Goal: Task Accomplishment & Management: Manage account settings

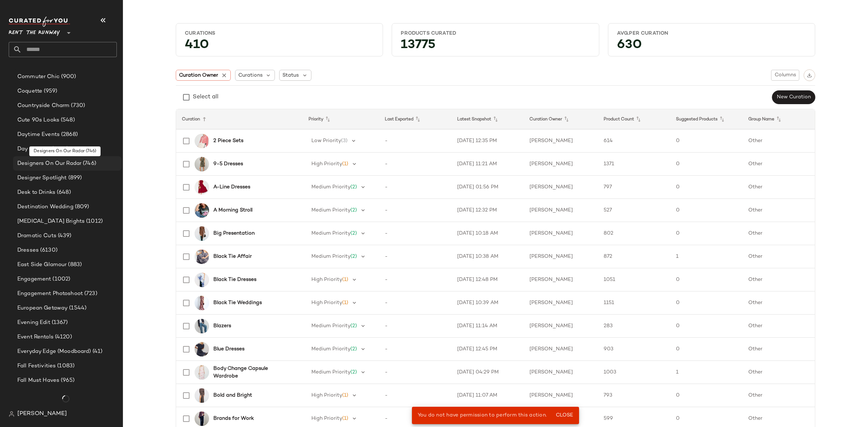
scroll to position [485, 0]
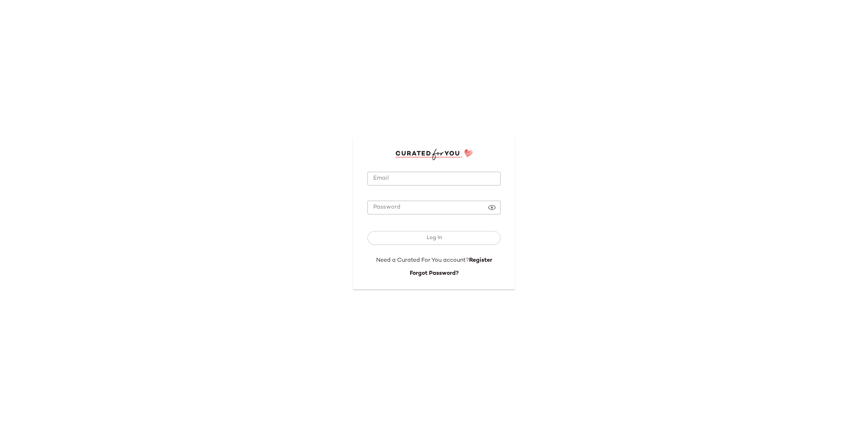
type input "**********"
click at [403, 183] on input "**********" at bounding box center [434, 179] width 133 height 14
click at [422, 241] on button "Log In" at bounding box center [434, 238] width 133 height 14
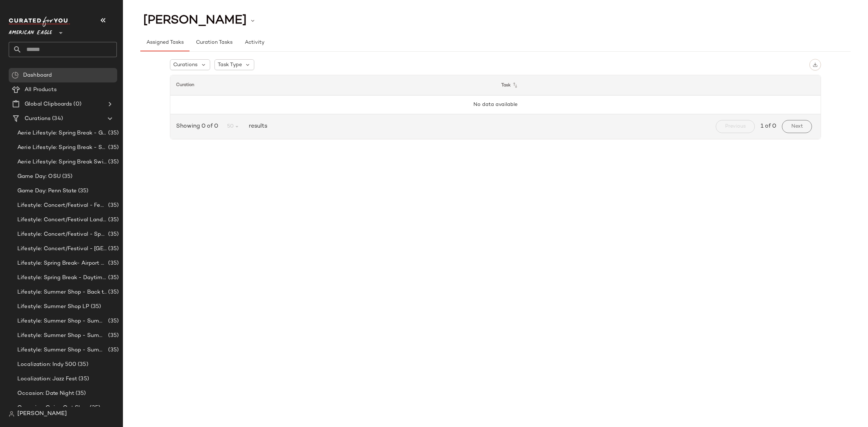
click at [52, 34] on div "American Eagle **" at bounding box center [32, 29] width 46 height 18
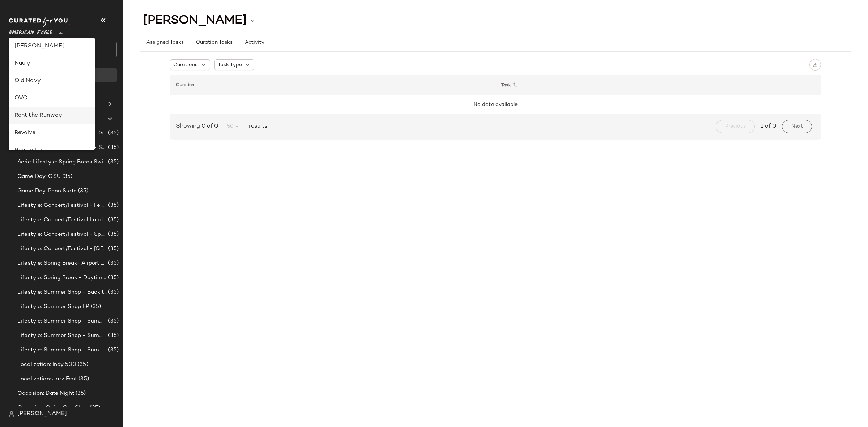
scroll to position [271, 0]
click at [58, 104] on div "Rent the Runway" at bounding box center [51, 108] width 75 height 9
type input "**"
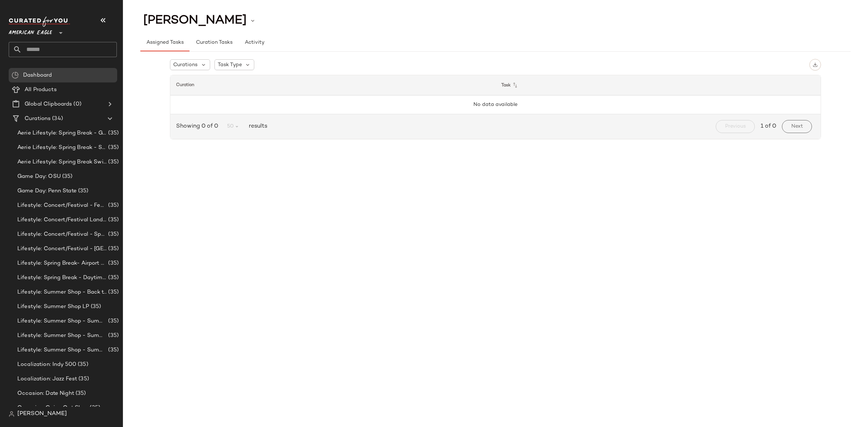
click at [50, 34] on span "American Eagle" at bounding box center [30, 31] width 43 height 13
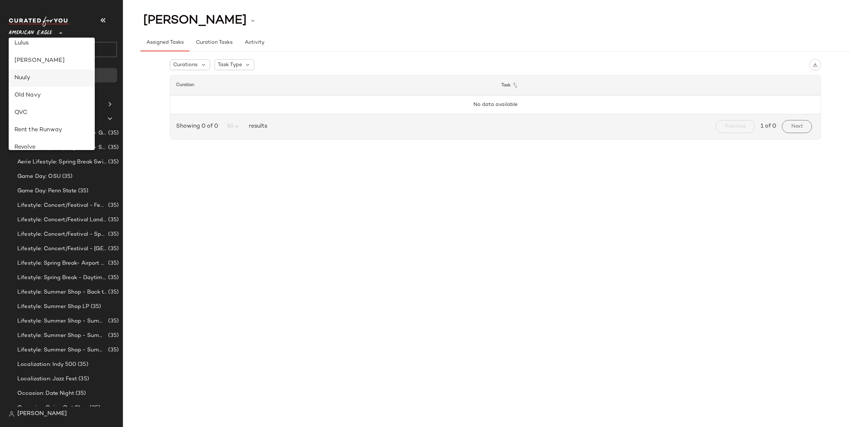
scroll to position [259, 0]
click at [49, 111] on div "Rent the Runway" at bounding box center [52, 119] width 86 height 17
type input "**"
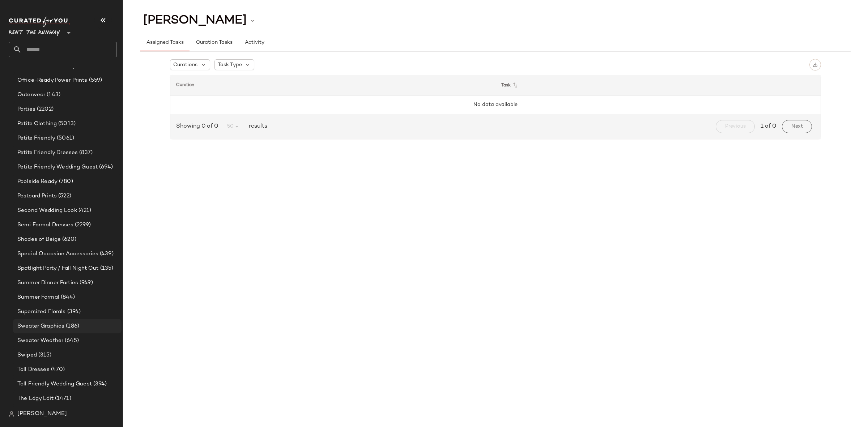
scroll to position [389, 0]
click at [68, 346] on div "Swiped (315)" at bounding box center [67, 351] width 109 height 14
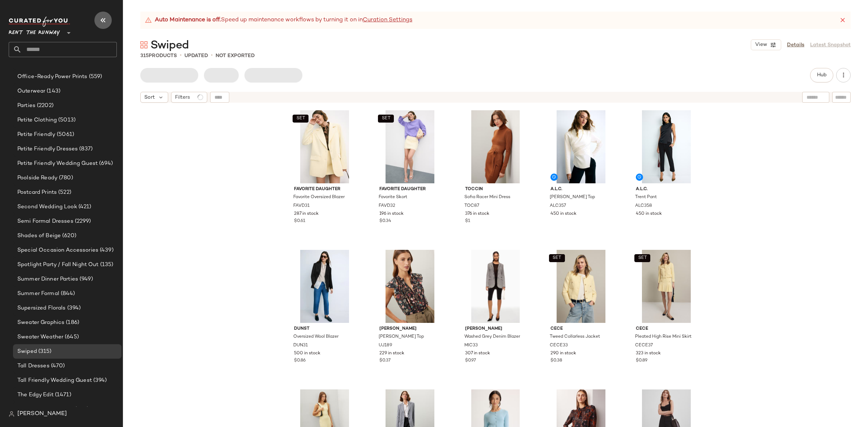
click at [99, 18] on icon "button" at bounding box center [103, 20] width 9 height 9
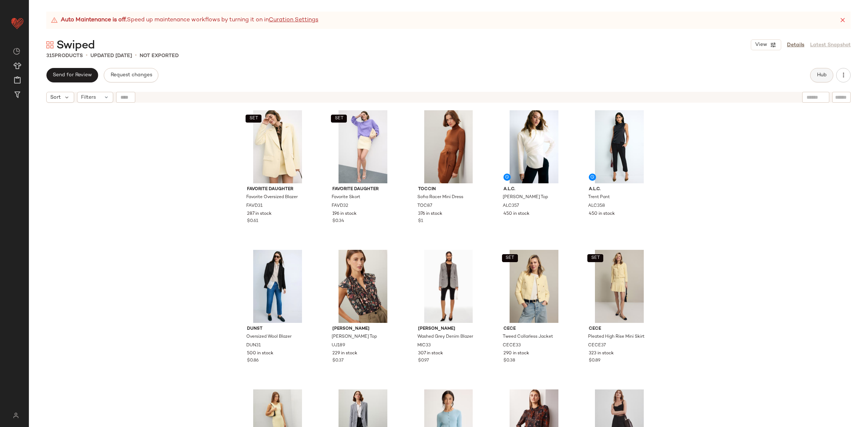
click at [832, 74] on button "Hub" at bounding box center [822, 75] width 23 height 14
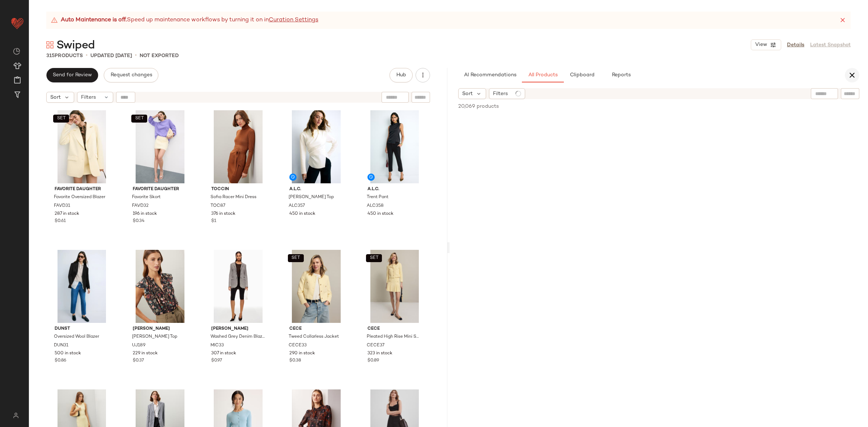
click at [847, 75] on button "button" at bounding box center [852, 75] width 14 height 14
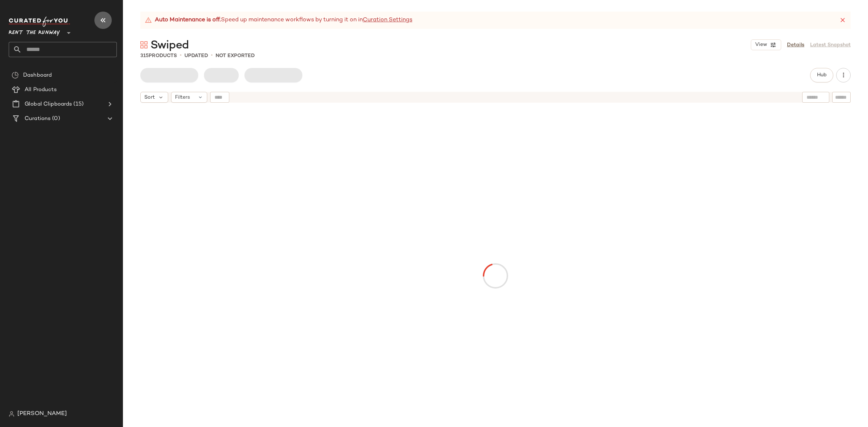
click at [101, 24] on icon "button" at bounding box center [103, 20] width 9 height 9
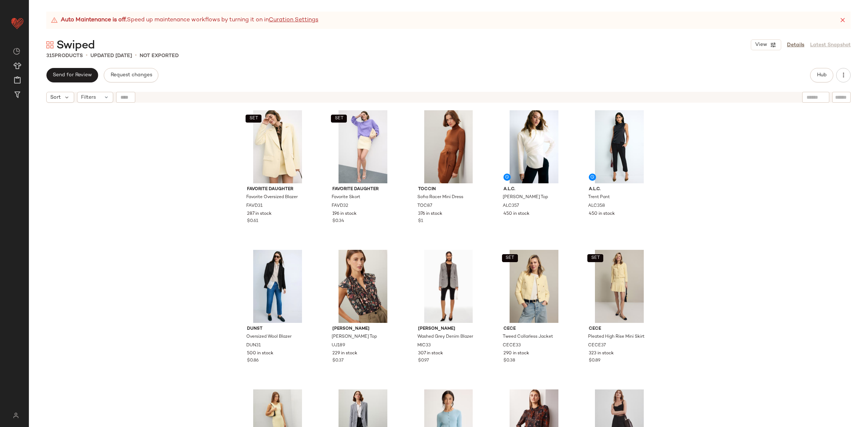
click at [754, 150] on div "SET Favorite Daughter Favorite Oversized Blazer FAVD31 287 in stock $0.61 SET F…" at bounding box center [449, 275] width 840 height 339
click at [841, 98] on input "Filter" at bounding box center [818, 98] width 62 height 8
click at [123, 100] on div "Find by ID Find by ID" at bounding box center [168, 97] width 105 height 11
paste input "*****"
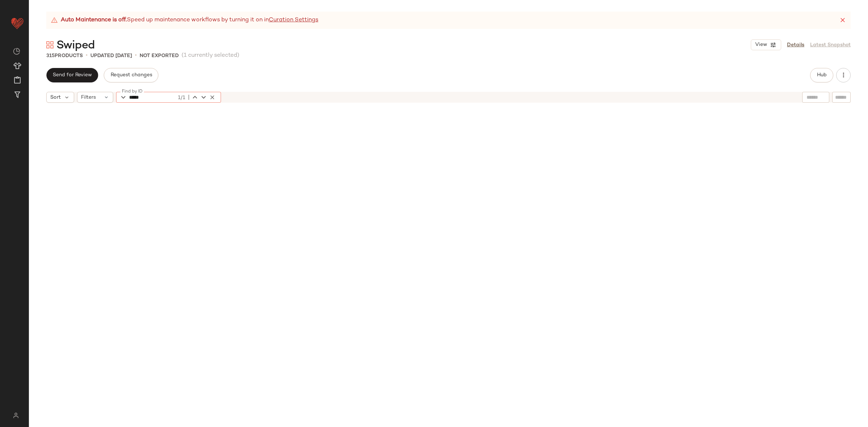
scroll to position [7402, 0]
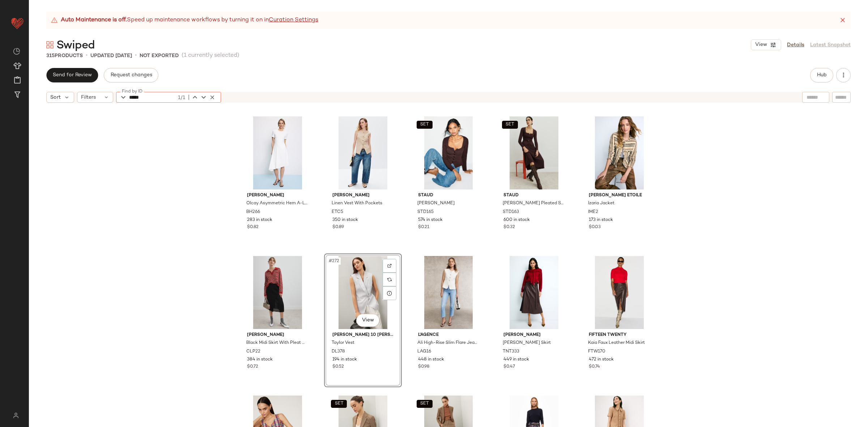
click at [358, 283] on div "#272 View" at bounding box center [363, 292] width 73 height 73
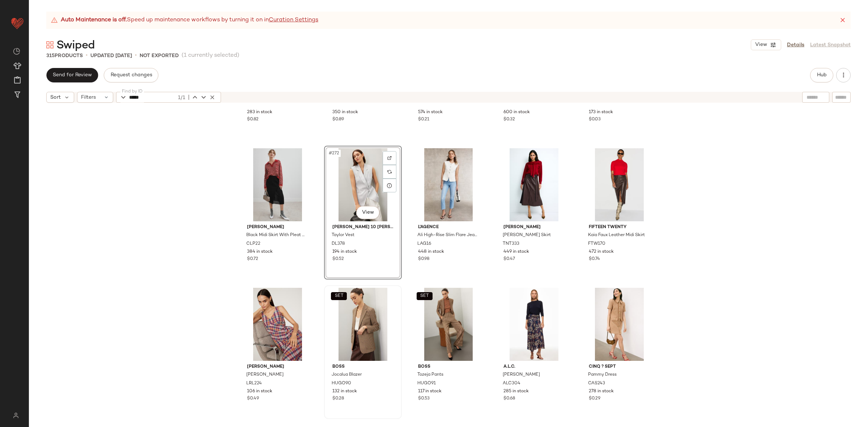
scroll to position [7492, 0]
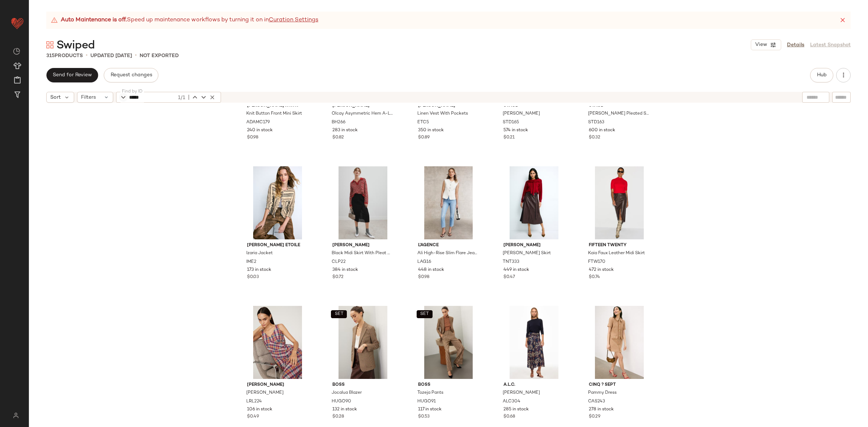
click at [125, 99] on icon "button" at bounding box center [123, 97] width 9 height 9
click at [131, 99] on input "*****" at bounding box center [152, 97] width 47 height 11
paste input "text"
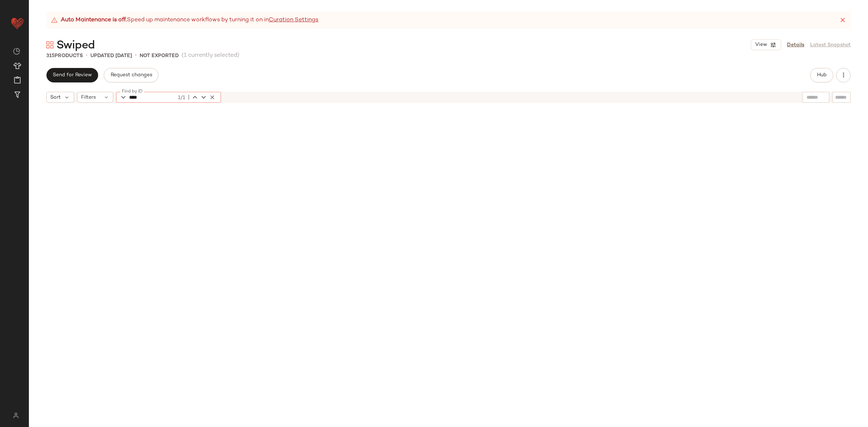
scroll to position [7962, 0]
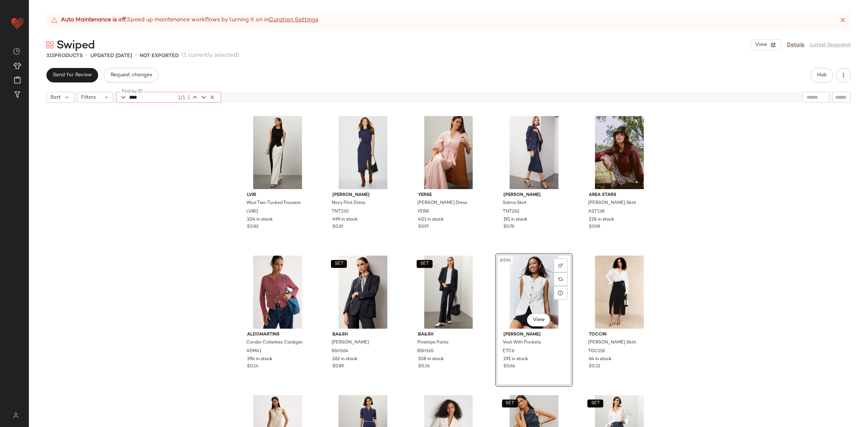
click at [518, 284] on div "#294 View" at bounding box center [534, 292] width 73 height 73
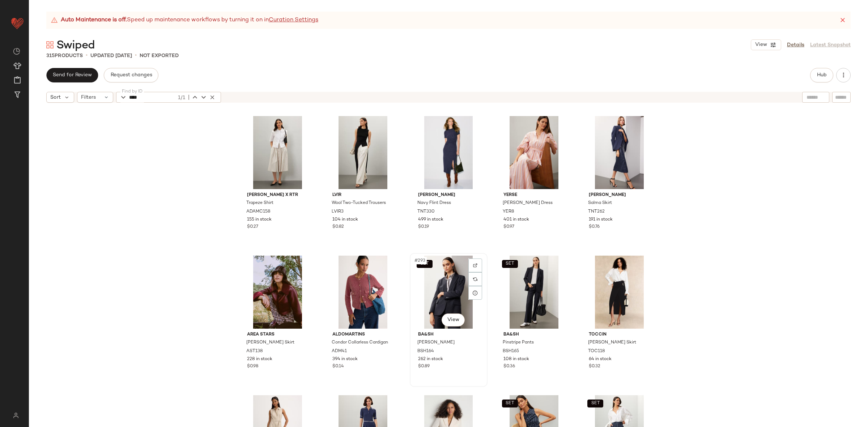
click at [447, 290] on div "SET #293 View" at bounding box center [449, 292] width 73 height 73
click at [525, 291] on div "SET #294 View" at bounding box center [534, 292] width 73 height 73
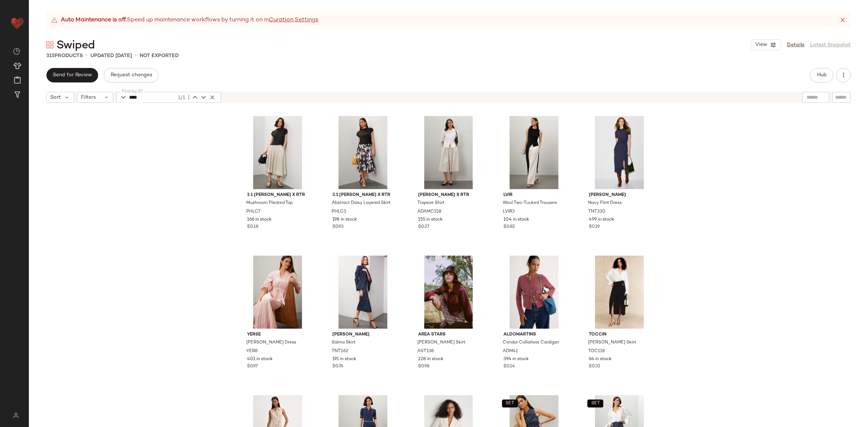
click at [137, 97] on input "****" at bounding box center [152, 97] width 47 height 11
paste input "text"
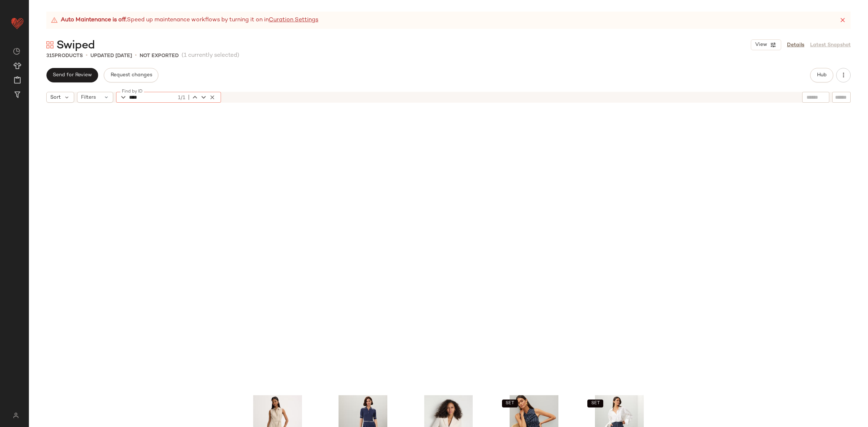
scroll to position [8241, 0]
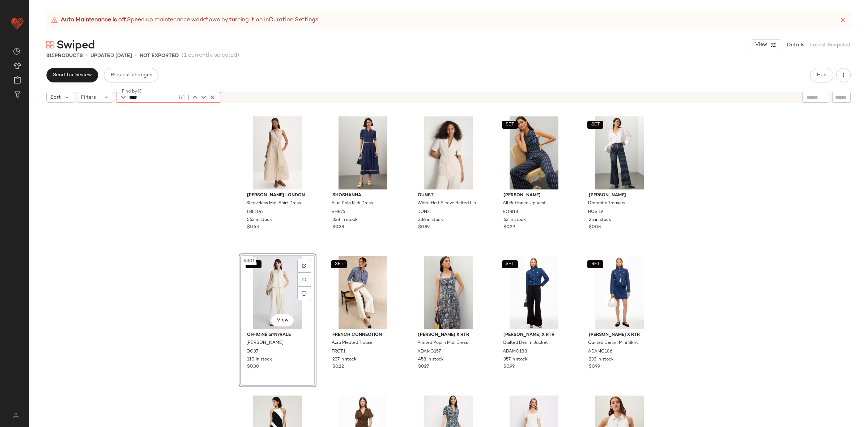
click at [279, 296] on div "SET #301 View" at bounding box center [277, 292] width 73 height 73
click at [346, 287] on div "SET #302 View" at bounding box center [363, 292] width 73 height 73
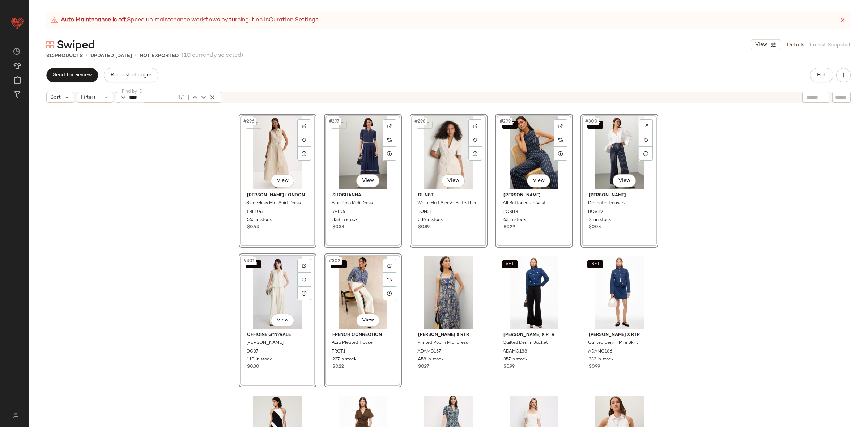
click at [185, 291] on div "SET #296 View Ted Baker London Sleeveless Midi Shirt Dress TBL106 563 in stock …" at bounding box center [449, 275] width 840 height 339
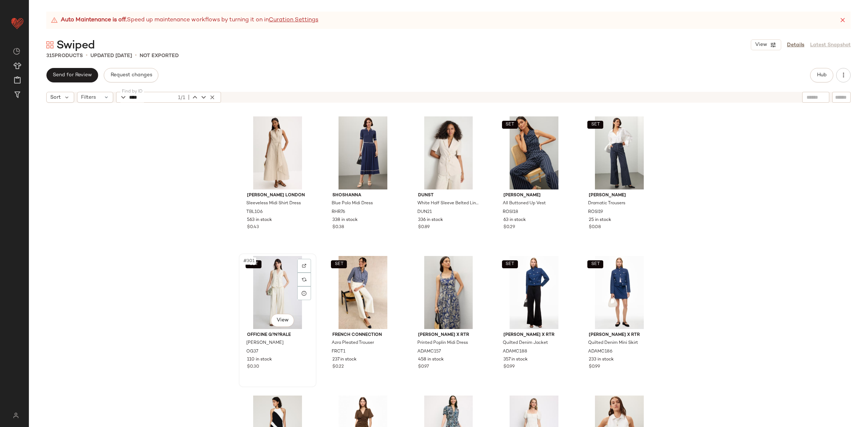
click at [286, 286] on div "SET #301 View" at bounding box center [277, 292] width 73 height 73
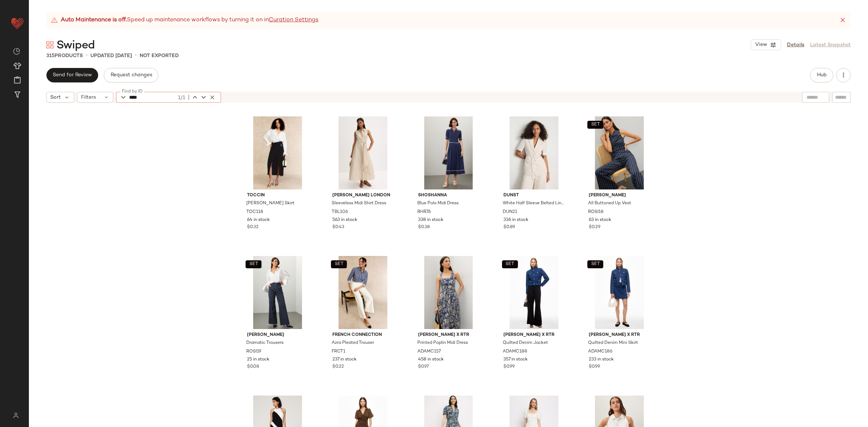
click at [145, 98] on input "****" at bounding box center [152, 97] width 47 height 11
paste input "*"
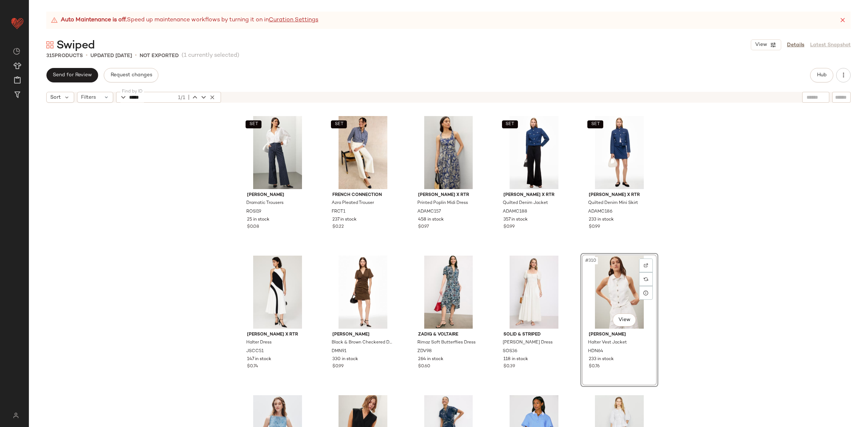
click at [619, 288] on div "#310 View" at bounding box center [619, 292] width 73 height 73
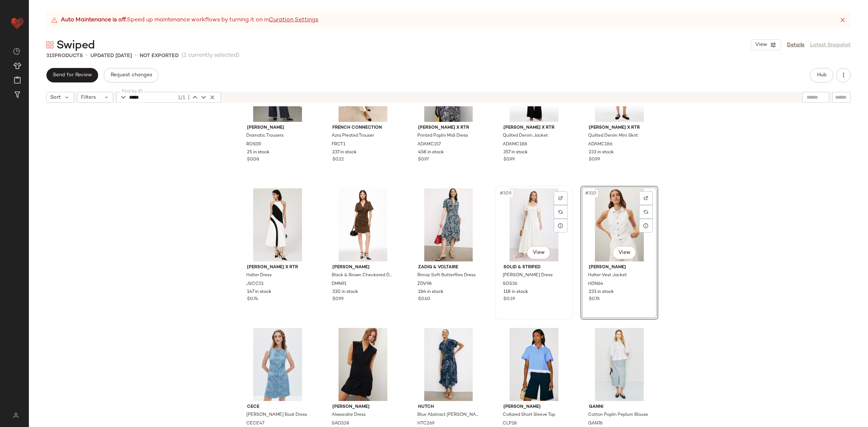
scroll to position [8443, 0]
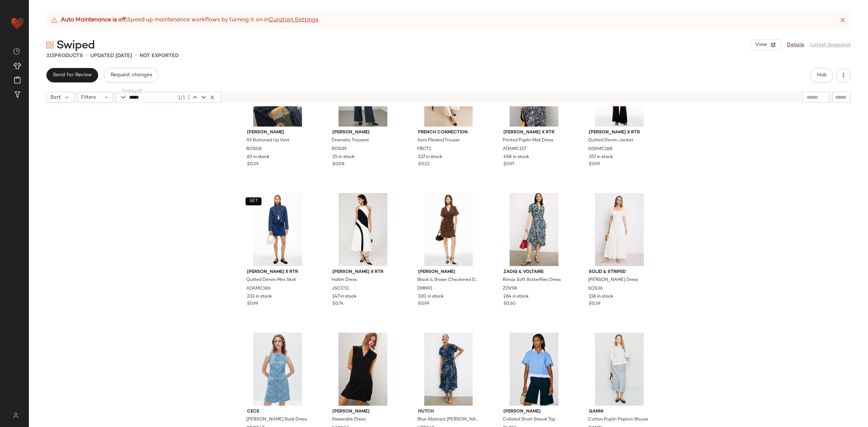
click at [118, 96] on div "Find by ID ***** 1/1 Find by ID" at bounding box center [168, 97] width 105 height 11
click at [139, 97] on input "*****" at bounding box center [152, 97] width 47 height 11
paste input "*"
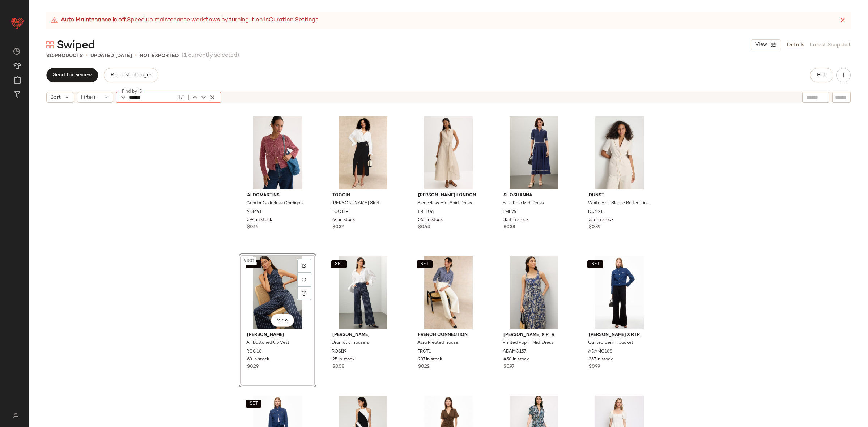
click at [271, 289] on div "SET #301 View" at bounding box center [277, 292] width 73 height 73
click at [331, 294] on div "SET #302 View" at bounding box center [363, 292] width 73 height 73
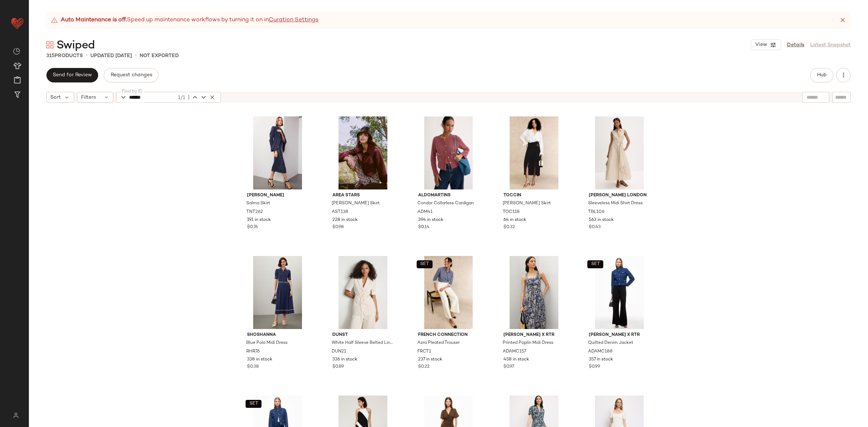
click at [144, 100] on input "******" at bounding box center [152, 97] width 47 height 11
paste input "*"
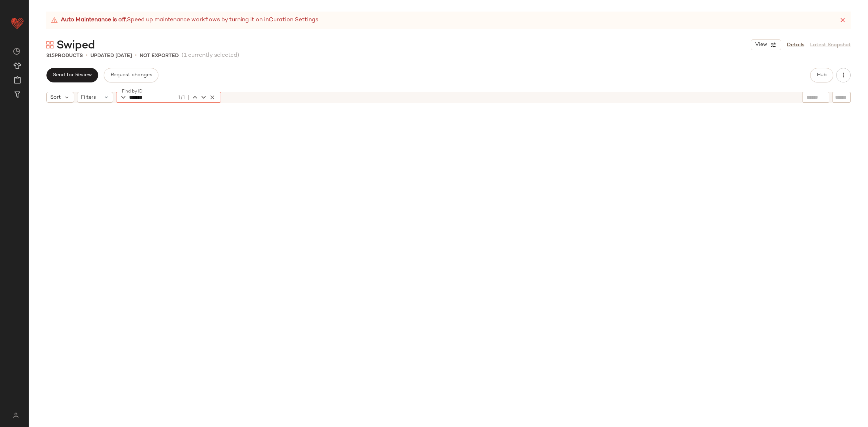
scroll to position [838, 0]
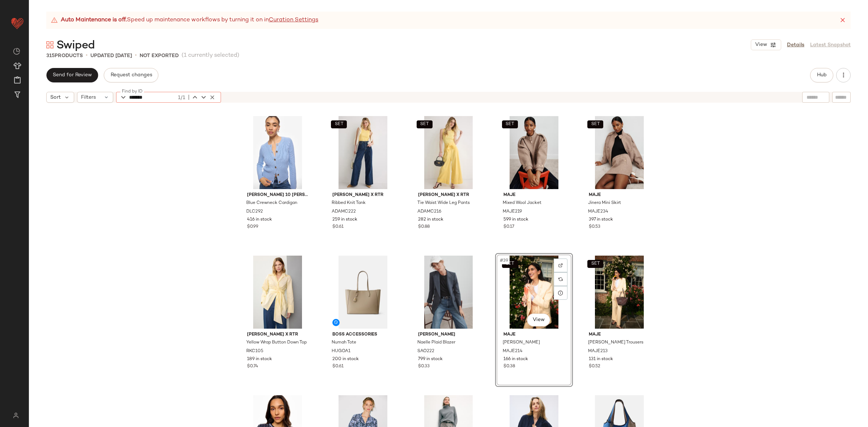
click at [527, 279] on div "SET #39 View" at bounding box center [534, 292] width 73 height 73
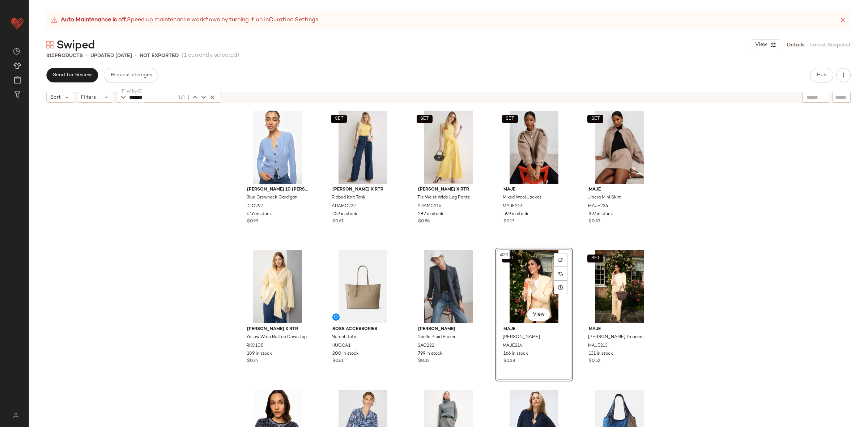
scroll to position [936, 0]
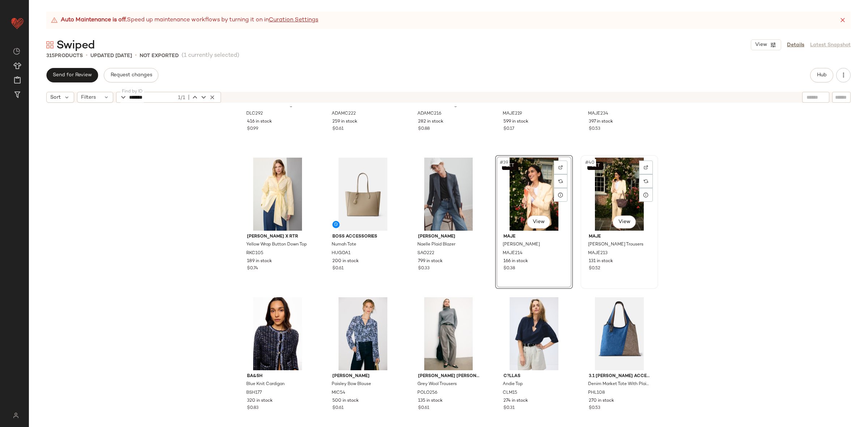
click at [615, 205] on div "SET #40 View" at bounding box center [619, 194] width 73 height 73
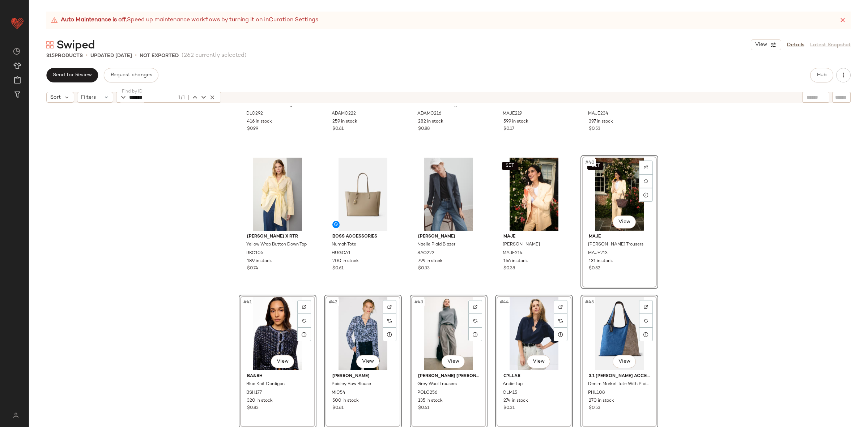
click at [681, 229] on div "Derek Lam 10 Crosby x RTR Blue Crewneck Cardigan DLC292 416 in stock $0.99 SET …" at bounding box center [449, 275] width 840 height 339
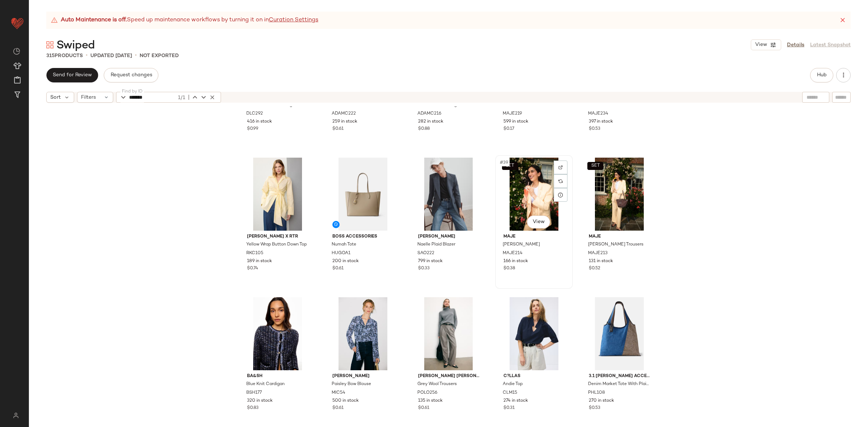
click at [539, 198] on div "SET #39 View" at bounding box center [534, 194] width 73 height 73
click at [592, 199] on div "SET #40 View" at bounding box center [619, 194] width 73 height 73
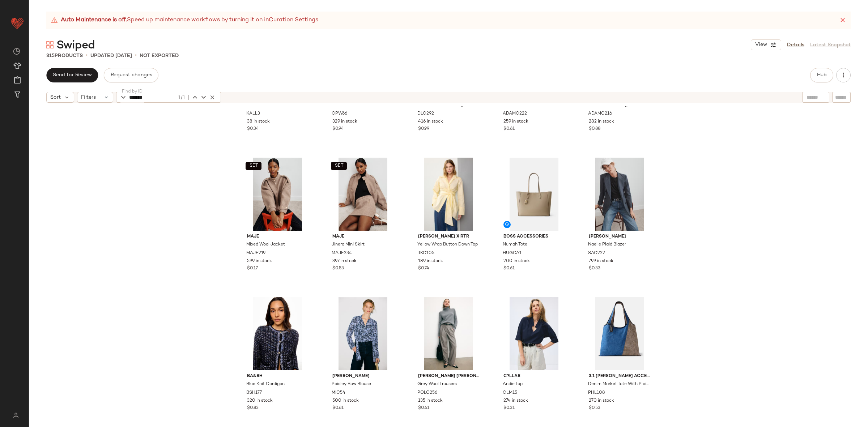
click at [157, 100] on input "*******" at bounding box center [152, 97] width 47 height 11
paste input "text"
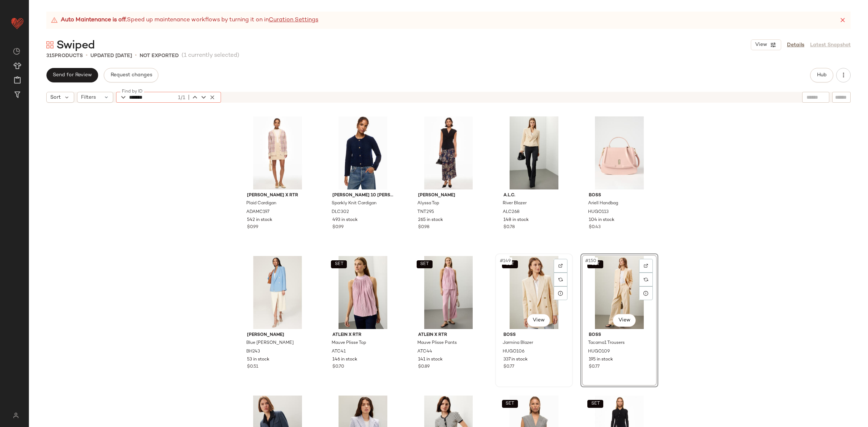
click at [522, 282] on div "SET #149 View" at bounding box center [534, 292] width 73 height 73
click at [586, 288] on div "SET #150 View" at bounding box center [619, 292] width 73 height 73
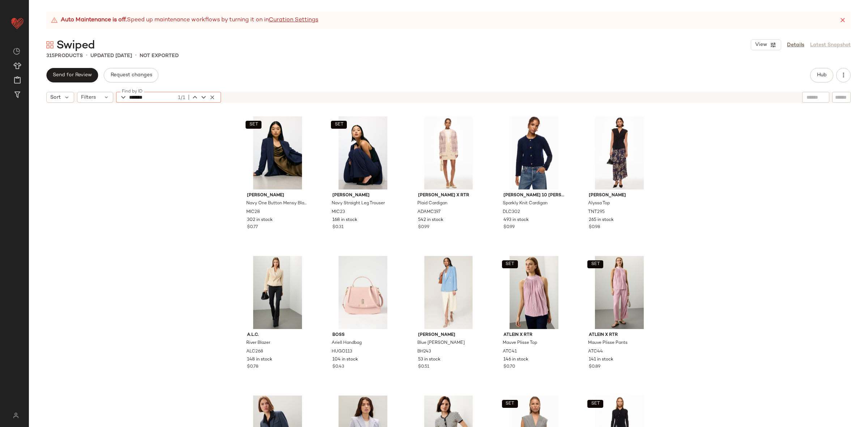
click at [146, 95] on input "*******" at bounding box center [152, 97] width 47 height 11
paste input "text"
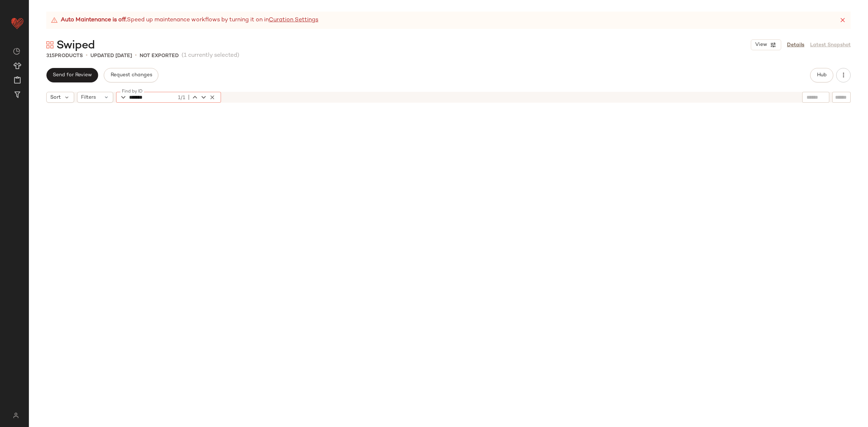
scroll to position [4330, 0]
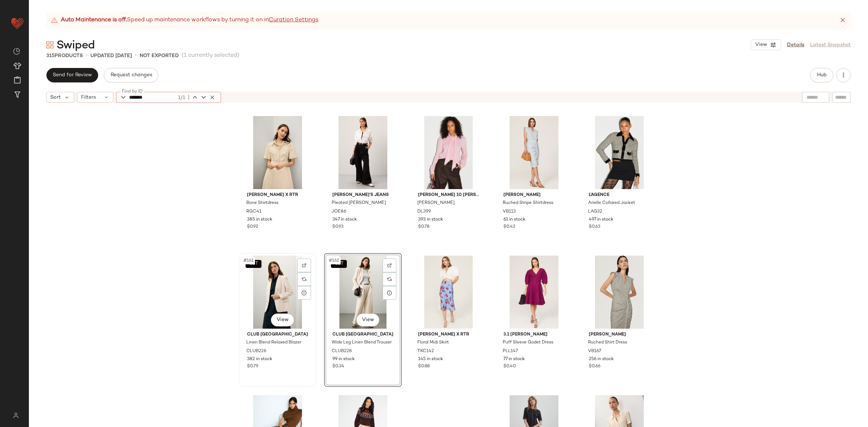
click at [258, 293] on div "SET #161 View" at bounding box center [277, 292] width 73 height 73
click at [346, 291] on div "SET #162 View" at bounding box center [363, 292] width 73 height 73
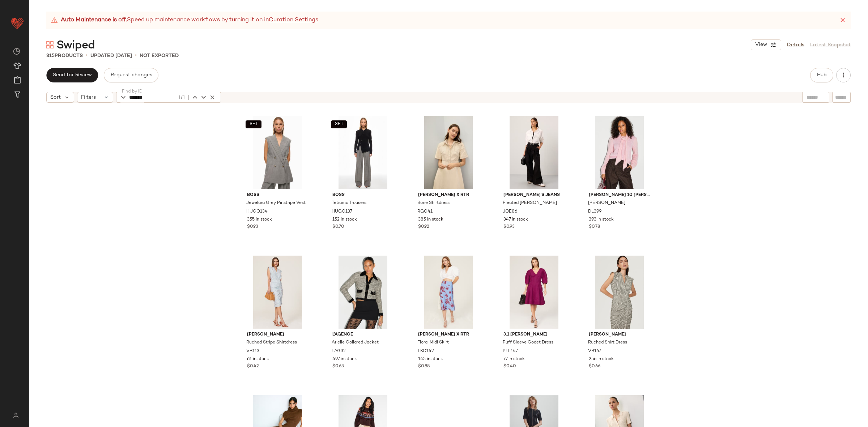
click at [159, 94] on input "*******" at bounding box center [152, 97] width 47 height 11
paste input "text"
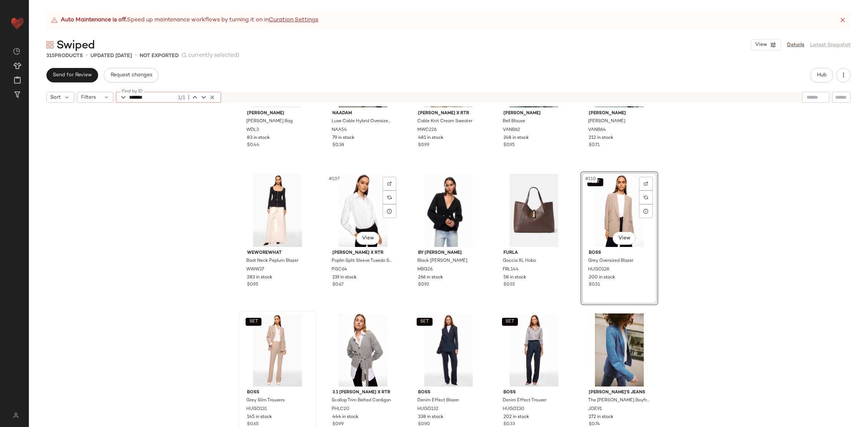
scroll to position [2881, 0]
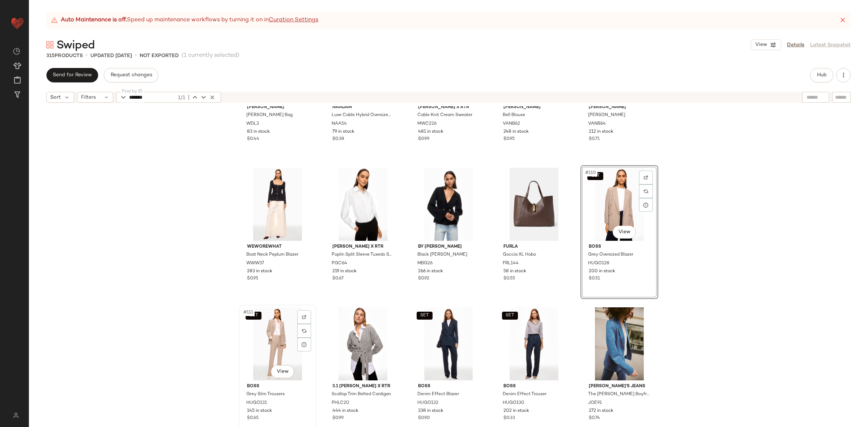
click at [278, 333] on div "SET #111 View" at bounding box center [277, 344] width 73 height 73
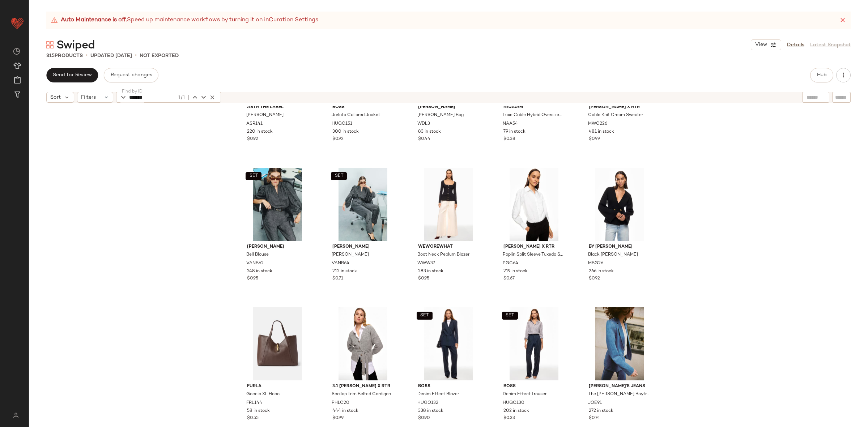
click at [159, 96] on input "*******" at bounding box center [152, 97] width 47 height 11
paste input "text"
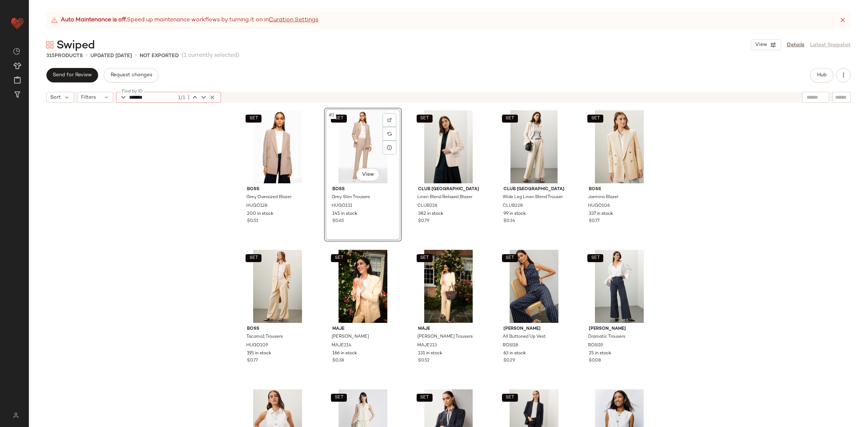
type input "*******"
click at [196, 207] on div "SET BOSS Grey Oversized Blazer HUGO128 200 in stock $0.51 SET #2 View BOSS Grey…" at bounding box center [449, 275] width 840 height 339
click at [213, 97] on icon "button" at bounding box center [212, 97] width 7 height 7
click at [212, 177] on div "SET BOSS Grey Oversized Blazer HUGO128 200 in stock $0.51 SET BOSS Grey Slim Tr…" at bounding box center [449, 275] width 840 height 339
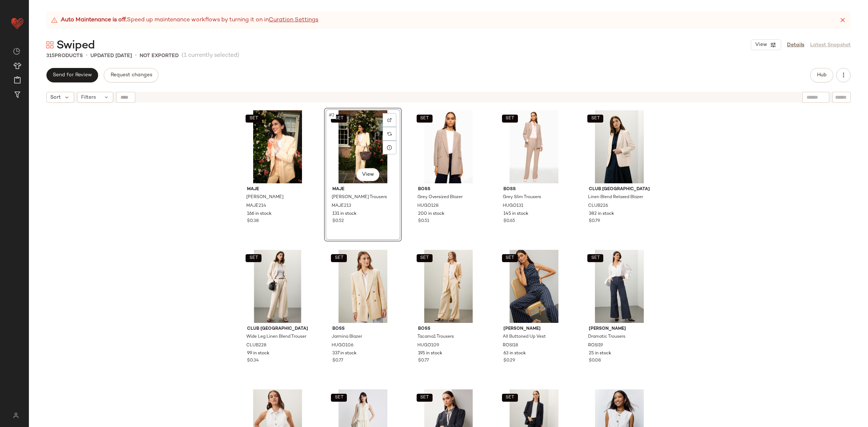
click at [719, 224] on div "SET Maje Vyron Blazer MAJE214 166 in stock $0.38 SET #2 View Maje Pyron Trouser…" at bounding box center [449, 275] width 840 height 339
click at [123, 101] on div "Find by ID Find by ID" at bounding box center [168, 97] width 105 height 11
paste input "*****"
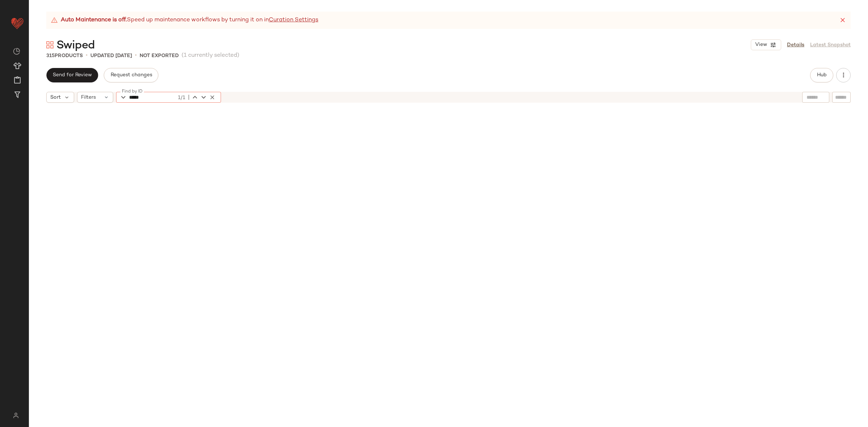
scroll to position [424, 0]
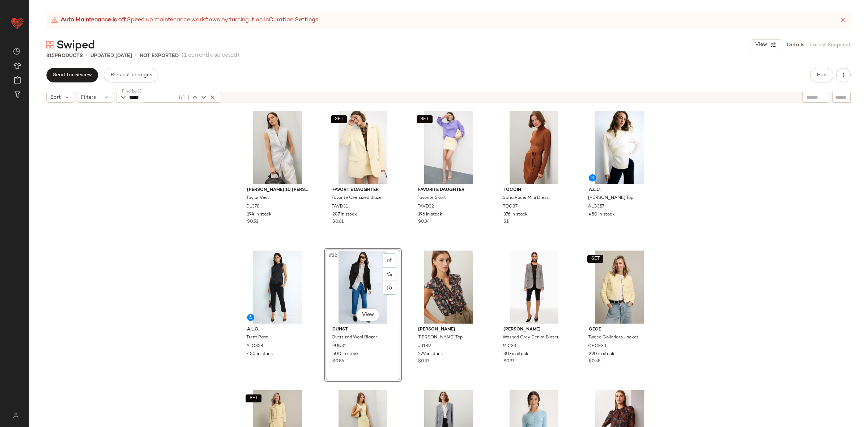
click at [365, 283] on div "#22 View" at bounding box center [363, 287] width 73 height 73
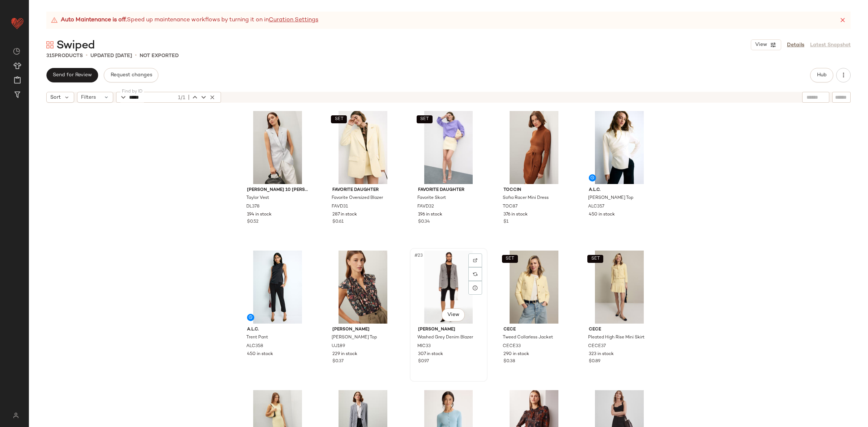
click at [427, 278] on div "#23 View" at bounding box center [449, 287] width 73 height 73
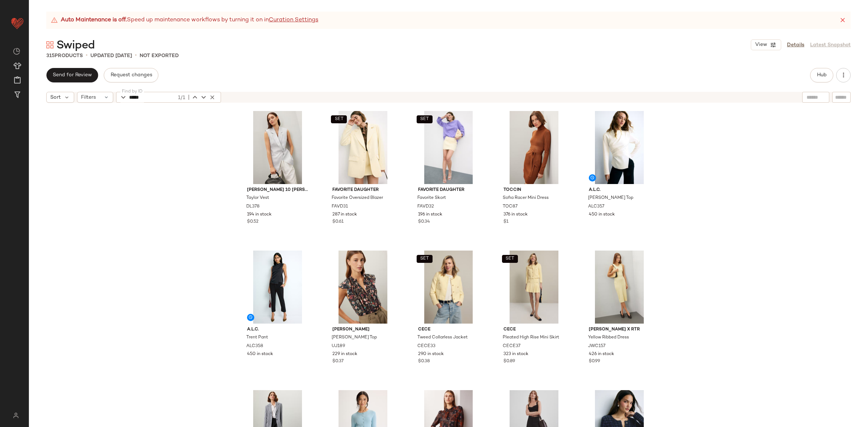
click at [143, 100] on input "*****" at bounding box center [152, 97] width 47 height 11
paste input "text"
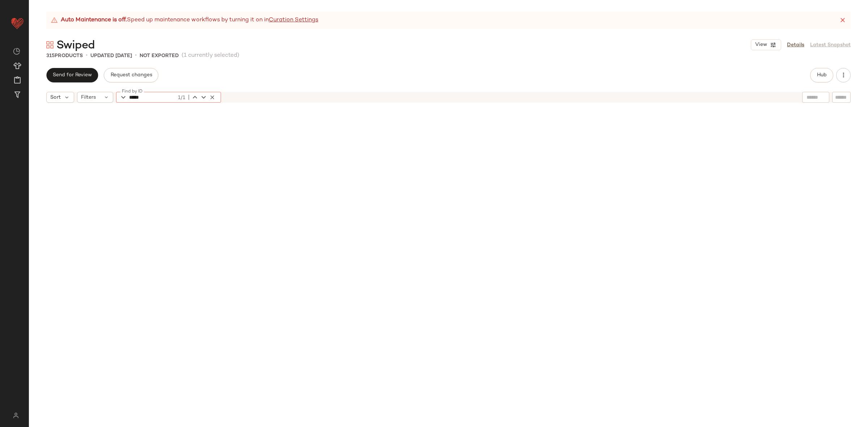
scroll to position [7542, 0]
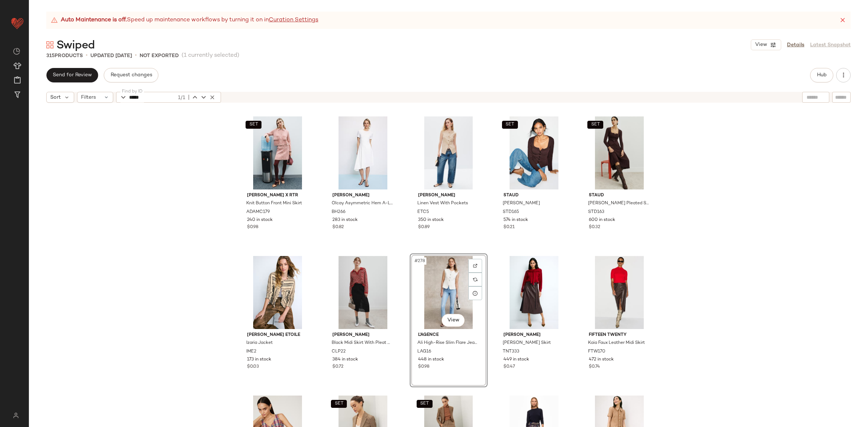
click at [430, 299] on div "#278 View" at bounding box center [449, 292] width 73 height 73
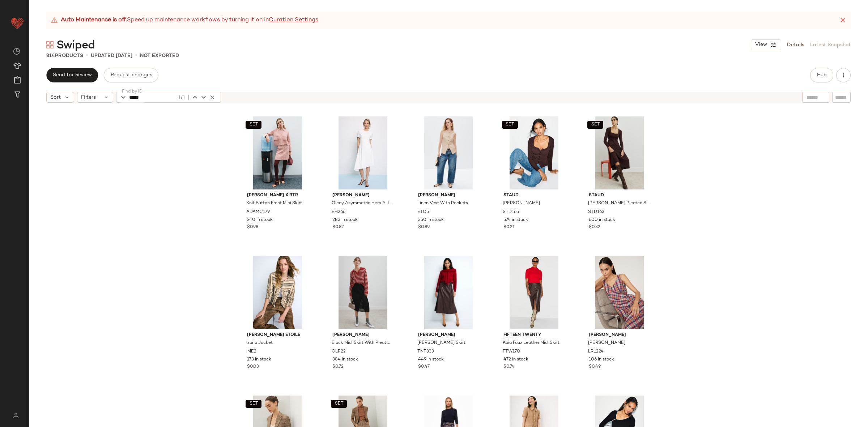
click at [151, 100] on input "*****" at bounding box center [152, 97] width 47 height 11
paste input "*"
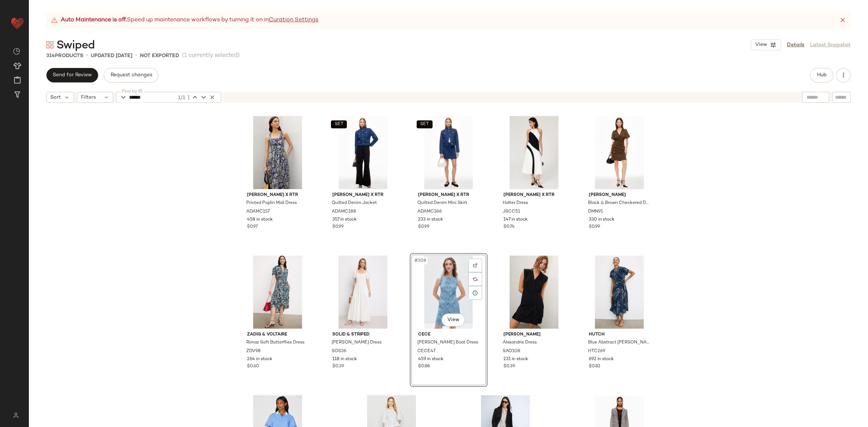
click at [443, 283] on div "#308 View" at bounding box center [449, 292] width 73 height 73
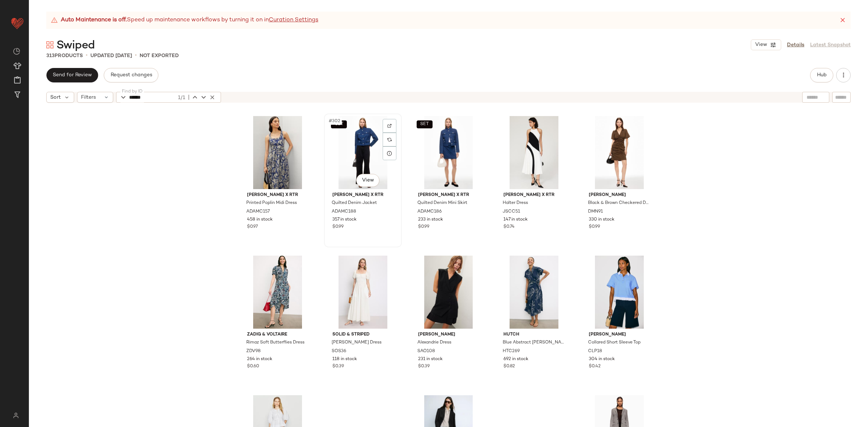
click at [350, 157] on div "SET #302 View" at bounding box center [363, 152] width 73 height 73
click at [145, 96] on input "******" at bounding box center [152, 97] width 47 height 11
paste input "text"
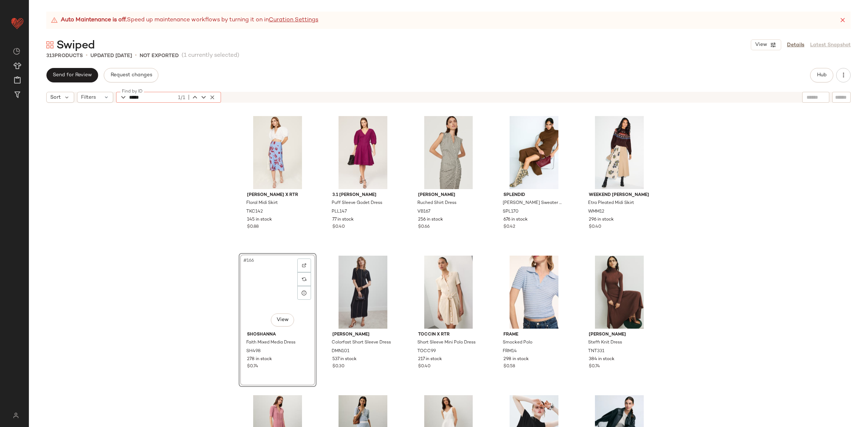
click at [262, 296] on div "#166 View" at bounding box center [277, 292] width 73 height 73
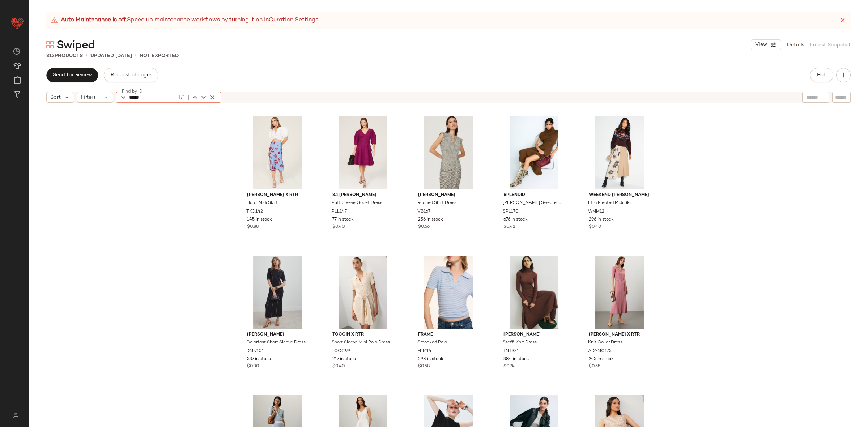
click at [140, 94] on input "*****" at bounding box center [152, 97] width 47 height 11
paste input "*"
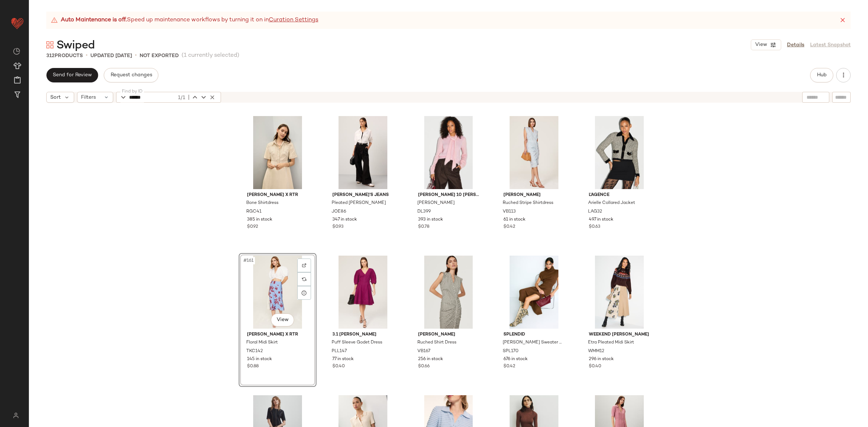
click at [284, 287] on div "#161 View" at bounding box center [277, 292] width 73 height 73
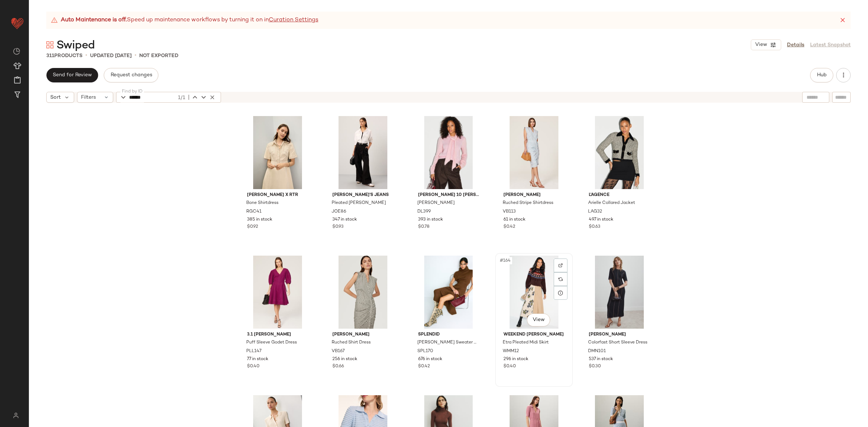
click at [517, 296] on div "#164 View" at bounding box center [534, 292] width 73 height 73
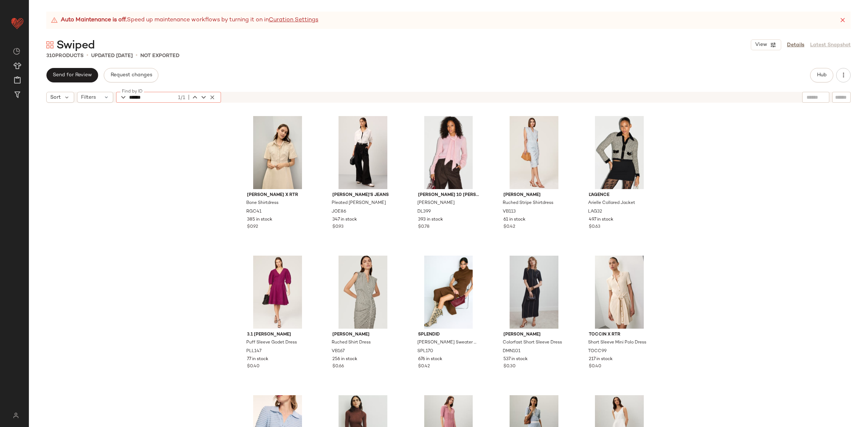
click at [158, 96] on input "******" at bounding box center [152, 97] width 47 height 11
paste input "text"
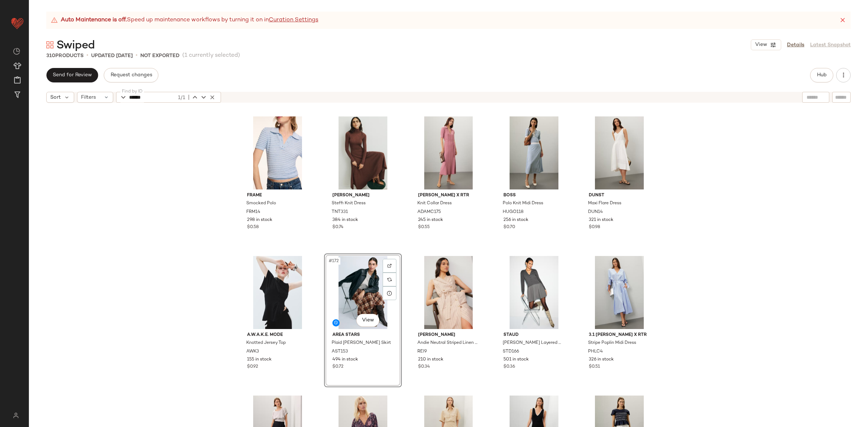
click at [361, 287] on div "#172 View" at bounding box center [363, 292] width 73 height 73
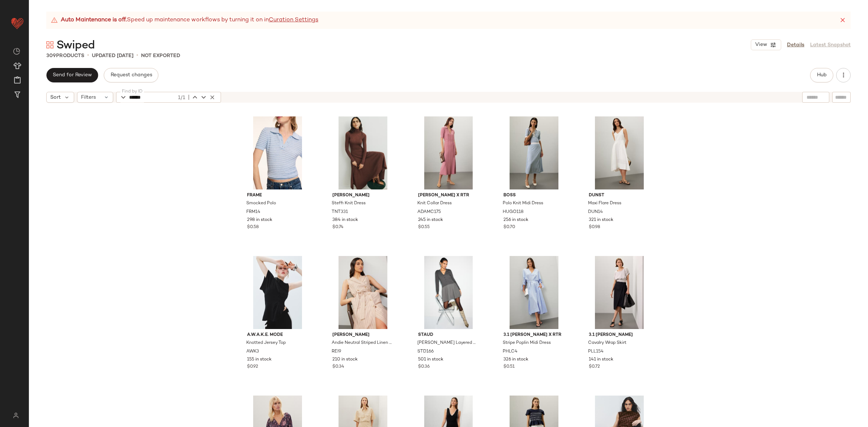
click at [154, 100] on input "******" at bounding box center [152, 97] width 47 height 11
paste input "text"
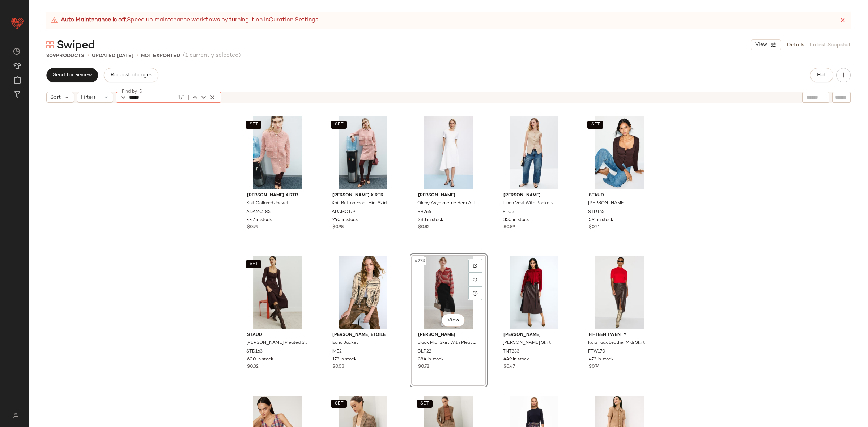
click at [432, 285] on div "#273 View" at bounding box center [449, 292] width 73 height 73
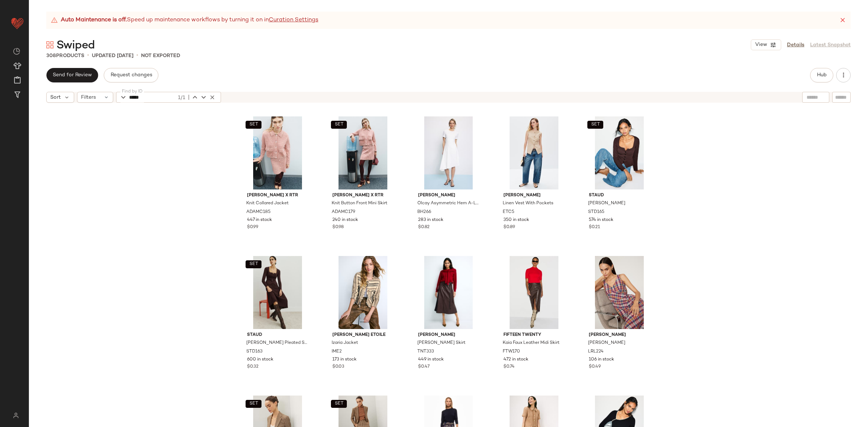
click at [141, 100] on input "*****" at bounding box center [152, 97] width 47 height 11
paste input "*"
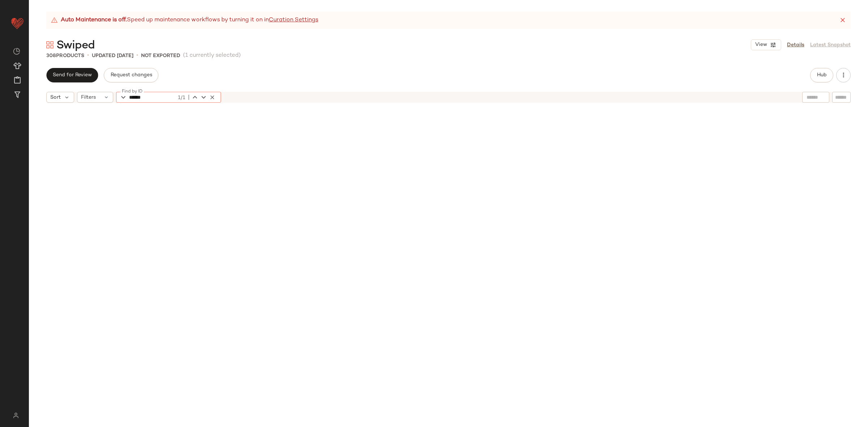
scroll to position [7822, 0]
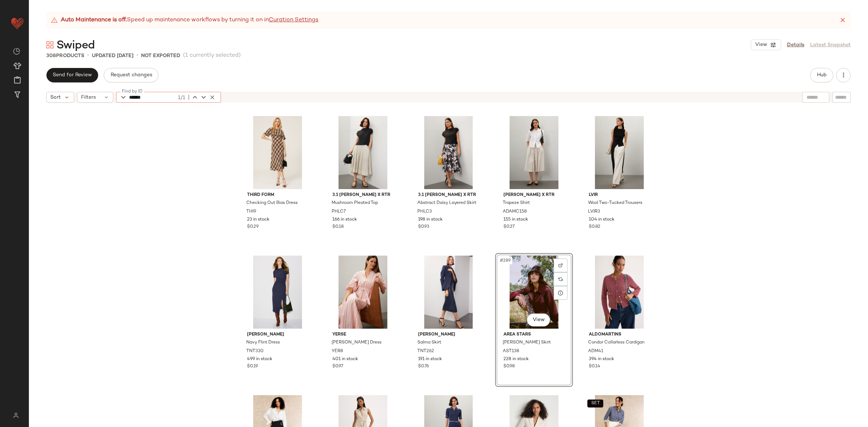
click at [529, 291] on div "#289 View" at bounding box center [534, 292] width 73 height 73
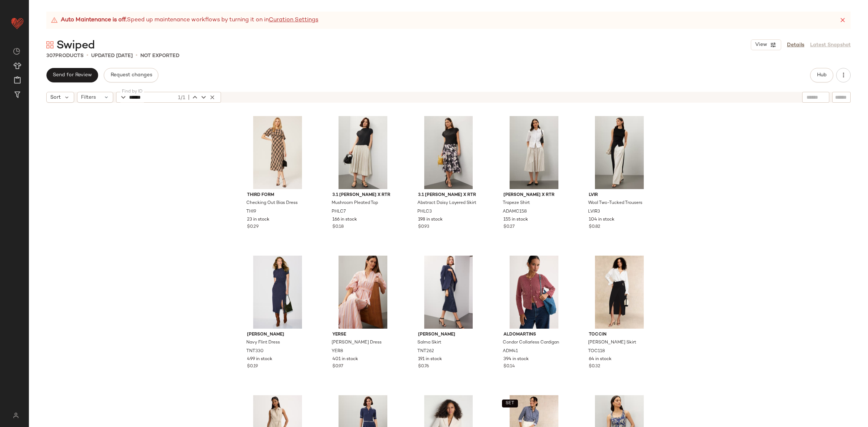
click at [153, 94] on input "******" at bounding box center [152, 97] width 47 height 11
paste input "text"
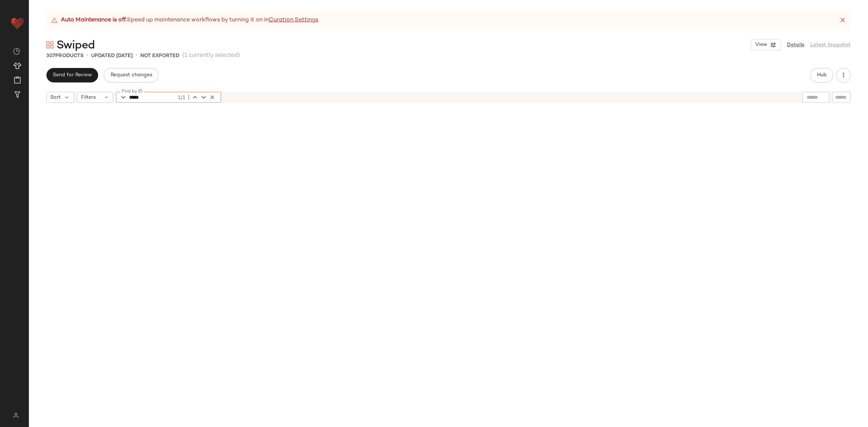
scroll to position [6425, 0]
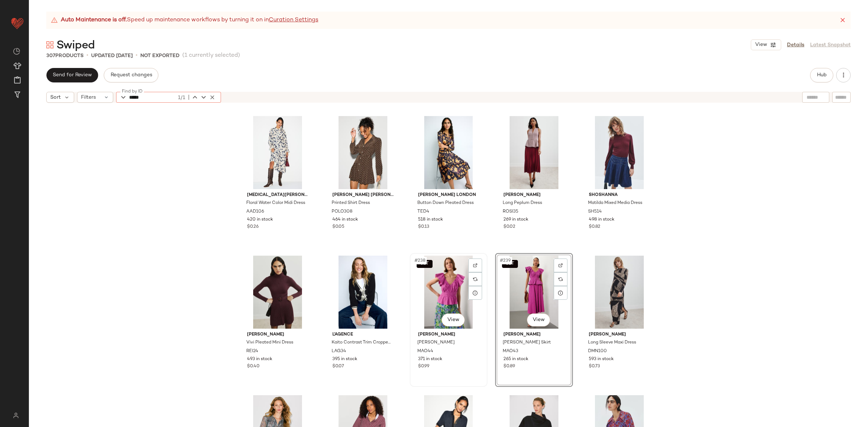
click at [427, 293] on div "SET #238 View" at bounding box center [449, 292] width 73 height 73
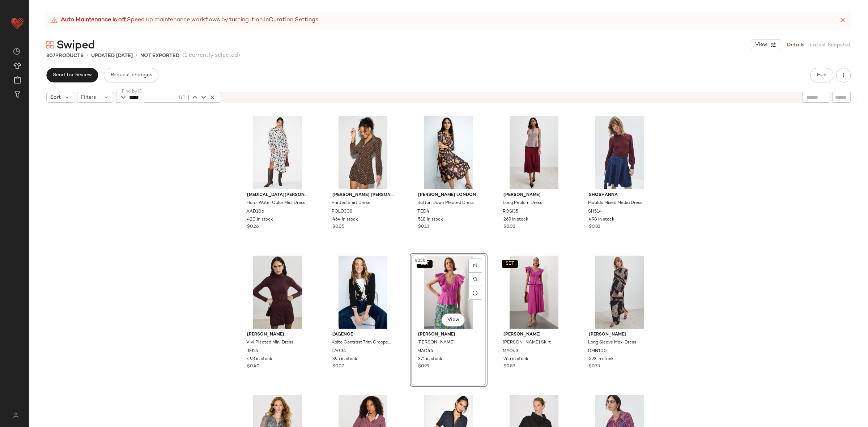
click at [433, 289] on div "SET #238 View" at bounding box center [449, 292] width 73 height 73
click at [436, 289] on div "SET #238 View" at bounding box center [449, 292] width 73 height 73
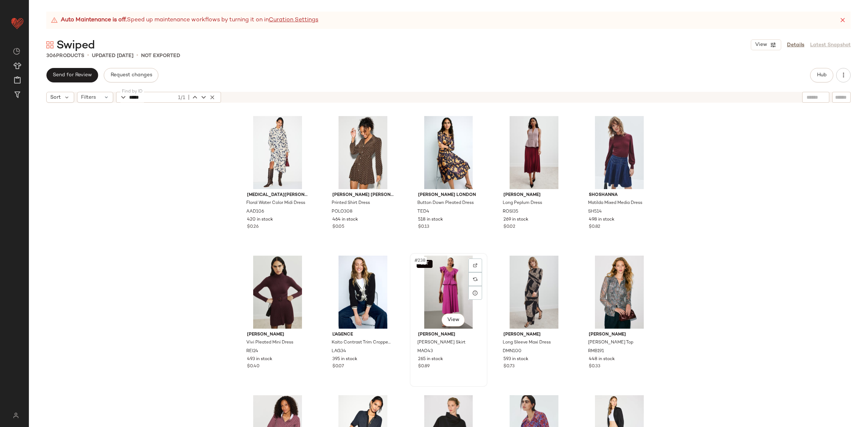
click at [422, 290] on div "SET #238 View" at bounding box center [449, 292] width 73 height 73
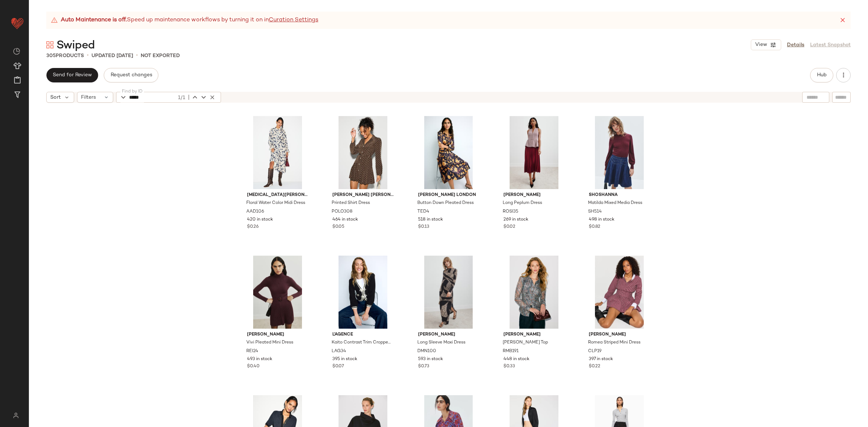
click at [136, 94] on input "*****" at bounding box center [152, 97] width 47 height 11
paste input "*"
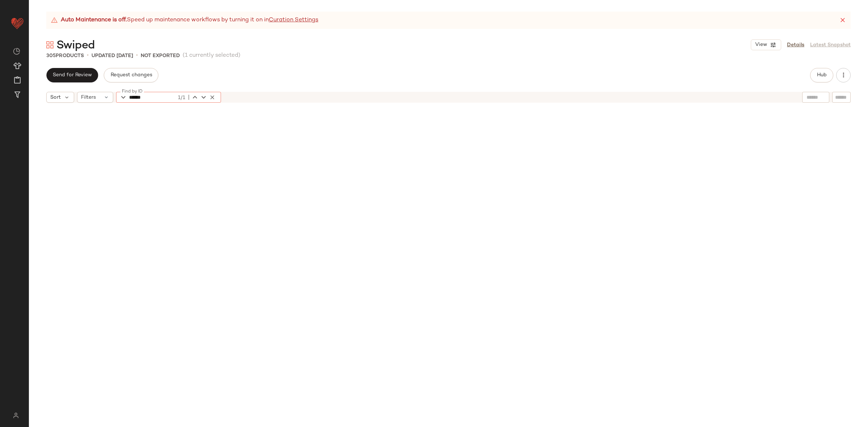
scroll to position [2374, 0]
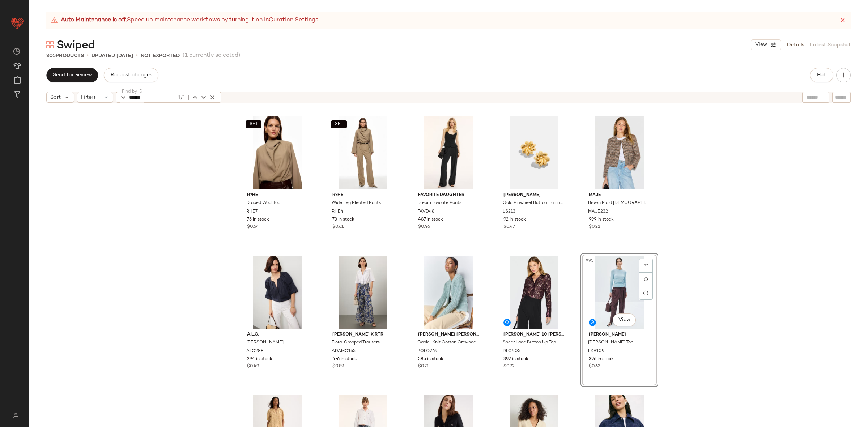
click at [620, 274] on div "#95 View" at bounding box center [619, 292] width 73 height 73
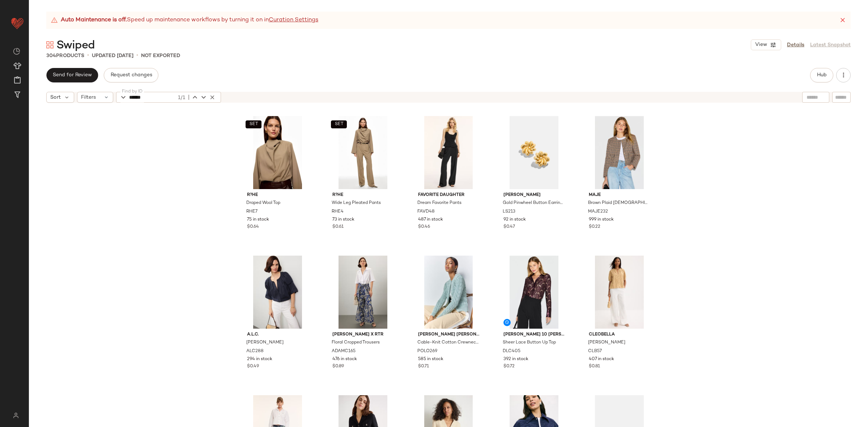
click at [151, 97] on input "******" at bounding box center [152, 97] width 47 height 11
paste input "text"
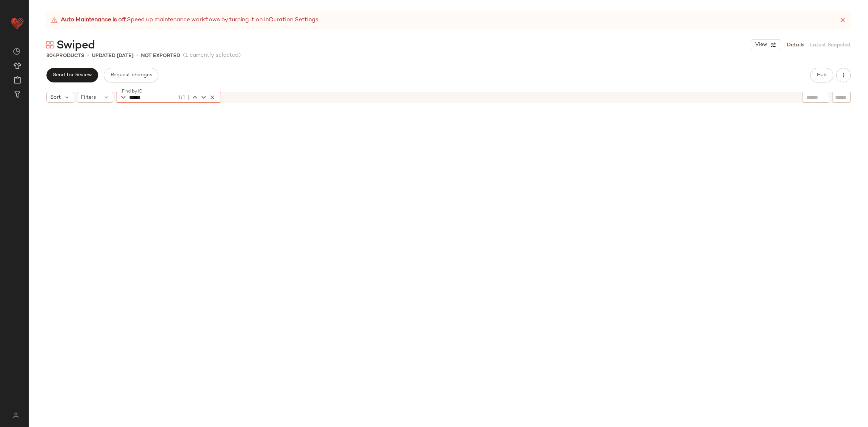
scroll to position [6565, 0]
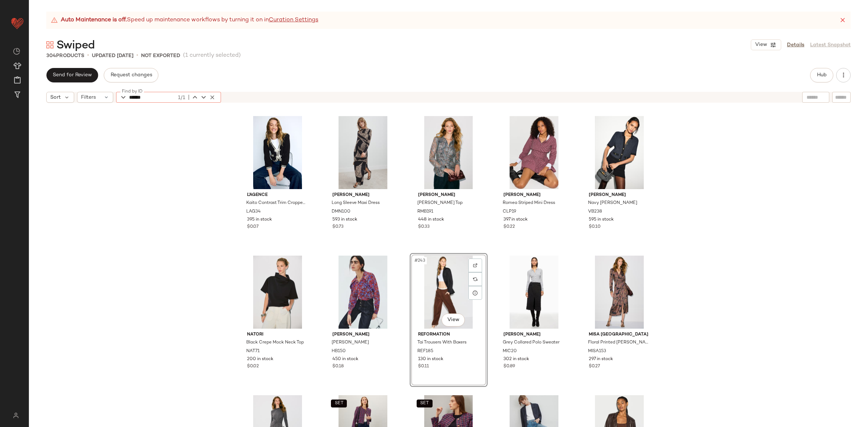
click at [431, 287] on div "#243 View" at bounding box center [449, 292] width 73 height 73
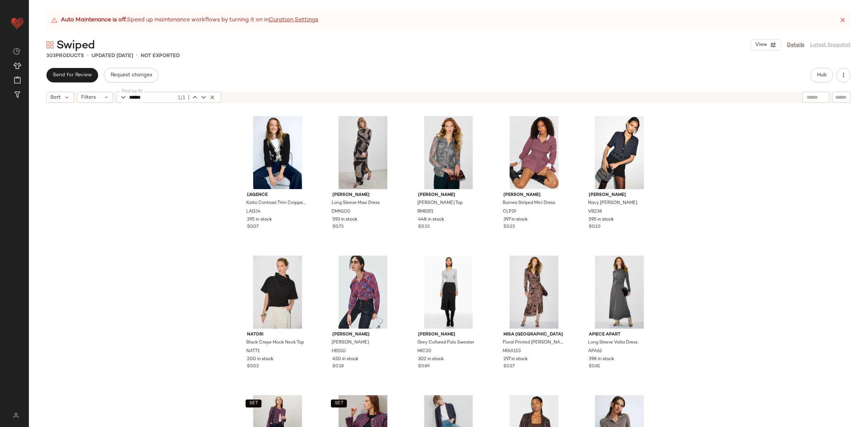
click at [146, 100] on input "******" at bounding box center [152, 97] width 47 height 11
paste input "**"
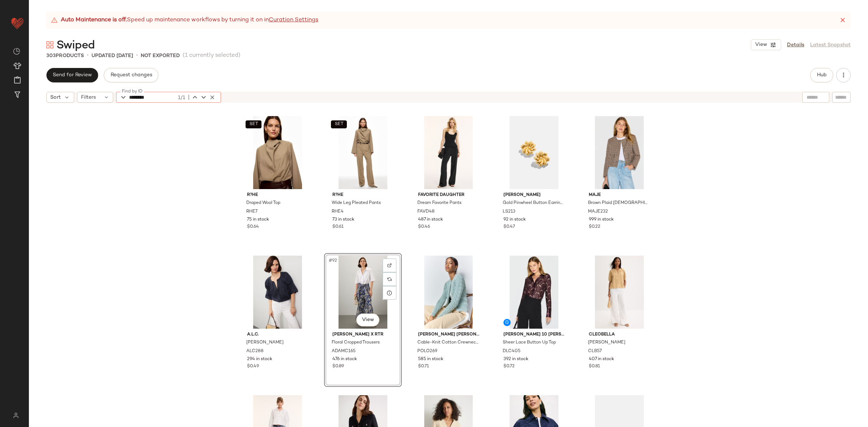
click at [367, 284] on div "#92 View" at bounding box center [363, 292] width 73 height 73
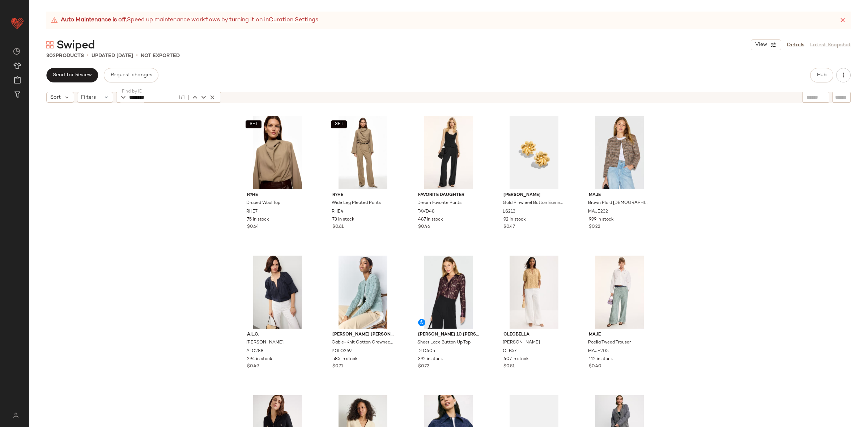
click at [160, 100] on input "********" at bounding box center [152, 97] width 47 height 11
paste input "text"
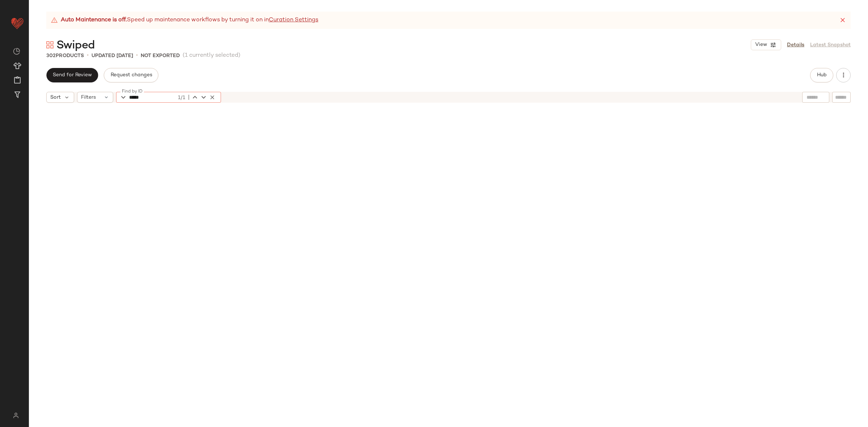
scroll to position [8101, 0]
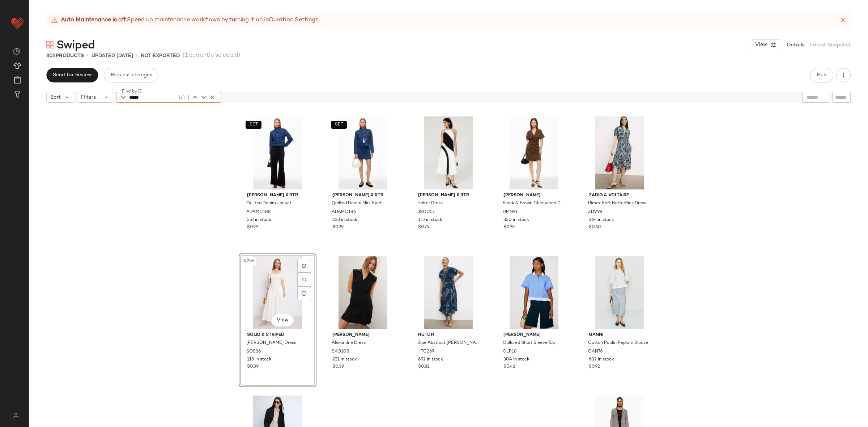
click at [266, 271] on div "#296 View" at bounding box center [277, 292] width 73 height 73
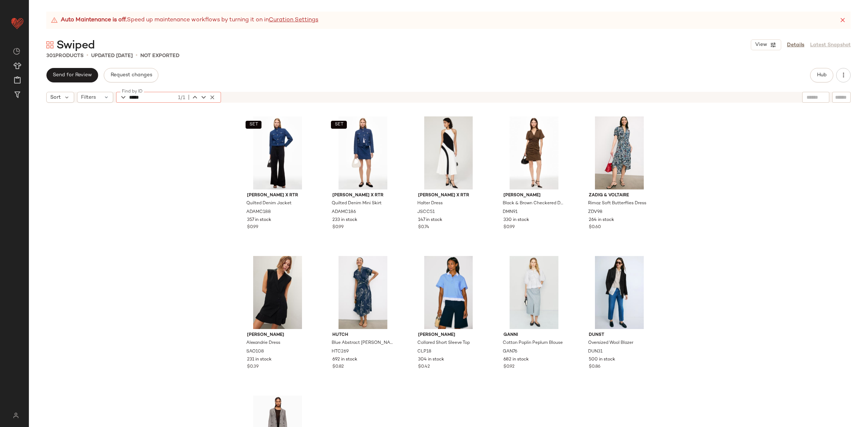
click at [168, 96] on input "*****" at bounding box center [152, 97] width 47 height 11
click at [169, 97] on input "*****" at bounding box center [152, 97] width 47 height 11
paste input "***"
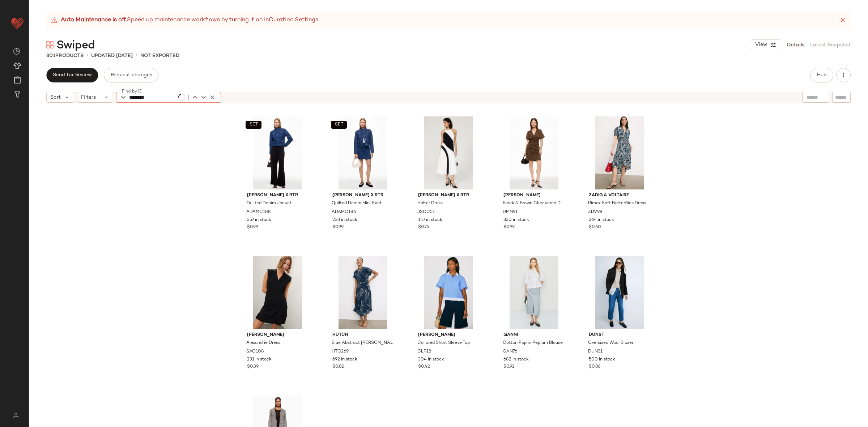
scroll to position [7822, 0]
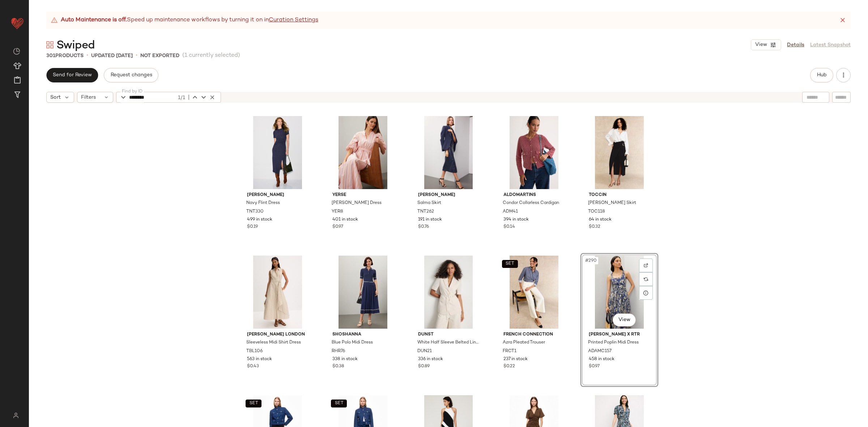
click at [602, 287] on div "#290 View" at bounding box center [619, 292] width 73 height 73
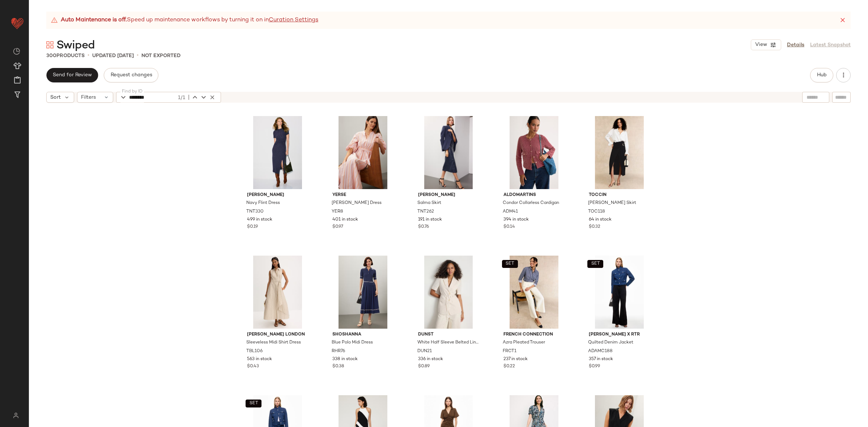
click at [155, 93] on input "********" at bounding box center [152, 97] width 47 height 11
paste input "text"
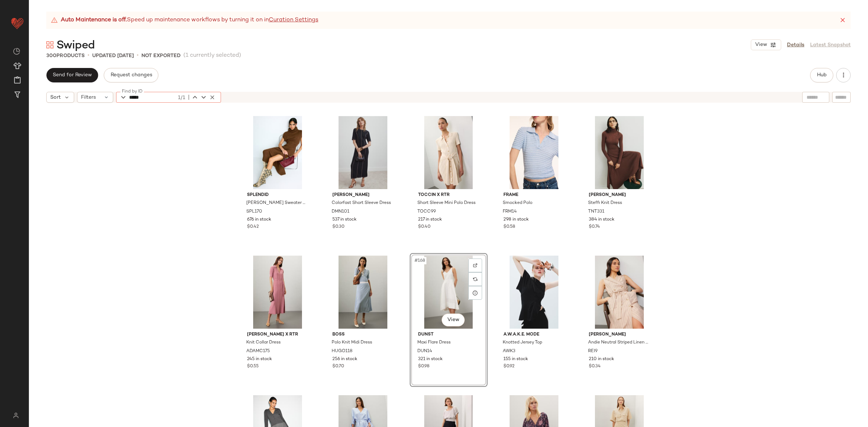
click at [420, 280] on div "#168 View" at bounding box center [449, 292] width 73 height 73
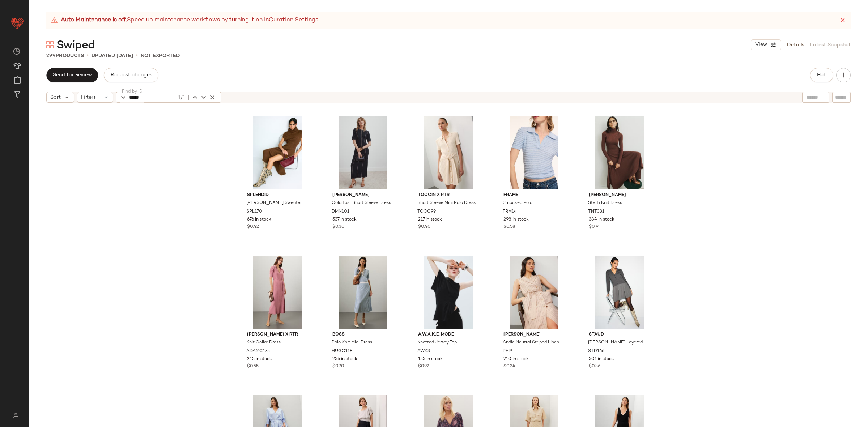
click at [144, 96] on input "*****" at bounding box center [152, 97] width 47 height 11
paste input "*"
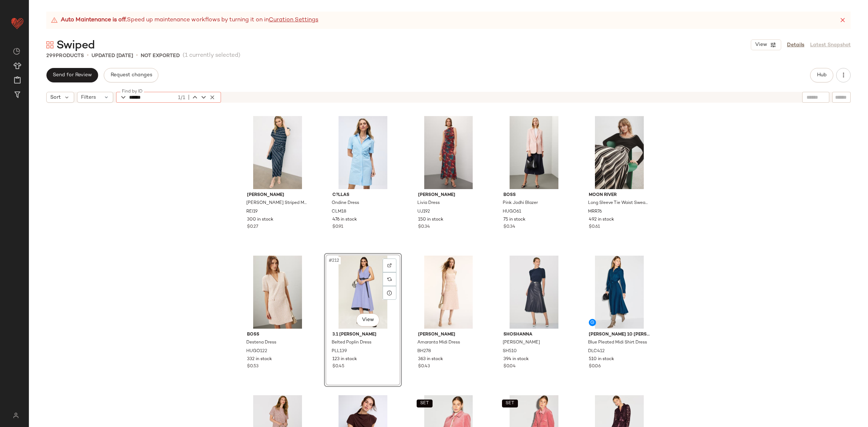
click at [363, 277] on div "#212 View" at bounding box center [363, 292] width 73 height 73
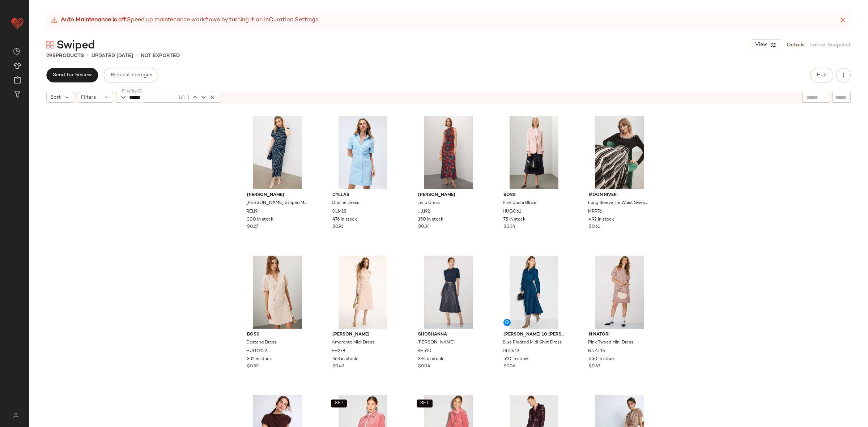
click at [137, 94] on input "******" at bounding box center [152, 97] width 47 height 11
paste input "text"
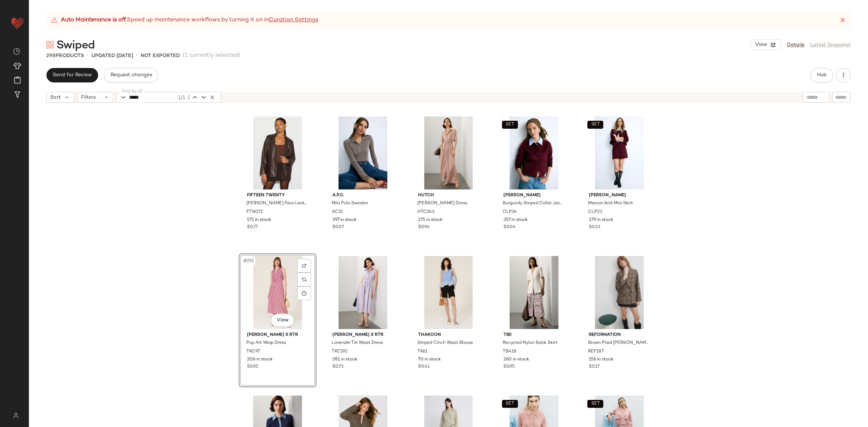
click at [265, 288] on div "#251 View" at bounding box center [277, 292] width 73 height 73
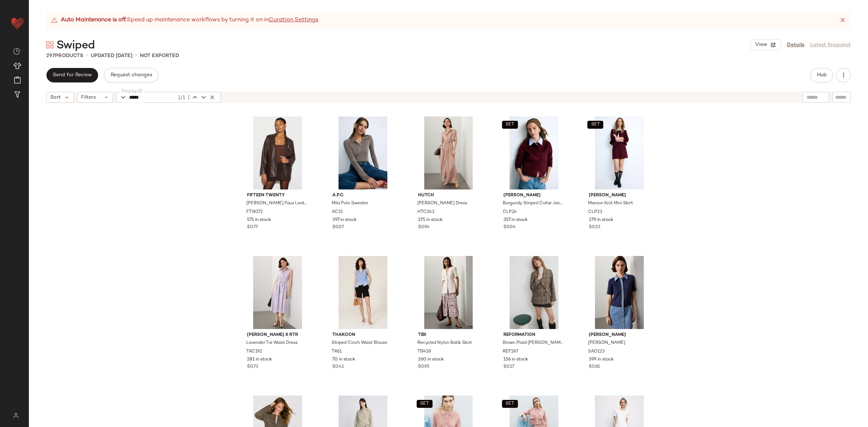
click at [134, 96] on input "*****" at bounding box center [152, 97] width 47 height 11
paste input "*"
click at [262, 272] on div "#251 View" at bounding box center [277, 292] width 73 height 73
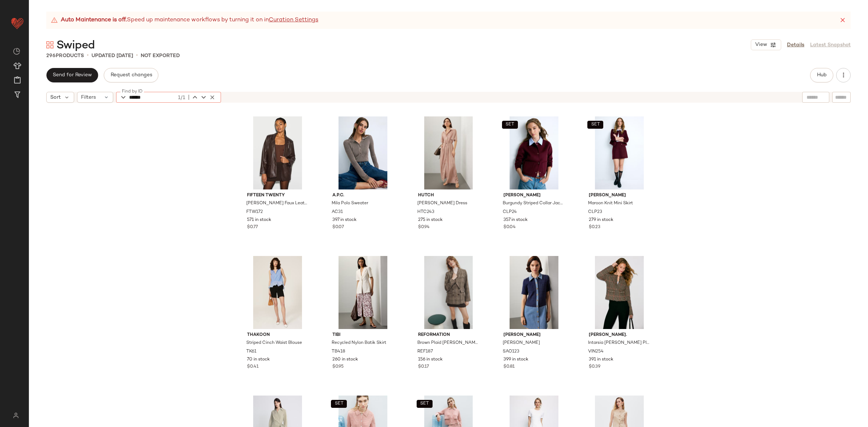
click at [153, 95] on input "******" at bounding box center [152, 97] width 47 height 11
paste input "text"
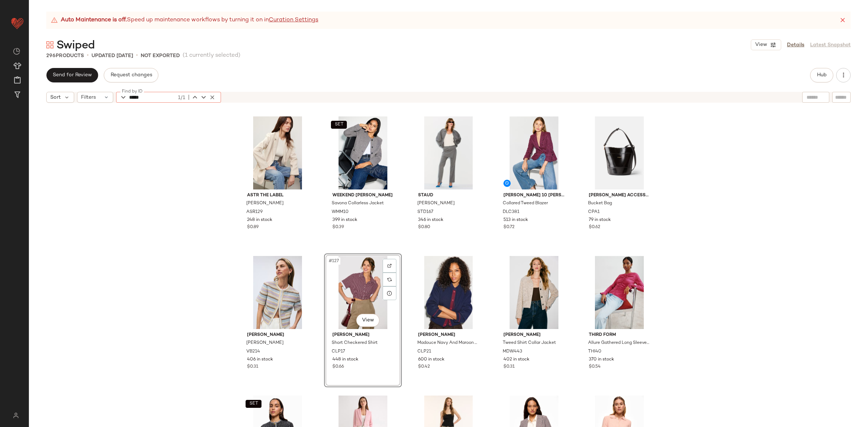
click at [356, 296] on div "#127 View" at bounding box center [363, 292] width 73 height 73
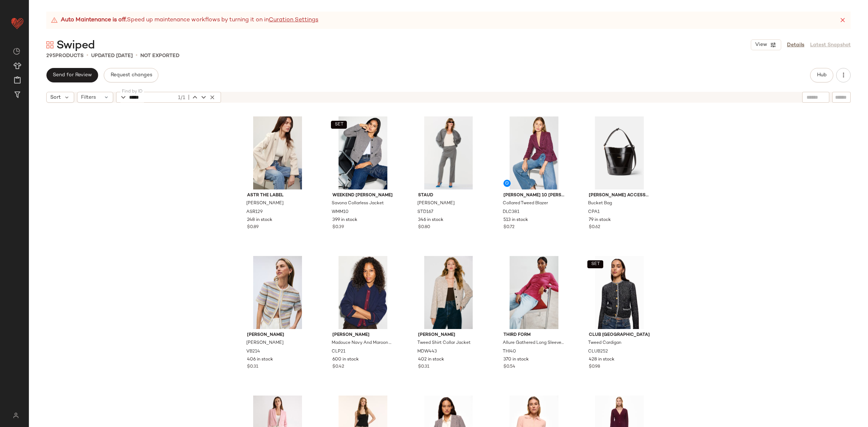
click at [138, 100] on input "*****" at bounding box center [152, 97] width 47 height 11
paste input "*"
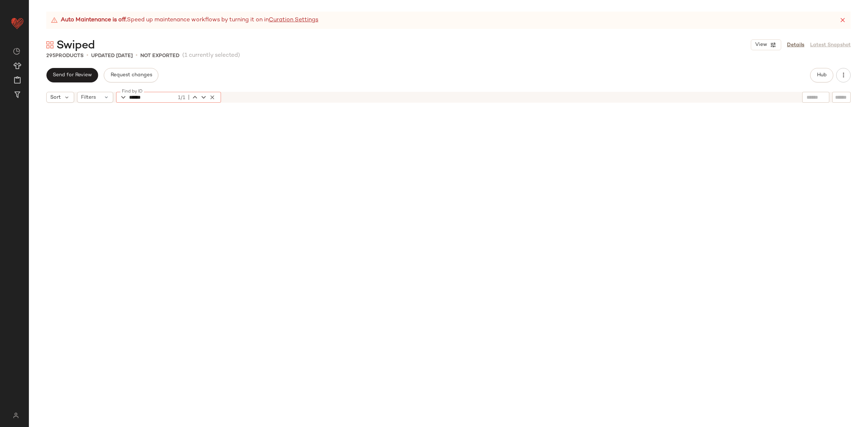
scroll to position [4889, 0]
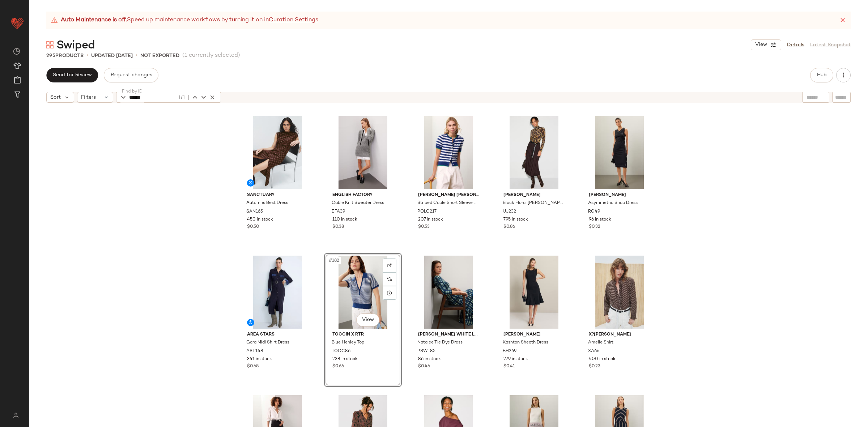
click at [342, 287] on div "#182 View" at bounding box center [363, 292] width 73 height 73
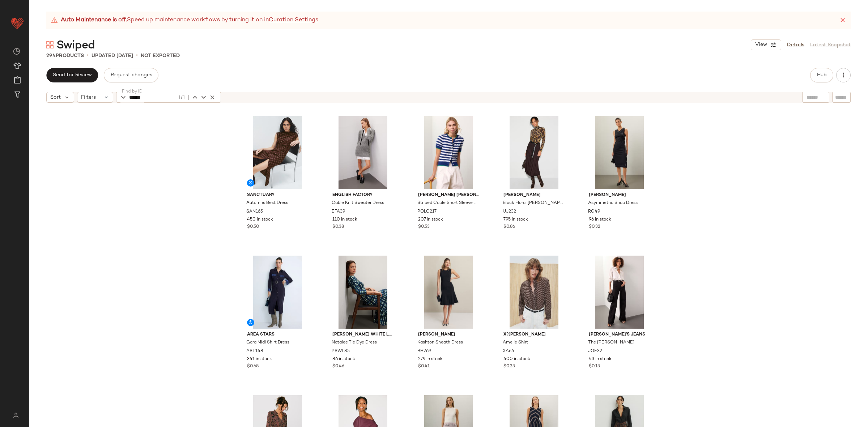
click at [139, 98] on input "******" at bounding box center [152, 97] width 47 height 11
paste input "text"
click at [145, 92] on input "*****" at bounding box center [152, 97] width 46 height 11
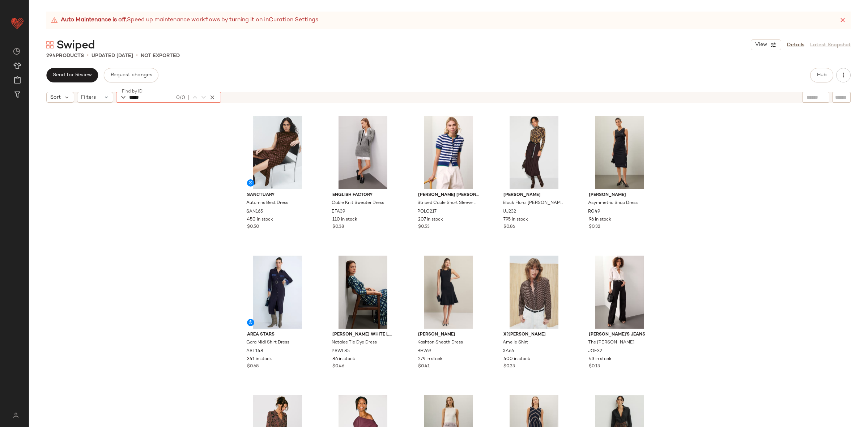
paste input "text"
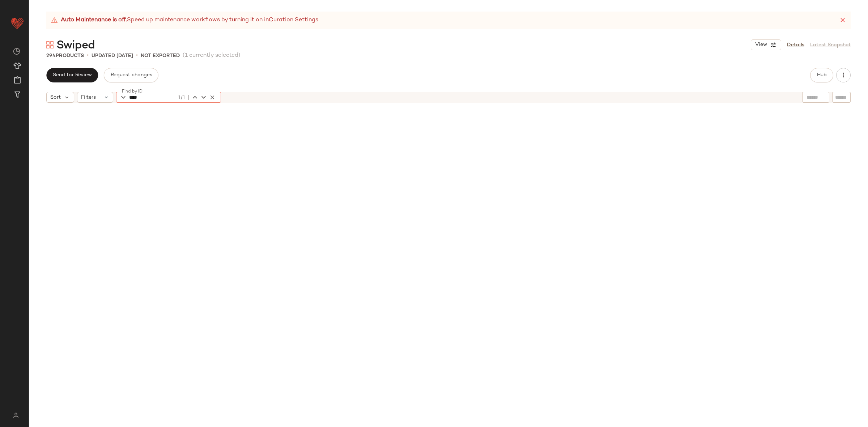
scroll to position [6704, 0]
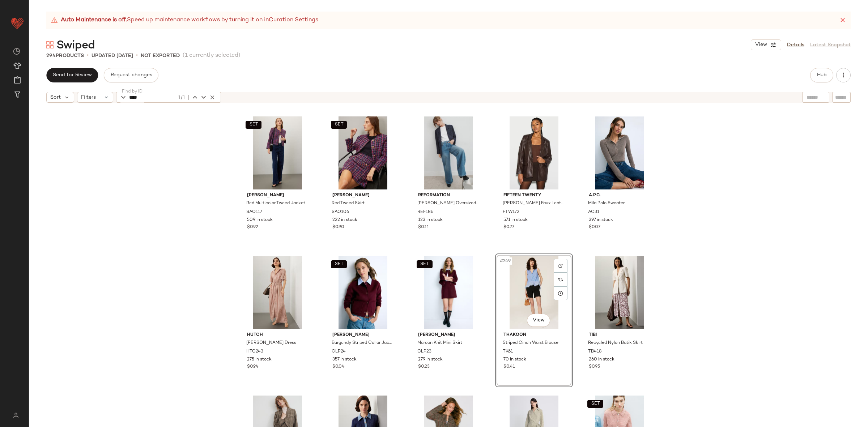
click at [507, 280] on div "#249 View" at bounding box center [534, 292] width 73 height 73
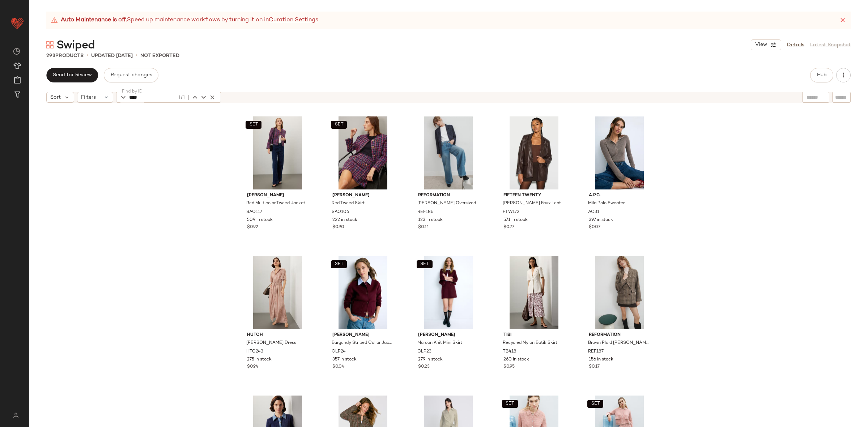
click at [141, 92] on input "****" at bounding box center [152, 97] width 47 height 11
paste input "**"
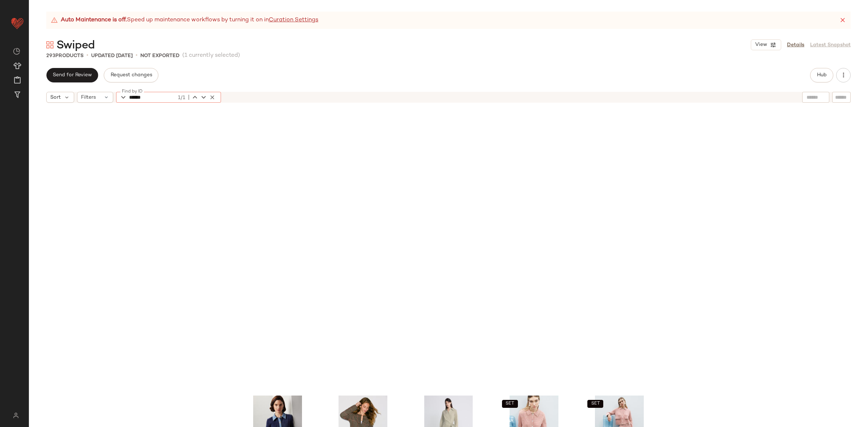
scroll to position [6984, 0]
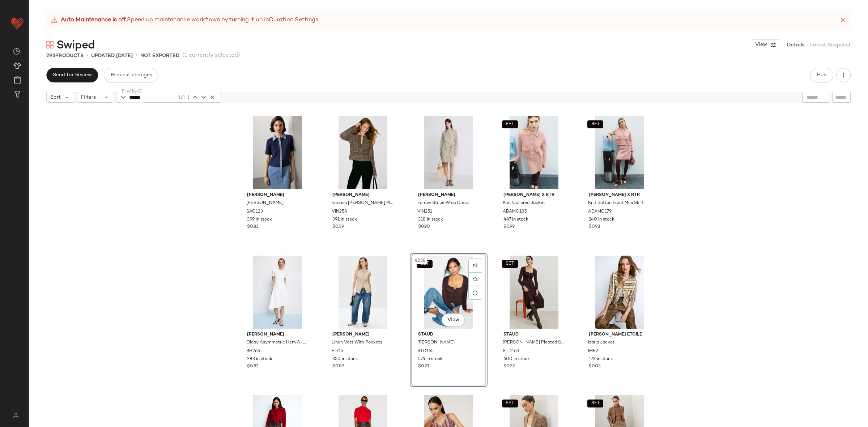
click at [443, 288] on div "SET #258 View" at bounding box center [449, 292] width 73 height 73
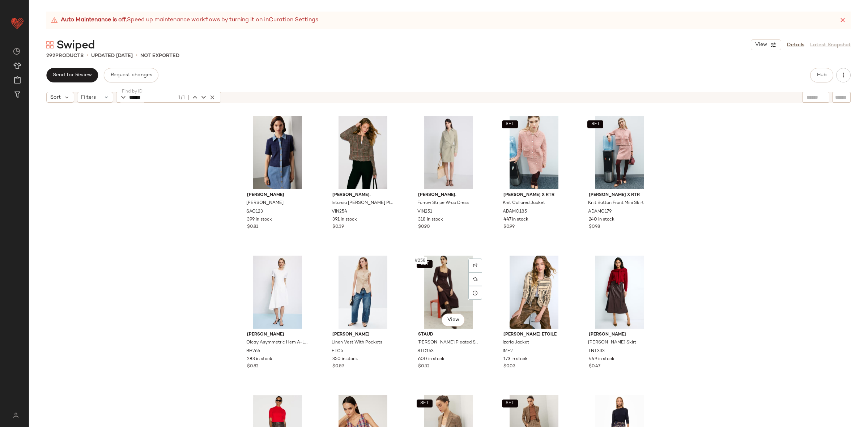
click at [441, 286] on div "SET #258 View" at bounding box center [449, 292] width 73 height 73
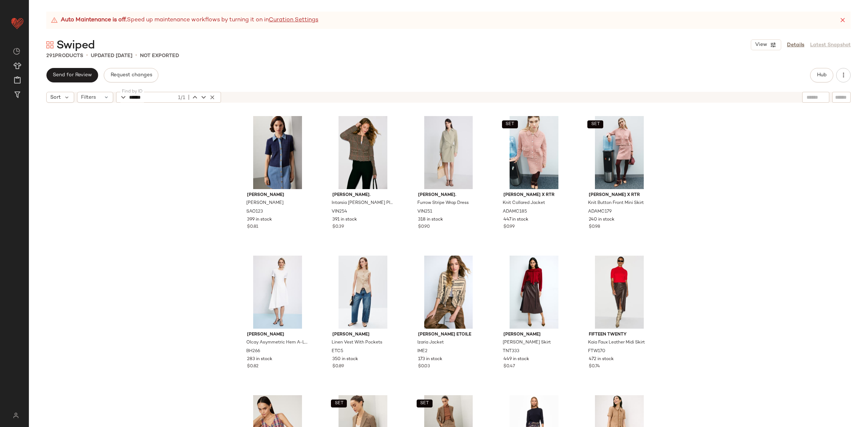
click at [143, 97] on input "******" at bounding box center [152, 97] width 47 height 11
paste input "text"
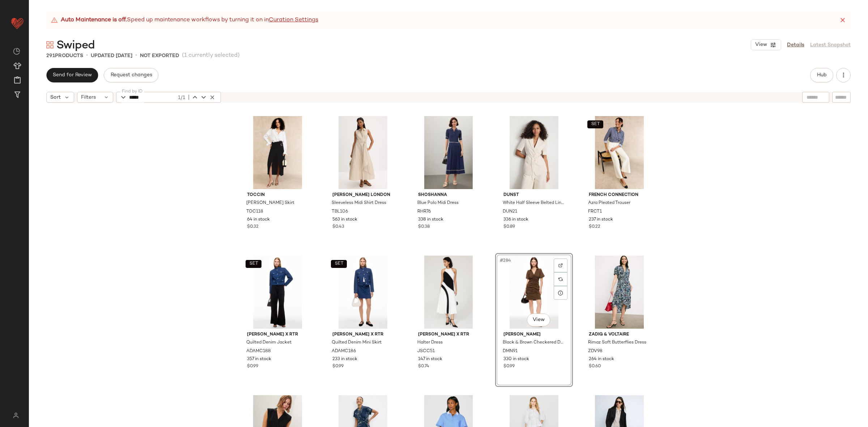
click at [532, 287] on div "#284 View" at bounding box center [534, 292] width 73 height 73
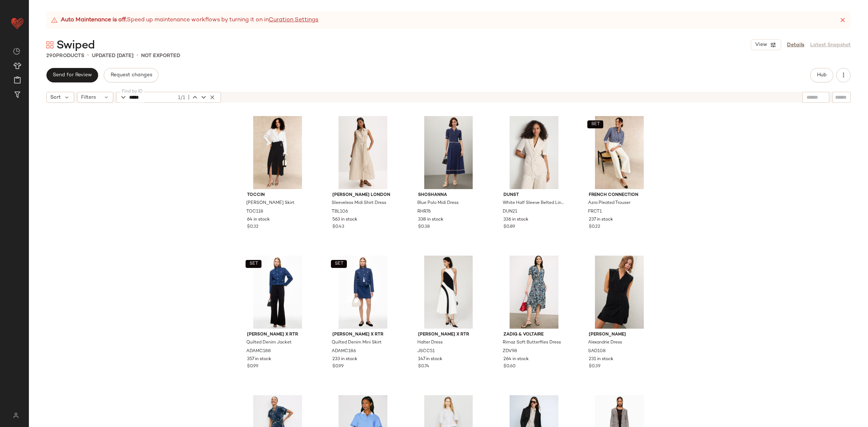
click at [139, 100] on input "*****" at bounding box center [152, 97] width 47 height 11
paste input "*"
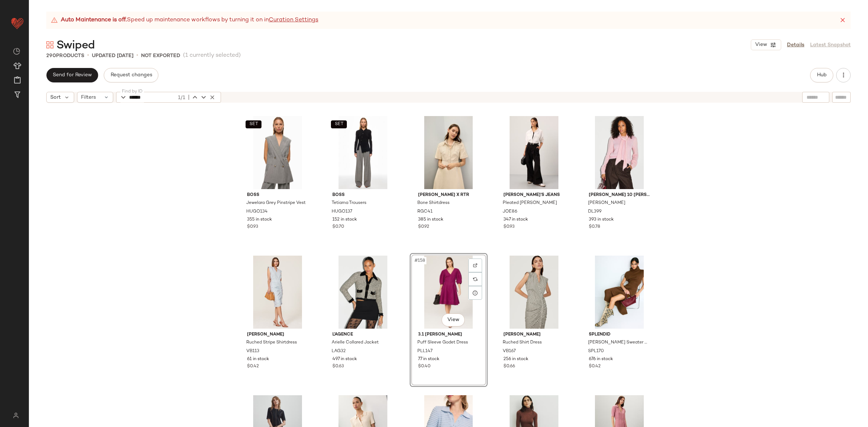
click at [452, 297] on div "#158 View" at bounding box center [449, 292] width 73 height 73
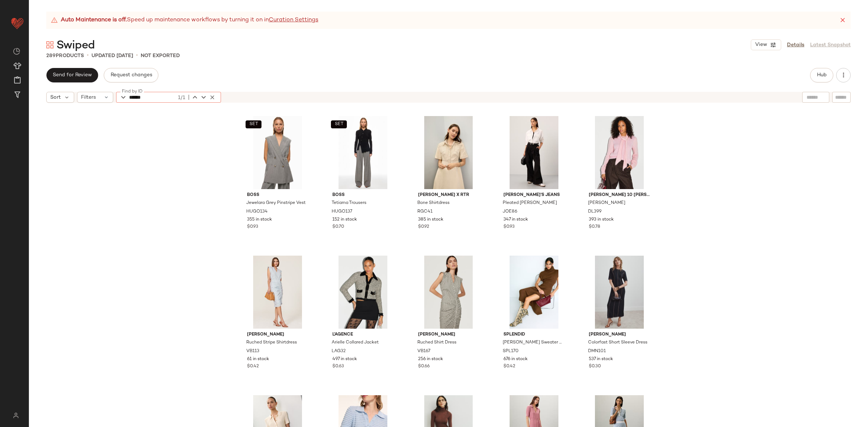
click at [141, 92] on input "******" at bounding box center [152, 97] width 47 height 11
paste input "text"
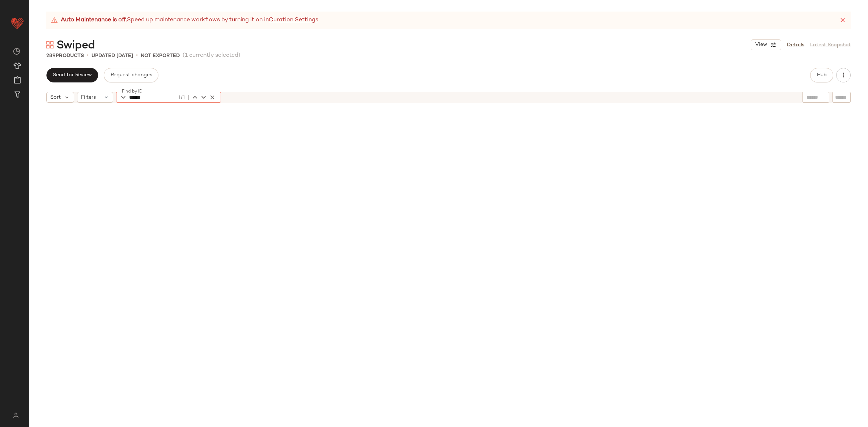
scroll to position [1536, 0]
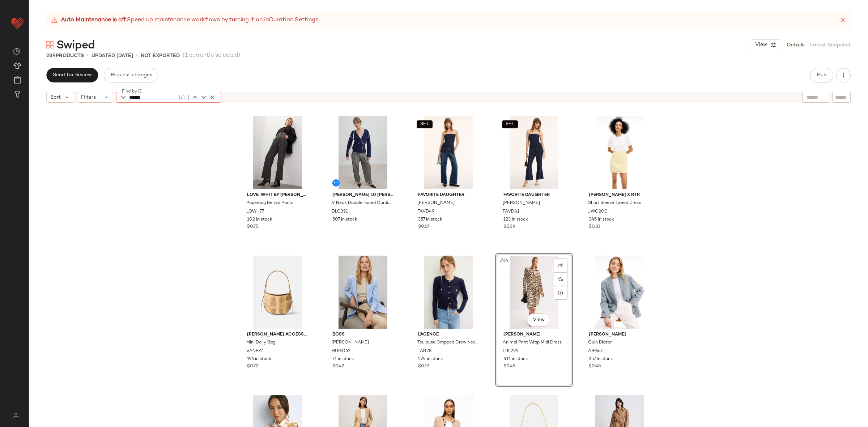
click at [530, 289] on div "#64 View" at bounding box center [534, 292] width 73 height 73
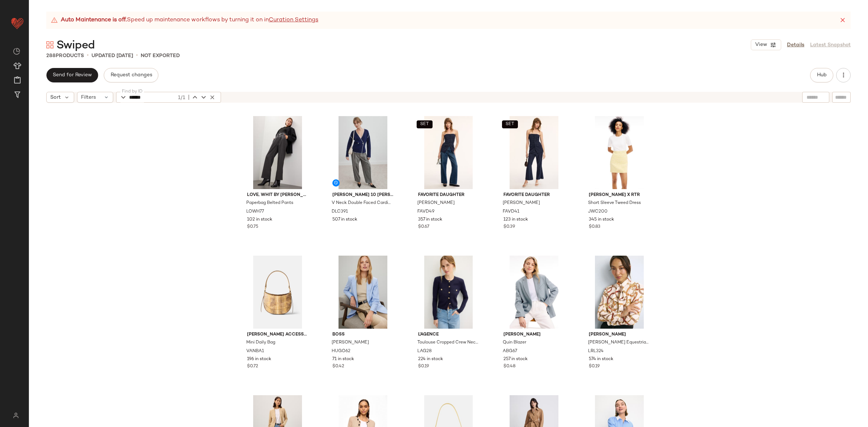
click at [140, 97] on input "******" at bounding box center [152, 97] width 47 height 11
paste input "text"
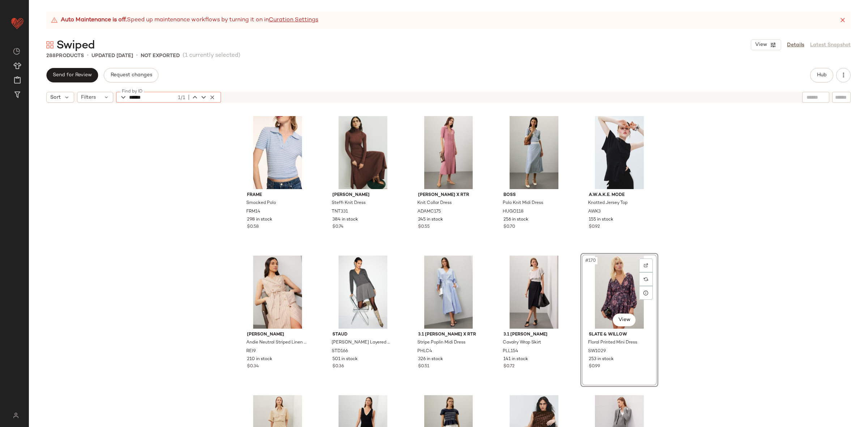
click at [607, 282] on div "#170 View" at bounding box center [619, 292] width 73 height 73
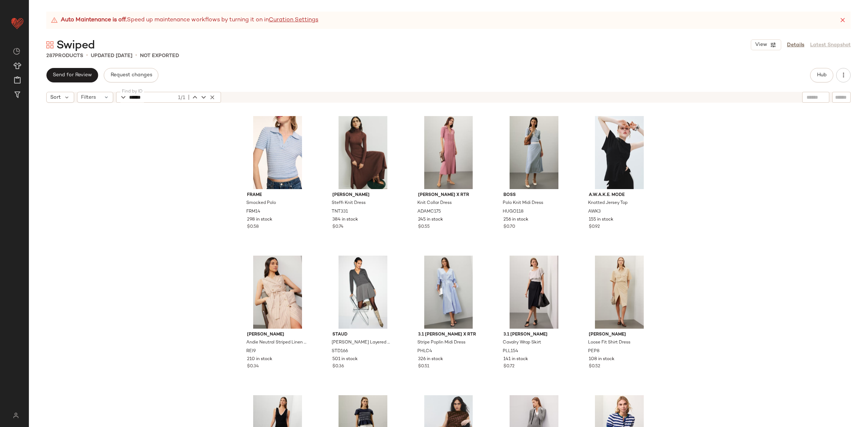
click at [144, 96] on input "******" at bounding box center [152, 97] width 47 height 11
paste input "text"
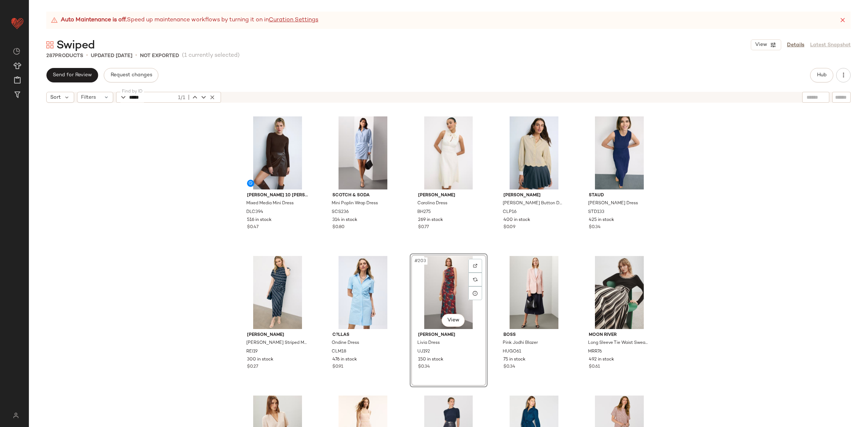
click at [452, 276] on div "#203 View" at bounding box center [449, 292] width 73 height 73
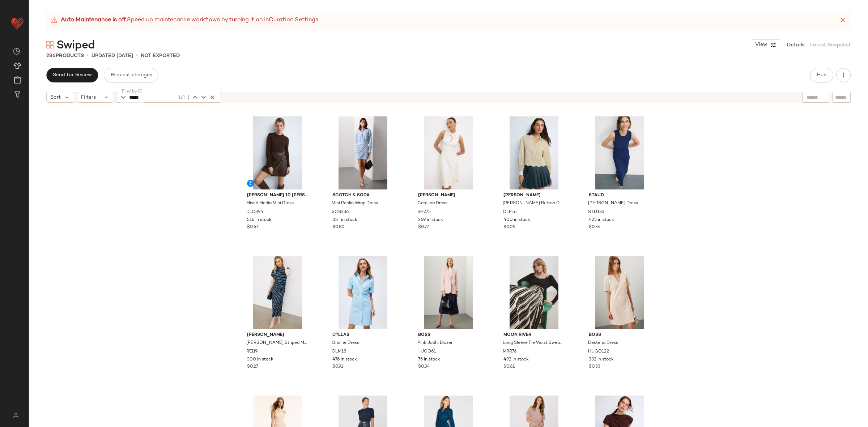
click at [145, 100] on input "*****" at bounding box center [152, 97] width 47 height 11
paste input "text"
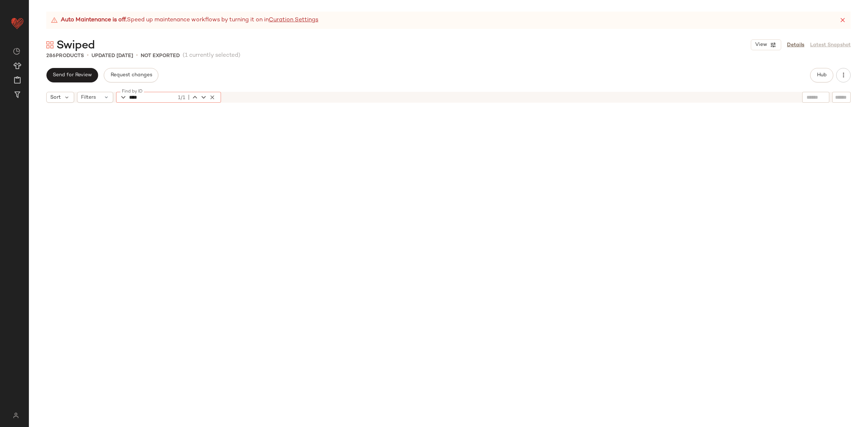
scroll to position [5866, 0]
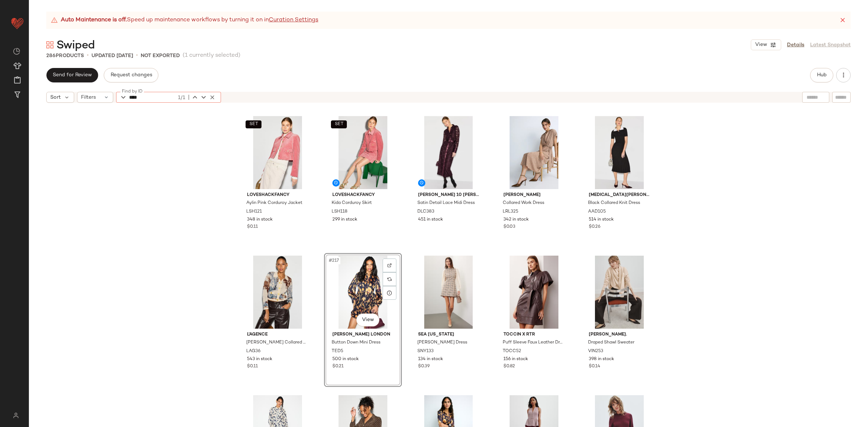
type input "****"
click at [351, 286] on div "#217 View" at bounding box center [363, 292] width 73 height 73
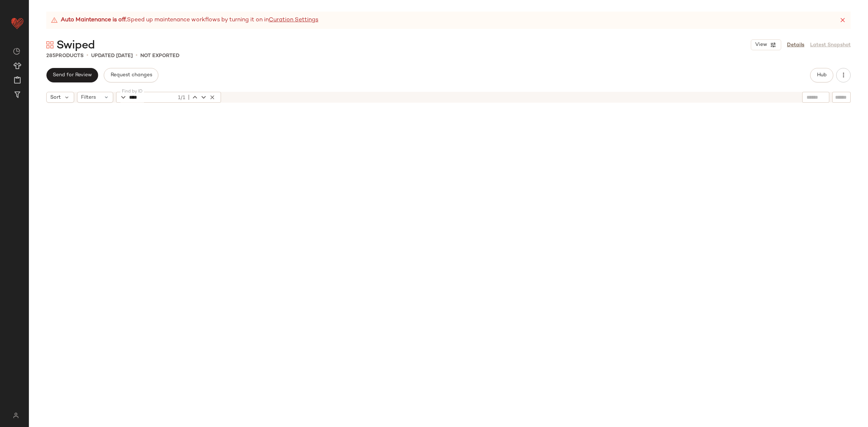
scroll to position [0, 0]
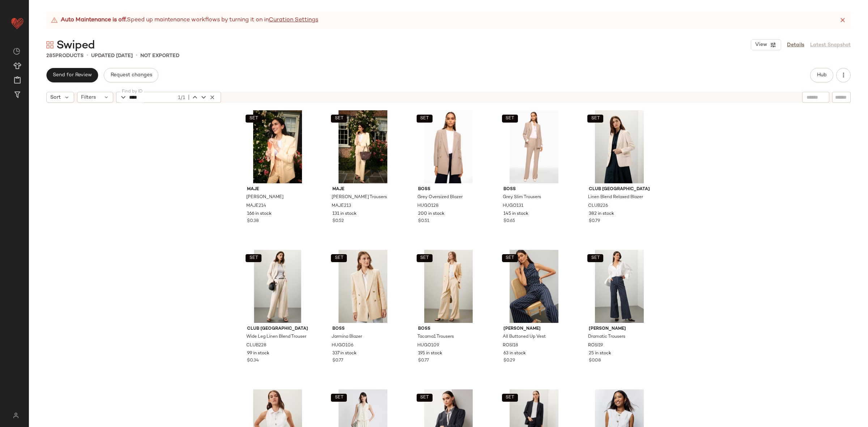
click at [845, 18] on icon at bounding box center [843, 20] width 7 height 7
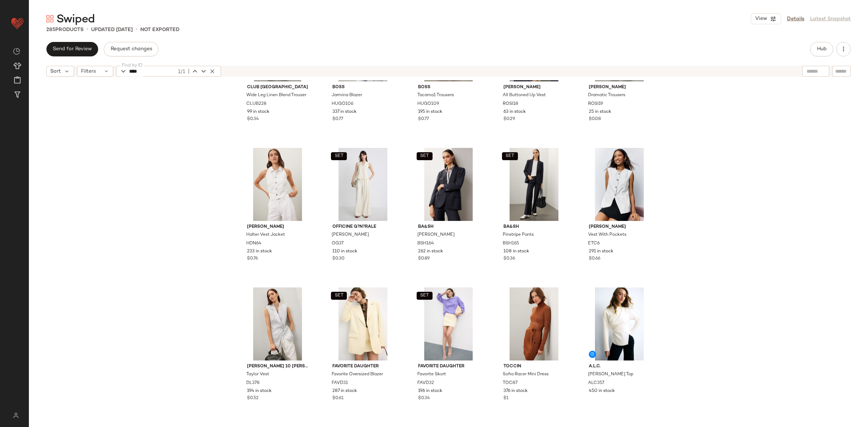
scroll to position [223, 0]
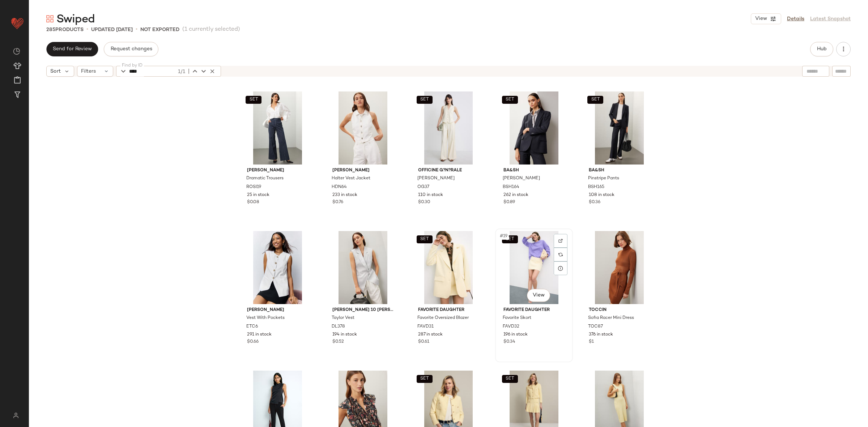
scroll to position [312, 0]
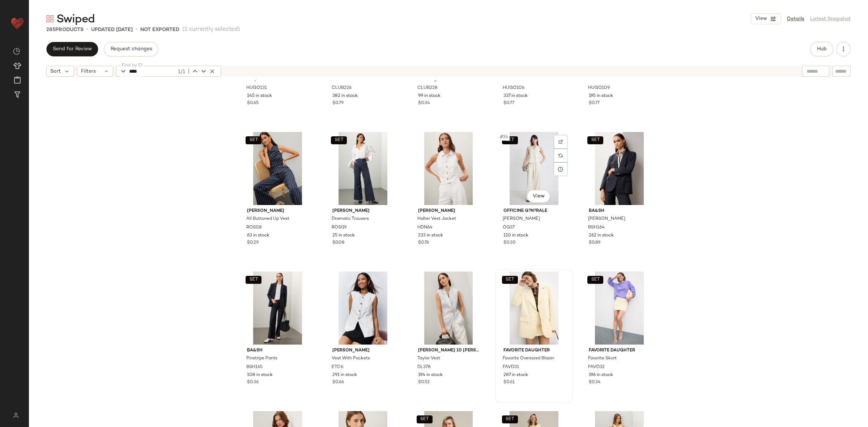
scroll to position [279, 0]
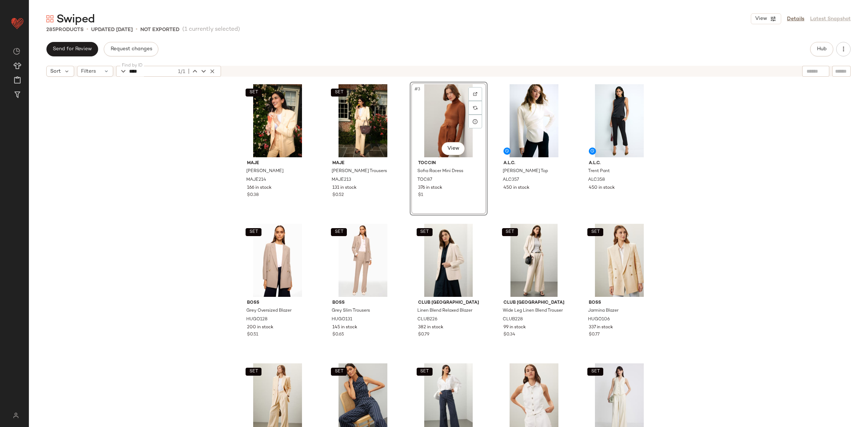
click at [491, 220] on div "SET Maje Vyron Blazer MAJE214 166 in stock $0.38 SET Maje Pyron Trousers MAJE21…" at bounding box center [449, 264] width 420 height 364
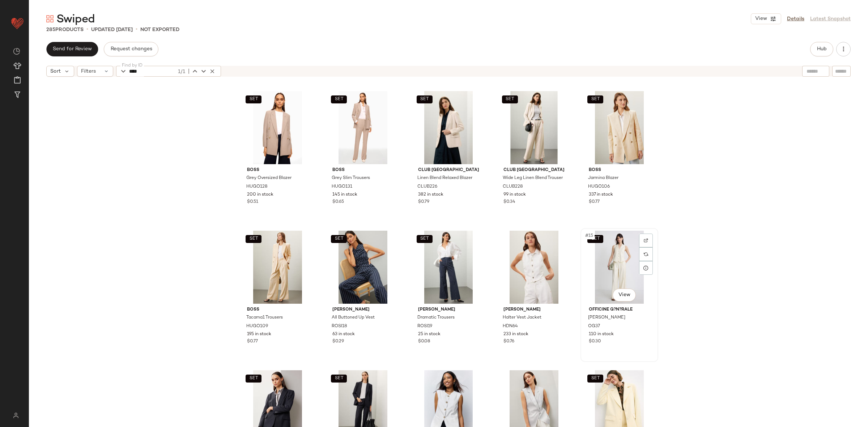
scroll to position [144, 0]
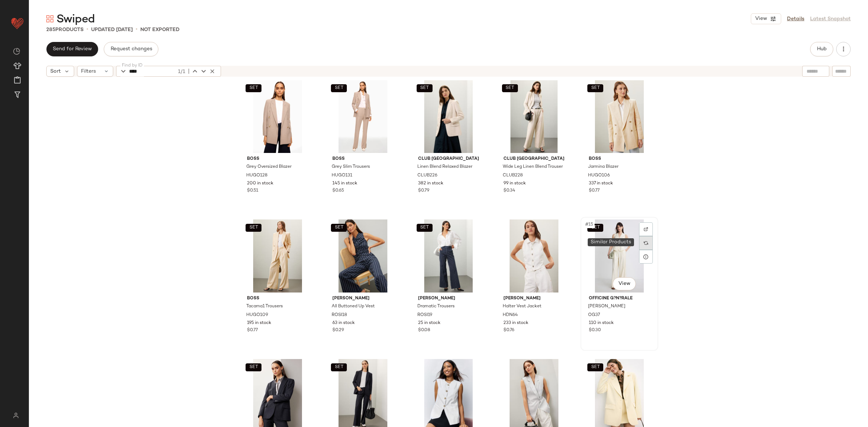
click at [644, 240] on div at bounding box center [646, 243] width 14 height 14
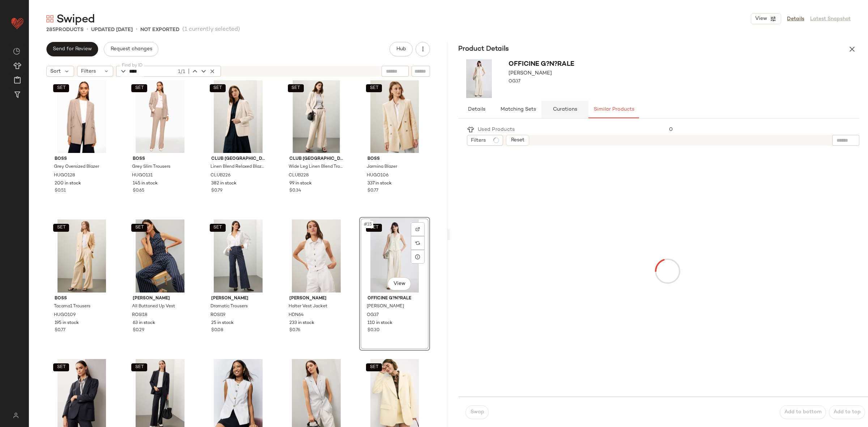
click at [514, 111] on span "Matching Sets" at bounding box center [518, 110] width 36 height 6
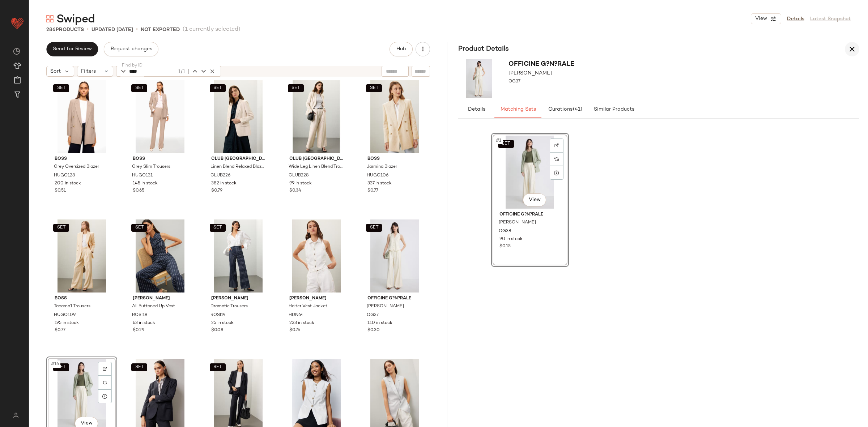
click at [853, 48] on icon "button" at bounding box center [852, 49] width 9 height 9
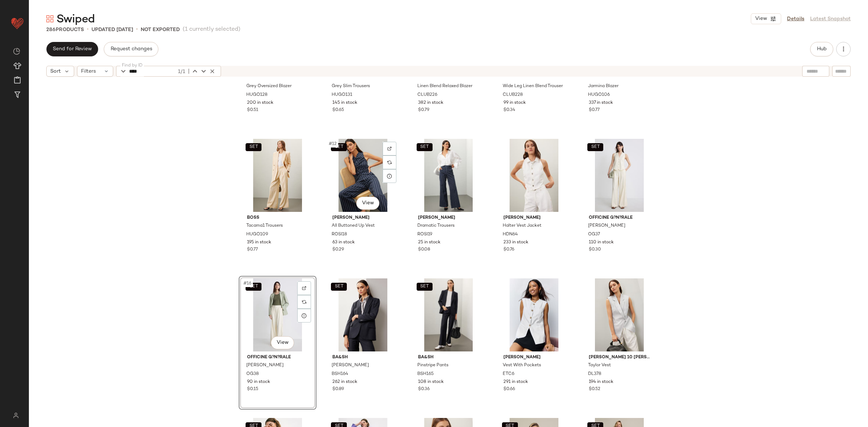
scroll to position [240, 0]
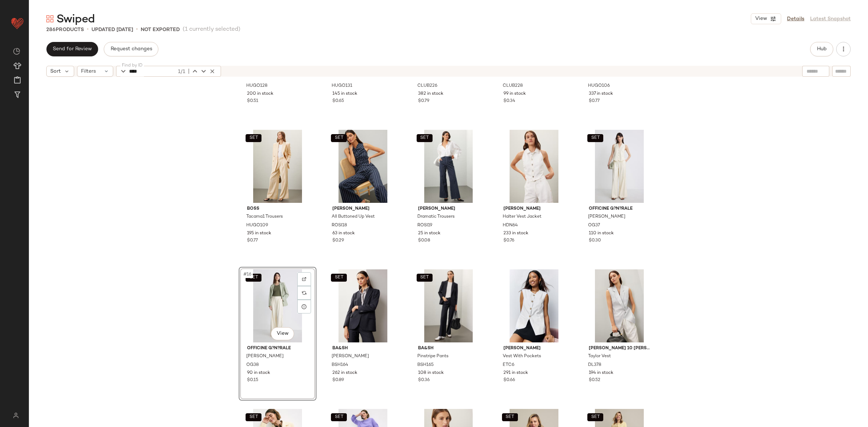
click at [279, 305] on div "SET #16 View" at bounding box center [277, 306] width 73 height 73
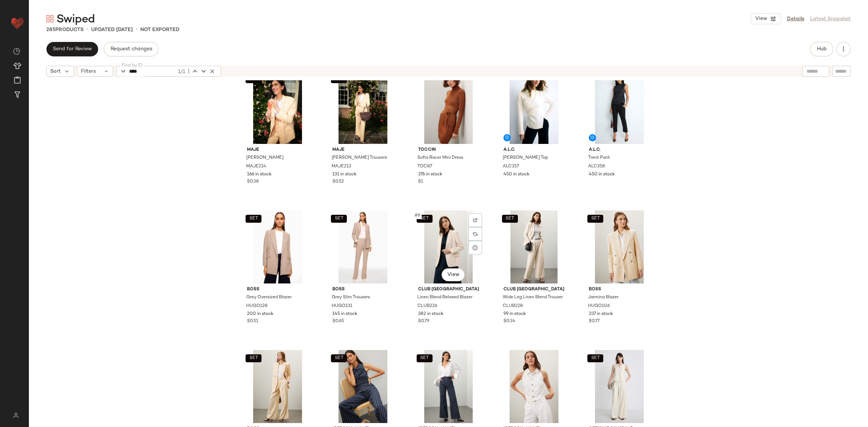
scroll to position [300, 0]
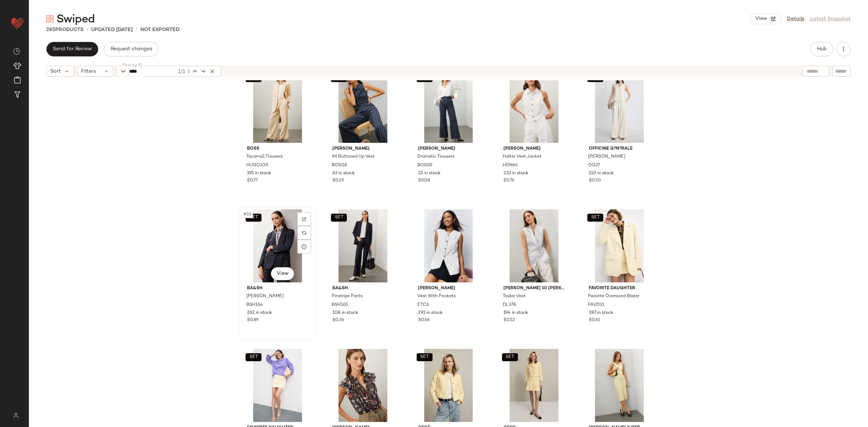
click at [287, 244] on div "SET #16 View" at bounding box center [277, 246] width 73 height 73
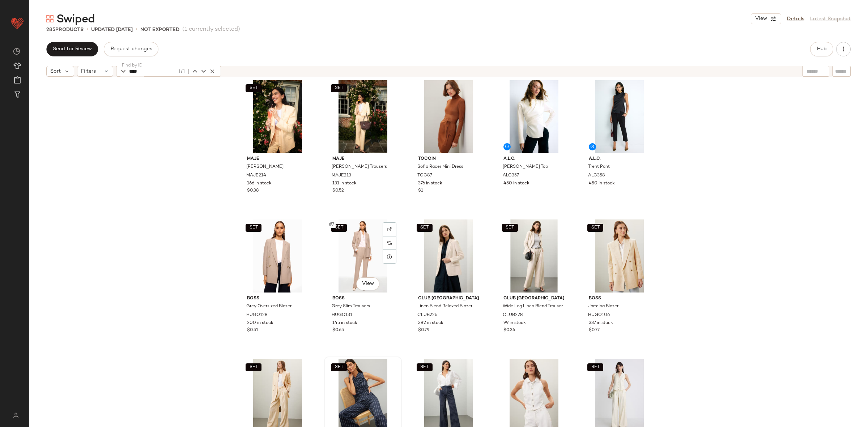
scroll to position [9, 0]
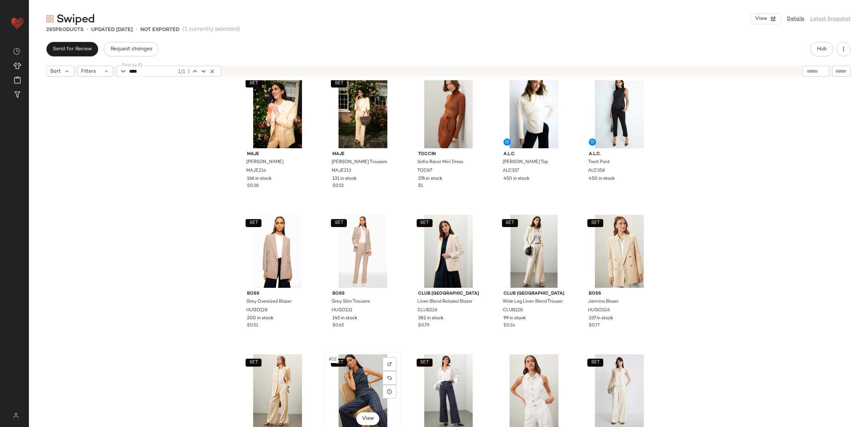
click at [350, 386] on div "SET #12 View" at bounding box center [363, 391] width 73 height 73
click at [427, 389] on div "SET #13 View" at bounding box center [449, 391] width 73 height 73
click at [186, 252] on div "SET Maje Vyron Blazer MAJE214 166 in stock $0.38 SET Maje Pyron Trousers MAJE21…" at bounding box center [449, 262] width 840 height 365
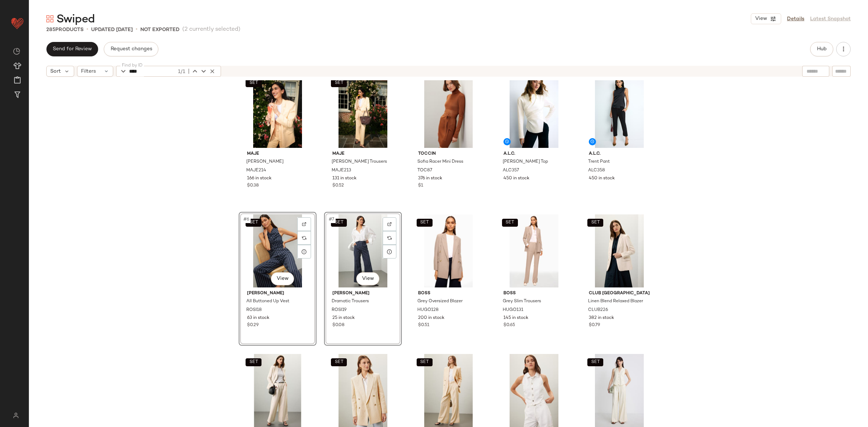
click at [186, 252] on div "SET Maje Vyron Blazer MAJE214 166 in stock $0.38 SET Maje Pyron Trousers MAJE21…" at bounding box center [449, 262] width 840 height 365
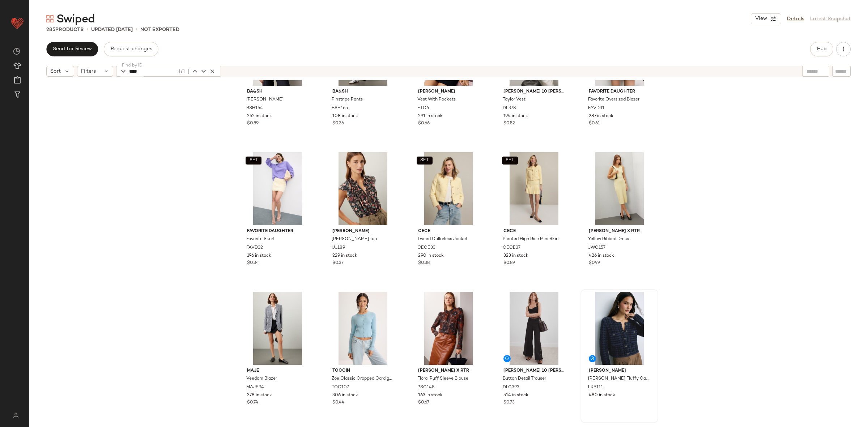
scroll to position [498, 0]
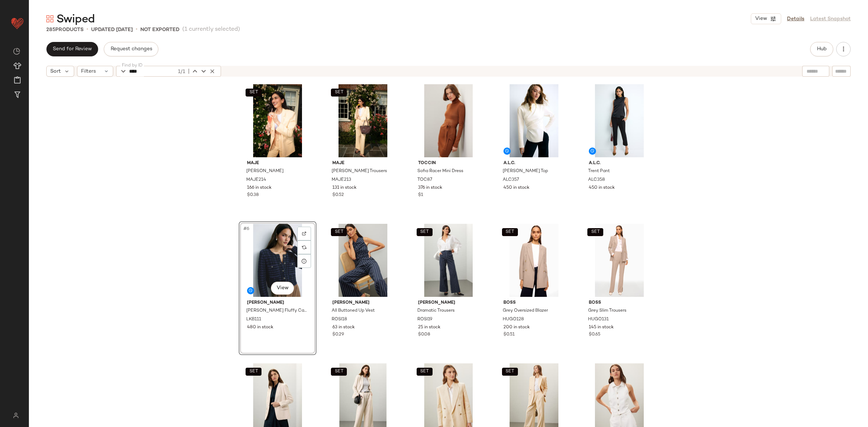
click at [210, 267] on div "SET Maje Vyron Blazer MAJE214 166 in stock $0.38 SET Maje Pyron Trousers MAJE21…" at bounding box center [449, 262] width 840 height 365
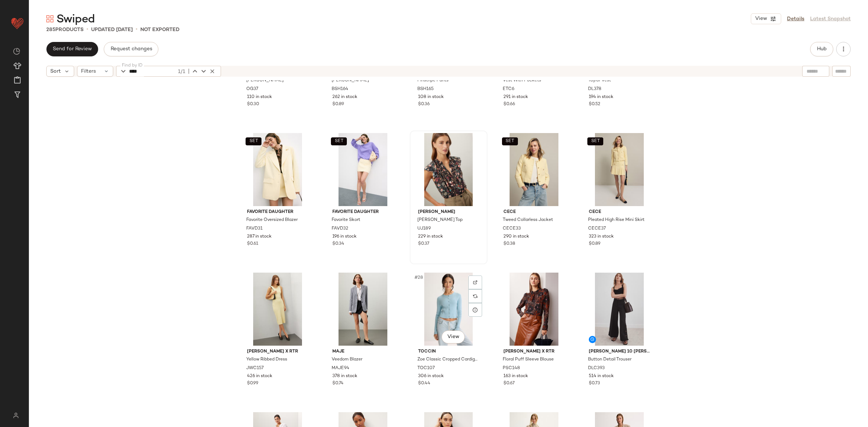
scroll to position [516, 0]
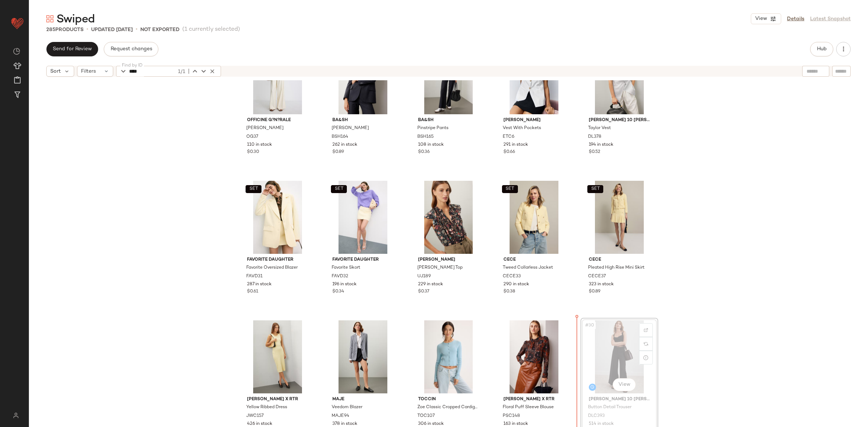
scroll to position [496, 0]
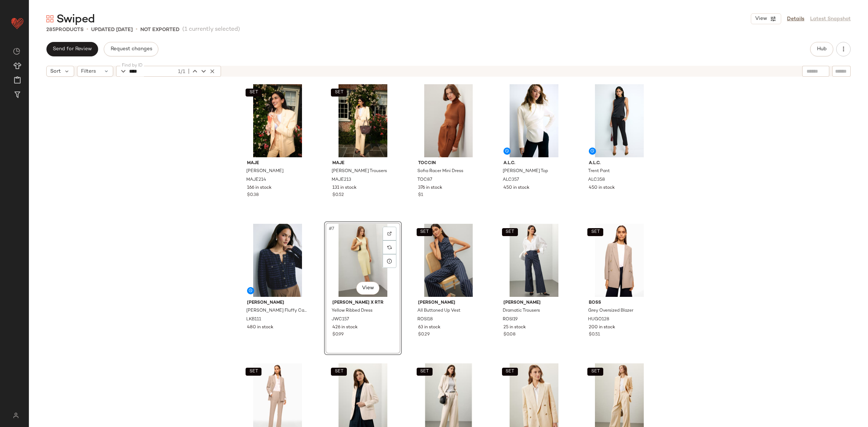
click at [176, 267] on div "SET Maje Vyron Blazer MAJE214 166 in stock $0.38 SET Maje Pyron Trousers MAJE21…" at bounding box center [449, 262] width 840 height 365
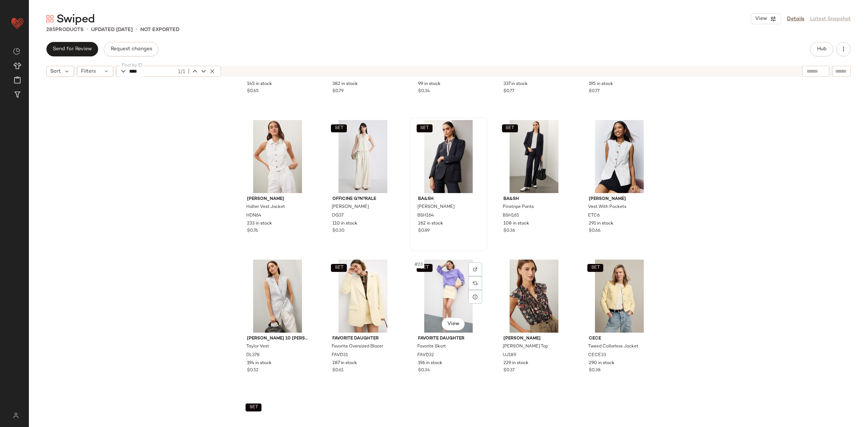
scroll to position [395, 0]
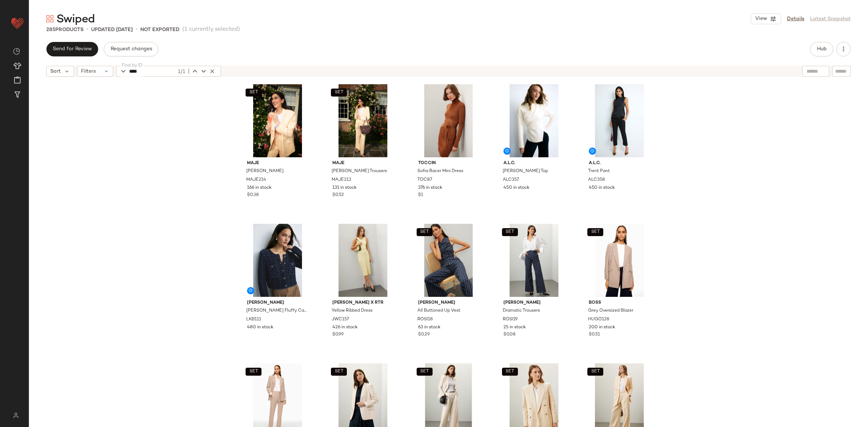
click at [213, 235] on div "SET Maje Vyron Blazer MAJE214 166 in stock $0.38 SET Maje Pyron Trousers MAJE21…" at bounding box center [449, 262] width 840 height 365
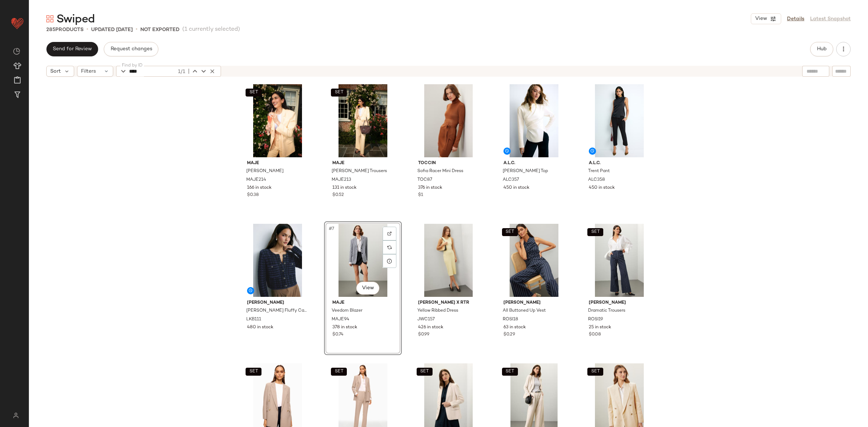
click at [208, 247] on div "SET Maje Vyron Blazer MAJE214 166 in stock $0.38 SET Maje Pyron Trousers MAJE21…" at bounding box center [449, 262] width 840 height 365
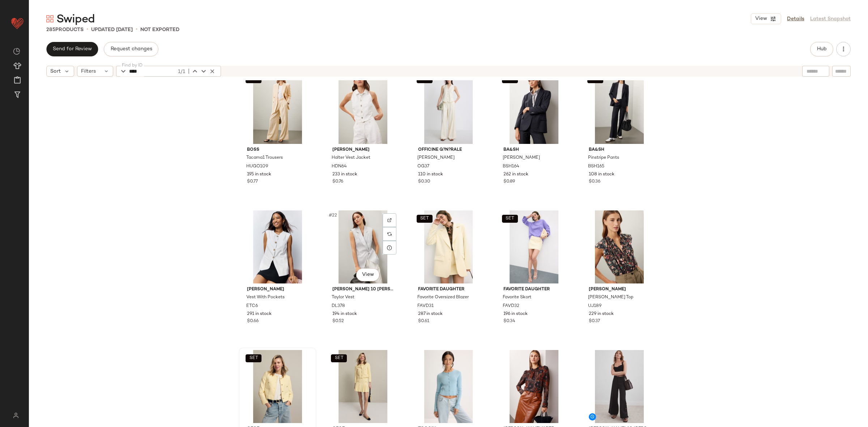
scroll to position [476, 0]
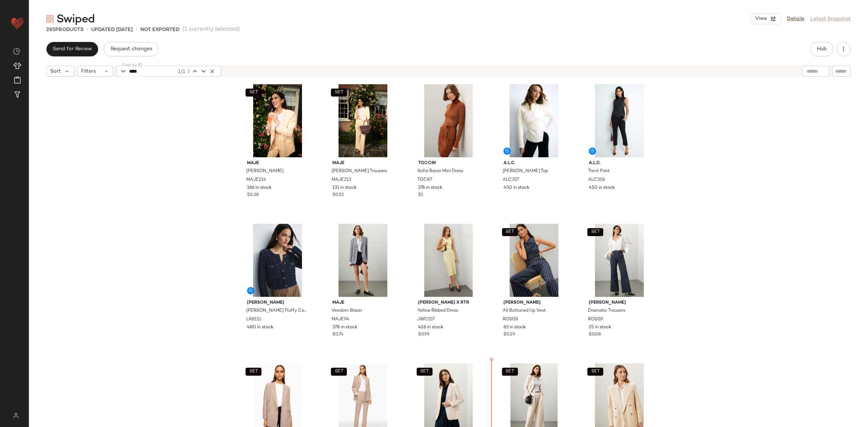
scroll to position [53, 0]
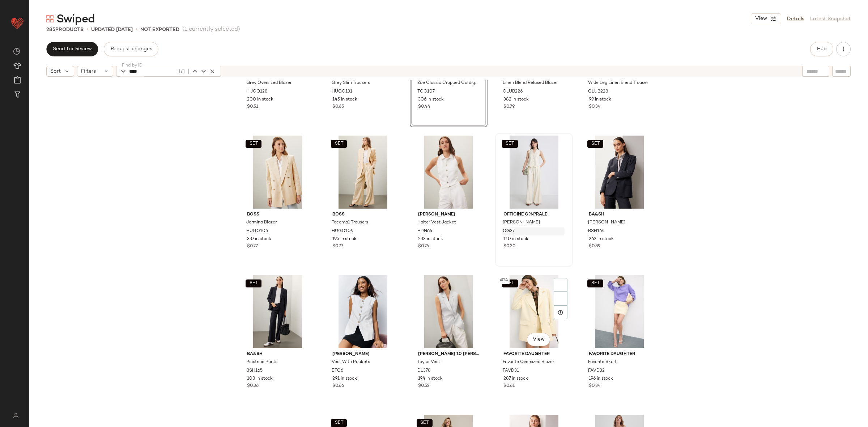
scroll to position [483, 0]
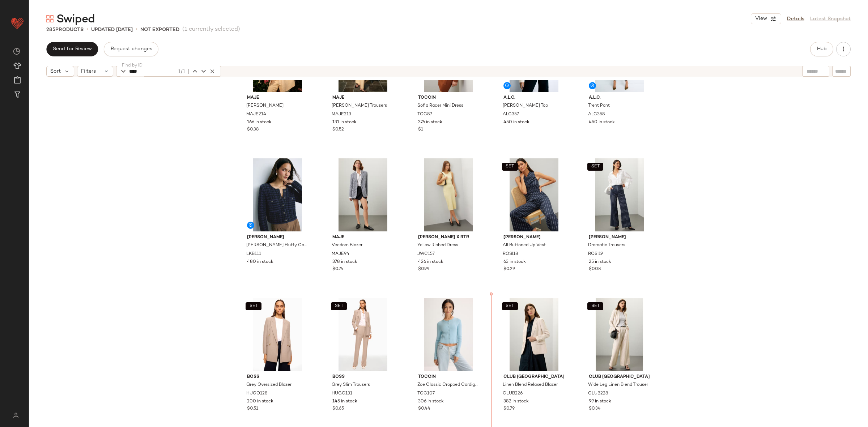
scroll to position [68, 0]
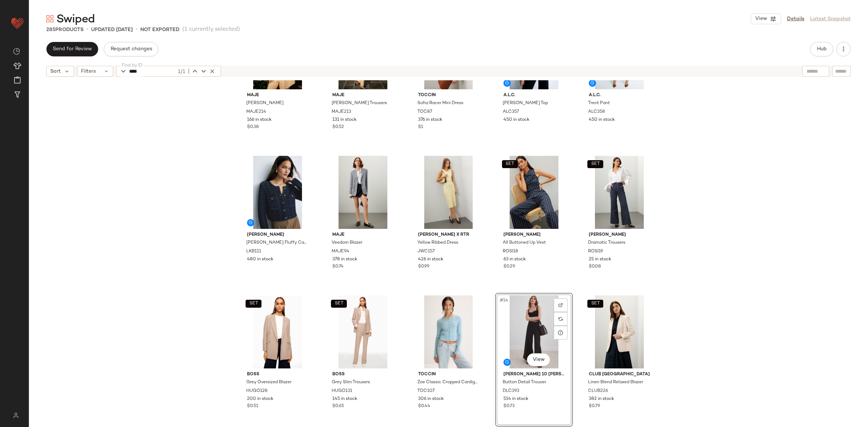
click at [488, 290] on div "SET Maje Vyron Blazer MAJE214 166 in stock $0.38 SET Maje Pyron Trousers MAJE21…" at bounding box center [449, 196] width 420 height 364
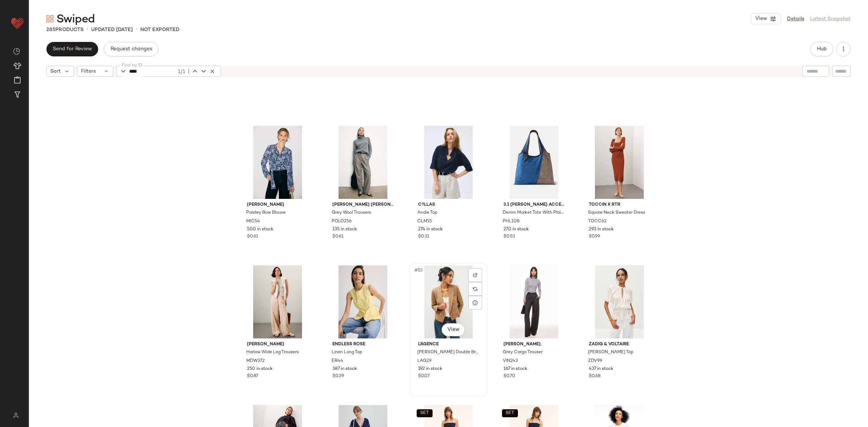
scroll to position [1217, 0]
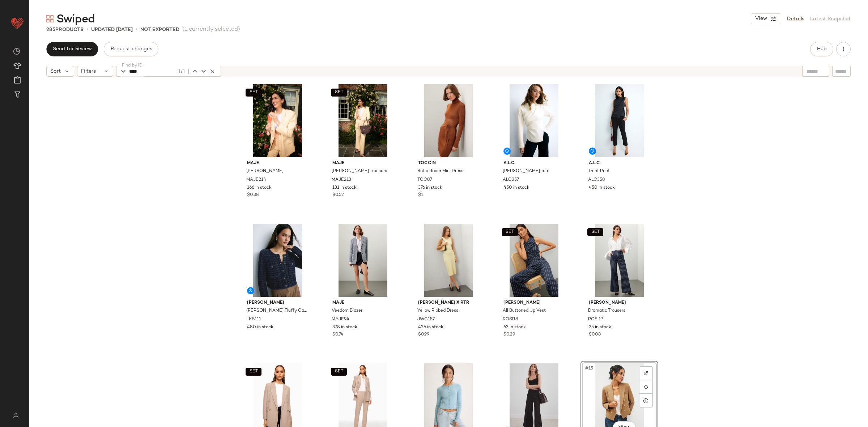
click at [575, 359] on div "SET Maje Vyron Blazer MAJE214 166 in stock $0.38 SET Maje Pyron Trousers MAJE21…" at bounding box center [449, 264] width 420 height 364
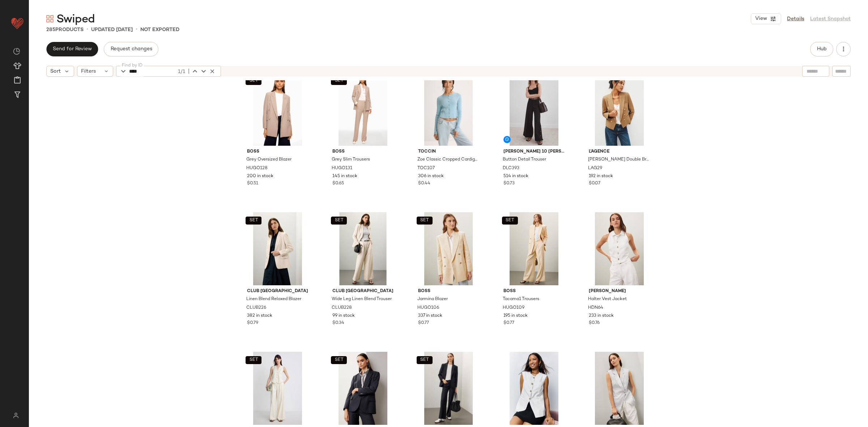
scroll to position [297, 0]
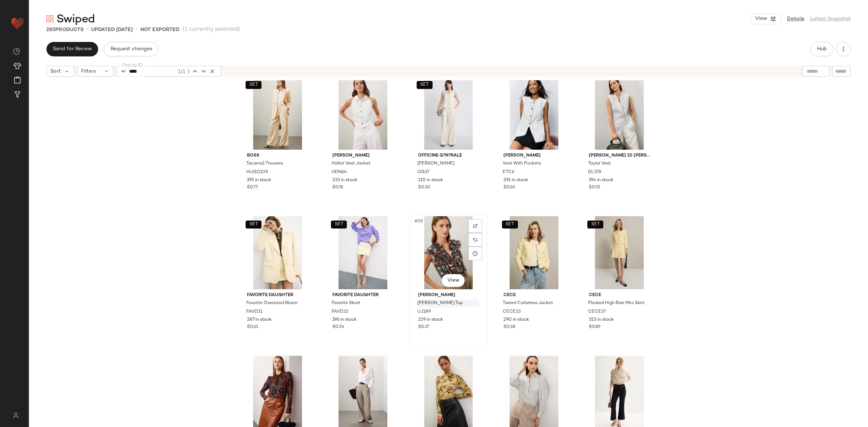
scroll to position [574, 0]
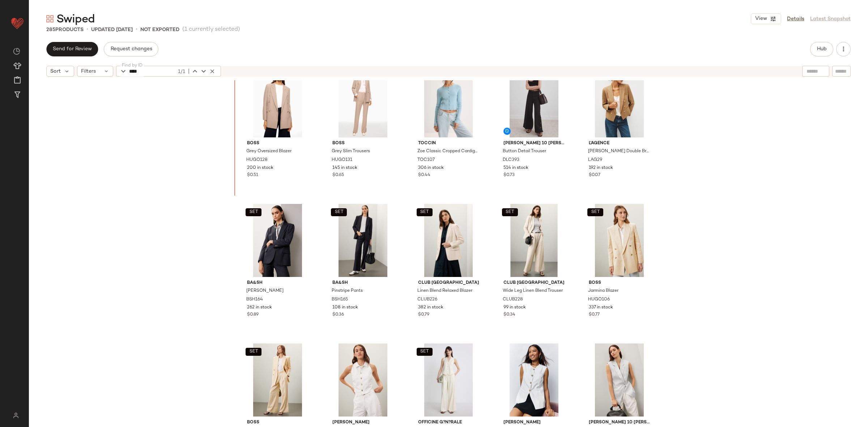
scroll to position [283, 0]
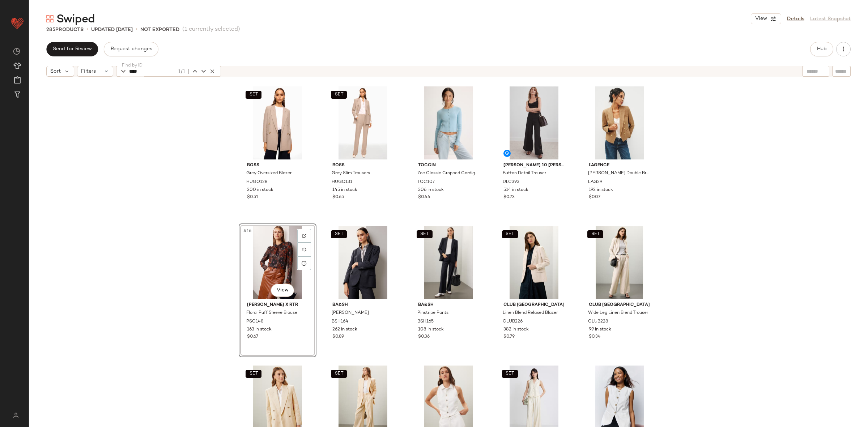
click at [214, 279] on div "SET BOSS Grey Oversized Blazer HUGO128 200 in stock $0.51 SET BOSS Grey Slim Tr…" at bounding box center [449, 262] width 840 height 365
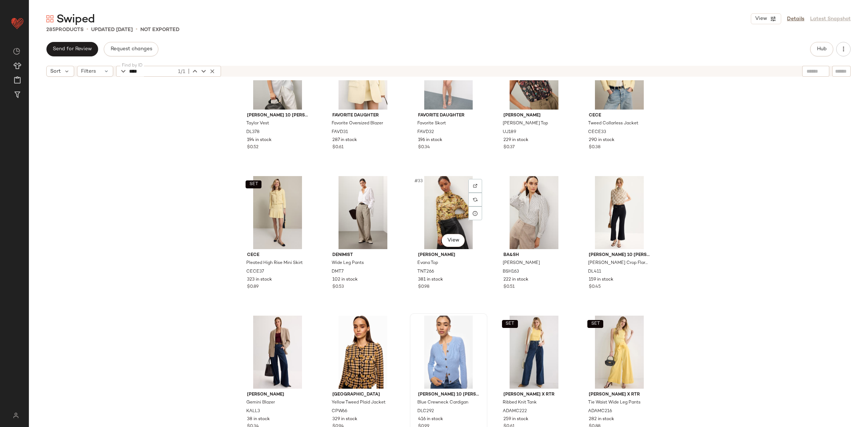
scroll to position [759, 0]
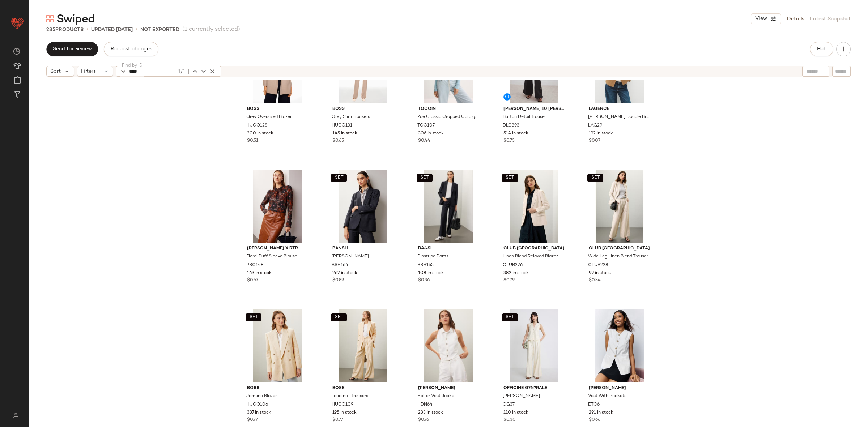
scroll to position [272, 0]
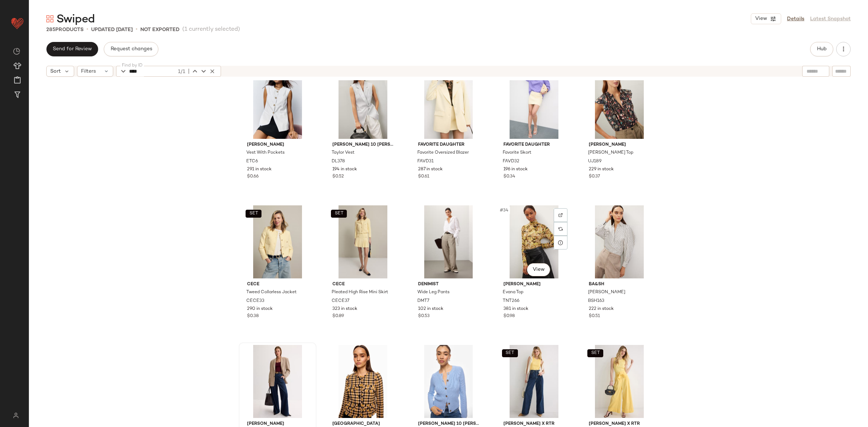
scroll to position [688, 0]
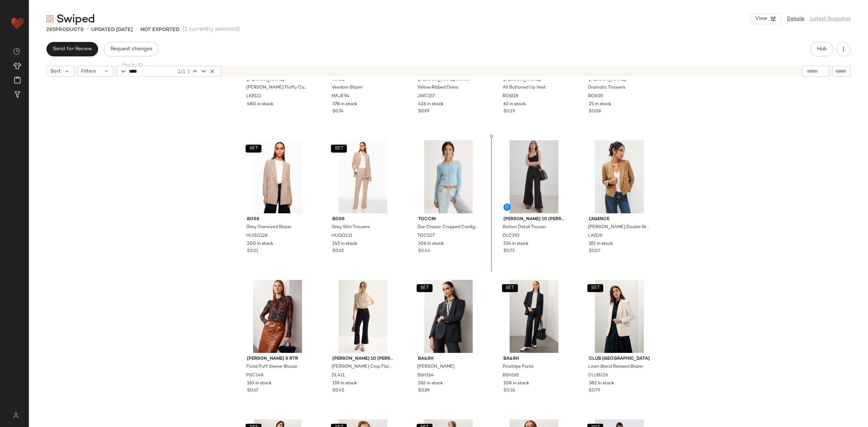
scroll to position [227, 0]
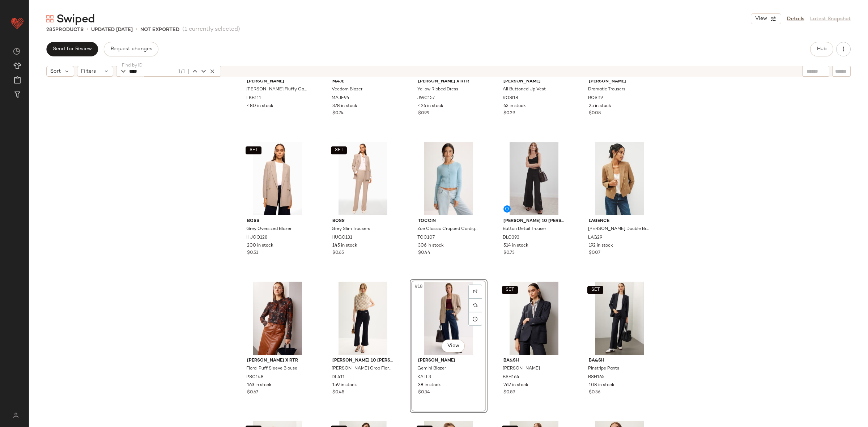
click at [485, 272] on div "Toccin Zoe Classic Cropped Cardigan TOC107 306 in stock $0.44" at bounding box center [449, 207] width 78 height 134
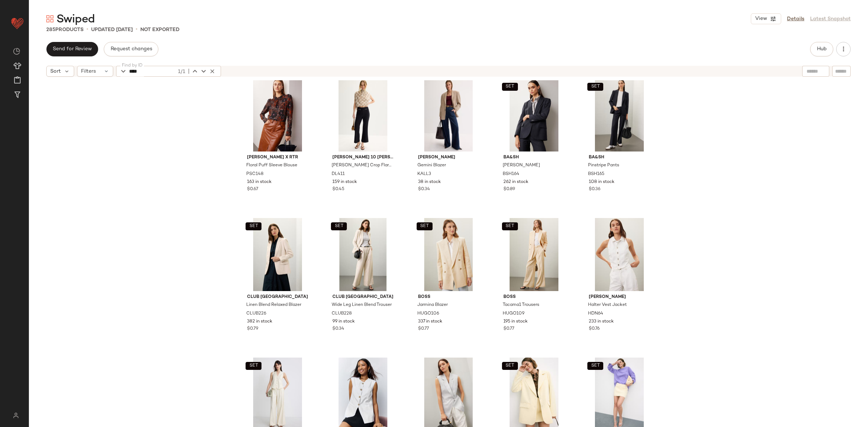
scroll to position [426, 0]
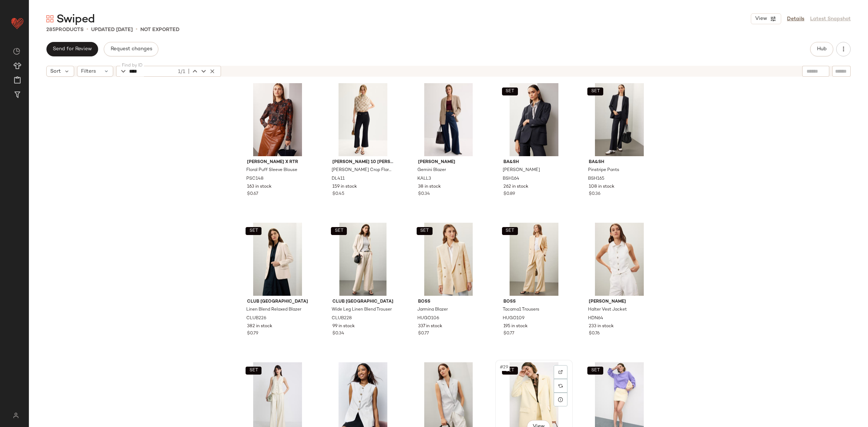
scroll to position [426, 0]
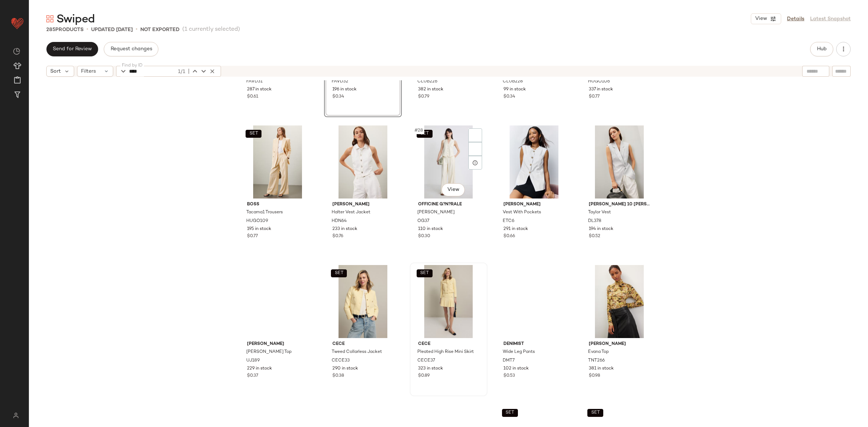
scroll to position [697, 0]
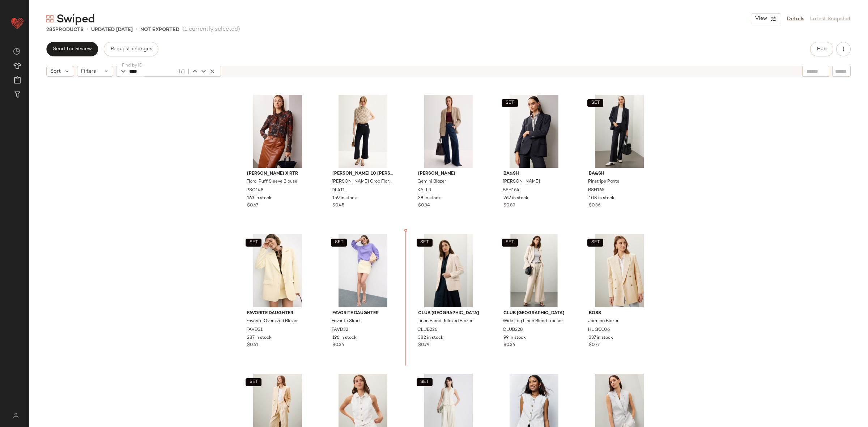
scroll to position [413, 0]
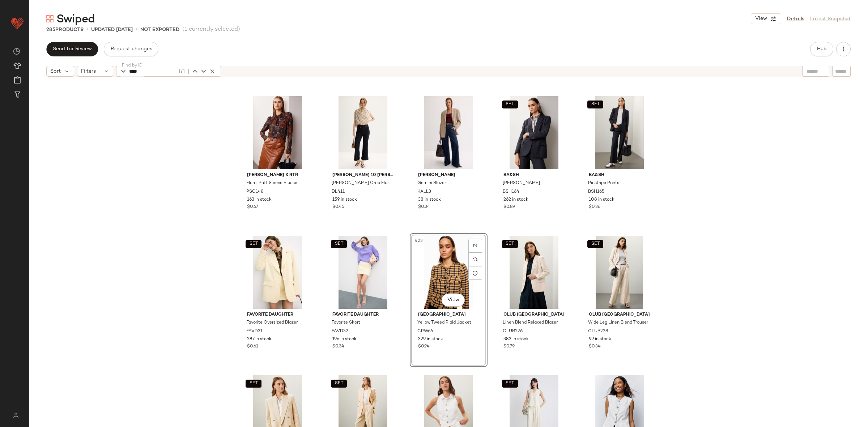
click at [488, 227] on div "Peter Som x RTR Floral Puff Sleeve Blouse PSC148 163 in stock $0.67 Derek Lam 1…" at bounding box center [449, 262] width 840 height 365
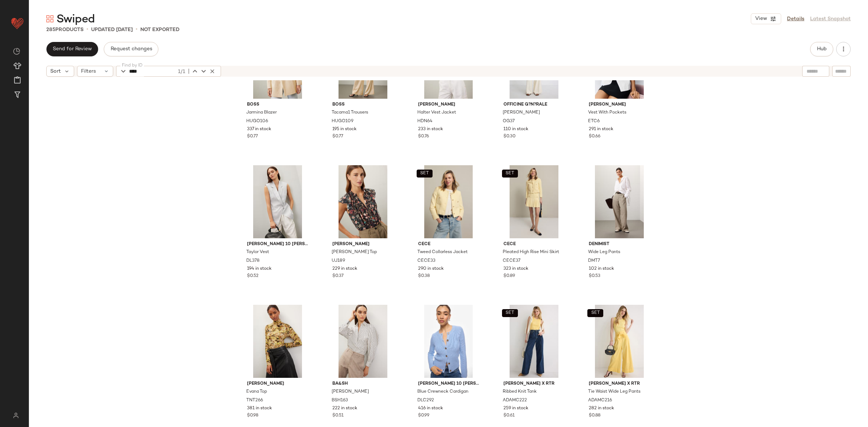
scroll to position [764, 0]
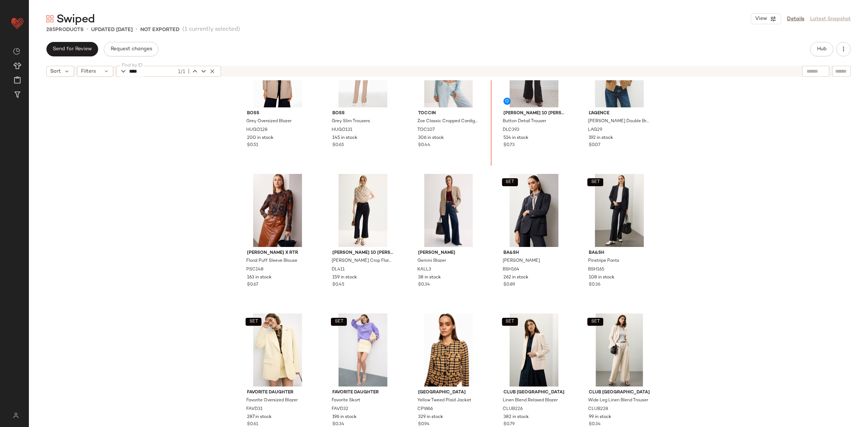
scroll to position [332, 0]
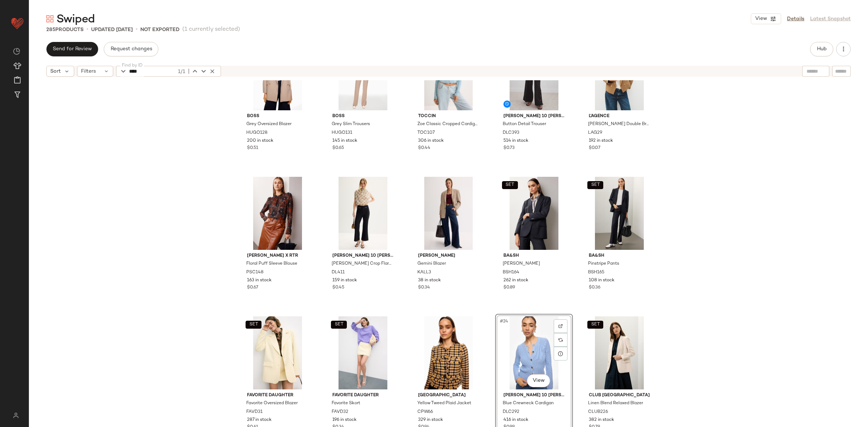
click at [495, 314] on div "#24 View Derek Lam 10 Crosby x RTR Blue Crewneck Cardigan DLC292 416 in stock $…" at bounding box center [534, 381] width 78 height 134
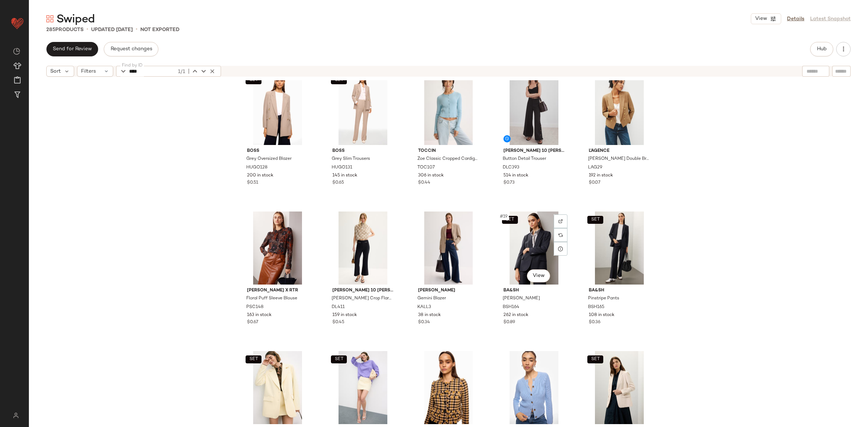
scroll to position [306, 0]
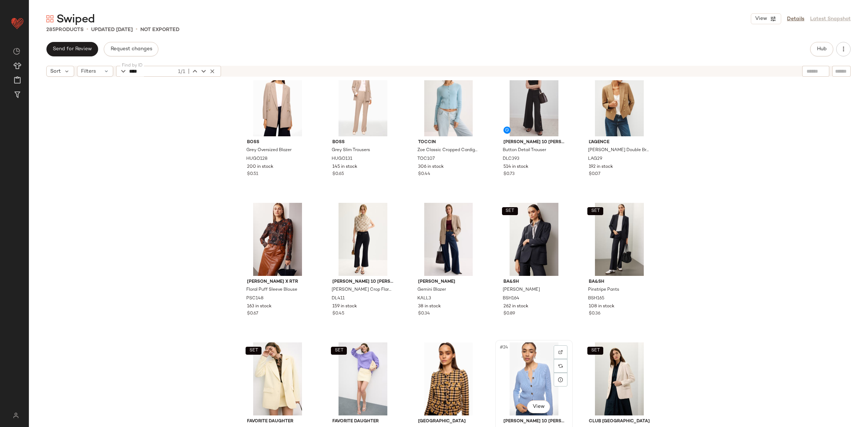
scroll to position [306, 0]
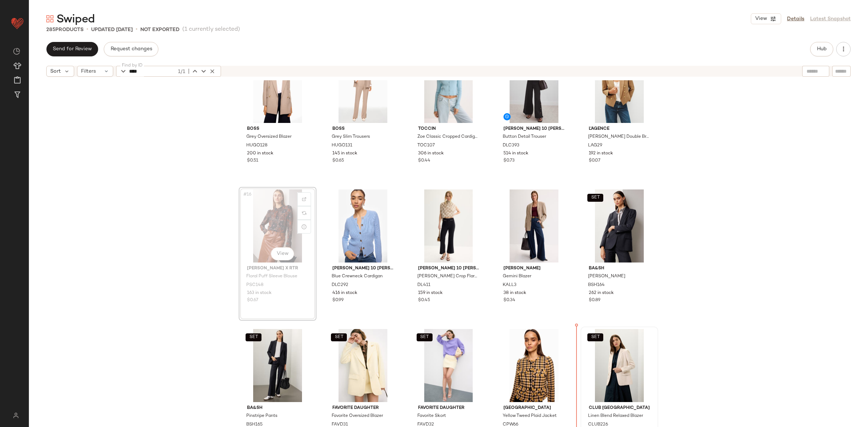
scroll to position [333, 0]
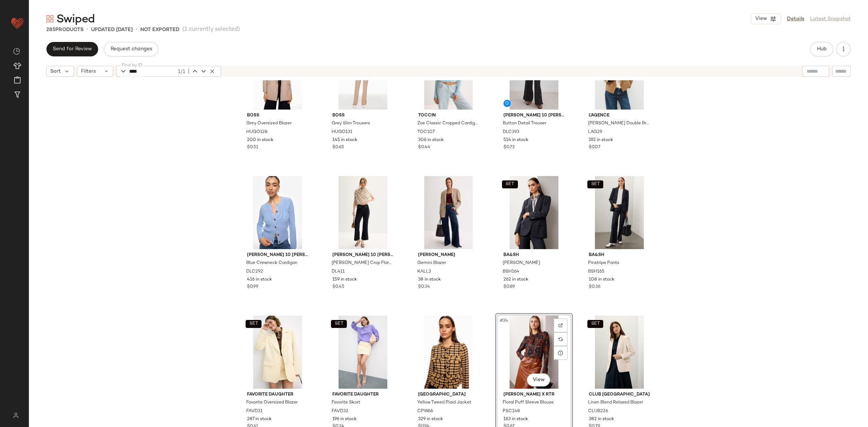
click at [575, 313] on div "L.K. Bennett Millie Fluffy Cardigan LKB111 480 in stock Maje Veedom Blazer MAJE…" at bounding box center [449, 262] width 840 height 365
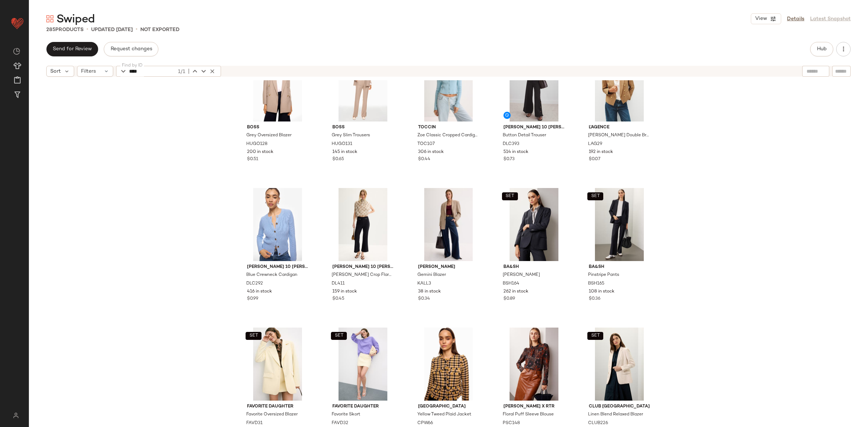
scroll to position [323, 0]
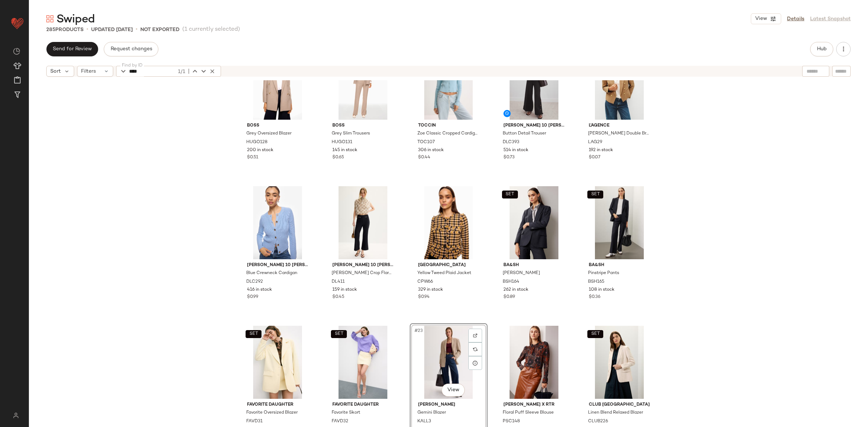
click at [498, 317] on div "L.K. Bennett Millie Fluffy Cardigan LKB111 480 in stock Maje Veedom Blazer MAJE…" at bounding box center [449, 262] width 840 height 365
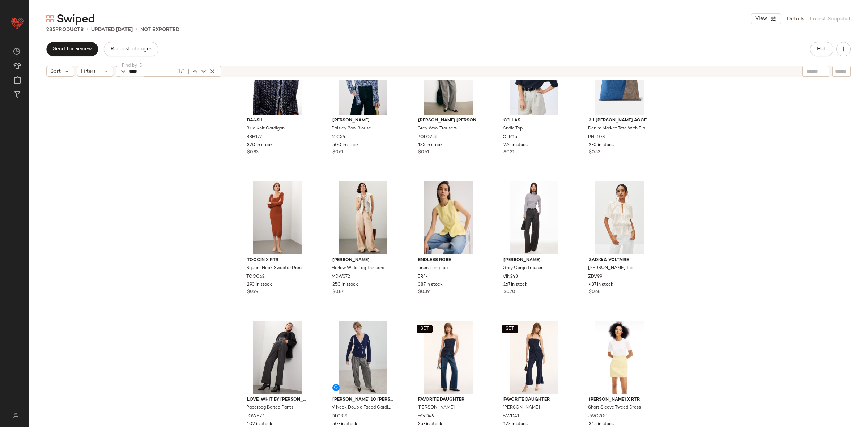
scroll to position [1310, 0]
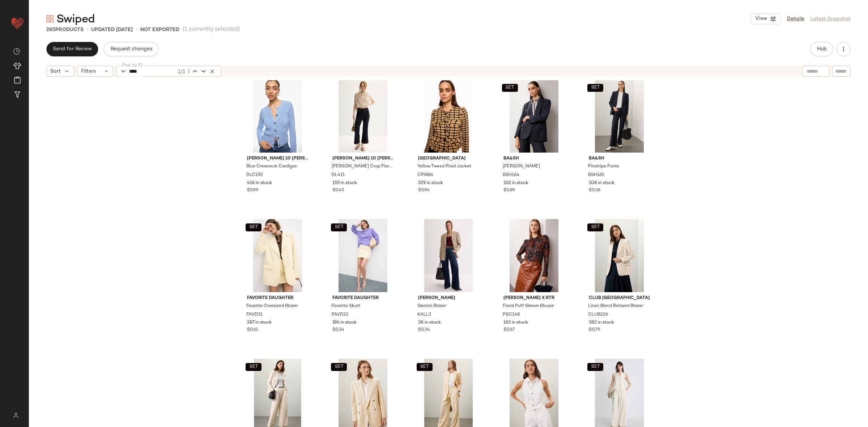
scroll to position [359, 0]
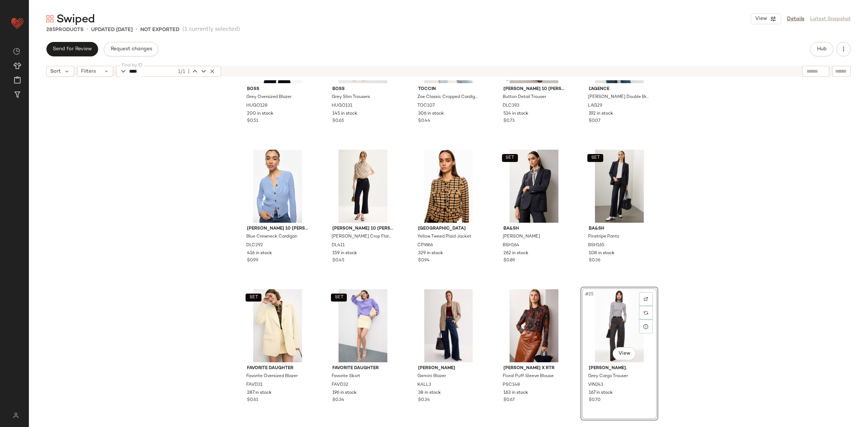
click at [579, 283] on div "SET BOSS Grey Oversized Blazer HUGO128 200 in stock $0.51 SET BOSS Grey Slim Tr…" at bounding box center [449, 262] width 840 height 365
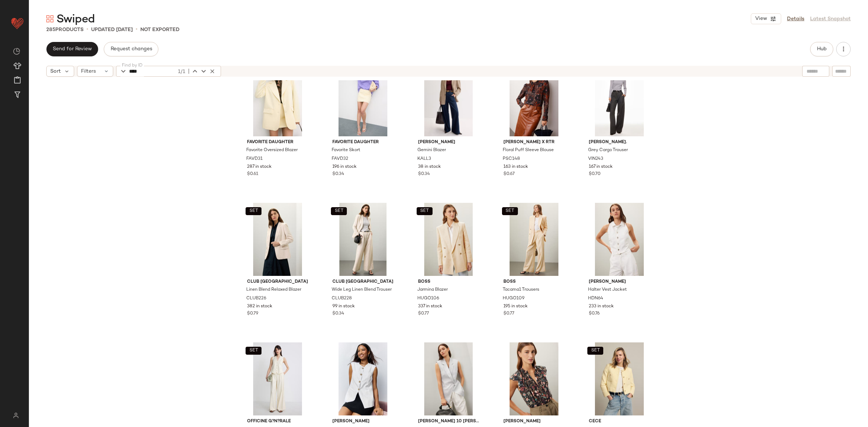
scroll to position [577, 0]
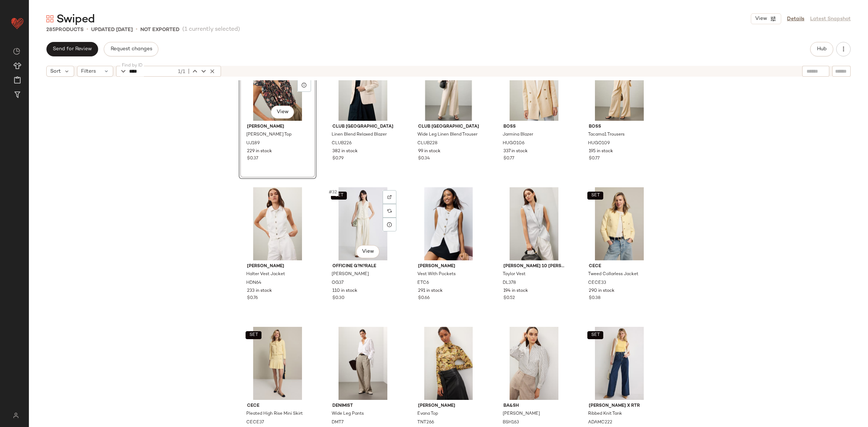
scroll to position [741, 0]
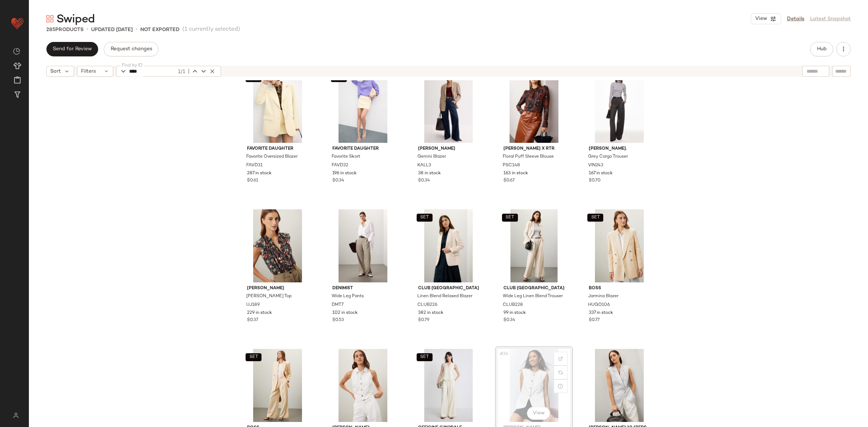
scroll to position [579, 0]
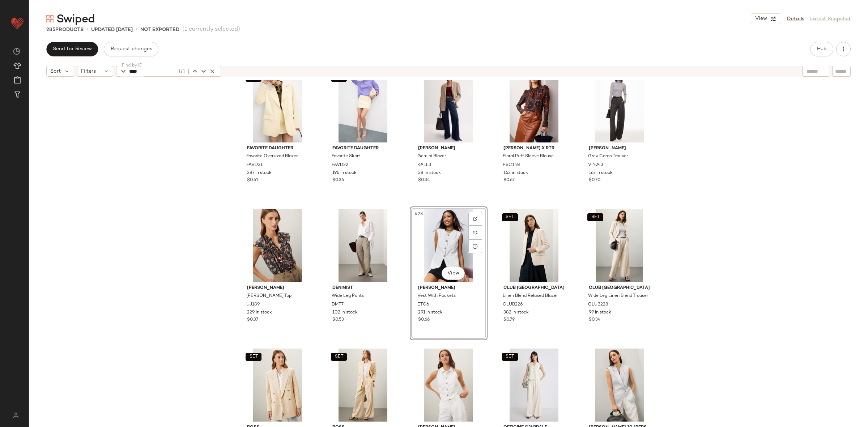
click at [709, 288] on div "SET Favorite Daughter Favorite Oversized Blazer FAVD31 287 in stock $0.61 SET F…" at bounding box center [449, 262] width 840 height 365
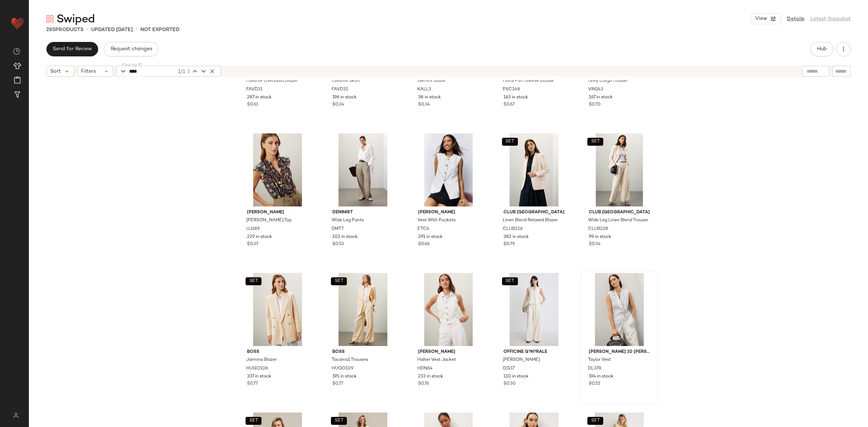
scroll to position [656, 0]
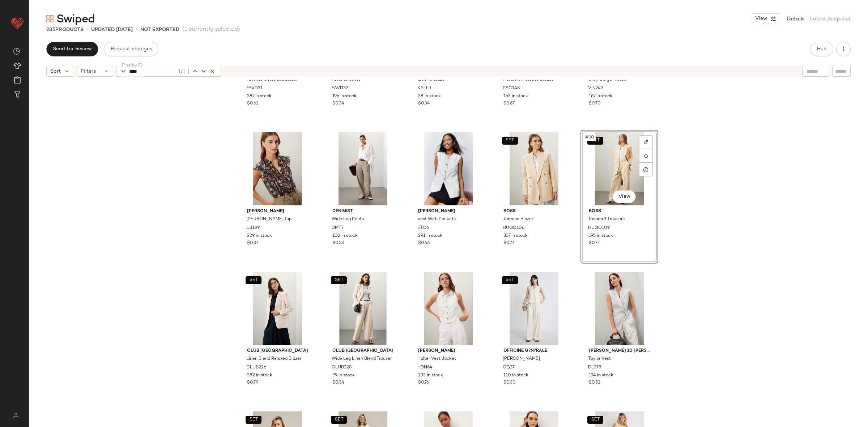
click at [688, 221] on div "SET Favorite Daughter Favorite Oversized Blazer FAVD31 287 in stock $0.61 SET F…" at bounding box center [449, 262] width 840 height 365
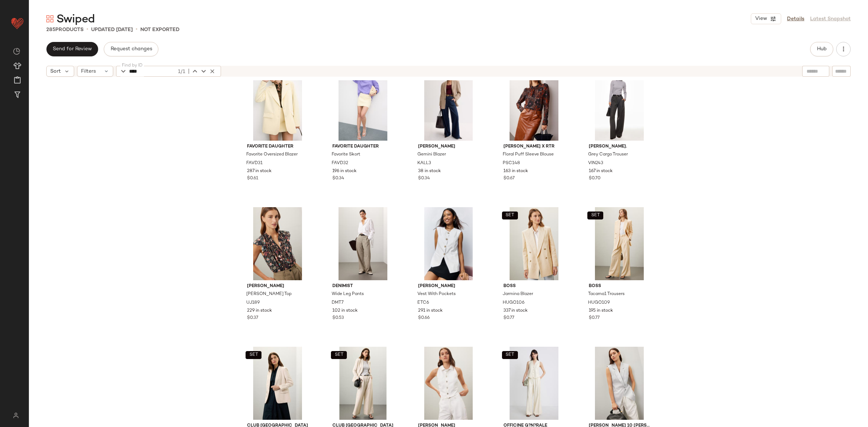
scroll to position [576, 0]
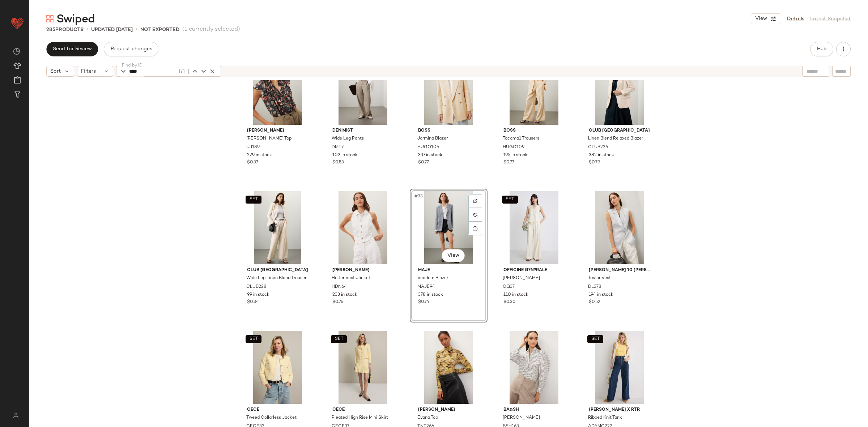
click at [699, 228] on div "Ulla Johnson Cleo Top UJ189 229 in stock $0.37 Denimist Wide Leg Pants DMT7 102…" at bounding box center [449, 262] width 840 height 365
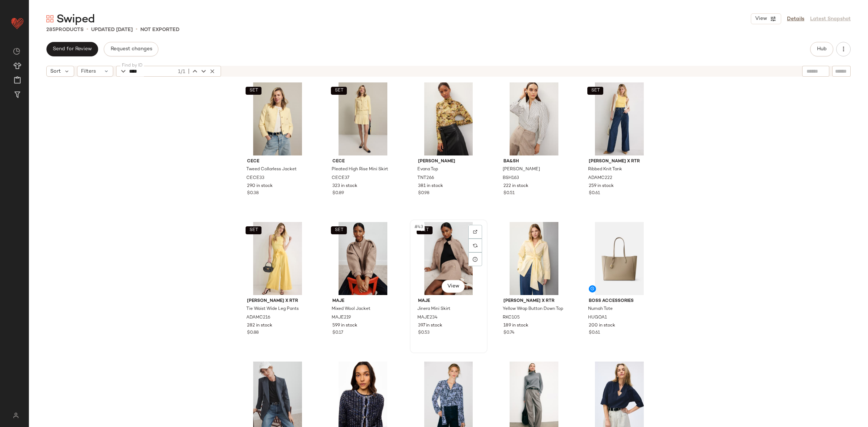
scroll to position [1015, 0]
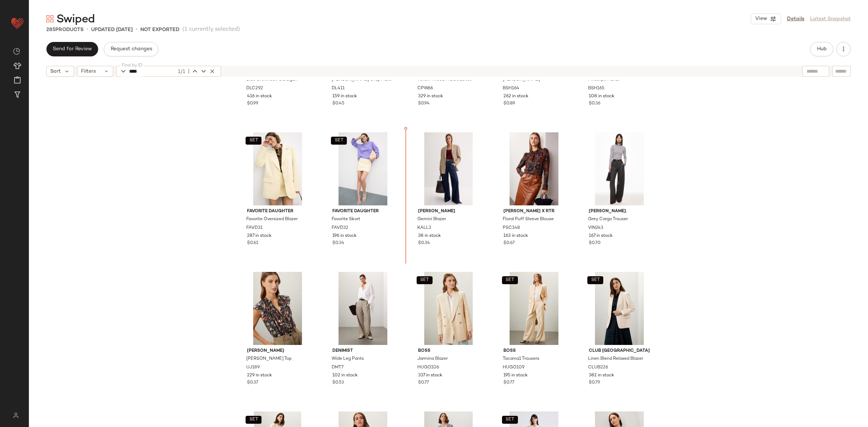
scroll to position [500, 0]
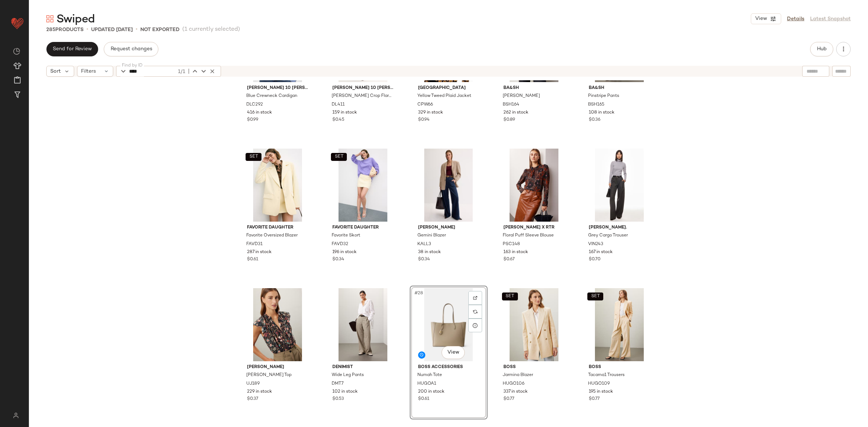
click at [714, 300] on div "Derek Lam 10 Crosby x RTR Blue Crewneck Cardigan DLC292 416 in stock $0.99 Dere…" at bounding box center [449, 262] width 840 height 365
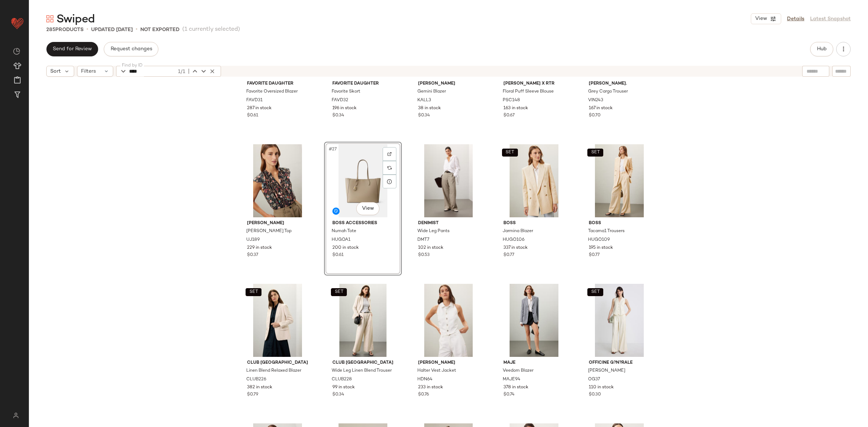
scroll to position [650, 0]
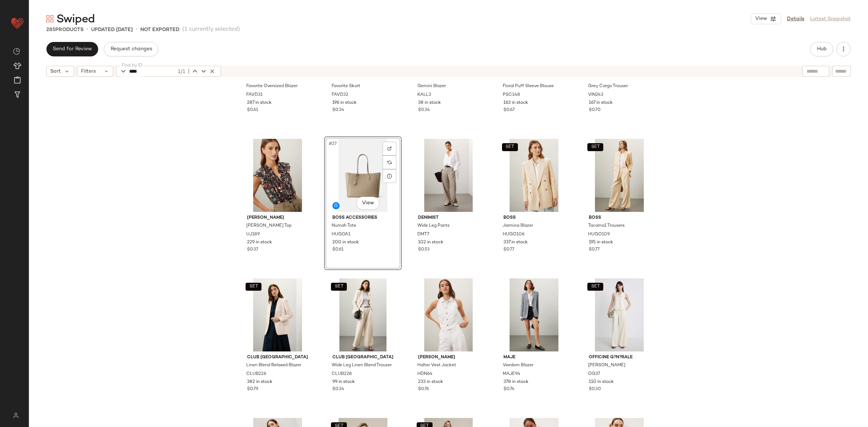
click at [698, 286] on div "SET Favorite Daughter Favorite Oversized Blazer FAVD31 287 in stock $0.61 SET F…" at bounding box center [449, 262] width 840 height 365
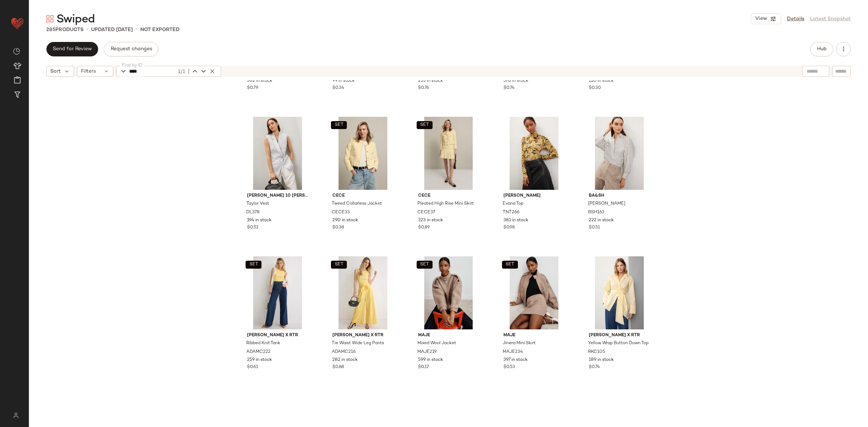
scroll to position [1023, 0]
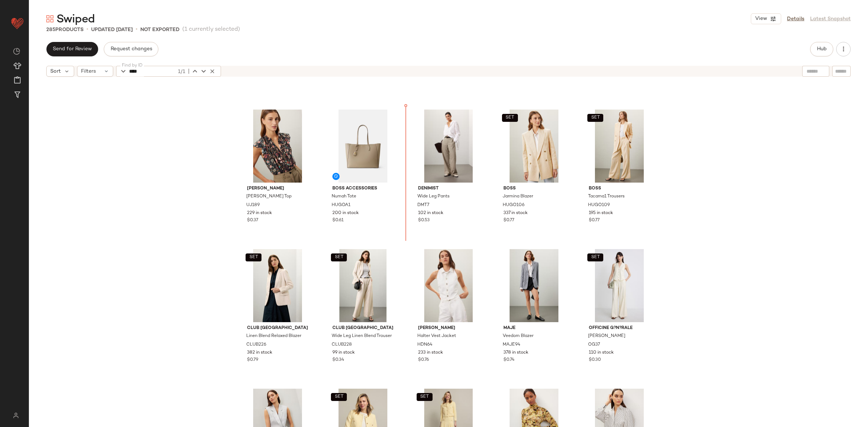
scroll to position [674, 0]
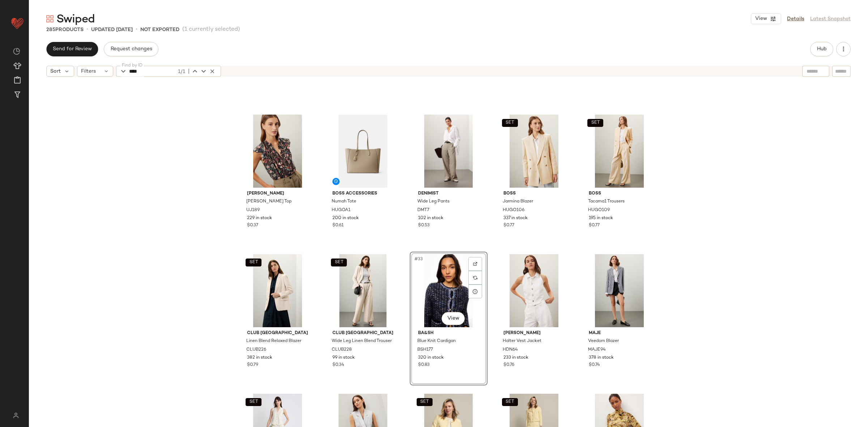
click at [170, 284] on div "Ulla Johnson Cleo Top UJ189 229 in stock $0.37 BOSS ACCESSORIES Numah Tote HUGO…" at bounding box center [449, 262] width 840 height 365
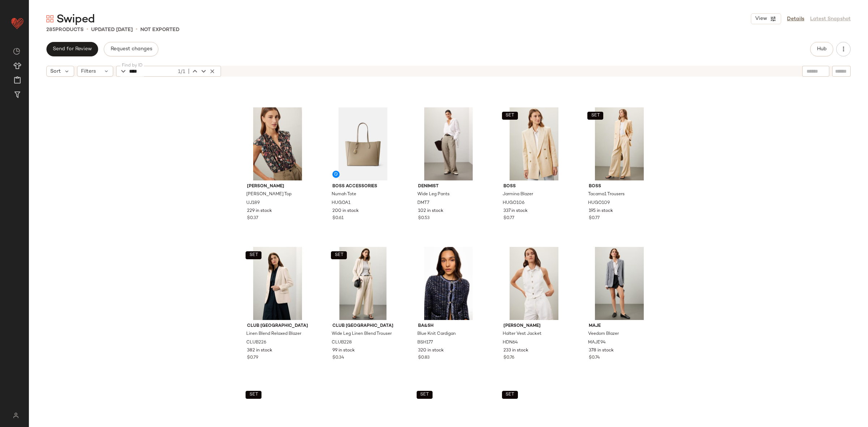
scroll to position [1393, 0]
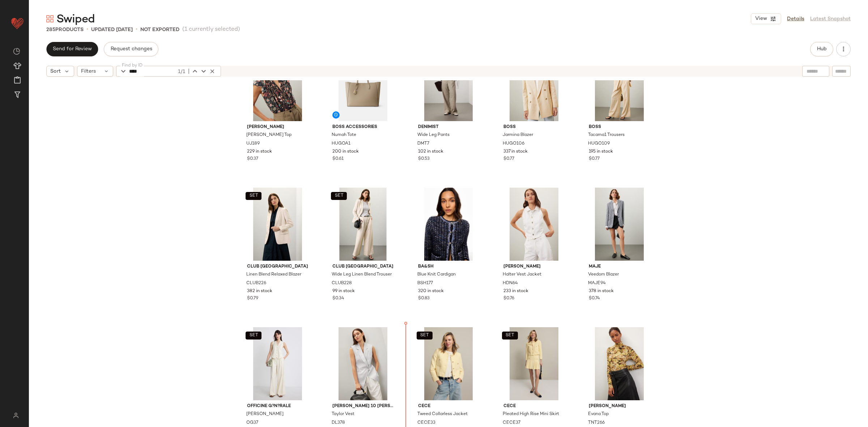
scroll to position [753, 0]
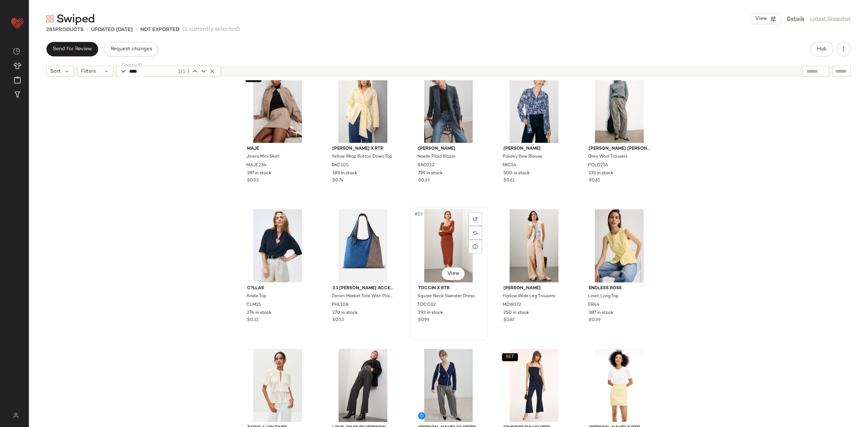
scroll to position [1337, 0]
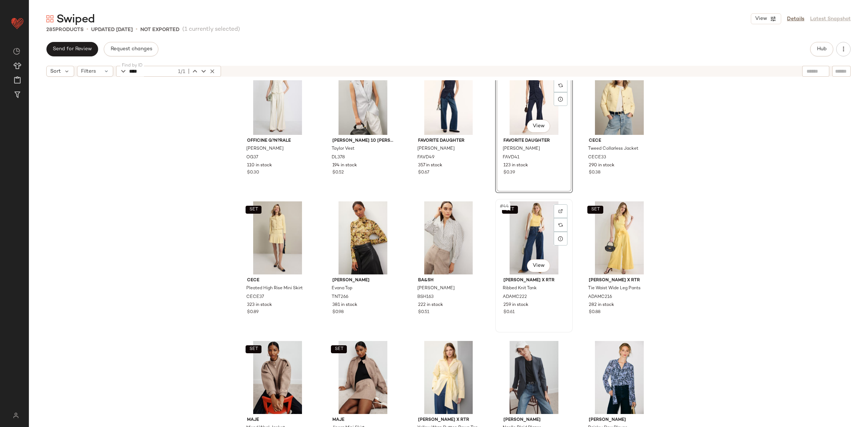
scroll to position [1002, 0]
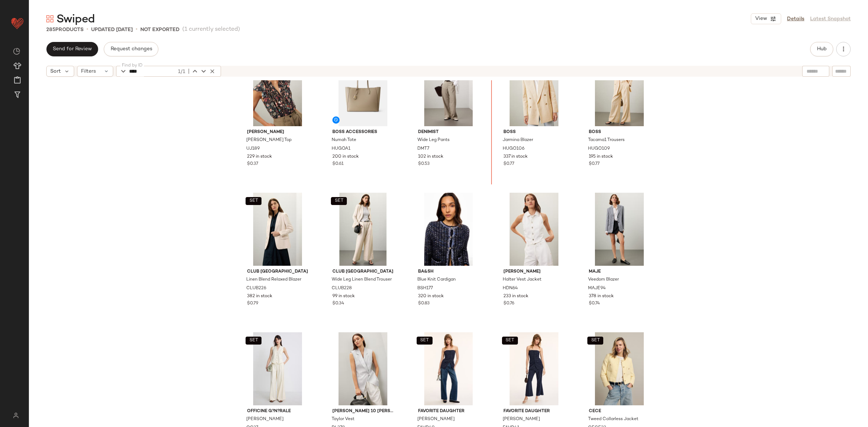
scroll to position [734, 0]
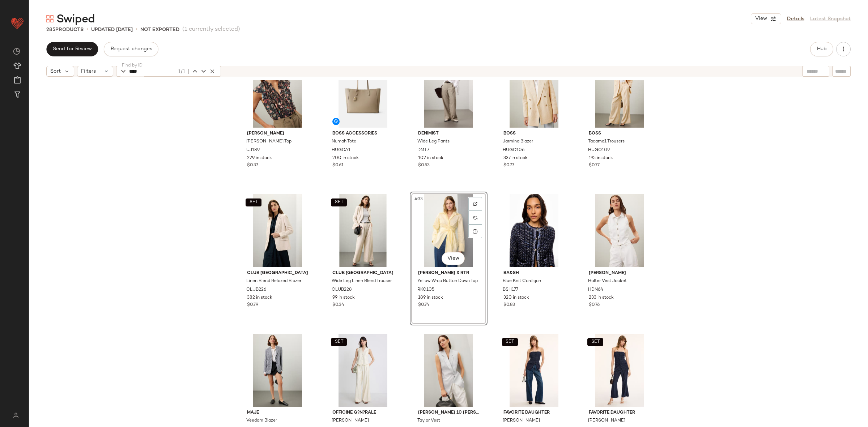
click at [489, 187] on div "Ulla Johnson Cleo Top UJ189 229 in stock $0.37 BOSS ACCESSORIES Numah Tote HUGO…" at bounding box center [449, 262] width 840 height 365
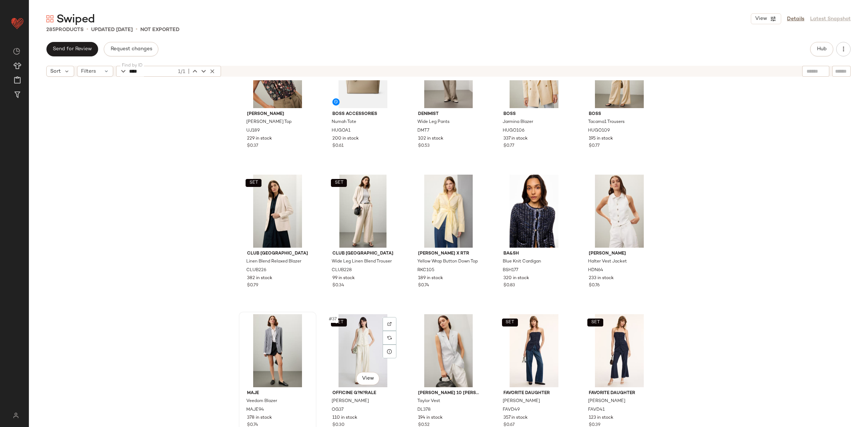
scroll to position [752, 0]
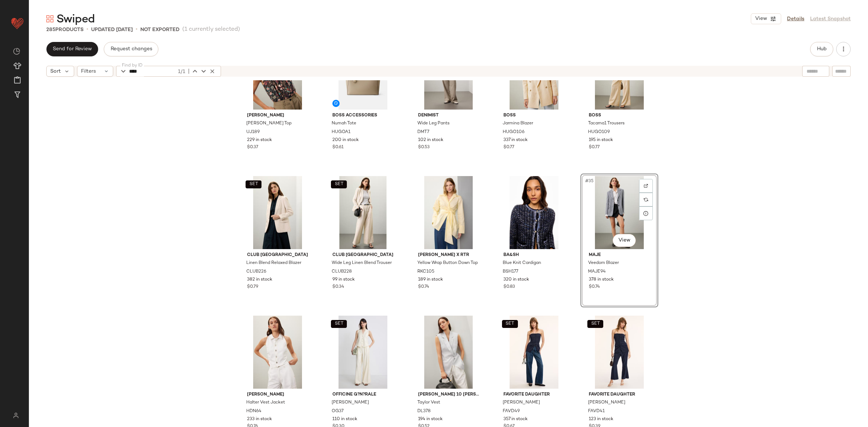
click at [581, 167] on div "SET BOSS Tacama1 Trousers HUGO109 195 in stock $0.77" at bounding box center [620, 101] width 78 height 134
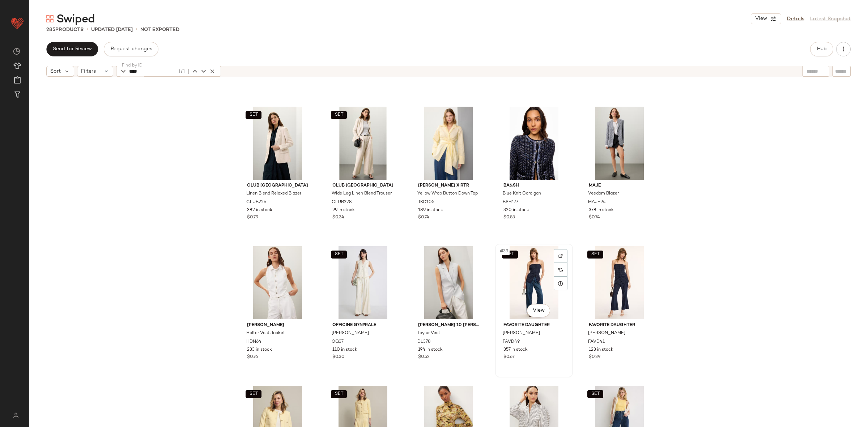
scroll to position [825, 0]
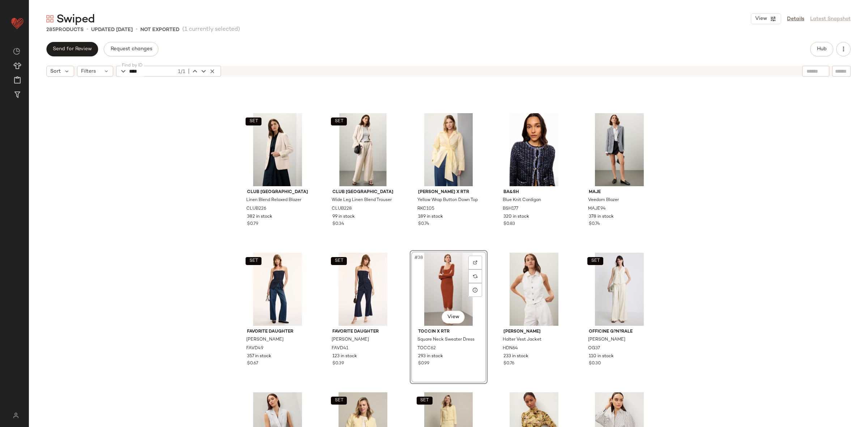
scroll to position [744, 0]
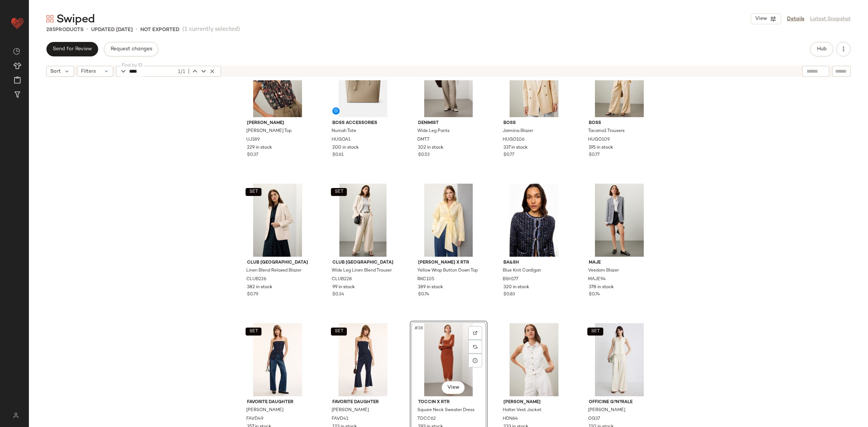
click at [808, 270] on div "Ulla Johnson Cleo Top UJ189 229 in stock $0.37 BOSS ACCESSORIES Numah Tote HUGO…" at bounding box center [449, 262] width 840 height 365
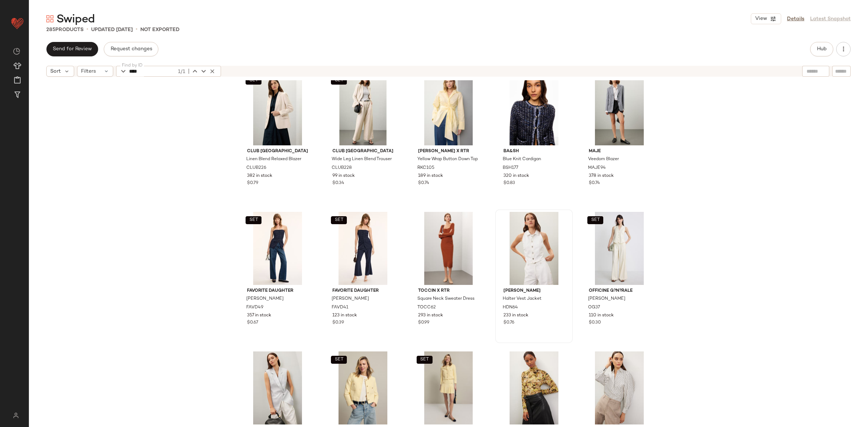
scroll to position [873, 0]
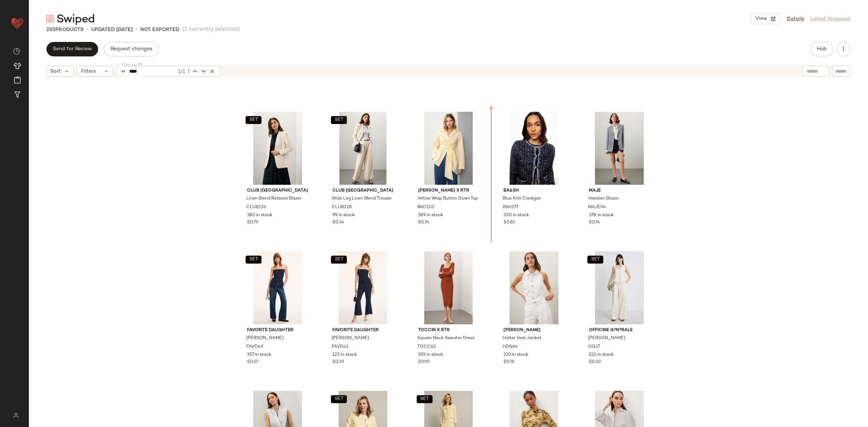
scroll to position [802, 0]
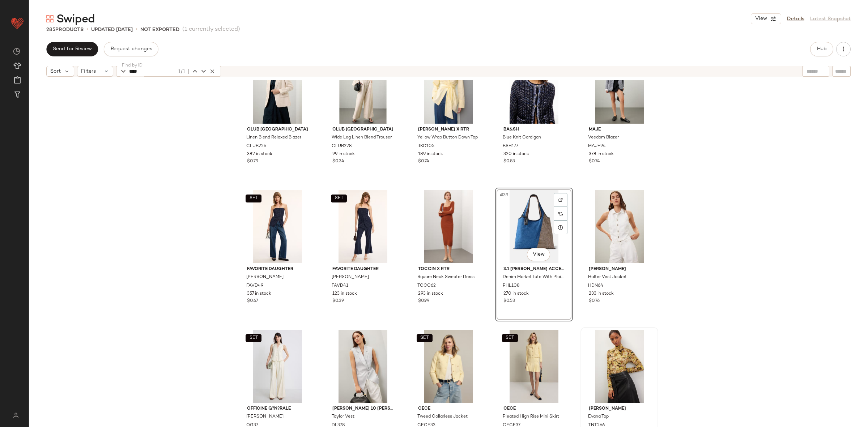
scroll to position [880, 0]
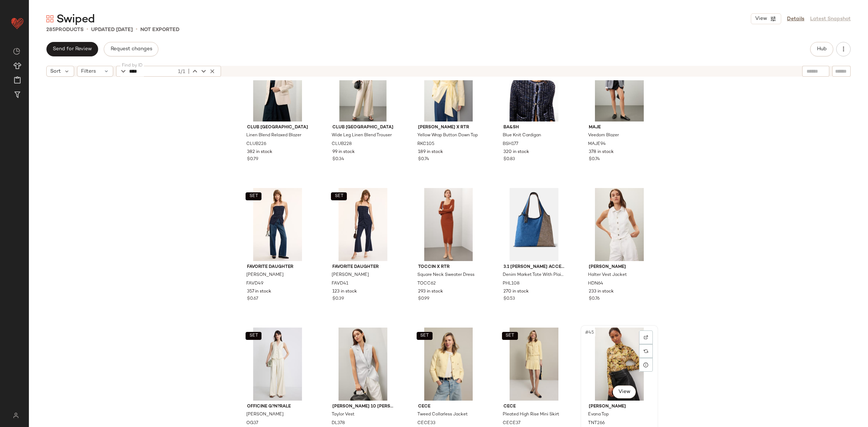
click at [608, 362] on div "#45 View" at bounding box center [619, 364] width 73 height 73
click at [718, 338] on div "SET Club Monaco Linen Blend Relaxed Blazer CLUB226 382 in stock $0.79 SET Club …" at bounding box center [449, 262] width 840 height 365
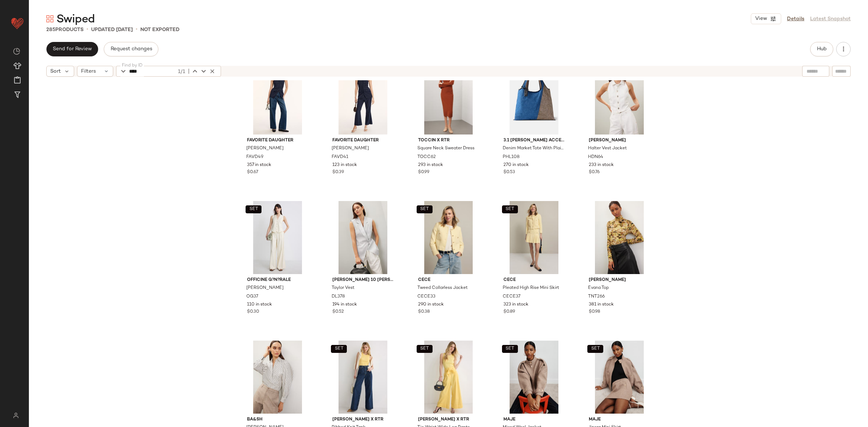
scroll to position [1014, 0]
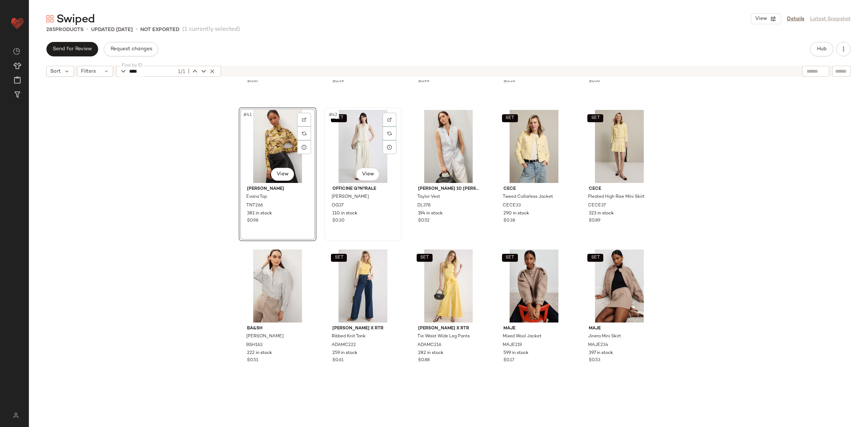
scroll to position [1187, 0]
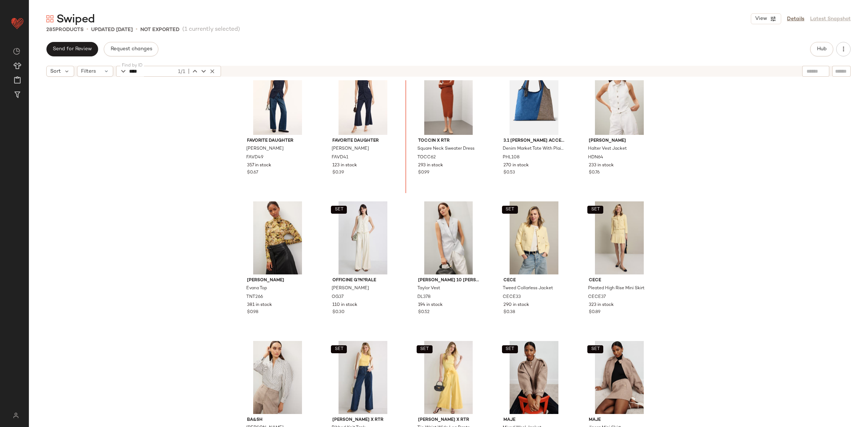
scroll to position [992, 0]
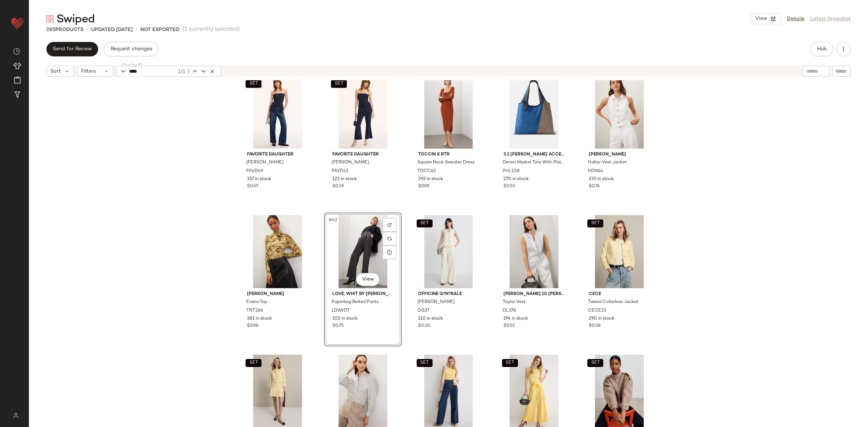
click at [165, 274] on div "SET Favorite Daughter Black Phoebe Bustier FAVD49 357 in stock $0.67 SET Favori…" at bounding box center [449, 262] width 840 height 365
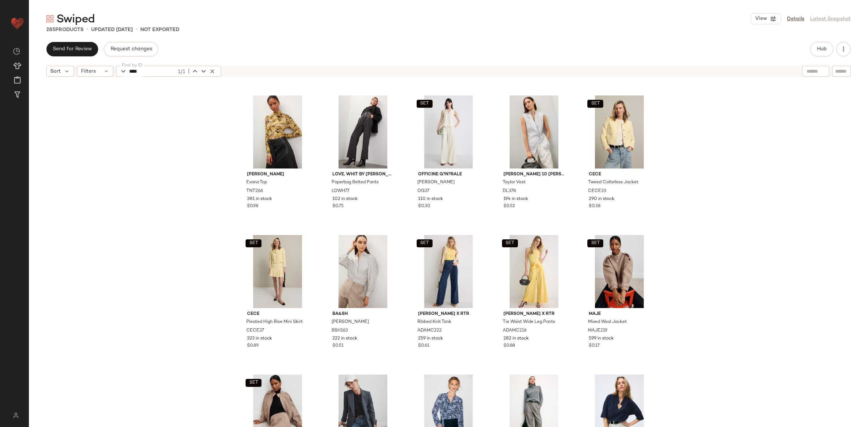
scroll to position [1054, 0]
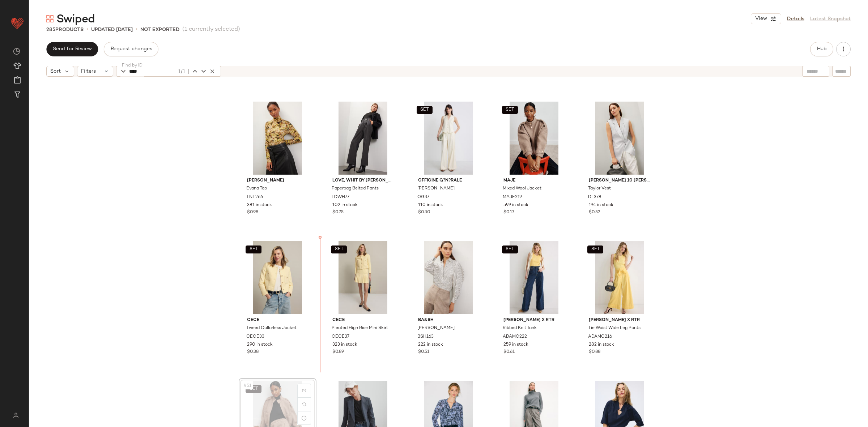
scroll to position [1106, 0]
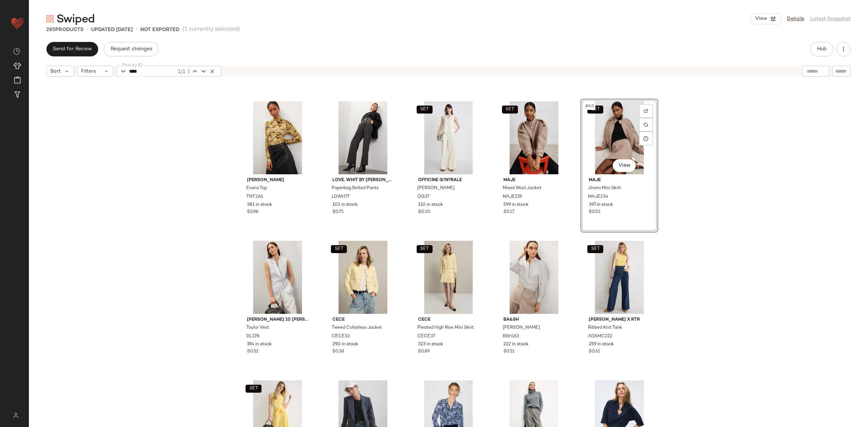
click at [673, 218] on div "SET Favorite Daughter Black Phoebe Bustier FAVD49 357 in stock $0.67 SET Favori…" at bounding box center [449, 262] width 840 height 365
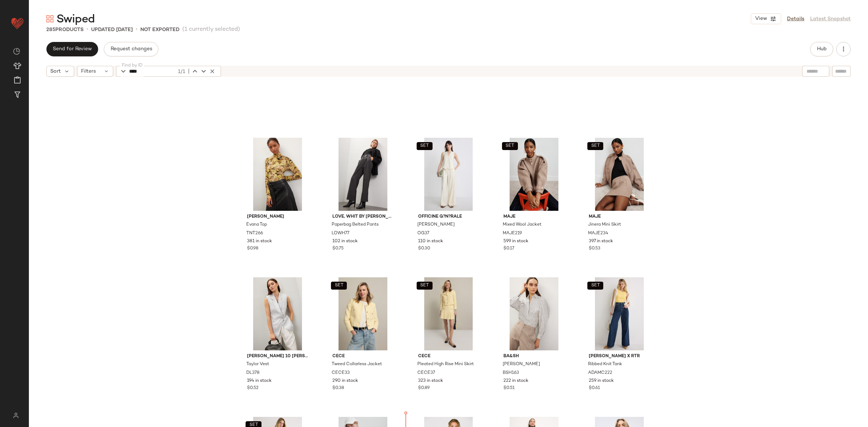
scroll to position [1069, 0]
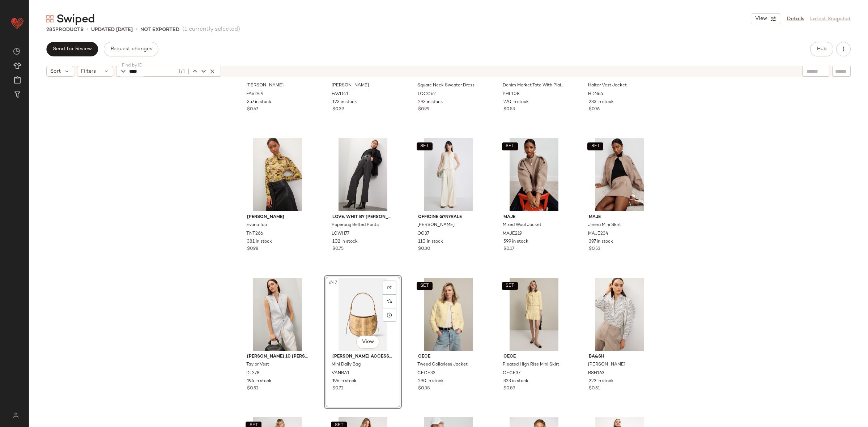
click at [212, 269] on div "SET Favorite Daughter Black Phoebe Bustier FAVD49 357 in stock $0.67 SET Favori…" at bounding box center [449, 262] width 840 height 365
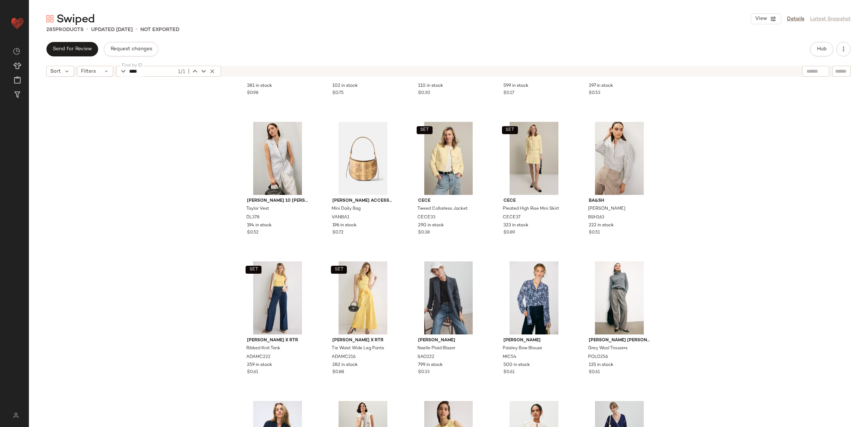
scroll to position [1228, 0]
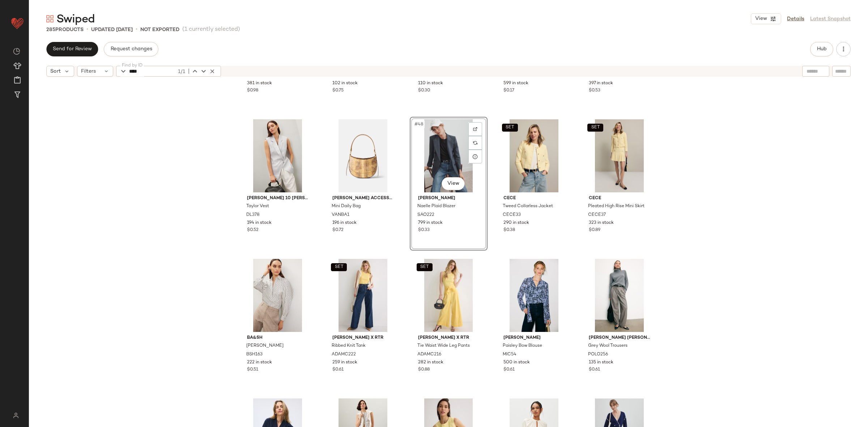
click at [727, 195] on div "Tanya Taylor Evana Top TNT266 381 in stock $0.98 Love, Whit by Whitney Port Pap…" at bounding box center [449, 262] width 840 height 365
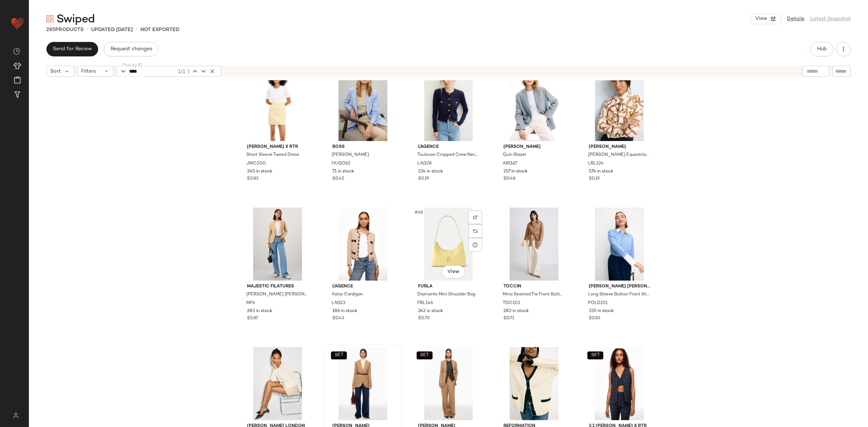
scroll to position [1700, 0]
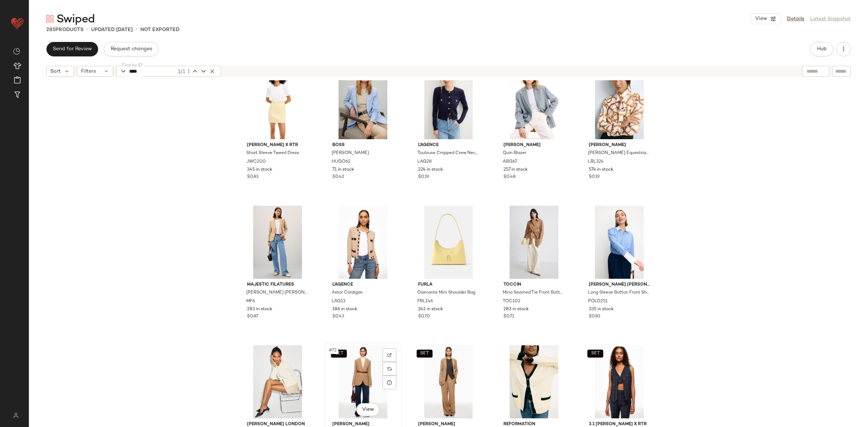
click at [342, 372] on div "SET #72 View" at bounding box center [363, 382] width 73 height 73
click at [414, 369] on div "SET #73 View" at bounding box center [449, 382] width 73 height 73
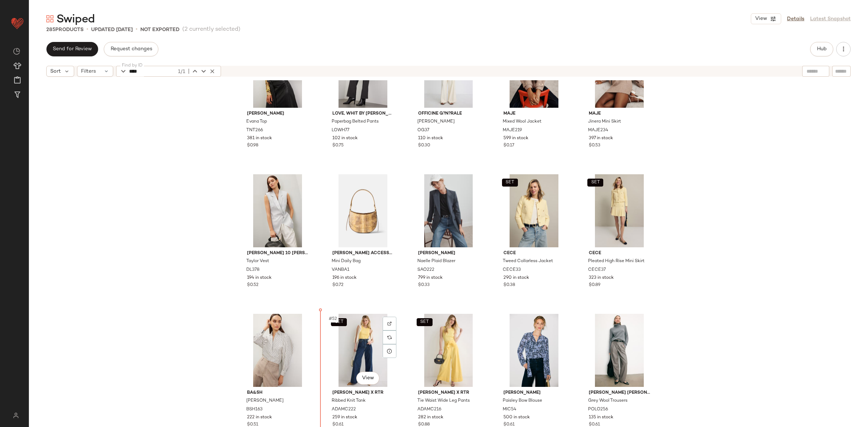
scroll to position [1188, 0]
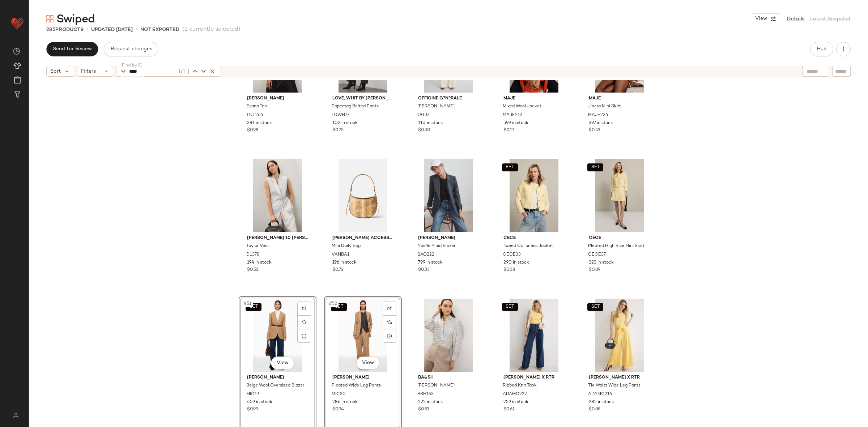
click at [208, 320] on div "Tanya Taylor Evana Top TNT266 381 in stock $0.98 Love, Whit by Whitney Port Pap…" at bounding box center [449, 262] width 840 height 365
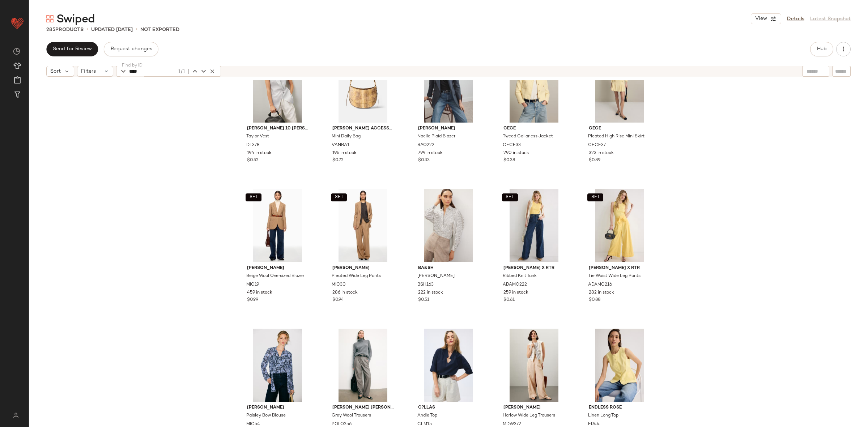
scroll to position [1298, 0]
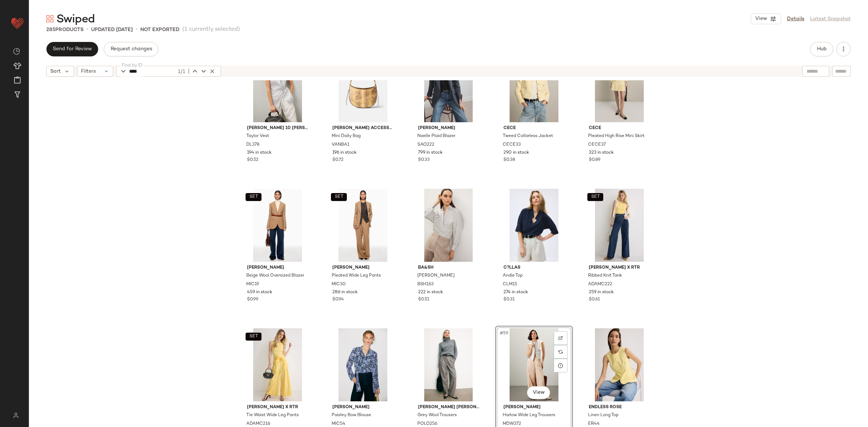
click at [674, 260] on div "Tanya Taylor Evana Top TNT266 381 in stock $0.98 Love, Whit by Whitney Port Pap…" at bounding box center [449, 262] width 840 height 365
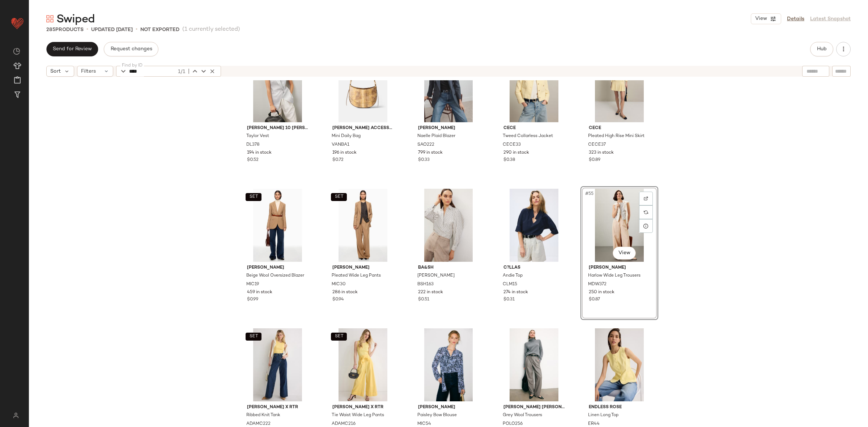
click at [674, 260] on div "Tanya Taylor Evana Top TNT266 381 in stock $0.98 Love, Whit by Whitney Port Pap…" at bounding box center [449, 262] width 840 height 365
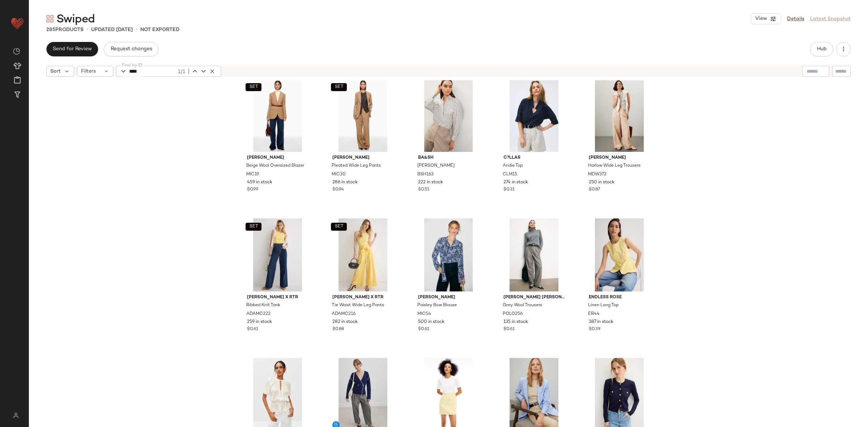
scroll to position [1407, 0]
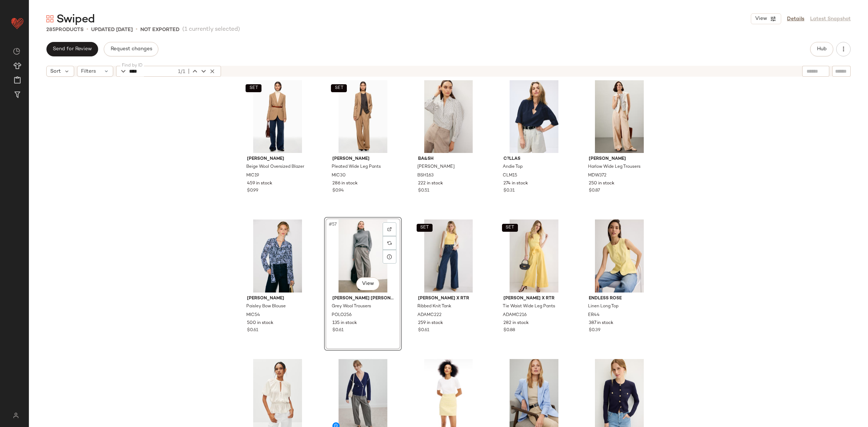
click at [684, 257] on div "SET MICHAEL KORS Beige Wool Oversized Blazer MIC19 459 in stock $0.99 SET MICHA…" at bounding box center [449, 262] width 840 height 365
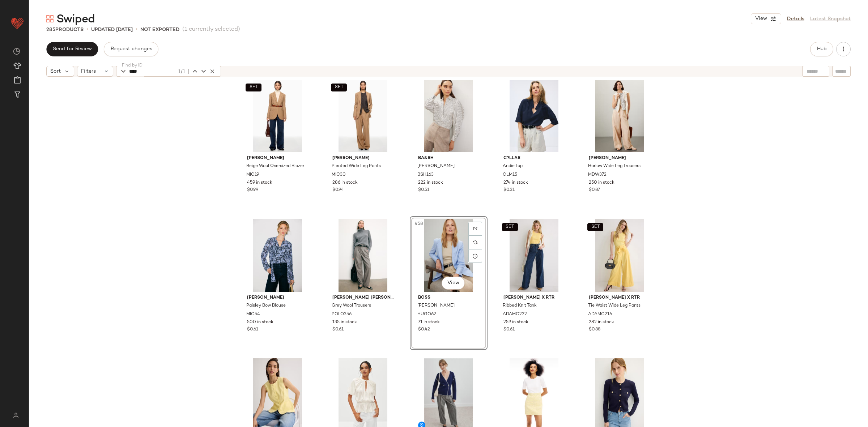
click at [688, 281] on div "SET MICHAEL KORS Beige Wool Oversized Blazer MIC19 459 in stock $0.99 SET MICHA…" at bounding box center [449, 262] width 840 height 365
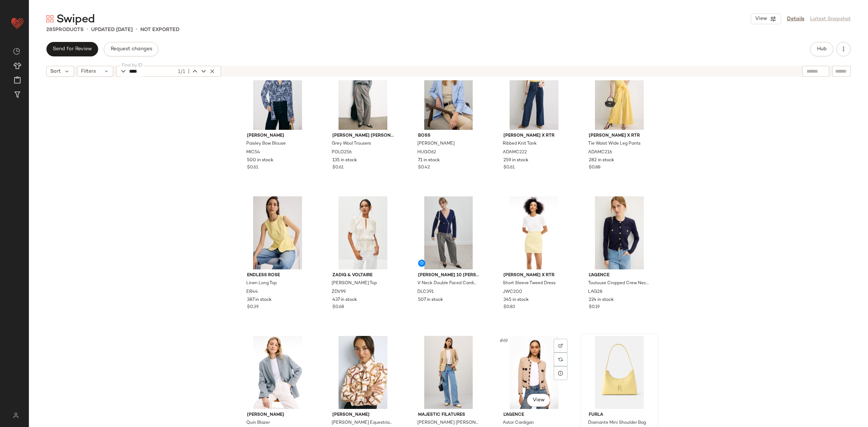
scroll to position [1570, 0]
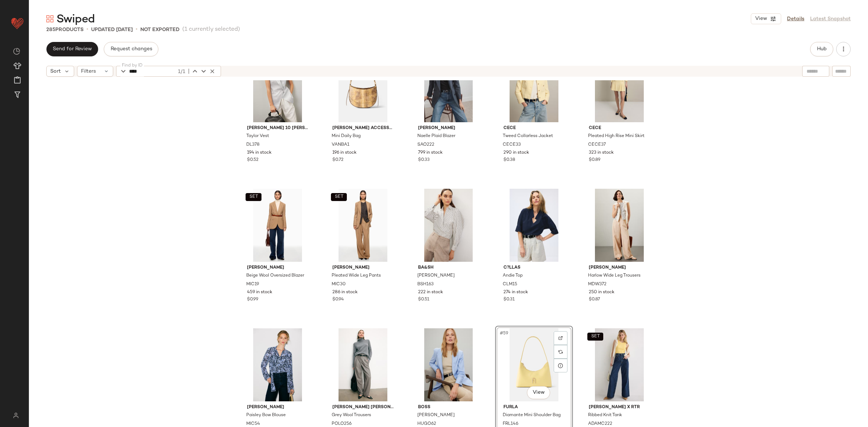
scroll to position [1292, 0]
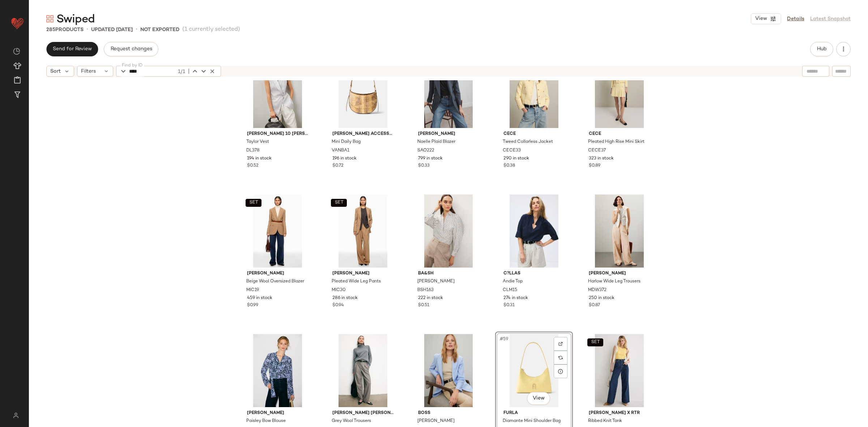
click at [713, 267] on div "Derek Lam 10 Crosby Taylor Vest DL378 194 in stock $0.52 Vanessa Bruno Accessor…" at bounding box center [449, 262] width 840 height 365
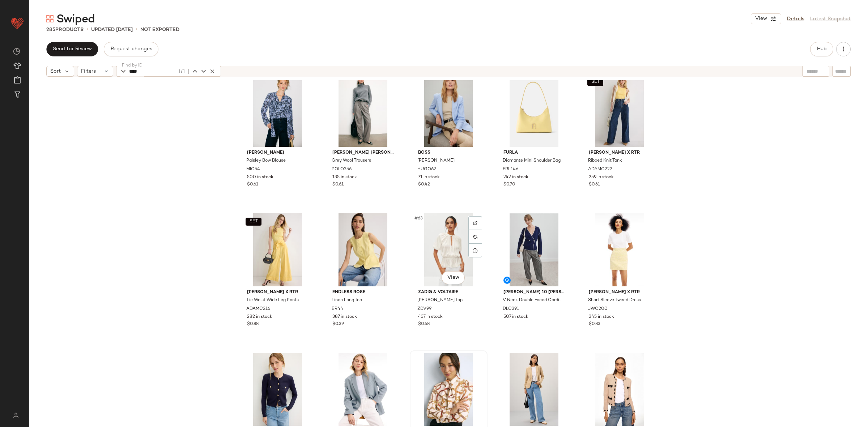
scroll to position [1564, 0]
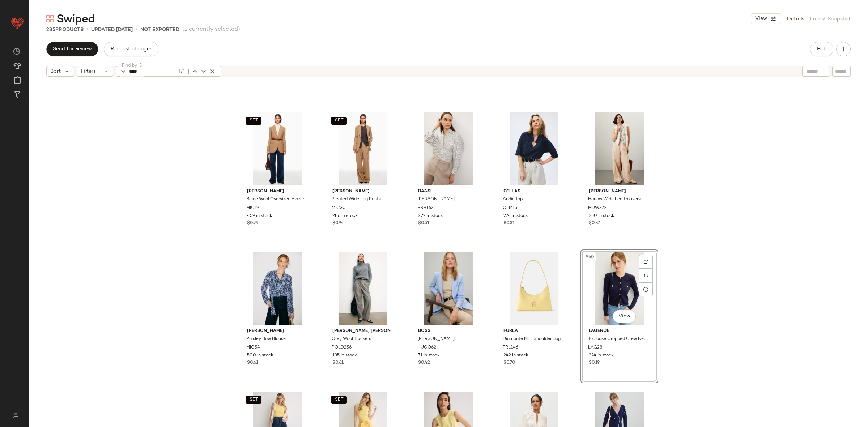
scroll to position [1373, 0]
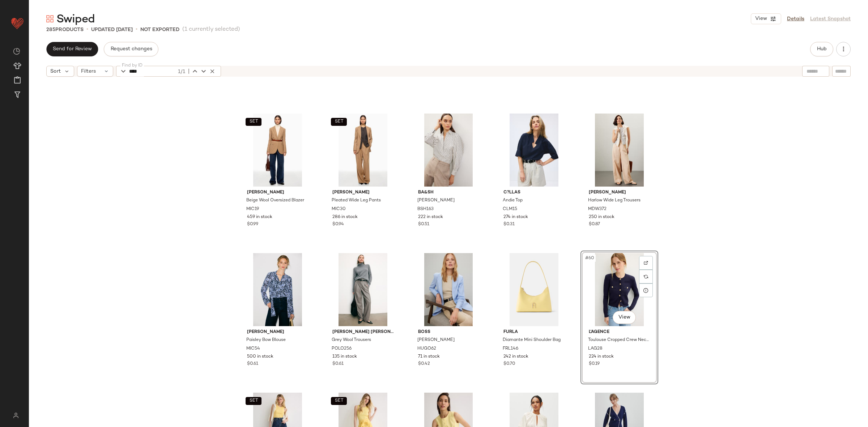
click at [698, 217] on div "SET MICHAEL KORS Beige Wool Oversized Blazer MIC19 459 in stock $0.99 SET MICHA…" at bounding box center [449, 262] width 840 height 365
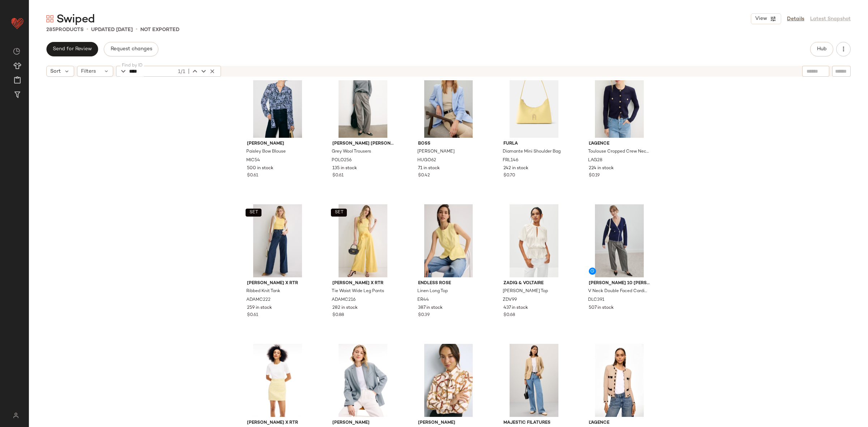
scroll to position [1565, 0]
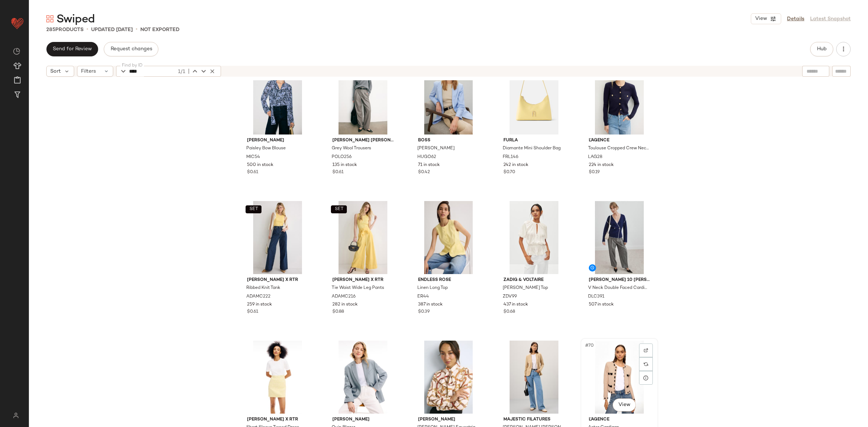
scroll to position [1565, 0]
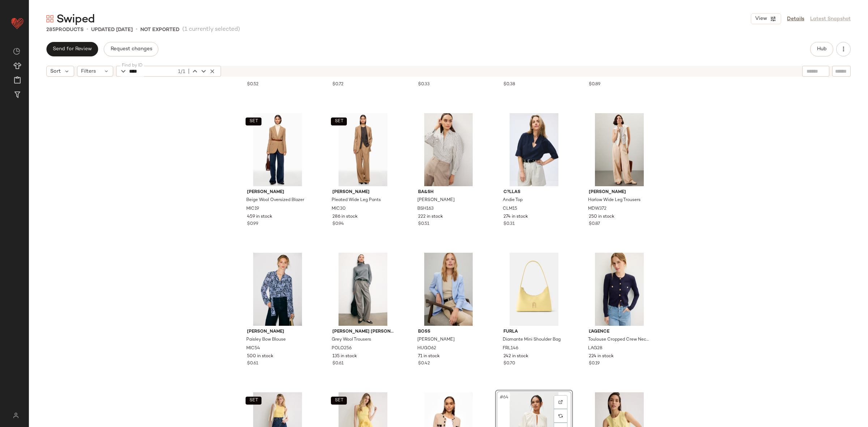
scroll to position [1551, 0]
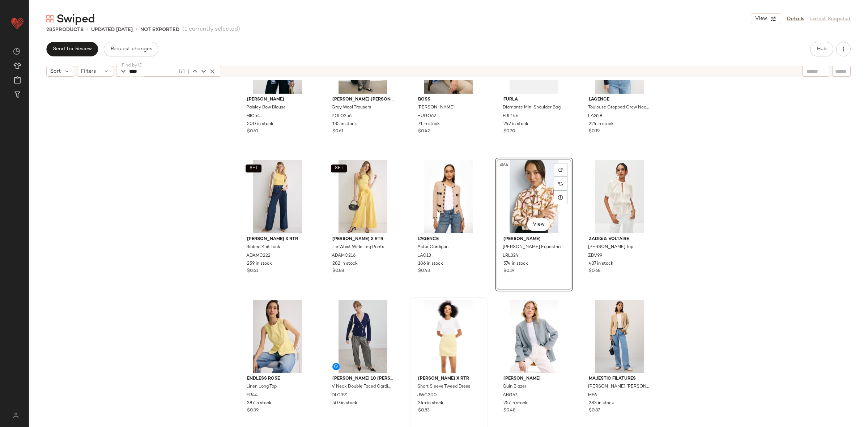
scroll to position [1598, 0]
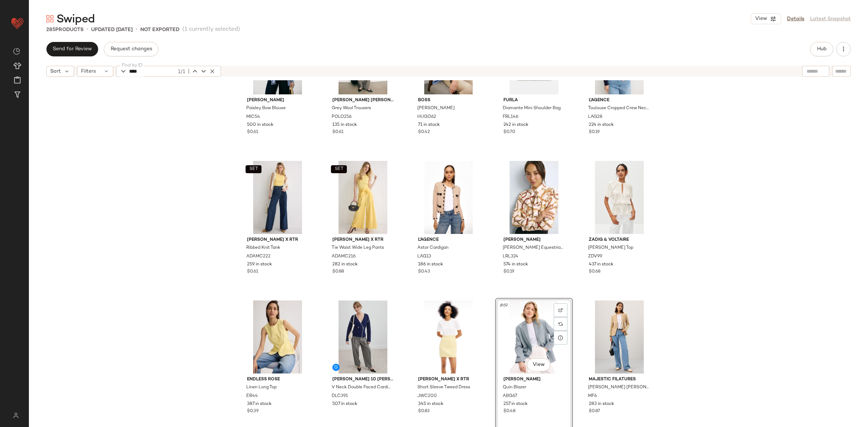
scroll to position [1606, 0]
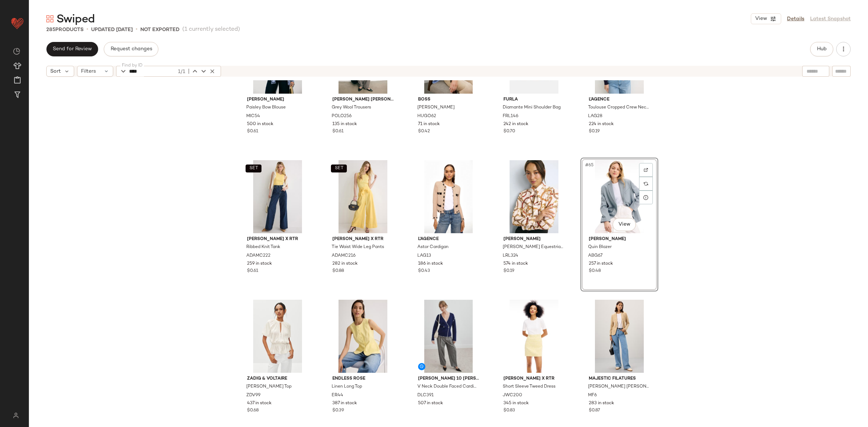
click at [684, 231] on div "MICHAEL KORS Paisley Bow Blouse MIC54 500 in stock $0.61 Polo Ralph Lauren Grey…" at bounding box center [449, 262] width 840 height 365
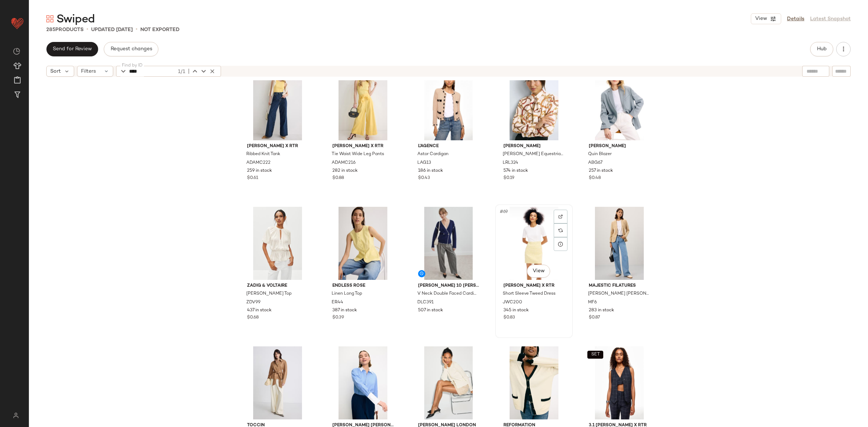
scroll to position [1700, 0]
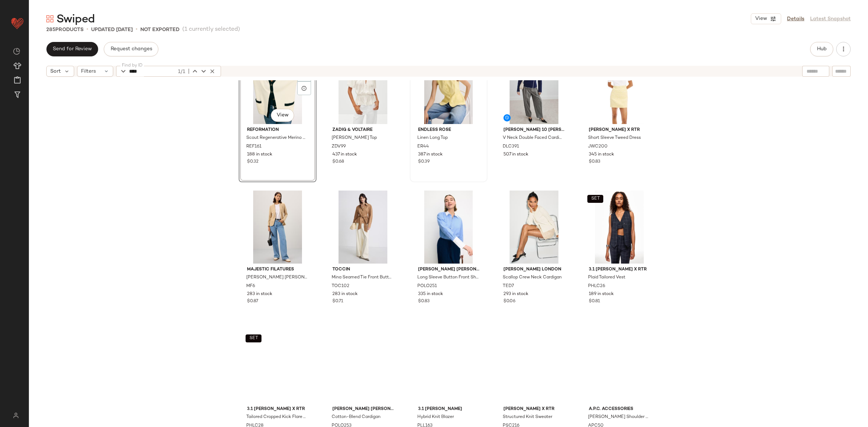
scroll to position [1959, 0]
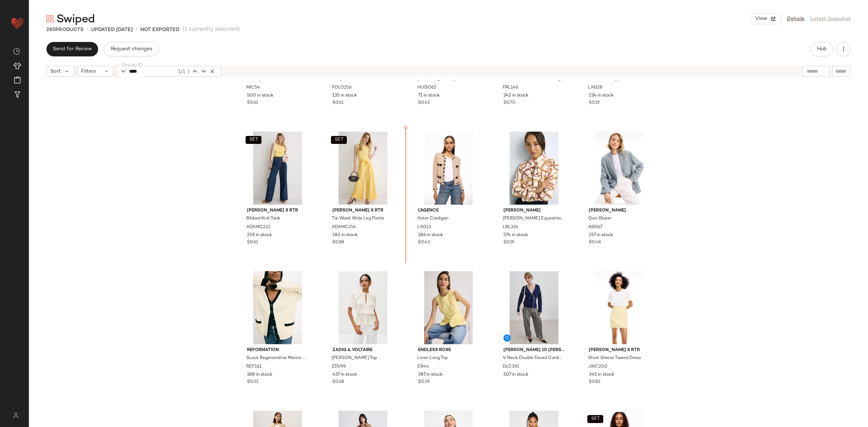
scroll to position [1602, 0]
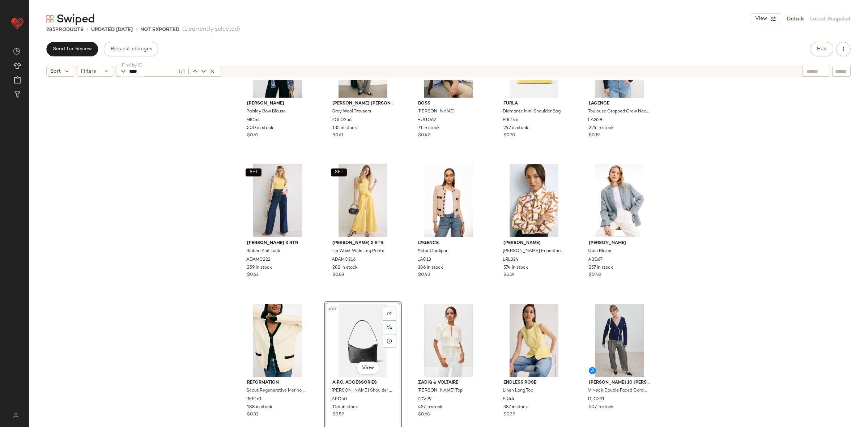
click at [189, 284] on div "MICHAEL KORS Paisley Bow Blouse MIC54 500 in stock $0.61 Polo Ralph Lauren Grey…" at bounding box center [449, 262] width 840 height 365
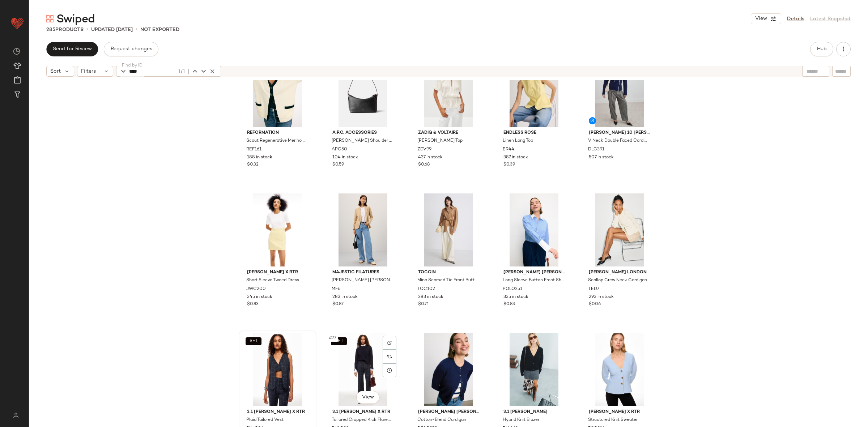
scroll to position [1853, 0]
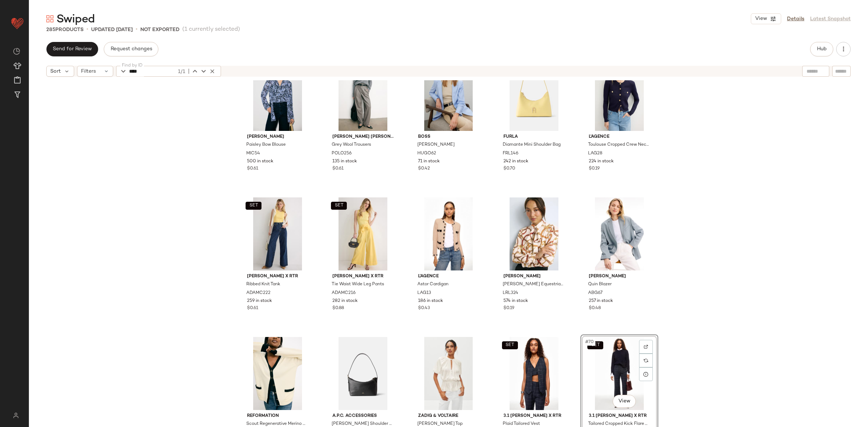
scroll to position [1551, 0]
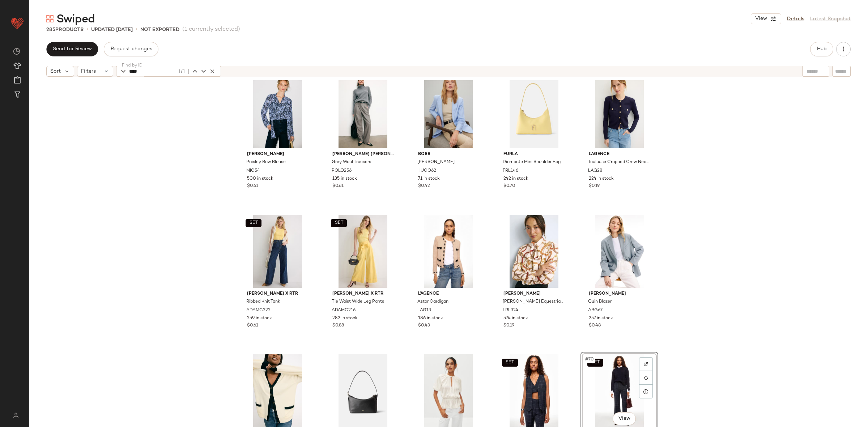
click at [696, 278] on div "MICHAEL KORS Paisley Bow Blouse MIC54 500 in stock $0.61 Polo Ralph Lauren Grey…" at bounding box center [449, 262] width 840 height 365
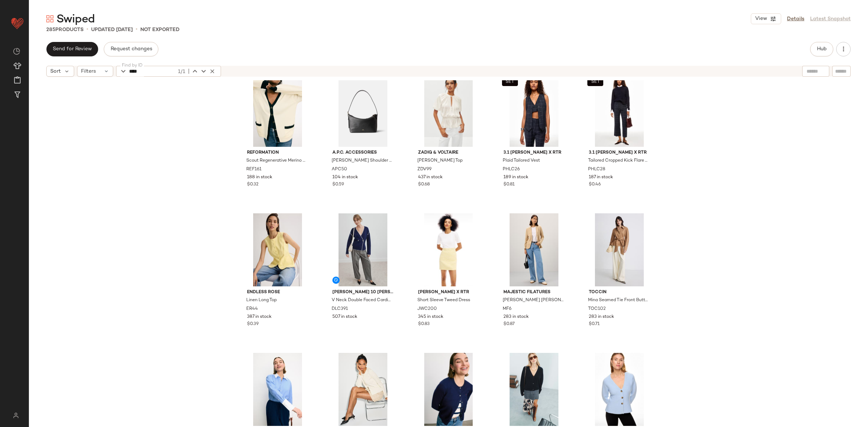
scroll to position [1831, 0]
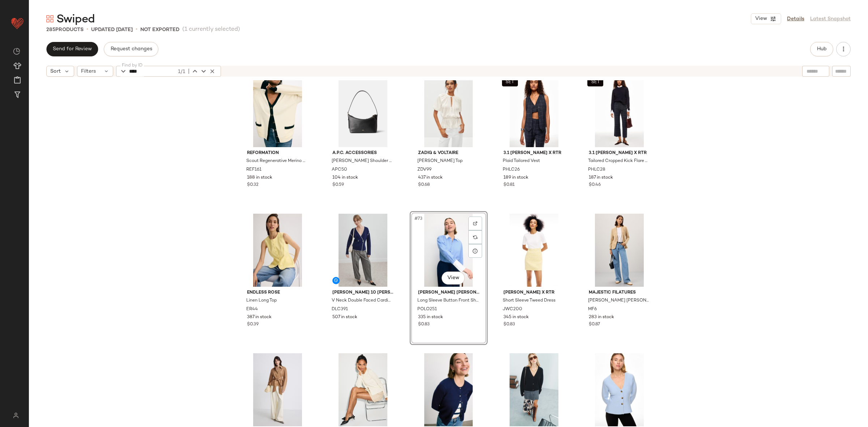
click at [721, 280] on div "Reformation Scout Regenerative Merino Boyfriend Cardigan REF161 188 in stock $0…" at bounding box center [449, 262] width 840 height 365
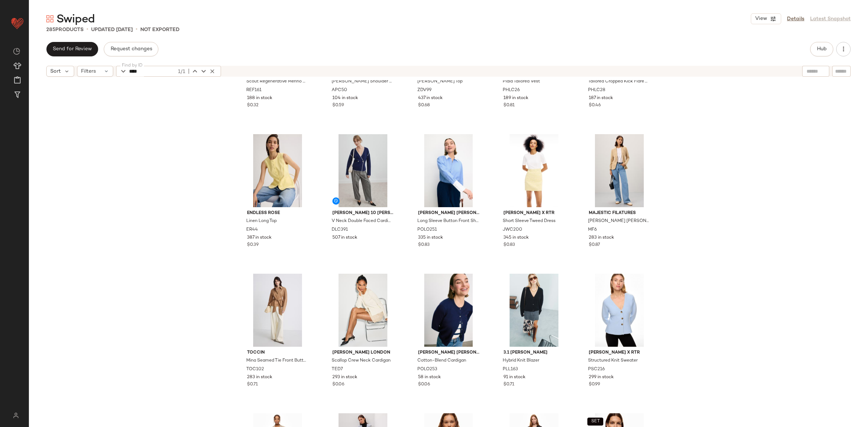
scroll to position [1917, 0]
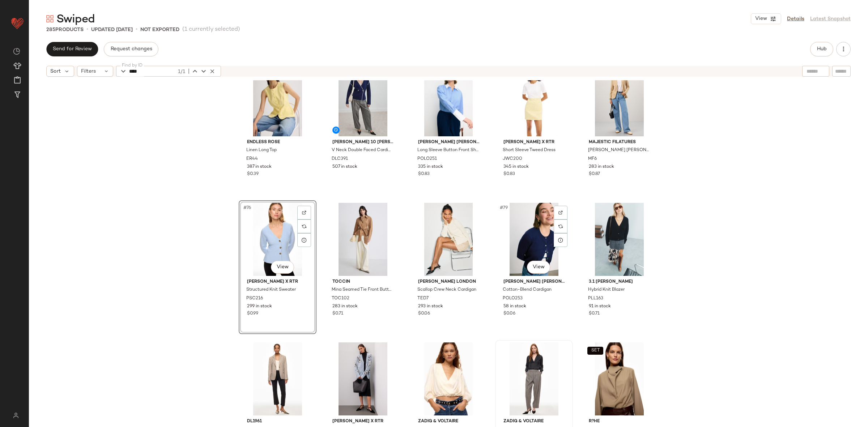
scroll to position [1986, 0]
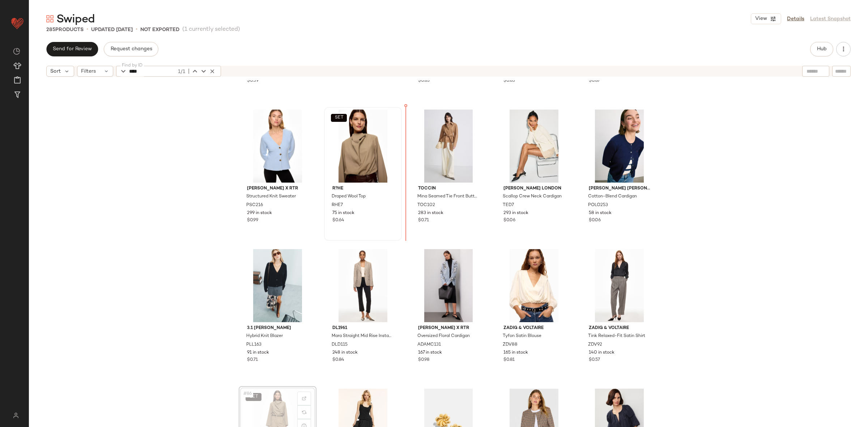
scroll to position [2073, 0]
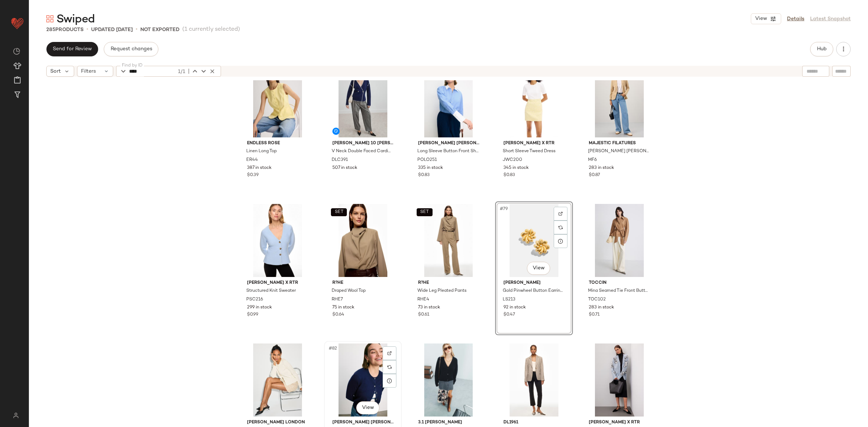
scroll to position [1983, 0]
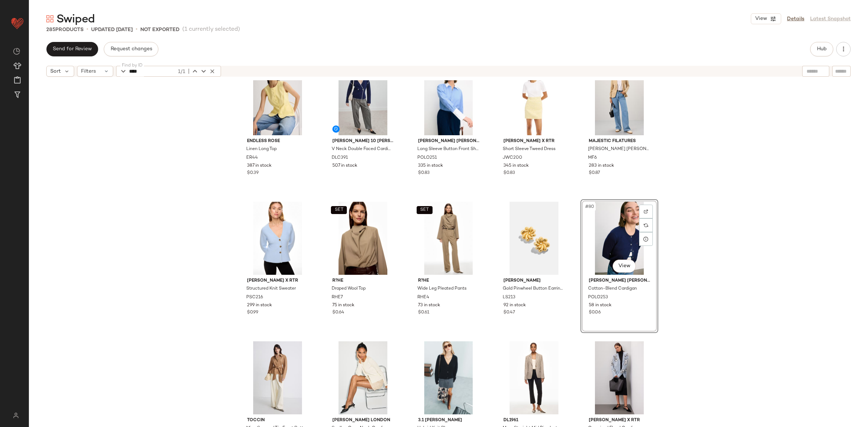
click at [652, 265] on div "#80 View" at bounding box center [619, 238] width 73 height 73
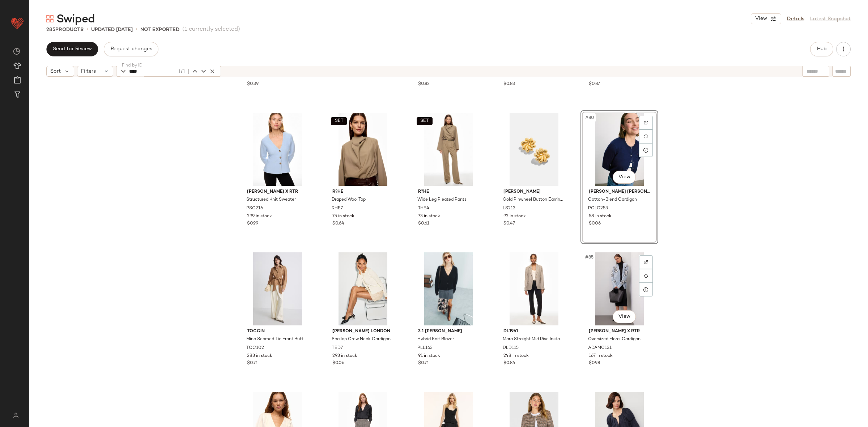
scroll to position [2073, 0]
click at [738, 264] on div "Endless Rose Linen Long Top ER44 387 in stock $0.39 Derek Lam 10 Crosby x RTR V…" at bounding box center [449, 262] width 840 height 365
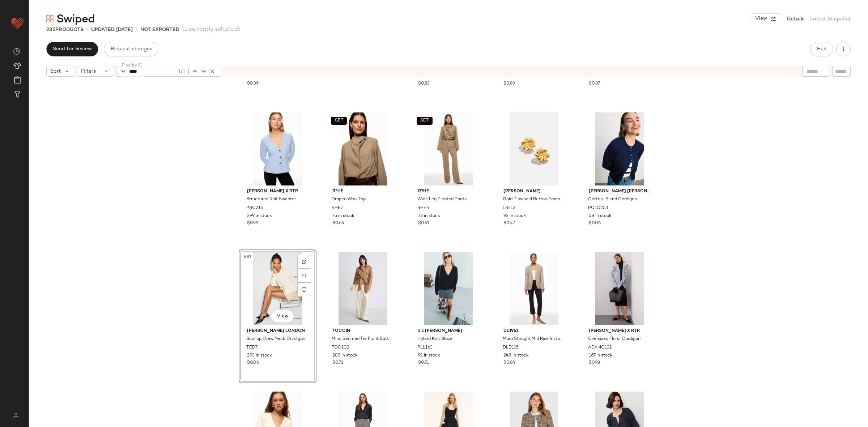
click at [189, 288] on div "Endless Rose Linen Long Top ER44 387 in stock $0.39 Derek Lam 10 Crosby x RTR V…" at bounding box center [449, 262] width 840 height 365
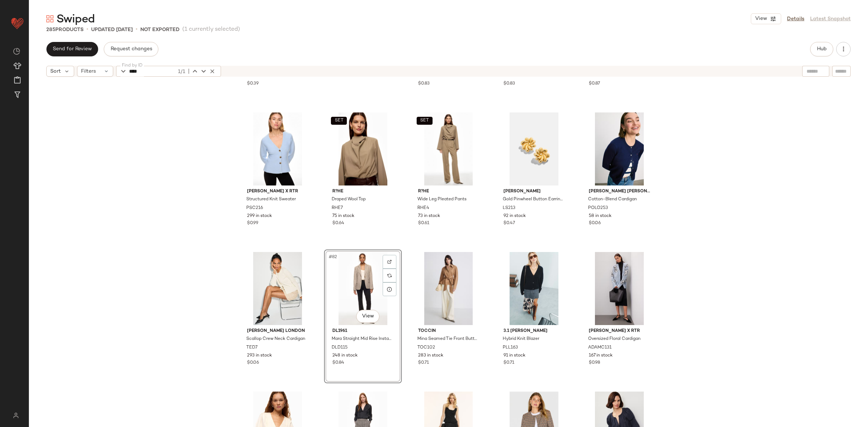
click at [186, 287] on div "Endless Rose Linen Long Top ER44 387 in stock $0.39 Derek Lam 10 Crosby x RTR V…" at bounding box center [449, 262] width 840 height 365
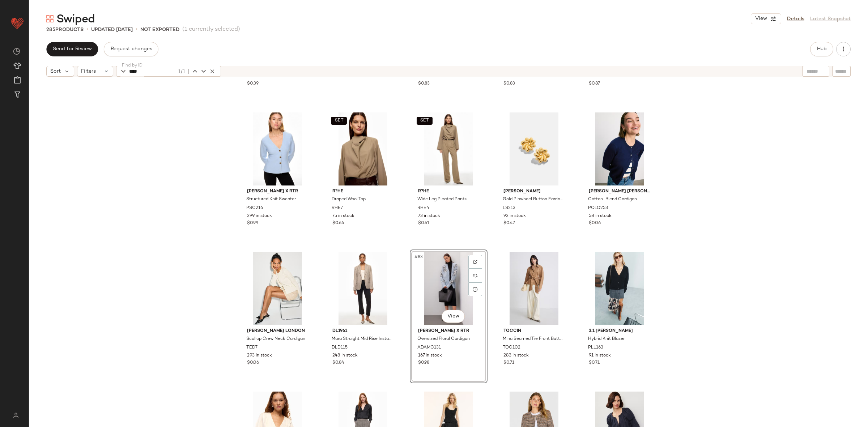
click at [722, 267] on div "Endless Rose Linen Long Top ER44 387 in stock $0.39 Derek Lam 10 Crosby x RTR V…" at bounding box center [449, 262] width 840 height 365
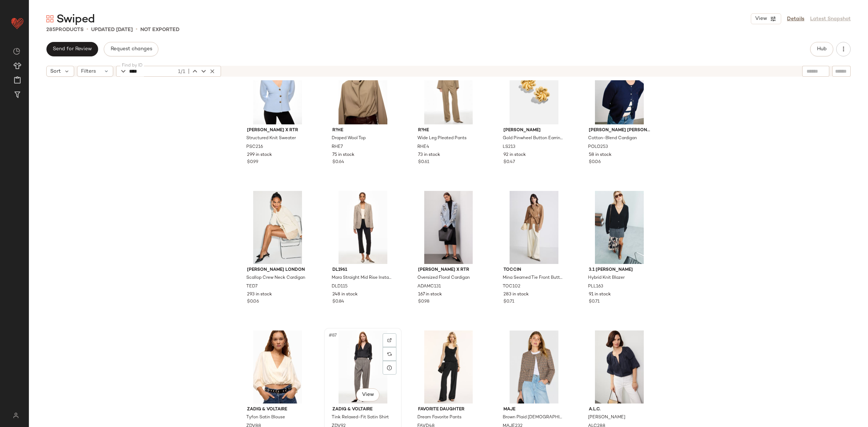
scroll to position [2133, 0]
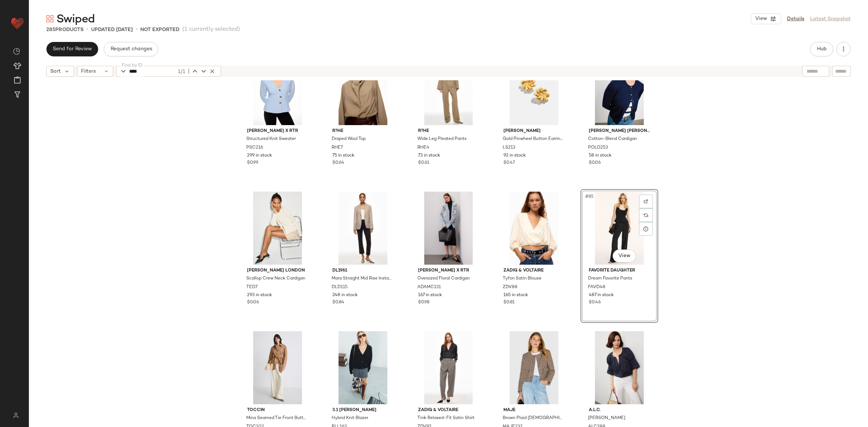
click at [699, 292] on div "Peter Som x RTR Structured Knit Sweater PSC216 299 in stock $0.99 SET R?he Drap…" at bounding box center [449, 262] width 840 height 365
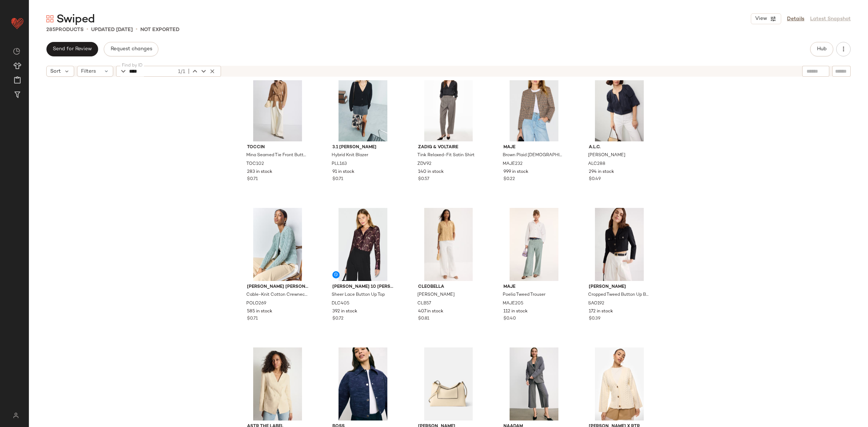
scroll to position [2327, 0]
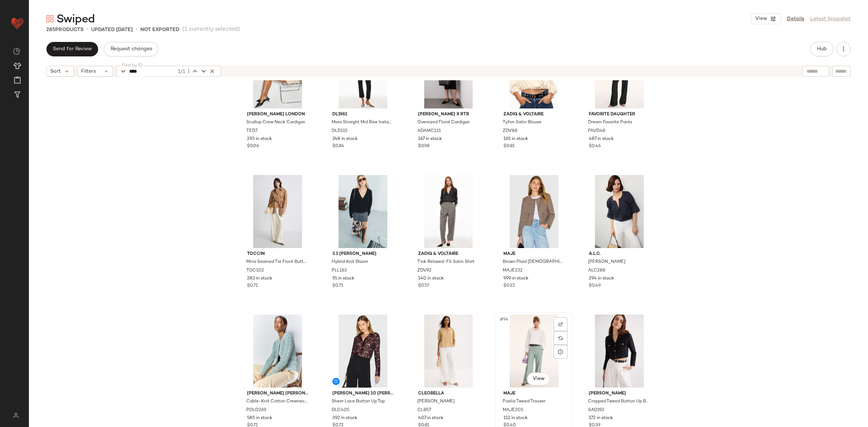
scroll to position [2289, 0]
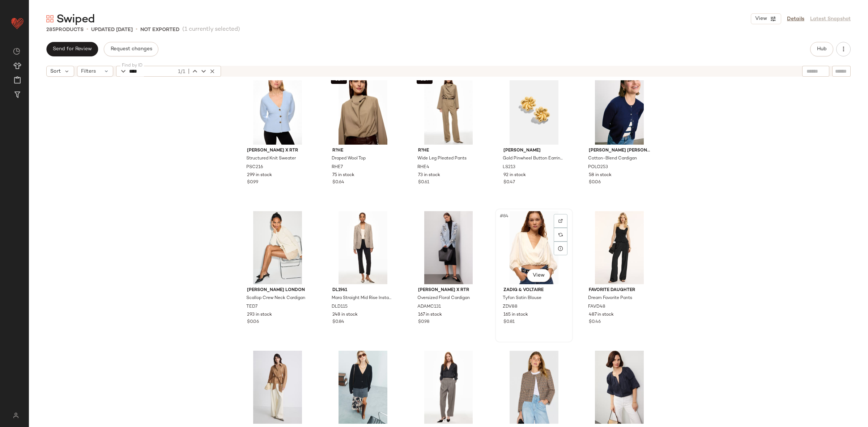
scroll to position [2190, 0]
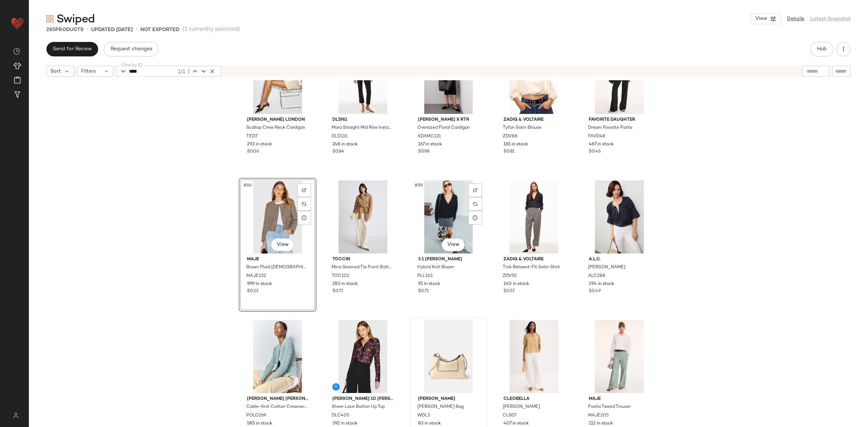
scroll to position [2319, 0]
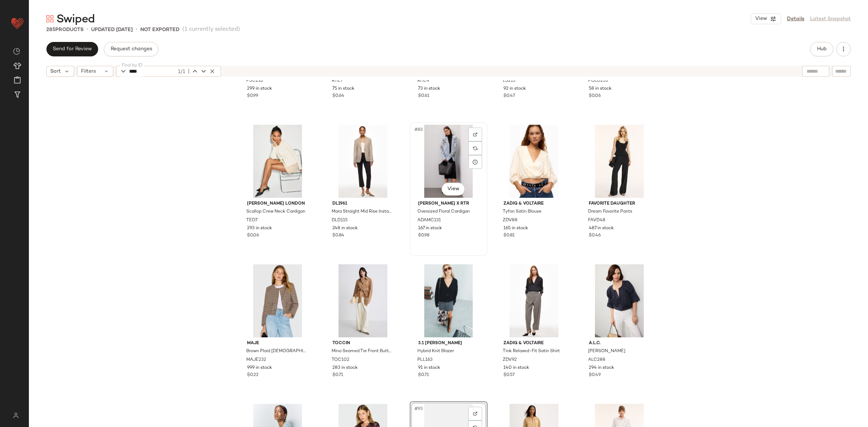
scroll to position [2147, 0]
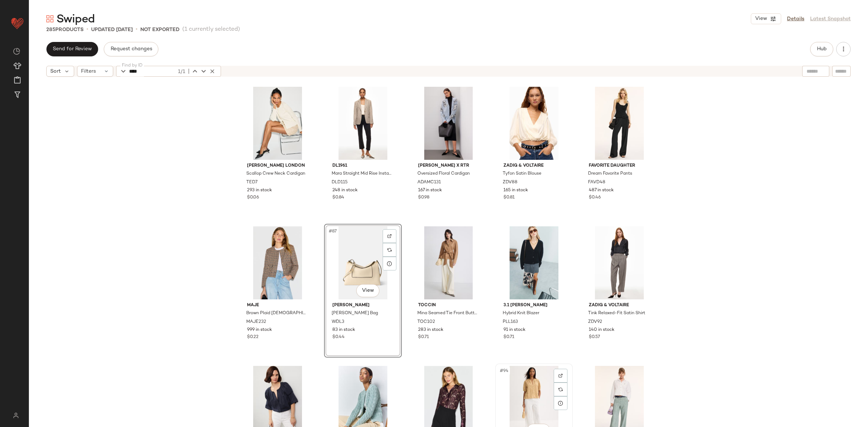
scroll to position [2239, 0]
click at [525, 384] on div "#94 View" at bounding box center [534, 401] width 73 height 73
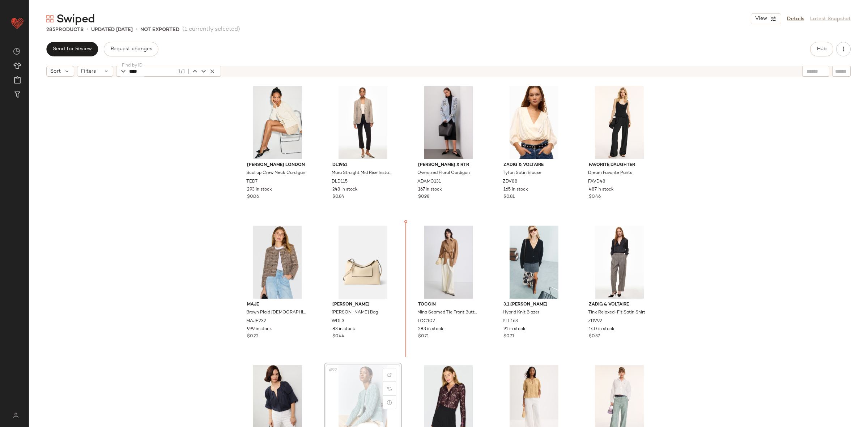
scroll to position [2239, 0]
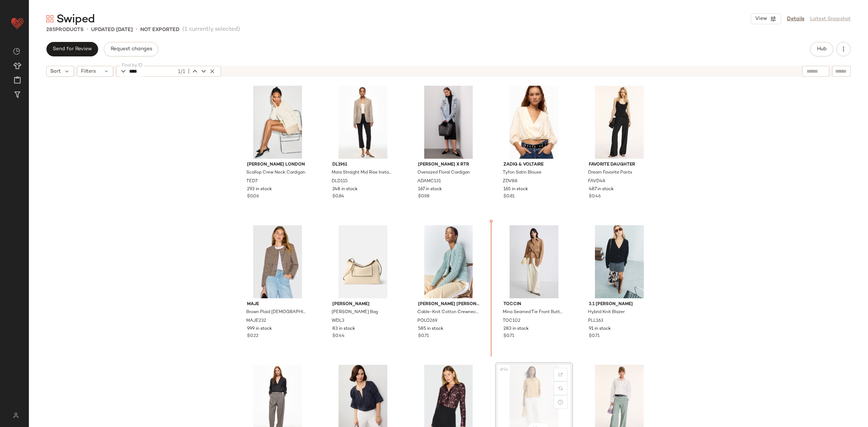
scroll to position [2240, 0]
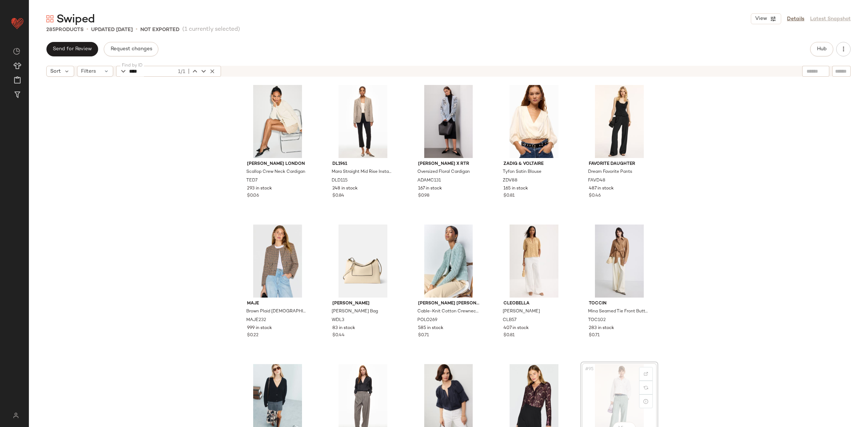
scroll to position [2240, 0]
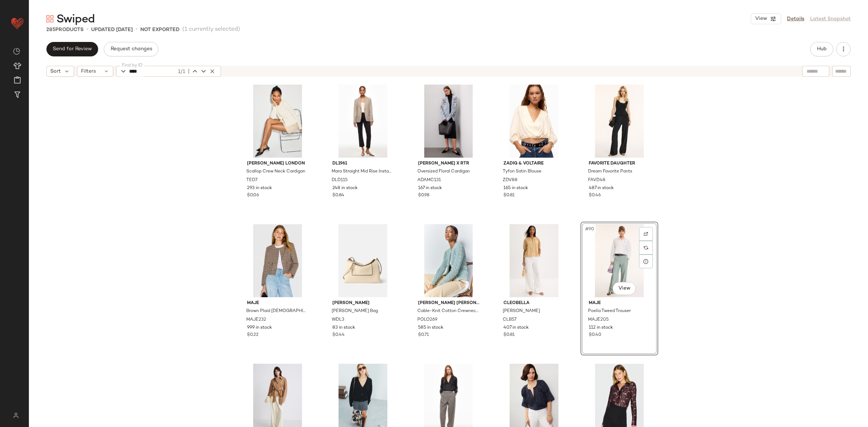
click at [677, 322] on div "Peter Som x RTR Structured Knit Sweater PSC216 299 in stock $0.99 SET R?he Drap…" at bounding box center [449, 262] width 840 height 365
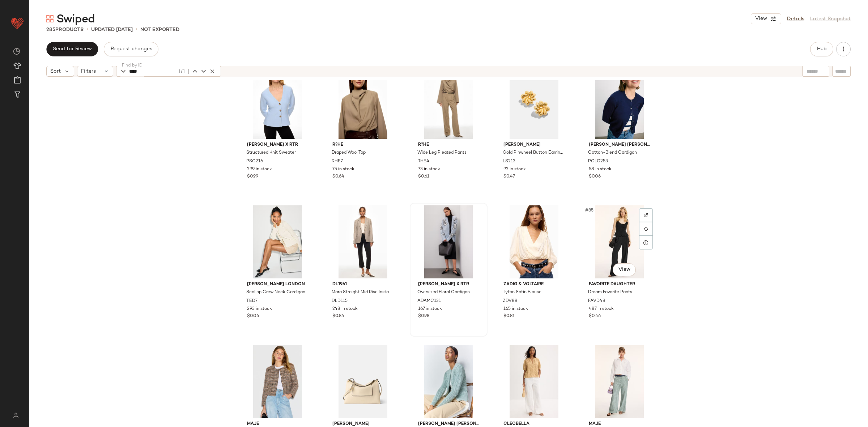
scroll to position [2114, 0]
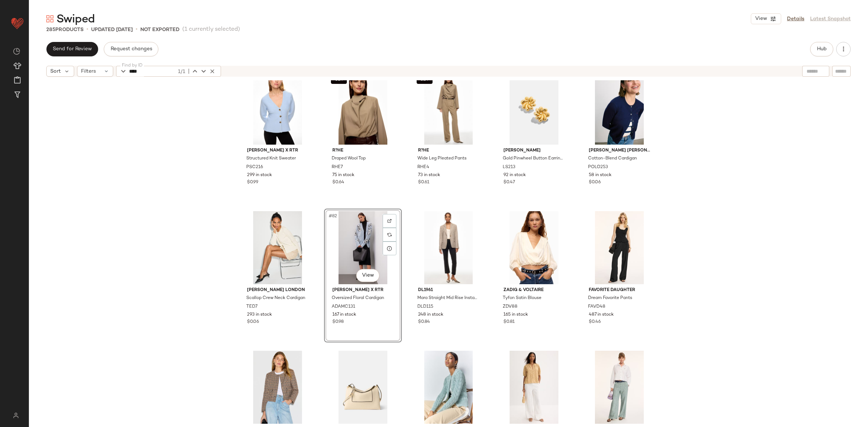
click at [158, 269] on div "Peter Som x RTR Structured Knit Sweater PSC216 299 in stock $0.99 SET R?he Drap…" at bounding box center [449, 262] width 840 height 365
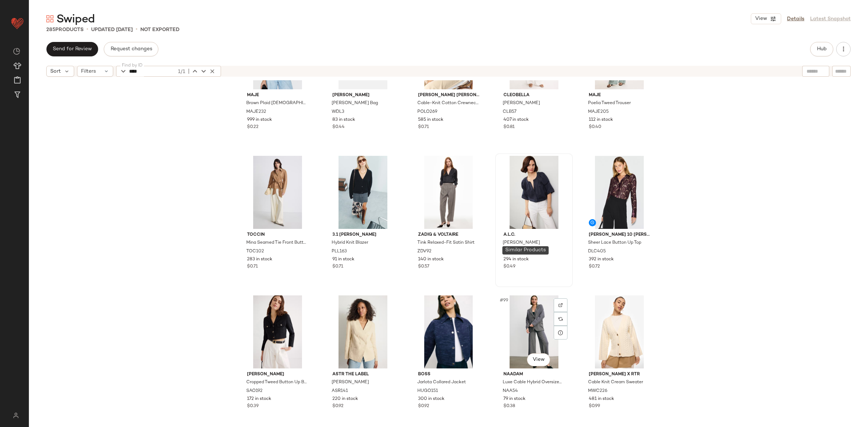
scroll to position [2554, 0]
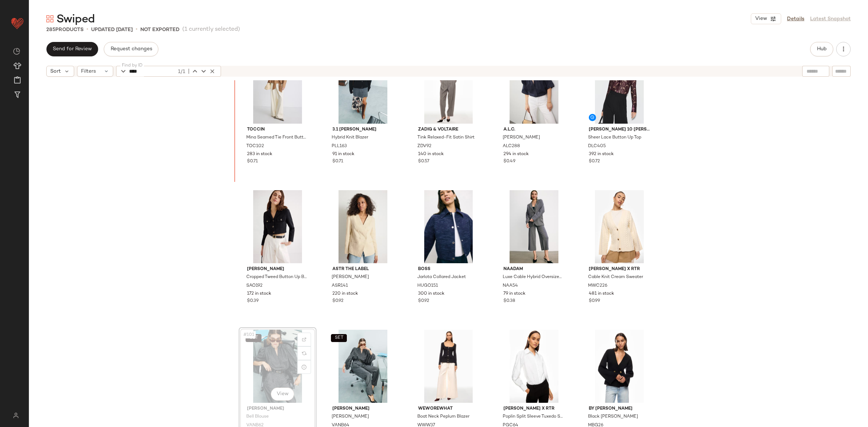
scroll to position [2551, 0]
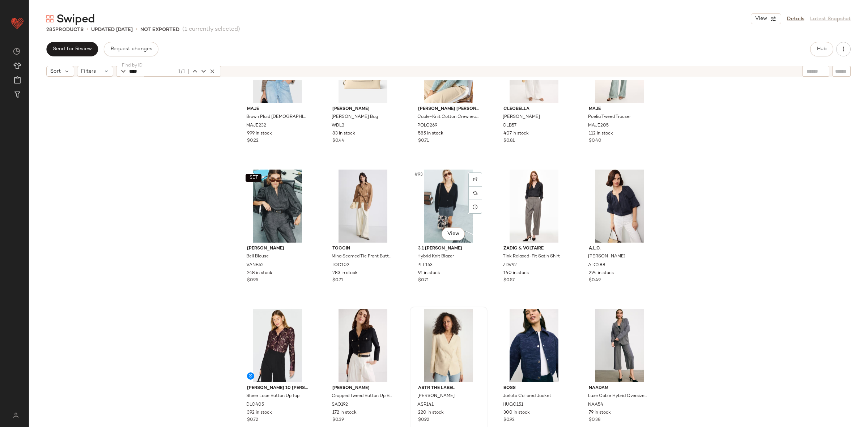
scroll to position [2433, 0]
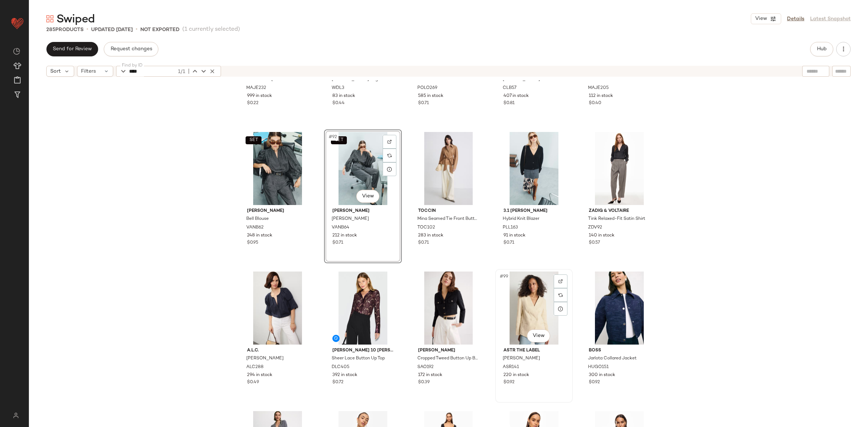
scroll to position [2454, 0]
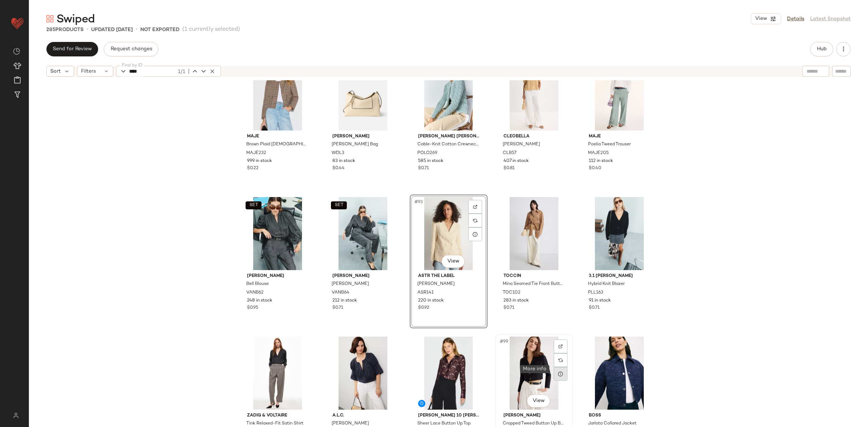
scroll to position [2411, 0]
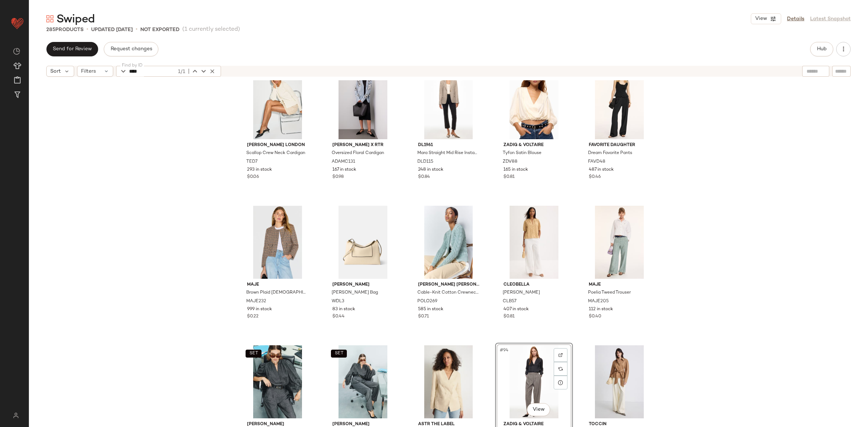
click at [723, 278] on div "Ted Baker London Scallop Crew Neck Cardigan TED7 293 in stock $0.06 Adam Lippes…" at bounding box center [449, 262] width 840 height 365
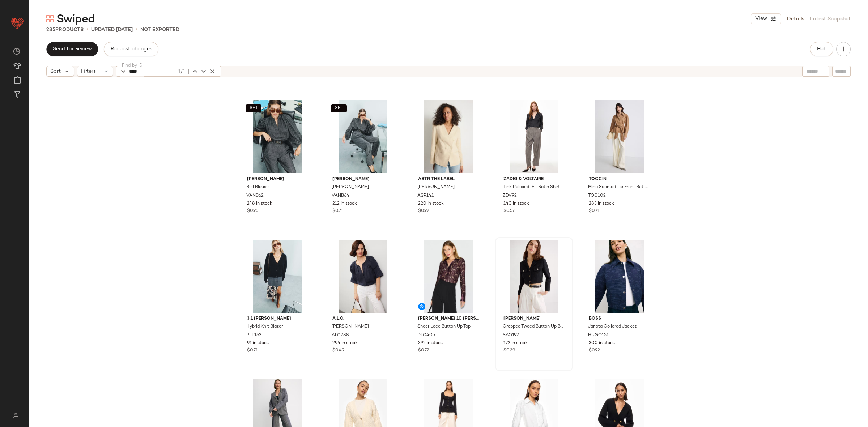
scroll to position [2505, 0]
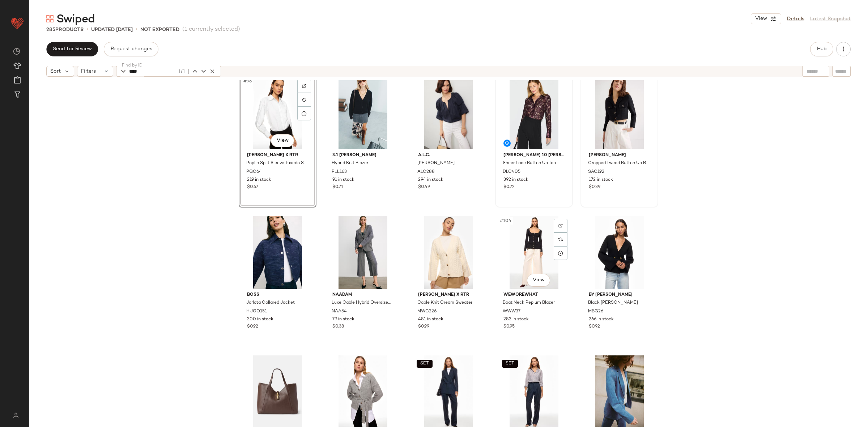
scroll to position [2670, 0]
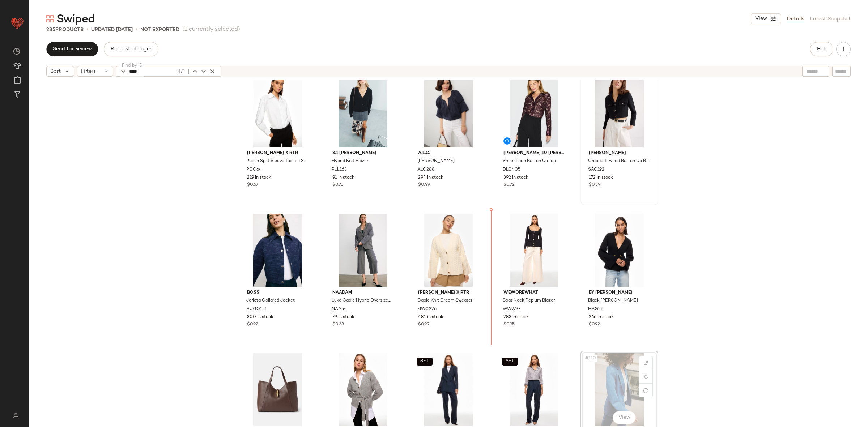
scroll to position [2670, 0]
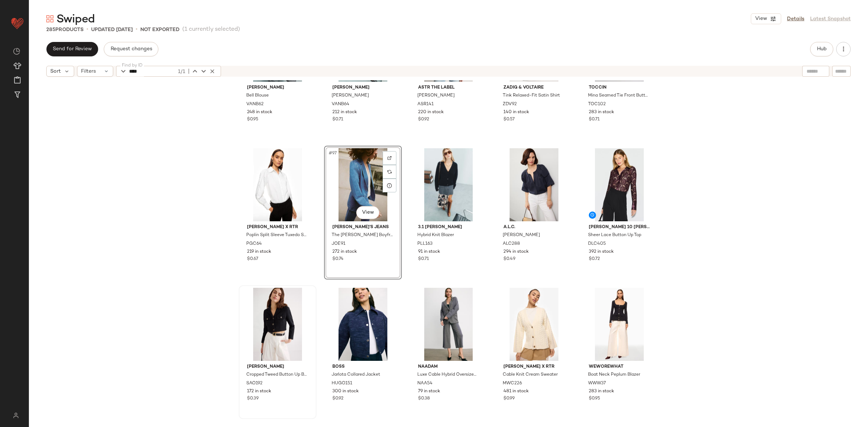
scroll to position [2597, 0]
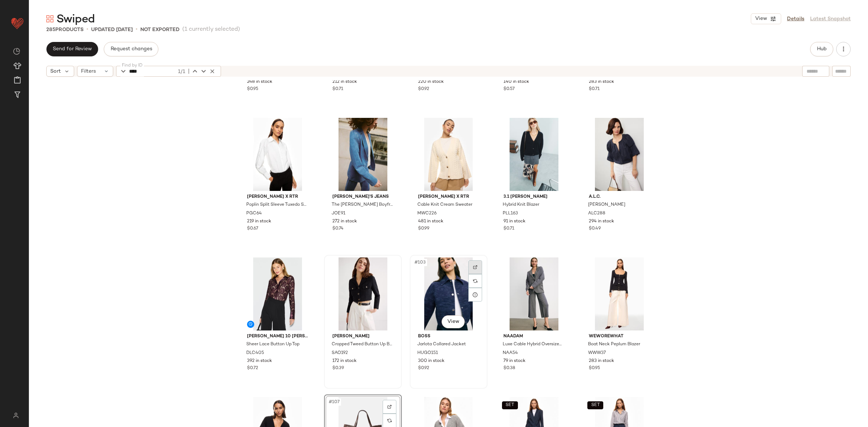
scroll to position [2503, 0]
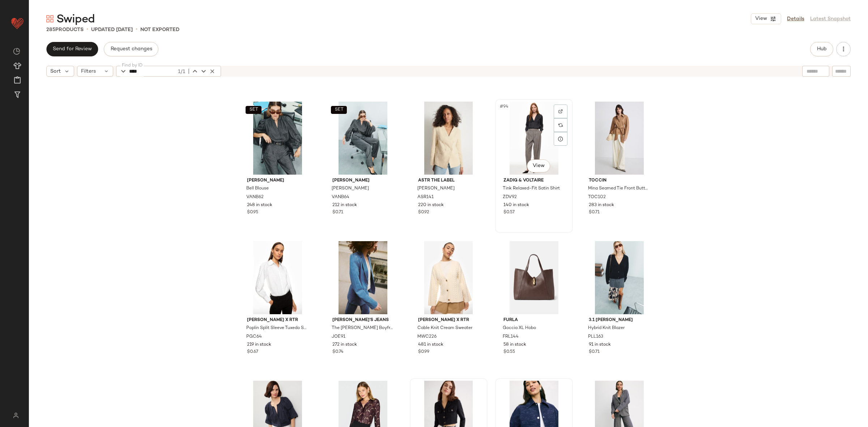
click at [496, 230] on div "#94 View Zadig & Voltaire Tink Relaxed-Fit Satin Shirt ZDV92 140 in stock $0.57" at bounding box center [534, 166] width 76 height 132
click at [495, 233] on div "#94 View Zadig & Voltaire Tink Relaxed-Fit Satin Shirt ZDV92 140 in stock $0.57" at bounding box center [534, 166] width 78 height 134
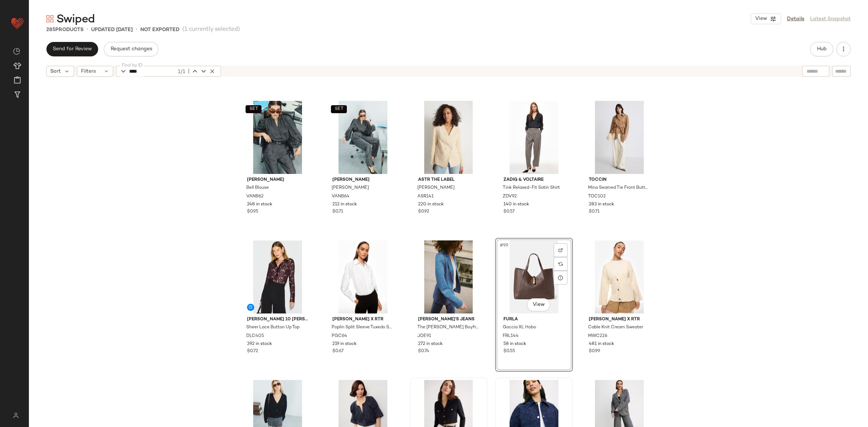
click at [659, 333] on div "SET Vanessa Bruno Bell Blouse VANB62 248 in stock $0.95 SET Vanessa Bruno Grey …" at bounding box center [449, 262] width 840 height 365
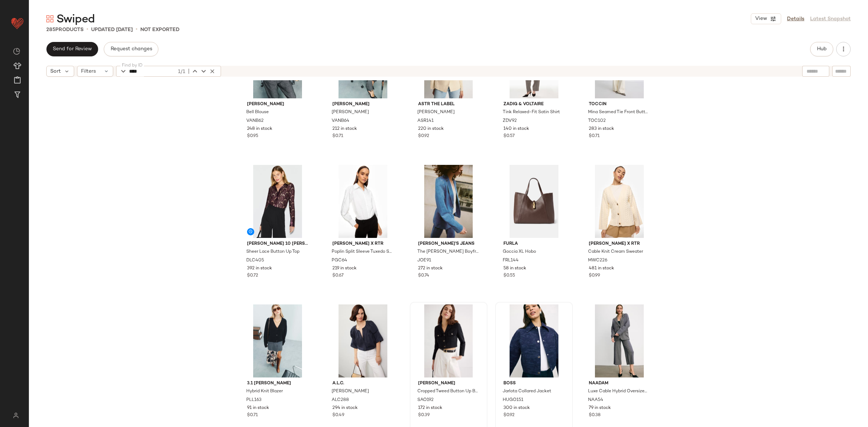
scroll to position [2580, 0]
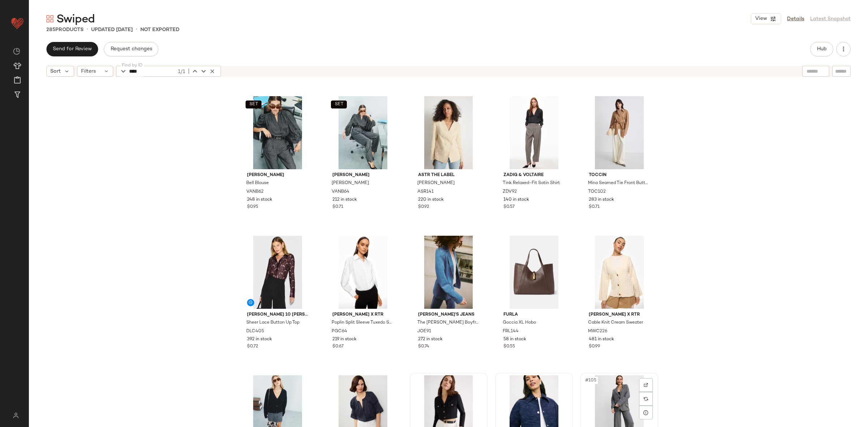
scroll to position [2508, 0]
click at [704, 293] on div "SET Vanessa Bruno Bell Blouse VANB62 248 in stock $0.95 SET Vanessa Bruno Grey …" at bounding box center [449, 262] width 840 height 365
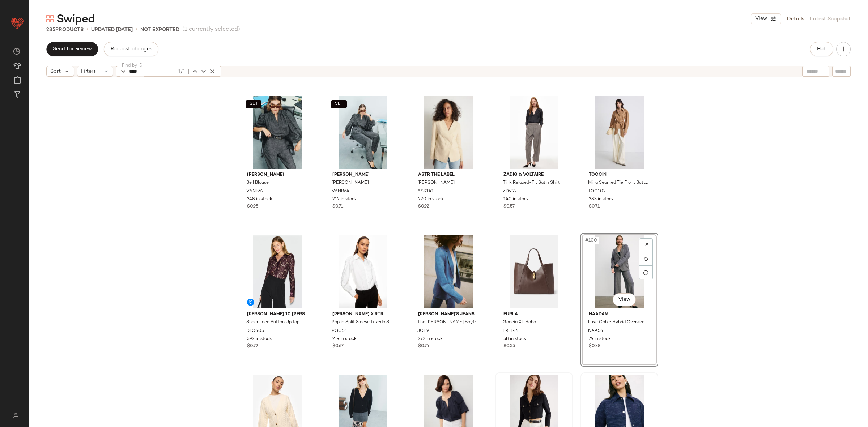
click at [704, 293] on div "SET Vanessa Bruno Bell Blouse VANB62 248 in stock $0.95 SET Vanessa Bruno Grey …" at bounding box center [449, 262] width 840 height 365
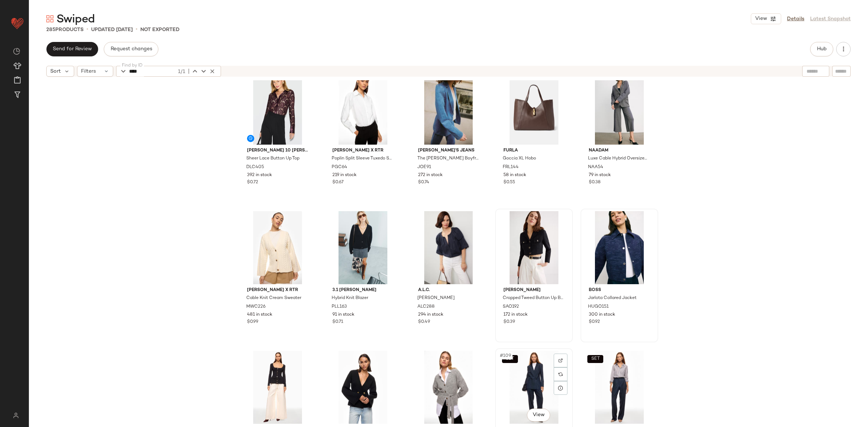
scroll to position [2673, 0]
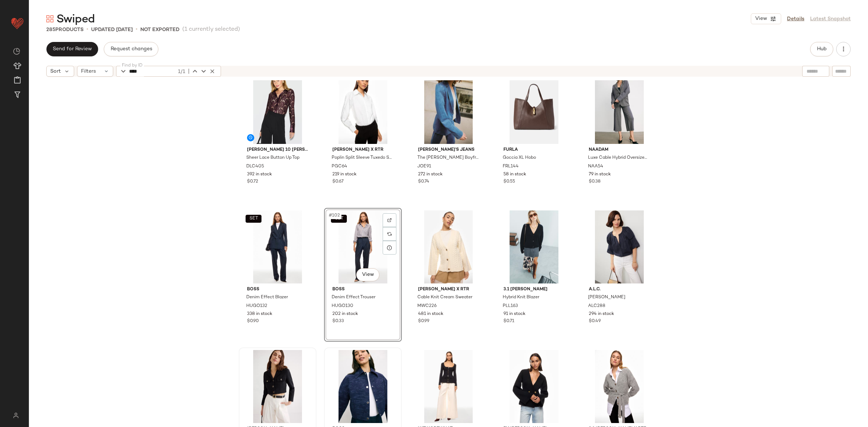
click at [697, 288] on div "SET Vanessa Bruno Bell Blouse VANB62 248 in stock $0.95 SET Vanessa Bruno Grey …" at bounding box center [449, 262] width 840 height 365
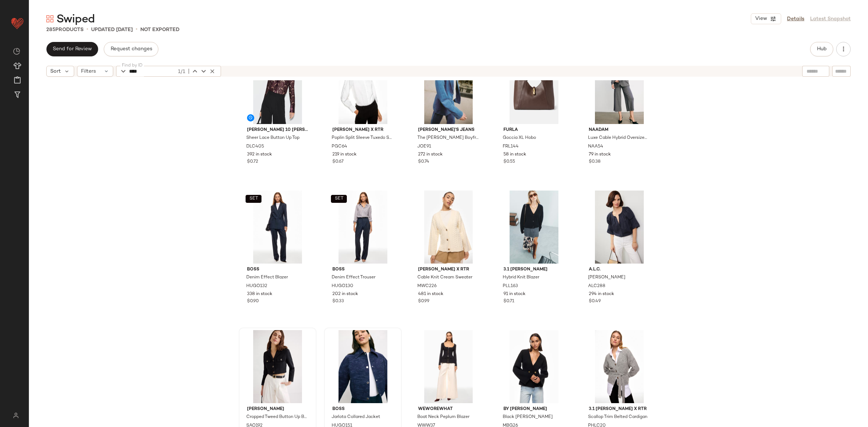
scroll to position [2694, 0]
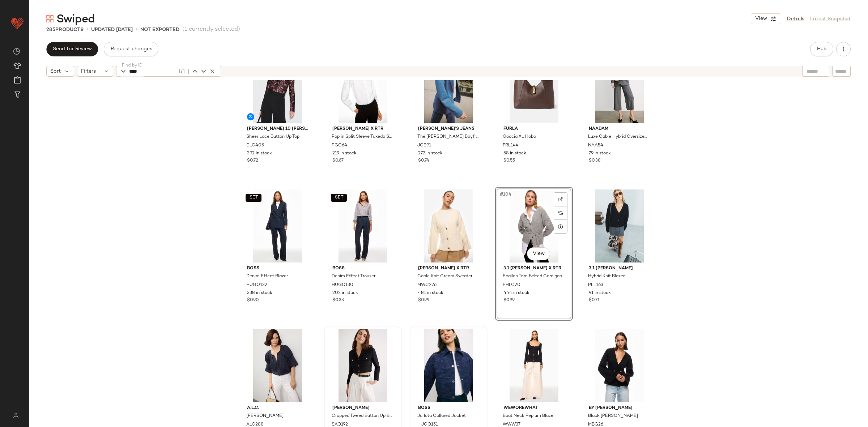
click at [689, 276] on div "Derek Lam 10 Crosby x RTR Sheer Lace Button Up Top DLC405 392 in stock $0.72 Pr…" at bounding box center [449, 262] width 840 height 365
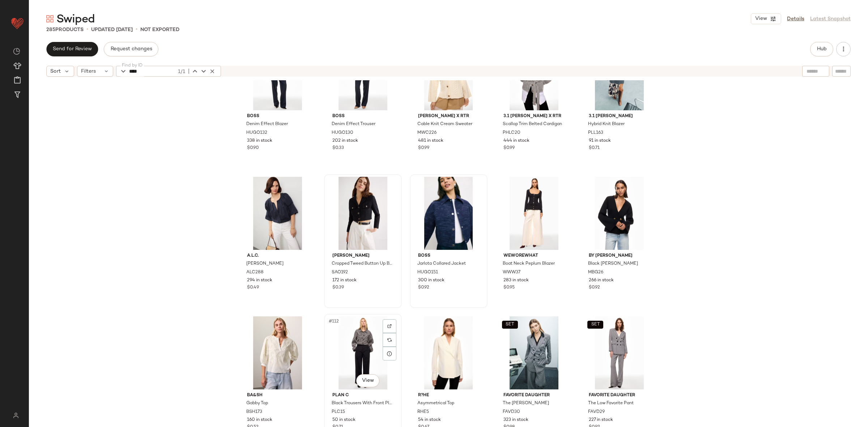
scroll to position [2848, 0]
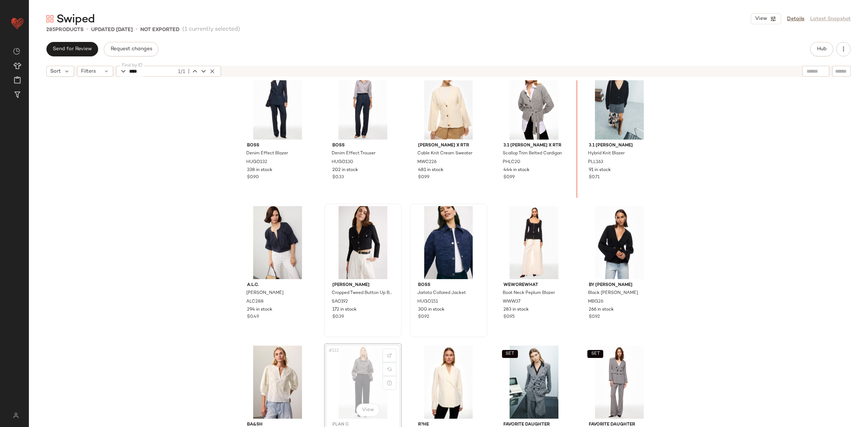
scroll to position [2811, 0]
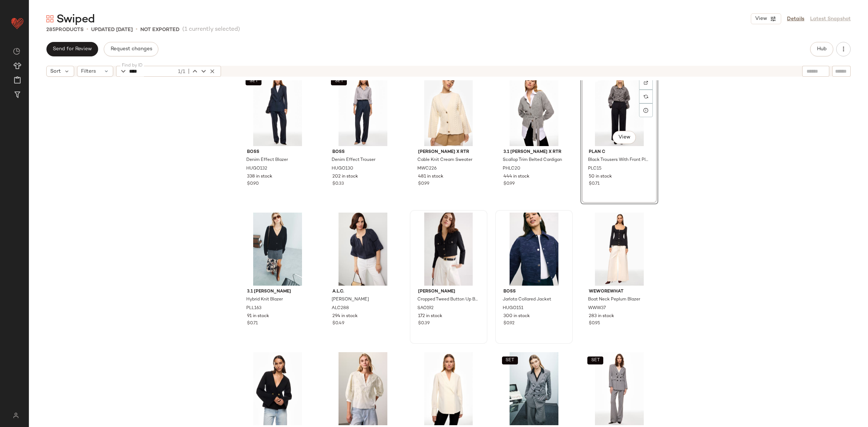
click at [698, 249] on div "SET BOSS Denim Effect Blazer HUGO132 338 in stock $0.90 SET BOSS Denim Effect T…" at bounding box center [449, 262] width 840 height 365
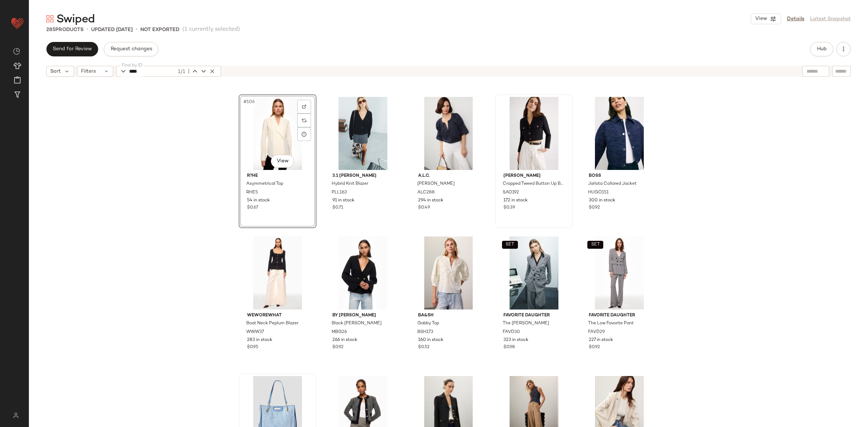
scroll to position [2927, 0]
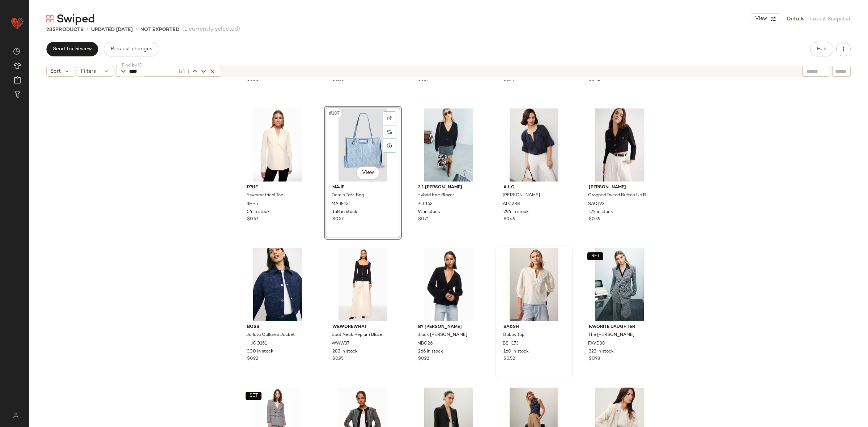
scroll to position [2910, 0]
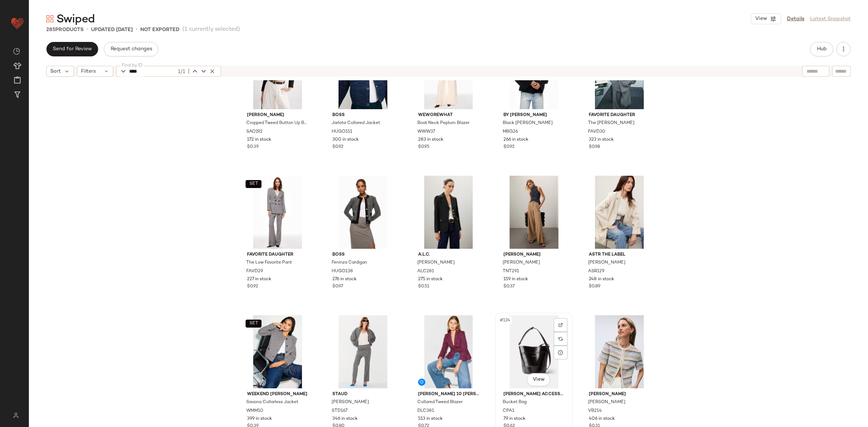
scroll to position [3196, 0]
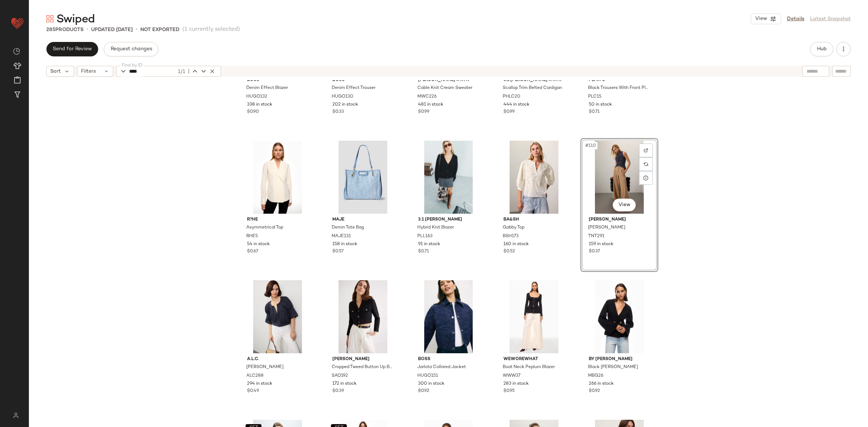
click at [662, 261] on div "SET BOSS Denim Effect Blazer HUGO132 338 in stock $0.90 SET BOSS Denim Effect T…" at bounding box center [449, 262] width 840 height 365
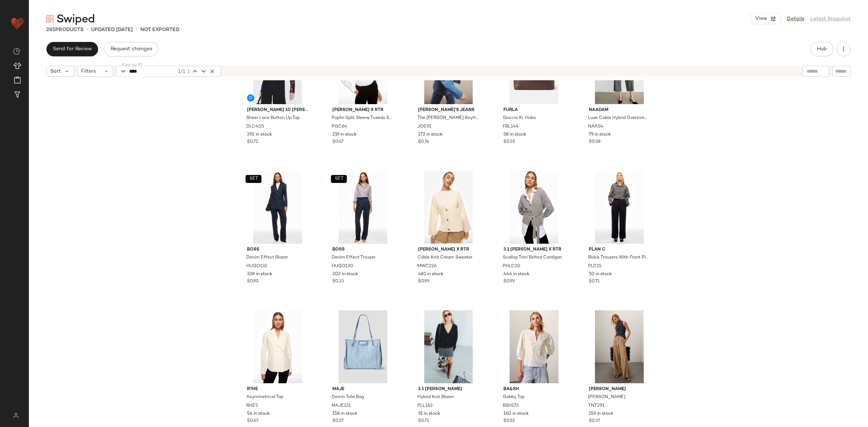
scroll to position [2707, 0]
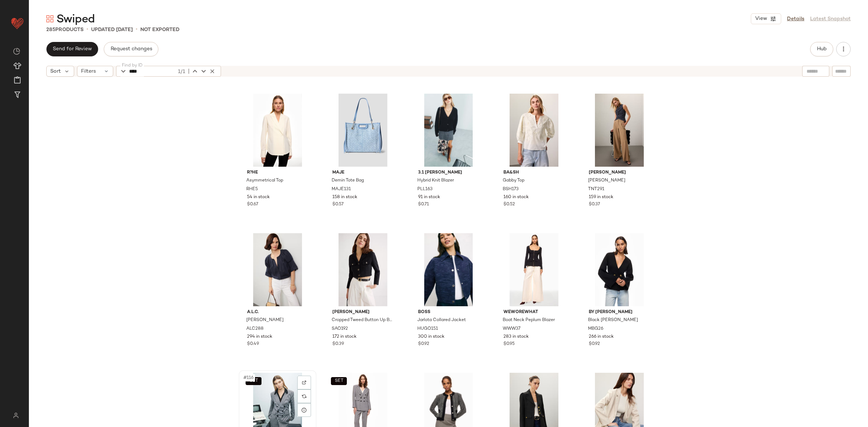
scroll to position [2930, 0]
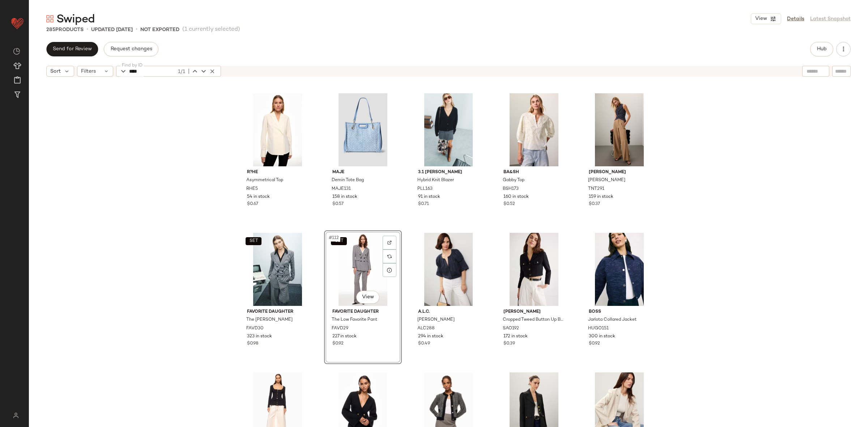
click at [714, 304] on div "SET BOSS Denim Effect Blazer HUGO132 338 in stock $0.90 SET BOSS Denim Effect T…" at bounding box center [449, 262] width 840 height 365
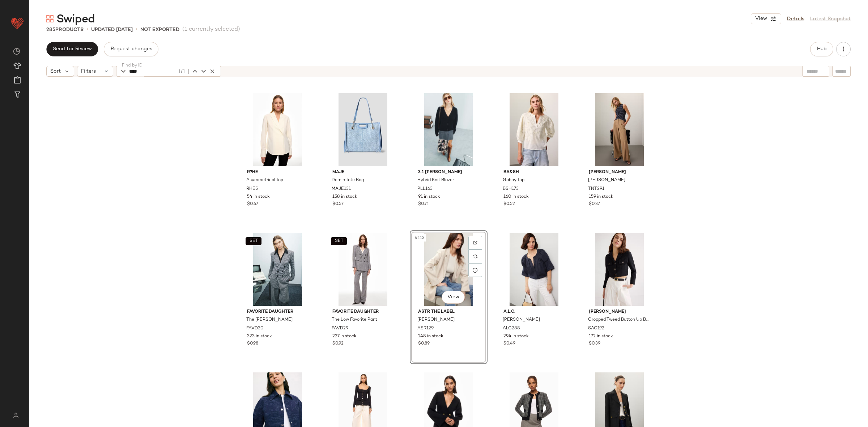
click at [757, 247] on div "SET BOSS Denim Effect Blazer HUGO132 338 in stock $0.90 SET BOSS Denim Effect T…" at bounding box center [449, 262] width 840 height 365
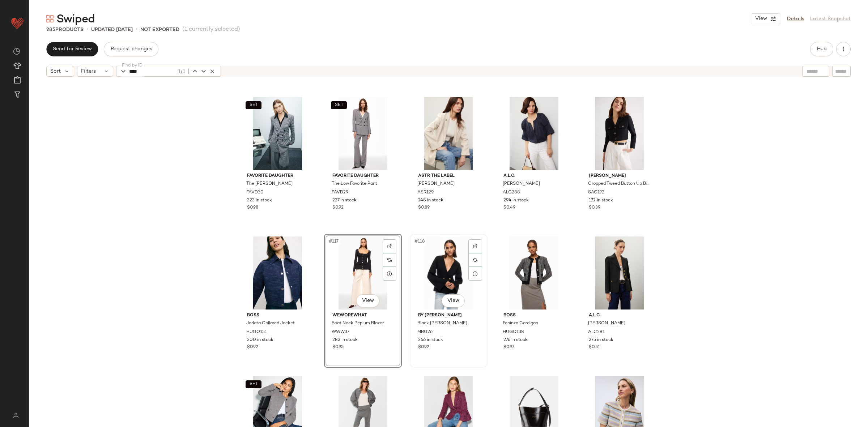
scroll to position [3067, 0]
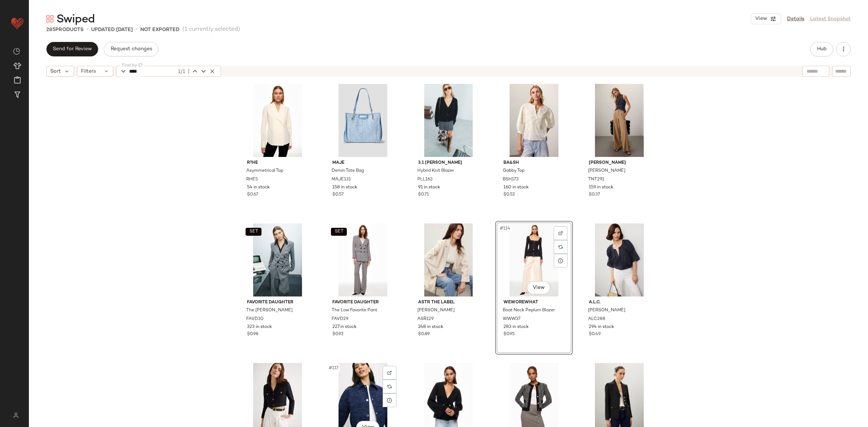
scroll to position [2940, 0]
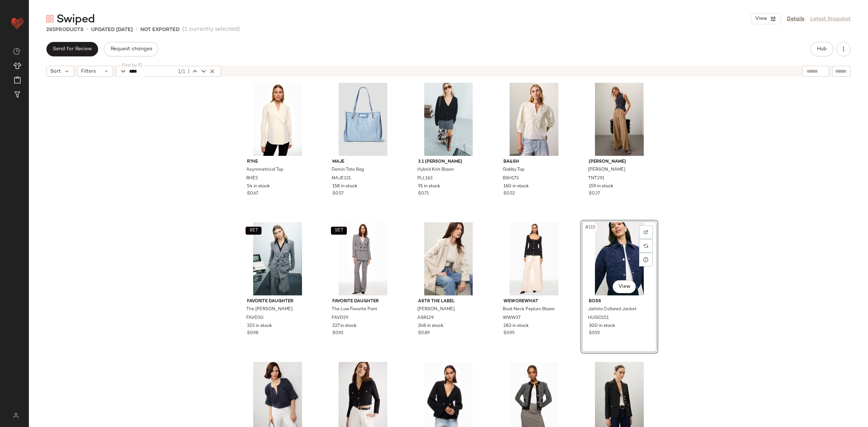
click at [693, 279] on div "R?he Asymmetrical Top RHE5 54 in stock $0.67 Maje Demin Tote Bag MAJE131 158 in…" at bounding box center [449, 262] width 840 height 365
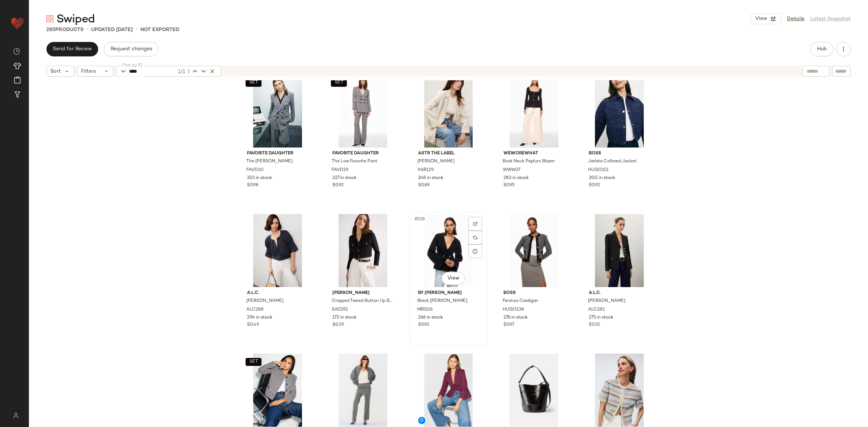
scroll to position [3092, 0]
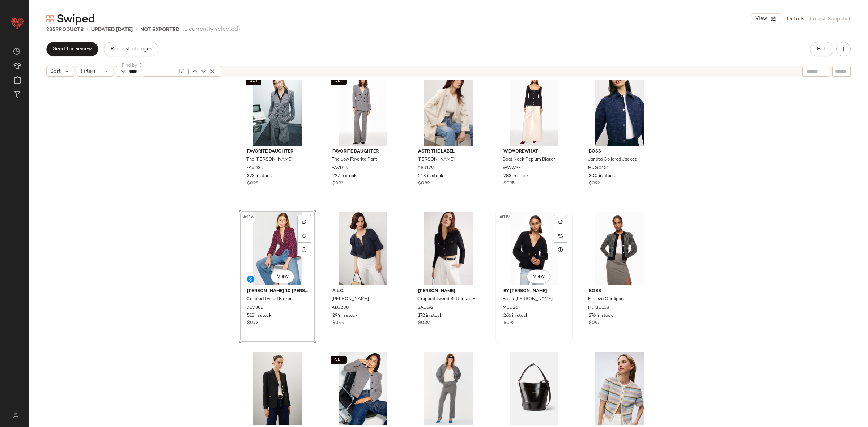
scroll to position [3091, 0]
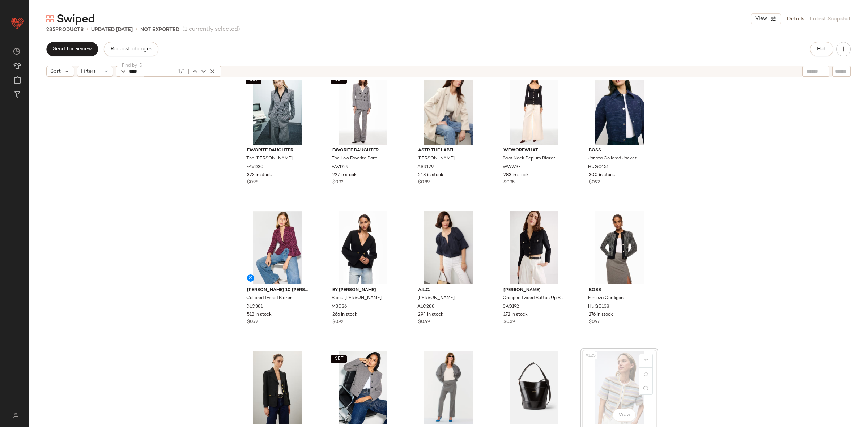
scroll to position [3092, 0]
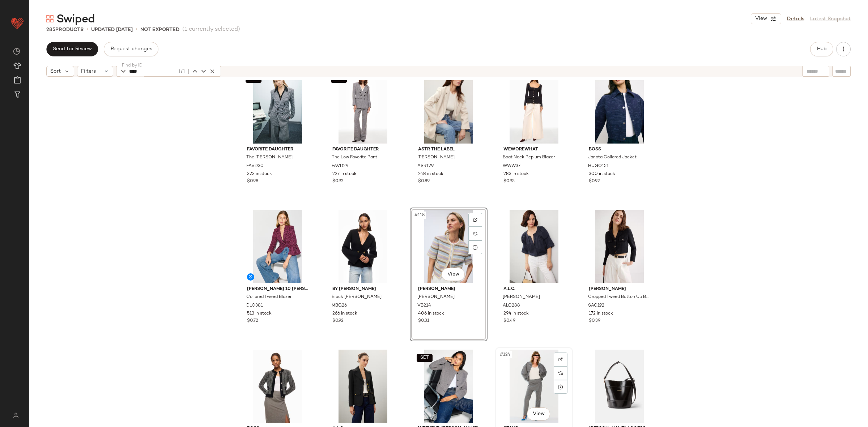
scroll to position [3093, 0]
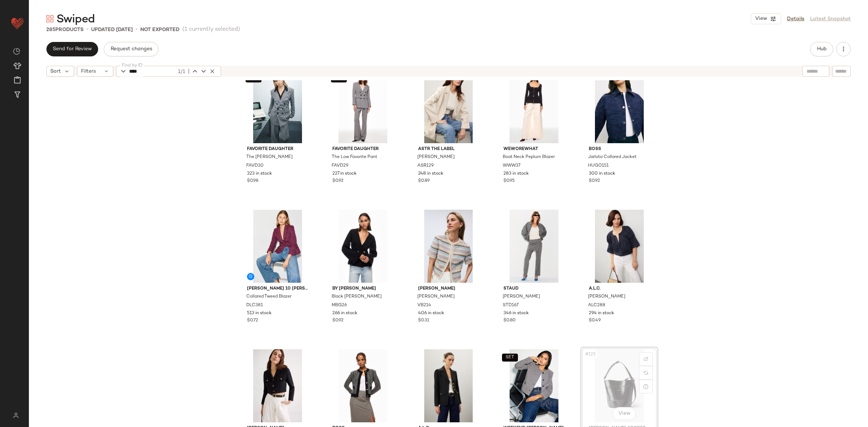
scroll to position [3093, 0]
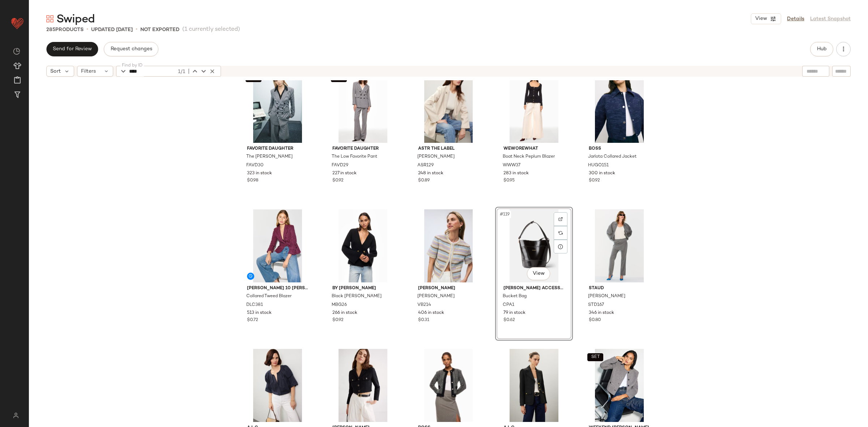
click at [706, 291] on div "R?he Asymmetrical Top RHE5 54 in stock $0.67 Maje Demin Tote Bag MAJE131 158 in…" at bounding box center [449, 262] width 840 height 365
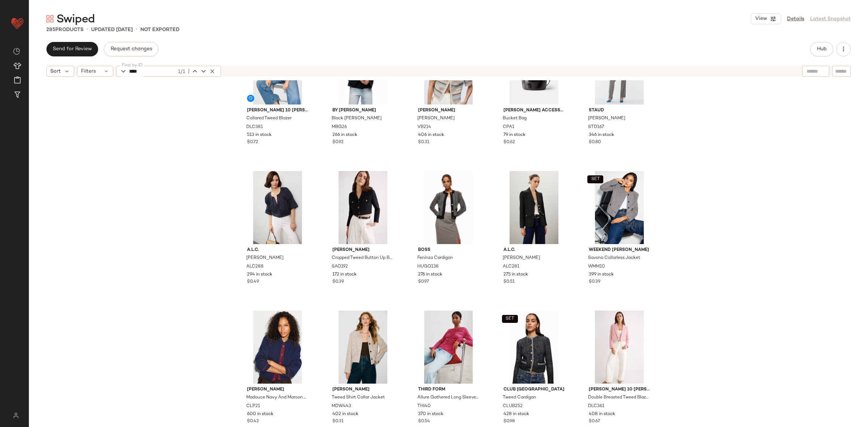
scroll to position [3262, 0]
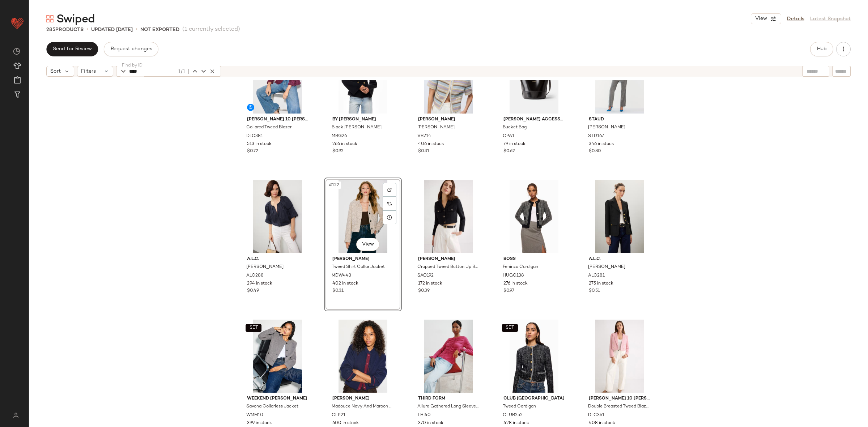
click at [724, 283] on div "Derek Lam 10 Crosby x RTR Collared Tweed Blazer DLC381 513 in stock $0.72 By Ma…" at bounding box center [449, 262] width 840 height 365
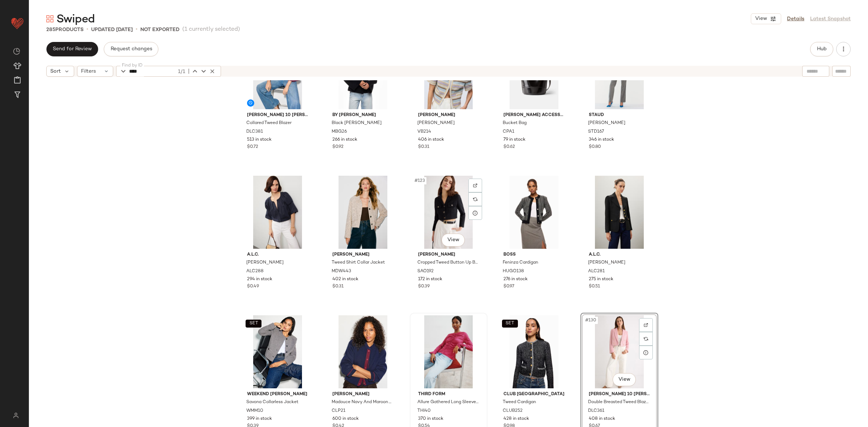
scroll to position [3311, 0]
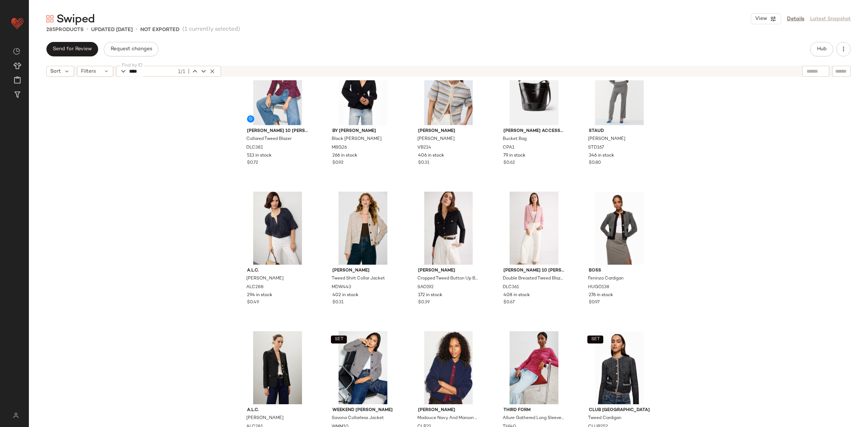
scroll to position [3243, 0]
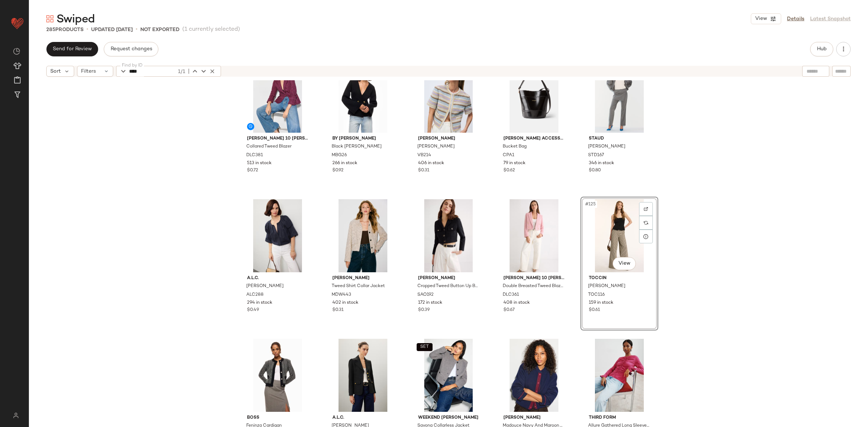
click at [686, 224] on div "Derek Lam 10 Crosby x RTR Collared Tweed Blazer DLC381 513 in stock $0.72 By Ma…" at bounding box center [449, 262] width 840 height 365
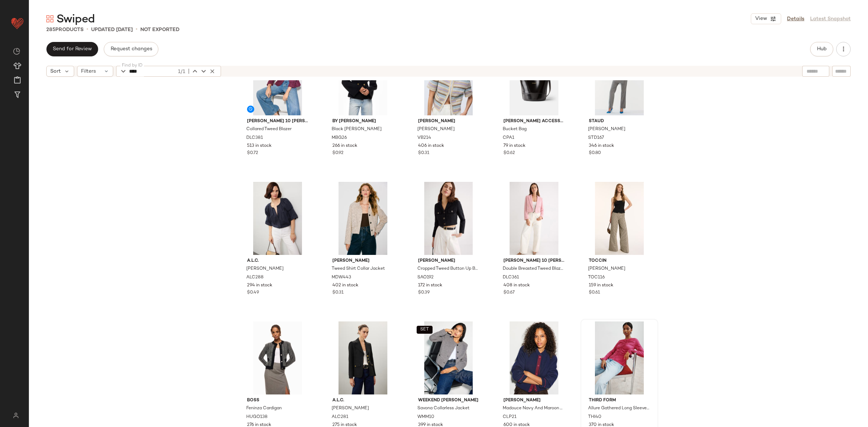
scroll to position [3297, 0]
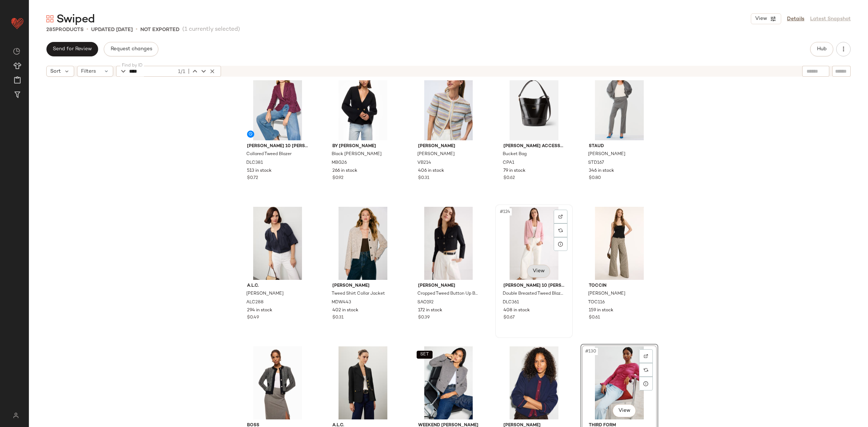
scroll to position [3240, 0]
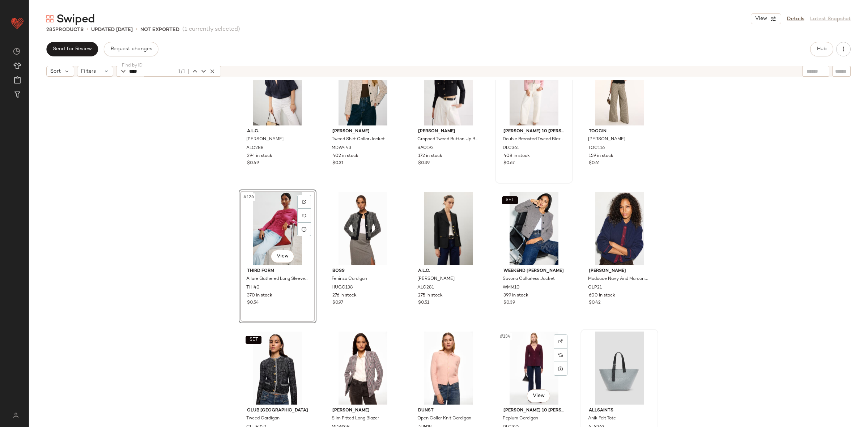
scroll to position [3391, 0]
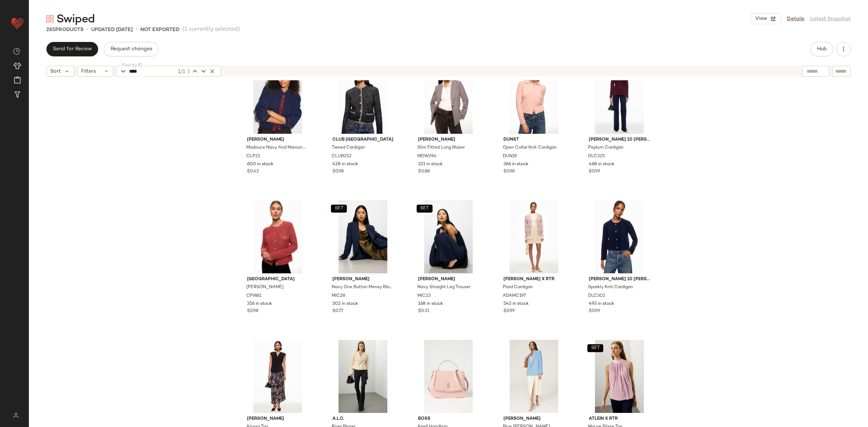
scroll to position [3671, 0]
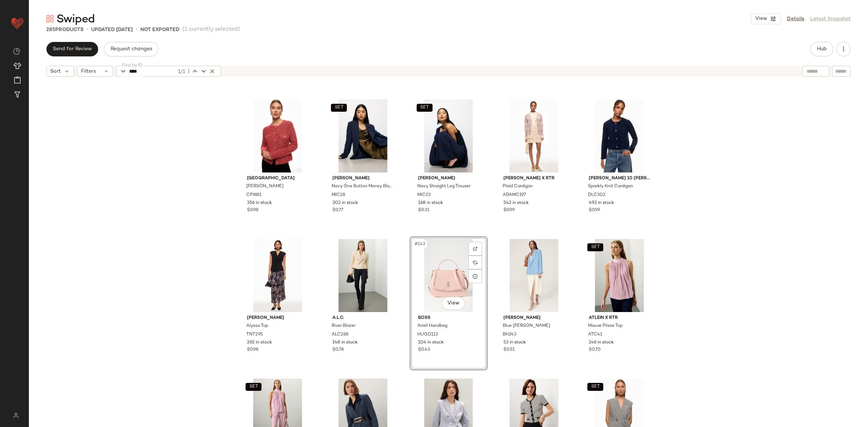
scroll to position [3780, 0]
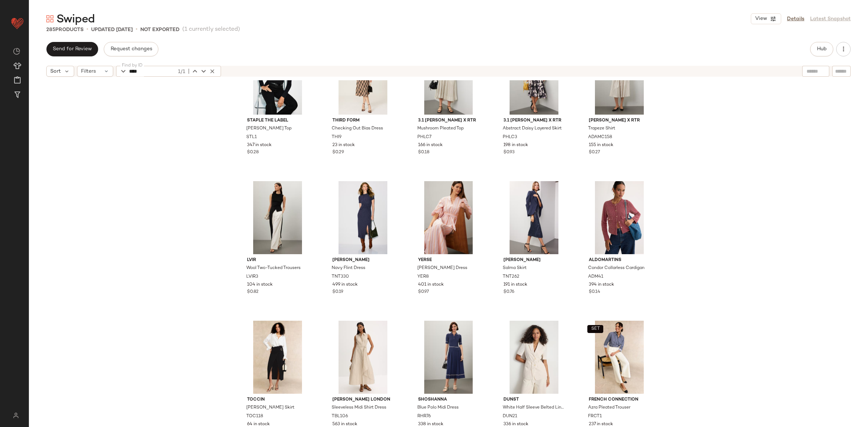
scroll to position [7598, 0]
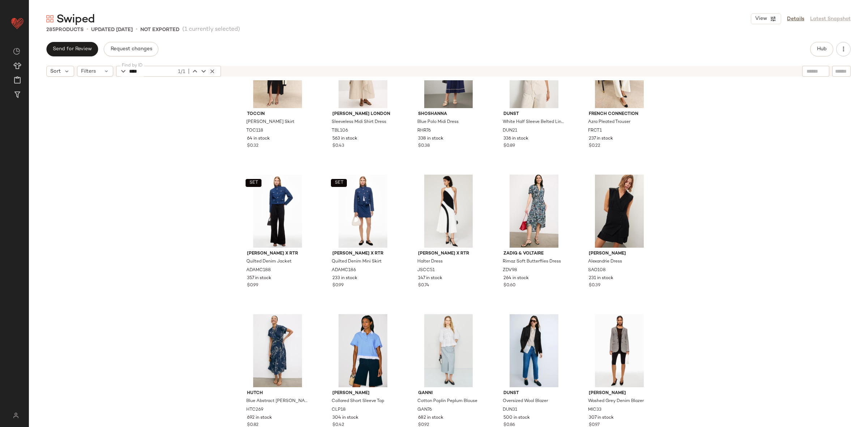
click at [214, 70] on icon "button" at bounding box center [212, 71] width 7 height 7
click at [199, 127] on div "Toccin Casey Skirt TOC118 64 in stock $0.32 Ted Baker London Sleeveless Midi Sh…" at bounding box center [449, 262] width 840 height 365
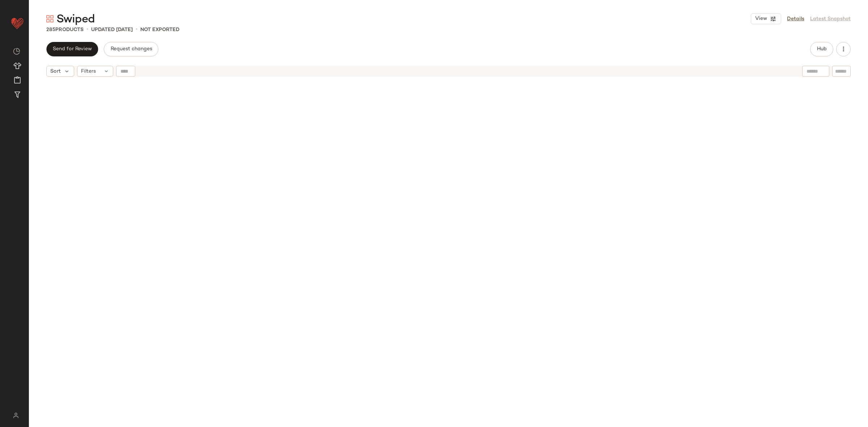
scroll to position [0, 0]
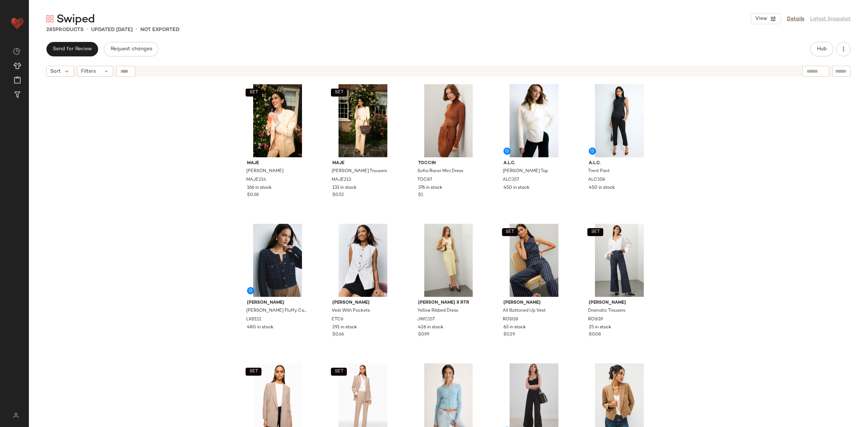
click at [800, 272] on div "SET Maje Vyron Blazer MAJE214 166 in stock $0.38 SET Maje Pyron Trousers MAJE21…" at bounding box center [449, 262] width 840 height 365
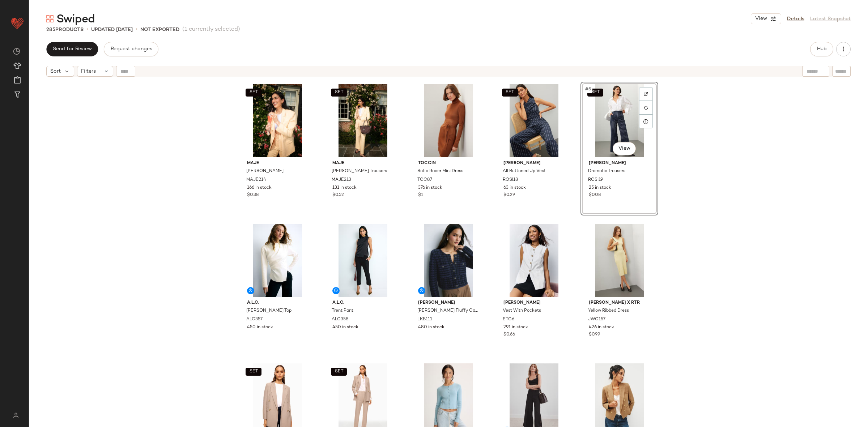
click at [713, 264] on div "SET Maje Vyron Blazer MAJE214 166 in stock $0.38 SET Maje Pyron Trousers MAJE21…" at bounding box center [449, 262] width 840 height 365
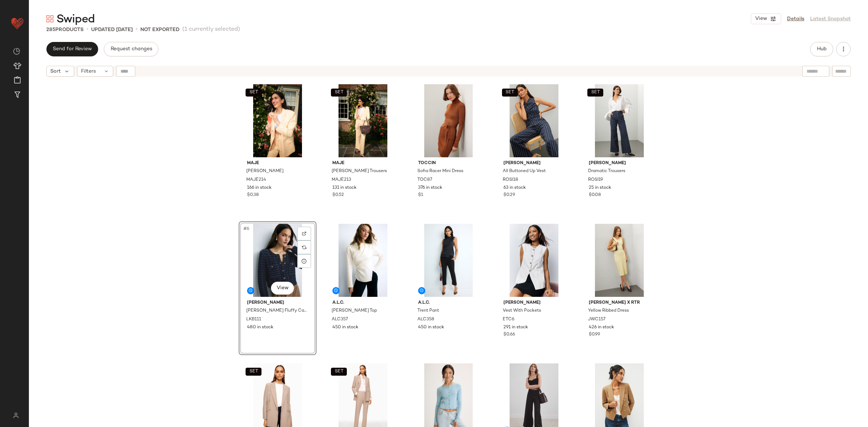
click at [699, 281] on div "SET Maje Vyron Blazer MAJE214 166 in stock $0.38 SET Maje Pyron Trousers MAJE21…" at bounding box center [449, 262] width 840 height 365
click at [272, 381] on div "SET #11 View" at bounding box center [277, 400] width 73 height 73
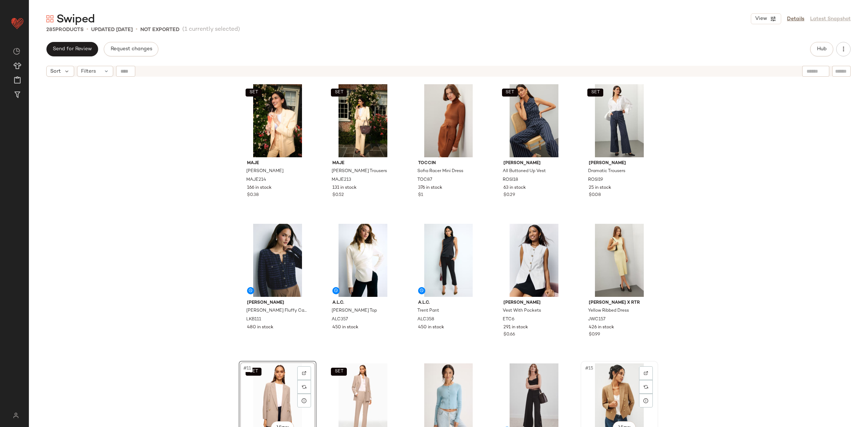
click at [609, 396] on div "#15 View" at bounding box center [619, 400] width 73 height 73
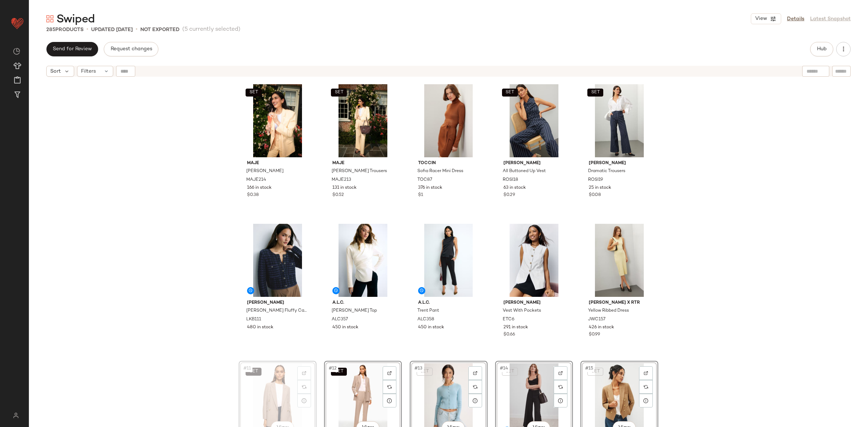
scroll to position [0, 0]
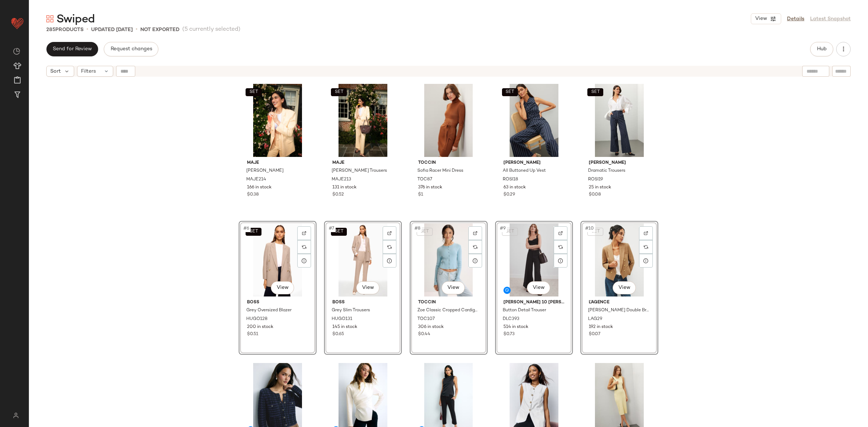
click at [718, 307] on div "SET Maje Vyron Blazer MAJE214 166 in stock $0.38 SET Maje Pyron Trousers MAJE21…" at bounding box center [449, 262] width 840 height 365
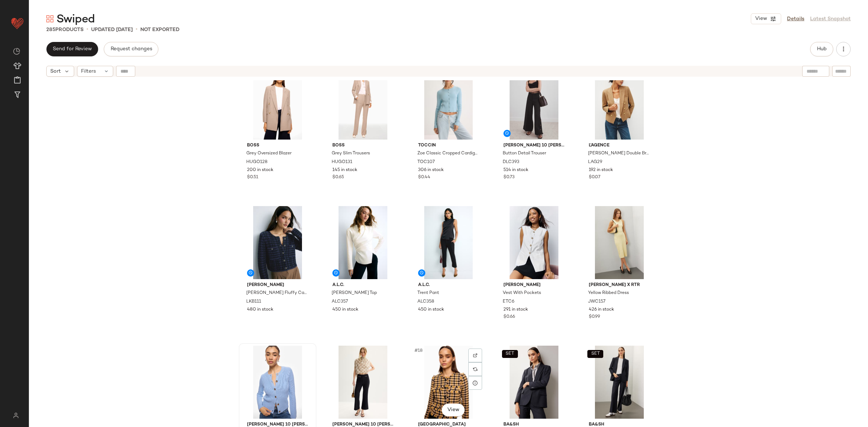
scroll to position [164, 0]
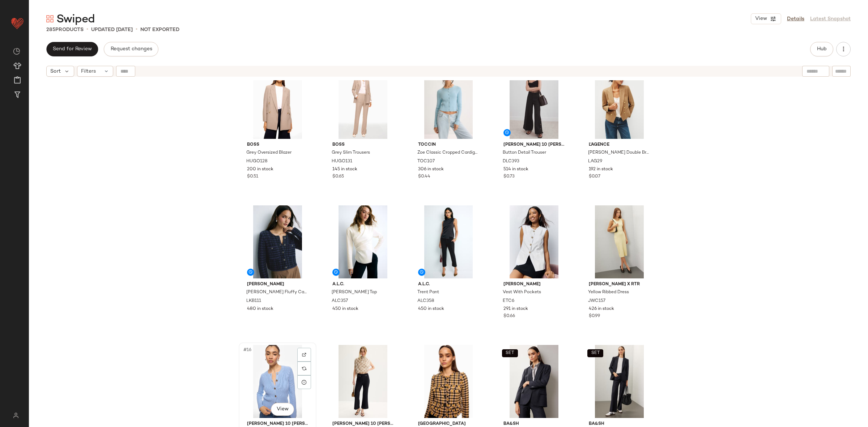
click at [274, 385] on div "#16 View" at bounding box center [277, 381] width 73 height 73
click at [576, 381] on div "SET BOSS Grey Oversized Blazer HUGO128 200 in stock $0.51 SET BOSS Grey Slim Tr…" at bounding box center [449, 262] width 840 height 365
click at [248, 380] on div "#16 View" at bounding box center [277, 381] width 73 height 73
click at [589, 378] on div "SET #20 View" at bounding box center [619, 381] width 73 height 73
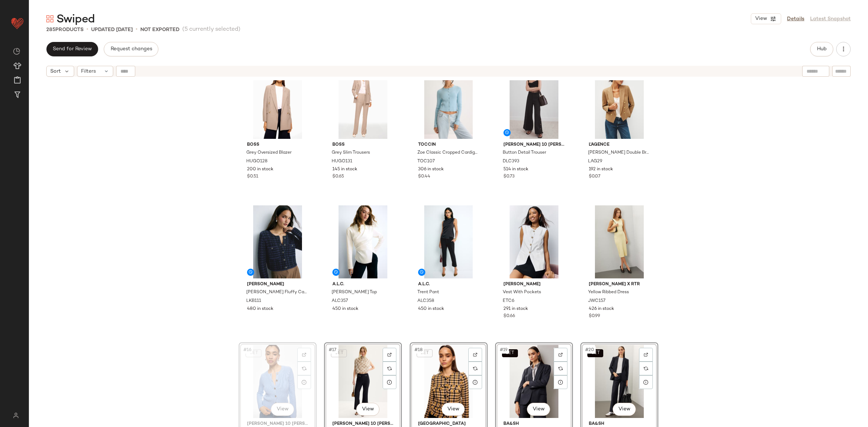
scroll to position [165, 0]
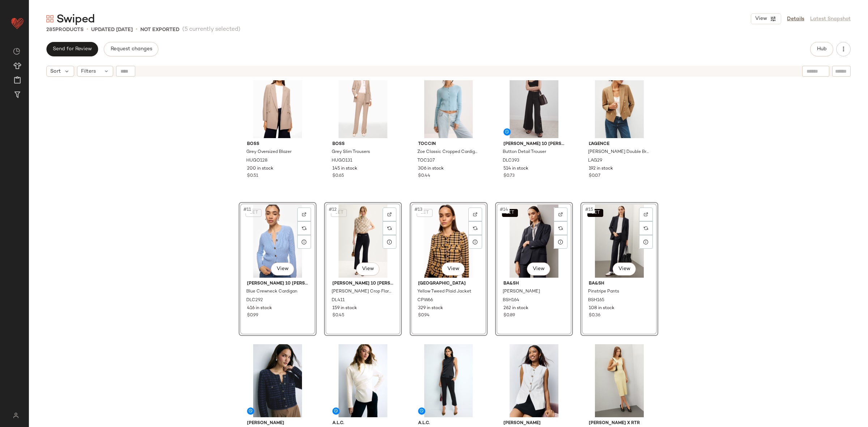
click at [728, 304] on div "SET BOSS Grey Oversized Blazer HUGO128 200 in stock $0.51 SET BOSS Grey Slim Tr…" at bounding box center [449, 262] width 840 height 365
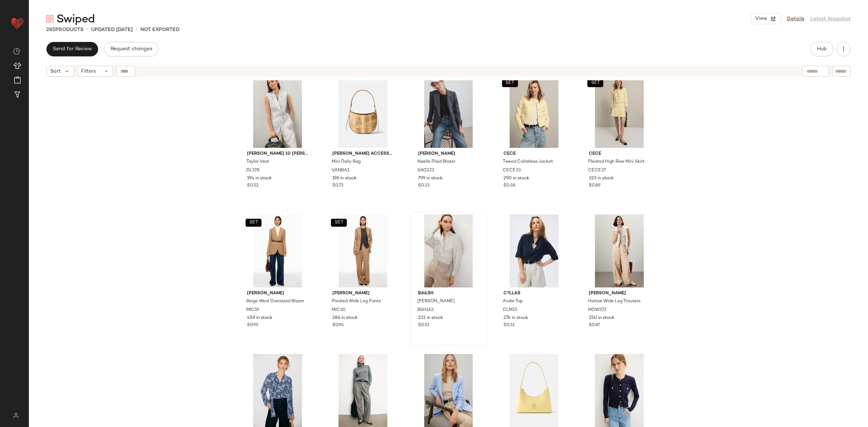
scroll to position [1291, 0]
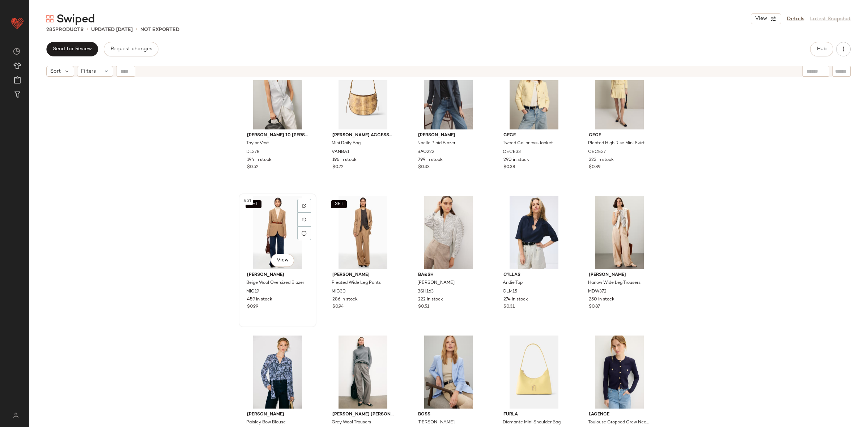
click at [259, 226] on div "SET #51 View" at bounding box center [277, 232] width 73 height 73
click at [592, 241] on div "#55 View" at bounding box center [619, 232] width 73 height 73
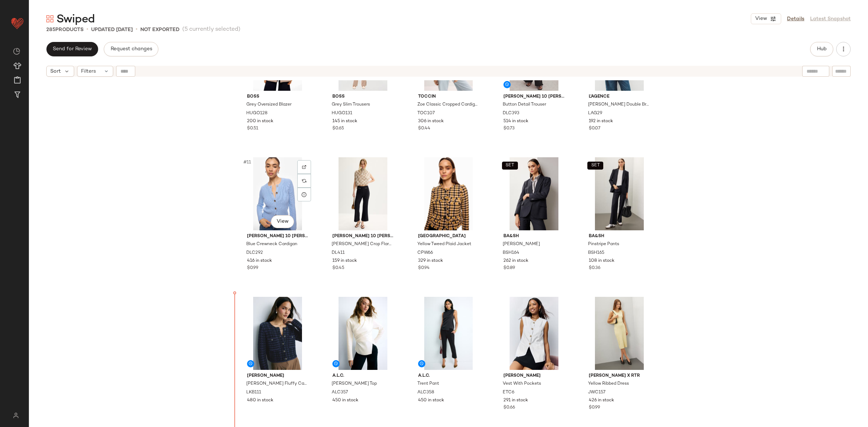
scroll to position [212, 0]
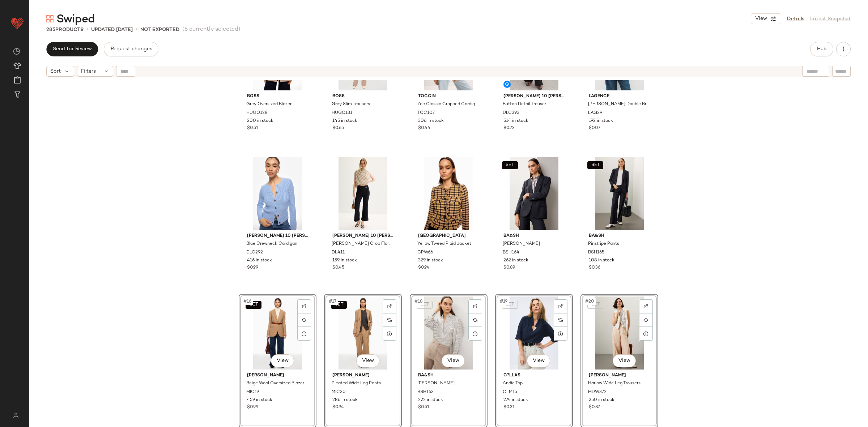
click at [203, 304] on div "SET BOSS Grey Oversized Blazer HUGO128 200 in stock $0.51 SET BOSS Grey Slim Tr…" at bounding box center [449, 262] width 840 height 365
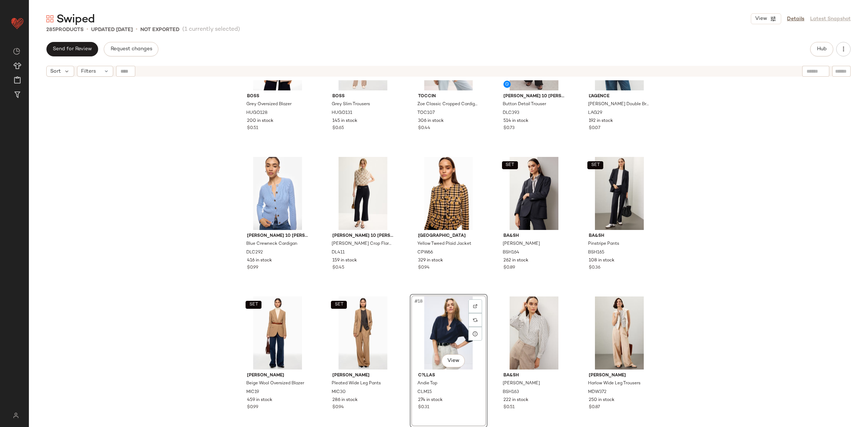
click at [701, 310] on div "SET BOSS Grey Oversized Blazer HUGO128 200 in stock $0.51 SET BOSS Grey Slim Tr…" at bounding box center [449, 262] width 840 height 365
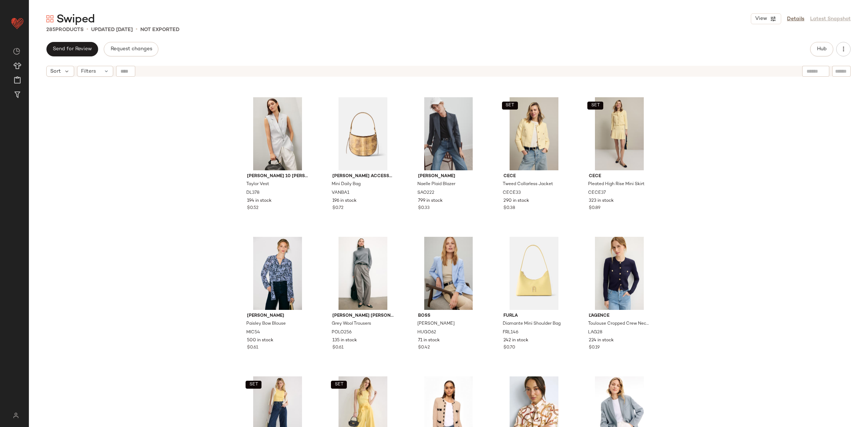
scroll to position [1383, 0]
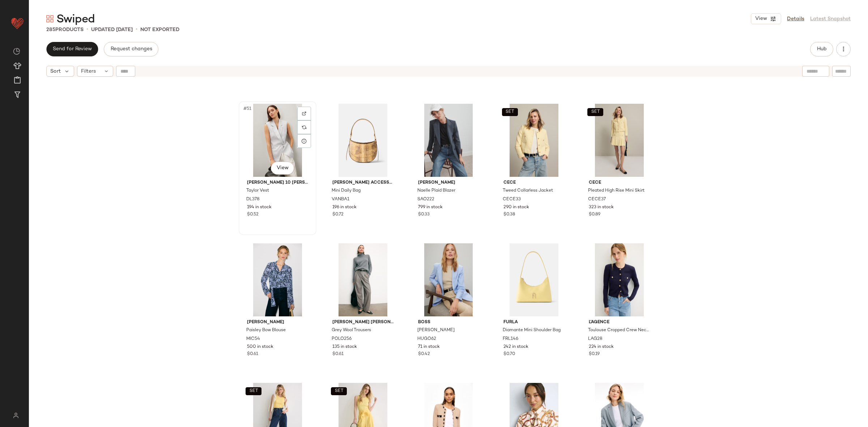
click at [257, 152] on div "#51 View" at bounding box center [277, 140] width 73 height 73
click at [600, 155] on div "SET #55 View" at bounding box center [619, 140] width 73 height 73
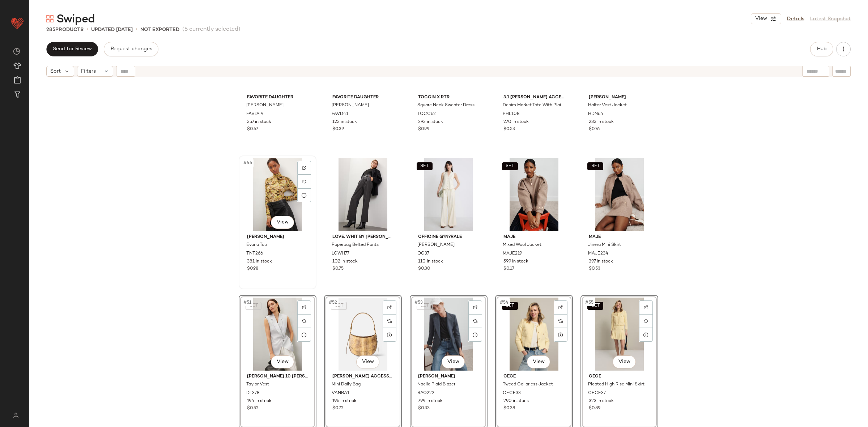
scroll to position [1160, 0]
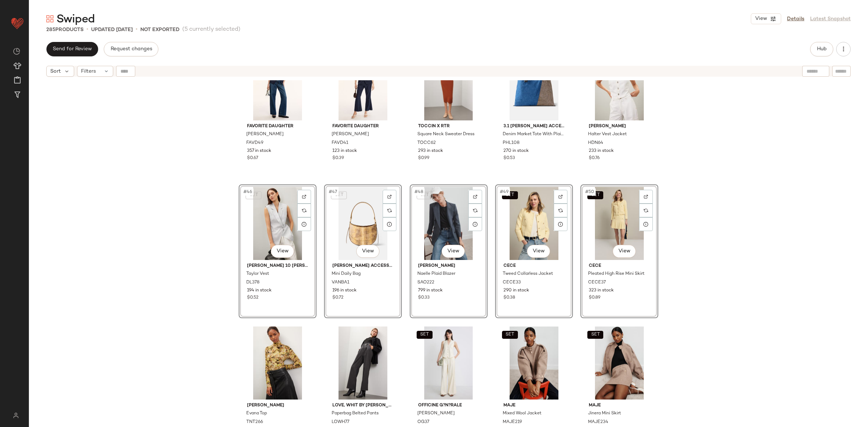
click at [206, 230] on div "SET Favorite Daughter Black Phoebe Bustier FAVD49 357 in stock $0.67 SET Favori…" at bounding box center [449, 262] width 840 height 365
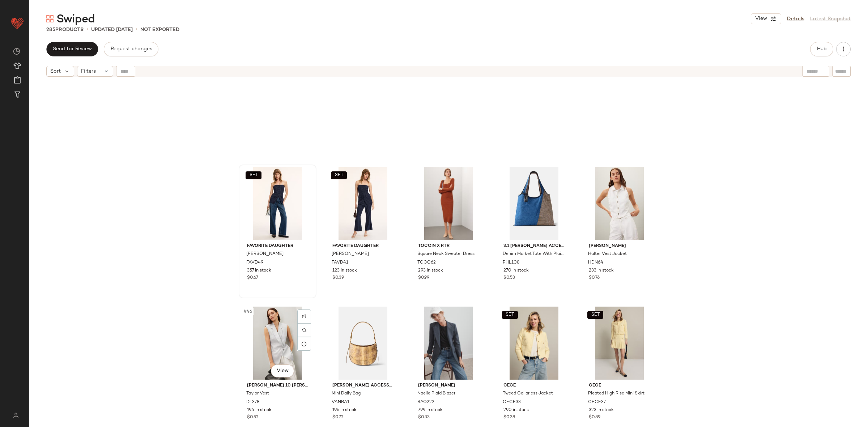
scroll to position [1039, 0]
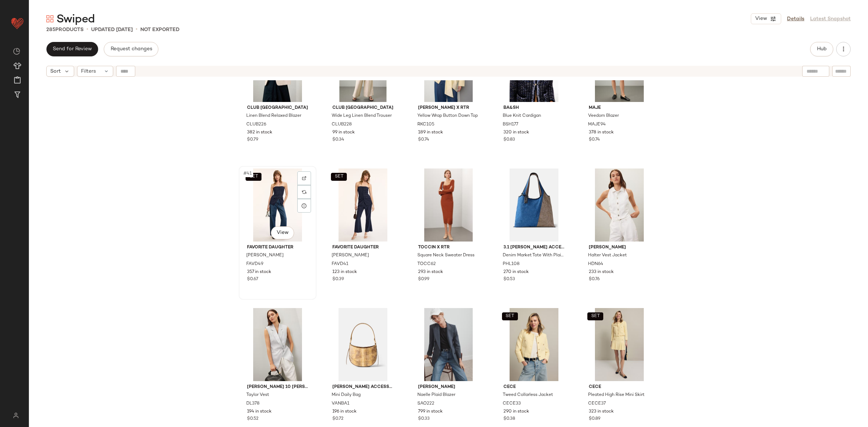
click at [270, 194] on div "SET #41 View" at bounding box center [277, 205] width 73 height 73
click at [607, 214] on div "#45 View" at bounding box center [619, 205] width 73 height 73
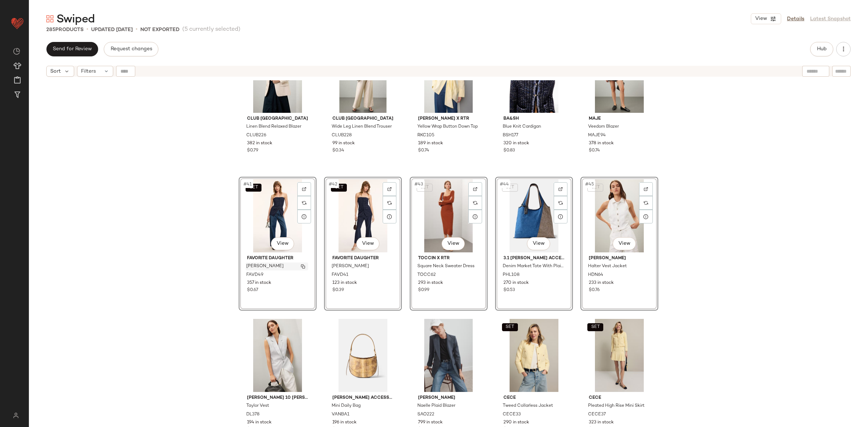
scroll to position [987, 0]
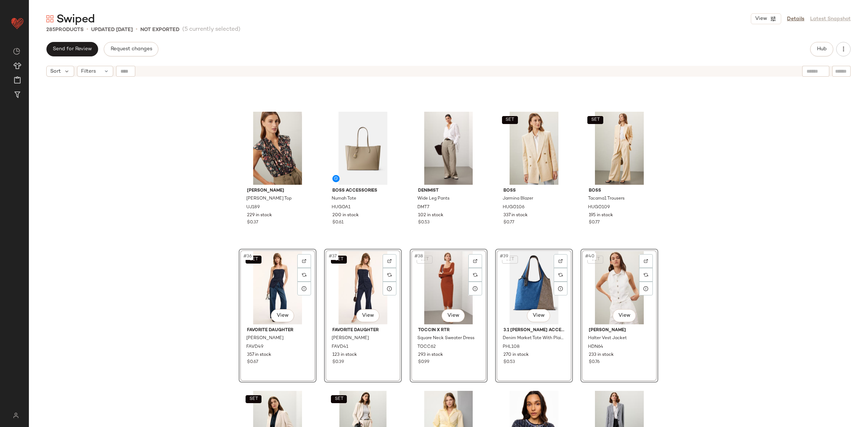
scroll to position [782, 0]
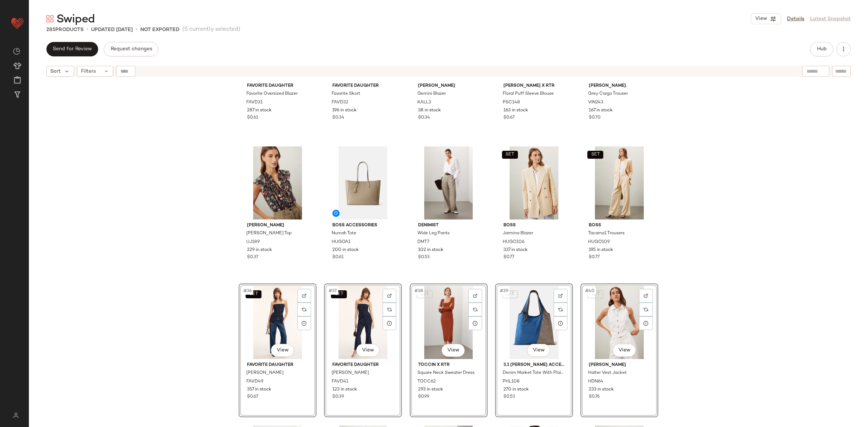
click at [240, 242] on div "Ulla Johnson Cleo Top UJ189 229 in stock $0.37" at bounding box center [278, 211] width 76 height 132
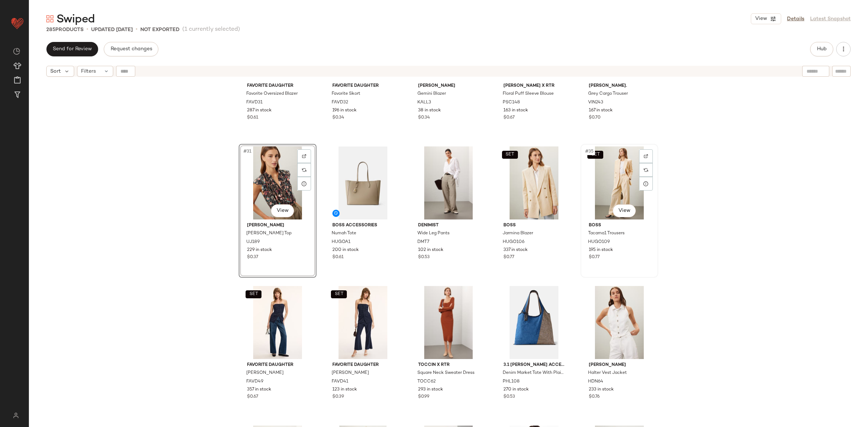
click at [586, 199] on div "SET #35 View" at bounding box center [619, 183] width 73 height 73
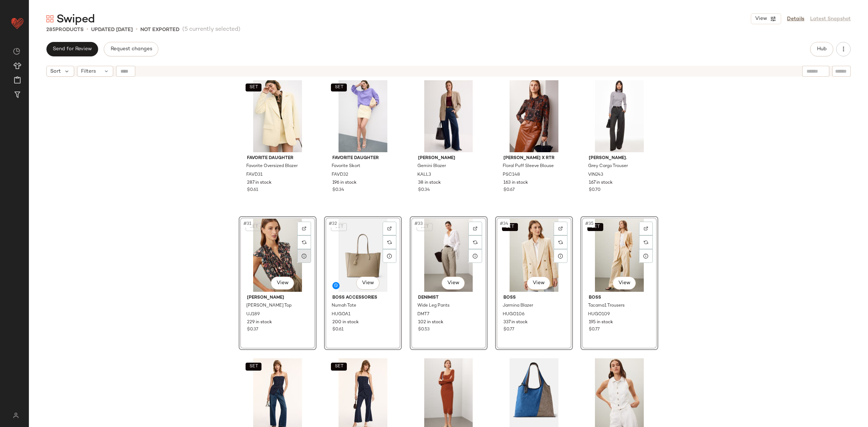
scroll to position [704, 0]
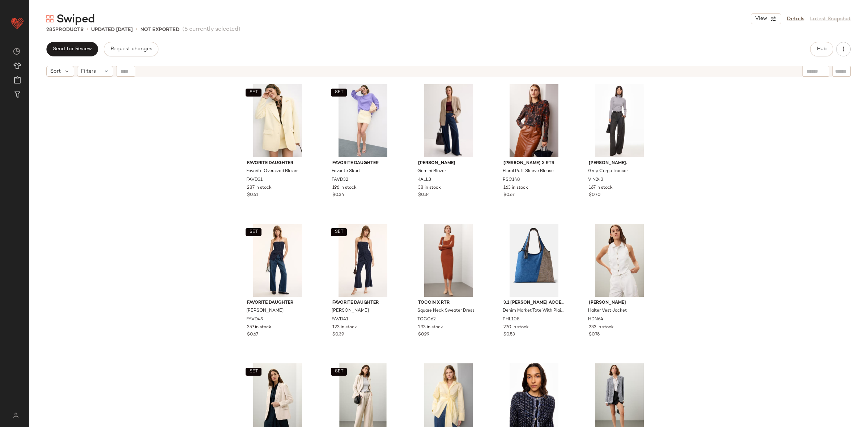
click at [212, 217] on div "SET Favorite Daughter Favorite Oversized Blazer FAVD31 287 in stock $0.61 SET F…" at bounding box center [449, 262] width 840 height 365
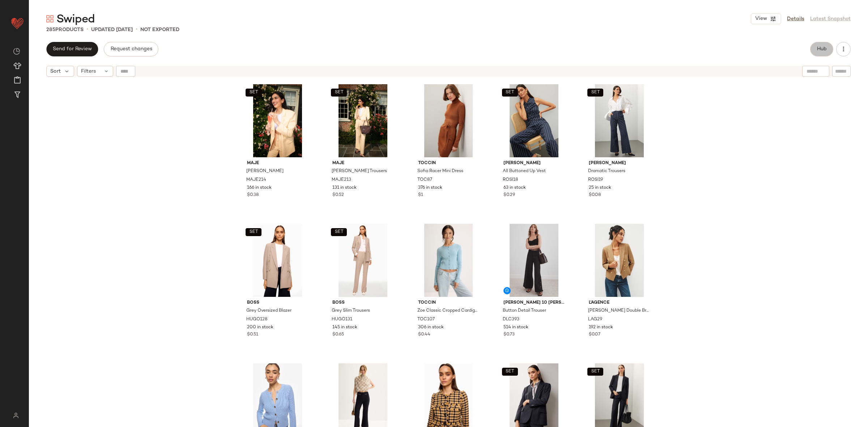
click at [817, 48] on span "Hub" at bounding box center [822, 49] width 10 height 6
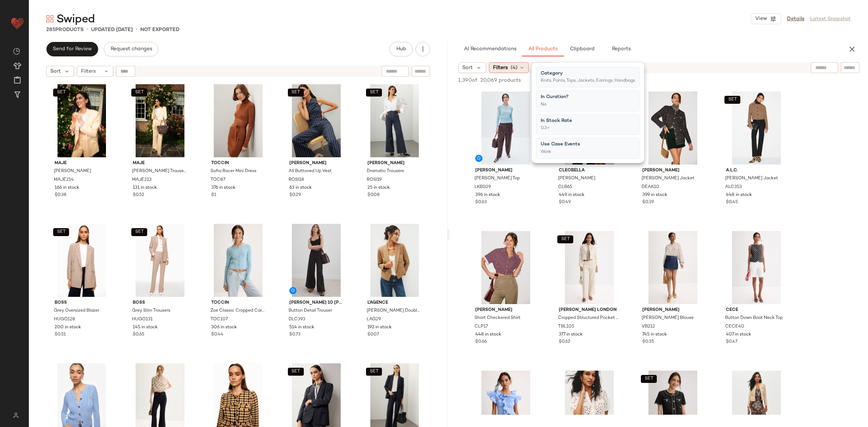
click at [511, 67] on span "(4)" at bounding box center [514, 68] width 7 height 8
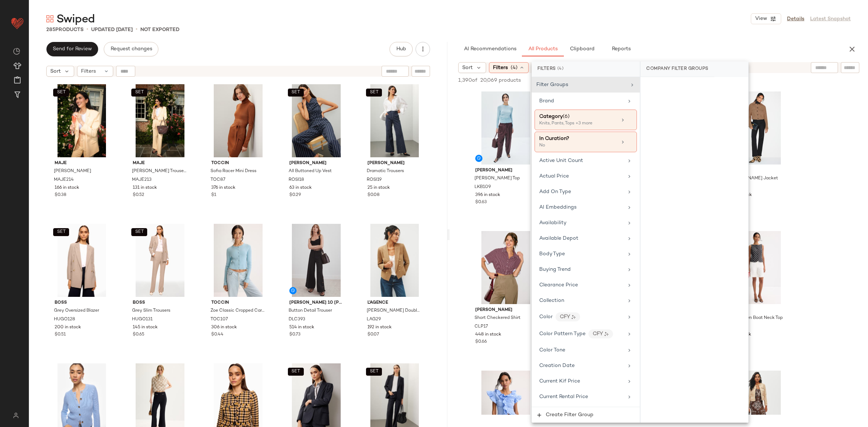
click at [511, 67] on span "(4)" at bounding box center [514, 68] width 7 height 8
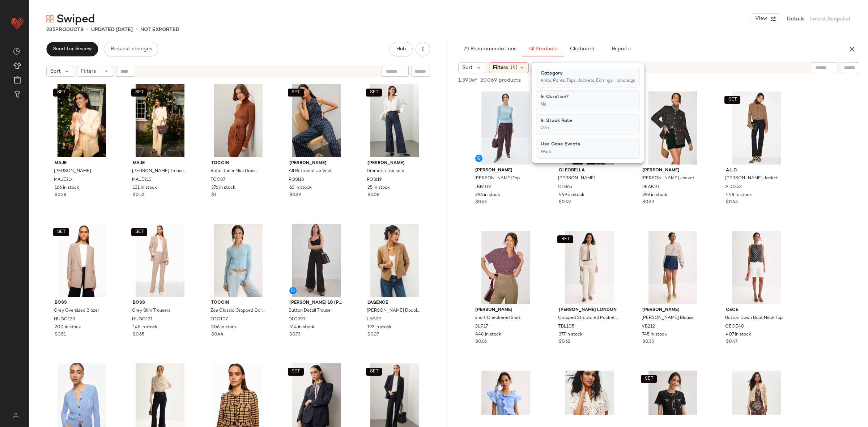
click at [511, 67] on span "(4)" at bounding box center [514, 68] width 7 height 8
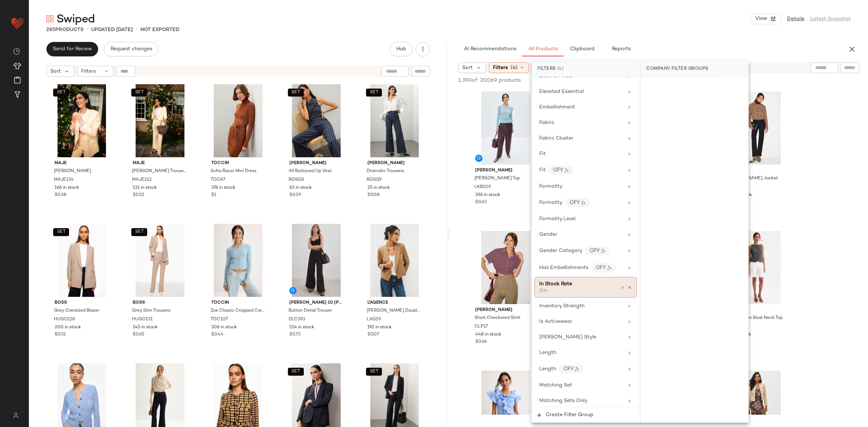
scroll to position [411, 0]
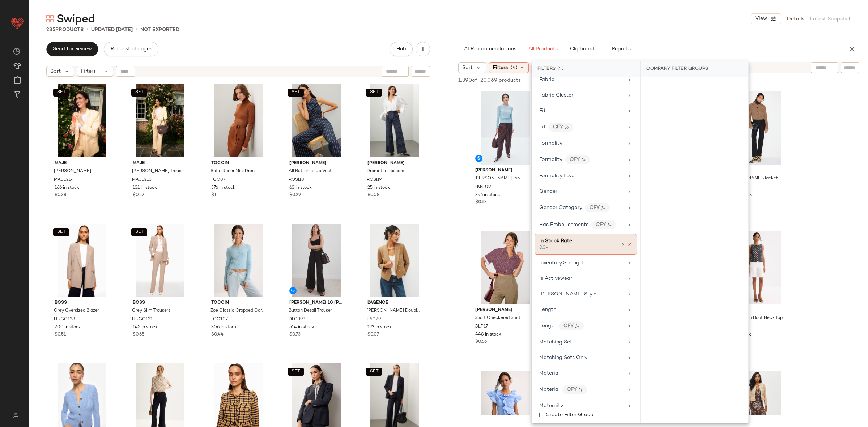
click at [629, 247] on icon at bounding box center [629, 244] width 5 height 5
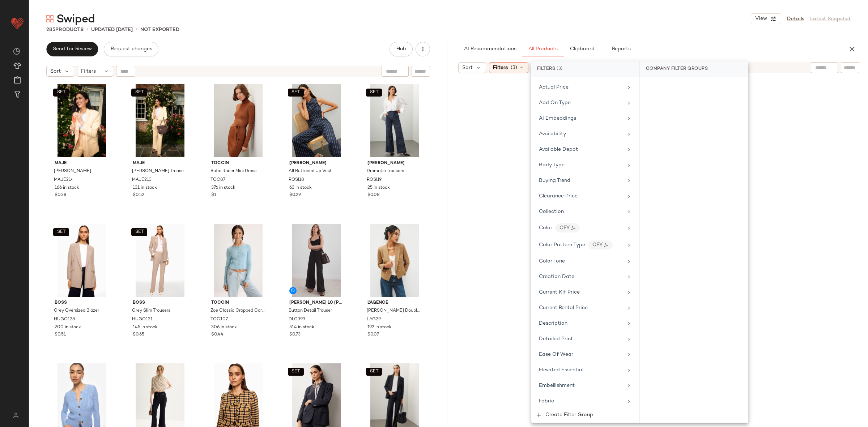
scroll to position [0, 0]
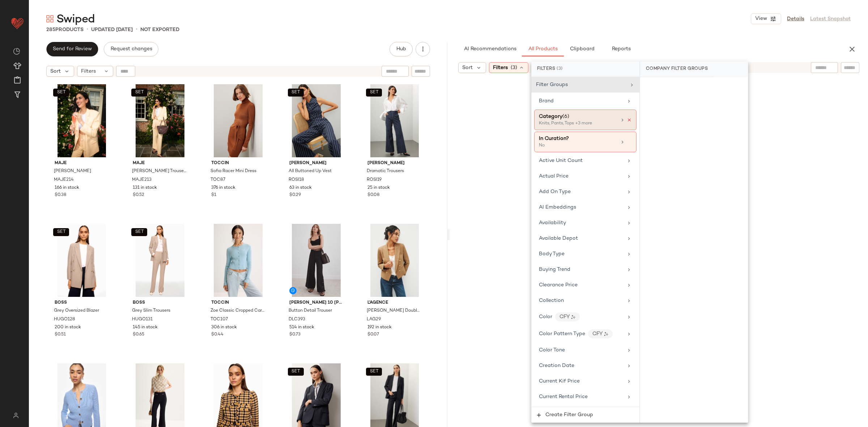
click at [627, 119] on icon at bounding box center [629, 120] width 5 height 5
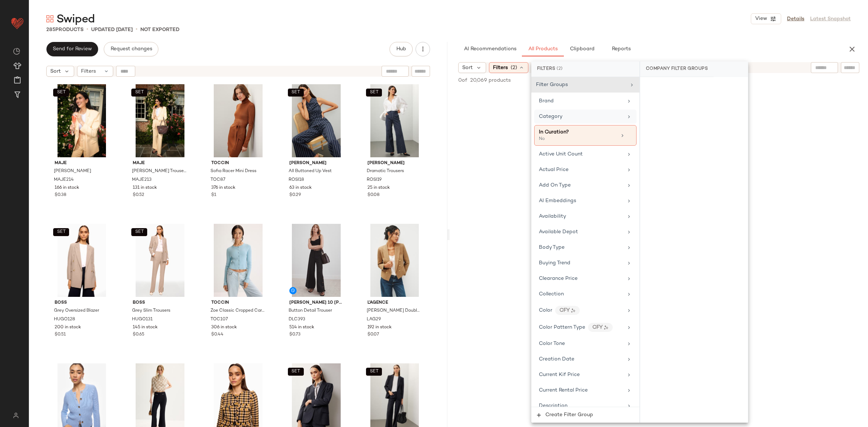
click at [841, 143] on div "No Products Found No products match your current filters. Clear Filters" at bounding box center [659, 252] width 419 height 326
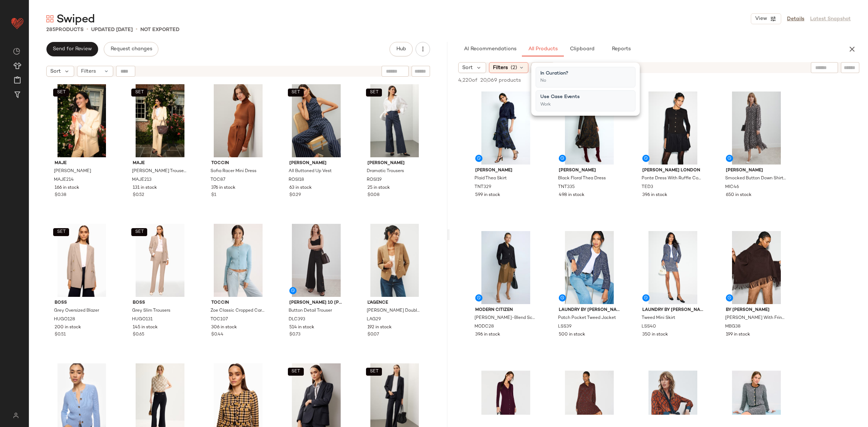
click at [574, 272] on div "#6 View" at bounding box center [589, 267] width 73 height 73
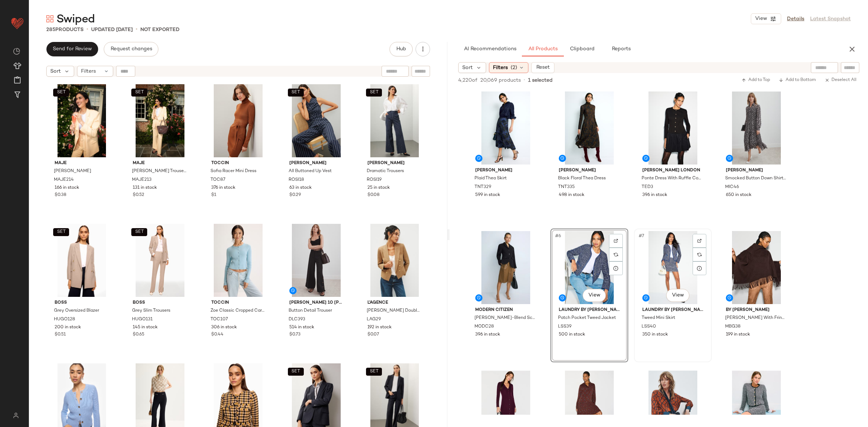
click at [667, 274] on div "#7 View" at bounding box center [673, 267] width 73 height 73
click at [652, 241] on span "SET" at bounding box center [648, 239] width 9 height 5
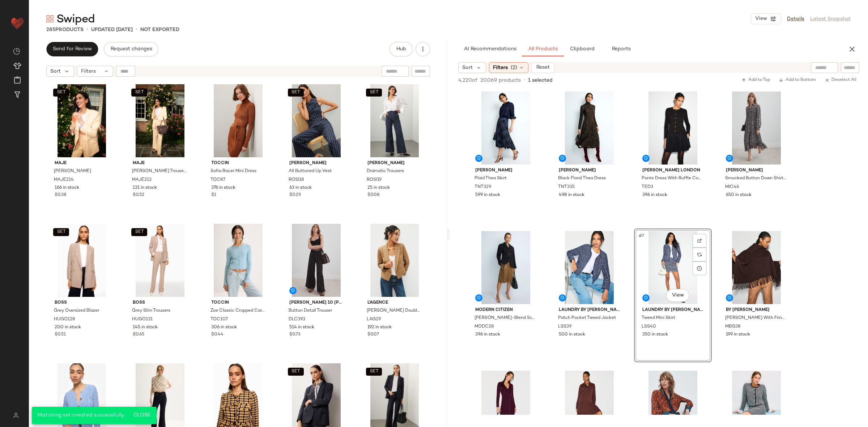
click at [849, 50] on icon "button" at bounding box center [852, 49] width 9 height 9
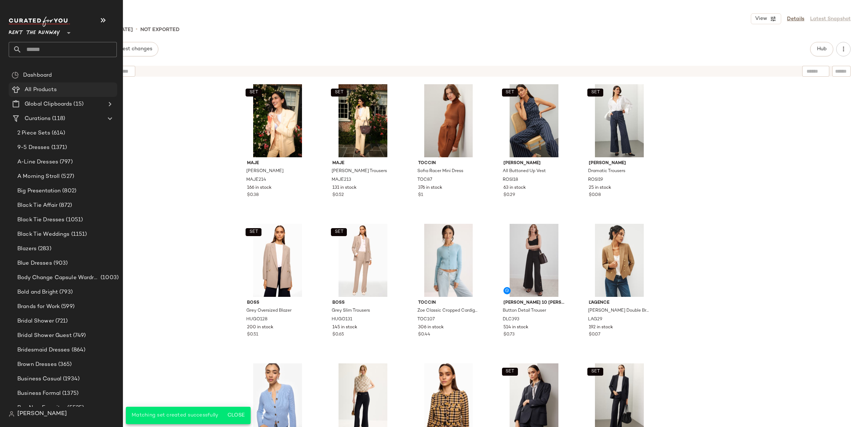
click at [51, 93] on span "All Products" at bounding box center [41, 90] width 32 height 8
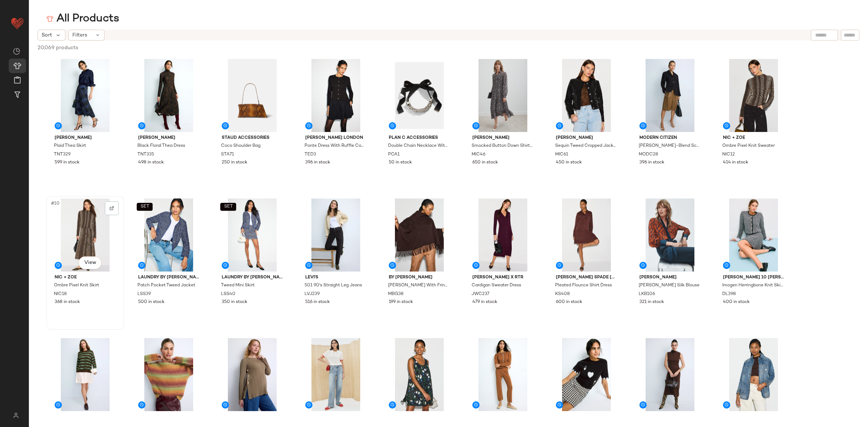
click at [79, 225] on div "#10 View" at bounding box center [85, 235] width 73 height 73
click at [725, 101] on div "#9 View" at bounding box center [754, 95] width 73 height 73
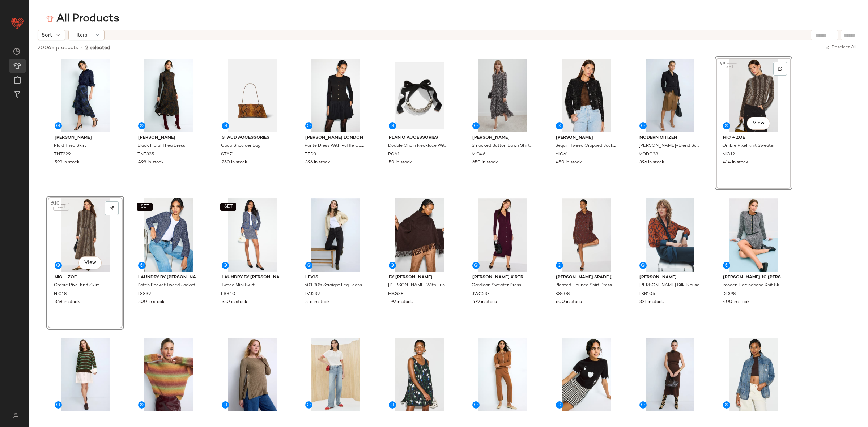
click at [737, 70] on div "SET #9 View" at bounding box center [754, 95] width 73 height 73
click at [90, 231] on div "#10 View" at bounding box center [85, 235] width 73 height 73
click at [64, 206] on span "SET" at bounding box center [60, 206] width 9 height 5
click at [746, 227] on div "#18 View" at bounding box center [754, 235] width 73 height 73
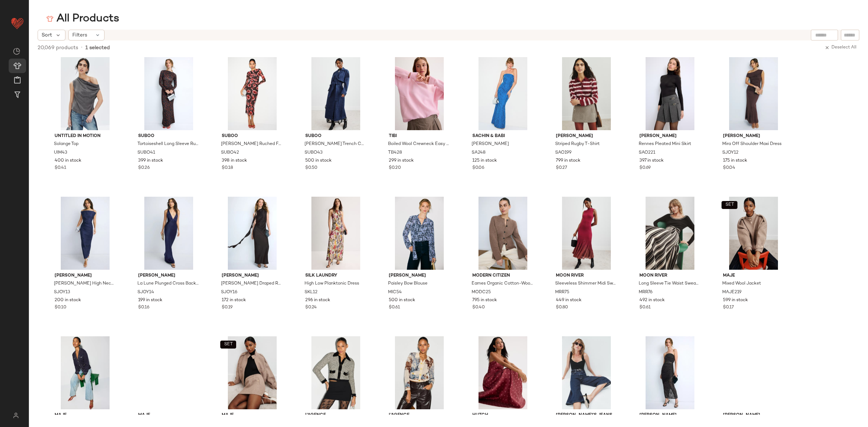
scroll to position [2959, 0]
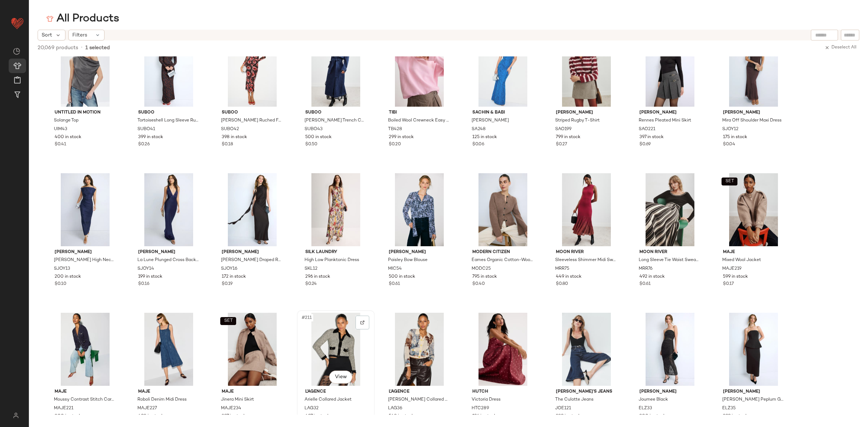
click at [340, 344] on div "#211 View" at bounding box center [336, 349] width 73 height 73
click at [313, 321] on span "SET" at bounding box center [311, 321] width 9 height 5
click at [335, 337] on div "#211 View" at bounding box center [336, 349] width 73 height 73
click at [312, 317] on span "#211" at bounding box center [307, 317] width 12 height 7
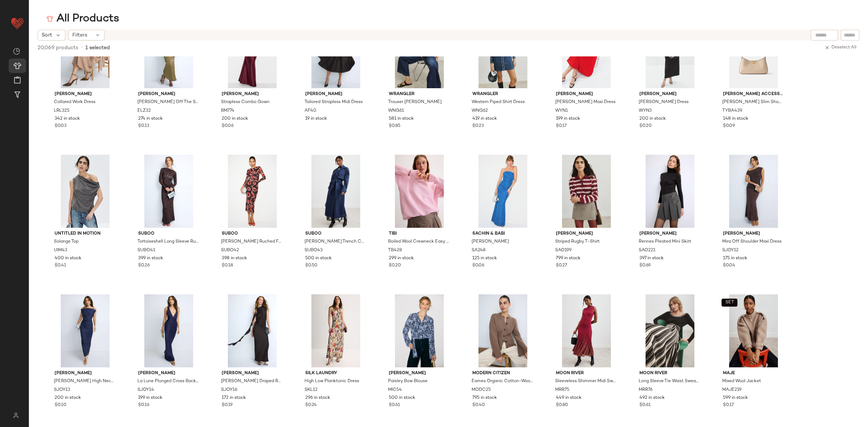
scroll to position [2996, 0]
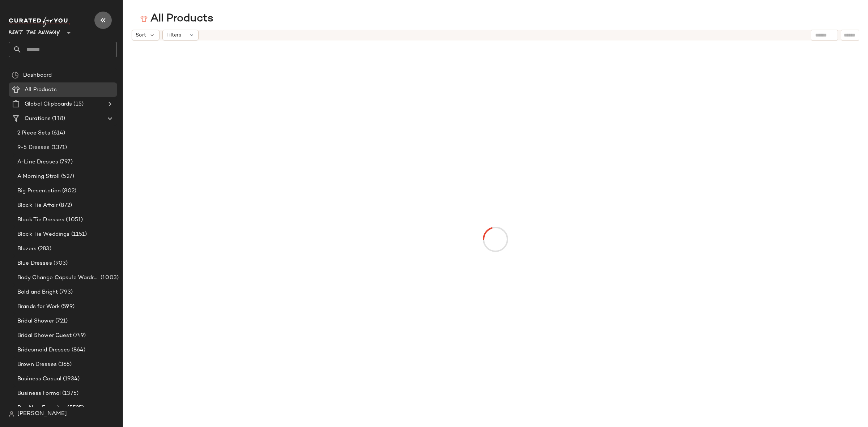
click at [100, 18] on icon "button" at bounding box center [103, 20] width 9 height 9
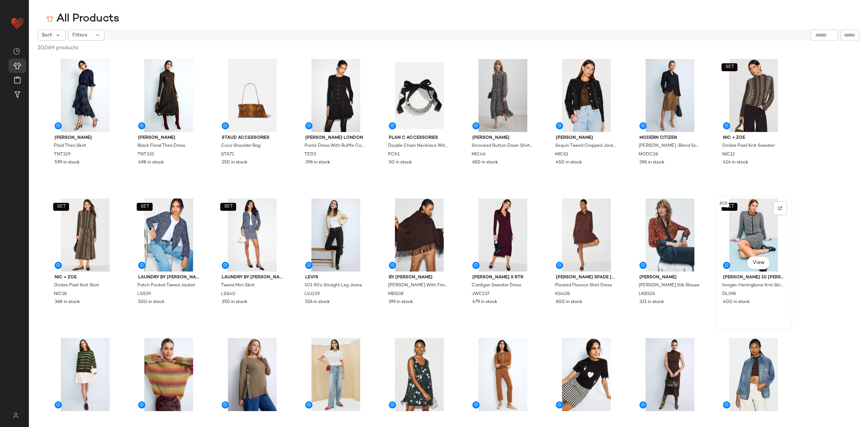
click at [728, 206] on span "#18" at bounding box center [724, 203] width 10 height 7
click at [733, 207] on body "Rent the Runway ** Dashboard All Products Global Clipboards (15) Curations (118…" at bounding box center [434, 213] width 868 height 427
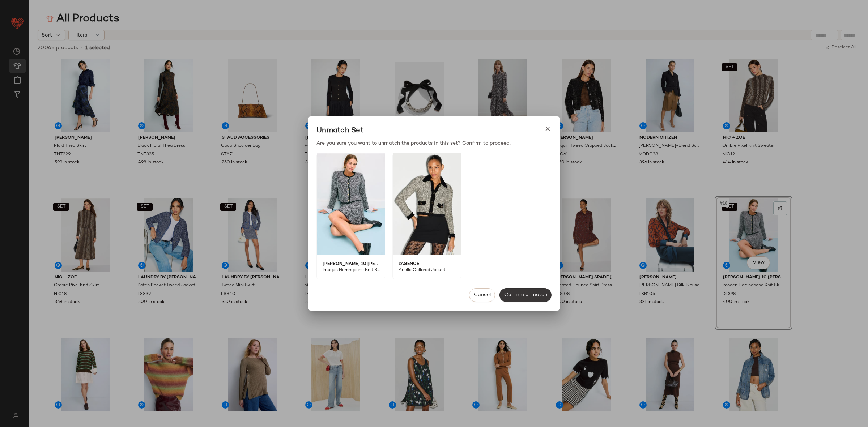
click at [532, 297] on span "Confirm unmatch" at bounding box center [525, 295] width 43 height 6
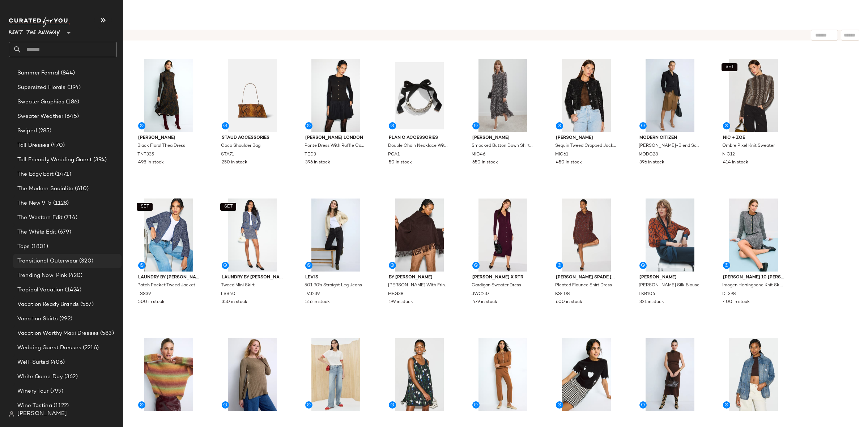
scroll to position [1335, 0]
click at [63, 245] on div "Tops (1801)" at bounding box center [66, 246] width 103 height 8
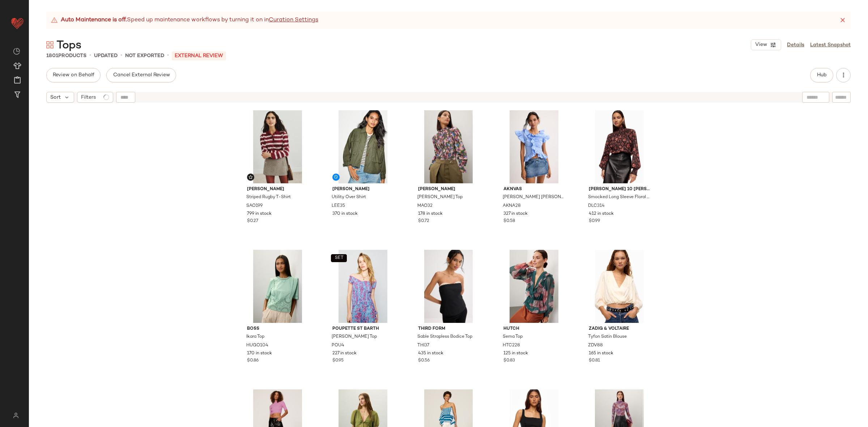
click at [842, 20] on icon at bounding box center [843, 20] width 7 height 7
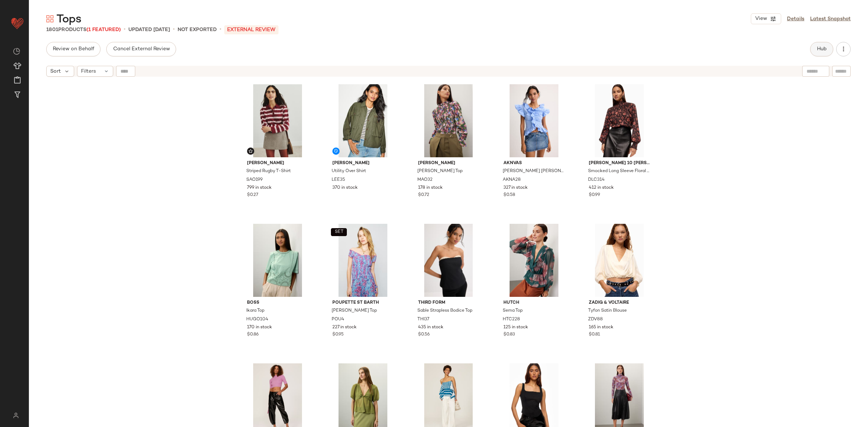
click at [816, 54] on button "Hub" at bounding box center [822, 49] width 23 height 14
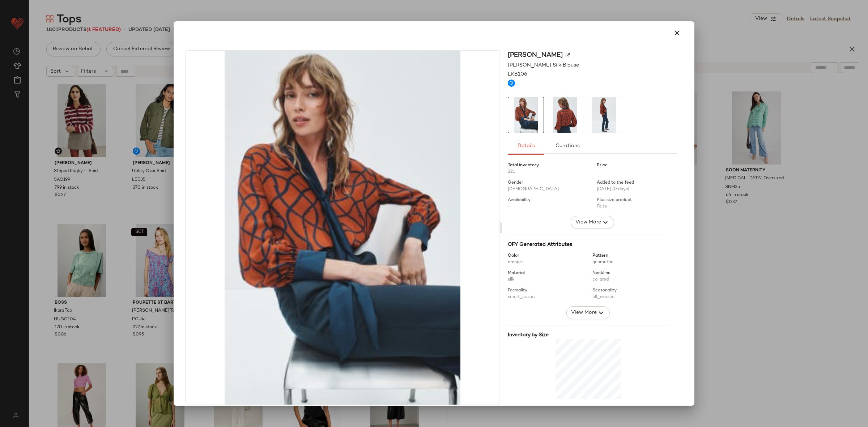
click at [594, 216] on button "View More" at bounding box center [592, 222] width 43 height 13
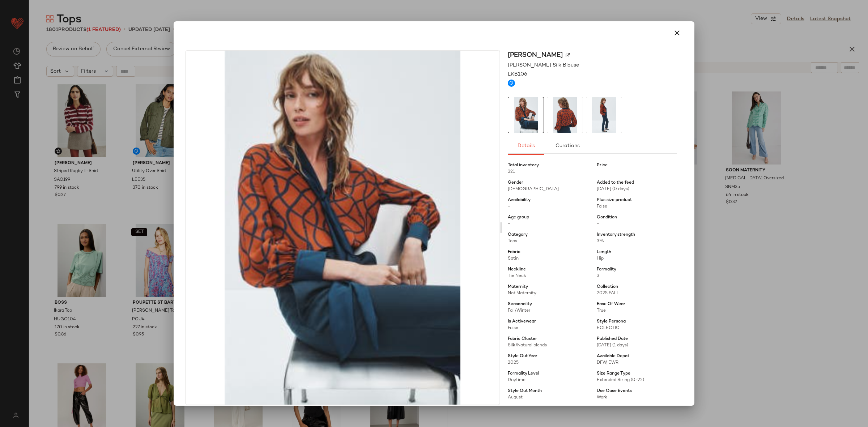
click at [700, 244] on div at bounding box center [434, 213] width 868 height 427
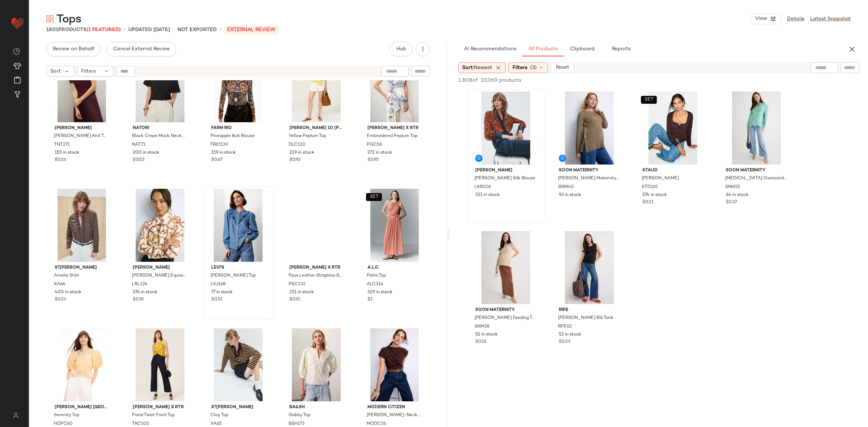
scroll to position [1427, 0]
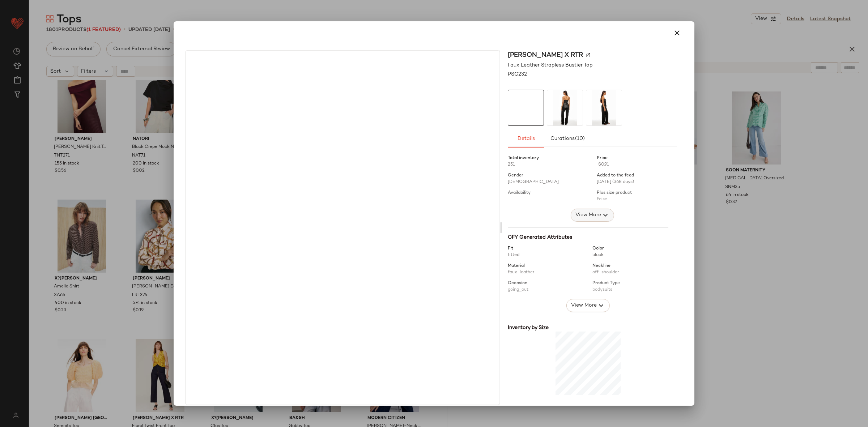
click at [588, 218] on span "View More" at bounding box center [588, 215] width 26 height 9
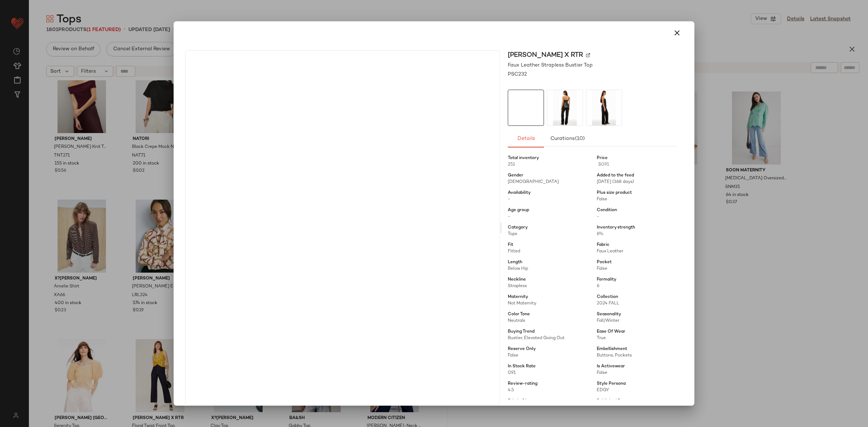
click at [760, 282] on div at bounding box center [434, 213] width 868 height 427
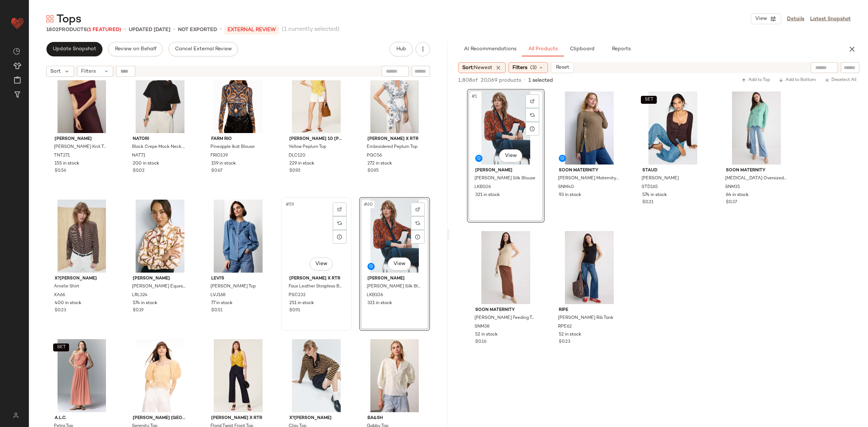
click at [302, 222] on div "#59 View" at bounding box center [317, 236] width 66 height 73
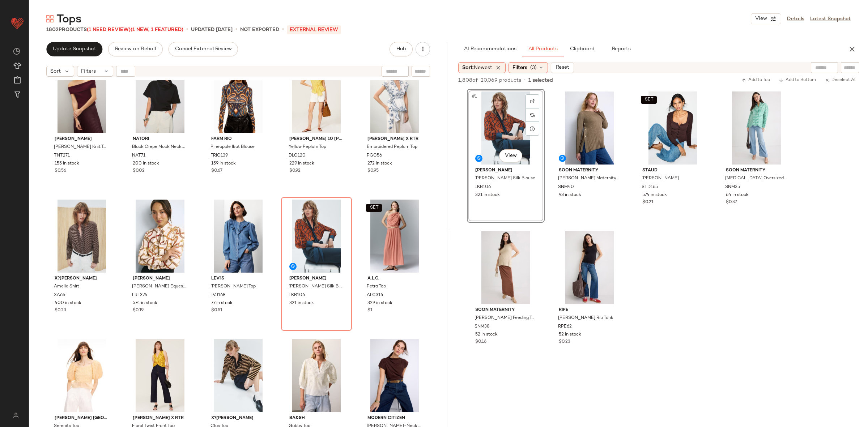
click at [283, 196] on div "Tanya Taylor Mindy Knit Top TNT271 155 in stock $0.56 Natori Black Crepe Mock N…" at bounding box center [238, 262] width 419 height 365
click at [853, 47] on icon "button" at bounding box center [852, 49] width 9 height 9
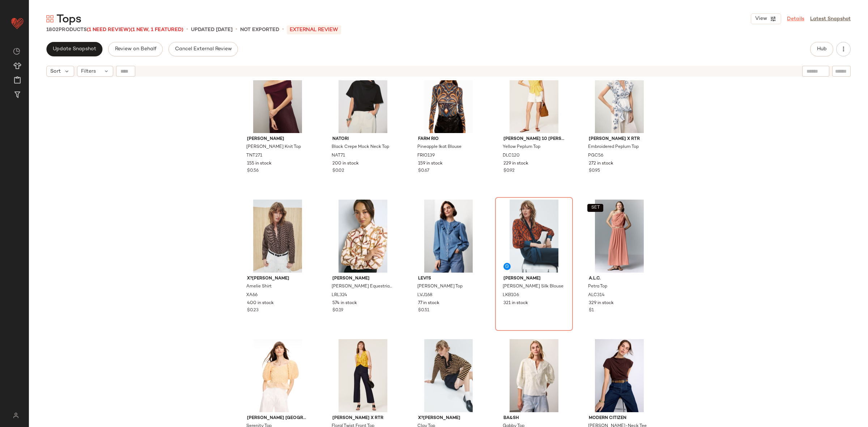
click at [801, 17] on link "Details" at bounding box center [795, 19] width 17 height 8
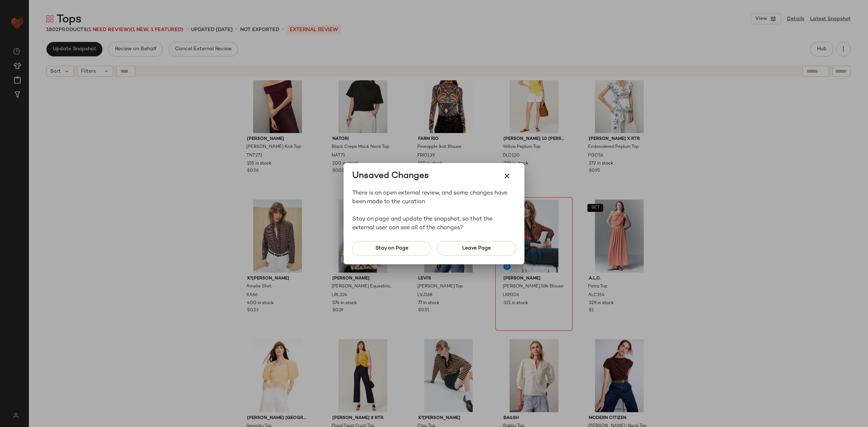
click at [753, 117] on div at bounding box center [434, 213] width 868 height 427
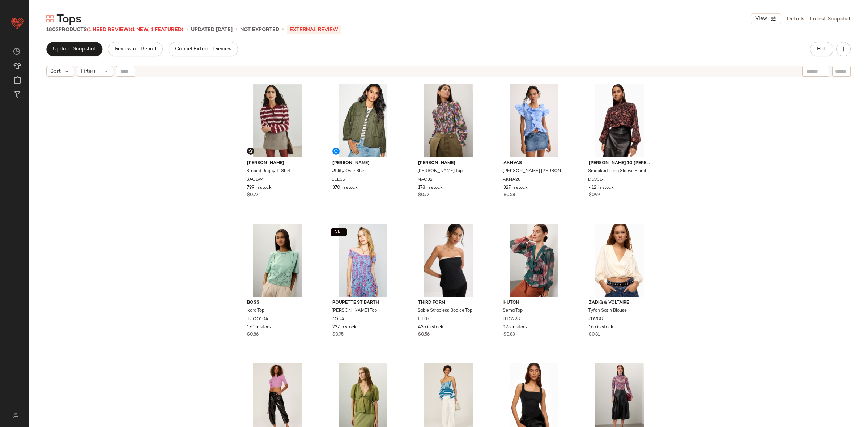
click at [790, 24] on div "View Details Latest Snapshot" at bounding box center [801, 18] width 100 height 11
click at [793, 19] on link "Details" at bounding box center [795, 19] width 17 height 8
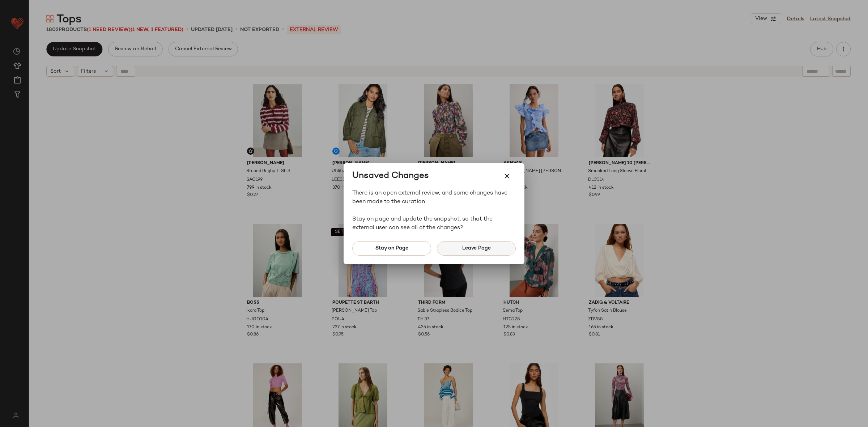
click at [468, 247] on span "Leave Page" at bounding box center [476, 249] width 29 height 6
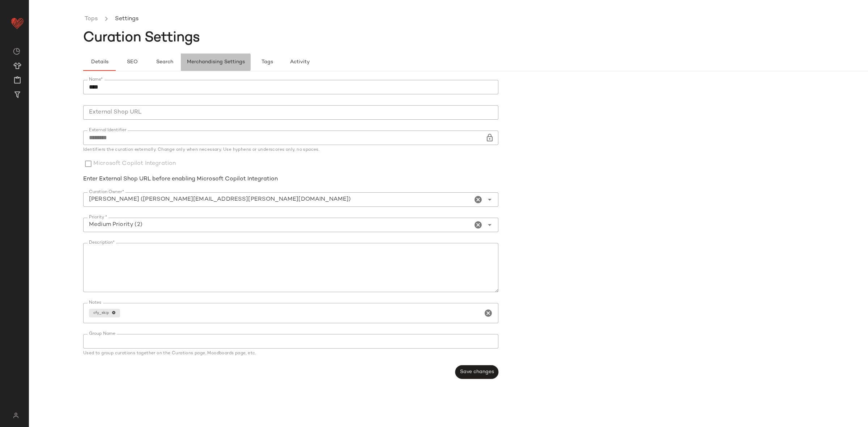
click at [229, 62] on span "Merchandising Settings" at bounding box center [216, 62] width 58 height 6
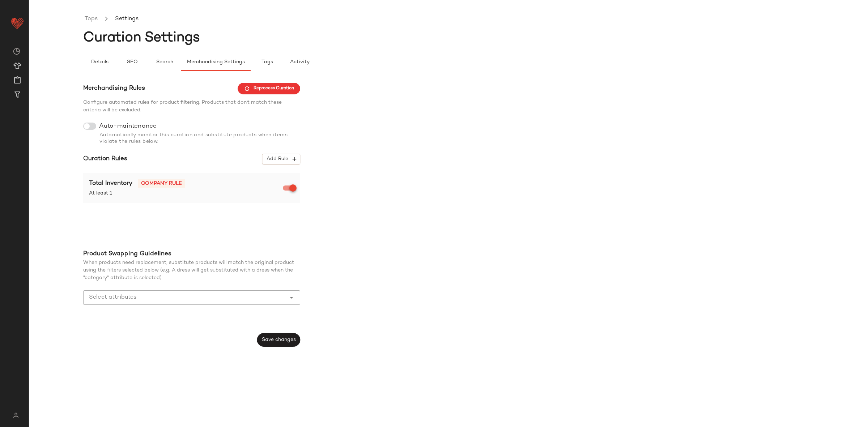
click at [287, 190] on div at bounding box center [289, 188] width 13 height 5
click at [285, 334] on button "Save changes" at bounding box center [278, 340] width 43 height 14
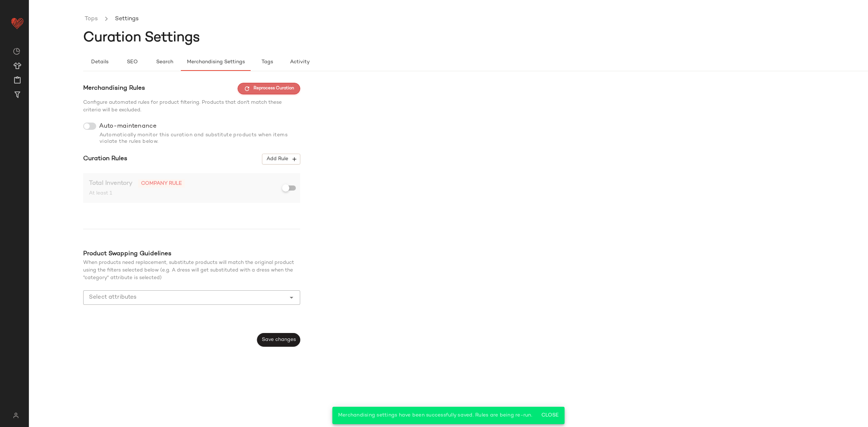
click at [263, 90] on span "Reprocess Curation" at bounding box center [269, 88] width 50 height 7
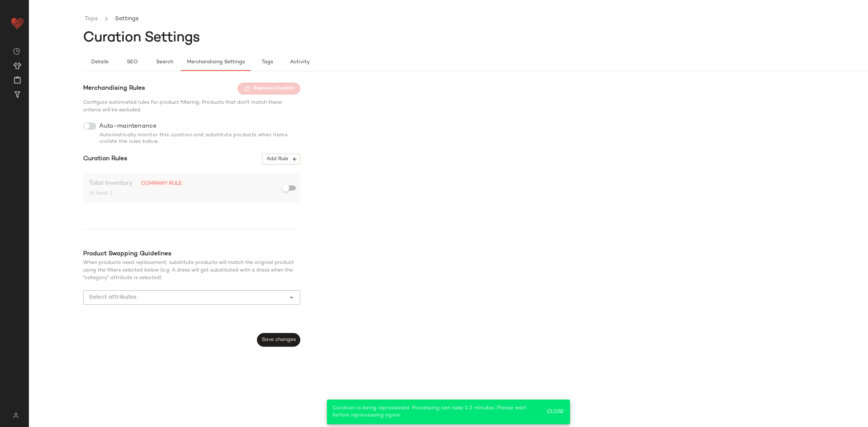
click at [92, 13] on ul "Tops Settings" at bounding box center [503, 19] width 840 height 17
click at [91, 15] on link "Tops" at bounding box center [91, 18] width 13 height 9
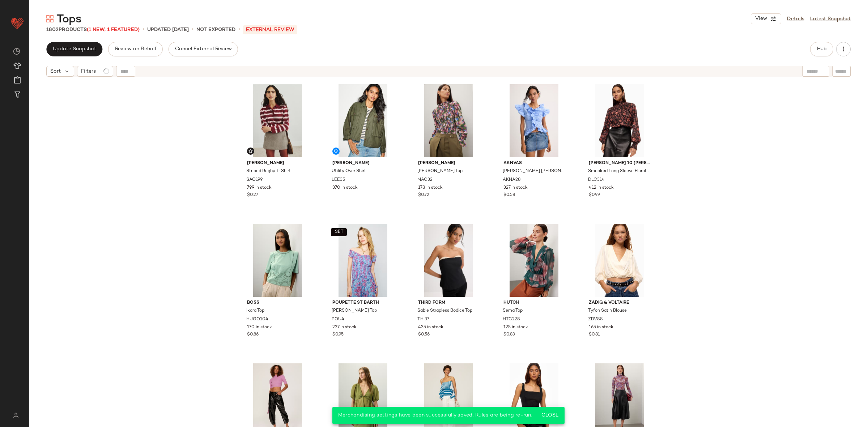
click at [69, 51] on span "Update Snapshot" at bounding box center [74, 49] width 44 height 6
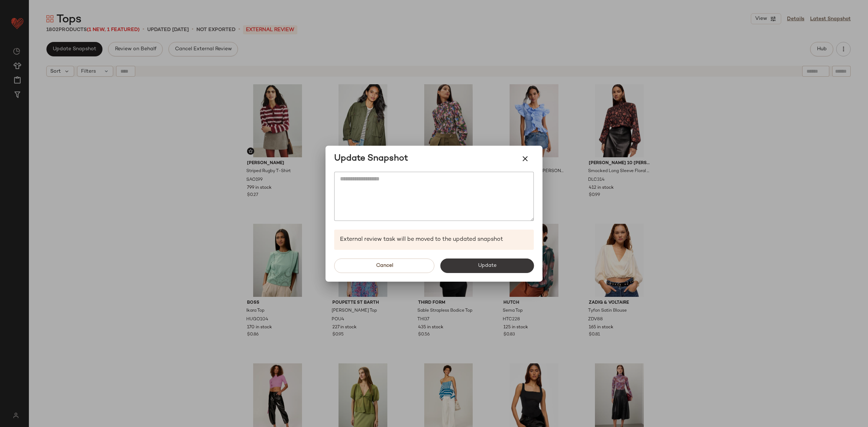
click at [474, 262] on button "Update" at bounding box center [487, 266] width 94 height 14
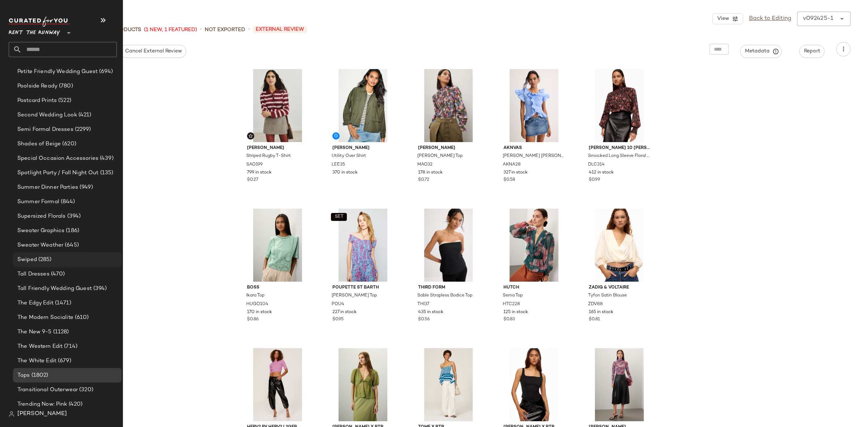
scroll to position [1182, 0]
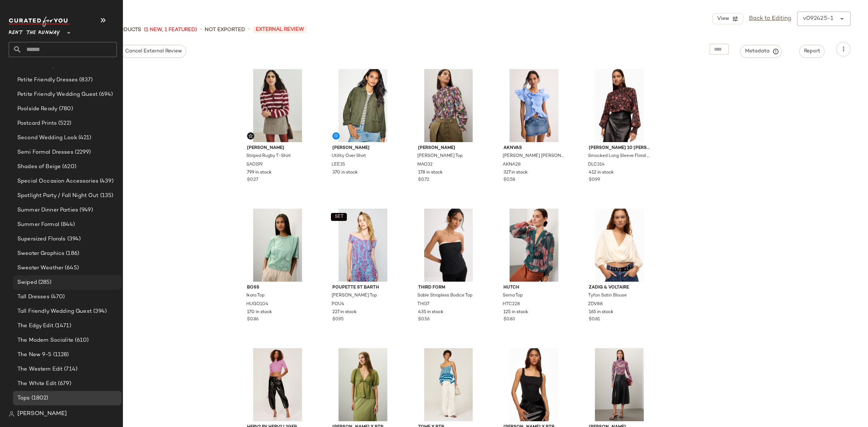
click at [54, 284] on div "Swiped (285)" at bounding box center [66, 283] width 103 height 8
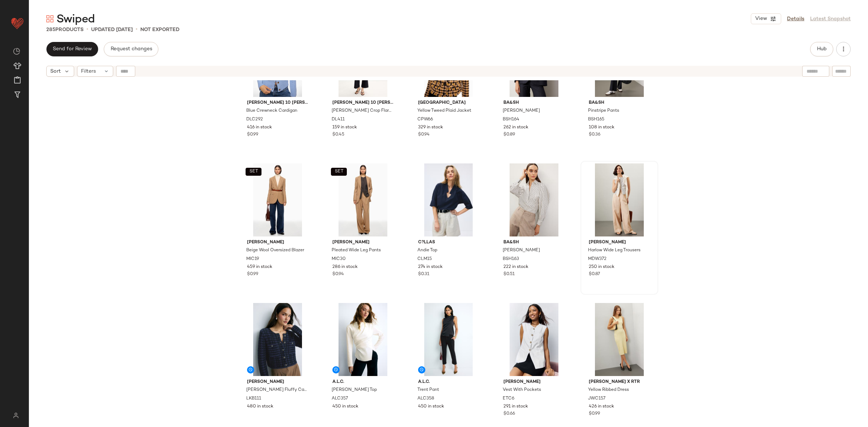
scroll to position [343, 0]
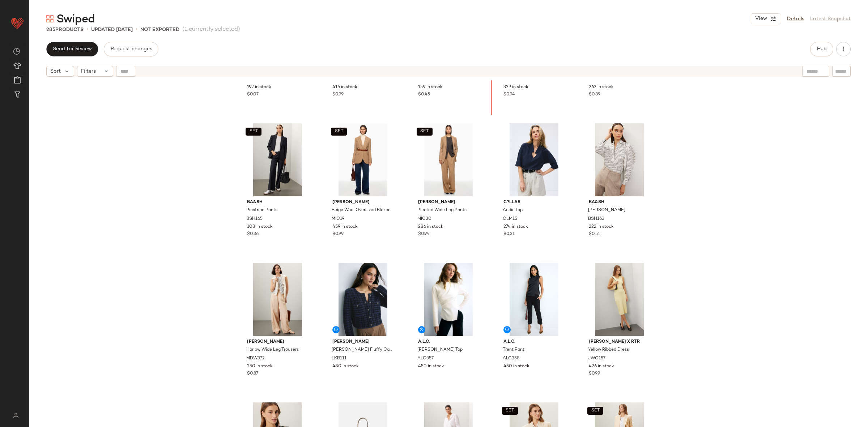
scroll to position [407, 0]
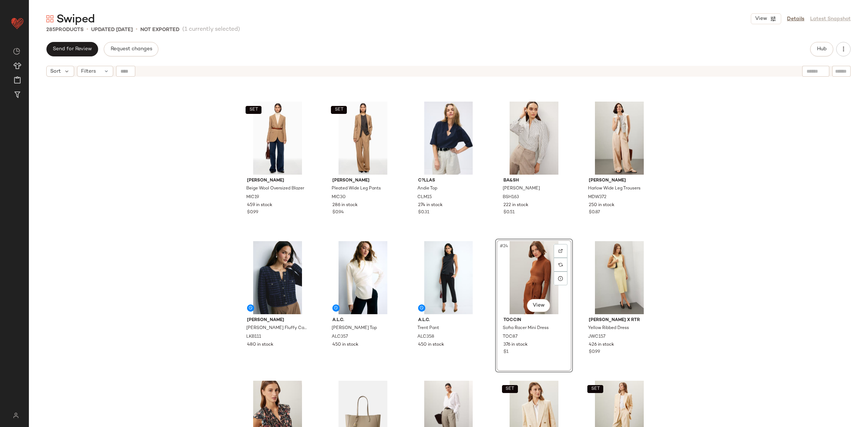
click at [699, 281] on div "Derek Lam 10 Crosby x RTR Blue Crewneck Cardigan DLC292 416 in stock $0.99 Dere…" at bounding box center [449, 262] width 840 height 365
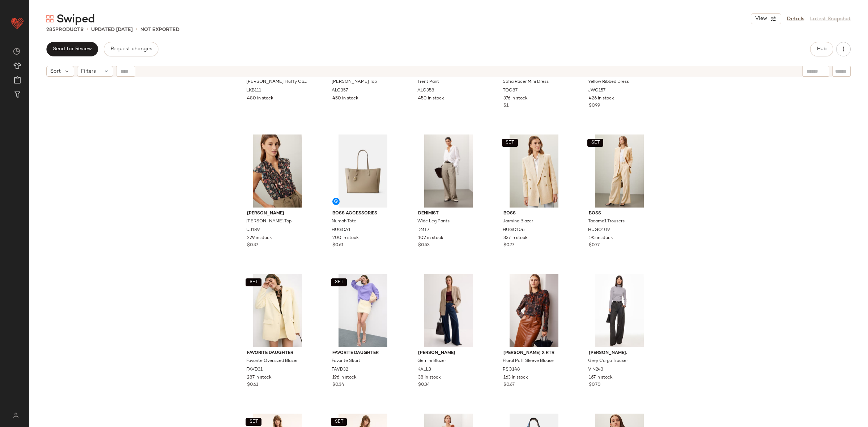
scroll to position [822, 0]
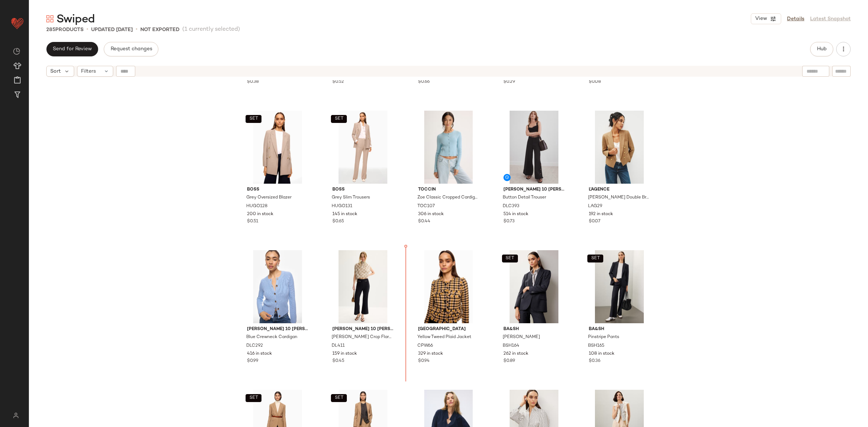
scroll to position [117, 0]
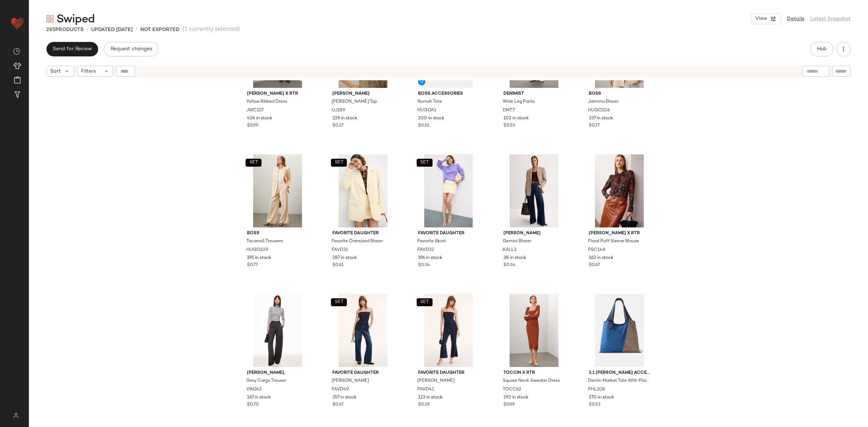
scroll to position [788, 0]
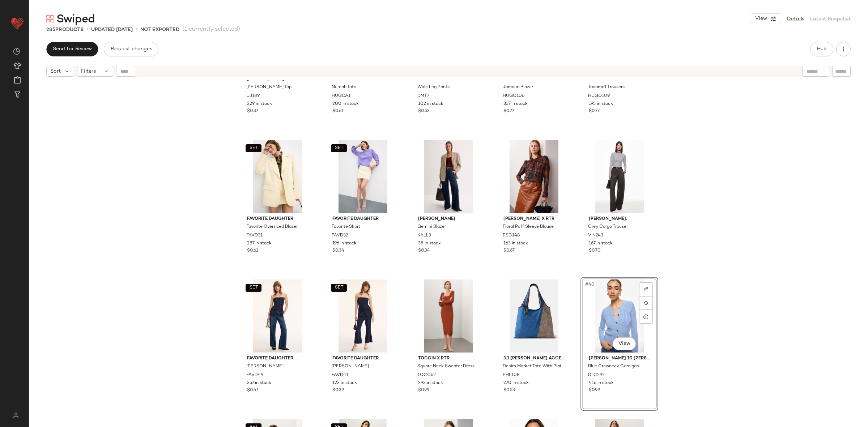
click at [701, 326] on div "Ulla Johnson Cleo Top UJ189 229 in stock $0.37 BOSS ACCESSORIES Numah Tote HUGO…" at bounding box center [449, 262] width 840 height 365
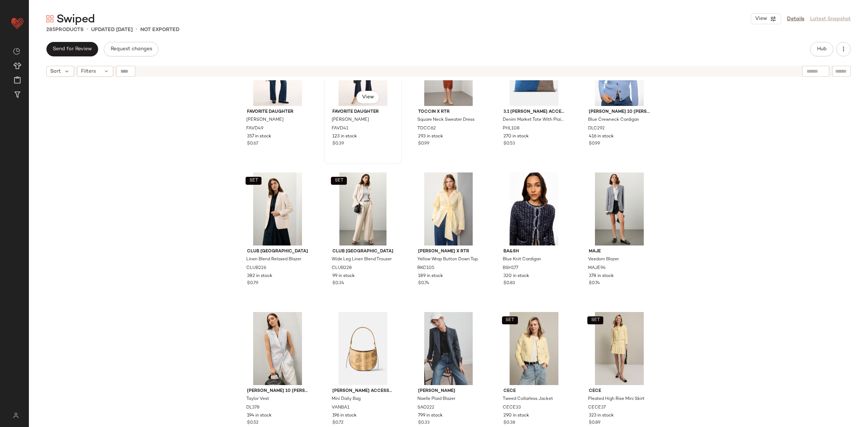
scroll to position [1061, 0]
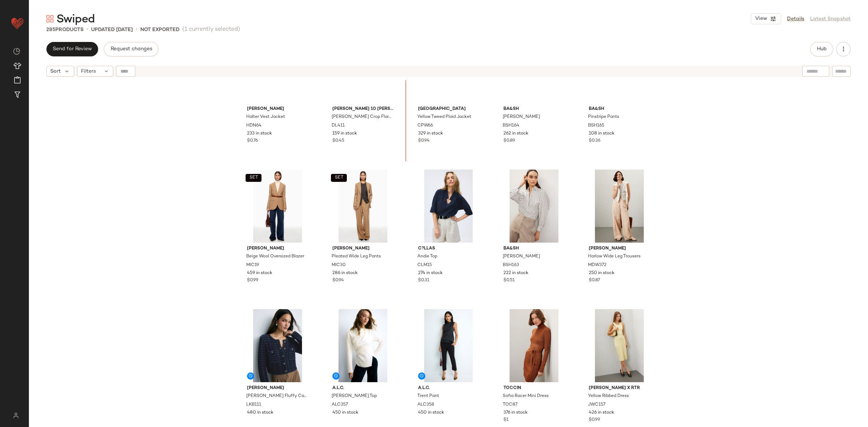
scroll to position [330, 0]
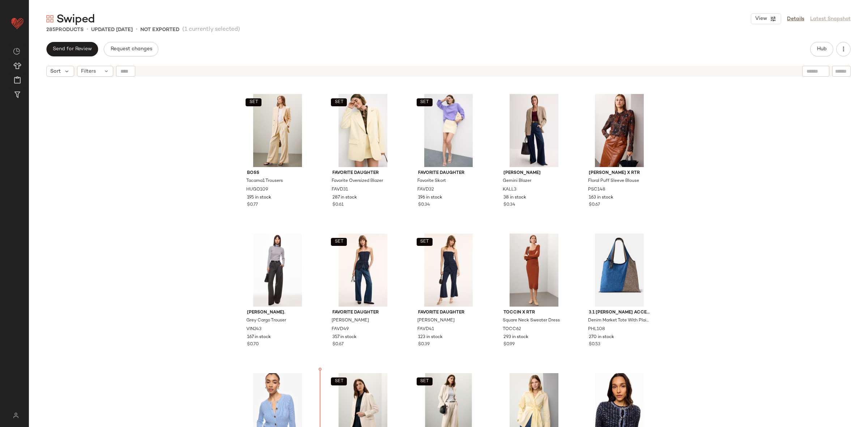
scroll to position [854, 0]
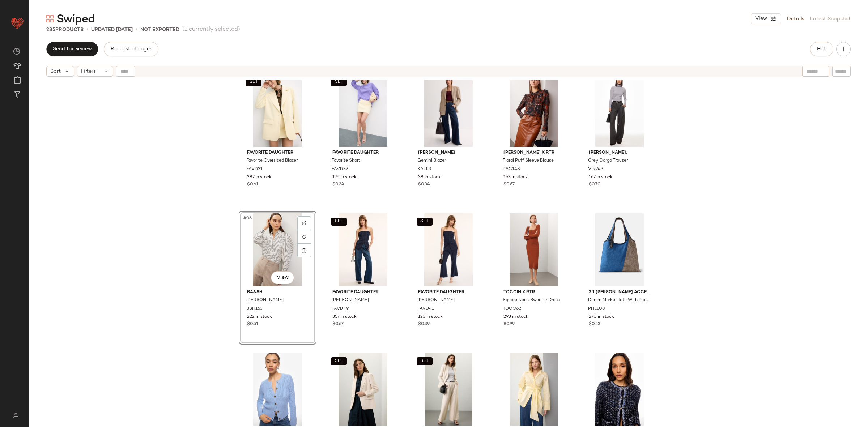
scroll to position [715, 0]
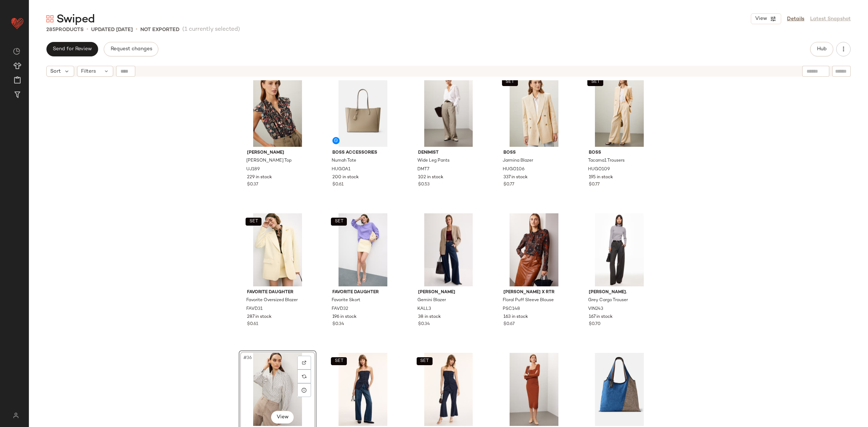
click at [712, 287] on div "Ulla Johnson Cleo Top UJ189 229 in stock $0.37 BOSS ACCESSORIES Numah Tote HUGO…" at bounding box center [449, 262] width 840 height 365
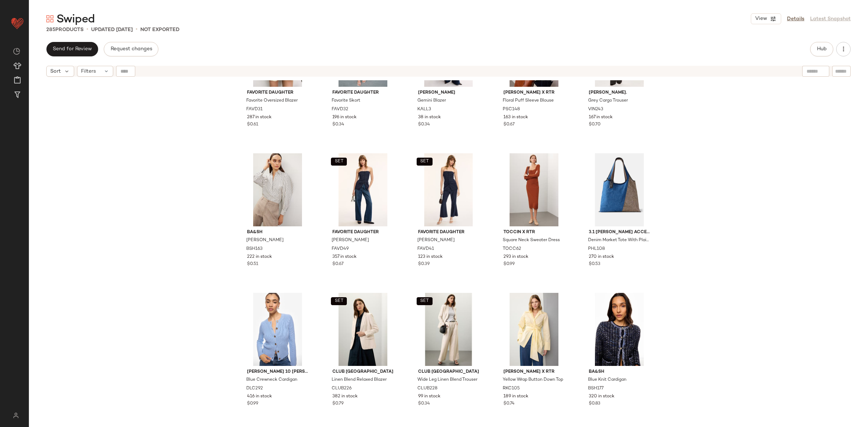
scroll to position [915, 0]
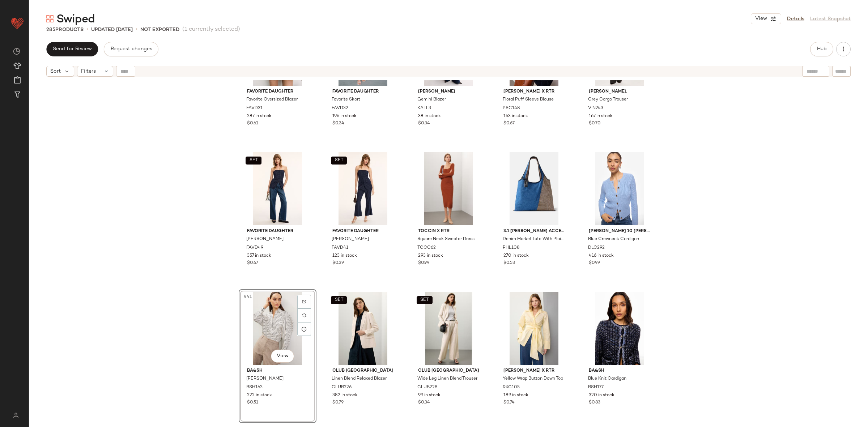
click at [198, 297] on div "SET Favorite Daughter Favorite Oversized Blazer FAVD31 287 in stock $0.61 SET F…" at bounding box center [449, 262] width 840 height 365
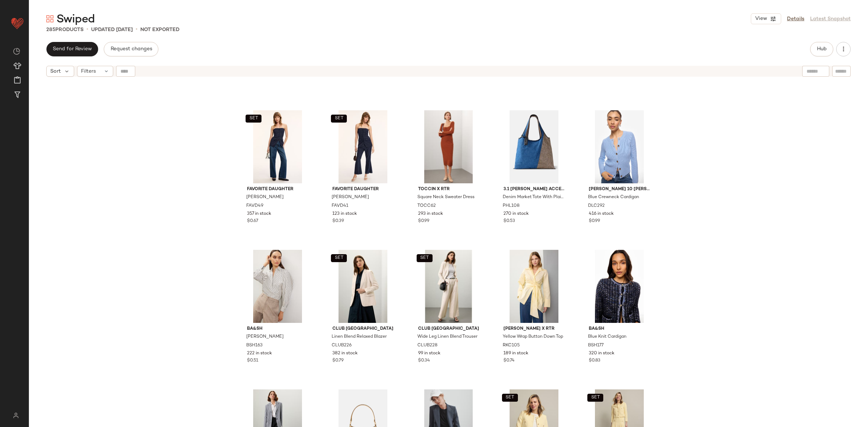
scroll to position [968, 0]
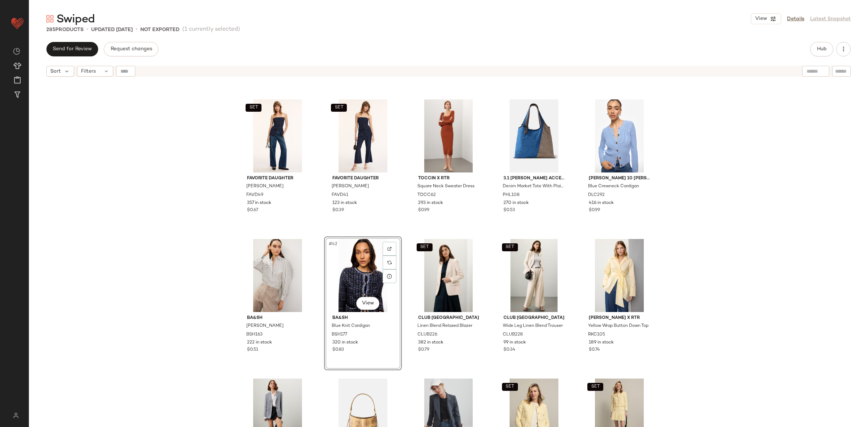
click at [161, 268] on div "SET Favorite Daughter Black Phoebe Bustier FAVD49 357 in stock $0.67 SET Favori…" at bounding box center [449, 262] width 840 height 365
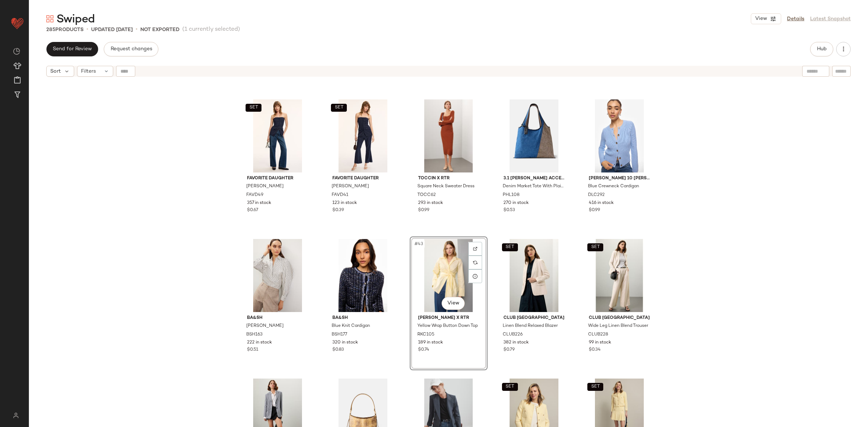
click at [713, 251] on div "SET Favorite Daughter Black Phoebe Bustier FAVD49 357 in stock $0.67 SET Favori…" at bounding box center [449, 262] width 840 height 365
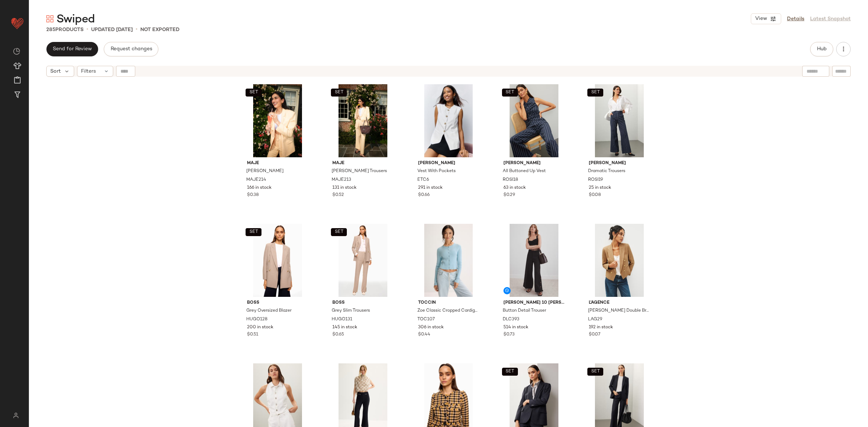
click at [815, 40] on div "Swiped View Details Latest Snapshot 285 Products • updated Sep 24th • Not Expor…" at bounding box center [449, 220] width 840 height 416
click at [822, 48] on span "Hub" at bounding box center [822, 49] width 10 height 6
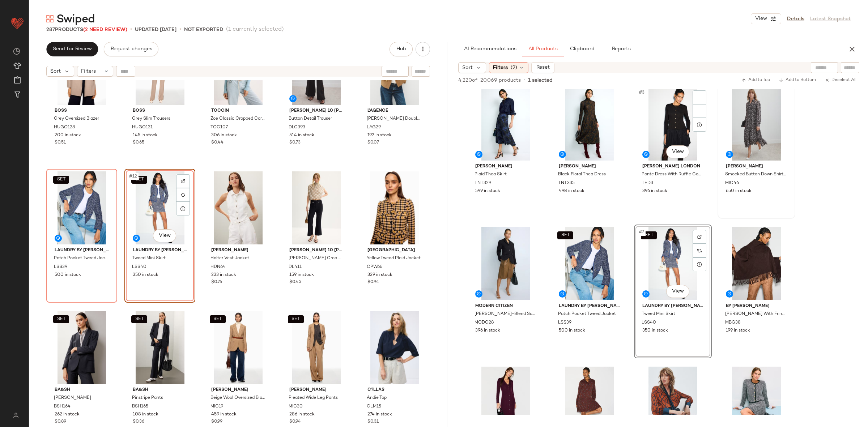
scroll to position [8, 0]
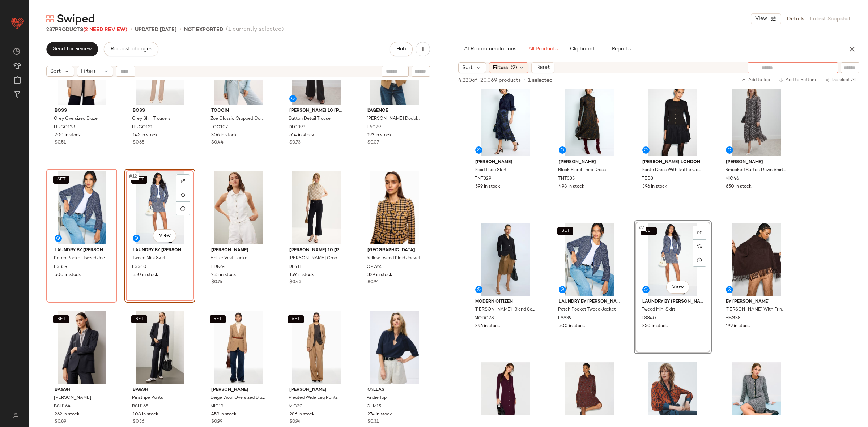
click at [822, 64] on input "text" at bounding box center [793, 68] width 63 height 8
type input "****"
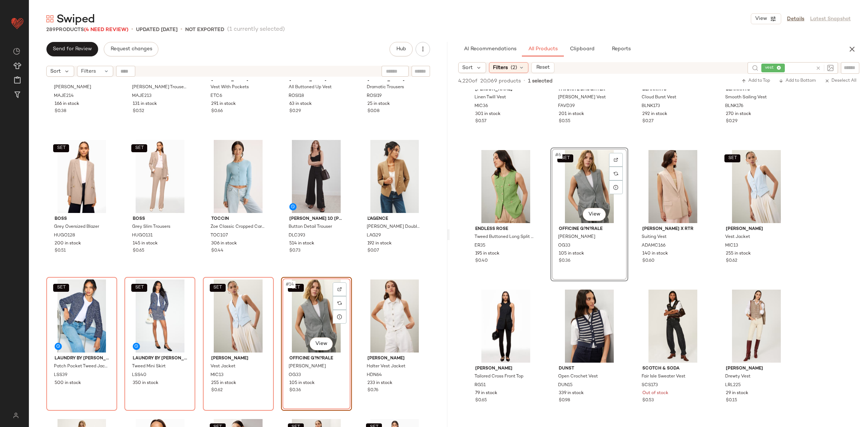
scroll to position [58, 0]
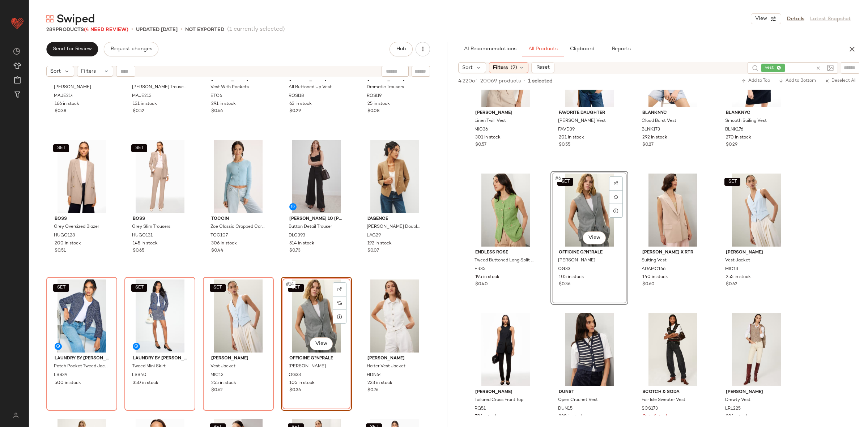
click at [855, 50] on icon "button" at bounding box center [852, 49] width 9 height 9
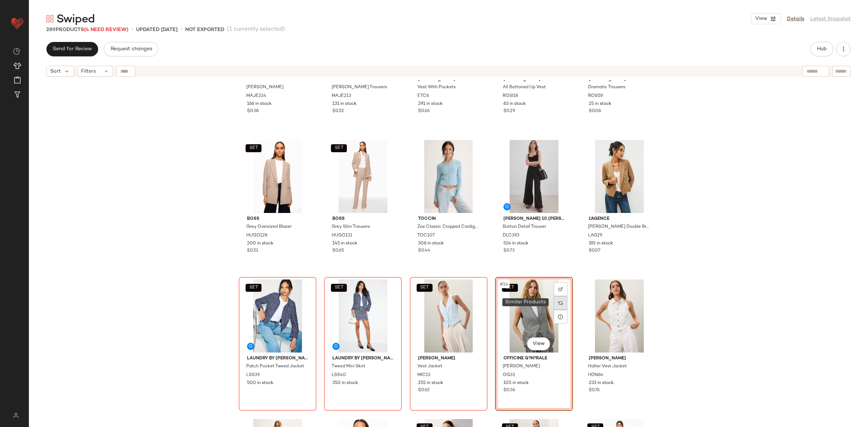
click at [559, 301] on img at bounding box center [561, 303] width 4 height 4
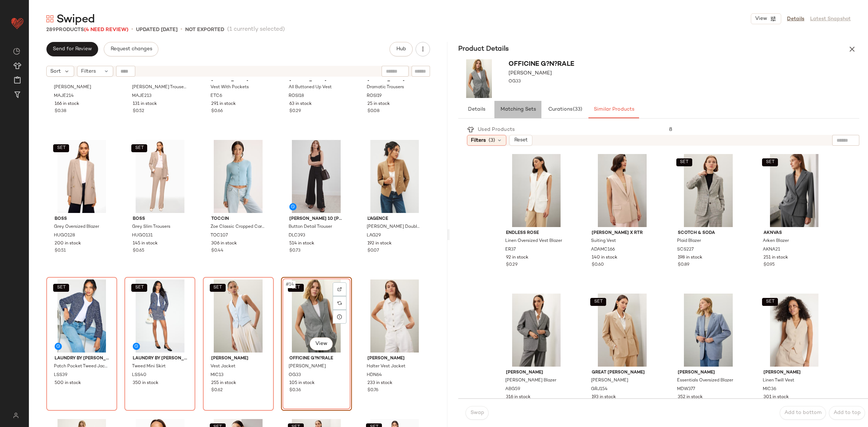
click at [526, 108] on span "Matching Sets" at bounding box center [518, 110] width 36 height 6
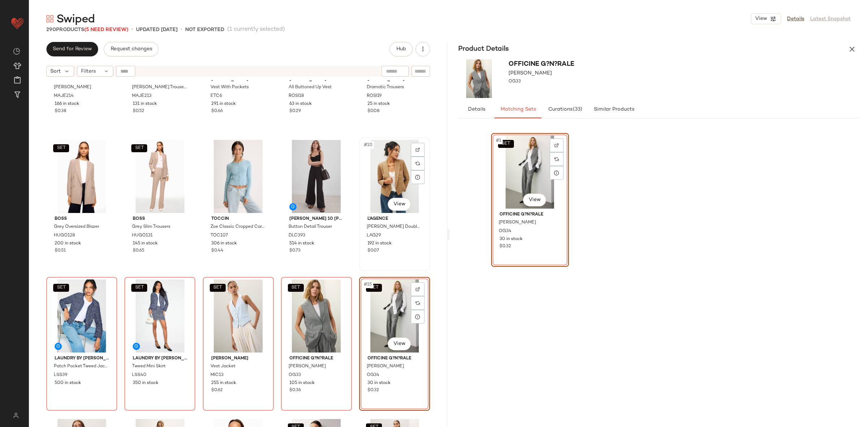
click at [360, 268] on div "#10 View L'agence Brooke Double Breasted Crop Blazer LAG29 192 in stock $0.07" at bounding box center [394, 204] width 69 height 132
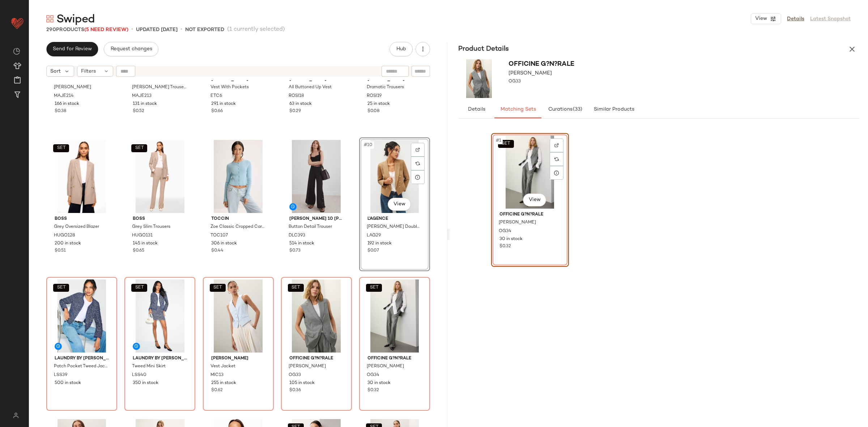
click at [354, 272] on div "SET Maje Vyron Blazer MAJE214 166 in stock $0.38 SET Maje Pyron Trousers MAJE21…" at bounding box center [238, 180] width 384 height 364
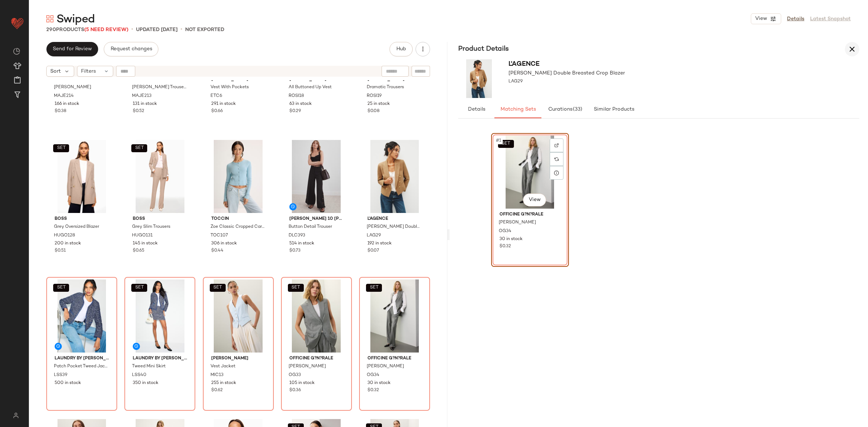
click at [857, 46] on button "button" at bounding box center [852, 49] width 14 height 14
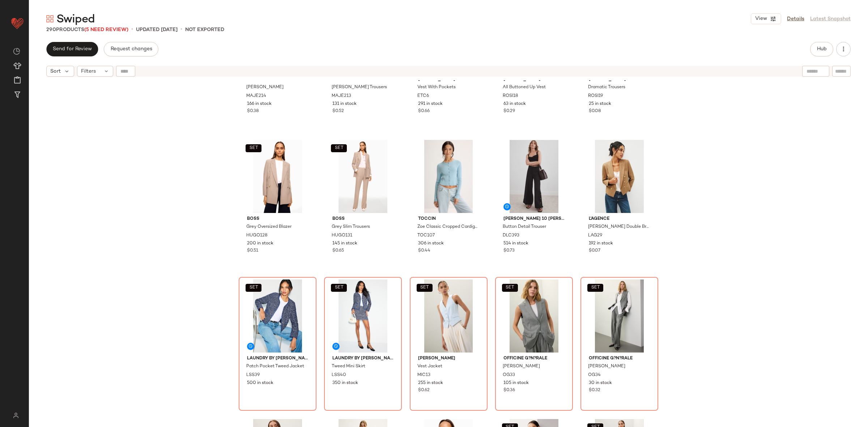
click at [815, 185] on div "SET Maje Vyron Blazer MAJE214 166 in stock $0.38 SET Maje Pyron Trousers MAJE21…" at bounding box center [449, 262] width 840 height 365
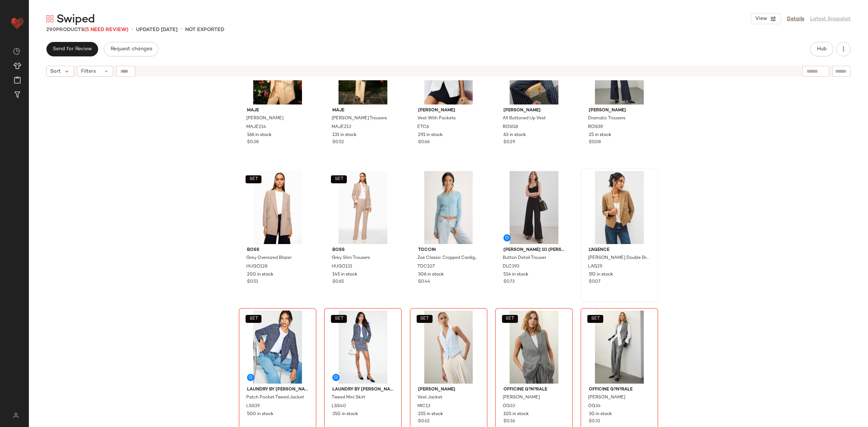
scroll to position [51, 0]
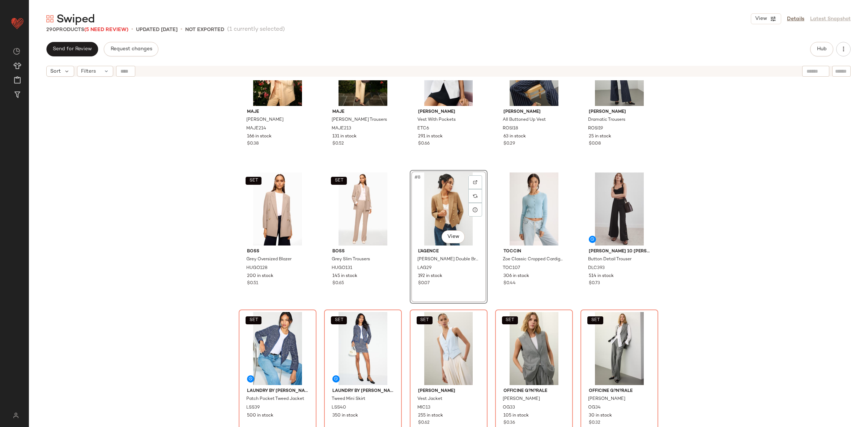
click at [706, 223] on div "SET Maje Vyron Blazer MAJE214 166 in stock $0.38 SET Maje Pyron Trousers MAJE21…" at bounding box center [449, 262] width 840 height 365
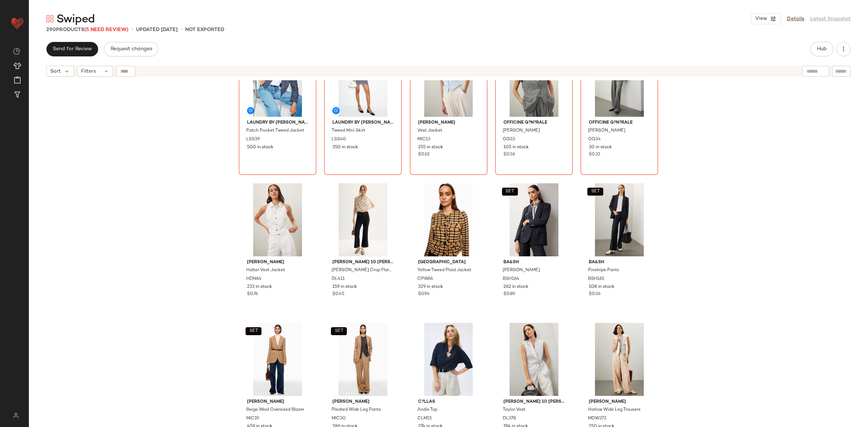
scroll to position [313, 0]
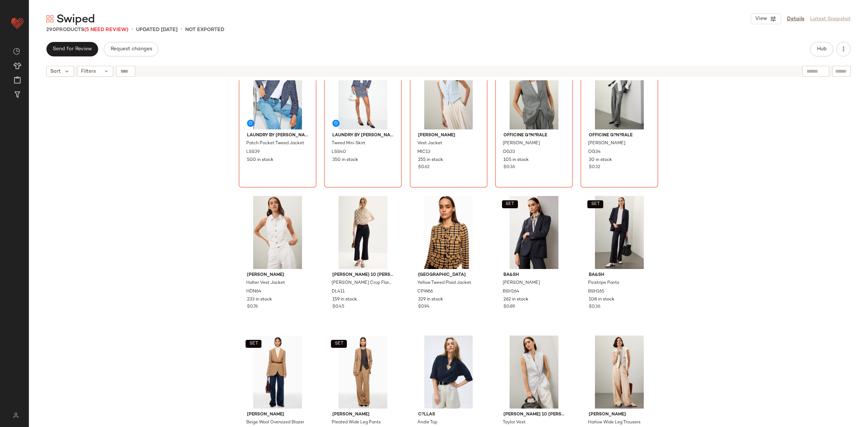
click at [794, 13] on div "View Details Latest Snapshot" at bounding box center [801, 18] width 100 height 11
click at [795, 18] on link "Details" at bounding box center [795, 19] width 17 height 8
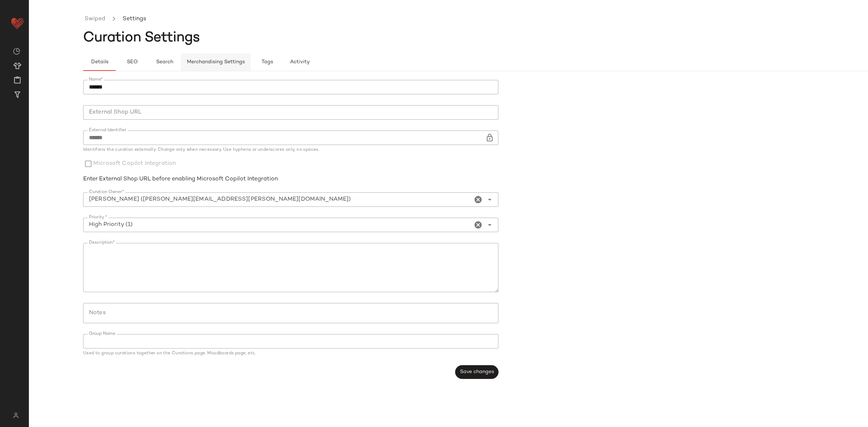
click at [229, 57] on button "Merchandising Settings" at bounding box center [216, 62] width 70 height 17
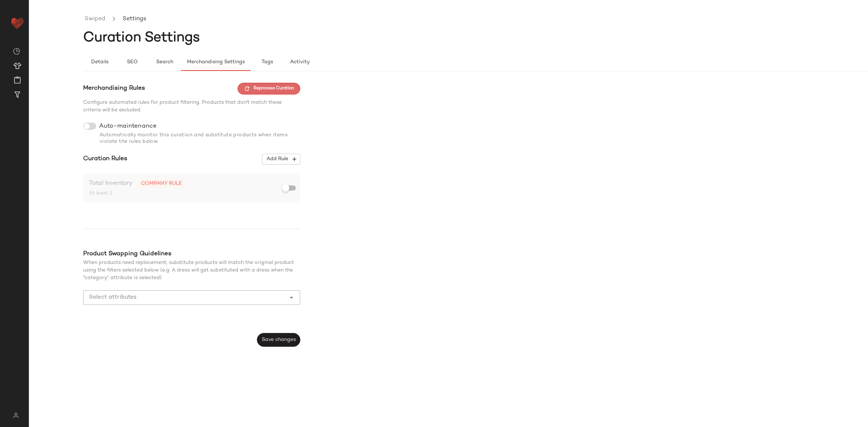
click at [275, 89] on span "Reprocess Curation" at bounding box center [269, 88] width 50 height 7
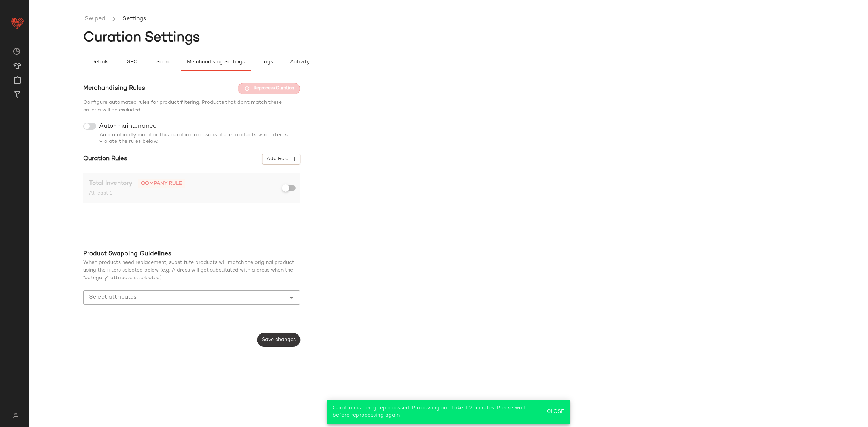
click at [286, 345] on button "Save changes" at bounding box center [278, 340] width 43 height 14
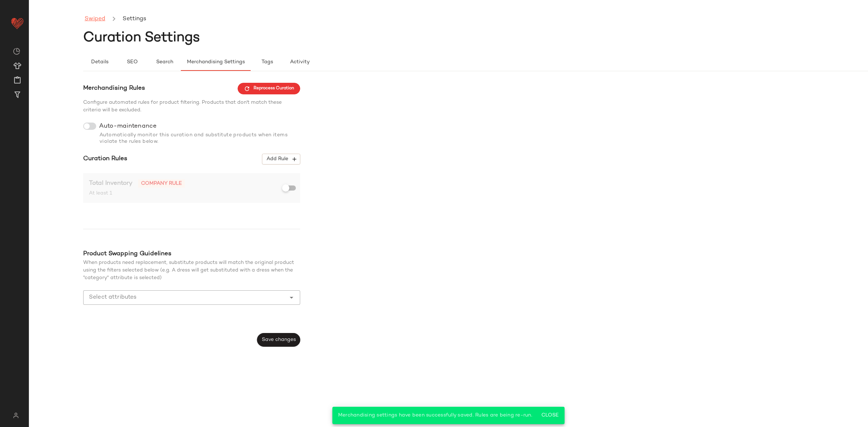
click at [97, 16] on link "Swiped" at bounding box center [95, 18] width 21 height 9
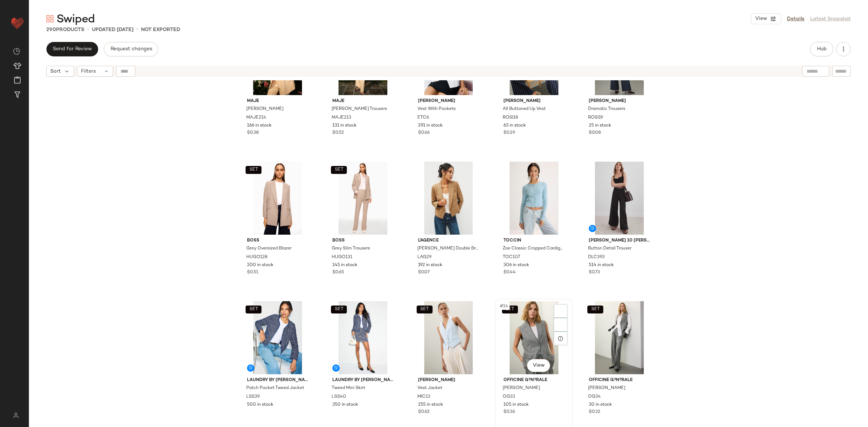
scroll to position [134, 0]
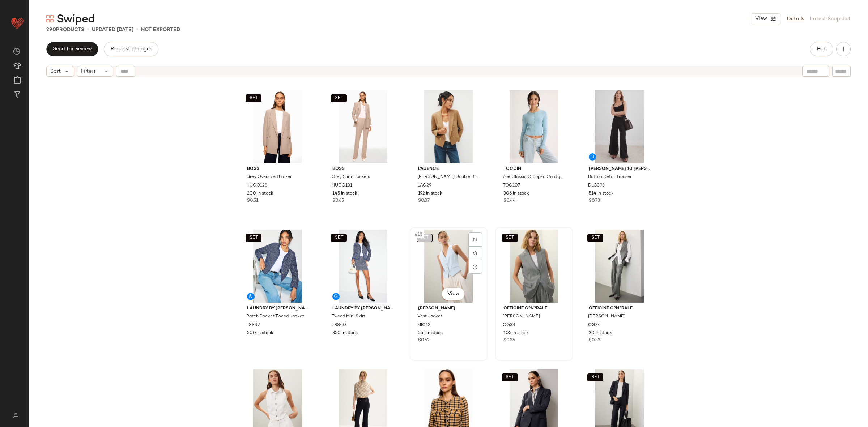
click at [426, 240] on span "SET" at bounding box center [424, 238] width 9 height 5
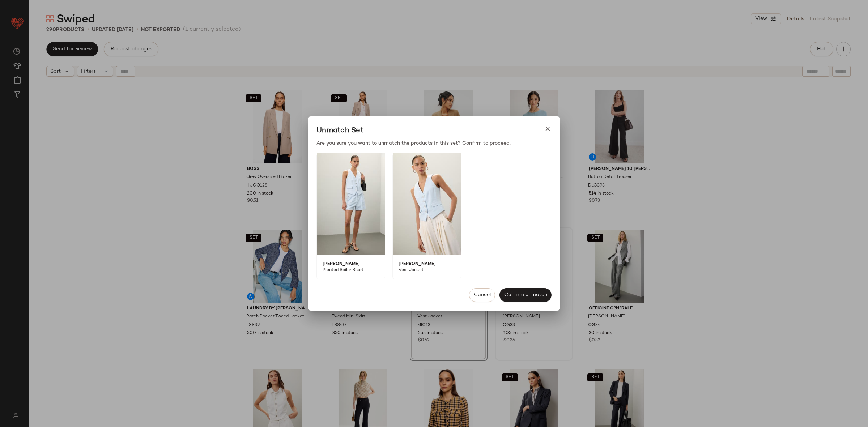
click at [807, 177] on div at bounding box center [434, 213] width 868 height 427
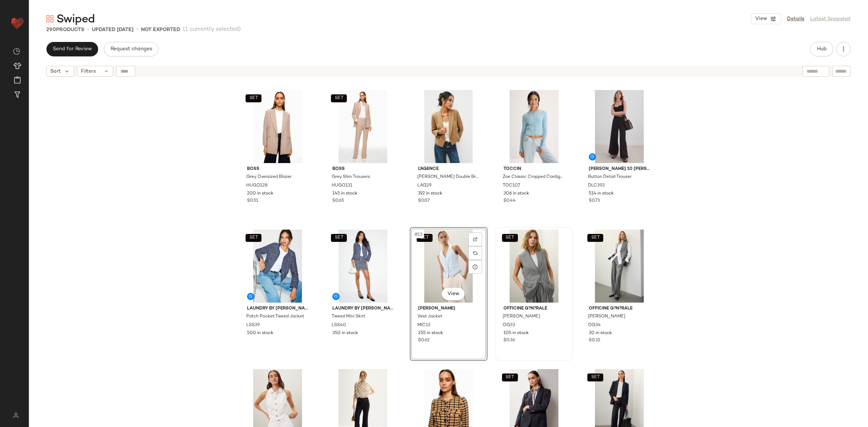
click at [745, 212] on div "SET Maje Vyron Blazer MAJE214 166 in stock $0.38 SET Maje Pyron Trousers MAJE21…" at bounding box center [449, 262] width 840 height 365
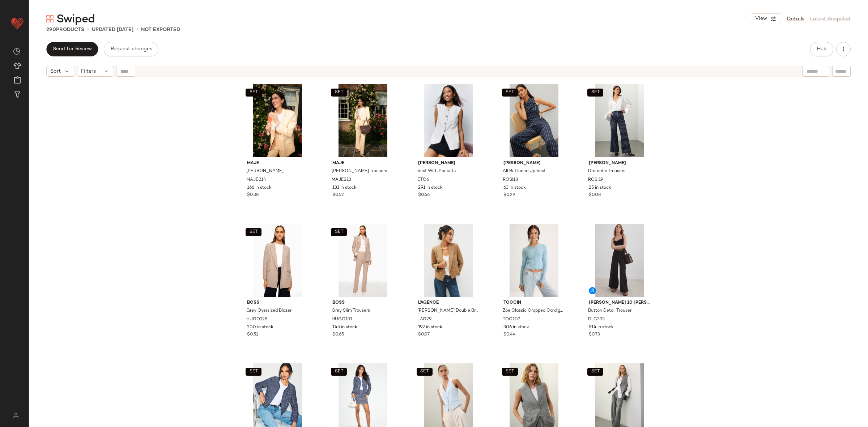
click at [216, 173] on div "SET Maje Vyron Blazer MAJE214 166 in stock $0.38 SET Maje Pyron Trousers MAJE21…" at bounding box center [449, 262] width 840 height 365
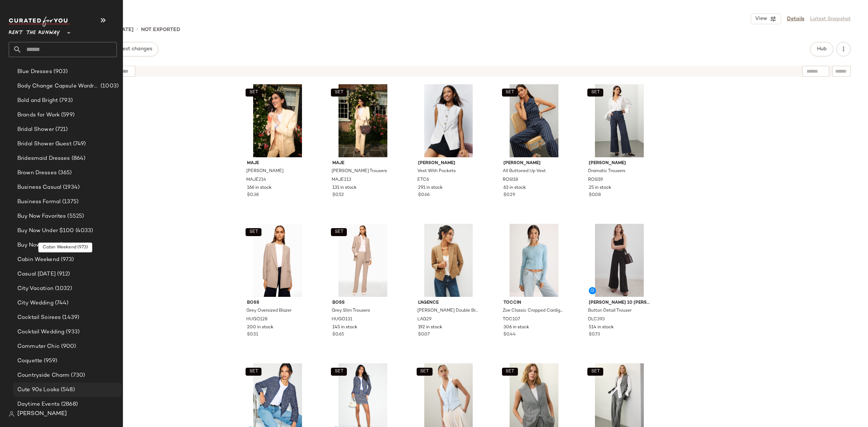
scroll to position [214, 0]
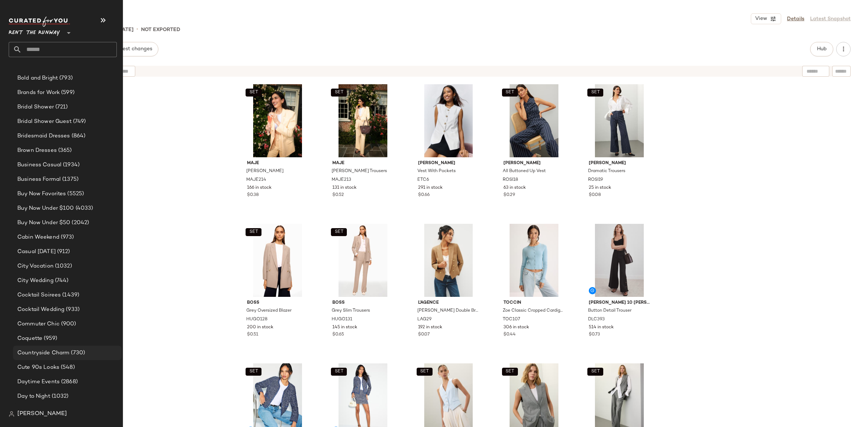
click at [67, 351] on span "Countryside Charm" at bounding box center [43, 353] width 52 height 8
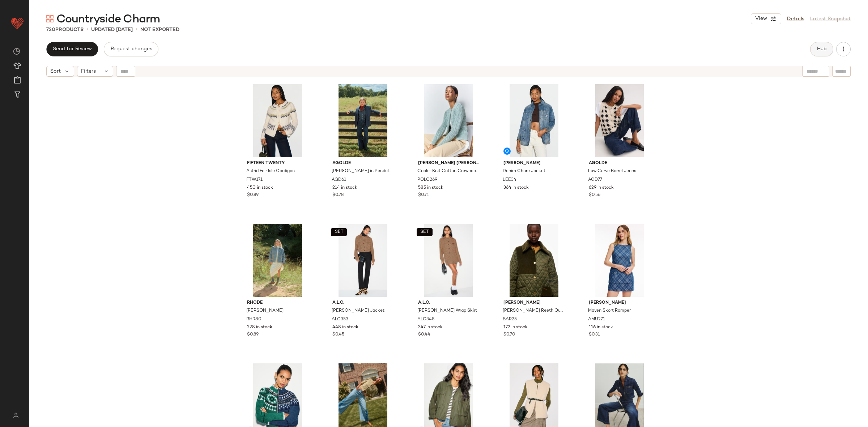
click at [819, 54] on button "Hub" at bounding box center [822, 49] width 23 height 14
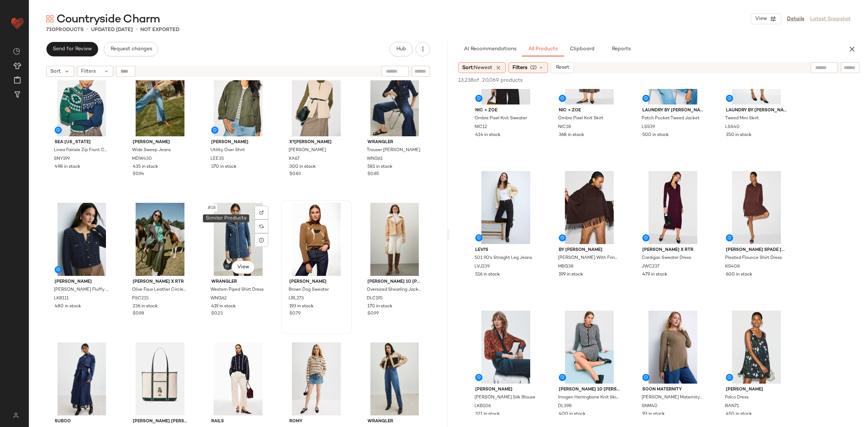
scroll to position [316, 0]
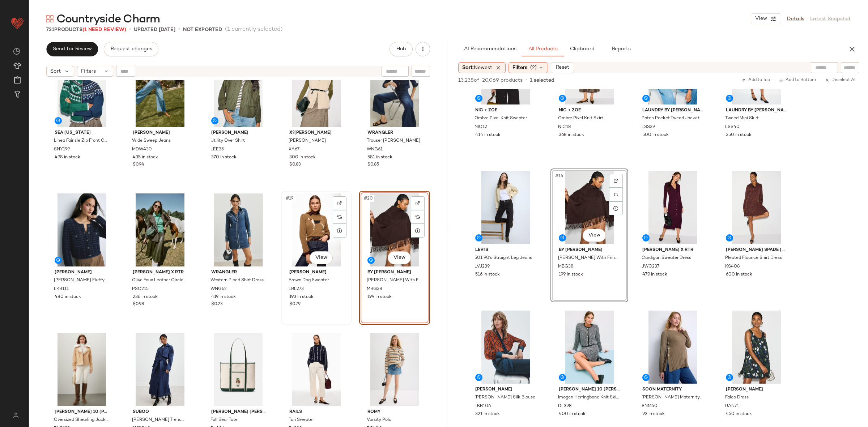
click at [300, 223] on div "#19 View" at bounding box center [317, 230] width 66 height 73
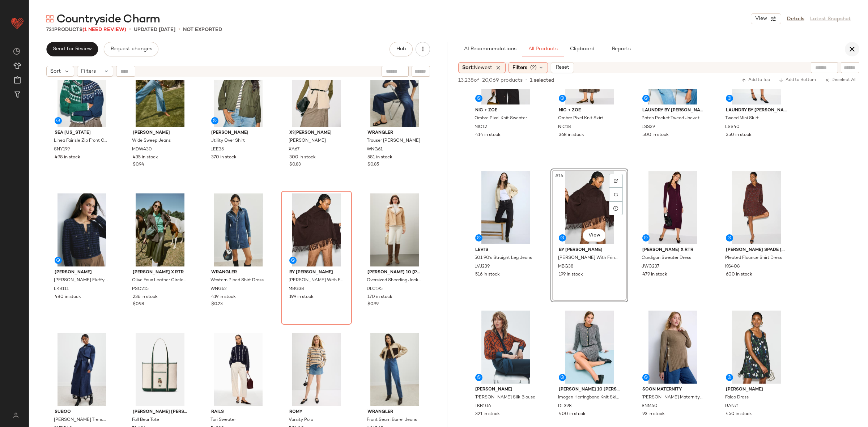
click at [850, 45] on icon "button" at bounding box center [852, 49] width 9 height 9
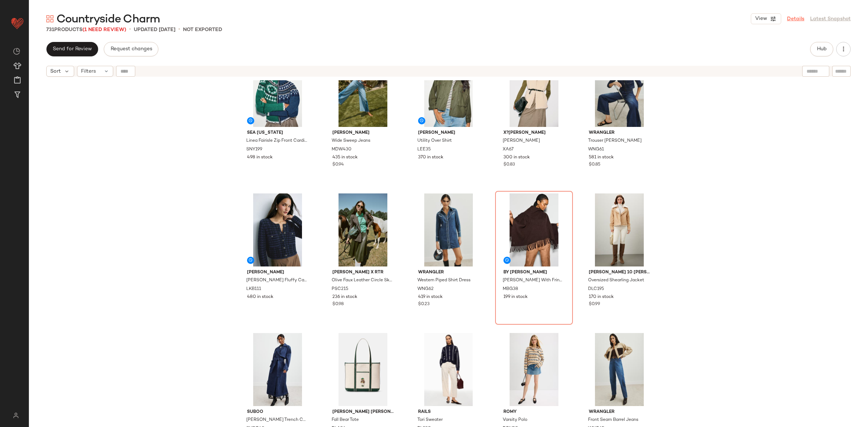
click at [802, 19] on link "Details" at bounding box center [795, 19] width 17 height 8
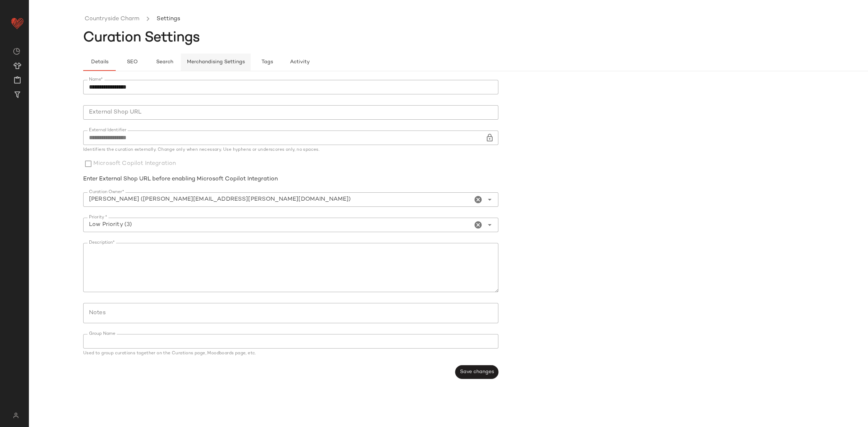
click at [204, 61] on span "Merchandising Settings" at bounding box center [216, 62] width 58 height 6
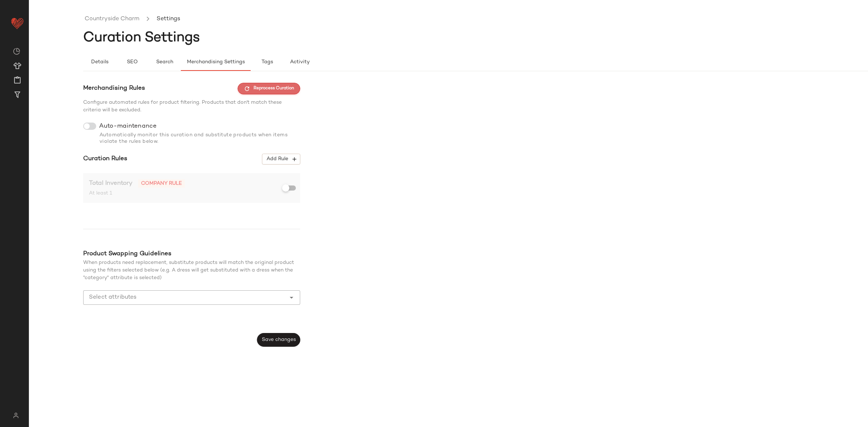
click at [272, 93] on button "Reprocess Curation" at bounding box center [269, 89] width 63 height 12
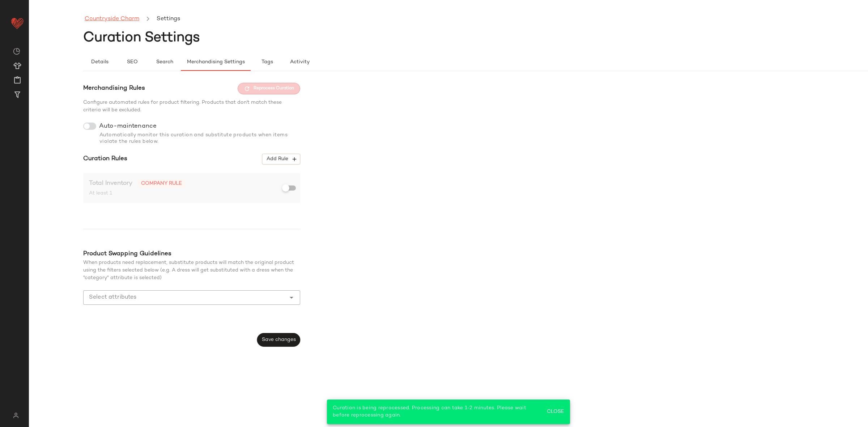
click at [122, 18] on link "Countryside Charm" at bounding box center [112, 18] width 55 height 9
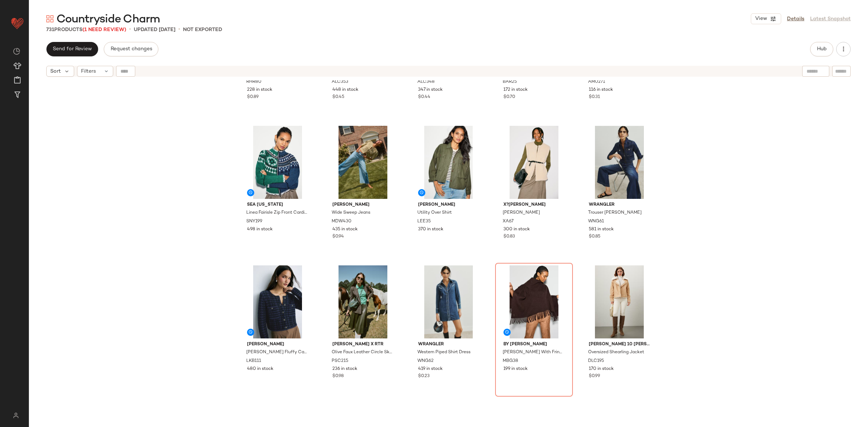
scroll to position [259, 0]
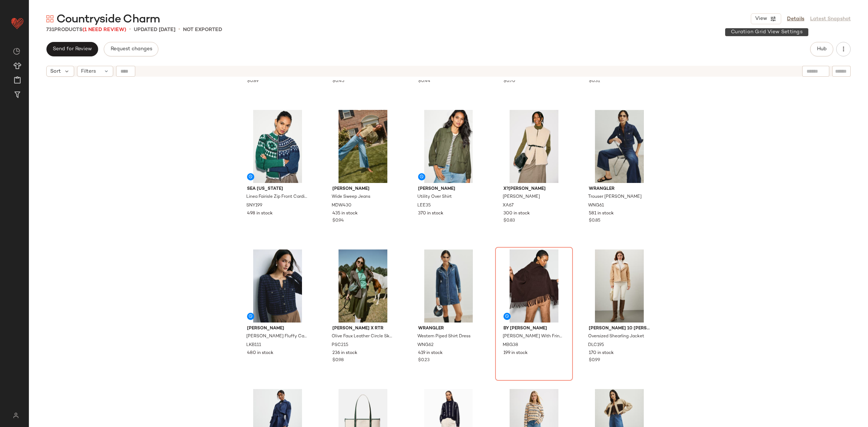
click at [763, 28] on div "731 Products (1 Need Review) • updated Sep 24th • Not Exported" at bounding box center [449, 29] width 840 height 7
click at [765, 22] on button "View" at bounding box center [766, 18] width 30 height 11
click at [761, 19] on span "View" at bounding box center [761, 19] width 12 height 6
click at [795, 21] on link "Details" at bounding box center [795, 19] width 17 height 8
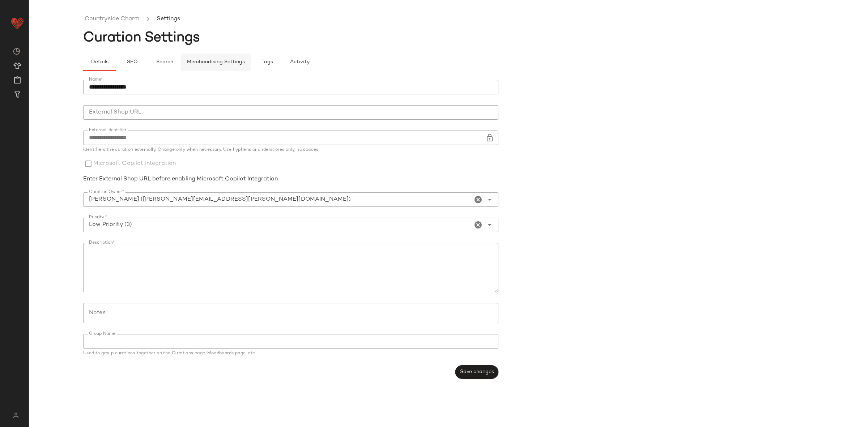
click at [198, 65] on button "Merchandising Settings" at bounding box center [216, 62] width 70 height 17
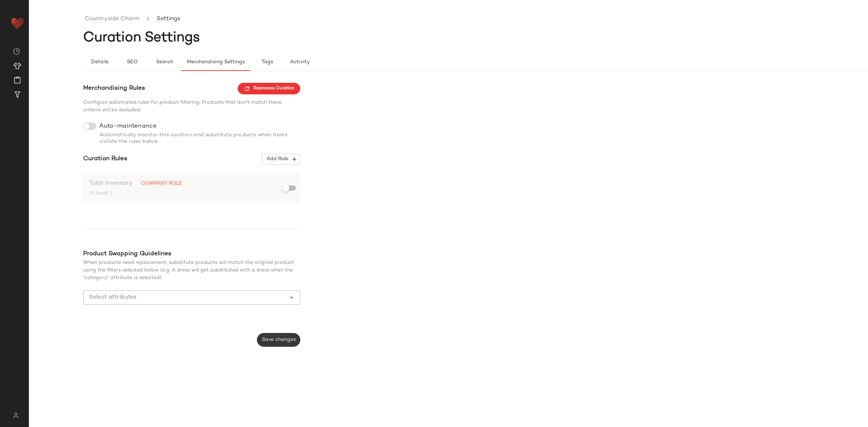
click at [279, 344] on button "Save changes" at bounding box center [278, 340] width 43 height 14
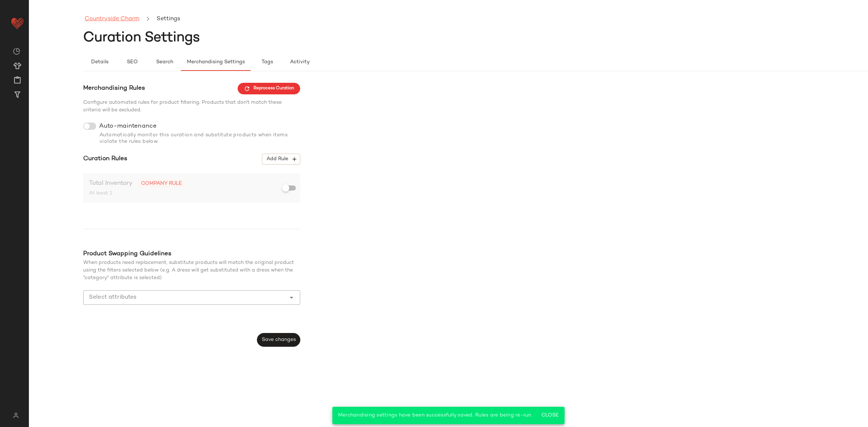
click at [100, 23] on link "Countryside Charm" at bounding box center [112, 18] width 55 height 9
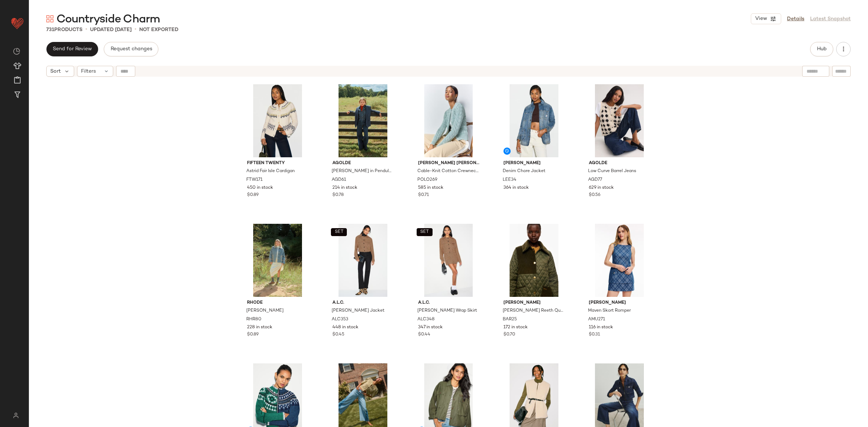
click at [170, 231] on div "Fifteen Twenty Astrid Fair Isle Cardigan FTW171 450 in stock $0.89 AGOLDE Dame …" at bounding box center [449, 262] width 840 height 365
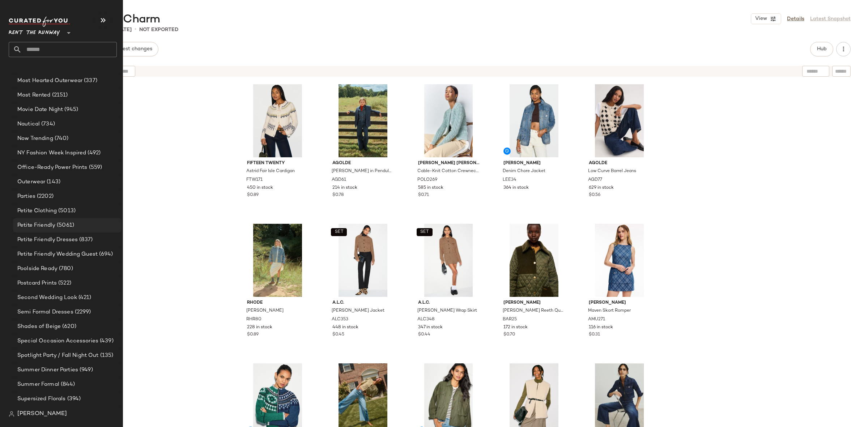
scroll to position [1104, 0]
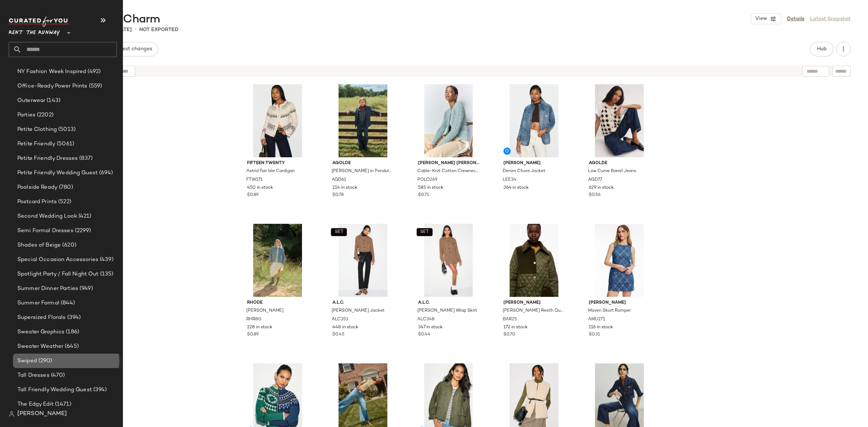
click at [65, 358] on div "Swiped (290)" at bounding box center [66, 361] width 103 height 8
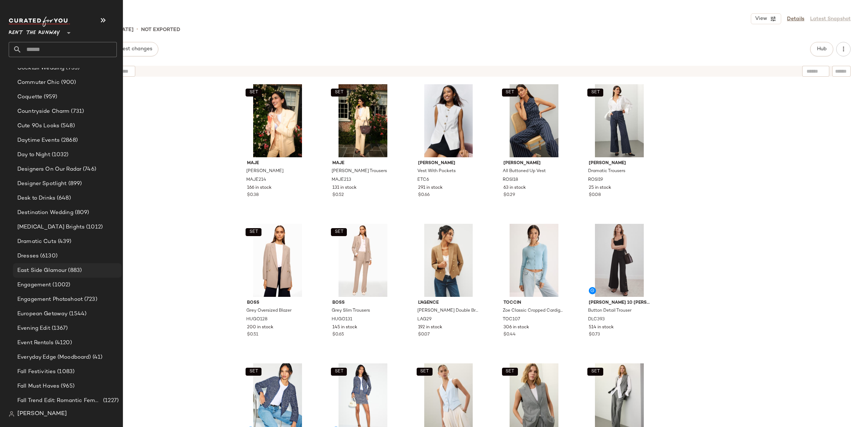
scroll to position [460, 0]
click at [37, 253] on span "Dresses" at bounding box center [27, 253] width 21 height 8
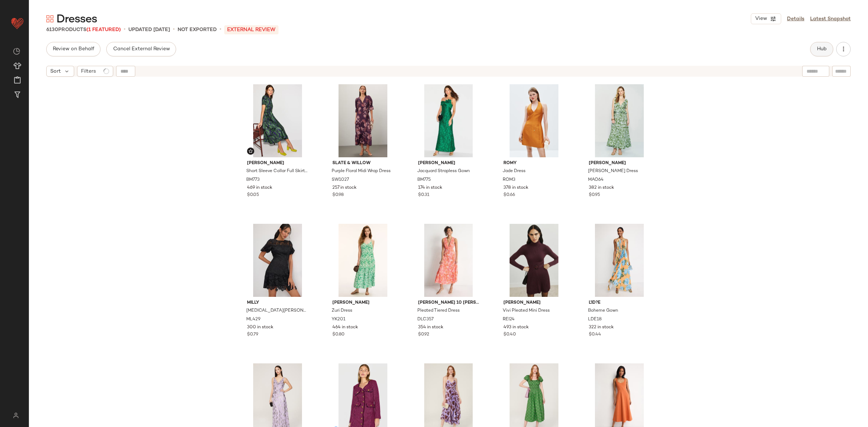
click at [813, 53] on button "Hub" at bounding box center [822, 49] width 23 height 14
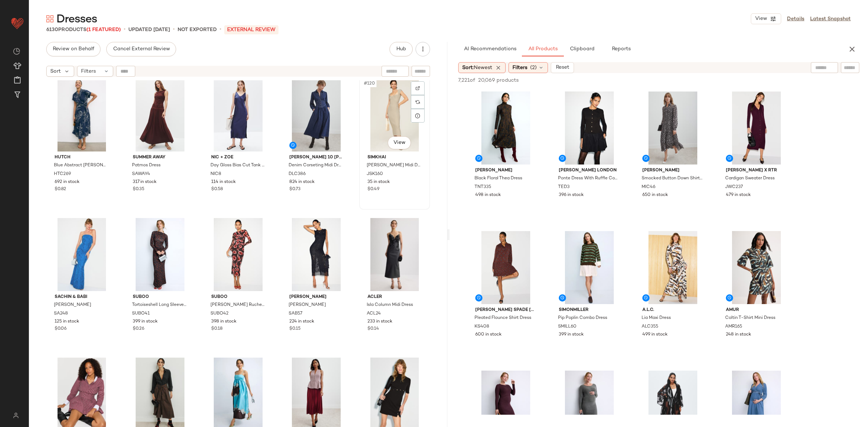
scroll to position [3236, 0]
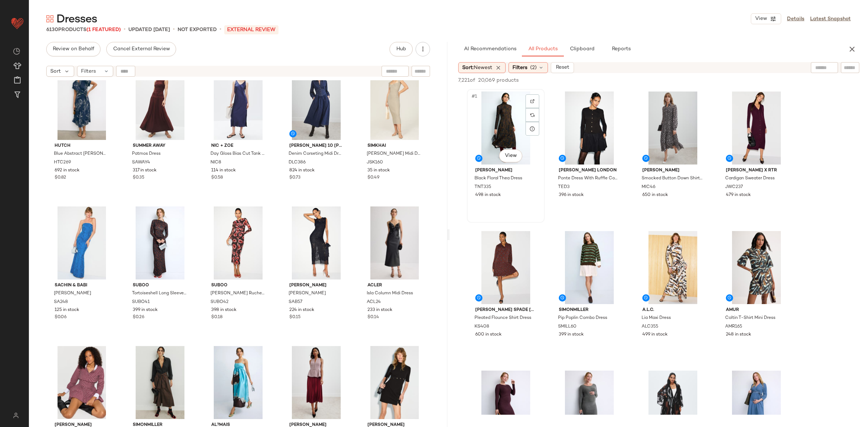
click at [510, 127] on div "#1 View" at bounding box center [506, 128] width 73 height 73
click at [748, 263] on div "#8 View" at bounding box center [756, 267] width 73 height 73
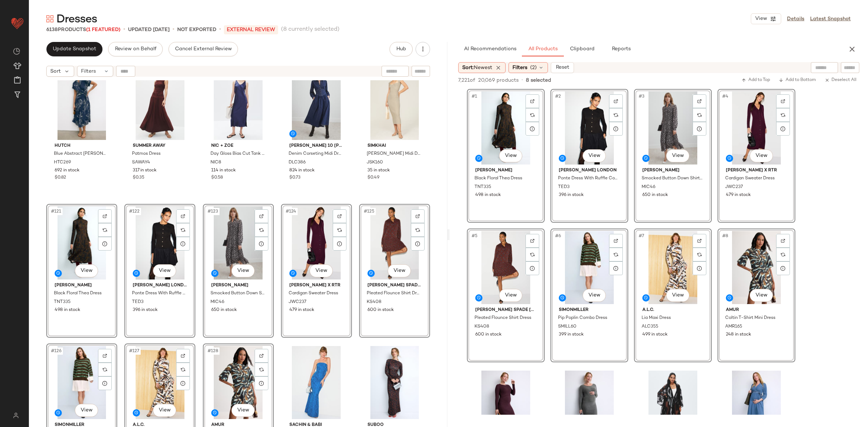
click at [123, 199] on div "Ulla Johnson Amari Jersey Long Sleeve Dress UJ229 690 in stock $0.62 Solid & St…" at bounding box center [238, 262] width 419 height 365
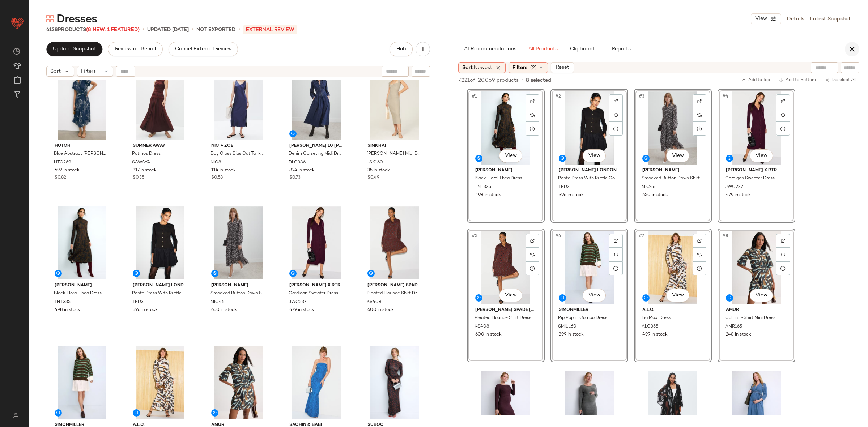
click at [854, 44] on button "button" at bounding box center [852, 49] width 14 height 14
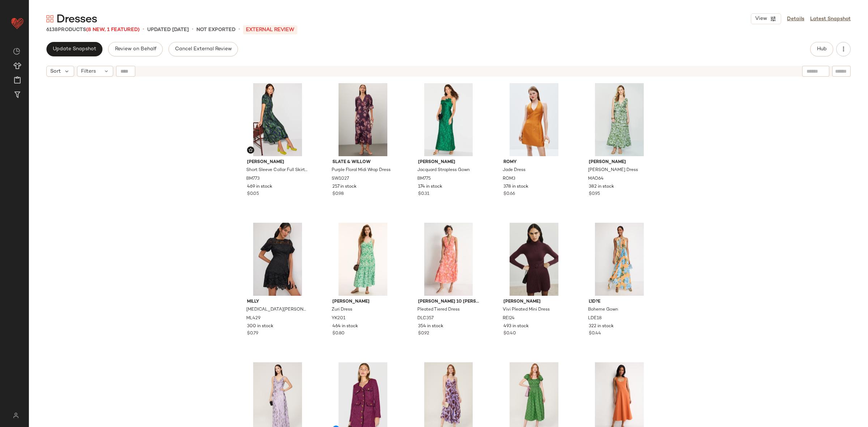
scroll to position [0, 0]
click at [82, 41] on div "Dresses View Details Latest Snapshot 6138 Products (8 New, 1 Featured) • update…" at bounding box center [449, 220] width 840 height 416
click at [85, 53] on button "Update Snapshot" at bounding box center [74, 49] width 56 height 14
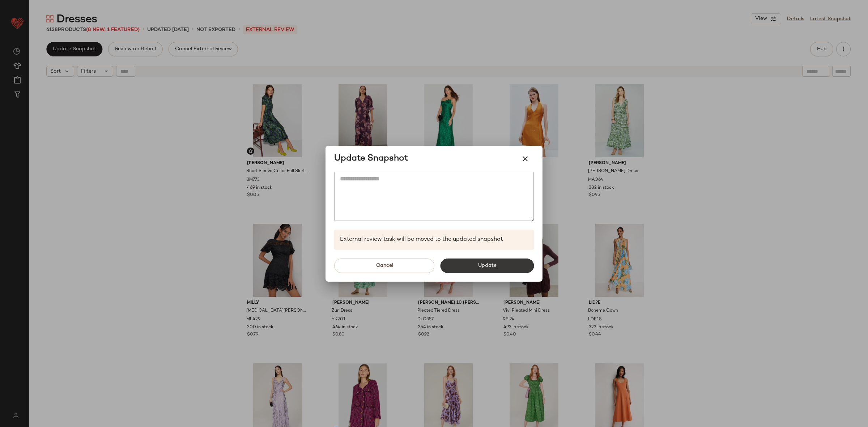
click at [489, 268] on span "Update" at bounding box center [487, 266] width 19 height 6
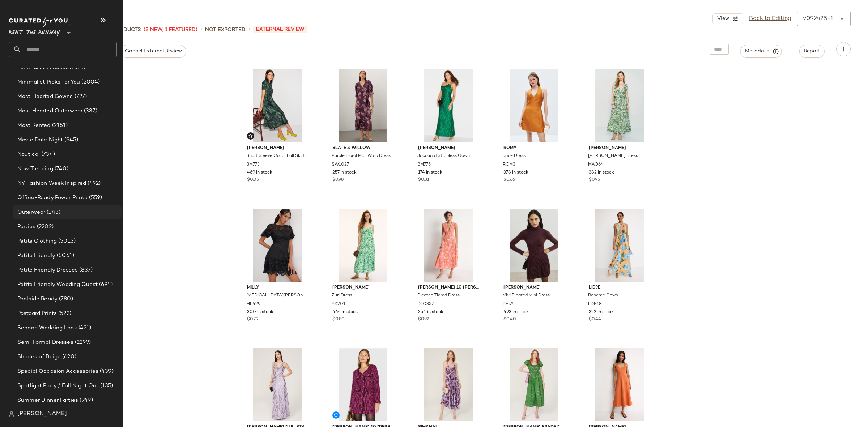
scroll to position [1003, 0]
click at [67, 203] on div "Outerwear (143)" at bounding box center [66, 201] width 103 height 8
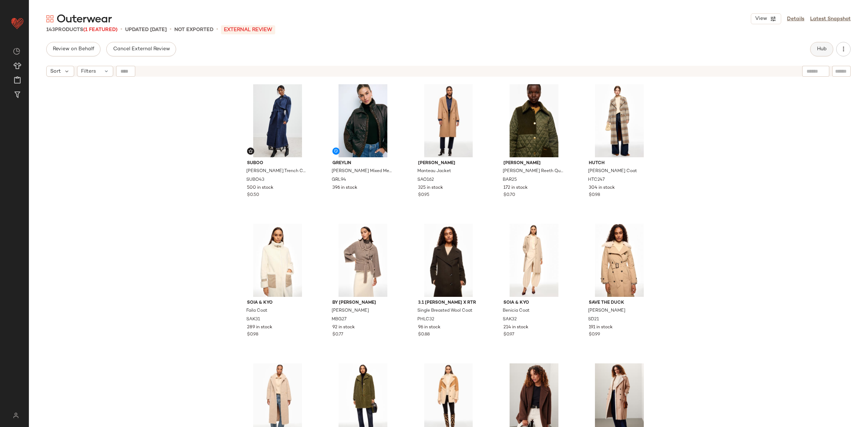
click at [814, 54] on button "Hub" at bounding box center [822, 49] width 23 height 14
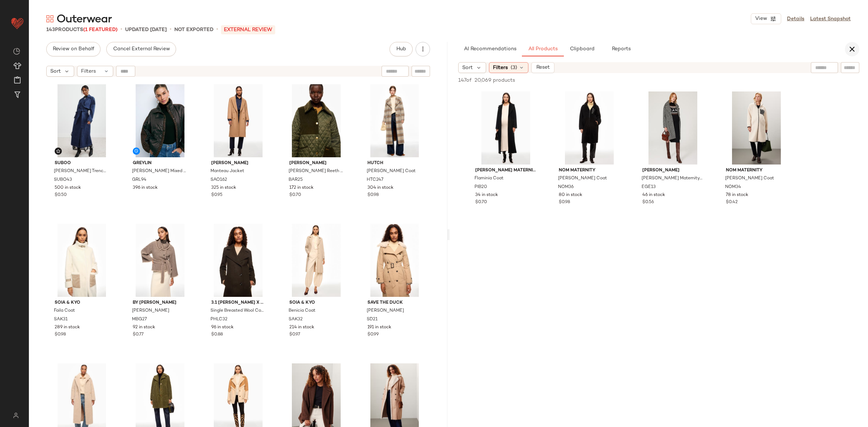
click at [847, 46] on button "button" at bounding box center [852, 49] width 14 height 14
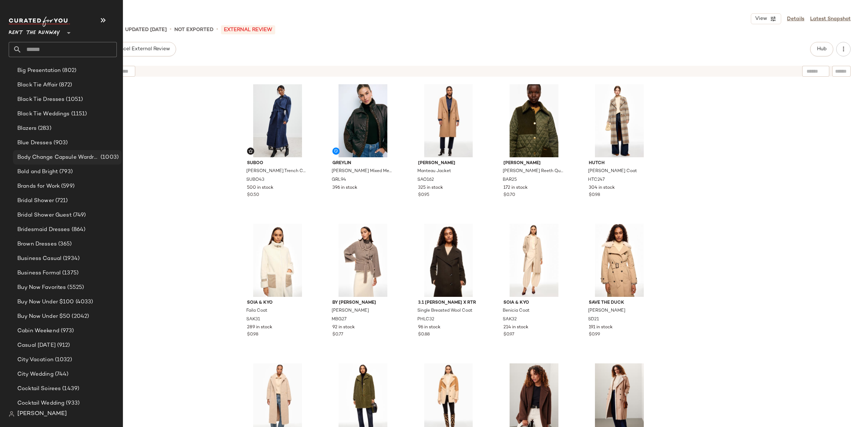
scroll to position [123, 0]
click at [47, 127] on span "(283)" at bounding box center [44, 126] width 15 height 8
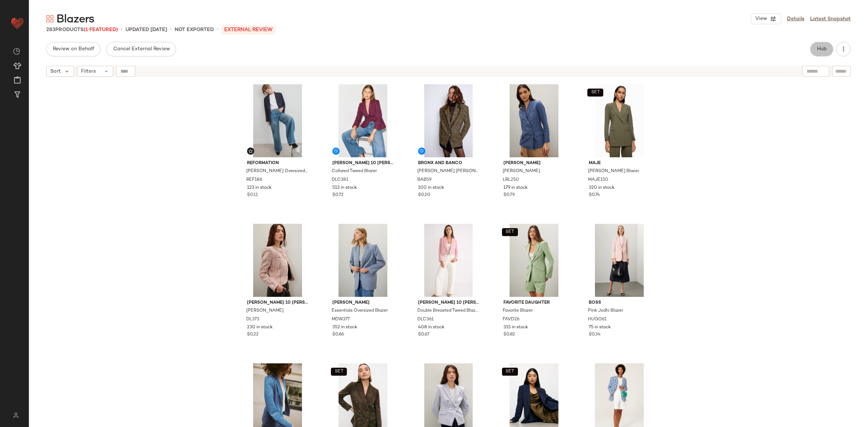
click at [823, 50] on span "Hub" at bounding box center [822, 49] width 10 height 6
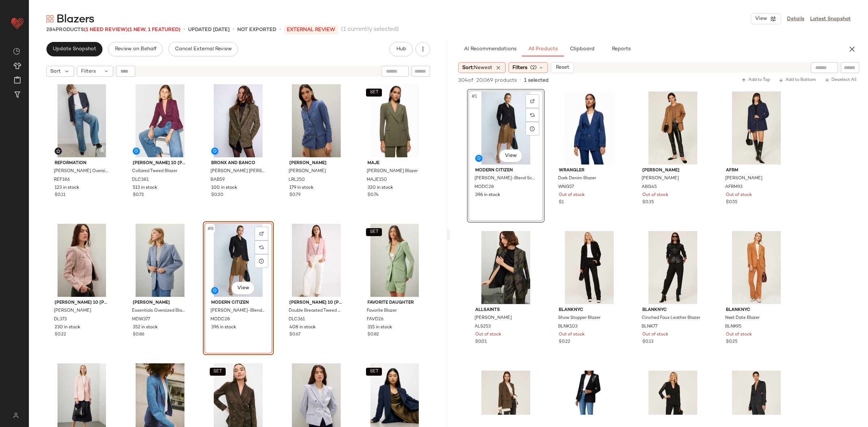
click at [275, 220] on div "Reformation Parker Oversized Blazer REF186 123 in stock $0.11 Derek Lam 10 Cros…" at bounding box center [238, 264] width 384 height 364
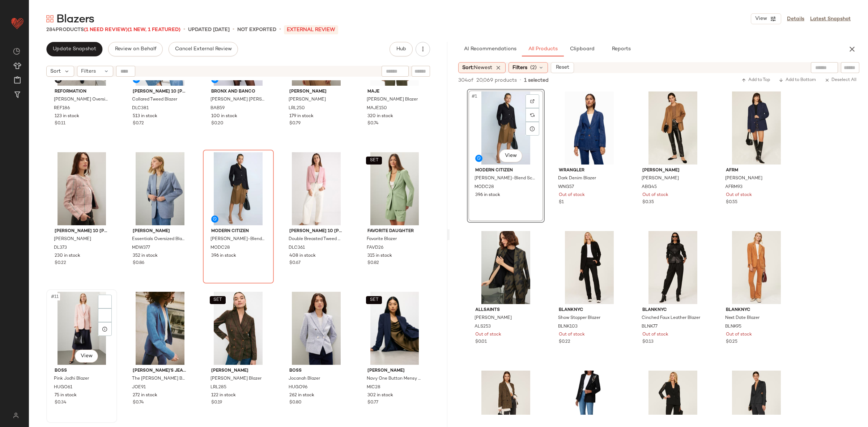
scroll to position [73, 0]
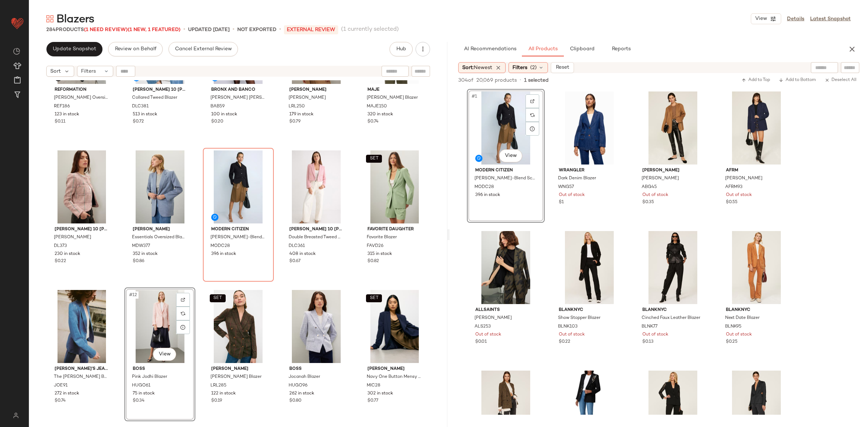
click at [201, 282] on div "Reformation Parker Oversized Blazer REF186 123 in stock $0.11 Derek Lam 10 Cros…" at bounding box center [238, 190] width 384 height 364
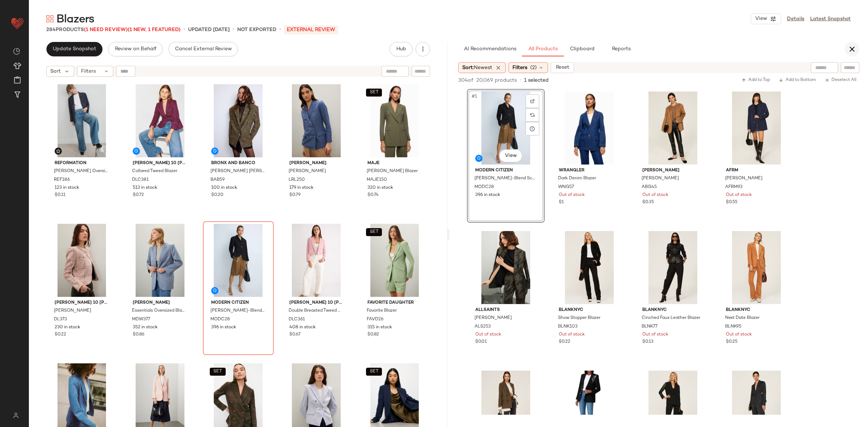
click at [850, 48] on icon "button" at bounding box center [852, 49] width 9 height 9
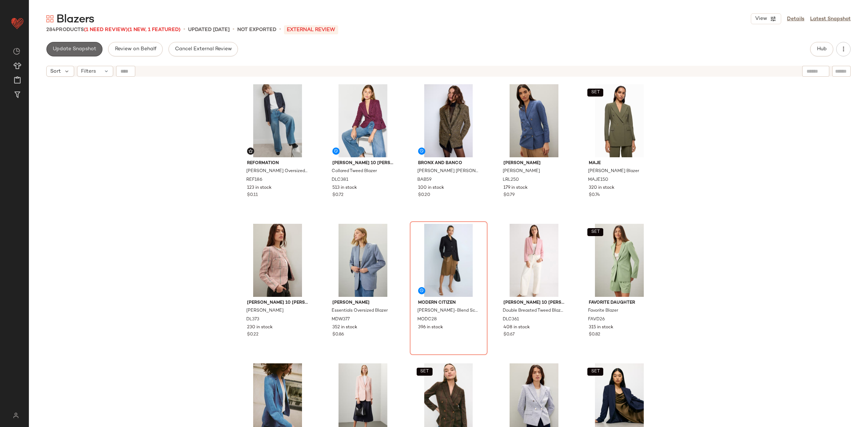
click at [76, 50] on span "Update Snapshot" at bounding box center [74, 49] width 44 height 6
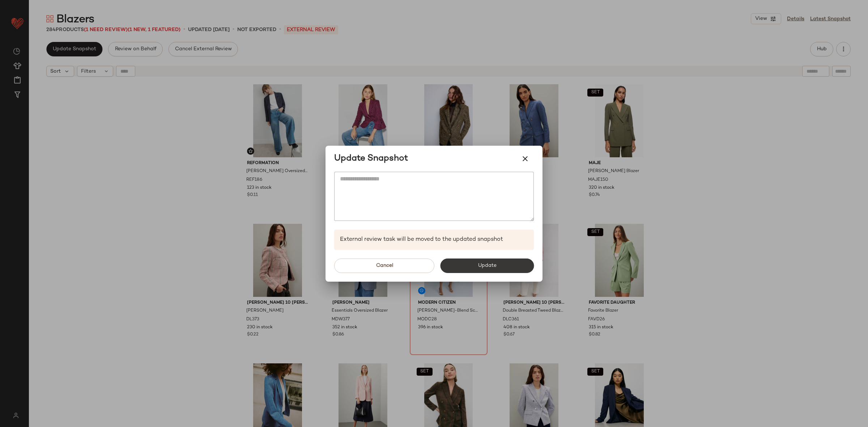
click at [471, 270] on button "Update" at bounding box center [487, 266] width 94 height 14
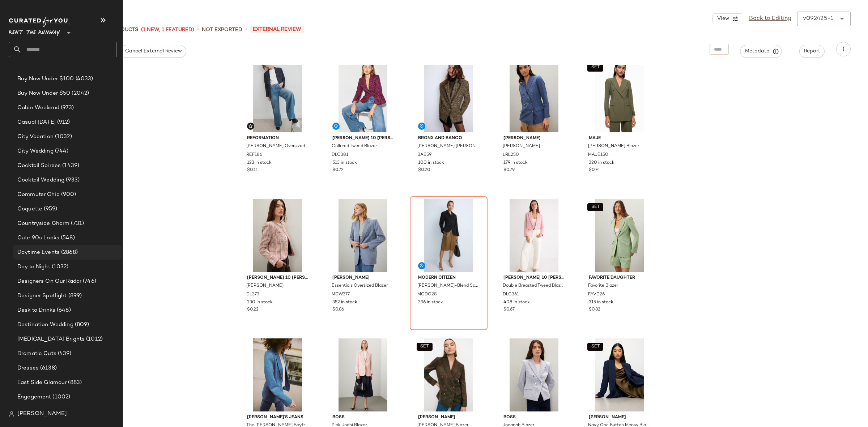
scroll to position [372, 0]
click at [62, 138] on span "(1439)" at bounding box center [70, 138] width 18 height 8
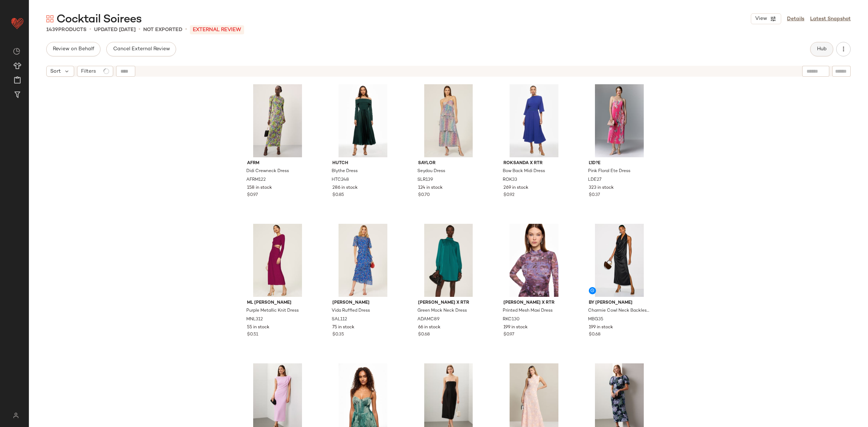
click at [820, 48] on span "Hub" at bounding box center [822, 49] width 10 height 6
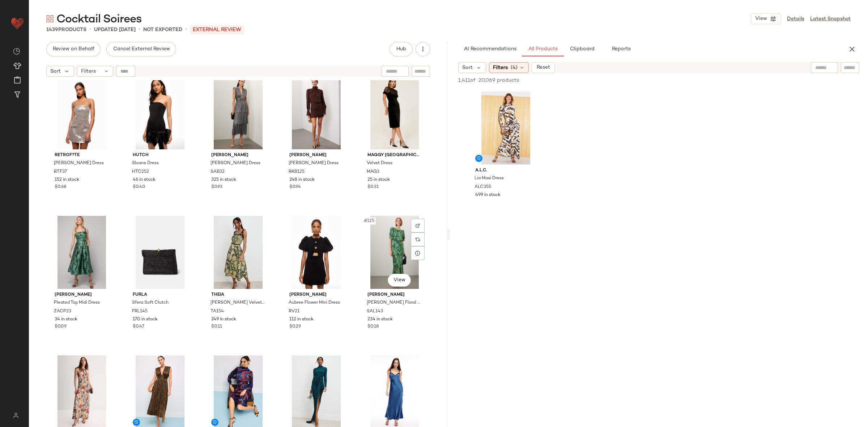
scroll to position [3232, 0]
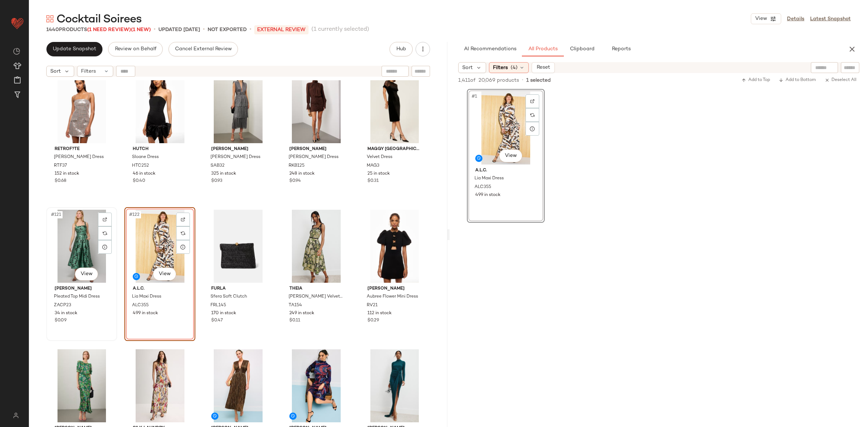
click at [87, 242] on div "#121 View" at bounding box center [82, 246] width 66 height 73
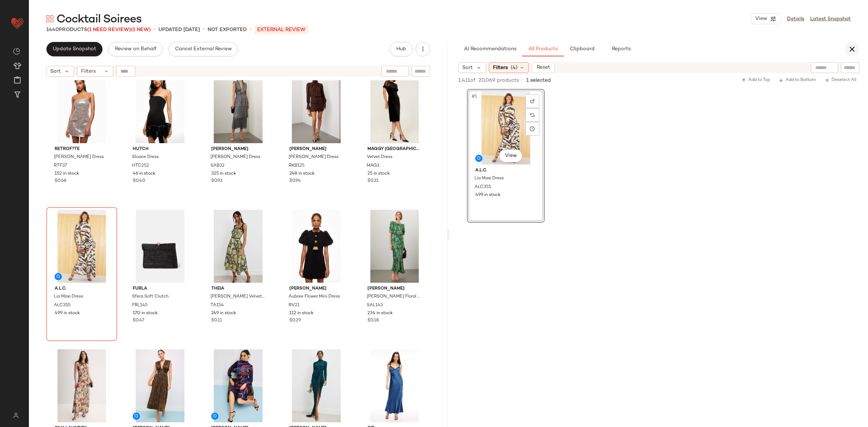
click at [852, 43] on button "button" at bounding box center [852, 49] width 14 height 14
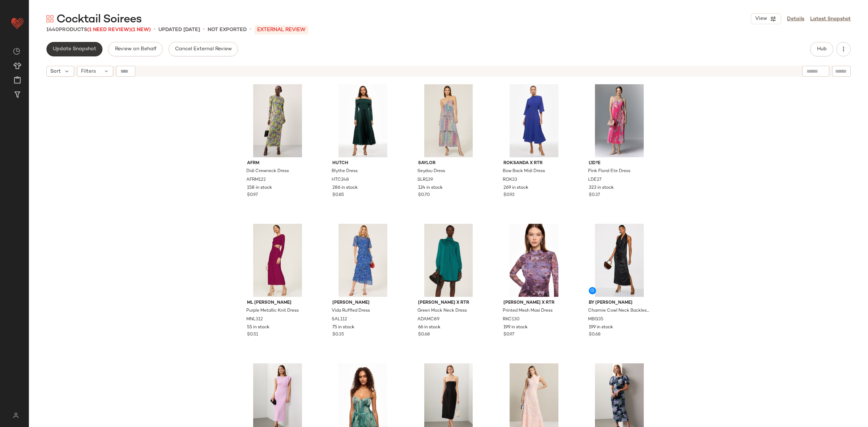
click at [82, 49] on span "Update Snapshot" at bounding box center [74, 49] width 44 height 6
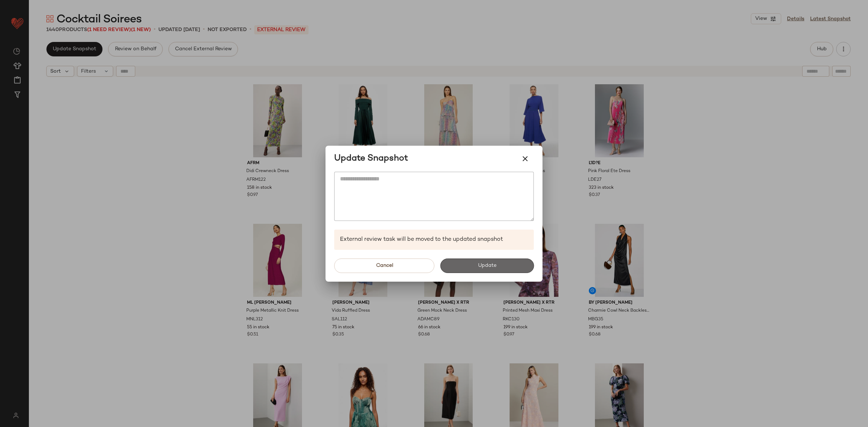
click at [468, 265] on button "Update" at bounding box center [487, 266] width 94 height 14
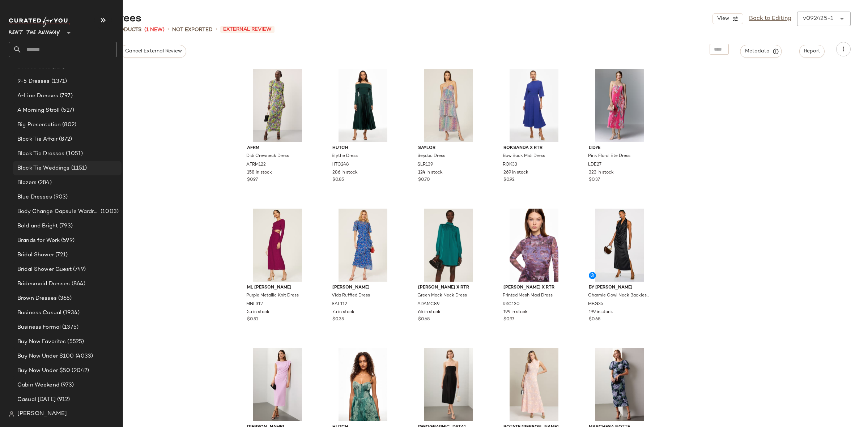
scroll to position [64, 0]
click at [72, 173] on span "(1151)" at bounding box center [78, 170] width 17 height 8
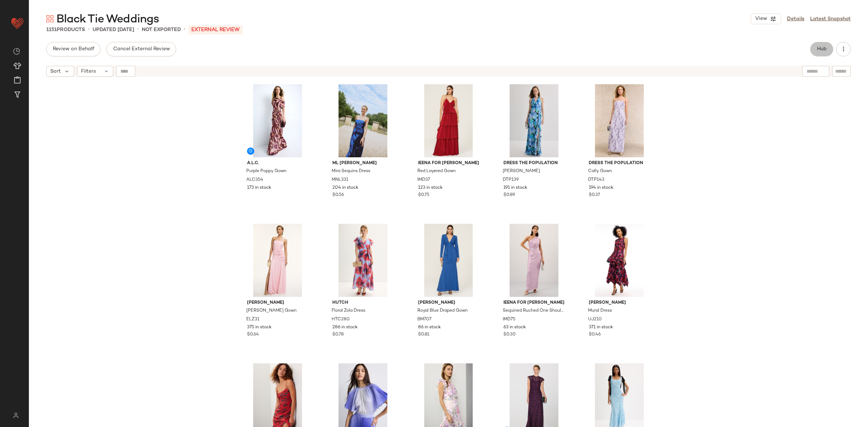
click at [812, 48] on button "Hub" at bounding box center [822, 49] width 23 height 14
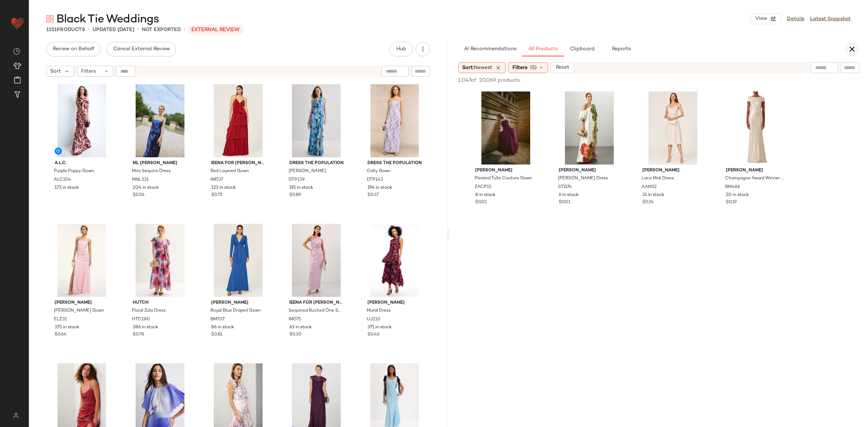
click at [852, 48] on icon "button" at bounding box center [852, 49] width 9 height 9
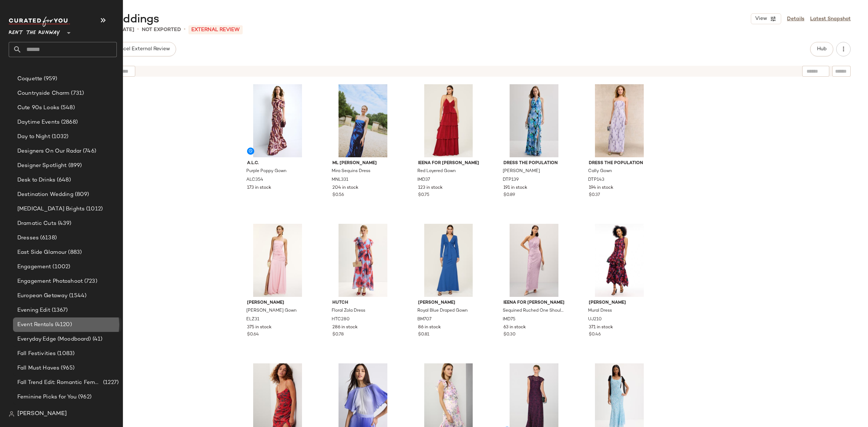
click at [59, 321] on span "(4120)" at bounding box center [63, 325] width 18 height 8
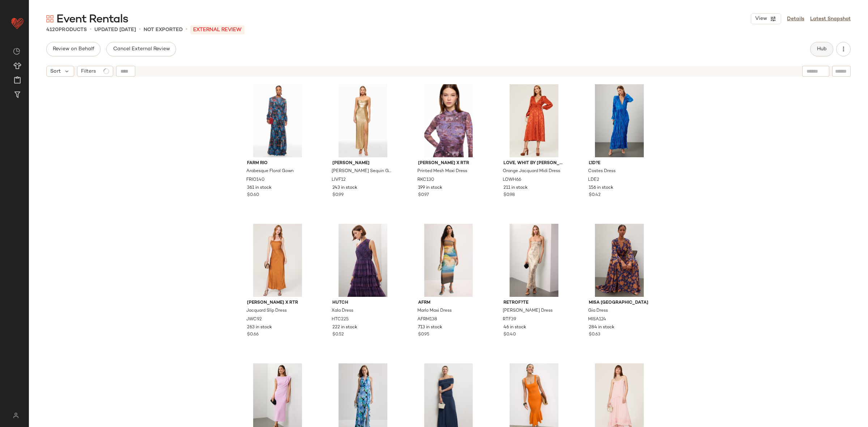
click at [822, 52] on button "Hub" at bounding box center [822, 49] width 23 height 14
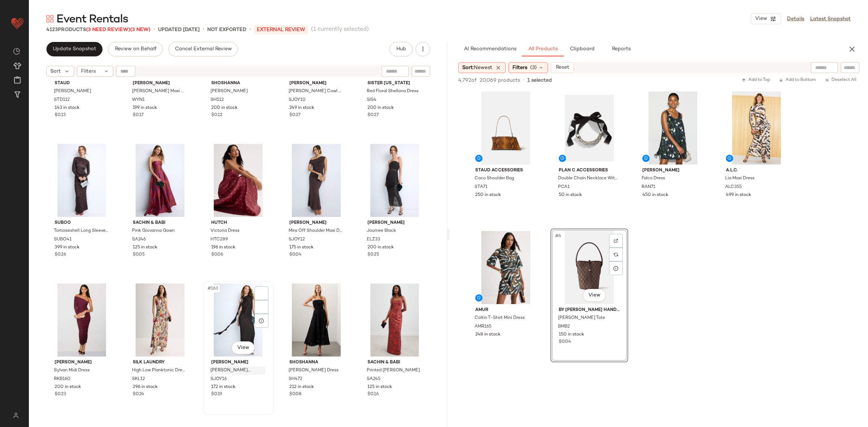
scroll to position [4323, 0]
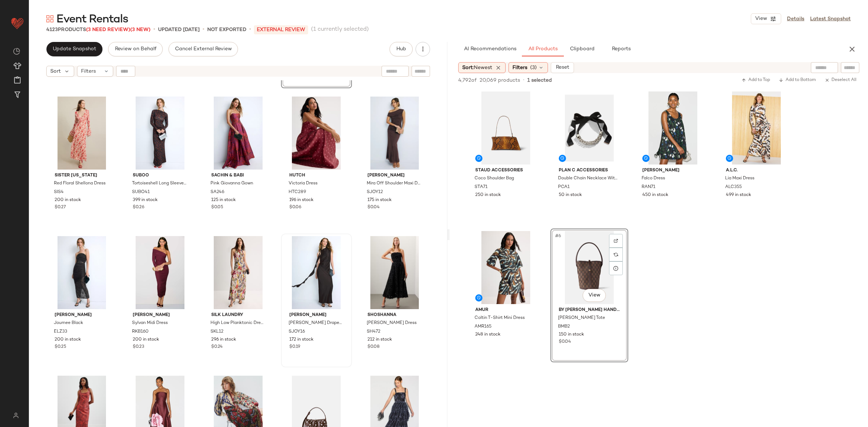
scroll to position [4401, 0]
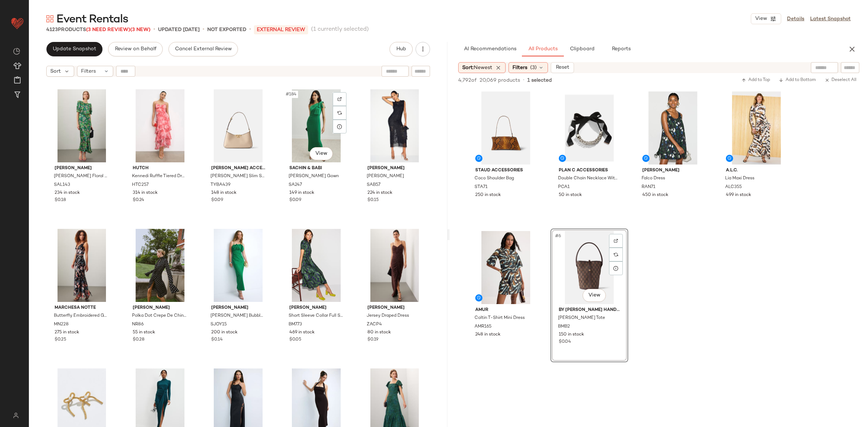
scroll to position [5034, 0]
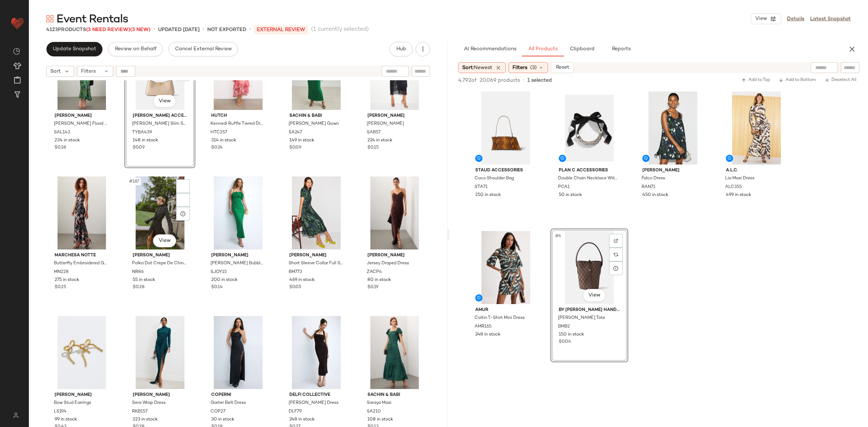
scroll to position [5104, 0]
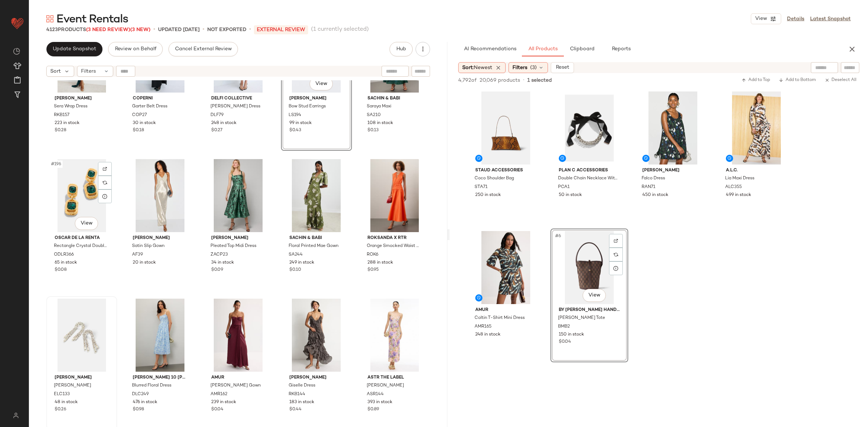
scroll to position [5379, 0]
click at [79, 195] on div "#196 View" at bounding box center [82, 194] width 66 height 73
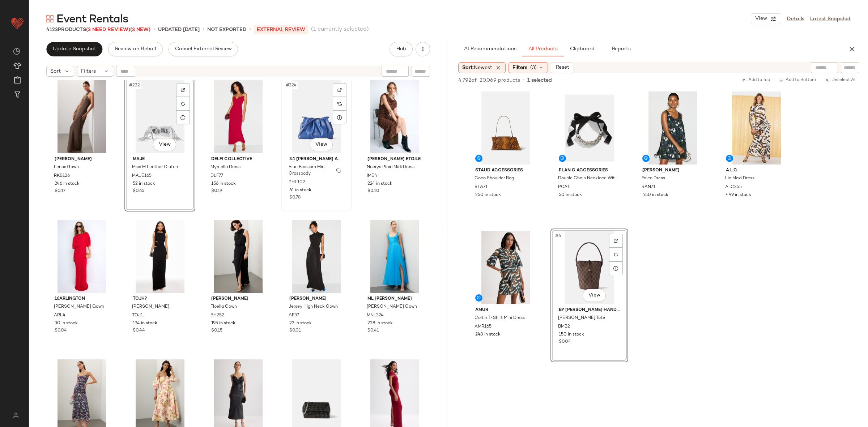
scroll to position [6153, 0]
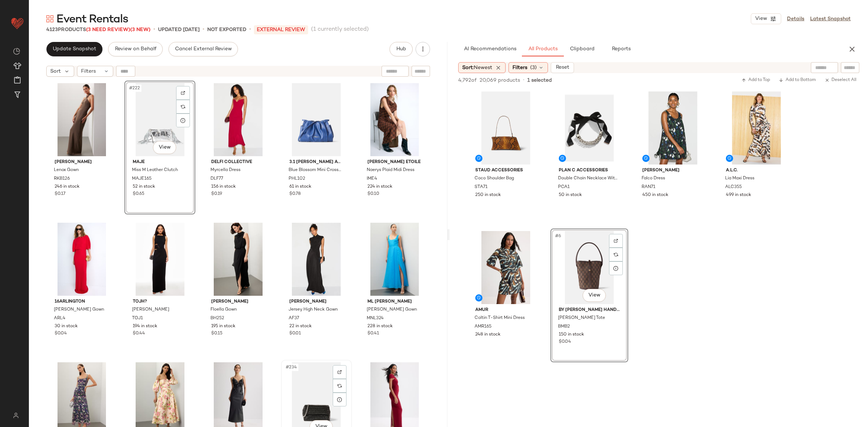
click at [298, 381] on div "#234 View" at bounding box center [317, 399] width 66 height 73
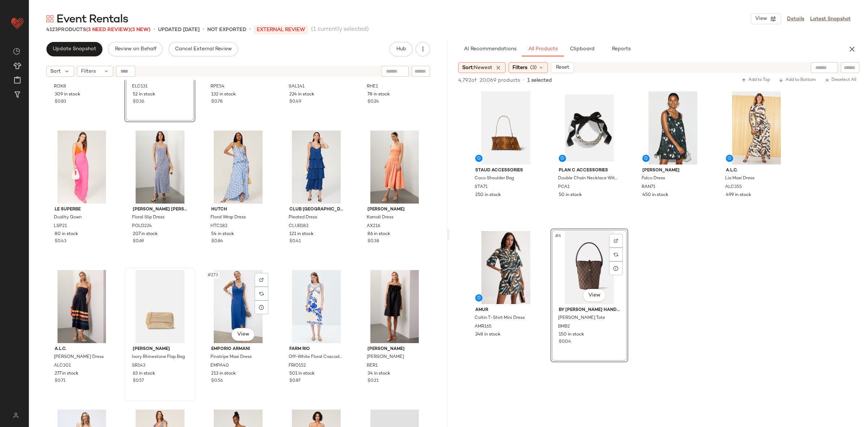
scroll to position [7370, 0]
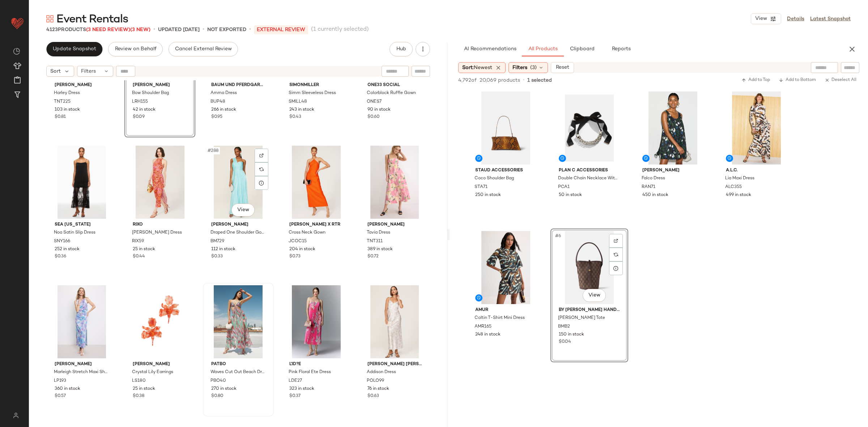
scroll to position [7933, 0]
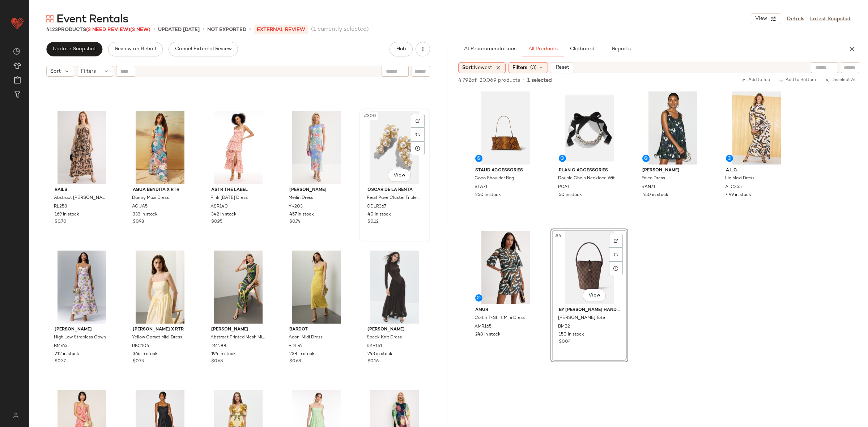
scroll to position [8216, 0]
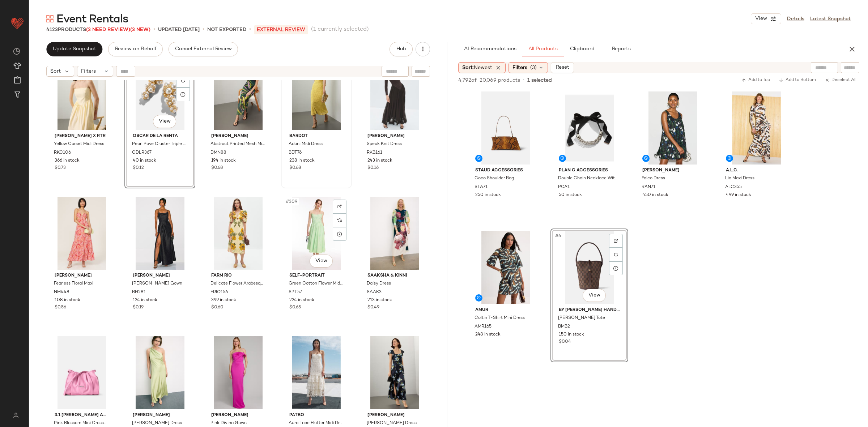
scroll to position [8485, 0]
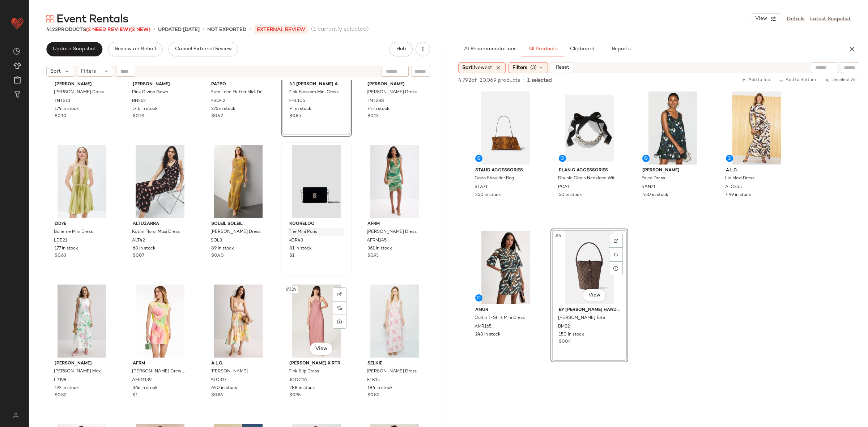
scroll to position [8746, 0]
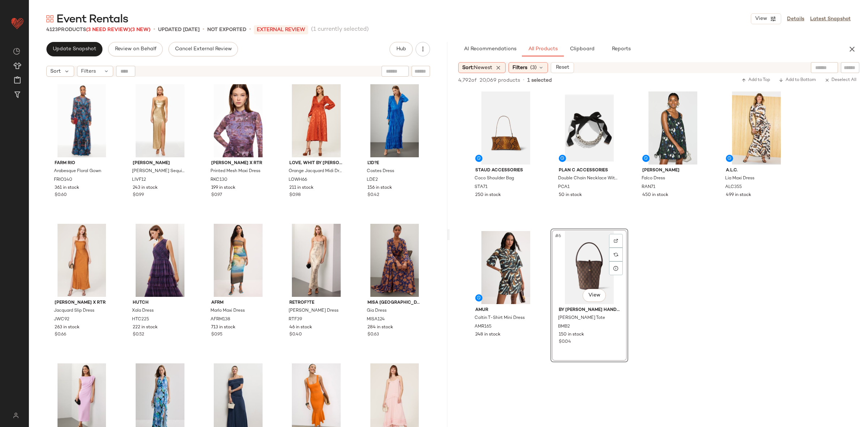
click at [694, 236] on div "Staud Accessories Coco Shoulder Bag STA71 250 in stock Plan C Accessories Doubl…" at bounding box center [659, 226] width 419 height 274
click at [847, 47] on button "button" at bounding box center [852, 49] width 14 height 14
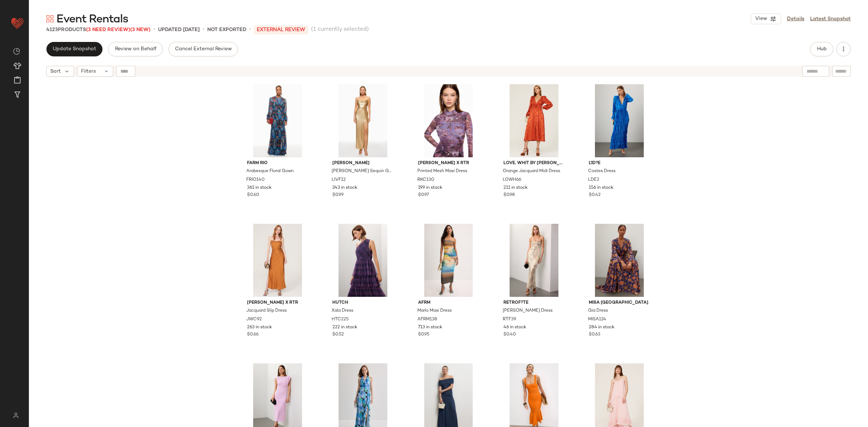
click at [845, 153] on div "FARM Rio Arabesque Floral Gown FRIO140 361 in stock $0.60 [PERSON_NAME] [PERSON…" at bounding box center [449, 262] width 840 height 365
click at [77, 48] on span "Update Snapshot" at bounding box center [74, 49] width 44 height 6
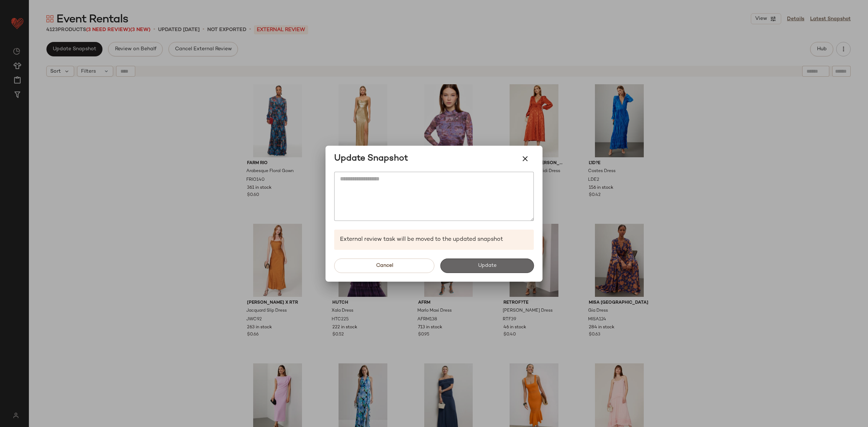
click at [481, 272] on button "Update" at bounding box center [487, 266] width 94 height 14
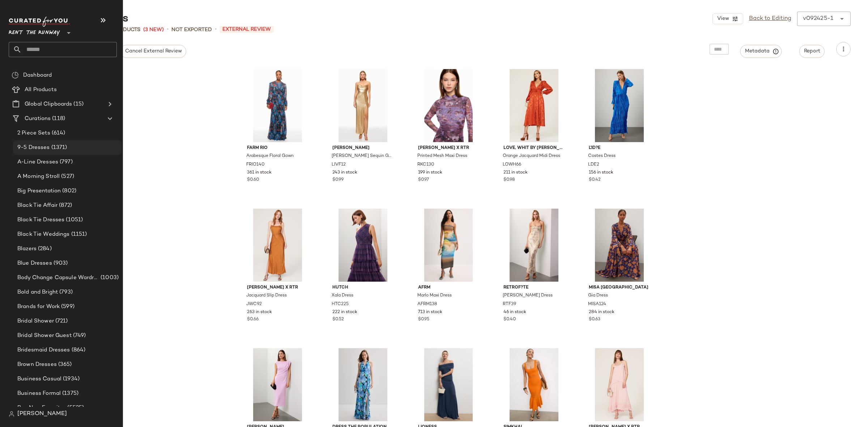
click at [26, 149] on span "9-5 Dresses" at bounding box center [33, 148] width 33 height 8
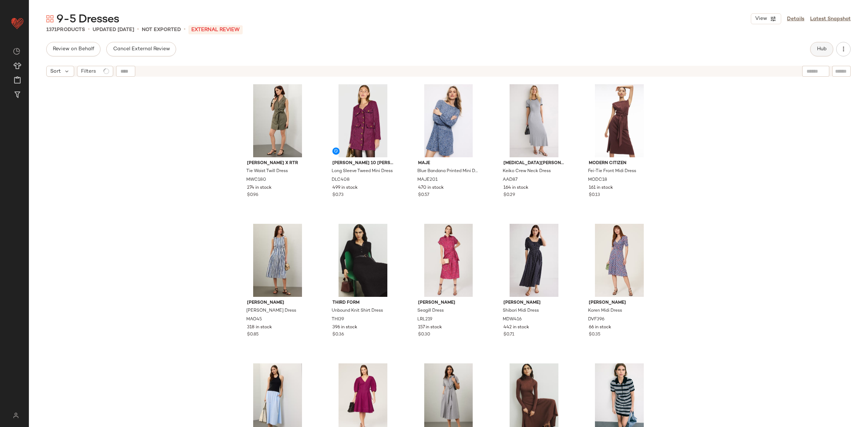
click at [825, 47] on span "Hub" at bounding box center [822, 49] width 10 height 6
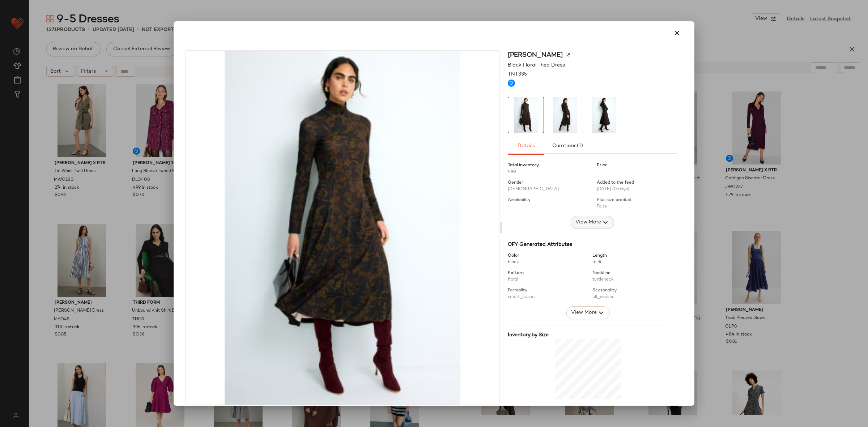
click at [578, 227] on span "View More" at bounding box center [588, 222] width 26 height 9
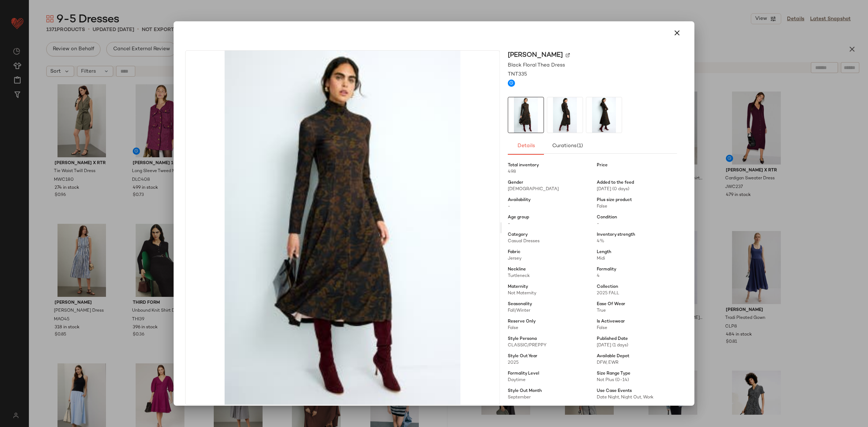
click at [732, 215] on div at bounding box center [434, 213] width 868 height 427
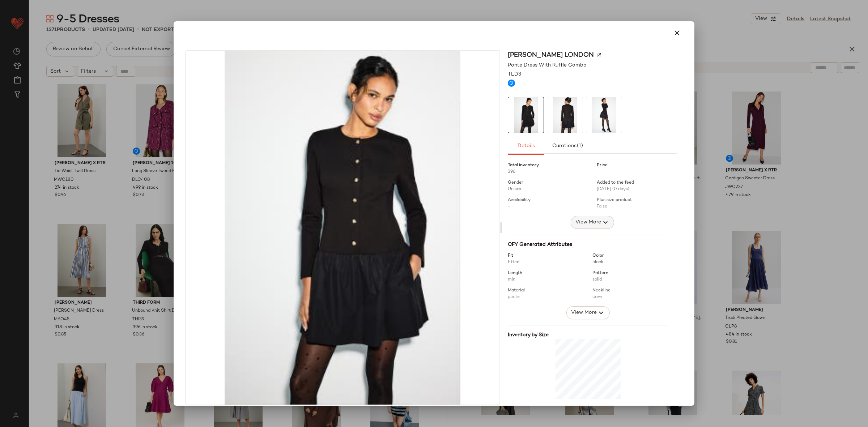
click at [581, 225] on span "View More" at bounding box center [588, 222] width 26 height 9
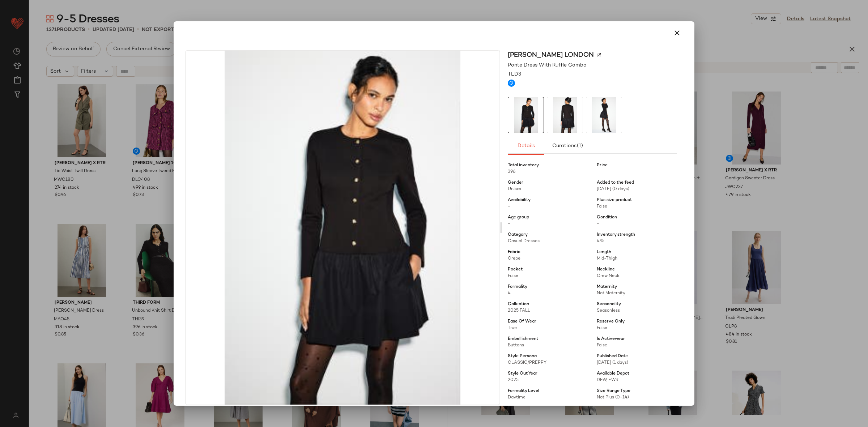
click at [758, 216] on div at bounding box center [434, 213] width 868 height 427
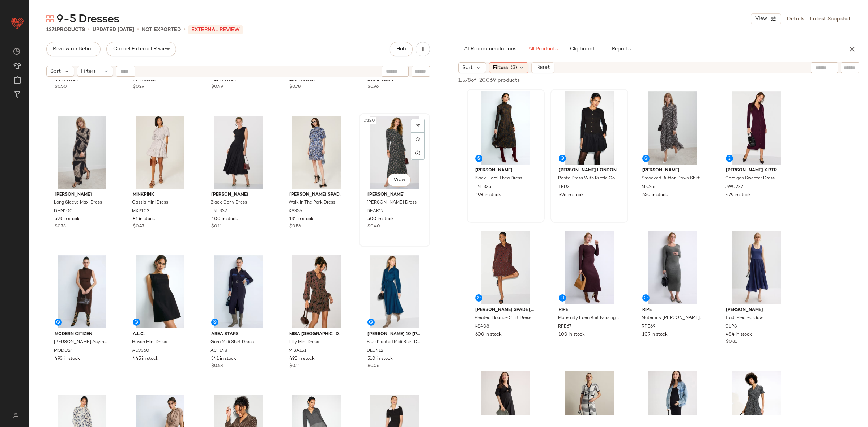
scroll to position [3186, 0]
click at [496, 119] on div "#1 View" at bounding box center [506, 128] width 73 height 73
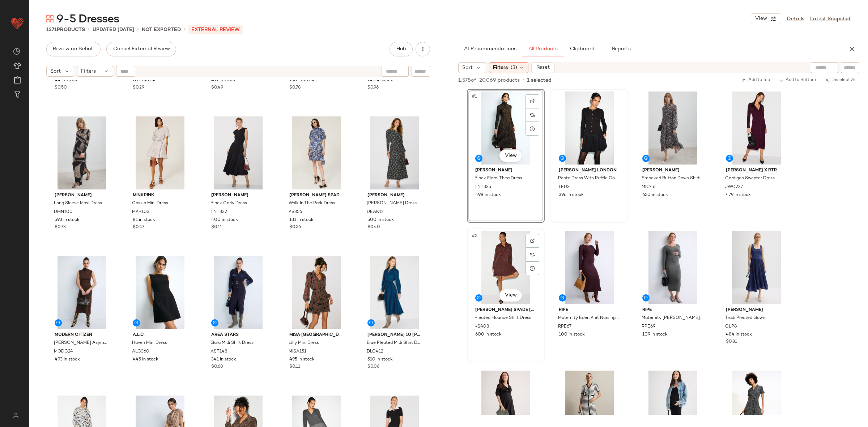
click at [498, 274] on div "#5 View" at bounding box center [506, 267] width 73 height 73
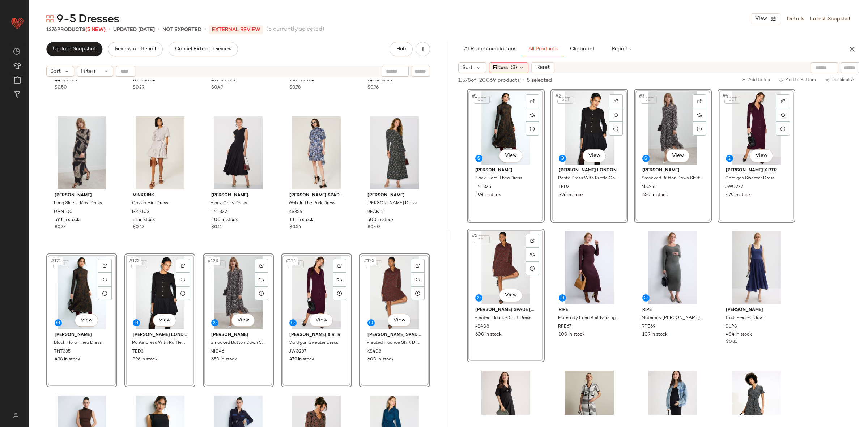
click at [120, 253] on div "[PERSON_NAME] x RTR Leather Sheath Dress ADAMC124 44 in stock $0.50 [PERSON_NAM…" at bounding box center [238, 262] width 419 height 365
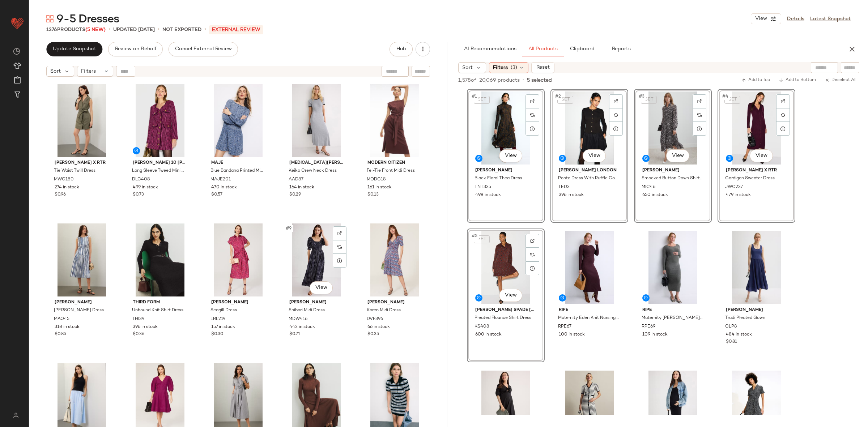
scroll to position [0, 0]
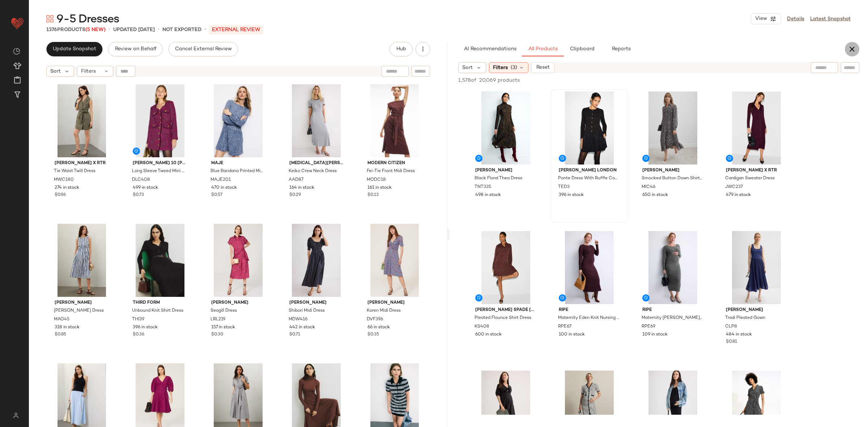
click at [851, 49] on icon "button" at bounding box center [852, 49] width 9 height 9
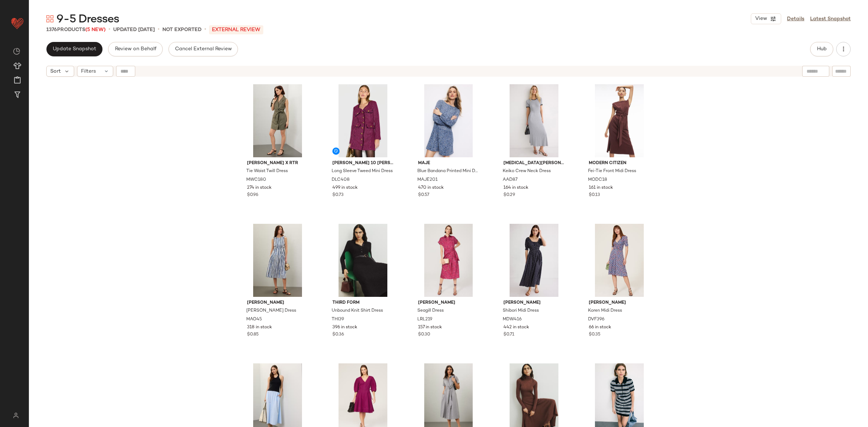
drag, startPoint x: 817, startPoint y: 143, endPoint x: 758, endPoint y: 128, distance: 60.7
click at [816, 145] on div "[PERSON_NAME] x RTR Tie Waist Twill Dress MWC180 274 in stock $0.96 [PERSON_NAM…" at bounding box center [449, 262] width 840 height 365
click at [64, 52] on span "Update Snapshot" at bounding box center [74, 49] width 44 height 6
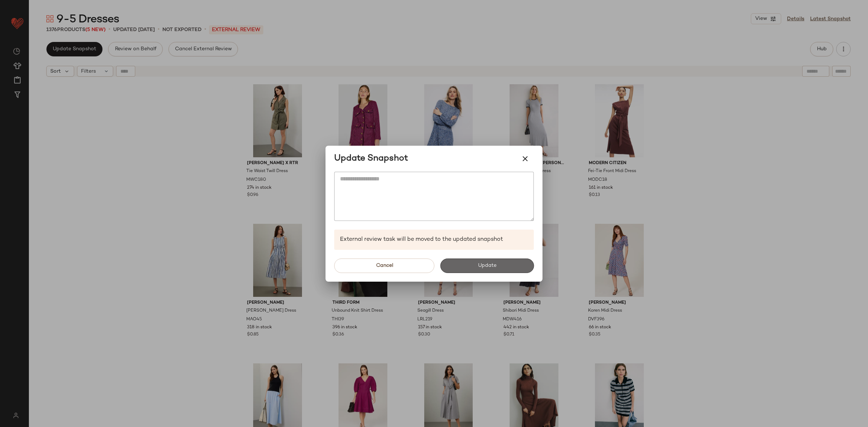
click at [497, 262] on button "Update" at bounding box center [487, 266] width 94 height 14
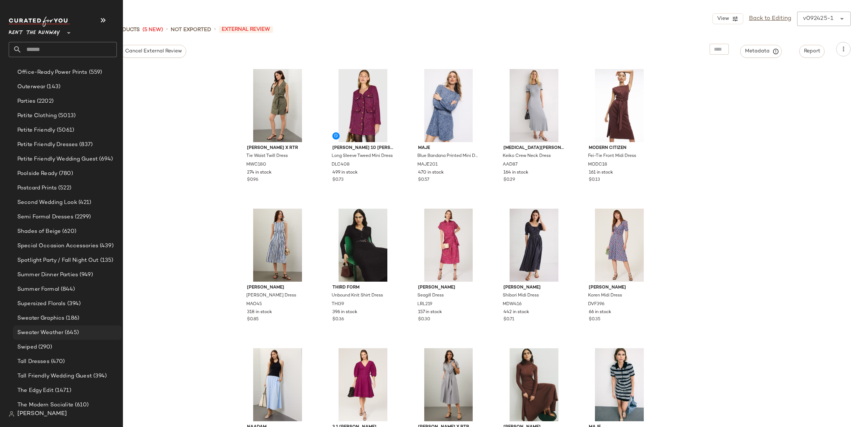
scroll to position [1134, 0]
click at [59, 334] on div "[DEMOGRAPHIC_DATA] (290)" at bounding box center [66, 330] width 103 height 8
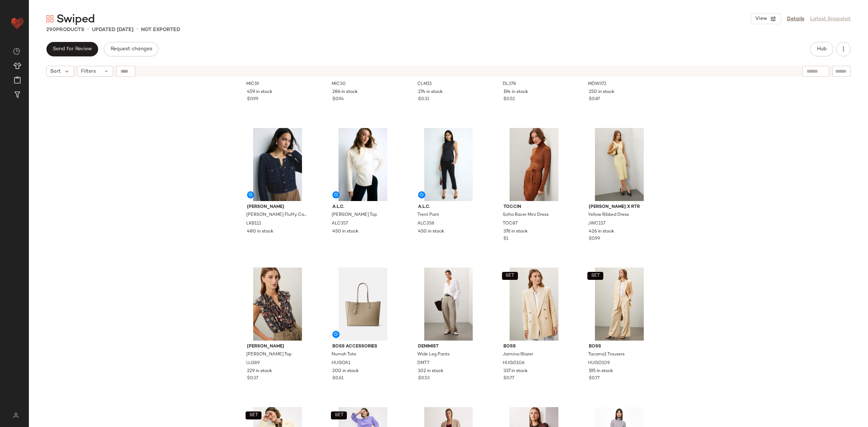
scroll to position [666, 0]
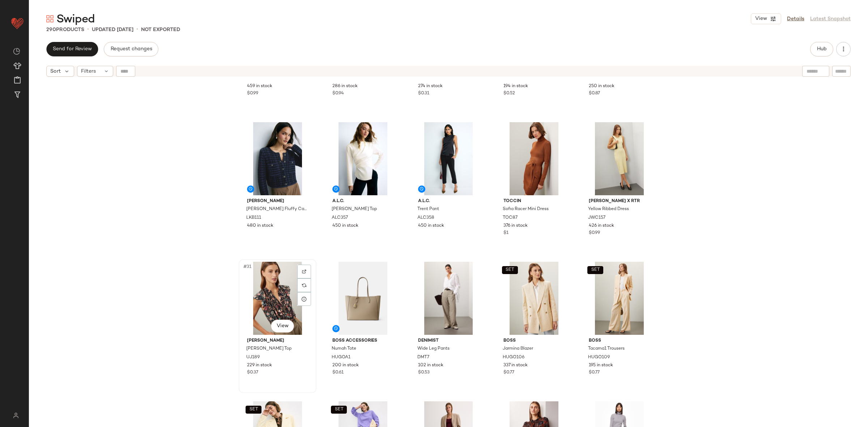
click at [259, 287] on div "#31 View" at bounding box center [277, 298] width 73 height 73
click at [595, 293] on div "SET #35 View" at bounding box center [619, 298] width 73 height 73
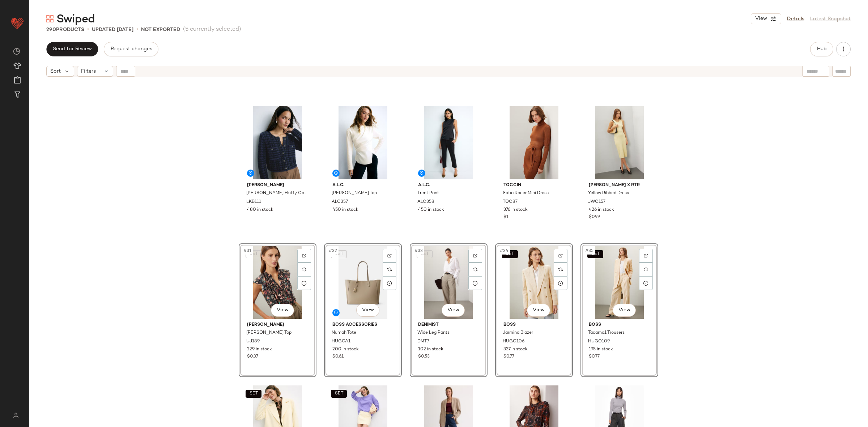
scroll to position [678, 0]
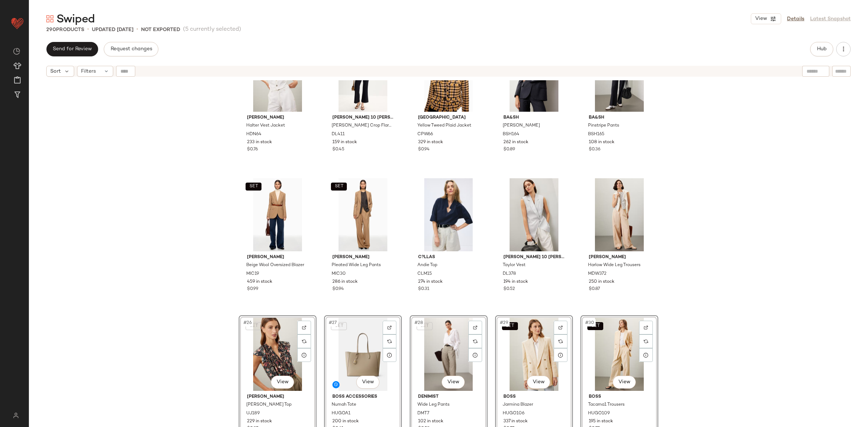
scroll to position [444, 0]
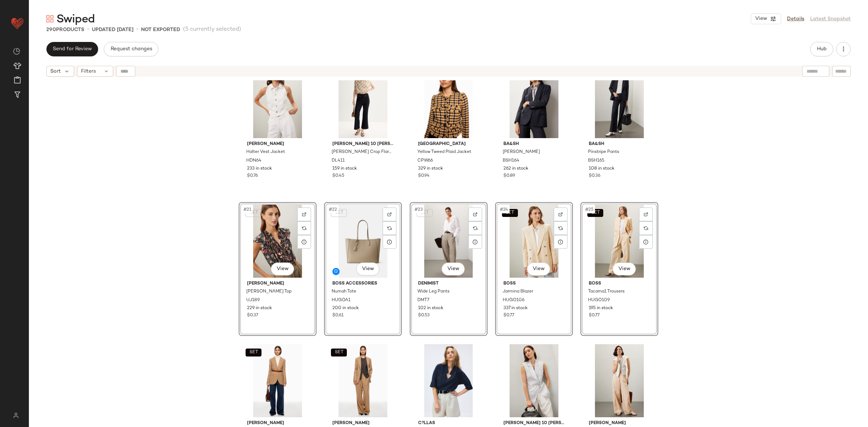
click at [211, 227] on div "[PERSON_NAME] Halter Vest Jacket HDN64 233 in stock $0.76 [PERSON_NAME] 10 [PER…" at bounding box center [449, 262] width 840 height 365
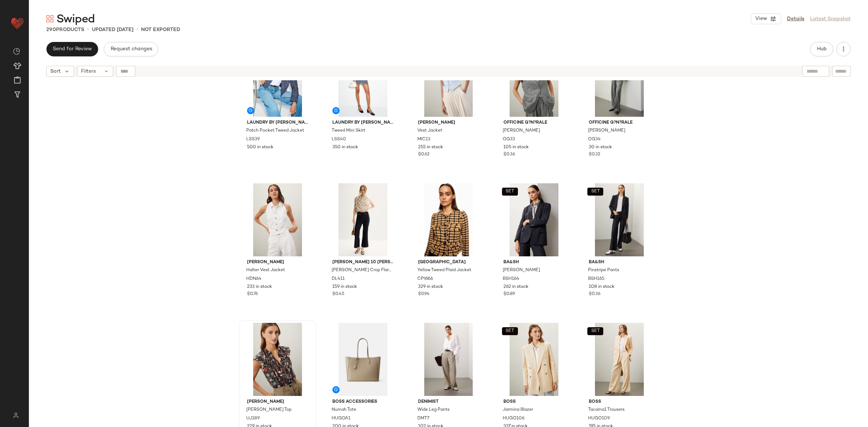
scroll to position [326, 0]
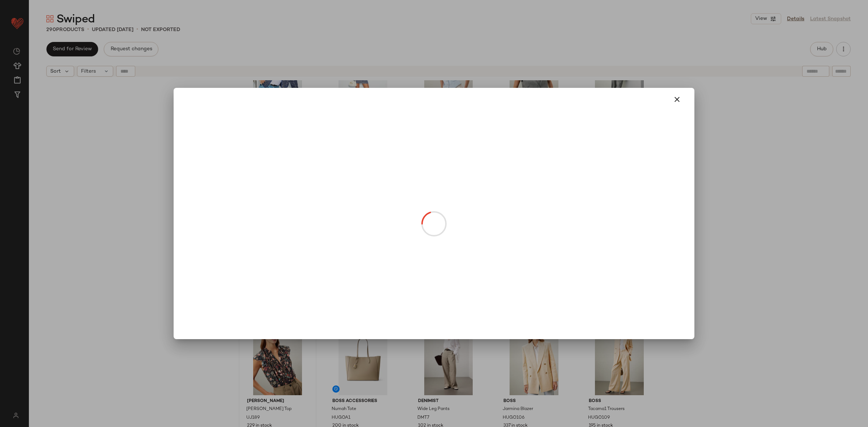
click at [758, 310] on div at bounding box center [434, 213] width 868 height 427
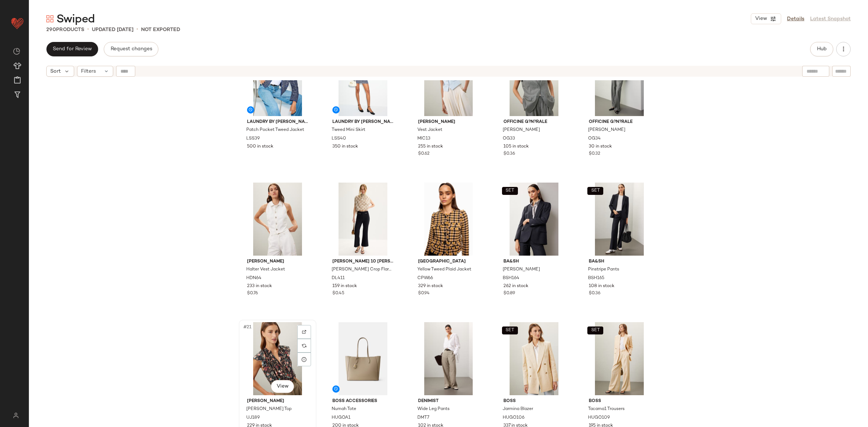
click at [282, 350] on div "#21 View" at bounding box center [277, 358] width 73 height 73
click at [602, 351] on div "SET #25 View" at bounding box center [619, 358] width 73 height 73
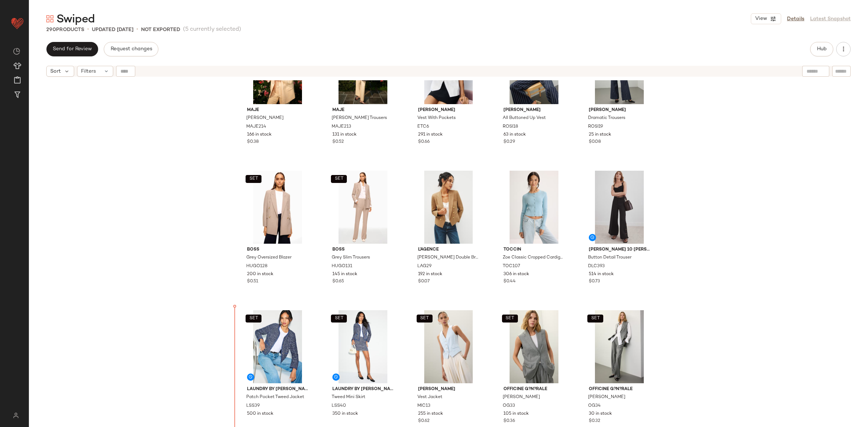
scroll to position [67, 0]
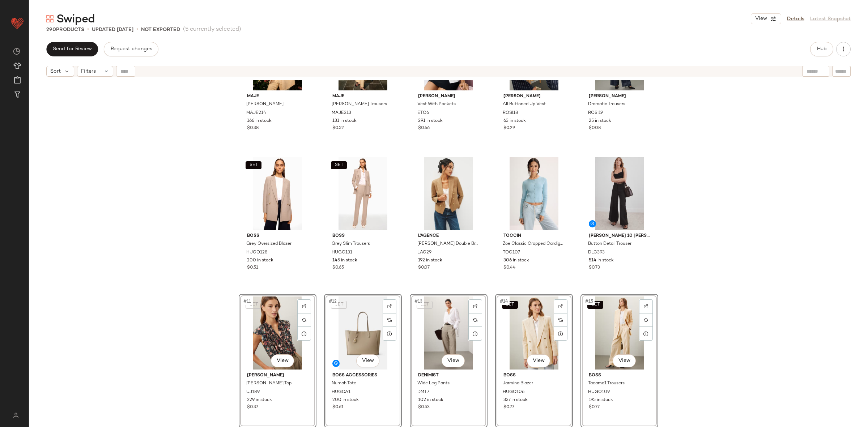
click at [216, 333] on div "SET Maje [PERSON_NAME] MAJE214 166 in stock $0.38 SET Maje [PERSON_NAME] Trouse…" at bounding box center [449, 262] width 840 height 365
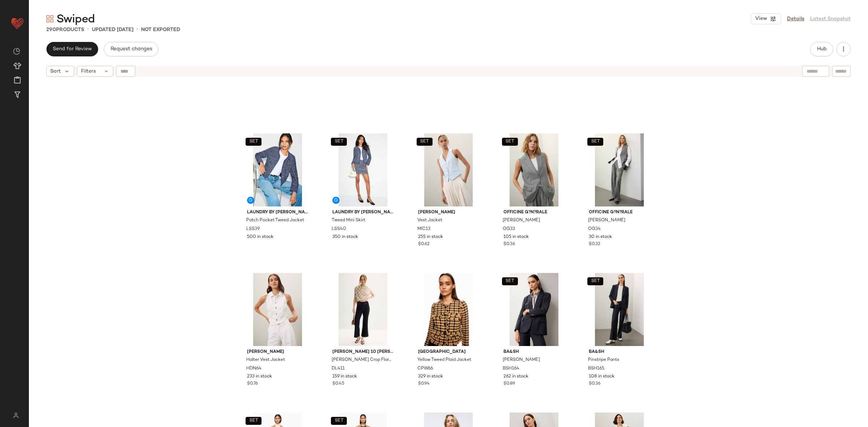
scroll to position [365, 0]
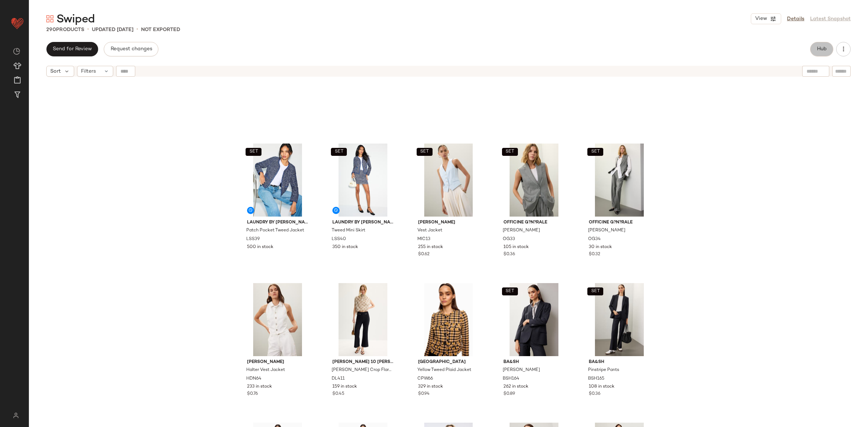
click at [817, 45] on button "Hub" at bounding box center [822, 49] width 23 height 14
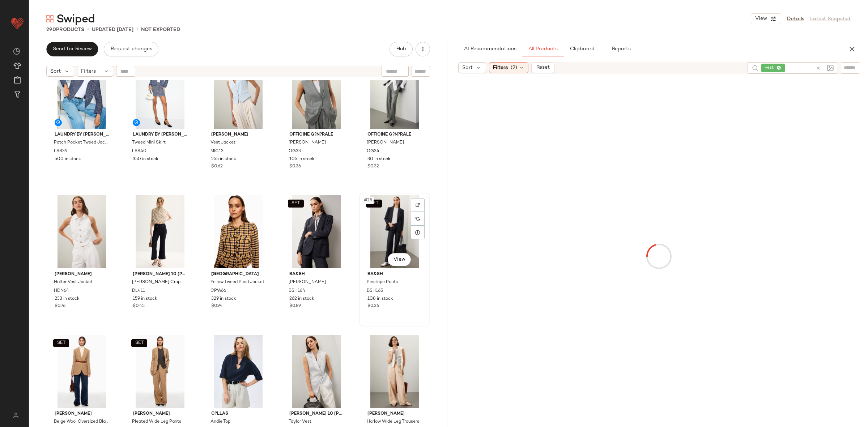
scroll to position [454, 0]
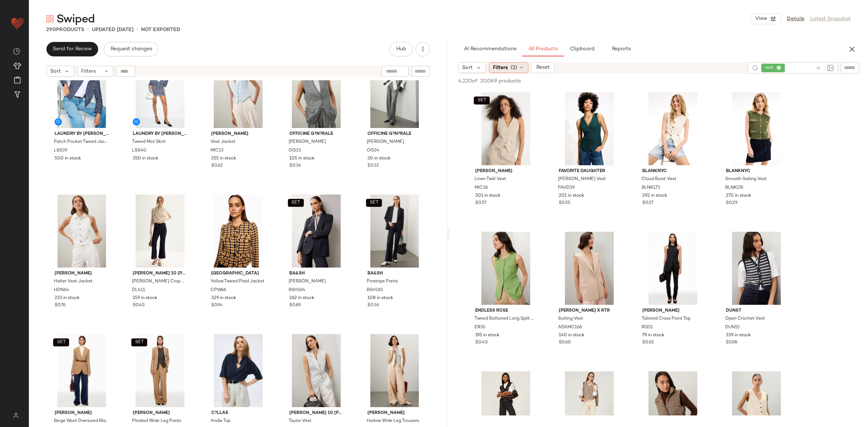
click at [515, 66] on span "(2)" at bounding box center [514, 68] width 7 height 8
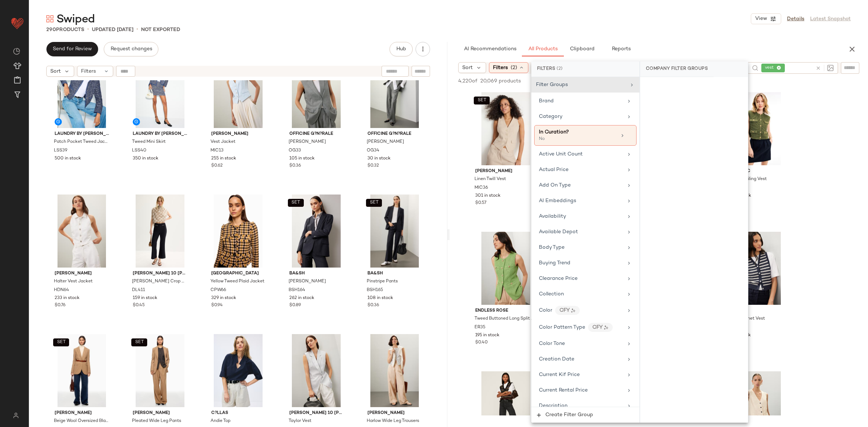
click at [819, 67] on icon at bounding box center [818, 67] width 5 height 5
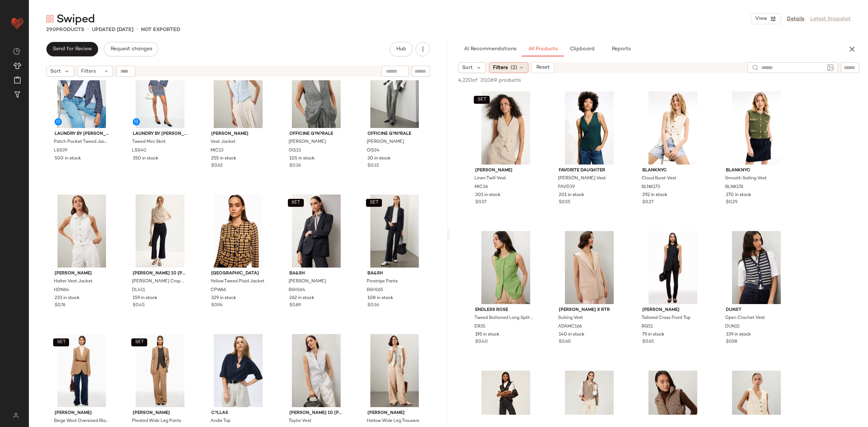
click at [504, 71] on span "Filters" at bounding box center [500, 68] width 15 height 8
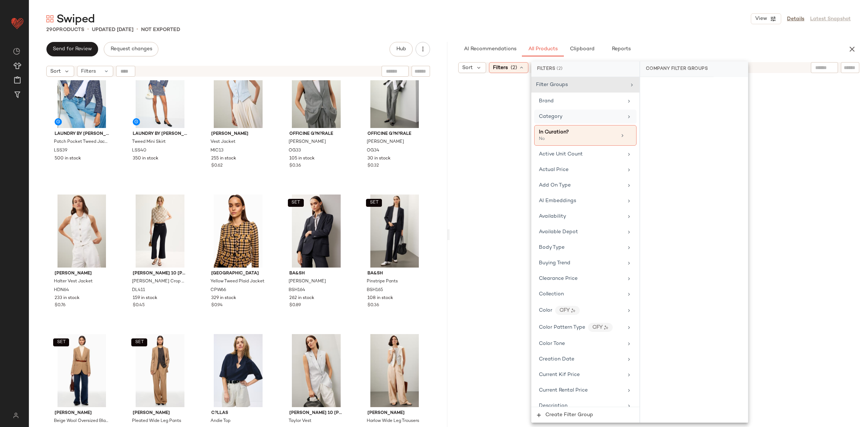
click at [572, 115] on div "Category" at bounding box center [581, 117] width 84 height 8
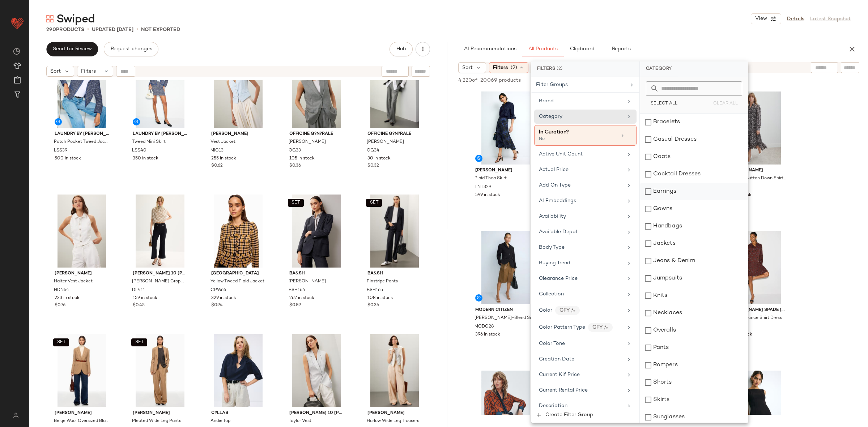
click at [668, 193] on div "Earrings" at bounding box center [694, 191] width 108 height 17
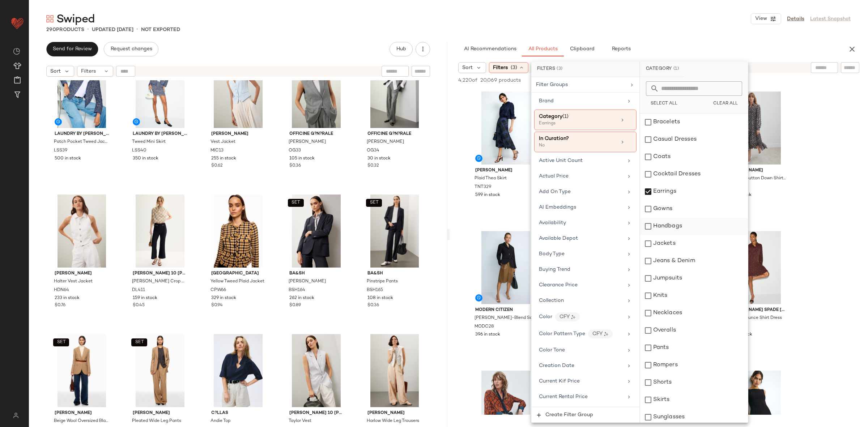
click at [662, 226] on div "Handbags" at bounding box center [694, 226] width 108 height 17
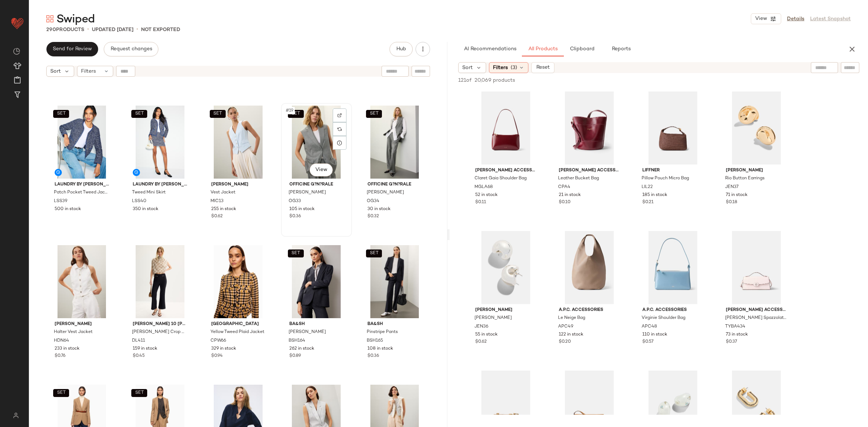
scroll to position [398, 0]
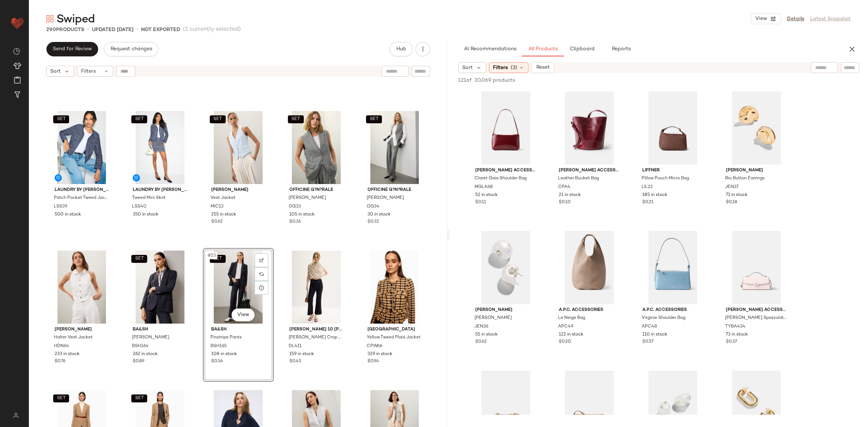
click at [281, 240] on div "SET Officine G?n?rale [PERSON_NAME] OG33 105 in stock $0.36" at bounding box center [316, 176] width 71 height 134
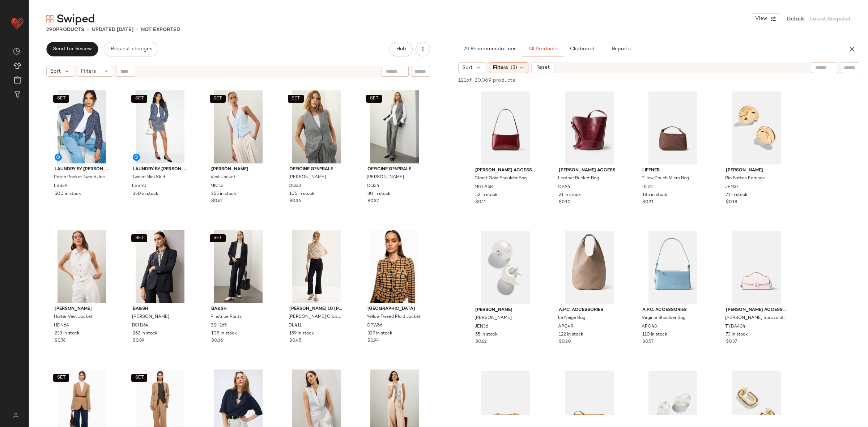
scroll to position [431, 0]
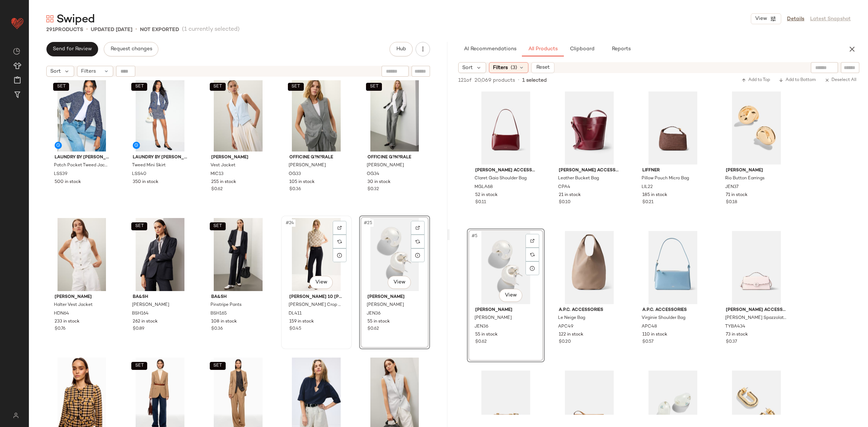
click at [316, 255] on div "#24 View" at bounding box center [317, 254] width 66 height 73
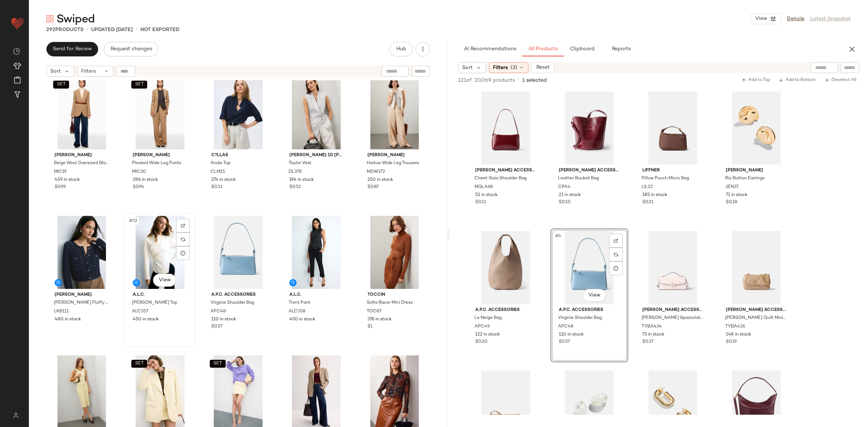
click at [162, 249] on div "#32 View" at bounding box center [160, 252] width 66 height 73
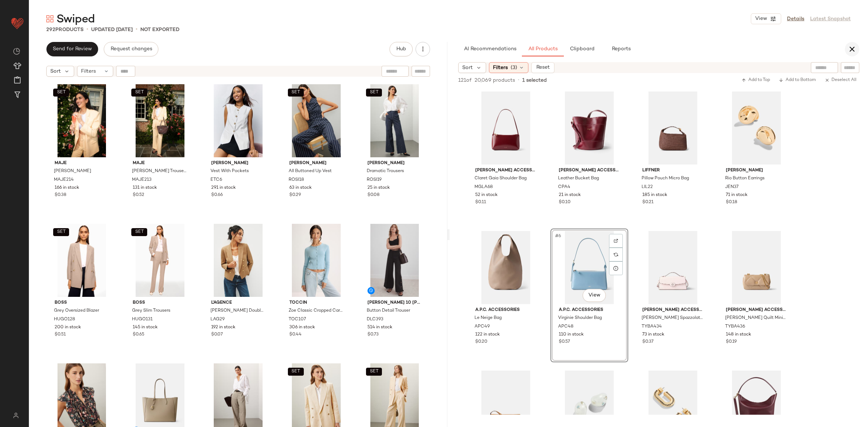
click at [855, 53] on icon "button" at bounding box center [852, 49] width 9 height 9
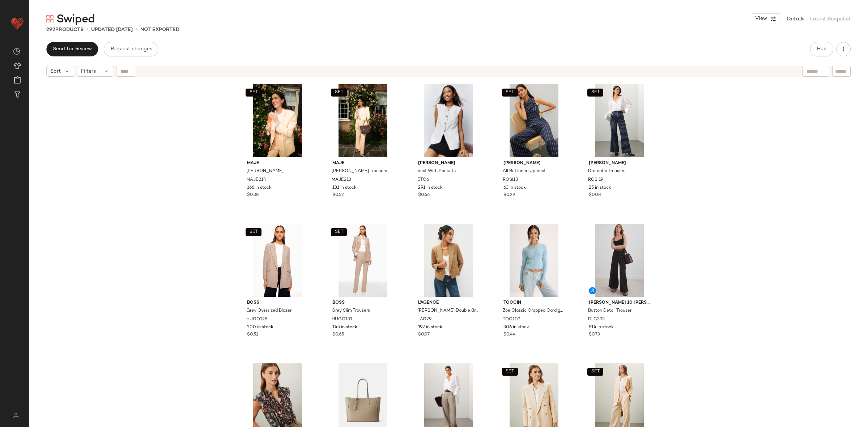
click at [812, 133] on div "SET Maje [PERSON_NAME] MAJE214 166 in stock $0.38 SET Maje [PERSON_NAME] Trouse…" at bounding box center [449, 262] width 840 height 365
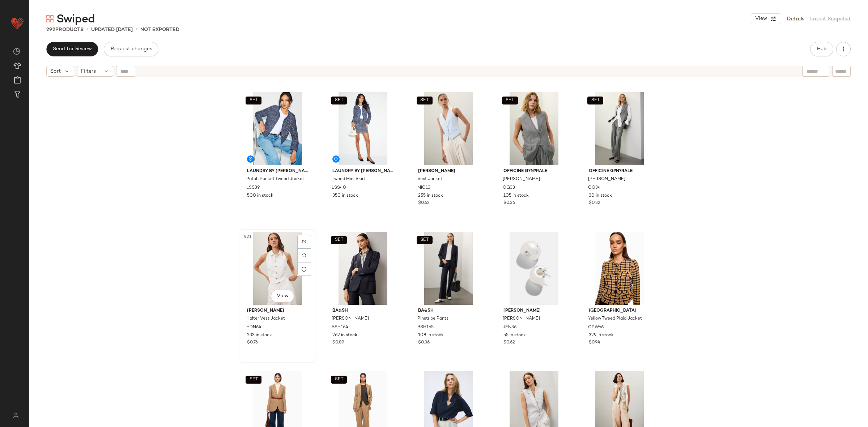
scroll to position [413, 0]
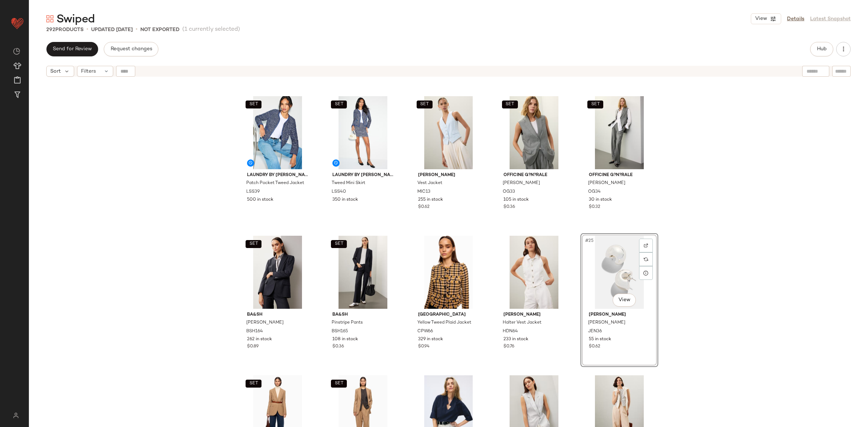
click at [698, 264] on div "SET Laundry by [PERSON_NAME] Patch Pocket Tweed Jacket LSS39 500 in stock SET L…" at bounding box center [449, 262] width 840 height 365
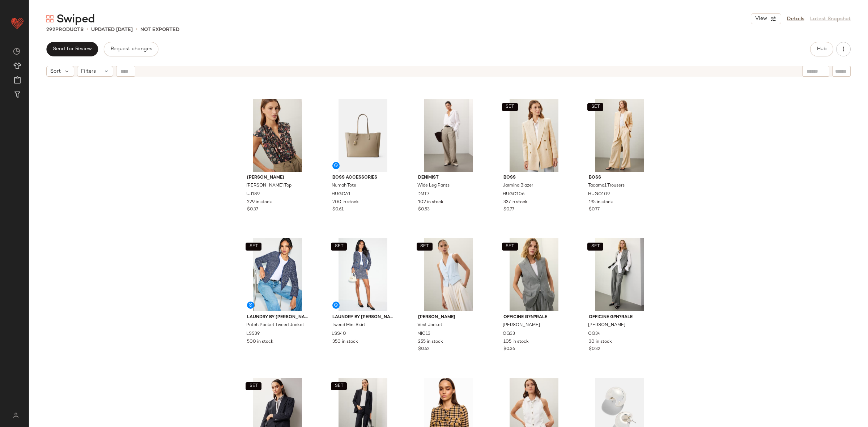
scroll to position [275, 0]
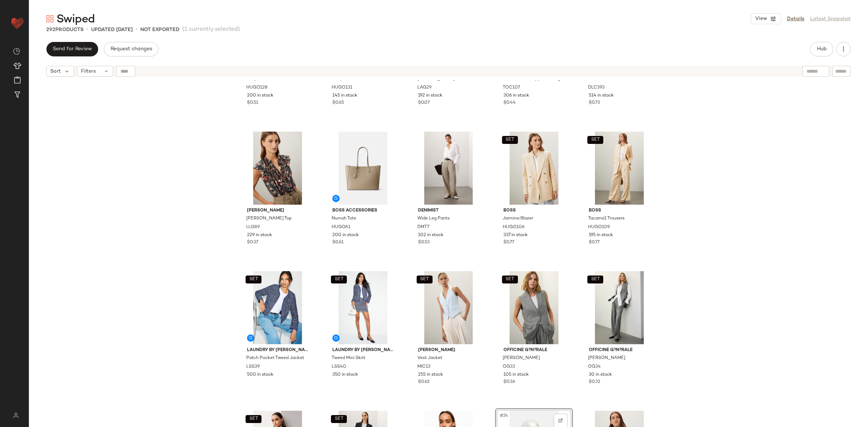
click at [694, 263] on div "SET BOSS Grey Oversized Blazer HUGO128 200 in stock $0.51 SET BOSS Grey Slim Tr…" at bounding box center [449, 262] width 840 height 365
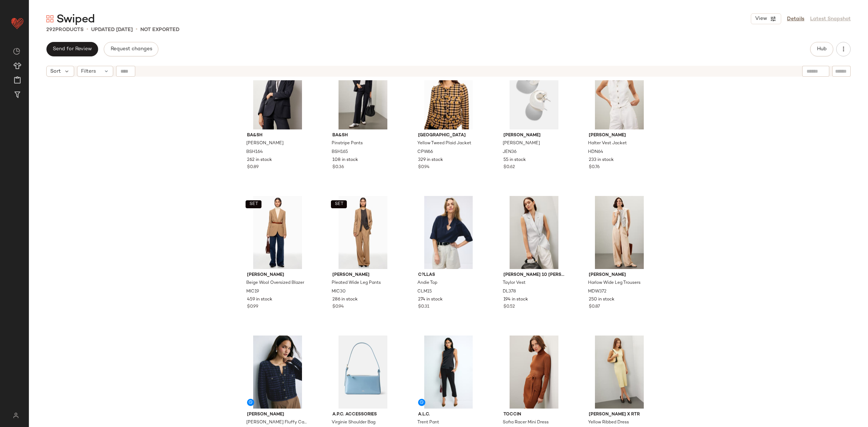
scroll to position [591, 0]
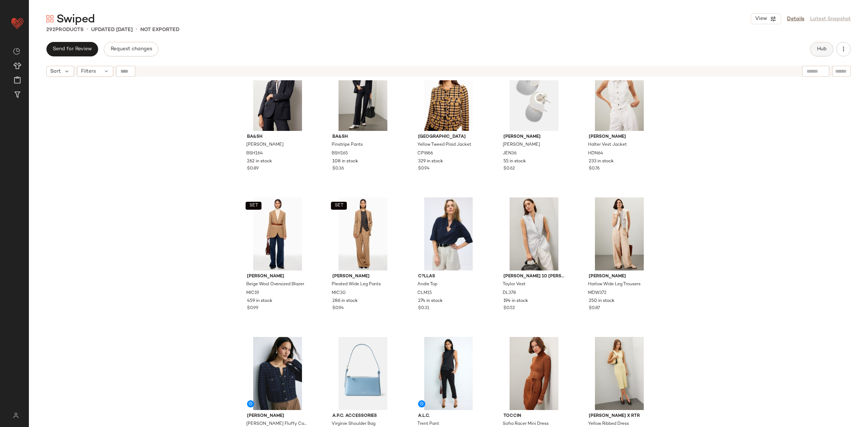
click at [819, 48] on span "Hub" at bounding box center [822, 49] width 10 height 6
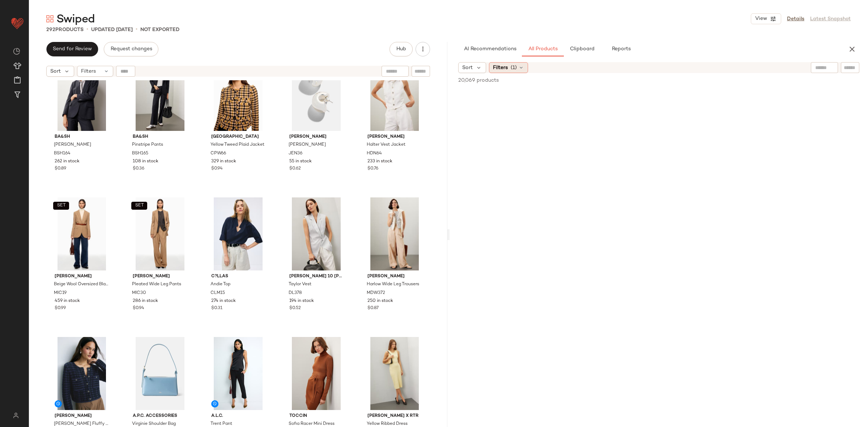
click at [508, 68] on div "Filters (1)" at bounding box center [508, 67] width 39 height 11
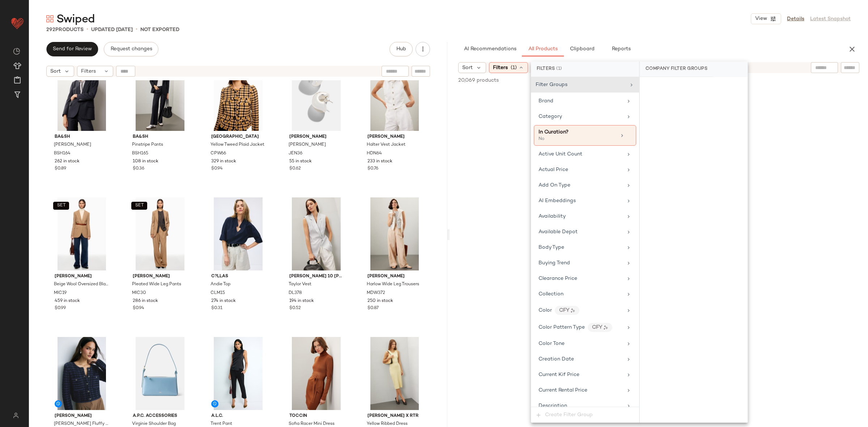
click at [508, 68] on div "Filters (1)" at bounding box center [508, 67] width 39 height 11
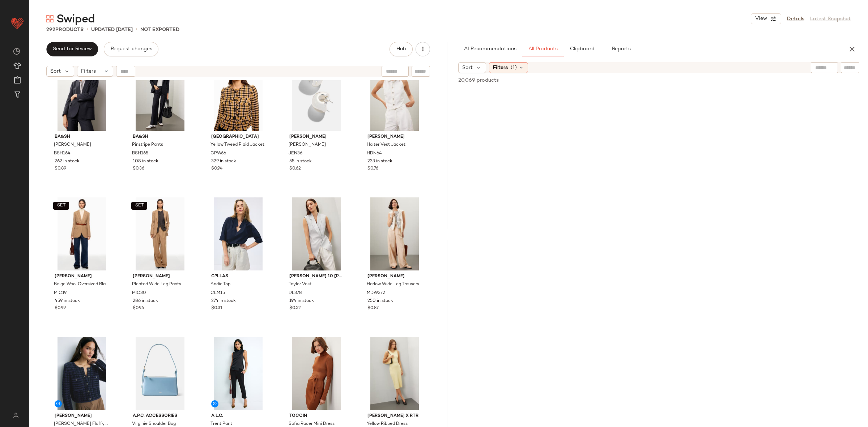
scroll to position [0, 0]
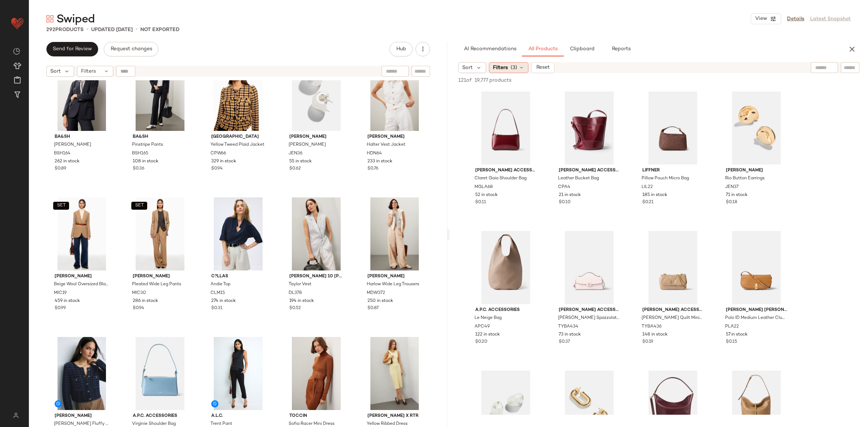
click at [500, 63] on div "Filters (3)" at bounding box center [508, 67] width 39 height 11
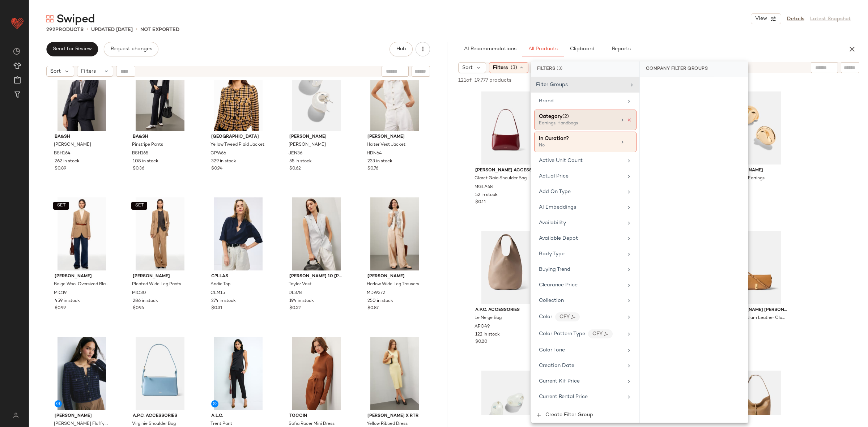
click at [627, 119] on icon at bounding box center [629, 120] width 5 height 5
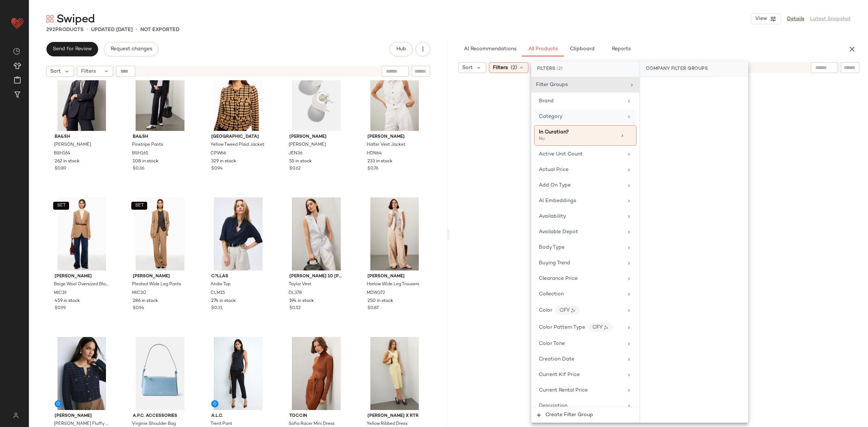
click at [854, 122] on div at bounding box center [659, 256] width 416 height 362
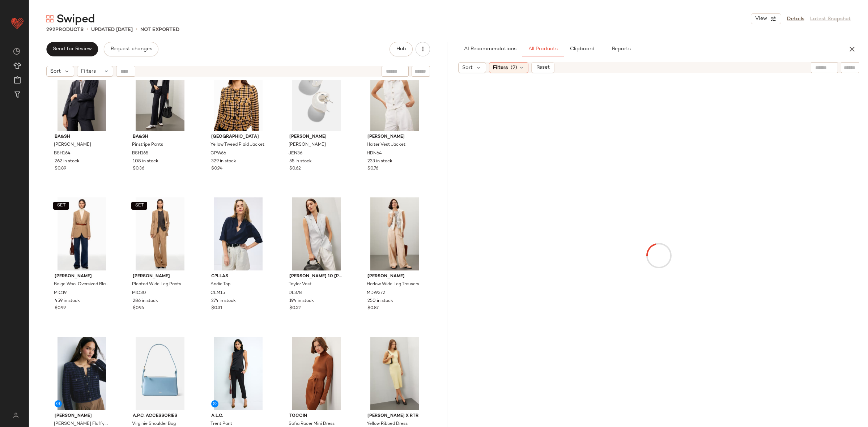
click at [846, 65] on input "text" at bounding box center [850, 68] width 13 height 8
type input "****"
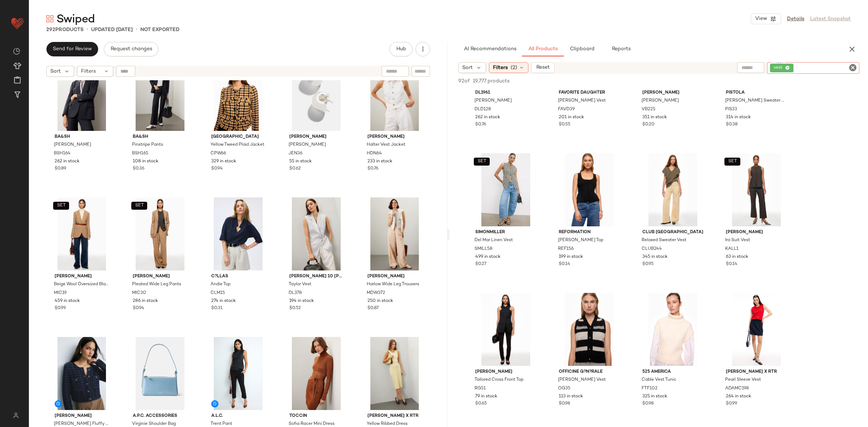
scroll to position [500, 0]
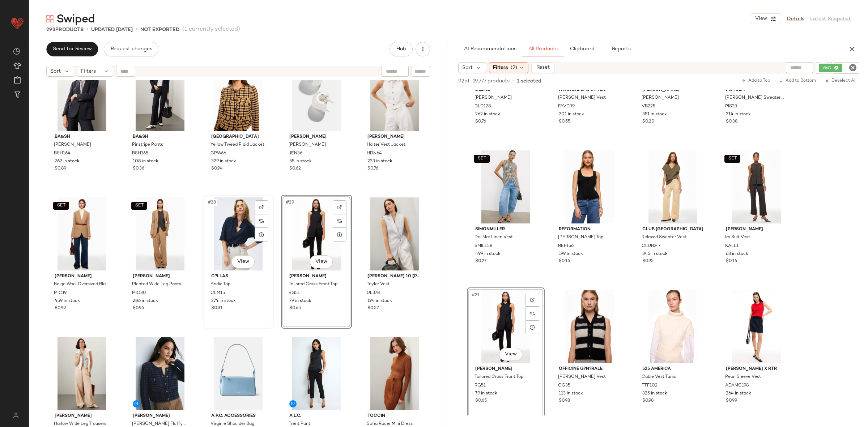
click at [239, 239] on div "#28 View" at bounding box center [239, 234] width 66 height 73
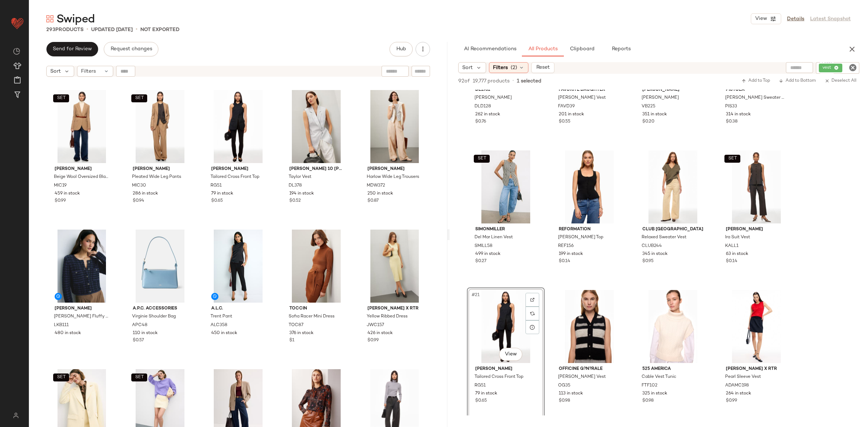
scroll to position [703, 0]
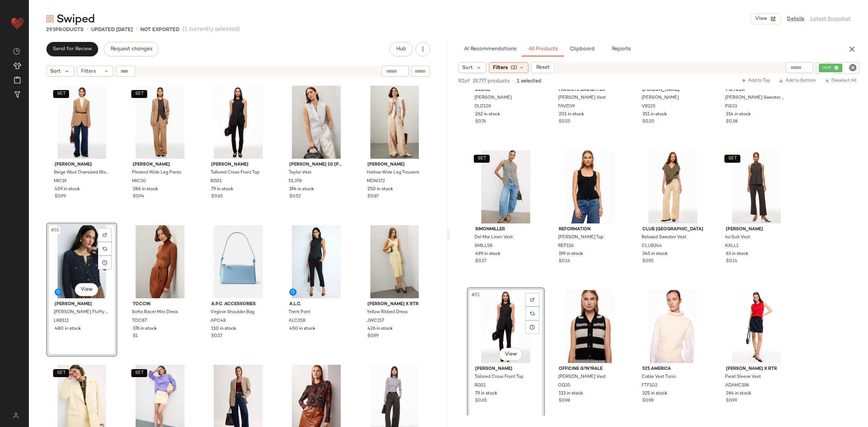
click at [268, 218] on div "SET ba&sh [PERSON_NAME] BSH164 262 in stock $0.89 SET ba&sh Pinstripe Pants BSH…" at bounding box center [238, 262] width 419 height 365
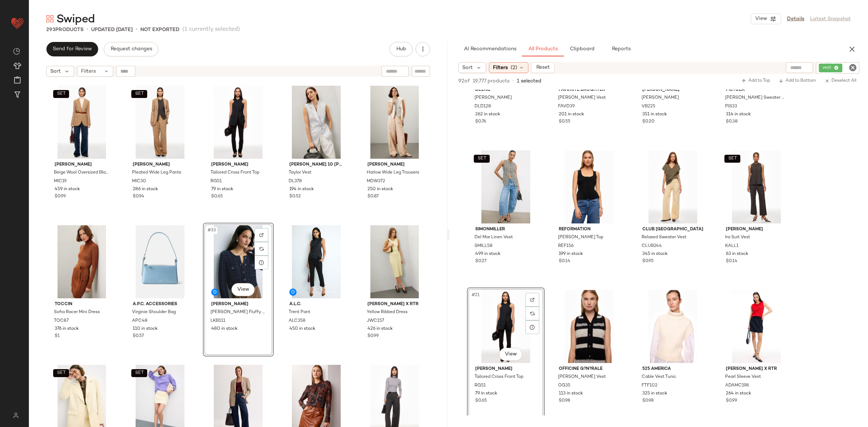
click at [272, 221] on div "SET ba&sh [PERSON_NAME] BSH164 262 in stock $0.89 SET ba&sh Pinstripe Pants BSH…" at bounding box center [238, 262] width 419 height 365
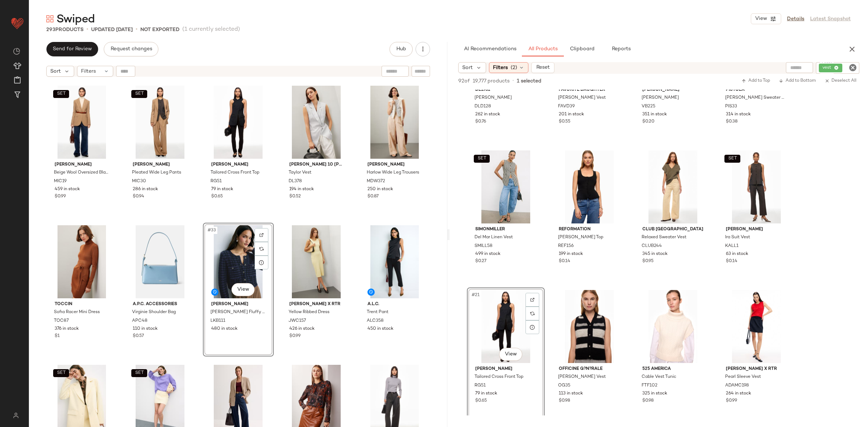
click at [198, 220] on div "SET ba&sh [PERSON_NAME] BSH164 262 in stock $0.89 SET ba&sh Pinstripe Pants BSH…" at bounding box center [238, 262] width 419 height 365
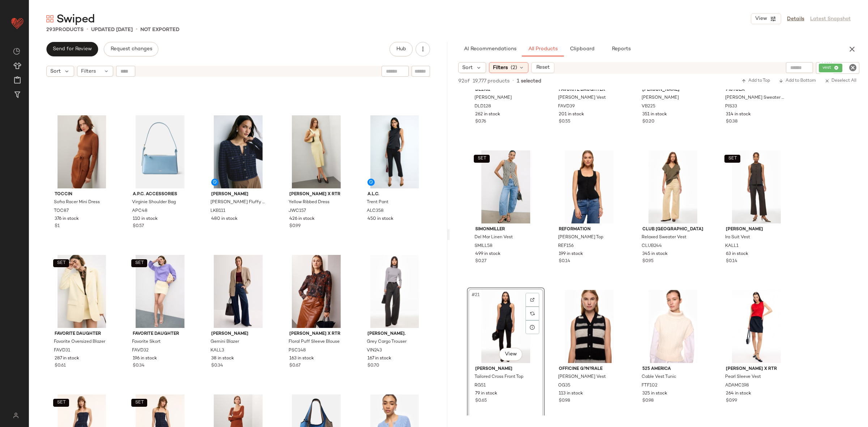
scroll to position [748, 0]
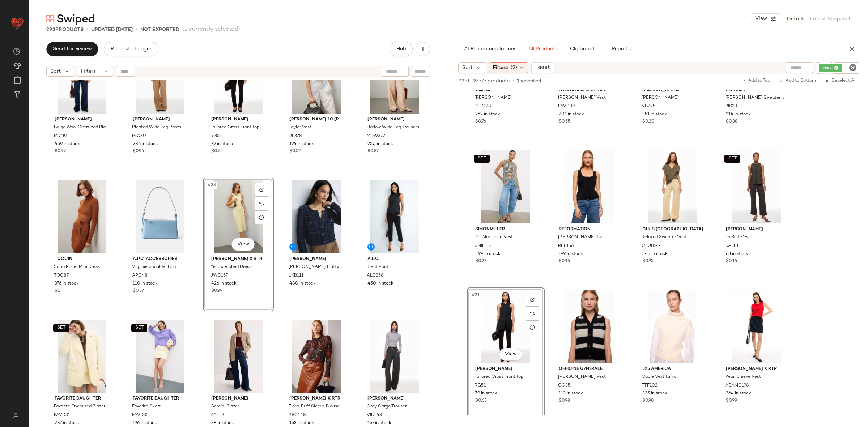
click at [197, 172] on div "SET [PERSON_NAME] Beige Wool Oversized Blazer MIC19 459 in stock $0.99 SET [PER…" at bounding box center [238, 262] width 419 height 365
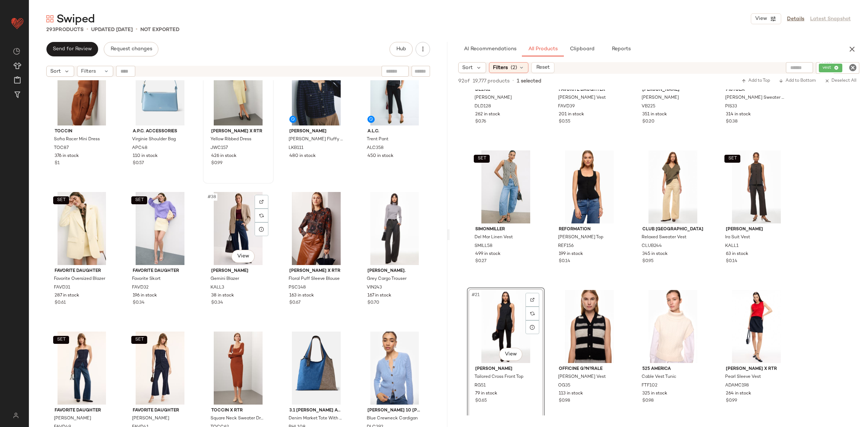
scroll to position [875, 0]
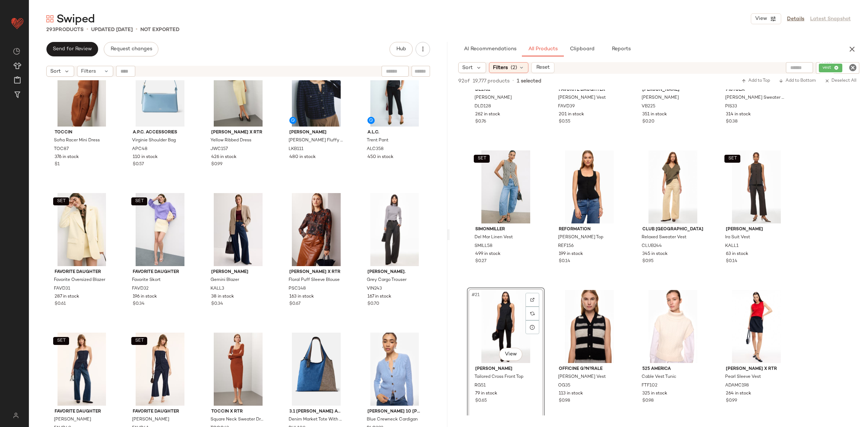
click at [849, 67] on icon "Clear Filter" at bounding box center [853, 67] width 9 height 9
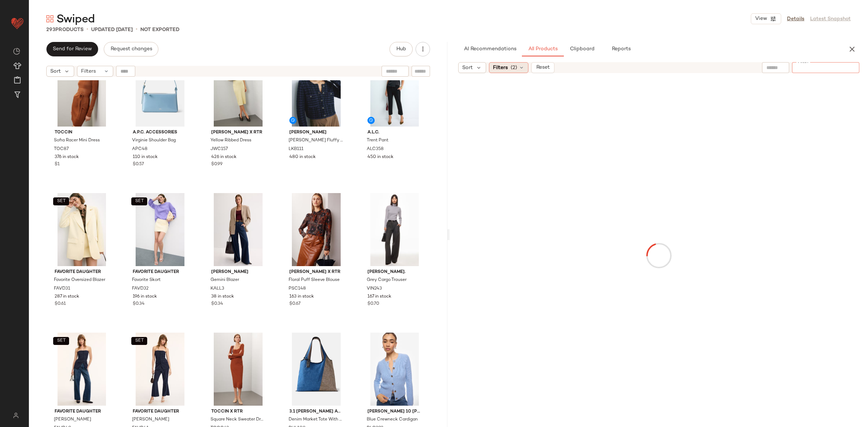
click at [503, 67] on span "Filters" at bounding box center [500, 68] width 15 height 8
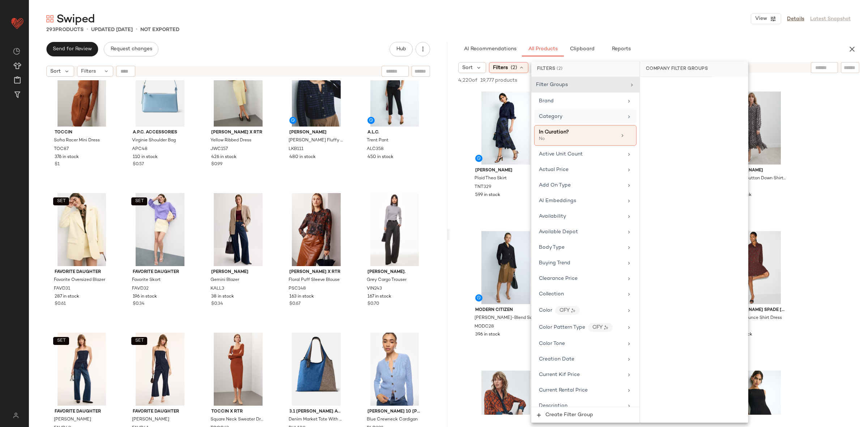
click at [567, 120] on div "Category" at bounding box center [581, 117] width 84 height 8
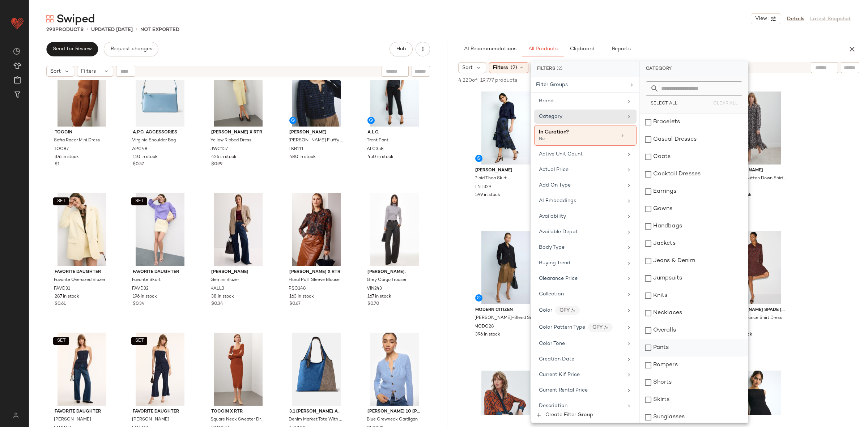
click at [672, 349] on div "Pants" at bounding box center [694, 347] width 108 height 17
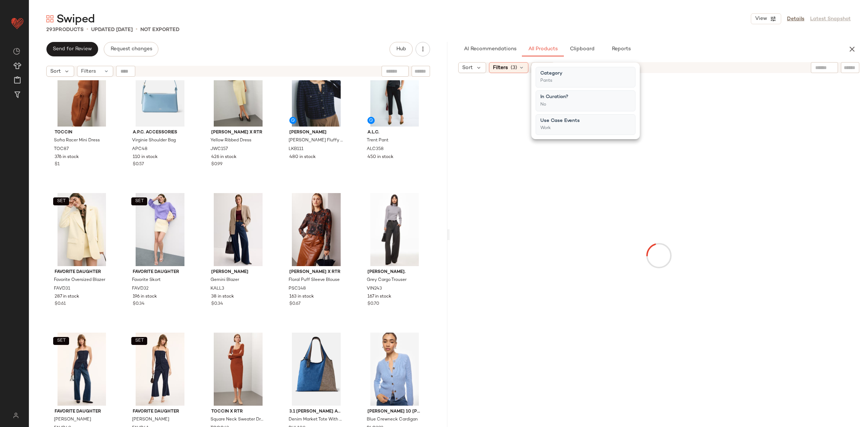
click at [830, 125] on div at bounding box center [659, 256] width 416 height 362
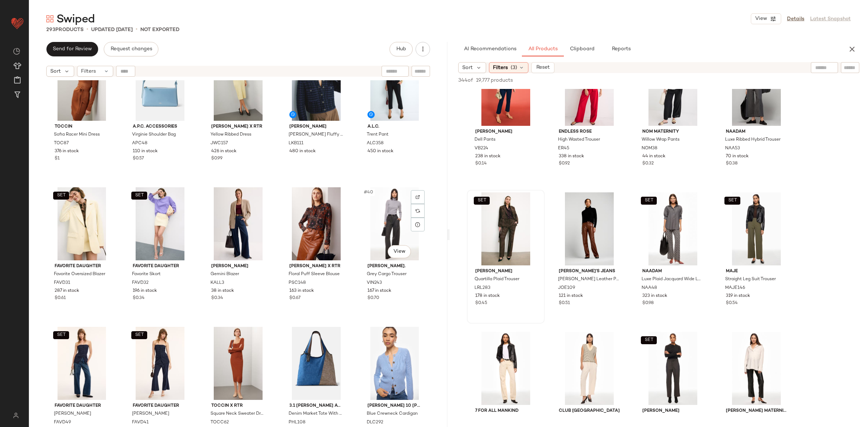
scroll to position [875, 0]
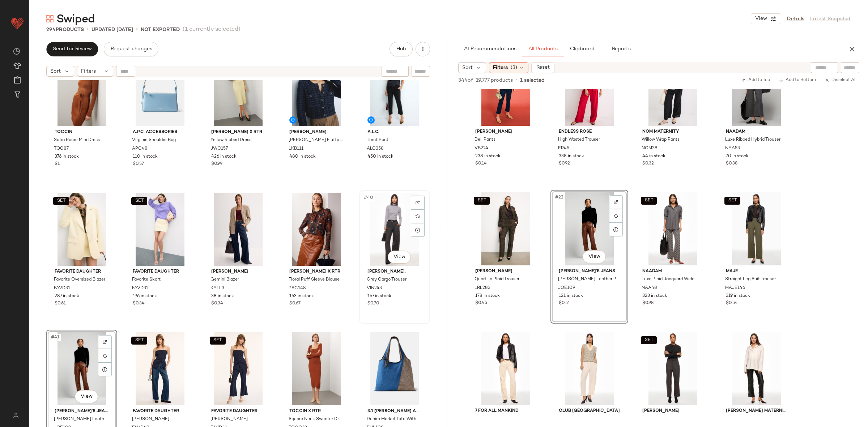
click at [380, 230] on div "#40 View" at bounding box center [395, 229] width 66 height 73
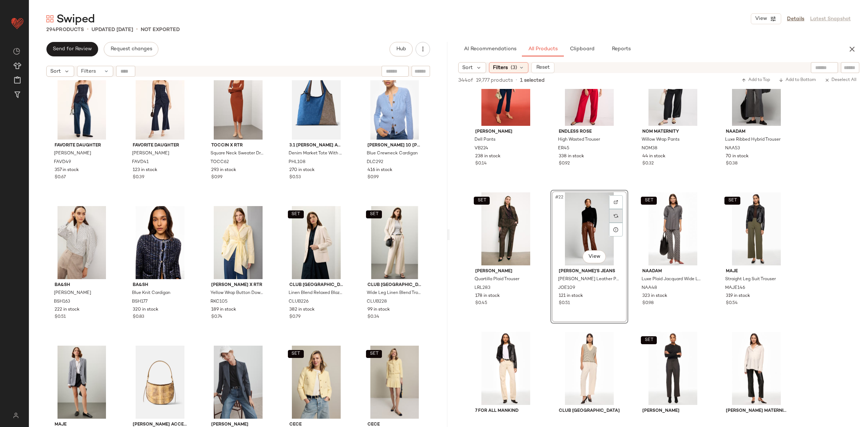
scroll to position [1141, 0]
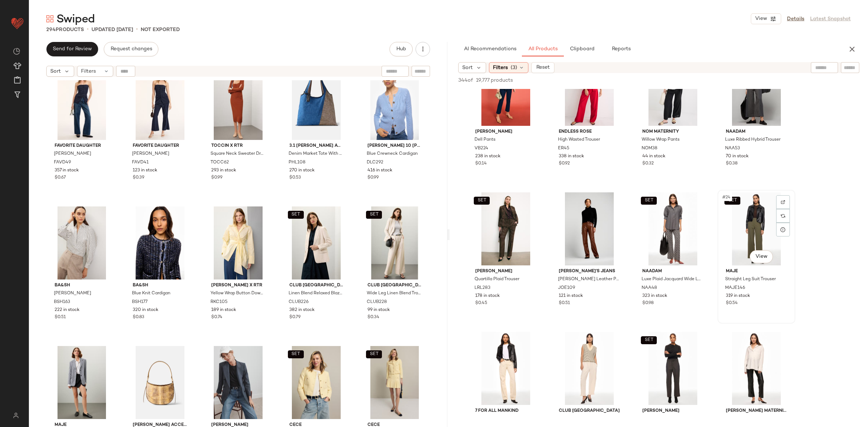
click at [774, 234] on div "SET #24 View" at bounding box center [756, 229] width 73 height 73
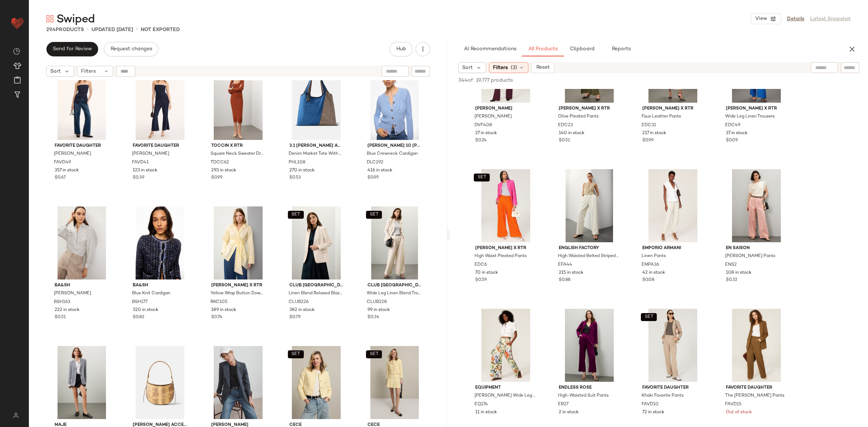
scroll to position [3695, 0]
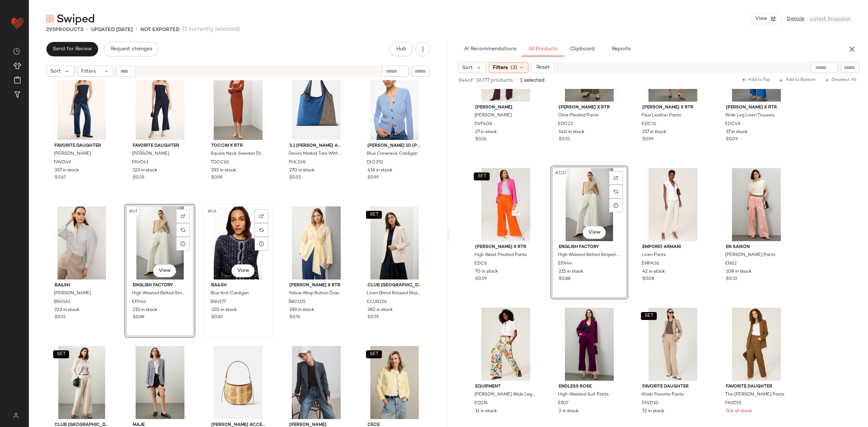
click at [234, 237] on div "#48 View" at bounding box center [239, 243] width 66 height 73
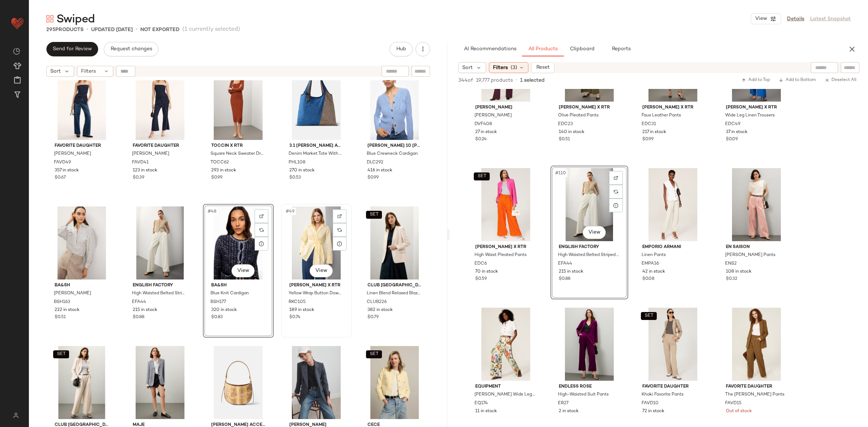
click at [311, 234] on div "#49 View" at bounding box center [317, 243] width 66 height 73
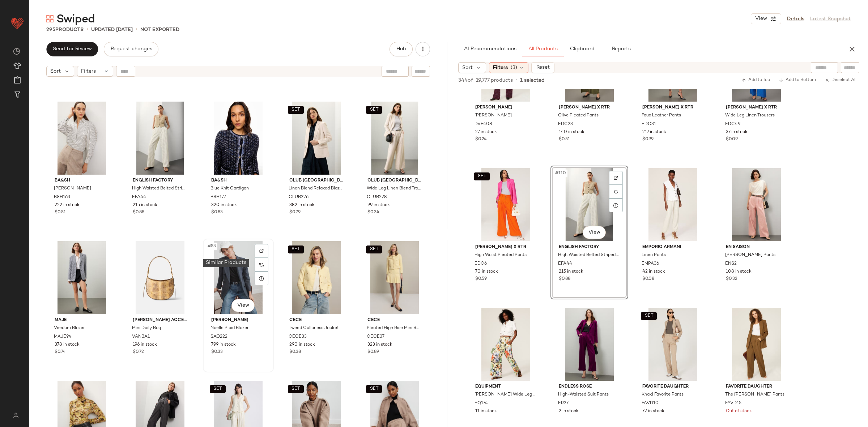
scroll to position [1247, 0]
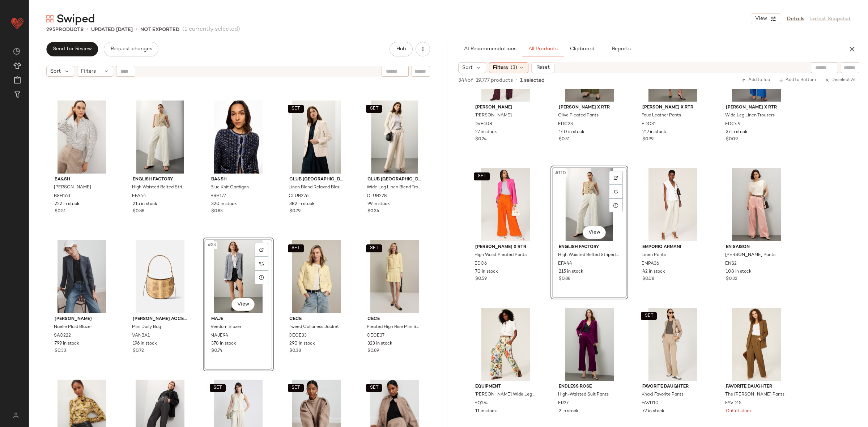
click at [274, 234] on div "SET Favorite Daughter [PERSON_NAME] FAVD49 357 in stock $0.67 SET Favorite Daug…" at bounding box center [238, 262] width 419 height 365
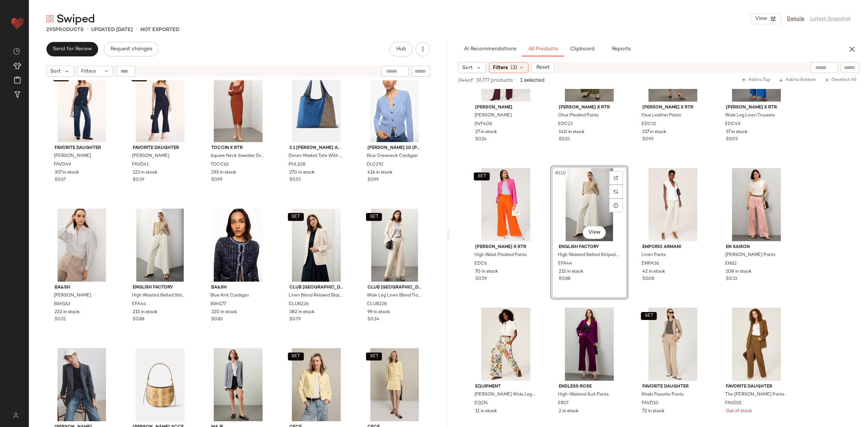
scroll to position [1124, 0]
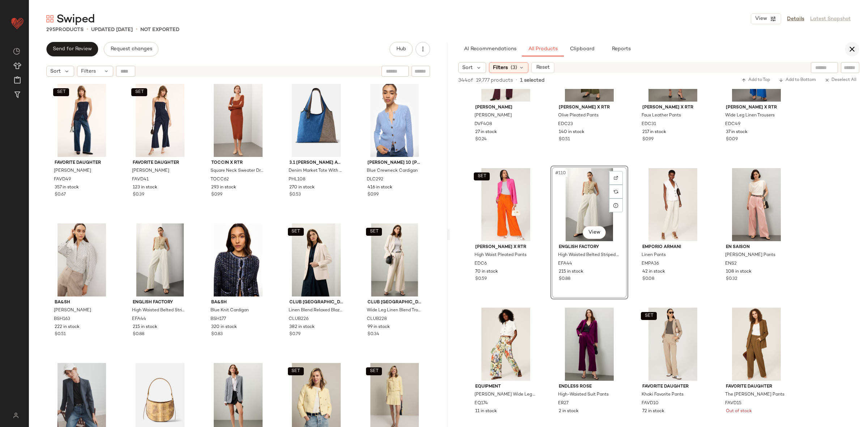
click at [853, 48] on icon "button" at bounding box center [852, 49] width 9 height 9
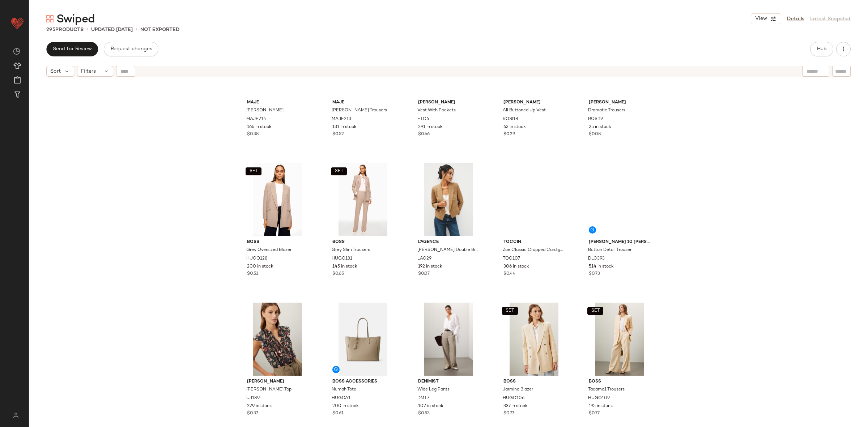
scroll to position [0, 0]
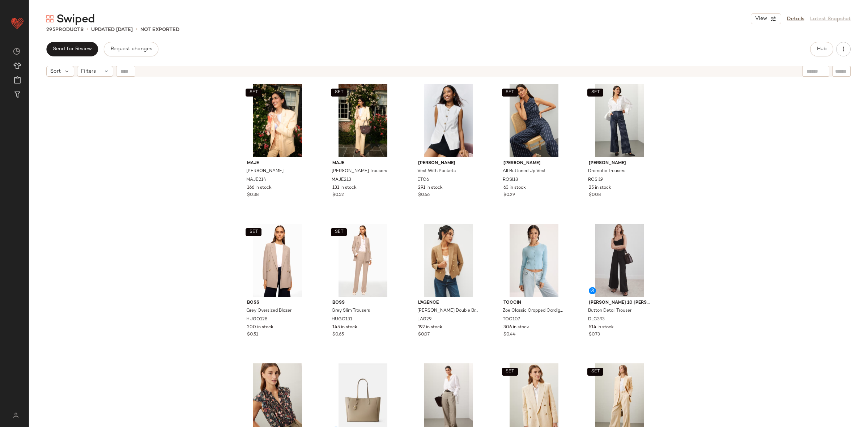
click at [746, 205] on div "SET Maje [PERSON_NAME] MAJE214 166 in stock $0.38 SET Maje [PERSON_NAME] Trouse…" at bounding box center [449, 262] width 840 height 365
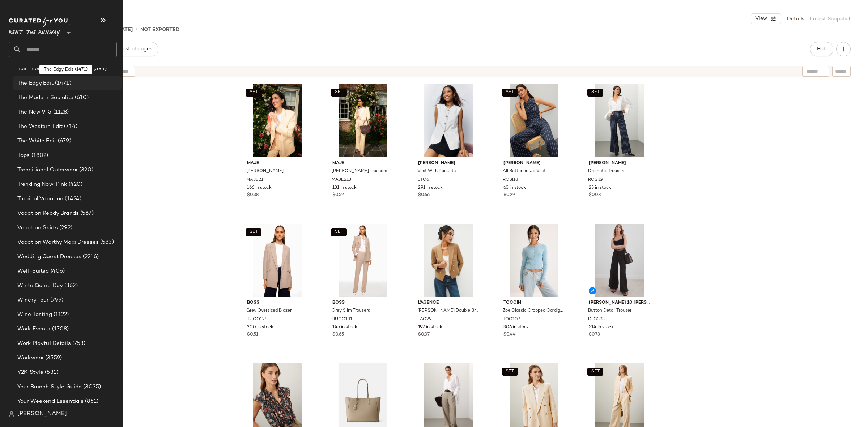
scroll to position [1426, 0]
click at [46, 351] on div "Workwear (3559)" at bounding box center [67, 357] width 109 height 14
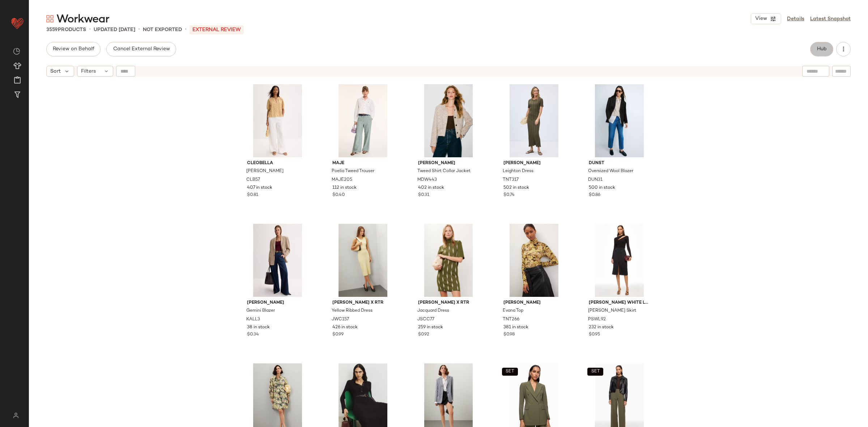
click at [817, 50] on span "Hub" at bounding box center [822, 49] width 10 height 6
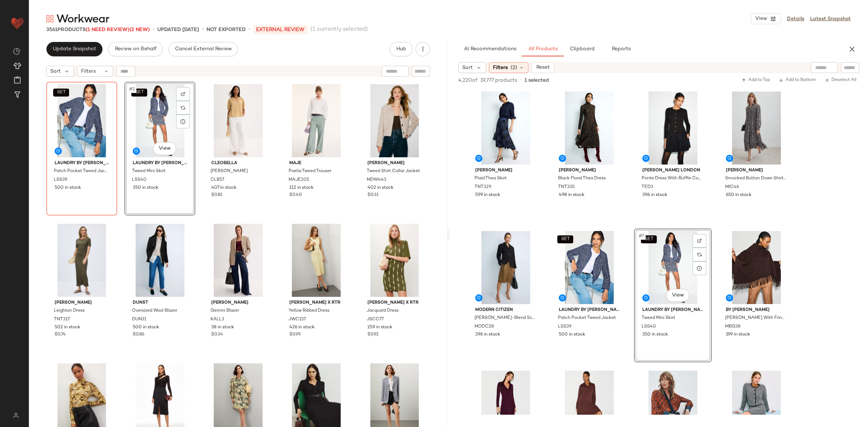
click at [272, 221] on div "SET Laundry by [PERSON_NAME] Patch Pocket Tweed Jacket LSS39 500 in stock SET #…" at bounding box center [238, 264] width 384 height 364
click at [272, 219] on div "SET Laundry by [PERSON_NAME] Patch Pocket Tweed Jacket LSS39 500 in stock SET L…" at bounding box center [238, 264] width 384 height 364
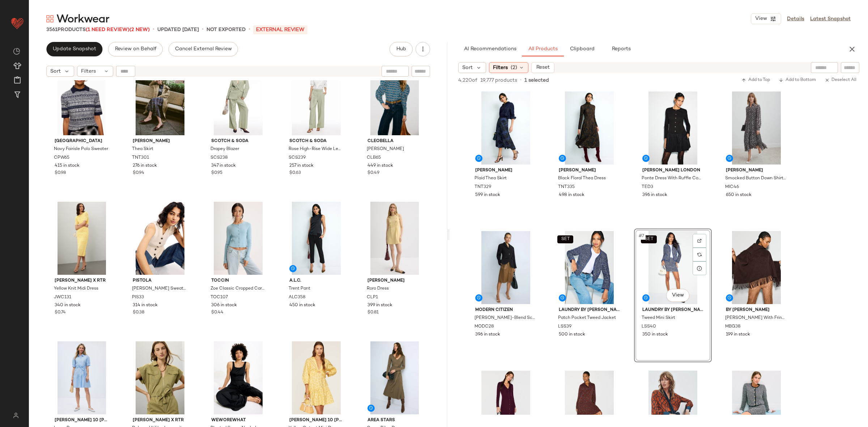
scroll to position [596, 0]
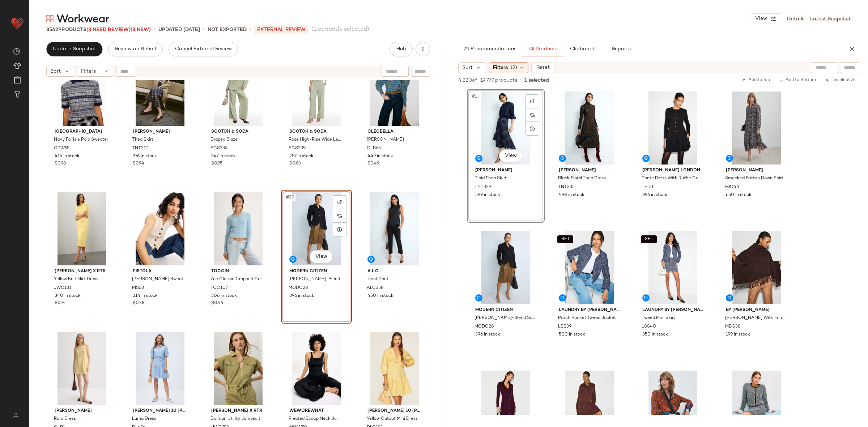
click at [353, 183] on div "SET Maje [PERSON_NAME] Blazer MAJE150 320 in stock $0.74 SET Maje Straight Leg …" at bounding box center [238, 262] width 419 height 365
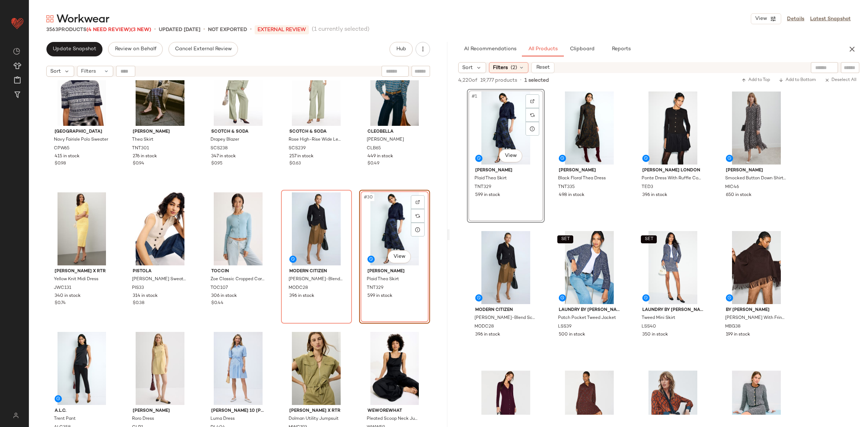
click at [353, 183] on div "SET Maje [PERSON_NAME] Blazer MAJE150 320 in stock $0.74 SET Maje Straight Leg …" at bounding box center [238, 262] width 419 height 365
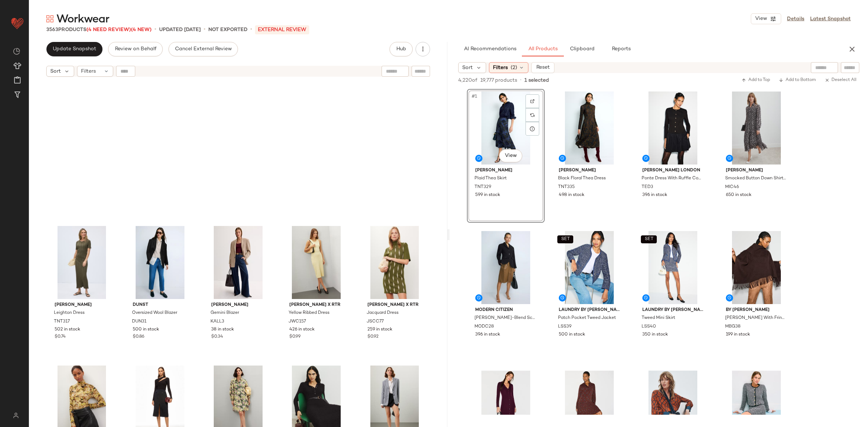
scroll to position [0, 0]
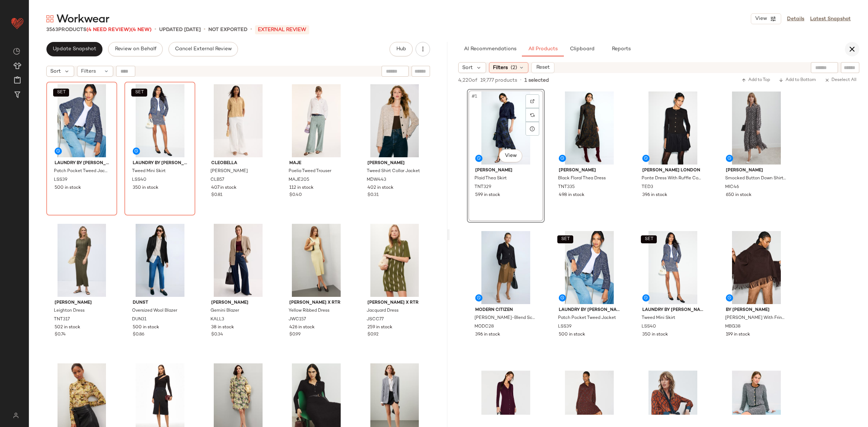
click at [847, 49] on button "button" at bounding box center [852, 49] width 14 height 14
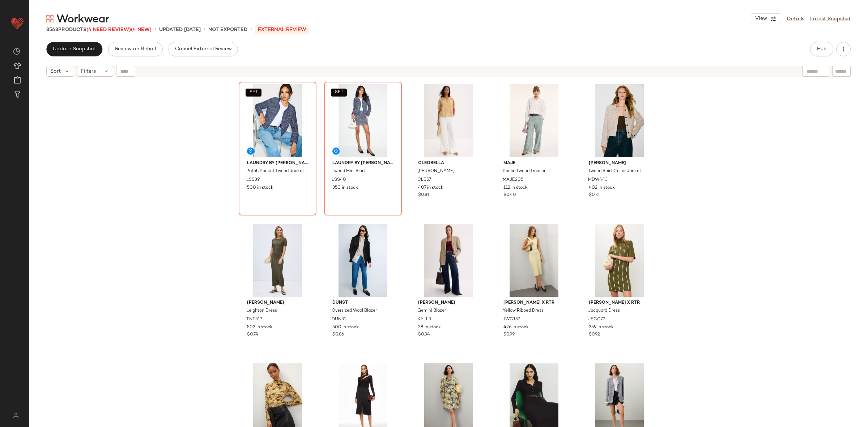
drag, startPoint x: 760, startPoint y: 143, endPoint x: 757, endPoint y: 145, distance: 4.1
click at [757, 144] on div "SET Laundry by [PERSON_NAME] Patch Pocket Tweed Jacket LSS39 500 in stock SET L…" at bounding box center [449, 262] width 840 height 365
click at [83, 49] on span "Update Snapshot" at bounding box center [74, 49] width 44 height 6
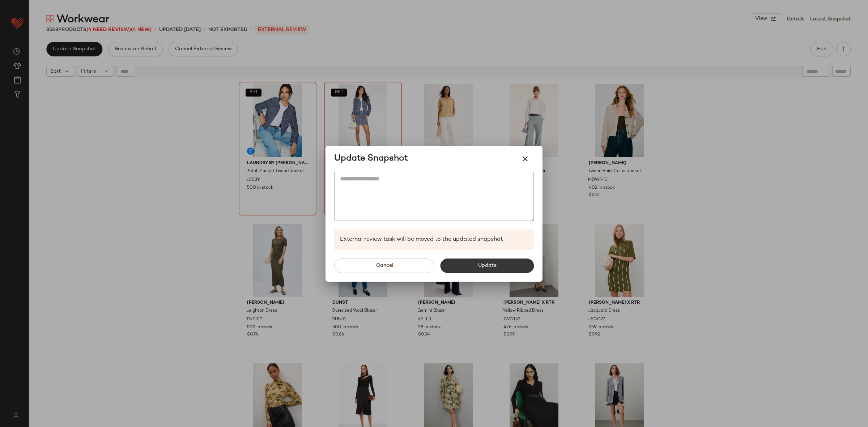
click at [500, 272] on button "Update" at bounding box center [487, 266] width 94 height 14
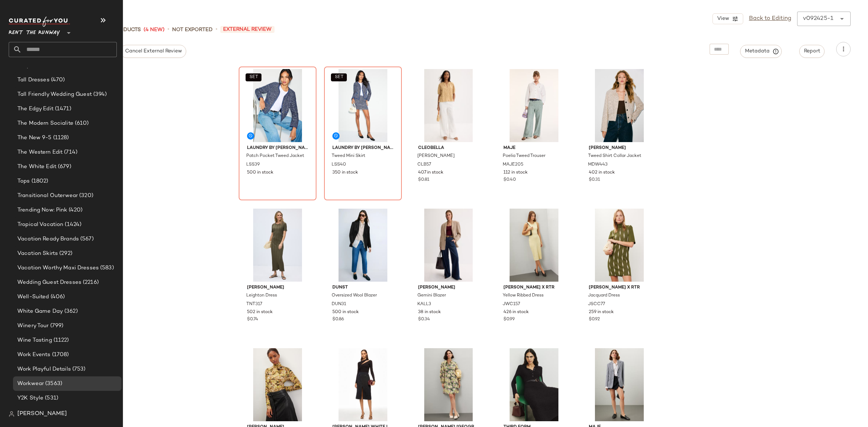
scroll to position [1426, 0]
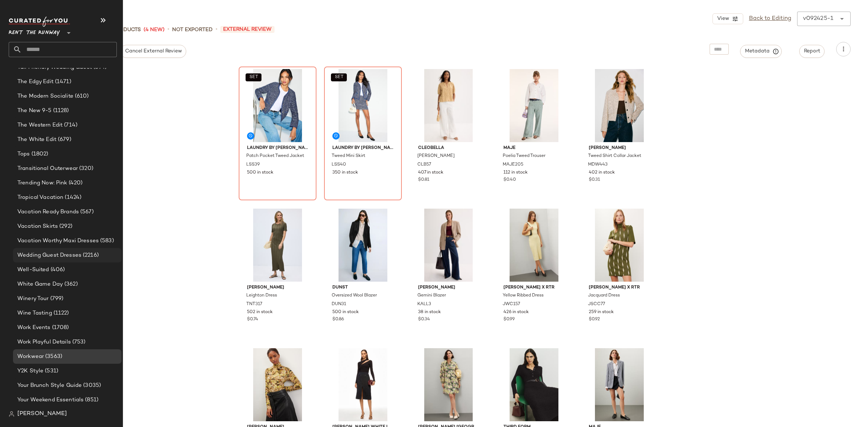
click at [64, 255] on span "Wedding Guest Dresses" at bounding box center [49, 255] width 64 height 8
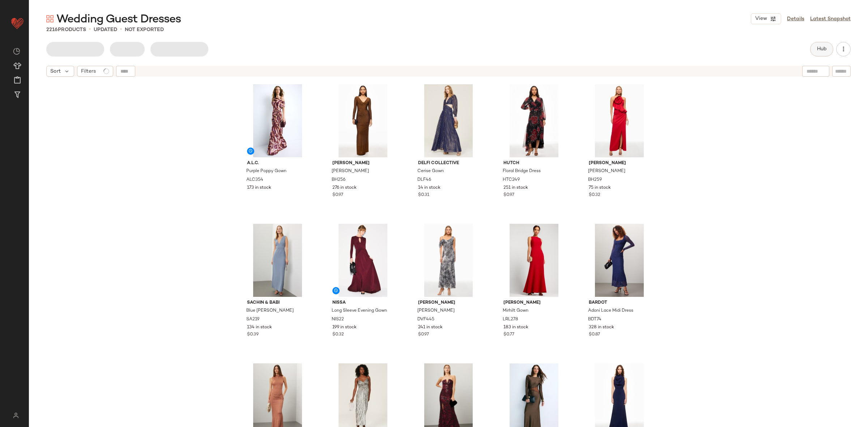
click at [812, 53] on button "Hub" at bounding box center [822, 49] width 23 height 14
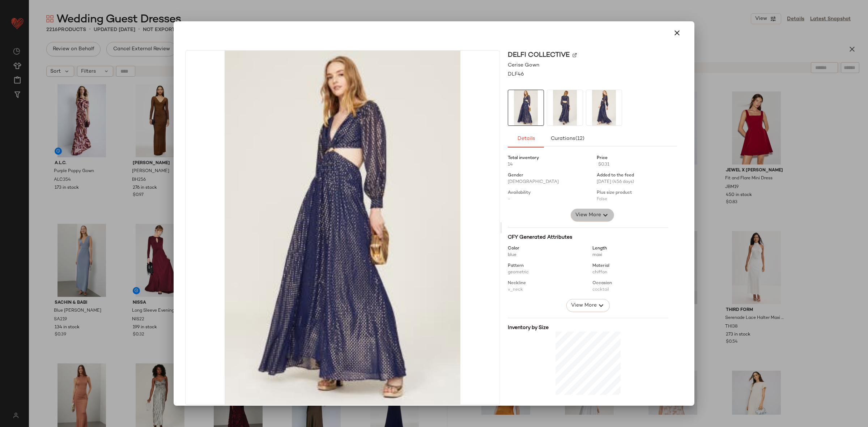
click at [589, 219] on span "View More" at bounding box center [588, 215] width 26 height 9
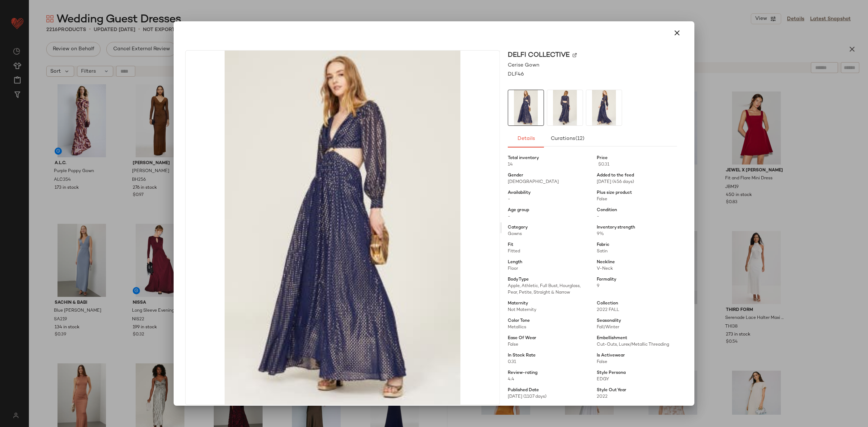
click at [755, 208] on div at bounding box center [434, 213] width 868 height 427
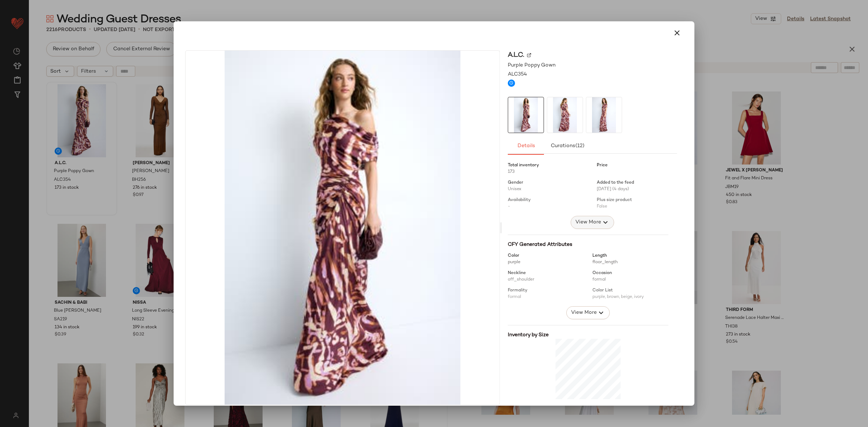
click at [587, 222] on span "View More" at bounding box center [588, 222] width 26 height 9
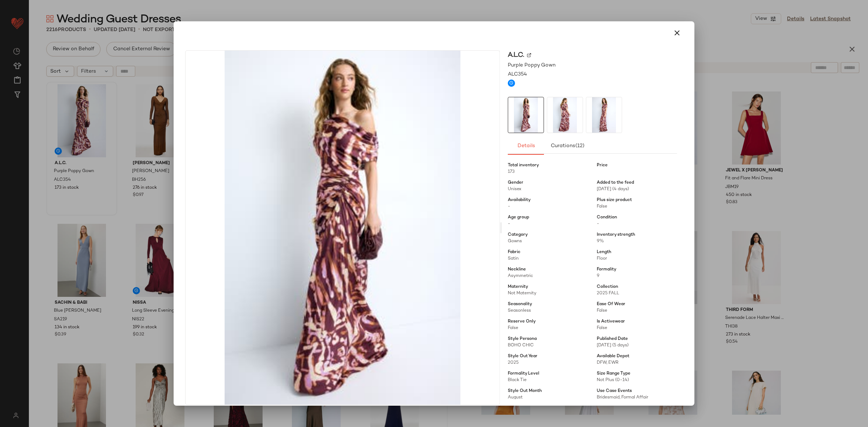
click at [763, 223] on div at bounding box center [434, 213] width 868 height 427
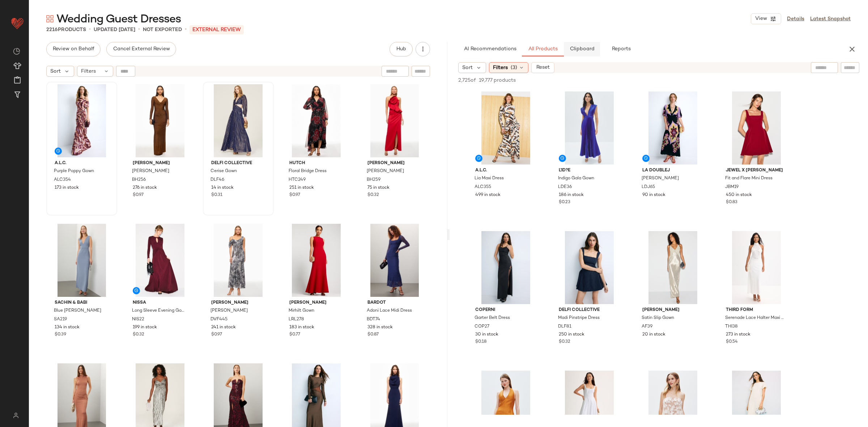
click at [592, 46] on span "Clipboard" at bounding box center [582, 49] width 25 height 6
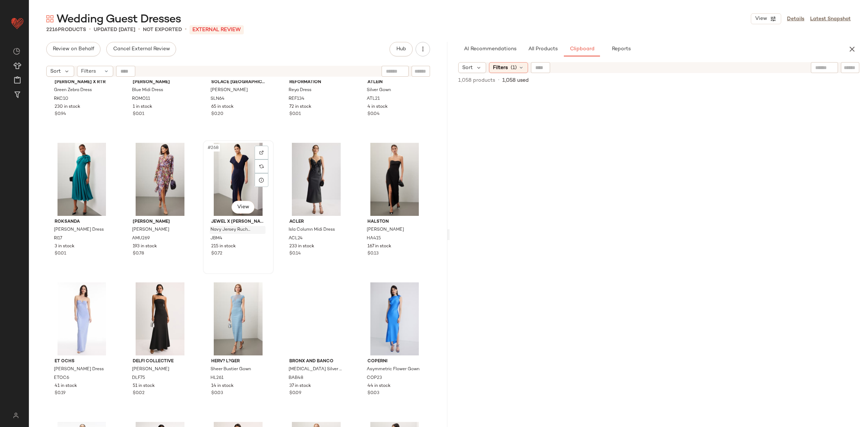
scroll to position [7347, 0]
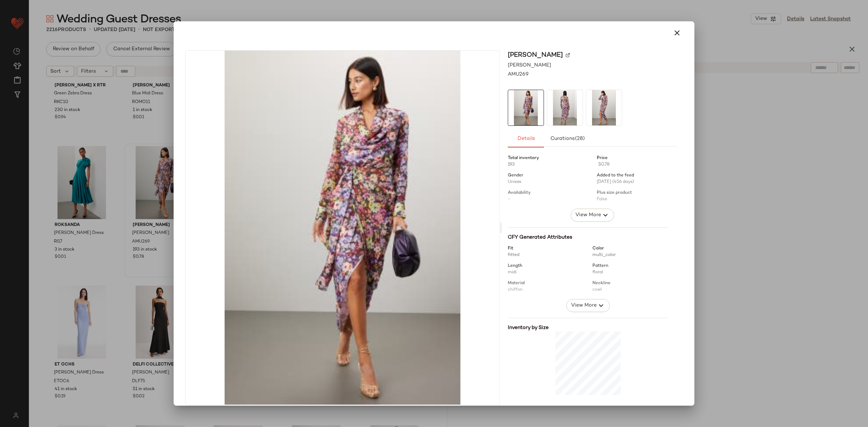
click at [561, 108] on img at bounding box center [564, 107] width 35 height 35
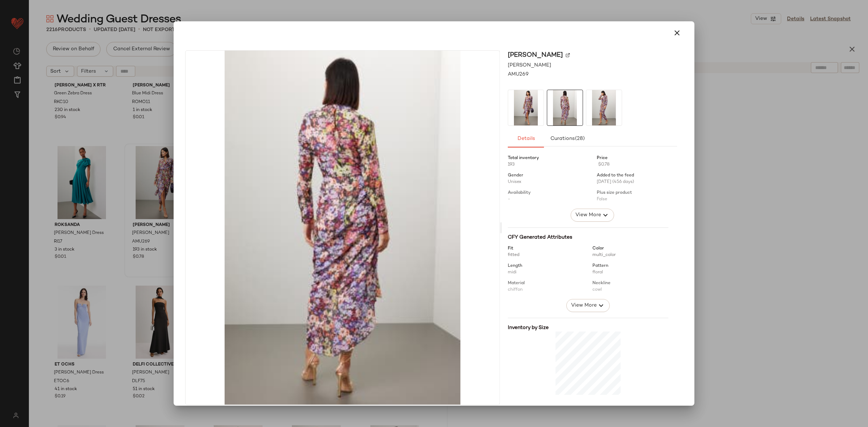
drag, startPoint x: 581, startPoint y: 109, endPoint x: 682, endPoint y: 118, distance: 101.7
click at [583, 110] on div at bounding box center [592, 108] width 169 height 36
click at [732, 119] on div at bounding box center [434, 213] width 868 height 427
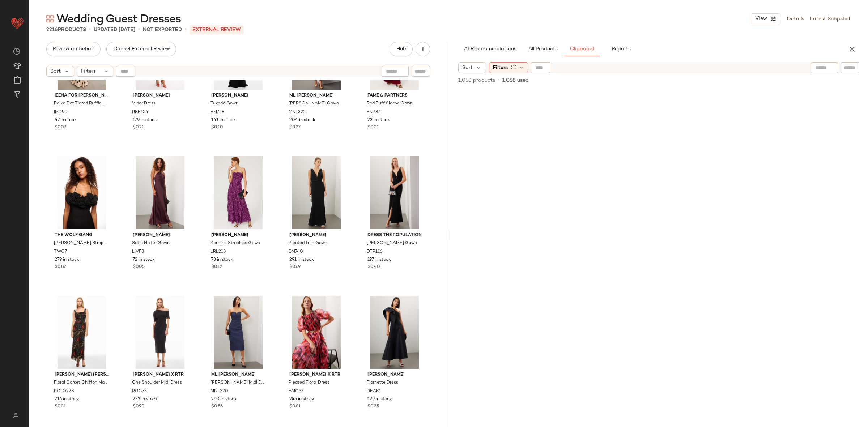
scroll to position [8732, 0]
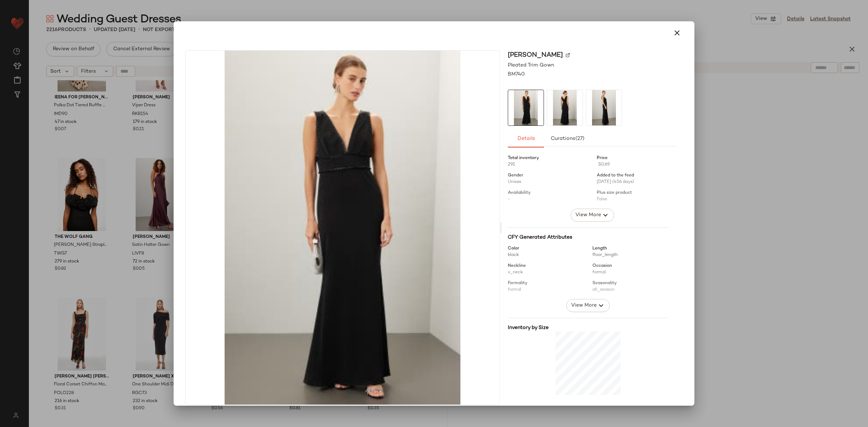
click at [753, 121] on div at bounding box center [434, 213] width 868 height 427
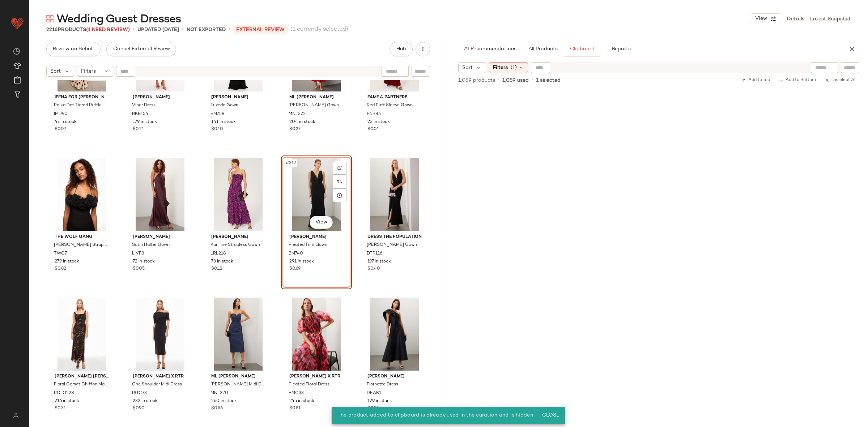
click at [310, 192] on div "#319 View" at bounding box center [317, 194] width 66 height 73
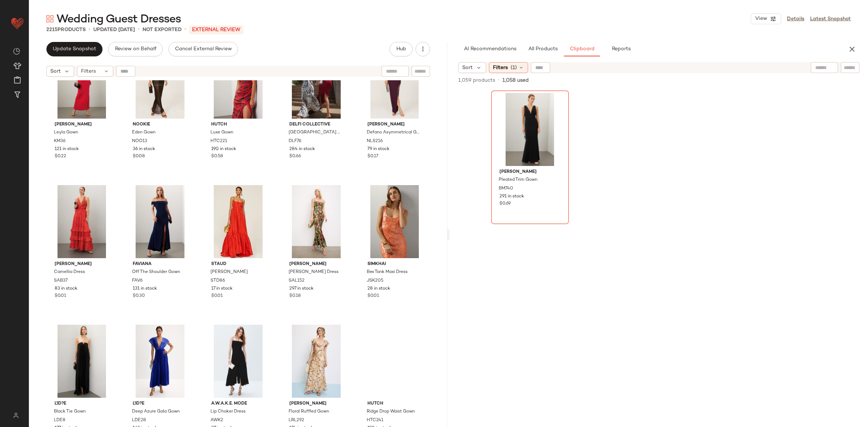
scroll to position [9192, 0]
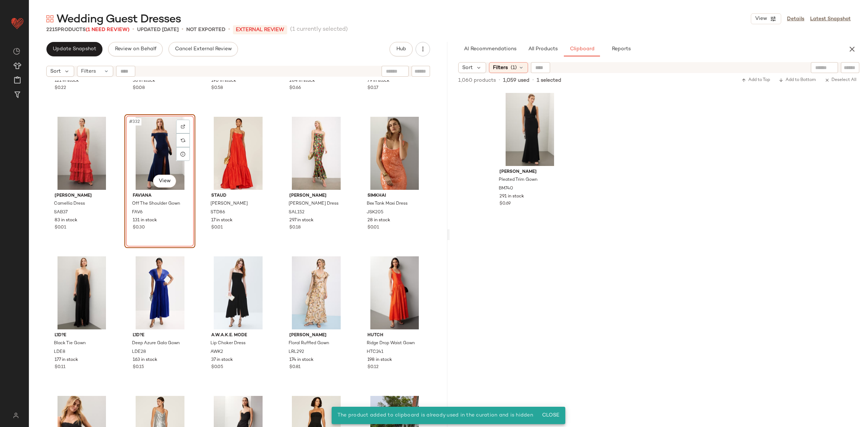
click at [157, 151] on div "#332 View" at bounding box center [160, 153] width 66 height 73
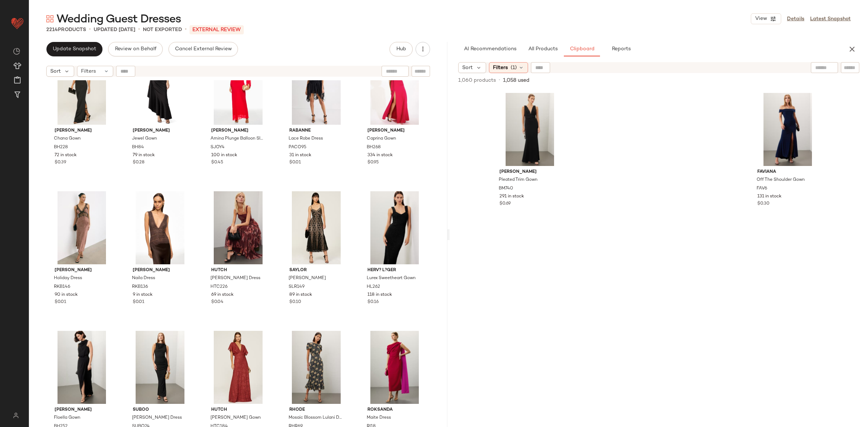
scroll to position [10667, 0]
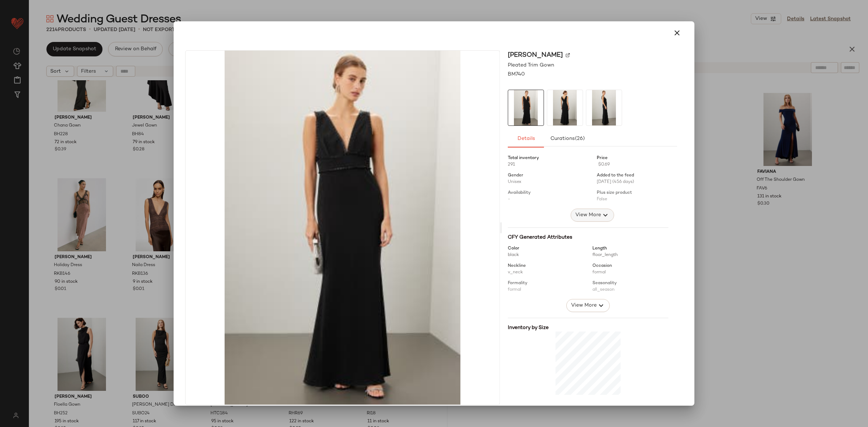
click at [589, 211] on span "View More" at bounding box center [588, 215] width 26 height 9
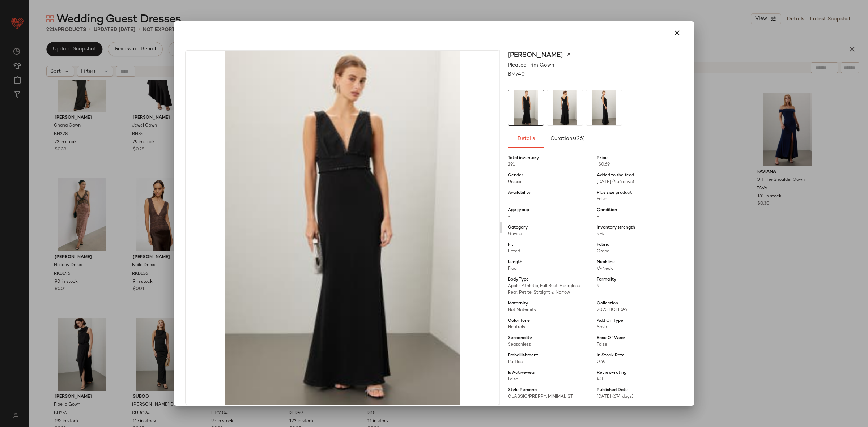
click at [728, 249] on div at bounding box center [434, 213] width 868 height 427
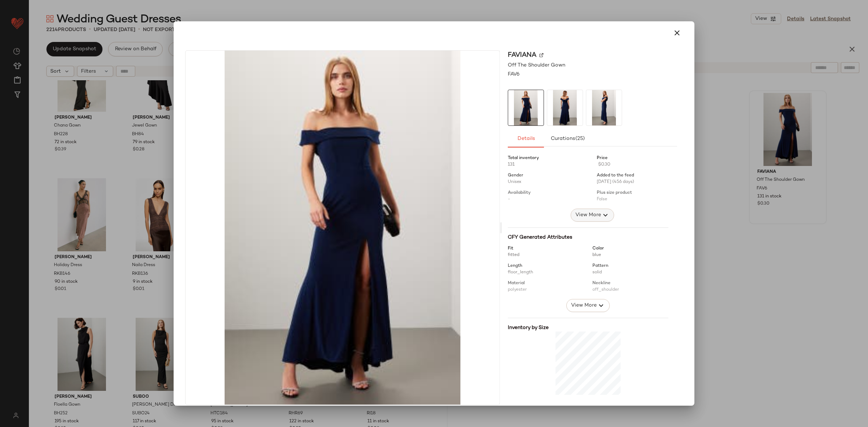
click at [601, 217] on icon "button" at bounding box center [605, 215] width 9 height 9
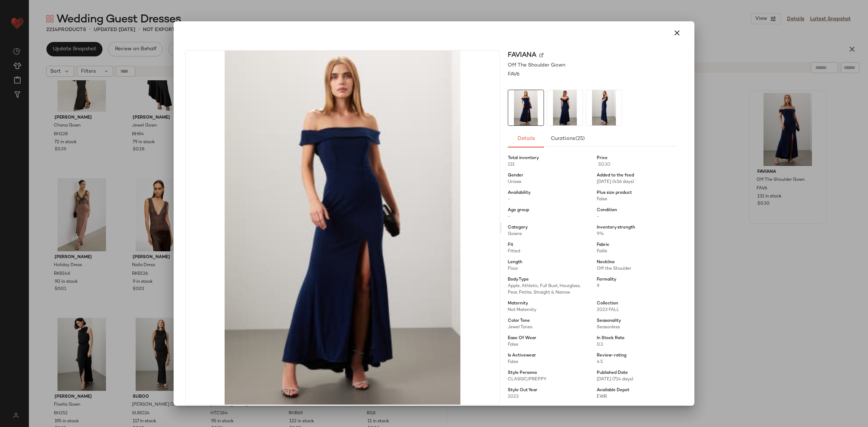
click at [726, 254] on div at bounding box center [434, 213] width 868 height 427
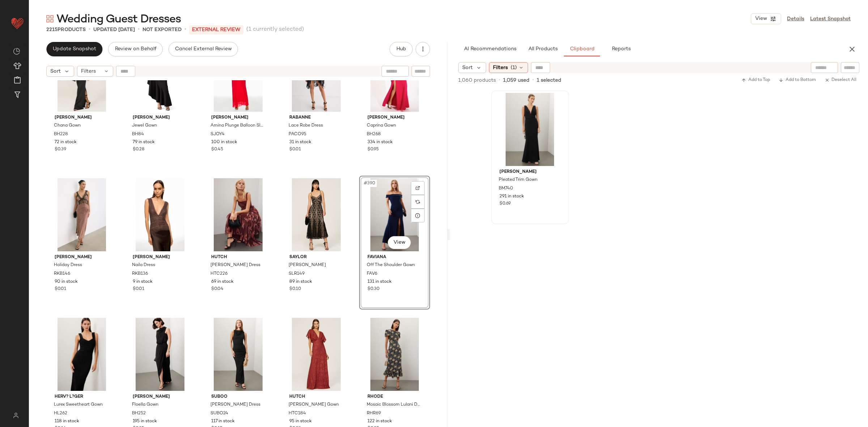
click at [351, 176] on div "Black Halo Chana Gown BH228 72 in stock $0.39 Black Halo Jewel Gown BH84 79 in …" at bounding box center [238, 262] width 419 height 365
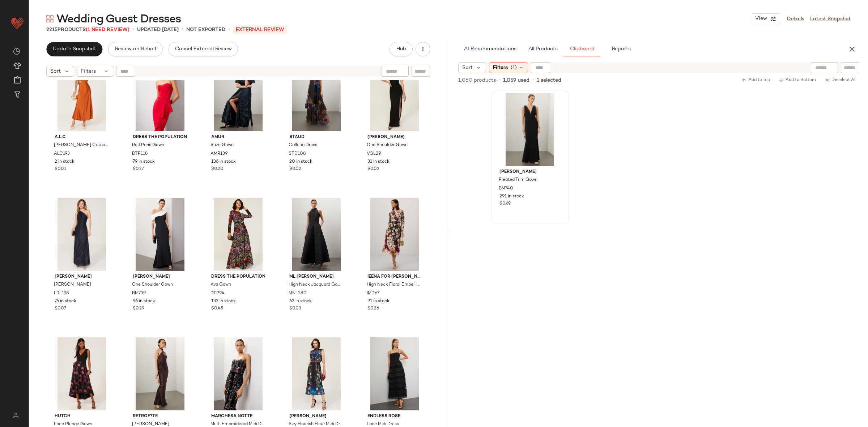
scroll to position [13165, 0]
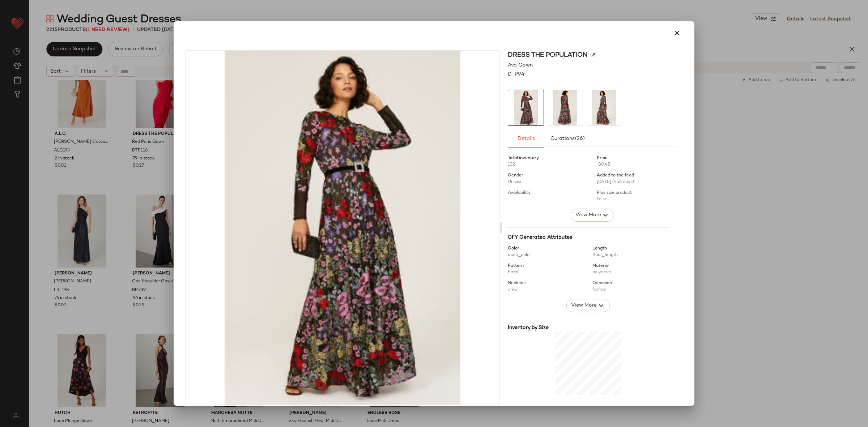
click at [587, 216] on span "View More" at bounding box center [588, 215] width 26 height 9
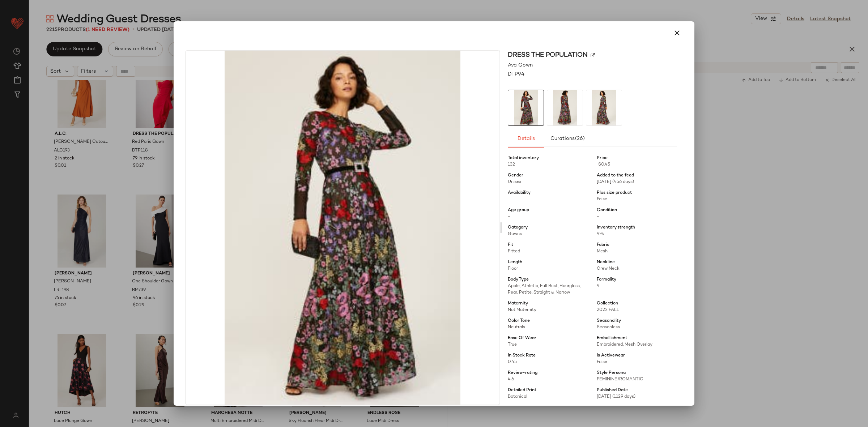
click at [558, 111] on img at bounding box center [564, 107] width 35 height 35
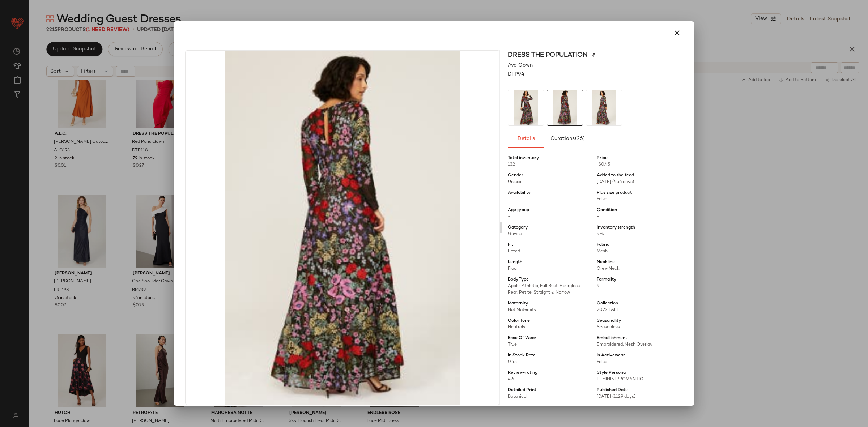
click at [593, 109] on img at bounding box center [604, 107] width 35 height 35
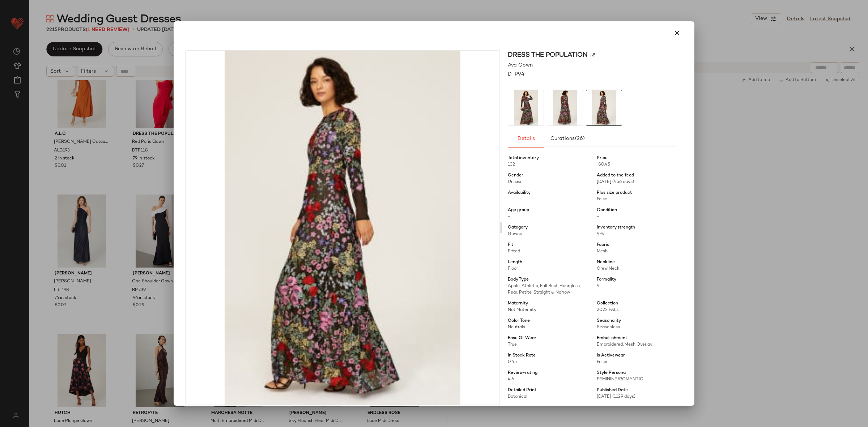
click at [528, 107] on img at bounding box center [525, 107] width 35 height 35
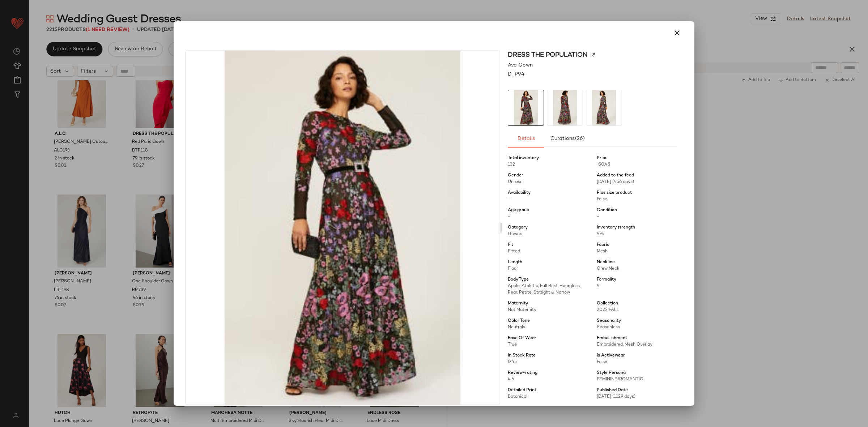
click at [720, 190] on div at bounding box center [434, 213] width 868 height 427
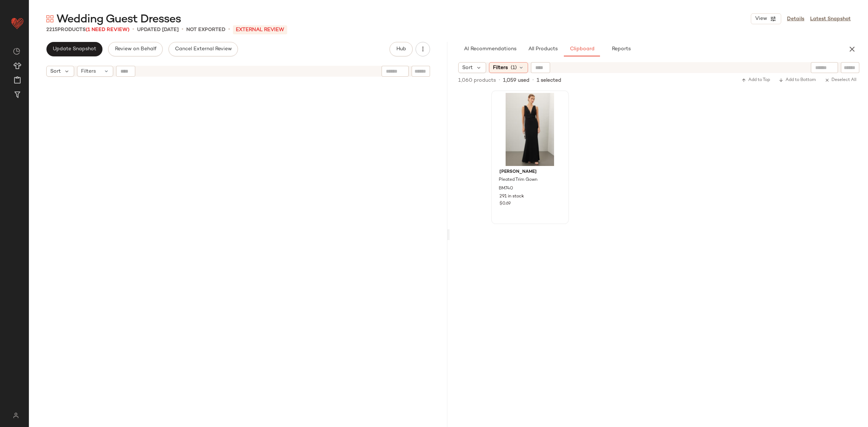
scroll to position [0, 0]
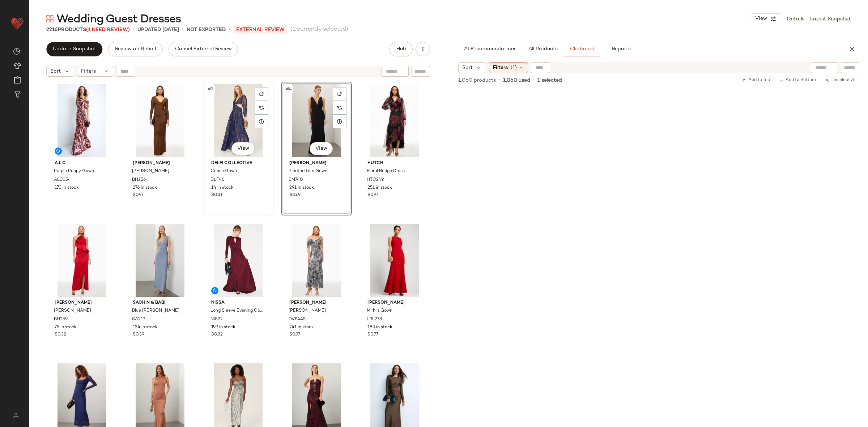
click at [238, 122] on div "#3 View" at bounding box center [239, 120] width 66 height 73
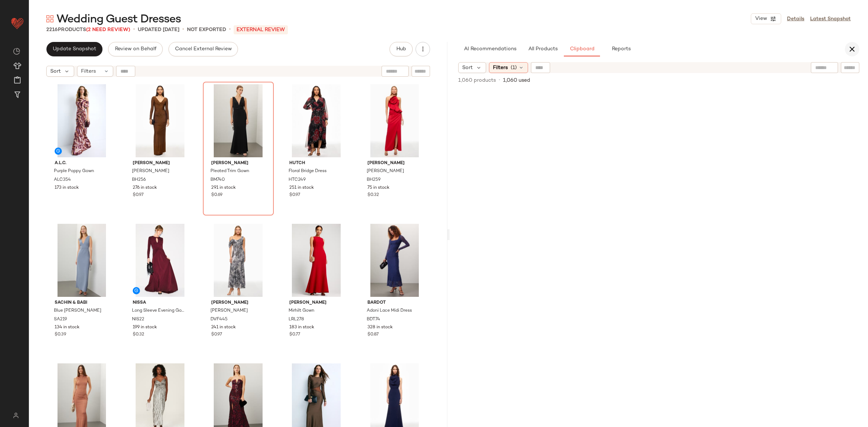
click at [847, 50] on button "button" at bounding box center [852, 49] width 14 height 14
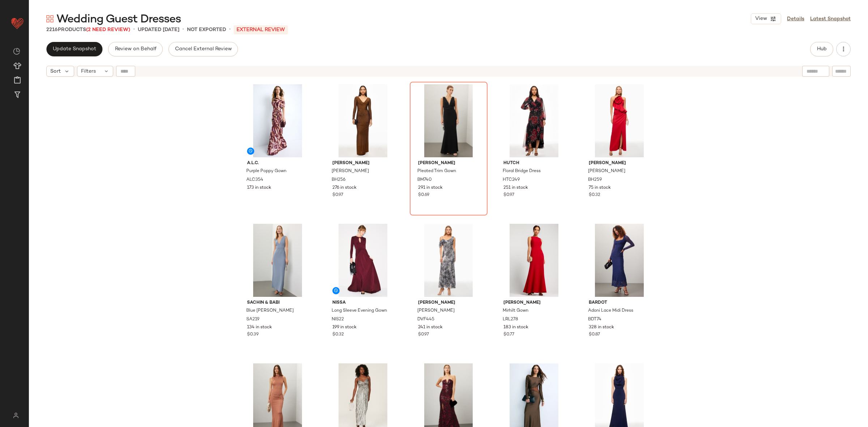
click at [799, 130] on div "A.L.C. Purple Poppy Gown ALC354 173 in stock Black Halo Rafaela Maxi BH256 276 …" at bounding box center [449, 262] width 840 height 365
click at [83, 50] on span "Update Snapshot" at bounding box center [74, 49] width 44 height 6
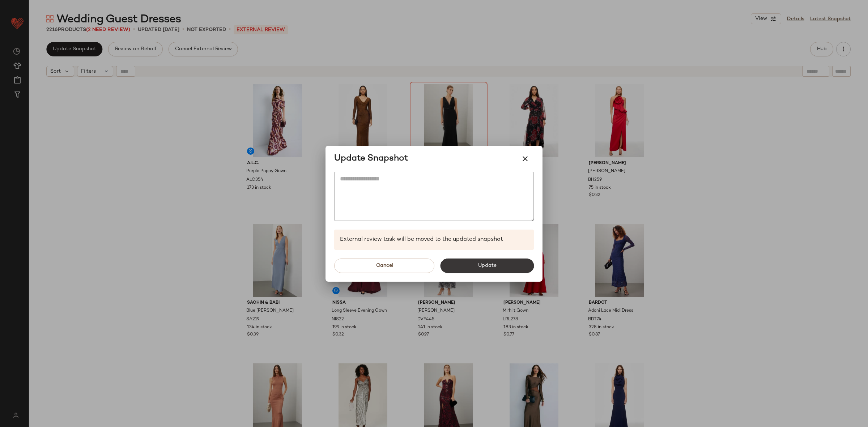
click at [496, 272] on button "Update" at bounding box center [487, 266] width 94 height 14
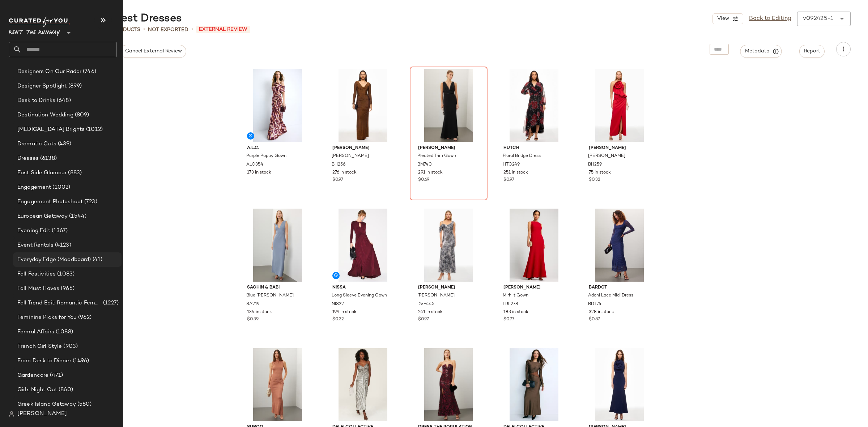
scroll to position [572, 0]
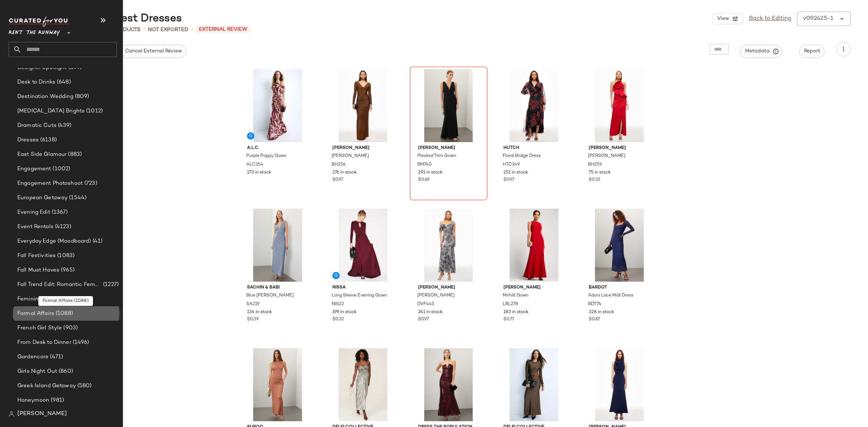
click at [53, 316] on span "Formal Affairs" at bounding box center [35, 314] width 37 height 8
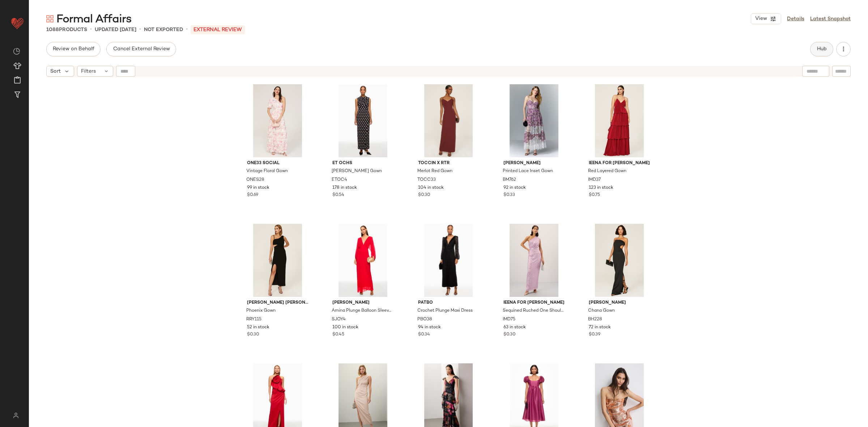
click at [820, 50] on span "Hub" at bounding box center [822, 49] width 10 height 6
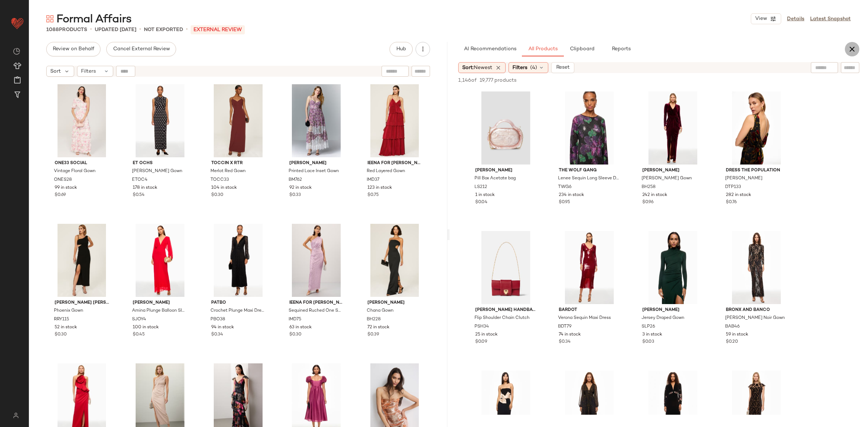
click at [853, 46] on icon "button" at bounding box center [852, 49] width 9 height 9
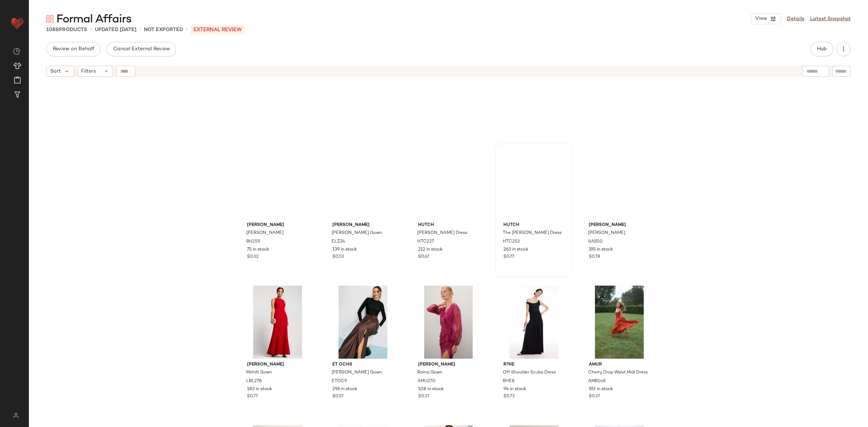
scroll to position [206, 0]
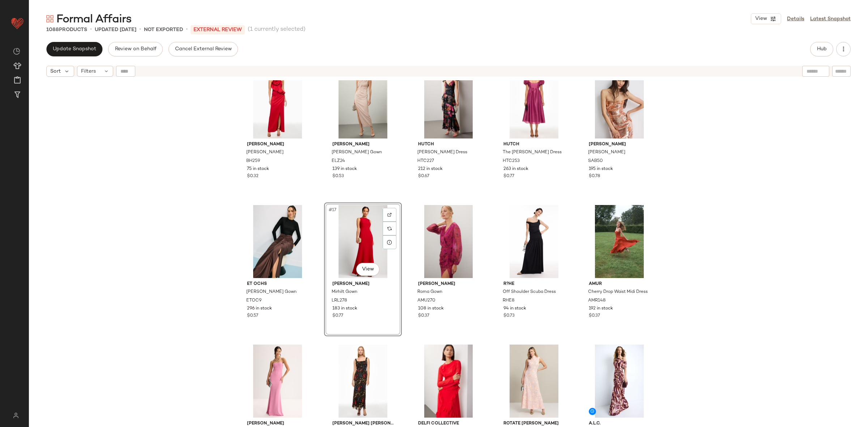
click at [697, 240] on div "Black Halo Augustina Gown BH259 75 in stock $0.32 elle zeitoune Luna Satin Gown…" at bounding box center [449, 262] width 840 height 365
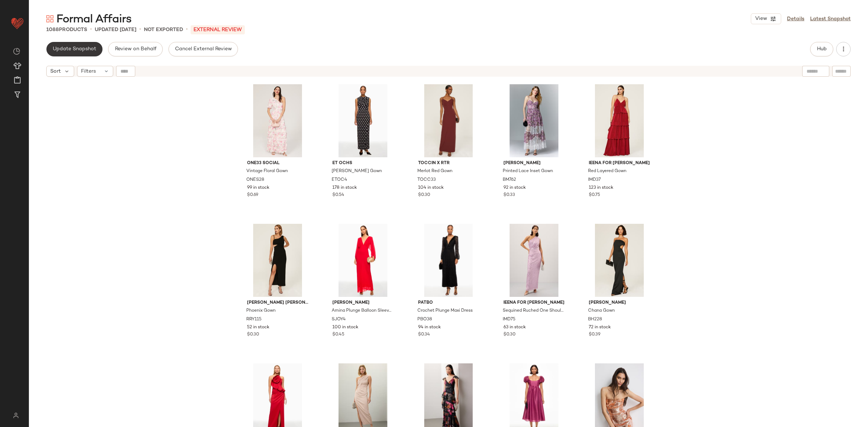
click at [85, 50] on span "Update Snapshot" at bounding box center [74, 49] width 44 height 6
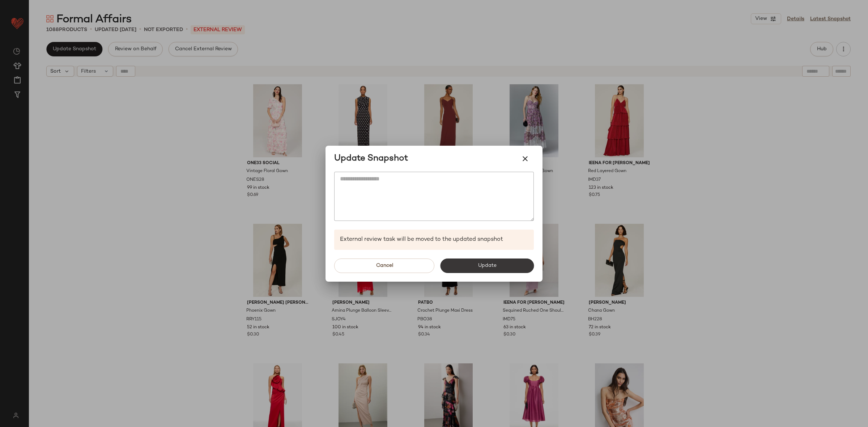
click at [497, 263] on button "Update" at bounding box center [487, 266] width 94 height 14
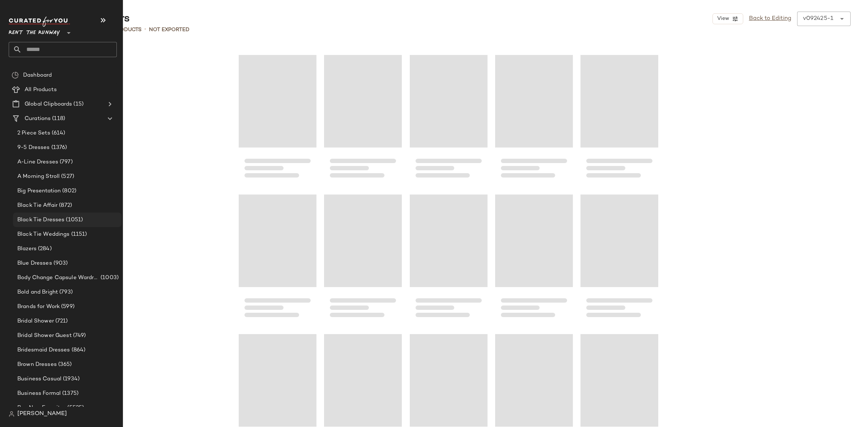
click at [71, 215] on div "Black Tie Dresses (1051)" at bounding box center [67, 220] width 109 height 14
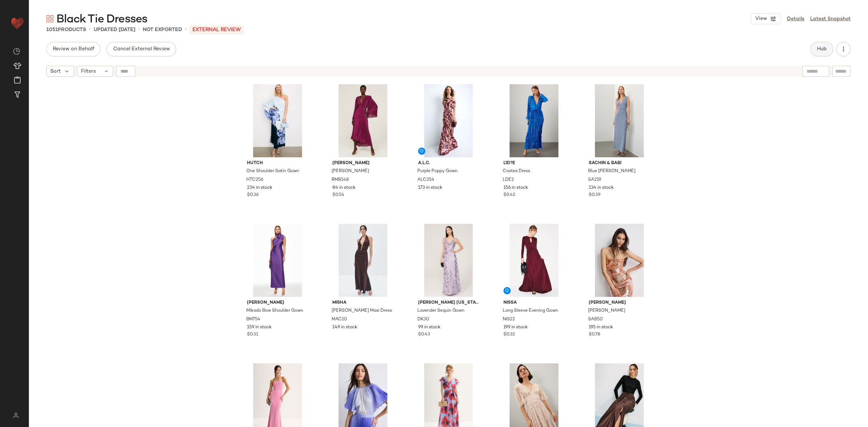
click at [825, 49] on span "Hub" at bounding box center [822, 49] width 10 height 6
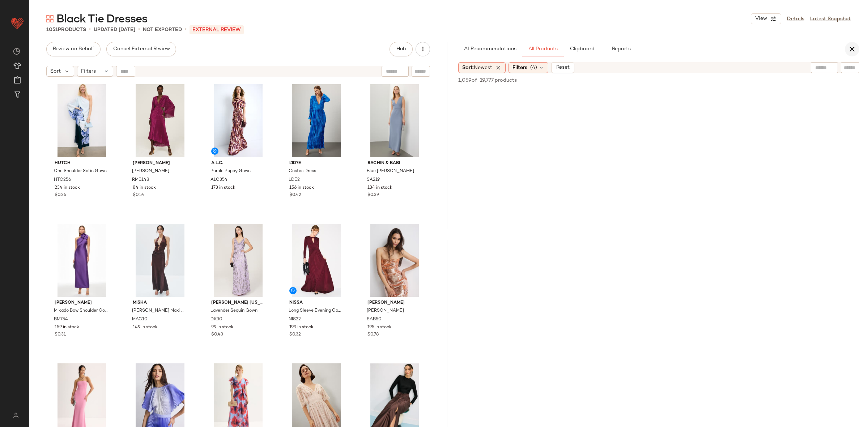
click at [859, 50] on button "button" at bounding box center [852, 49] width 14 height 14
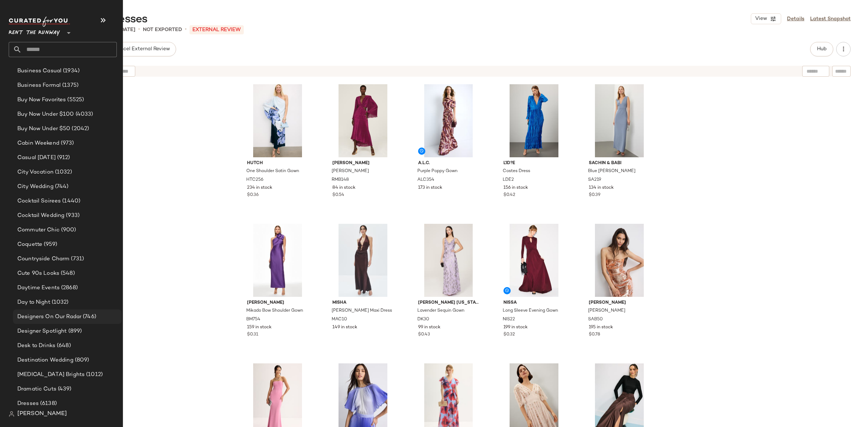
scroll to position [309, 0]
click at [46, 388] on span "Dramatic Cuts" at bounding box center [36, 389] width 39 height 8
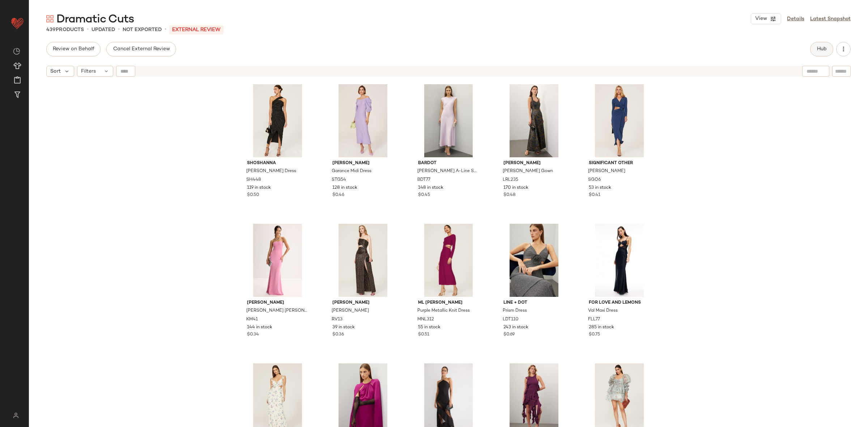
click at [824, 52] on button "Hub" at bounding box center [822, 49] width 23 height 14
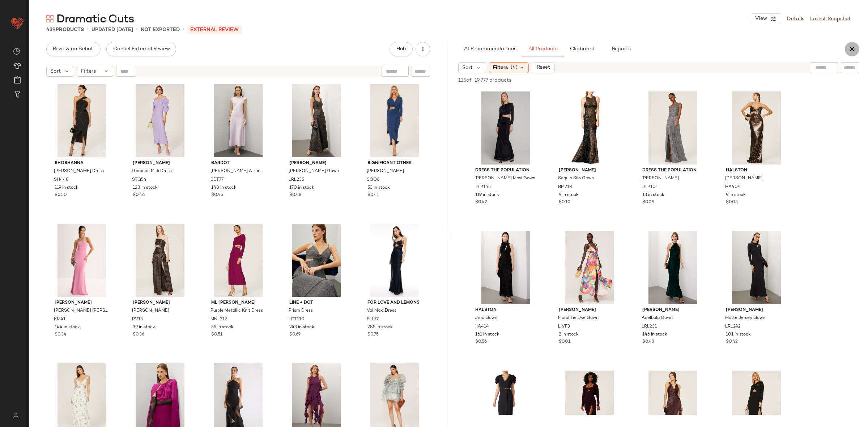
click at [852, 48] on icon "button" at bounding box center [852, 49] width 9 height 9
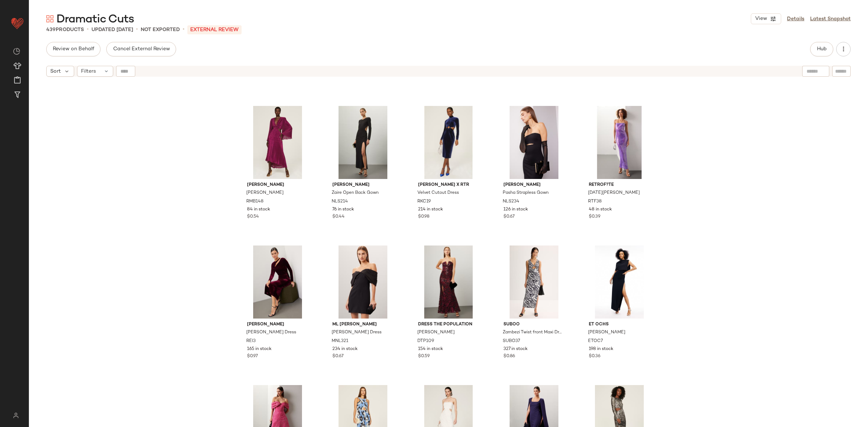
scroll to position [414, 0]
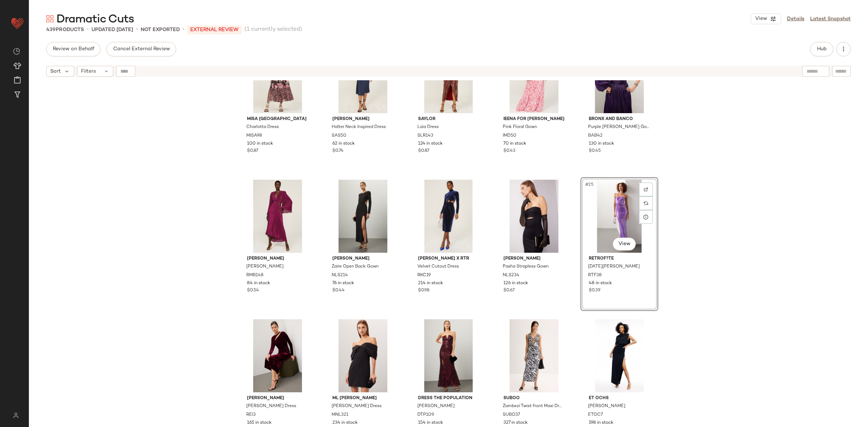
scroll to position [473, 0]
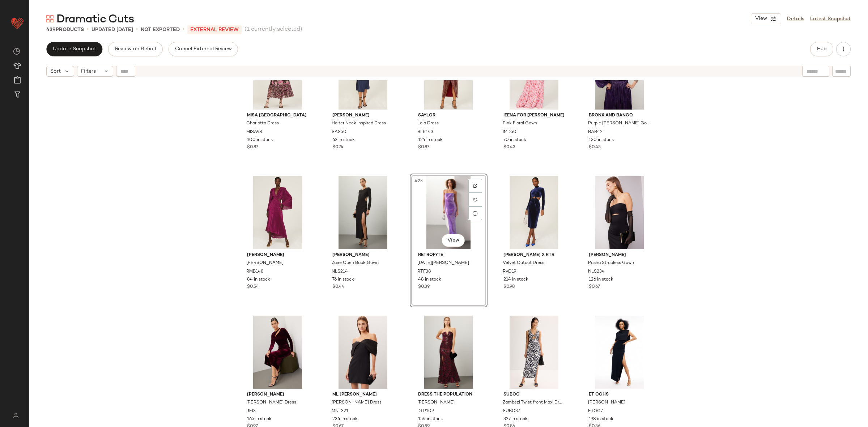
click at [707, 239] on div "MISA Los Angeles Charlotta Dress MISA98 100 in stock $0.87 [PERSON_NAME] Halter…" at bounding box center [449, 262] width 840 height 365
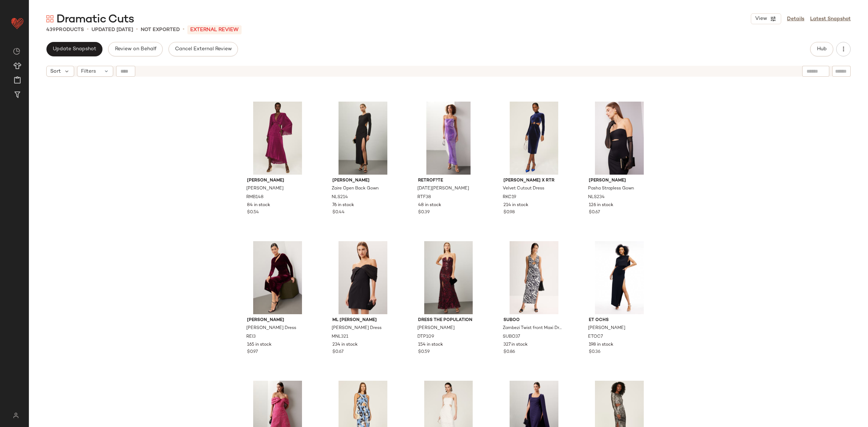
scroll to position [567, 0]
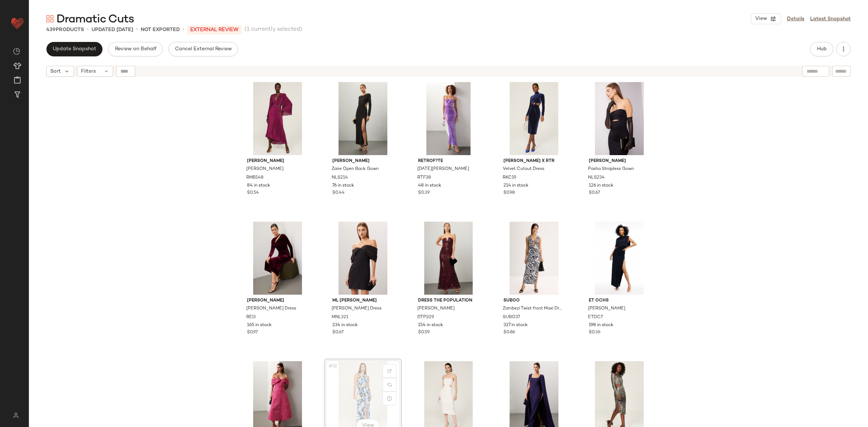
scroll to position [567, 0]
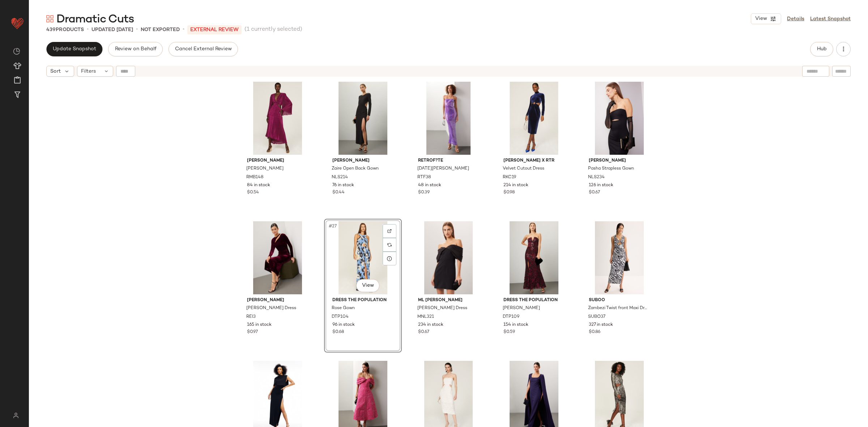
click at [756, 245] on div "MISA Los Angeles Charlotta Dress MISA98 100 in stock $0.87 [PERSON_NAME] Halter…" at bounding box center [449, 262] width 840 height 365
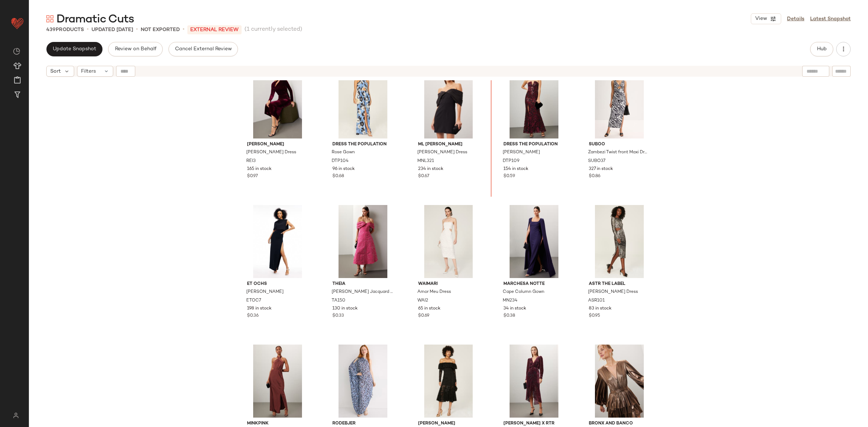
scroll to position [716, 0]
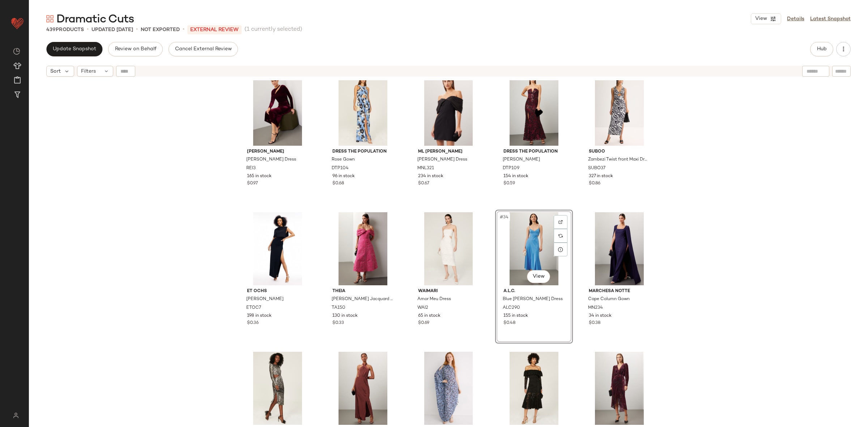
click at [749, 241] on div "[PERSON_NAME] Dress REI3 165 in stock $0.97 Dress The Population Rose Gown DTP1…" at bounding box center [449, 262] width 840 height 365
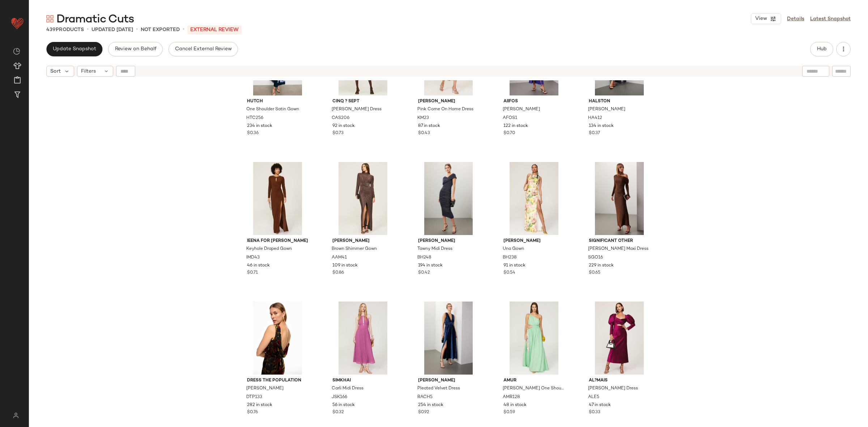
scroll to position [1334, 0]
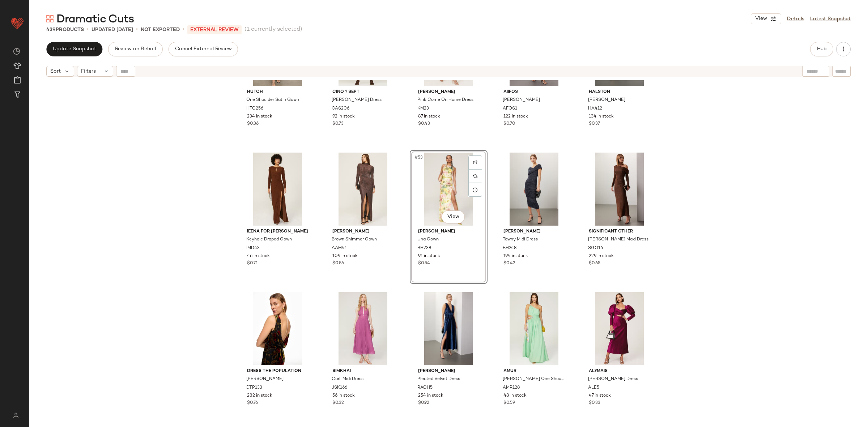
click at [731, 227] on div "Hutch One Shoulder Satin Gown HTC256 234 in stock $0.36 Cinq ? Sept [PERSON_NAM…" at bounding box center [449, 262] width 840 height 365
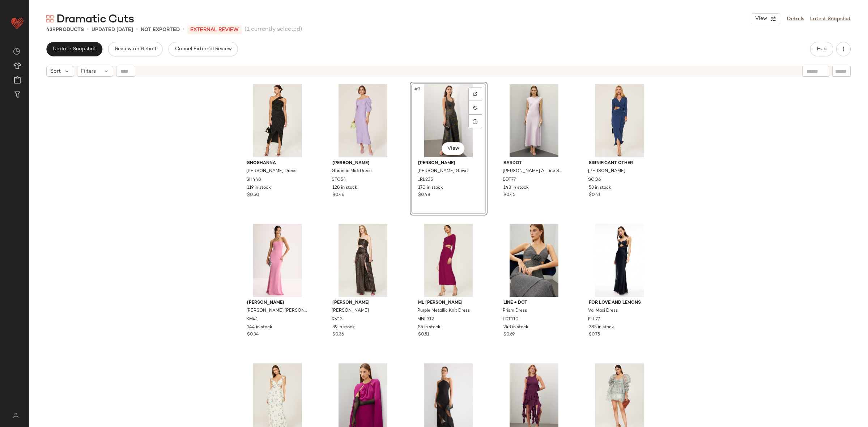
click at [690, 174] on div "Shoshanna [PERSON_NAME] Dress SH448 119 in stock $0.50 [PERSON_NAME] GOYA Garan…" at bounding box center [449, 262] width 840 height 365
click at [85, 50] on span "Update Snapshot" at bounding box center [74, 49] width 44 height 6
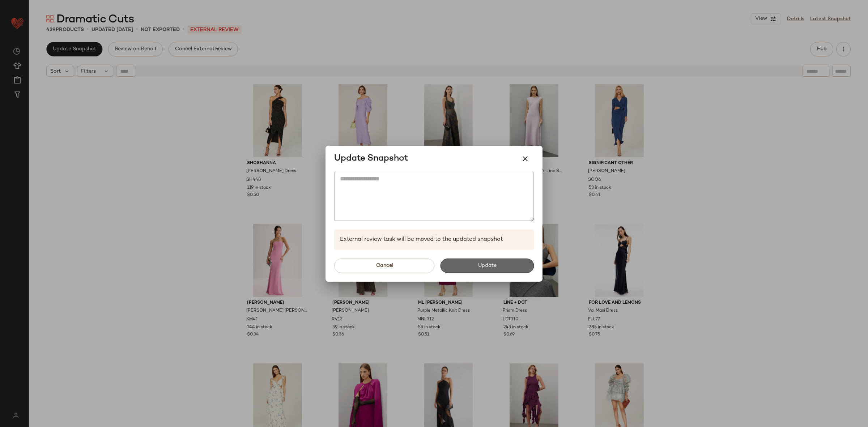
click at [476, 265] on button "Update" at bounding box center [487, 266] width 94 height 14
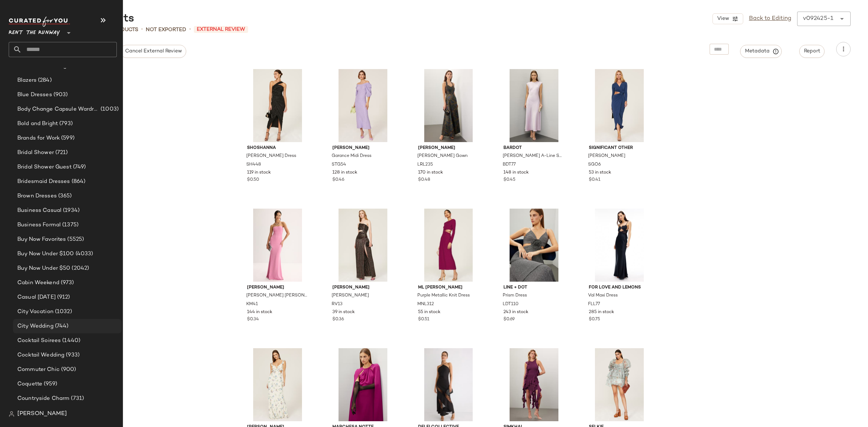
scroll to position [170, 0]
click at [63, 352] on span "Cocktail Wedding" at bounding box center [40, 354] width 47 height 8
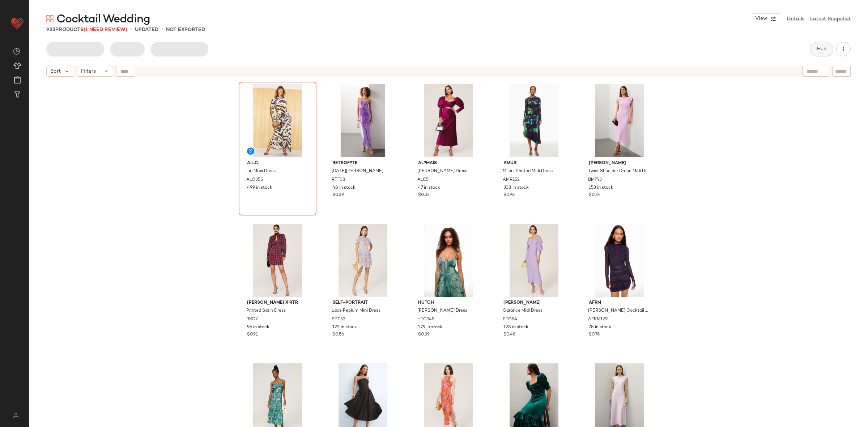
click at [812, 50] on button "Hub" at bounding box center [822, 49] width 23 height 14
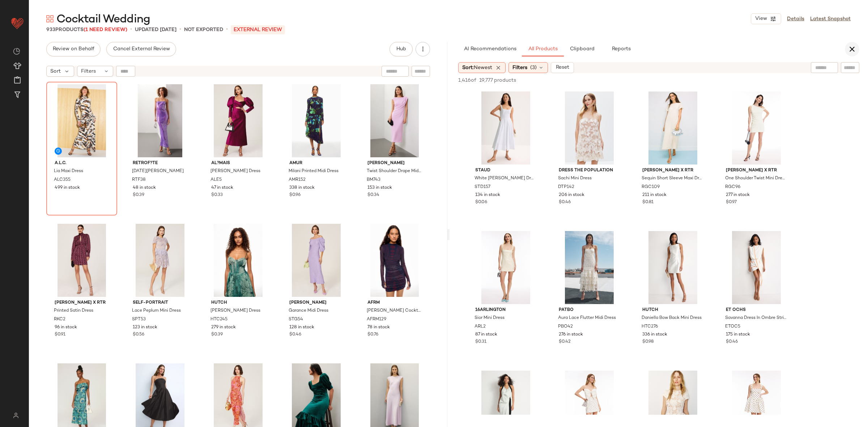
click at [847, 54] on button "button" at bounding box center [852, 49] width 14 height 14
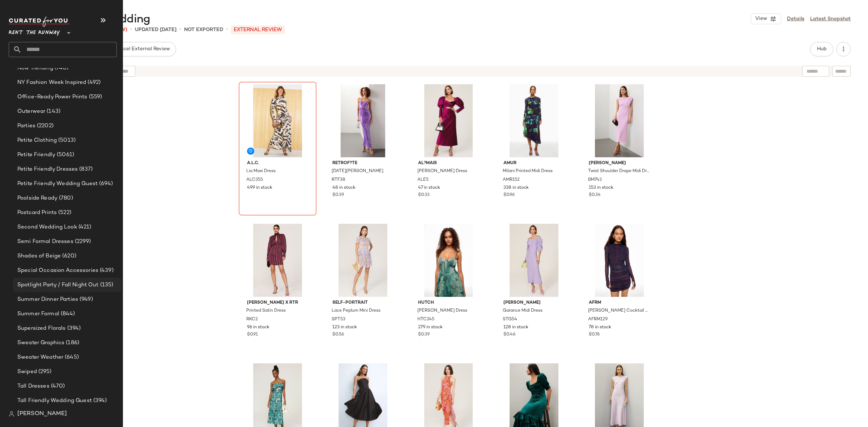
scroll to position [1093, 0]
click at [68, 237] on span "Semi Formal Dresses" at bounding box center [45, 241] width 56 height 8
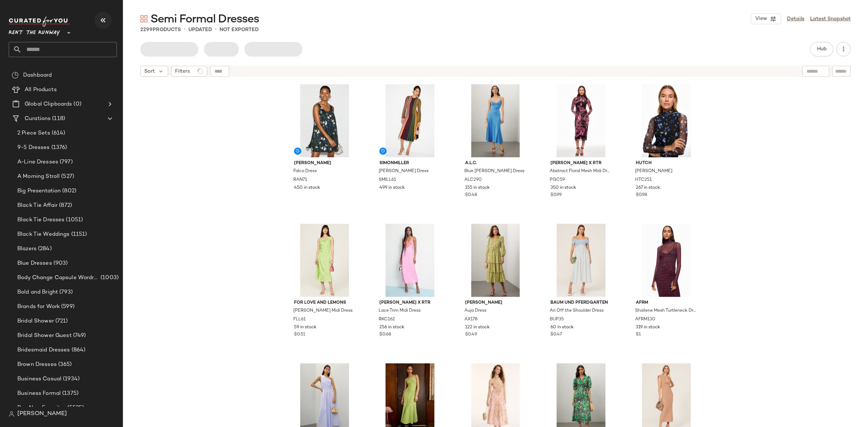
click at [110, 24] on button "button" at bounding box center [102, 20] width 17 height 17
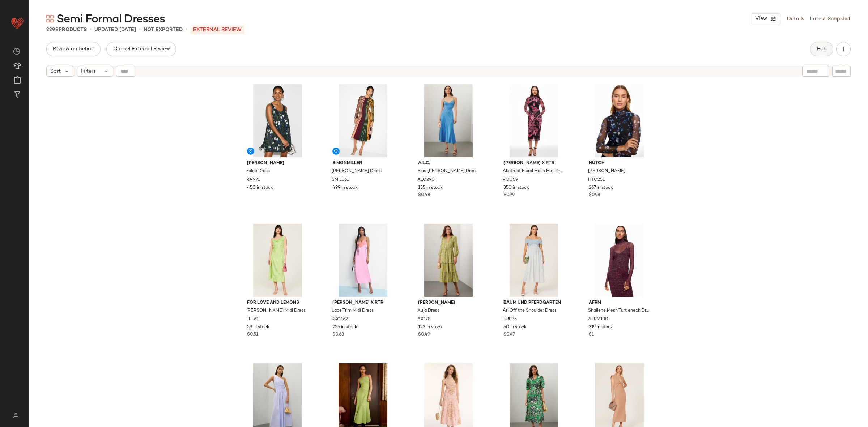
click at [826, 48] on span "Hub" at bounding box center [822, 49] width 10 height 6
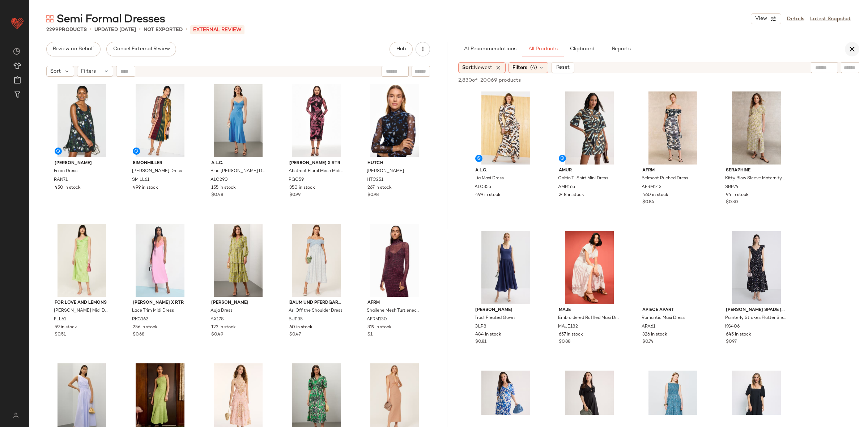
click at [854, 48] on icon "button" at bounding box center [852, 49] width 9 height 9
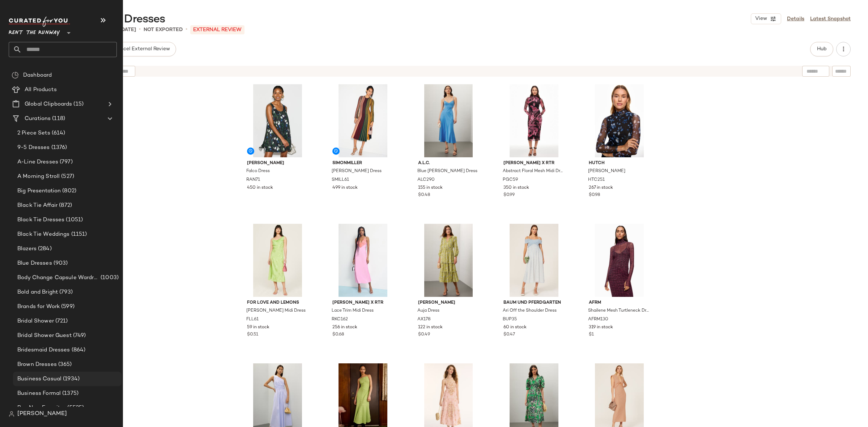
click at [69, 380] on span "(1934)" at bounding box center [71, 379] width 18 height 8
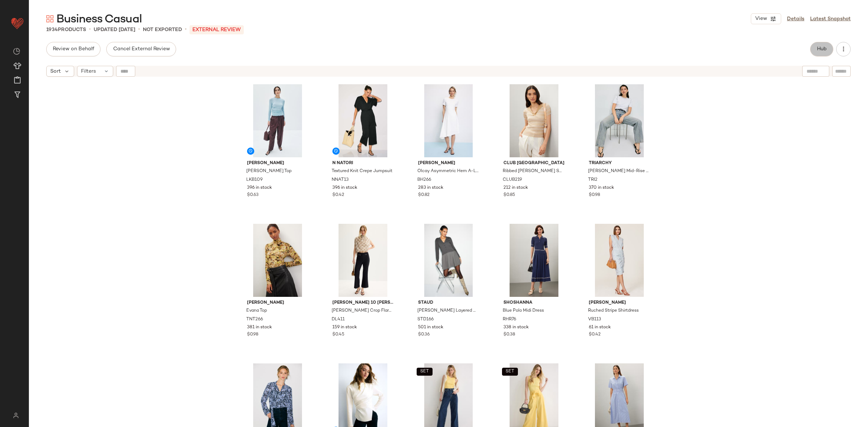
click at [827, 52] on button "Hub" at bounding box center [822, 49] width 23 height 14
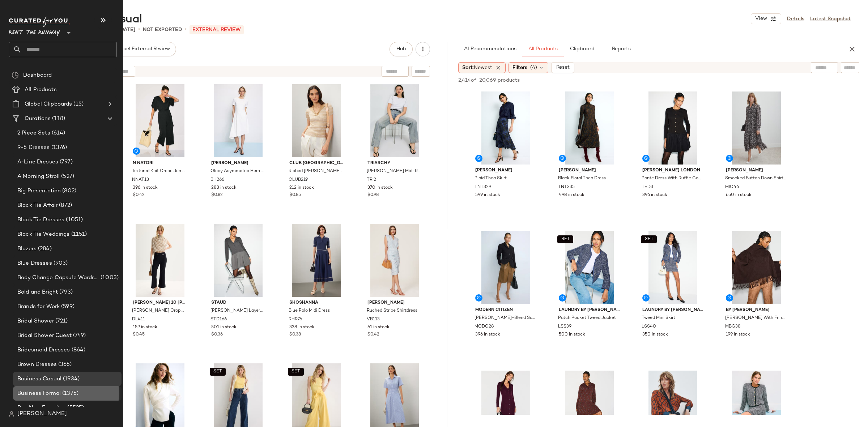
click at [61, 389] on div "Business Formal (1375)" at bounding box center [67, 393] width 109 height 14
click at [61, 391] on span "(1375)" at bounding box center [70, 394] width 18 height 8
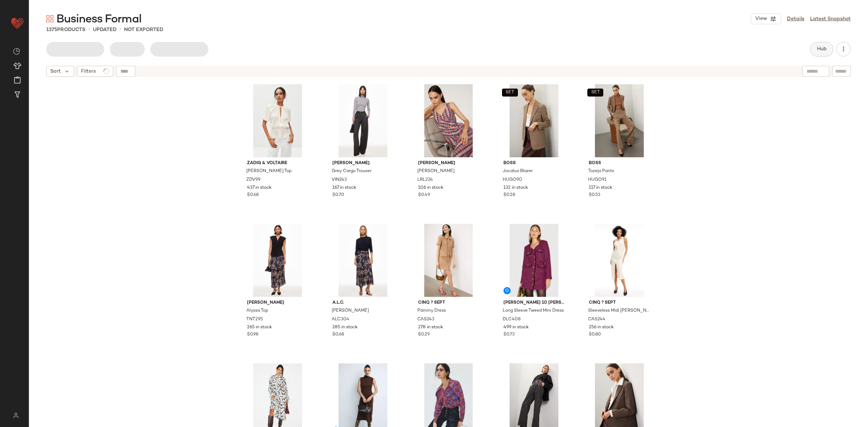
click at [821, 50] on span "Hub" at bounding box center [822, 49] width 10 height 6
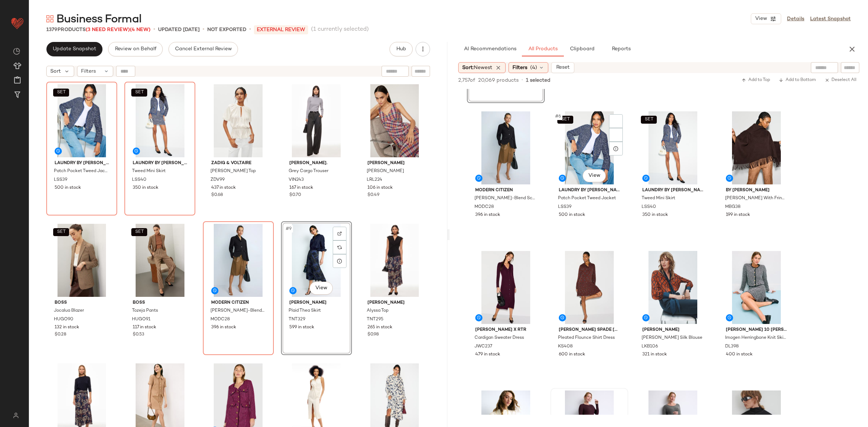
scroll to position [70, 0]
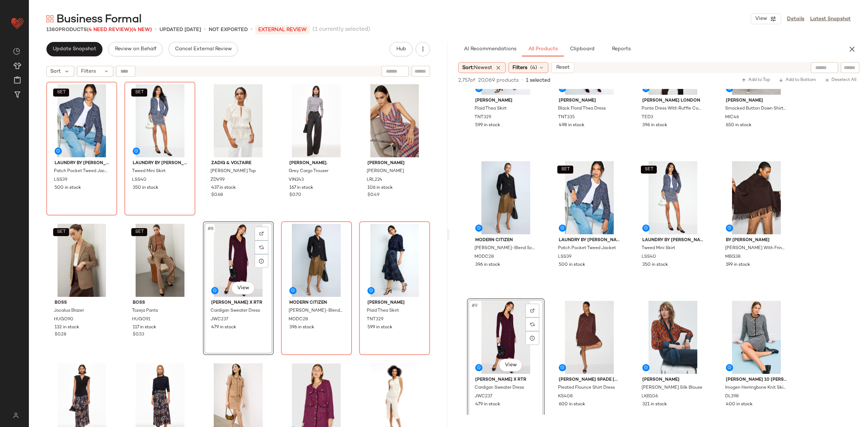
click at [199, 219] on div "SET Laundry by [PERSON_NAME] Patch Pocket Tweed Jacket LSS39 500 in stock SET L…" at bounding box center [238, 264] width 384 height 364
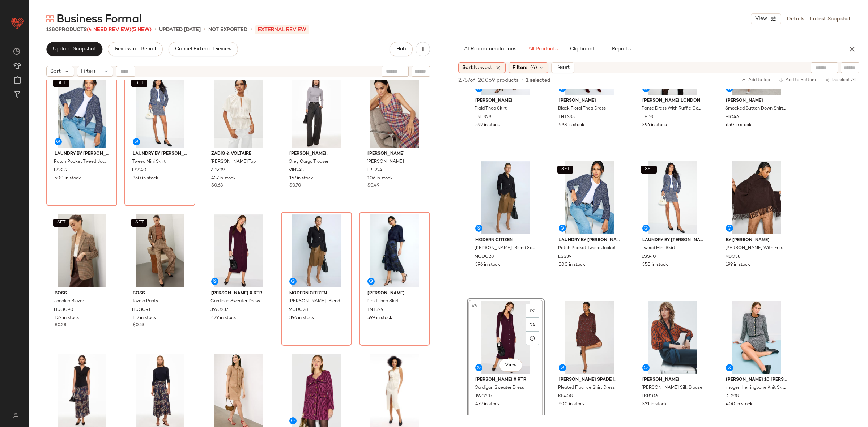
scroll to position [0, 0]
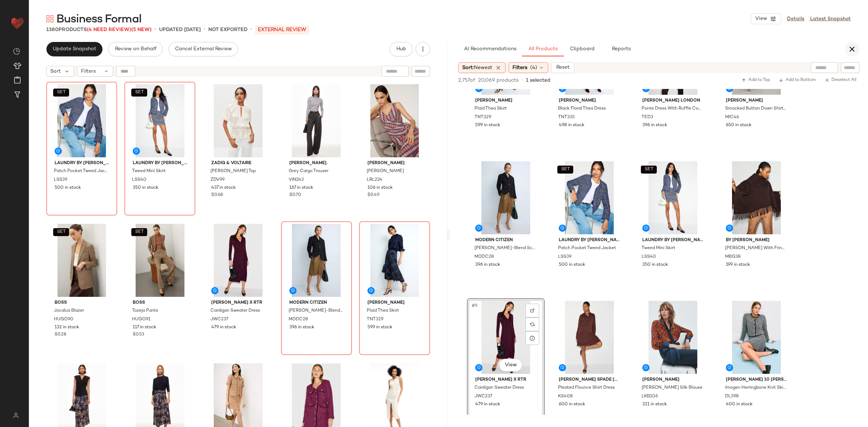
click at [856, 51] on icon "button" at bounding box center [852, 49] width 9 height 9
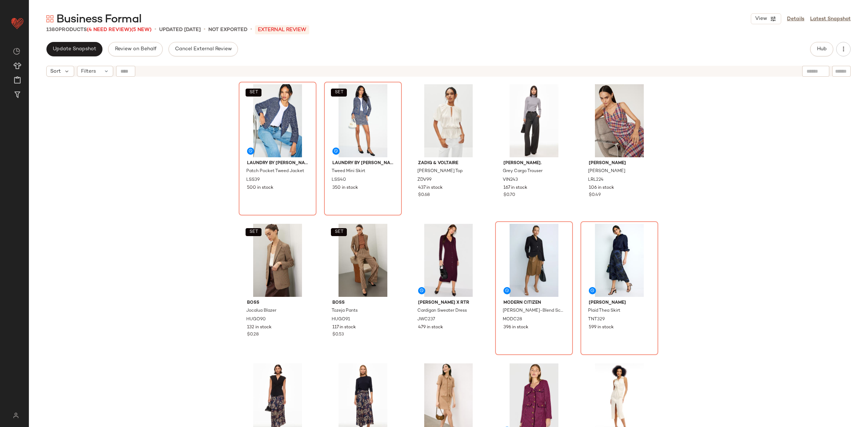
click at [786, 174] on div "SET Laundry by Shelli Segal Patch Pocket Tweed Jacket LSS39 500 in stock SET La…" at bounding box center [449, 262] width 840 height 365
click at [76, 53] on button "Update Snapshot" at bounding box center [74, 49] width 56 height 14
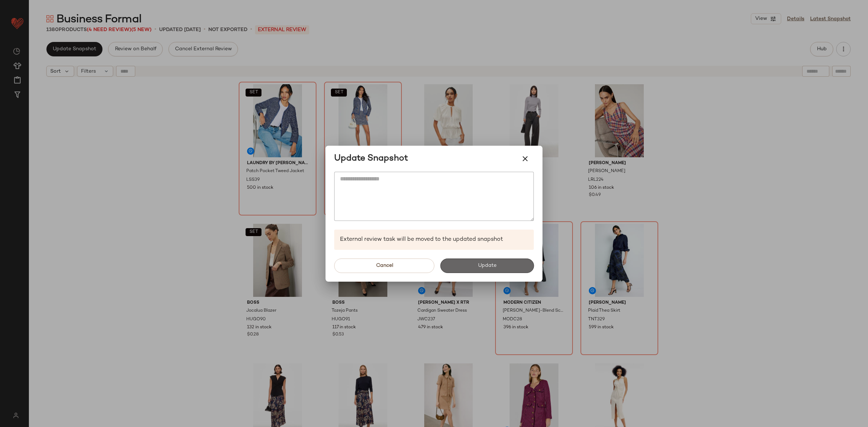
click at [502, 262] on button "Update" at bounding box center [487, 266] width 94 height 14
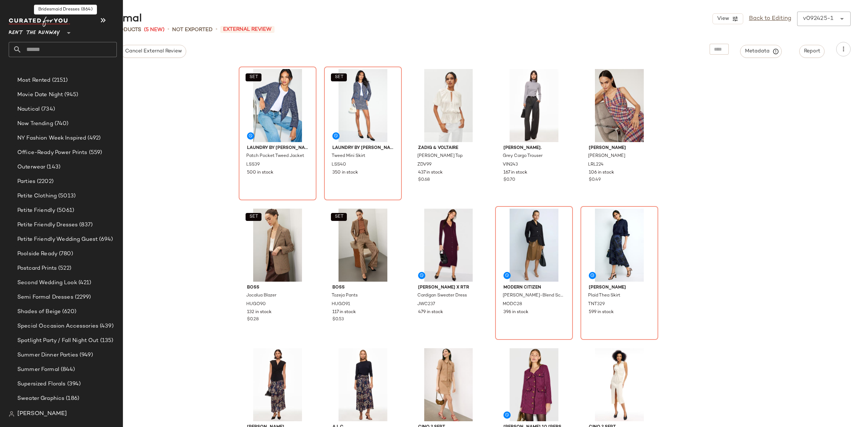
scroll to position [1088, 0]
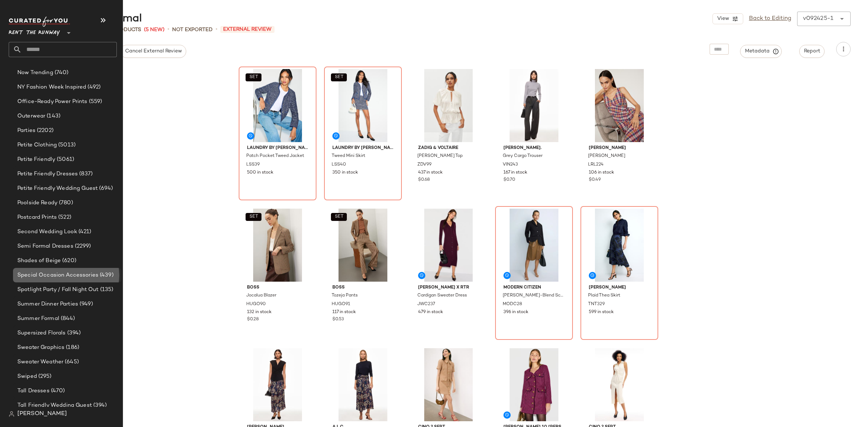
click at [73, 270] on div "Special Occasion Accessories (439)" at bounding box center [67, 275] width 109 height 14
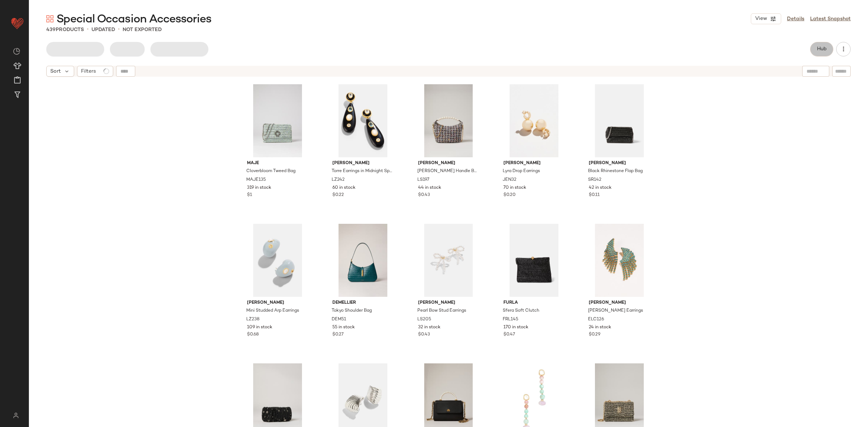
click at [821, 43] on button "Hub" at bounding box center [822, 49] width 23 height 14
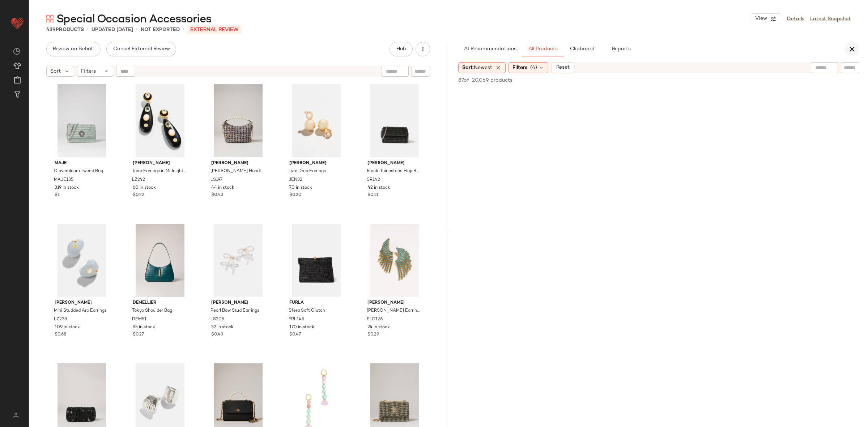
click at [857, 47] on icon "button" at bounding box center [852, 49] width 9 height 9
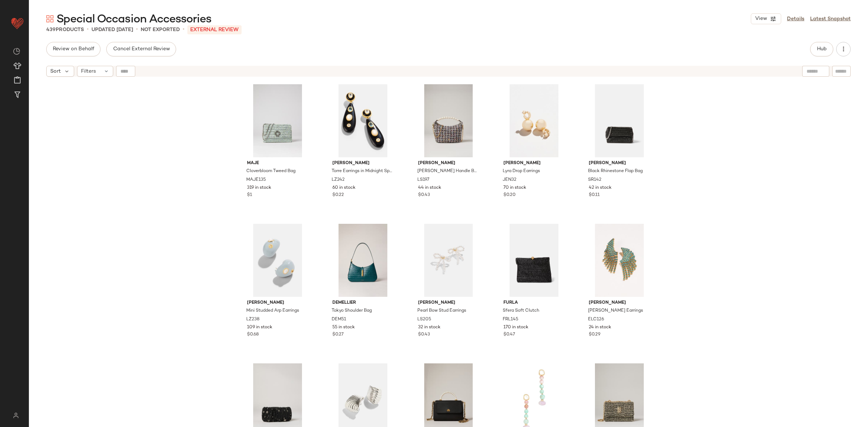
click at [818, 41] on div "Special Occasion Accessories View Details Latest Snapshot 439 Products • update…" at bounding box center [449, 220] width 840 height 416
click at [817, 52] on button "Hub" at bounding box center [822, 49] width 23 height 14
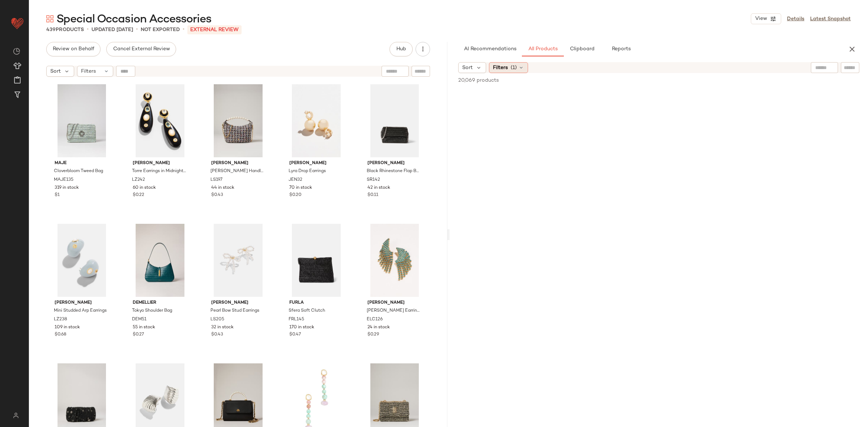
click at [510, 67] on div "Filters (1)" at bounding box center [508, 67] width 39 height 11
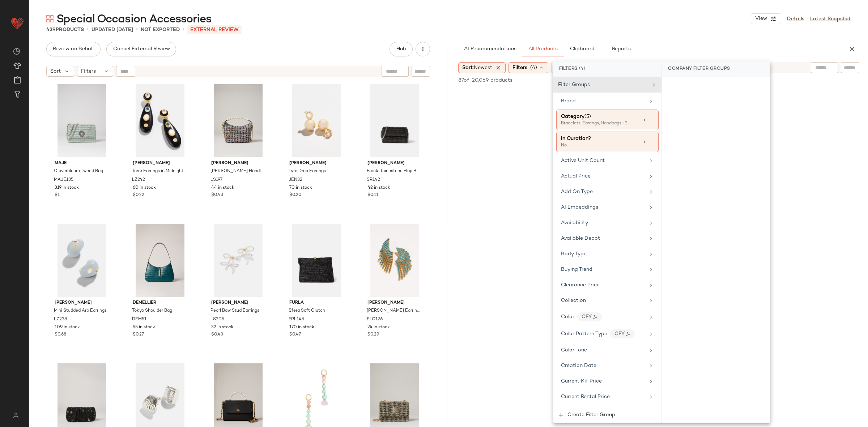
click at [510, 67] on div "Sort: Newest Filters (4) Reset" at bounding box center [517, 67] width 119 height 11
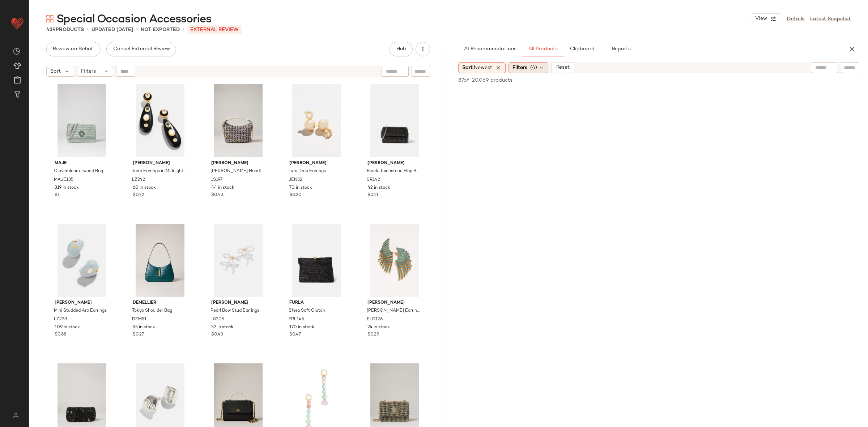
click at [543, 67] on icon at bounding box center [542, 68] width 6 height 6
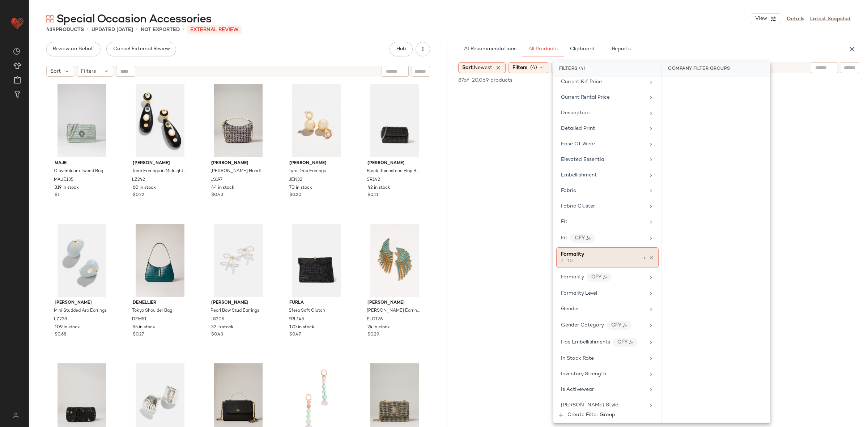
scroll to position [300, 0]
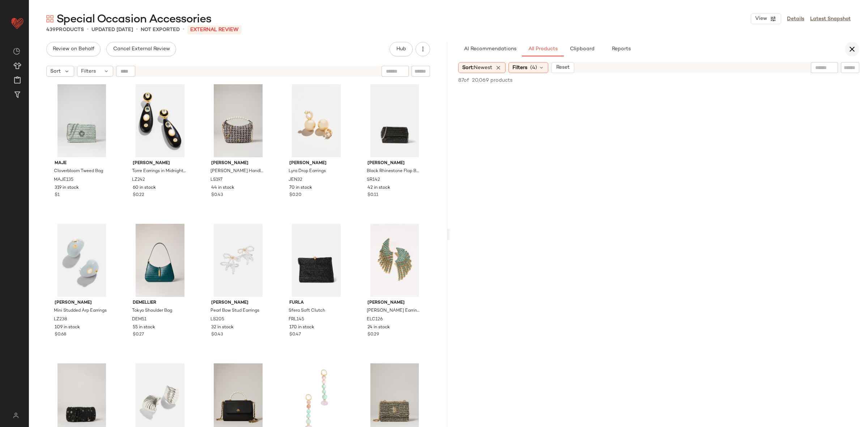
click at [854, 43] on button "button" at bounding box center [852, 49] width 14 height 14
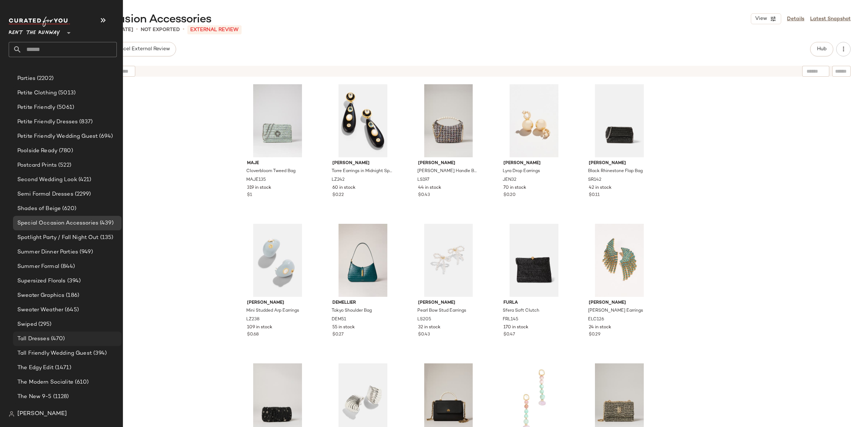
scroll to position [1155, 0]
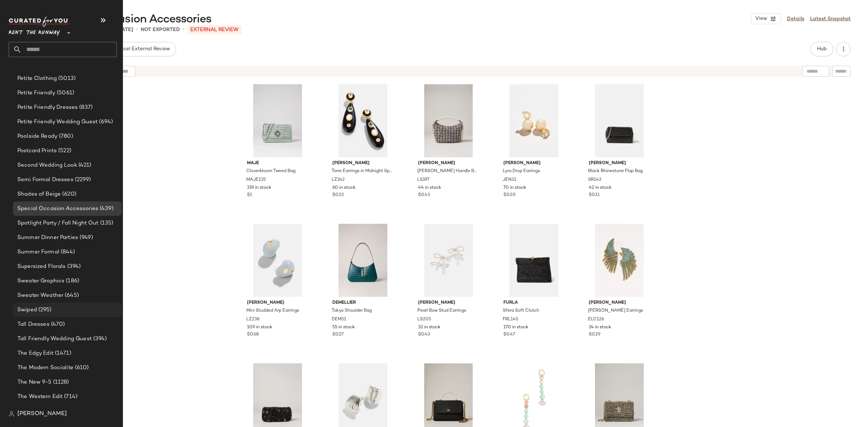
click at [58, 312] on div "Swiped (295)" at bounding box center [66, 310] width 103 height 8
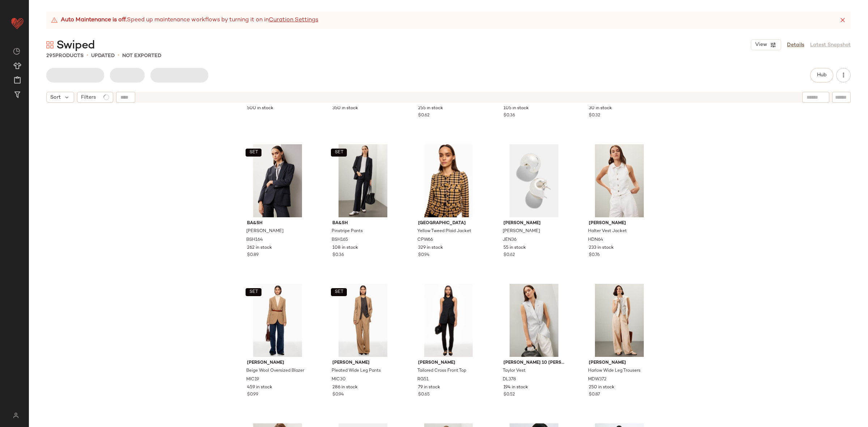
scroll to position [531, 0]
click at [841, 21] on icon at bounding box center [843, 20] width 7 height 7
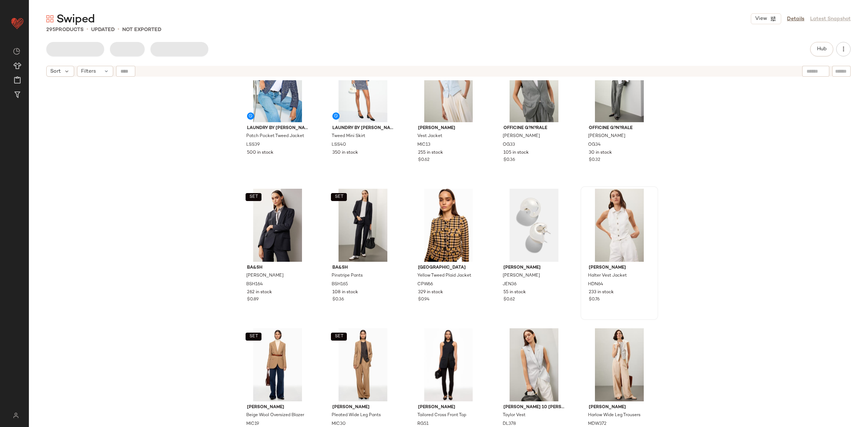
scroll to position [454, 0]
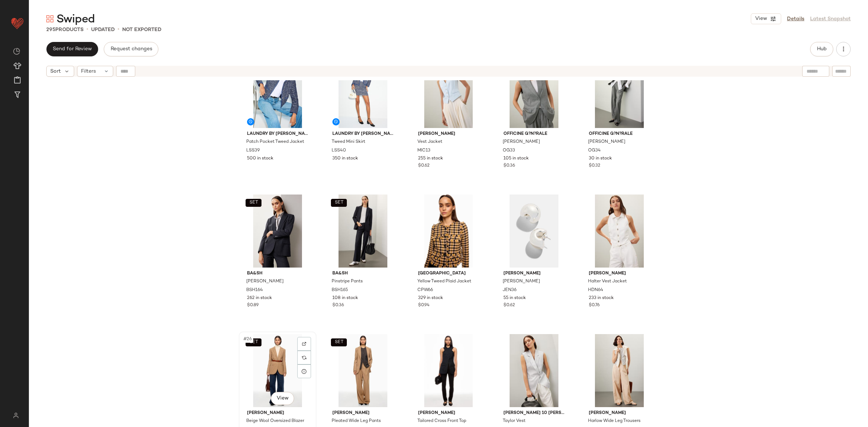
click at [281, 363] on div "SET #26 View" at bounding box center [277, 370] width 73 height 73
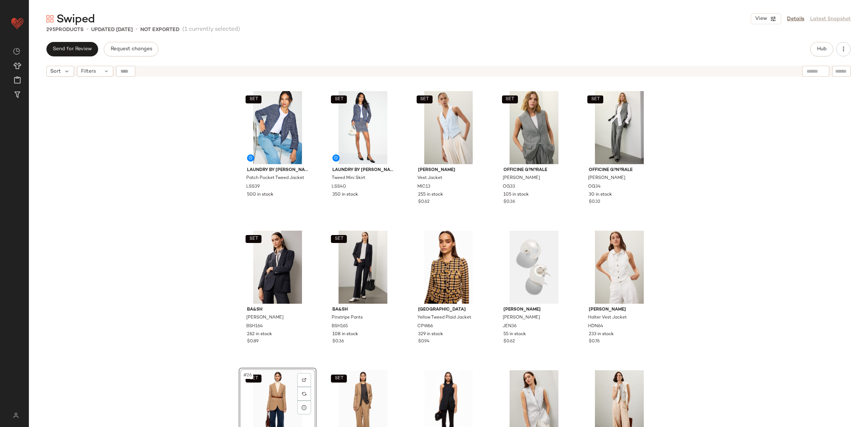
click at [702, 302] on div "SET Laundry by Shelli Segal Patch Pocket Tweed Jacket LSS39 500 in stock SET La…" at bounding box center [449, 262] width 840 height 365
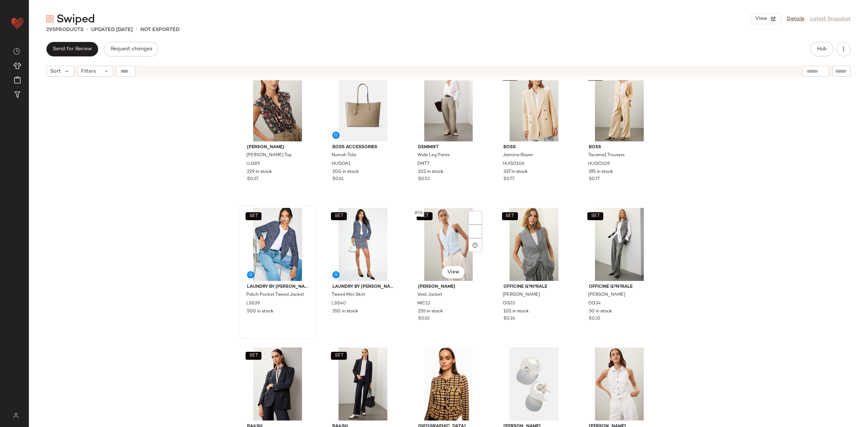
scroll to position [301, 0]
click at [274, 253] on div "SET #16 View" at bounding box center [277, 244] width 73 height 73
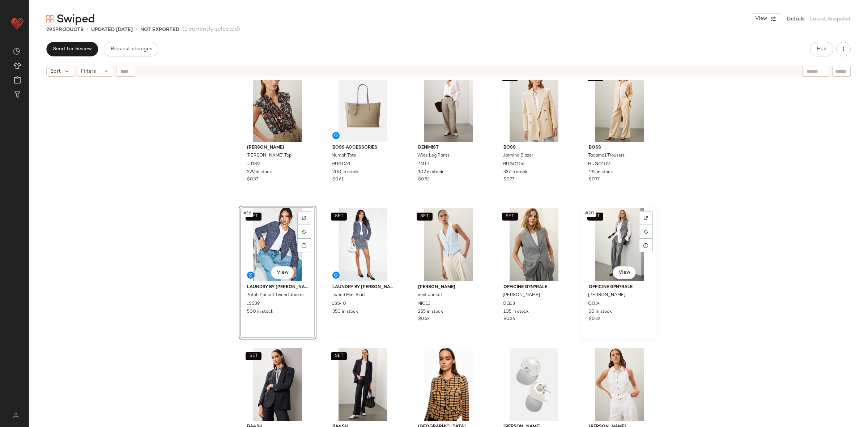
click at [607, 255] on div "SET #20 View" at bounding box center [619, 244] width 73 height 73
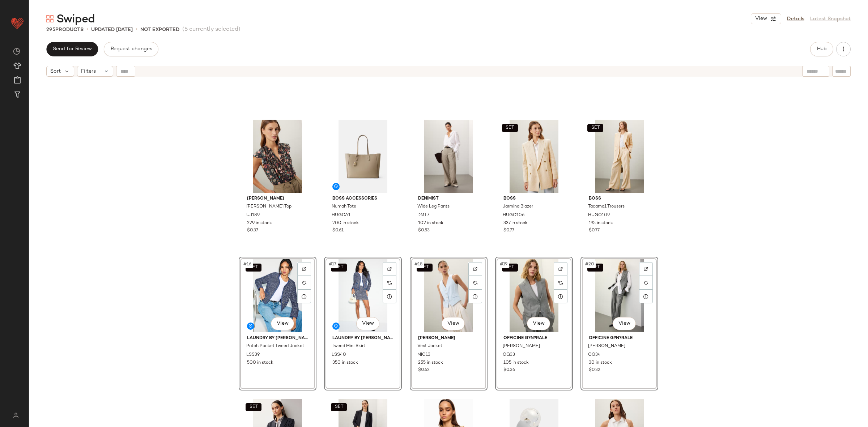
scroll to position [244, 0]
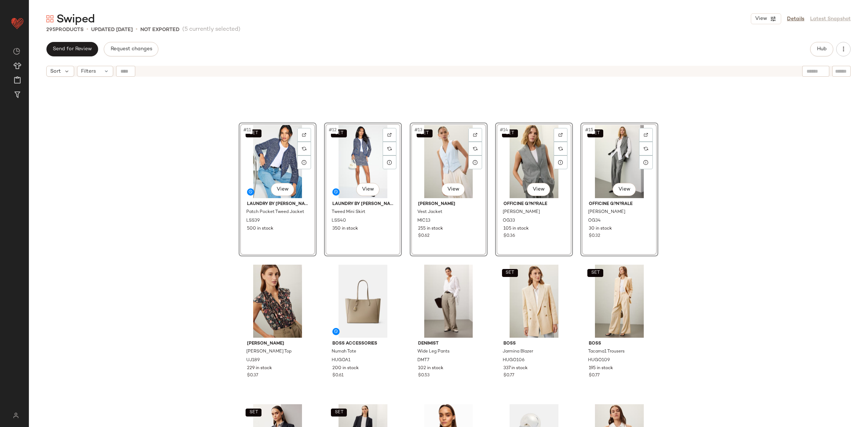
click at [207, 238] on div "SET #11 View Laundry by Shelli Segal Patch Pocket Tweed Jacket LSS39 500 in sto…" at bounding box center [449, 262] width 840 height 365
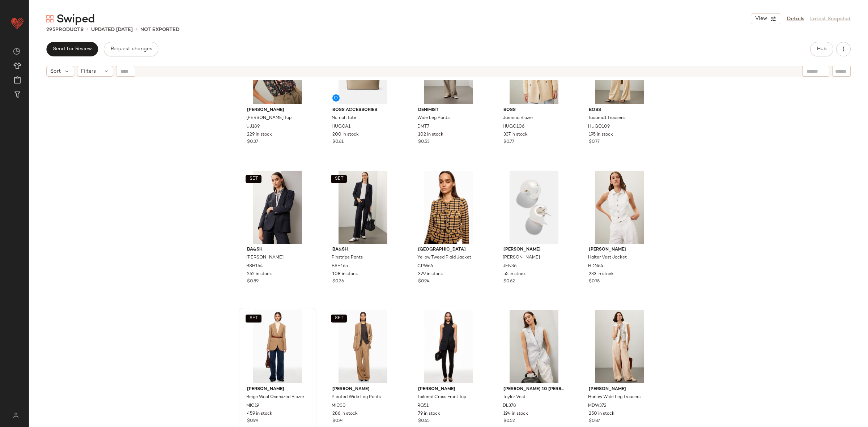
scroll to position [485, 0]
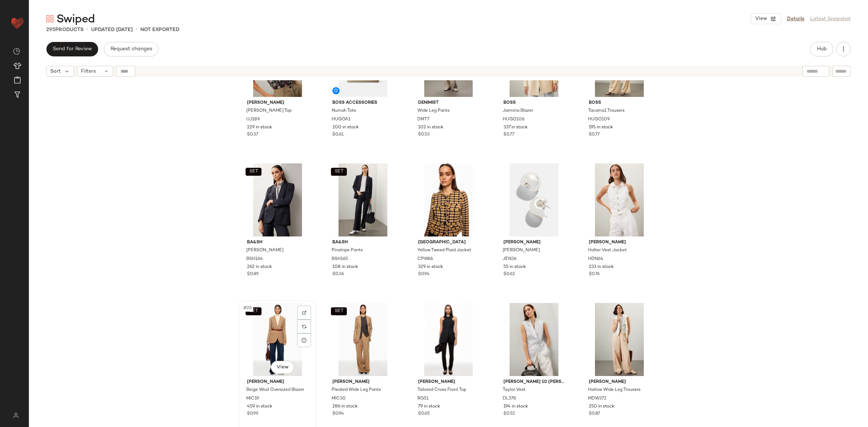
click at [257, 334] on div "SET #26 View" at bounding box center [277, 339] width 73 height 73
click at [625, 344] on div "#30 View" at bounding box center [619, 339] width 73 height 73
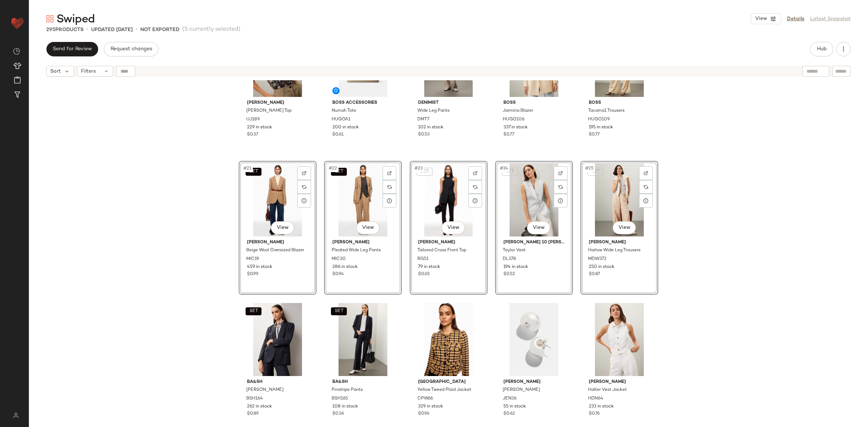
click at [197, 227] on div "Ulla Johnson Cleo Top UJ189 229 in stock $0.37 BOSS ACCESSORIES Numah Tote HUGO…" at bounding box center [449, 262] width 840 height 365
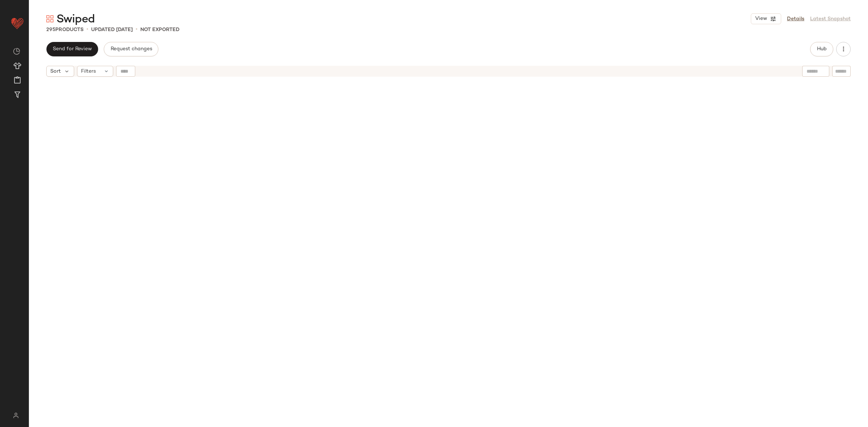
scroll to position [7877, 0]
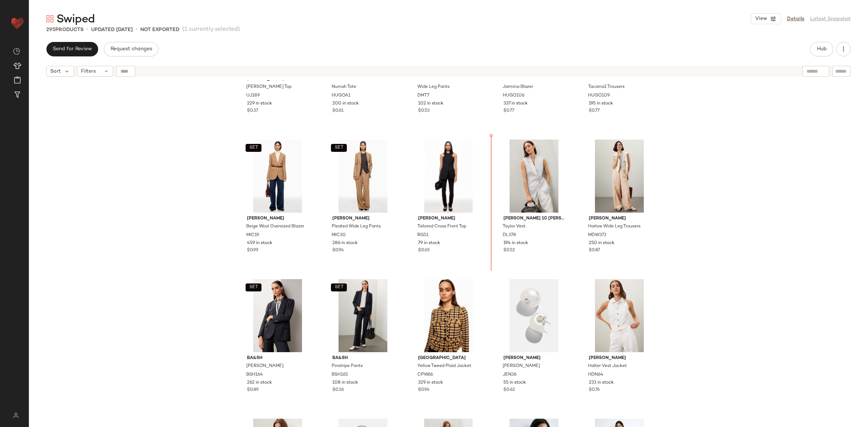
scroll to position [502, 0]
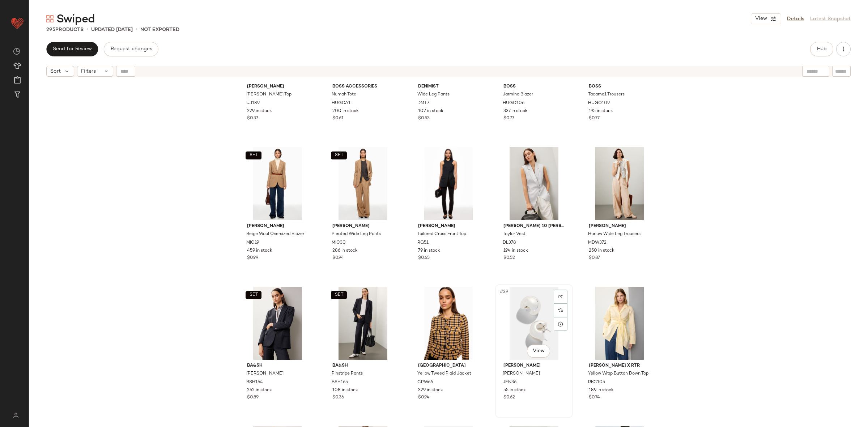
click at [517, 314] on div "#29 View" at bounding box center [534, 323] width 73 height 73
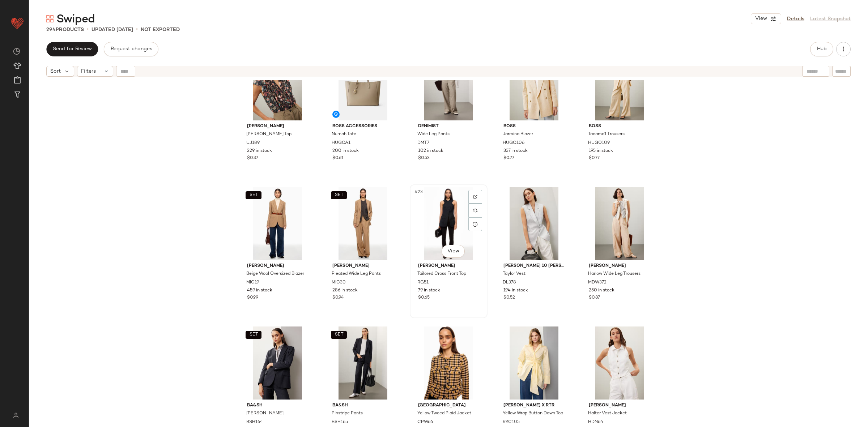
scroll to position [436, 0]
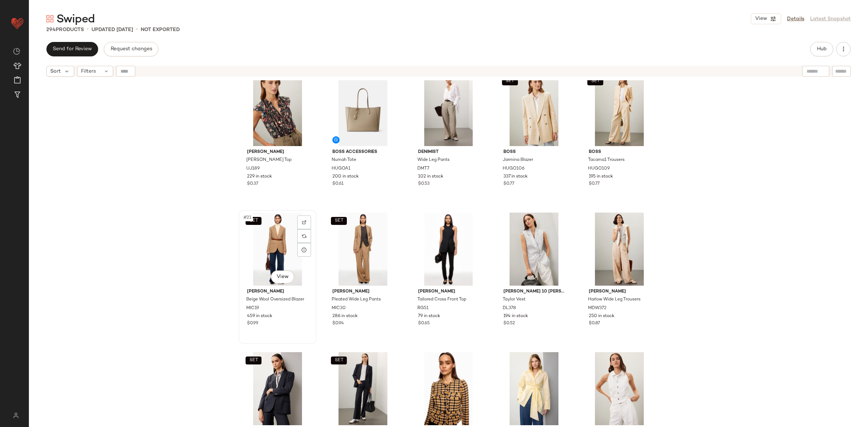
click at [289, 245] on div "SET #21 View" at bounding box center [277, 249] width 73 height 73
click at [595, 260] on div "#25 View" at bounding box center [619, 249] width 73 height 73
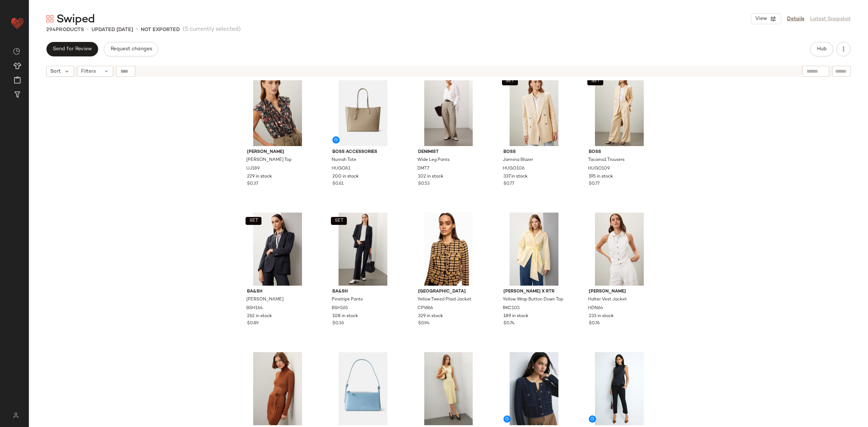
click at [210, 245] on div "Ulla Johnson Cleo Top UJ189 229 in stock $0.37 BOSS ACCESSORIES Numah Tote HUGO…" at bounding box center [449, 262] width 840 height 365
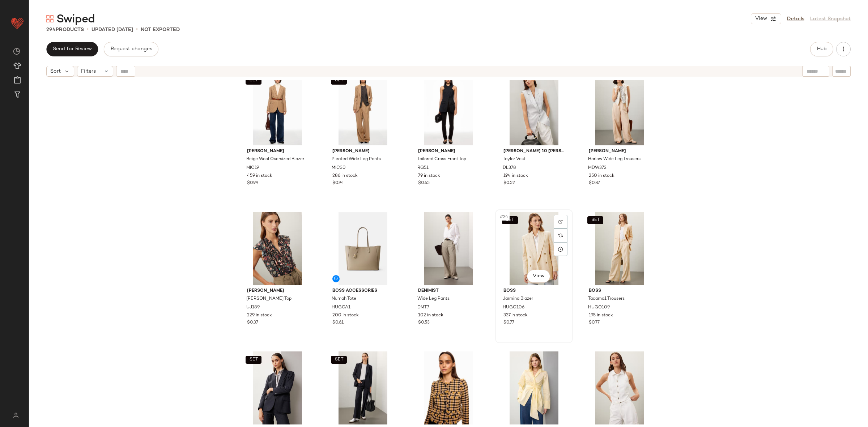
scroll to position [429, 0]
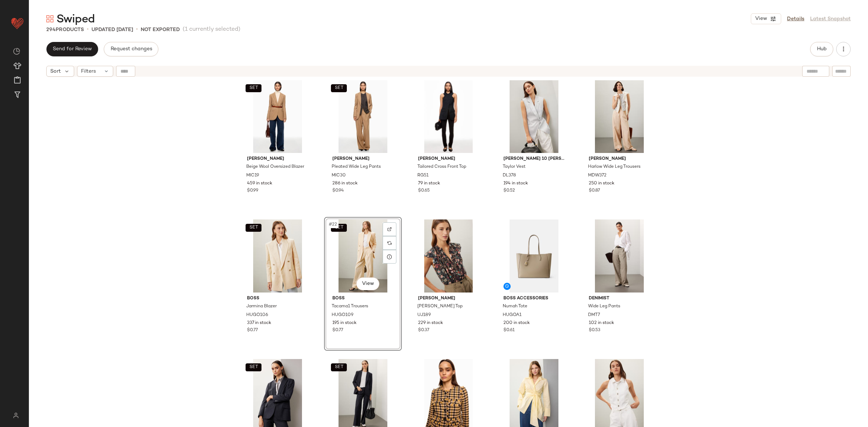
click at [712, 260] on div "SET MICHAEL KORS Beige Wool Oversized Blazer MIC19 459 in stock $0.99 SET MICHA…" at bounding box center [449, 262] width 840 height 365
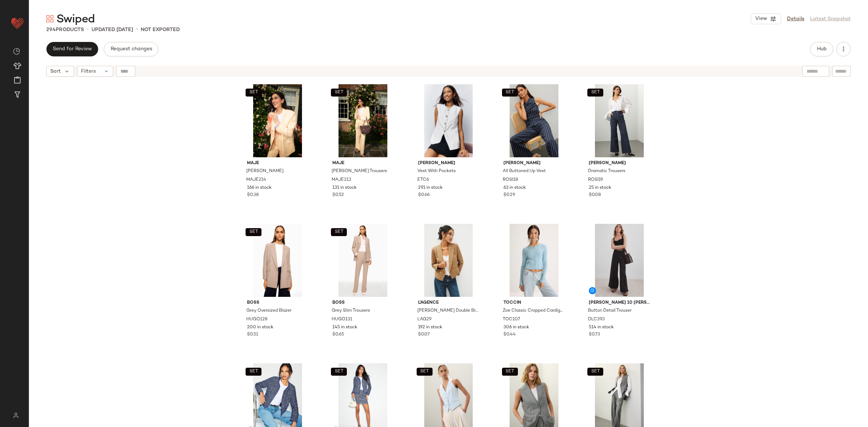
click at [708, 197] on div "SET Maje Vyron Blazer MAJE214 166 in stock $0.38 SET Maje Pyron Trousers MAJE21…" at bounding box center [449, 262] width 840 height 365
click at [709, 236] on div "SET Maje Vyron Blazer MAJE214 166 in stock $0.38 SET Maje Pyron Trousers MAJE21…" at bounding box center [449, 262] width 840 height 365
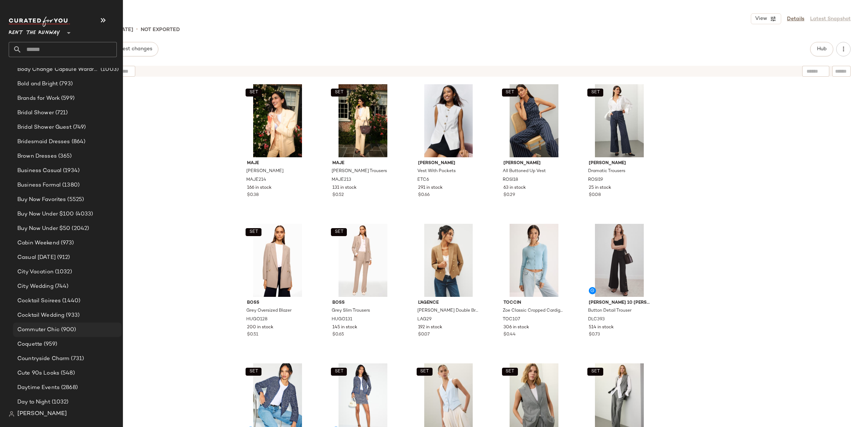
scroll to position [209, 0]
click at [40, 271] on span "City Vacation" at bounding box center [35, 271] width 36 height 8
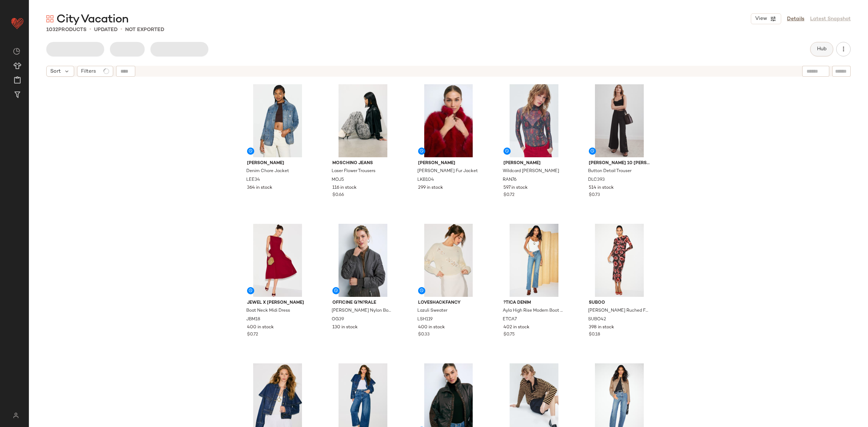
click at [824, 49] on span "Hub" at bounding box center [822, 49] width 10 height 6
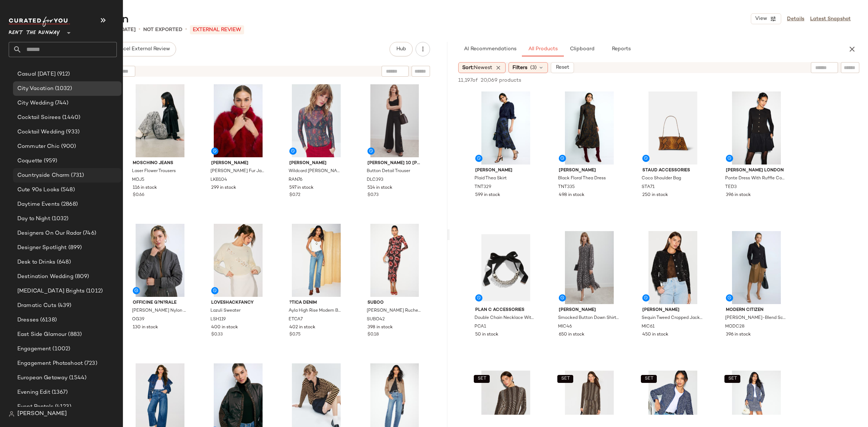
scroll to position [418, 0]
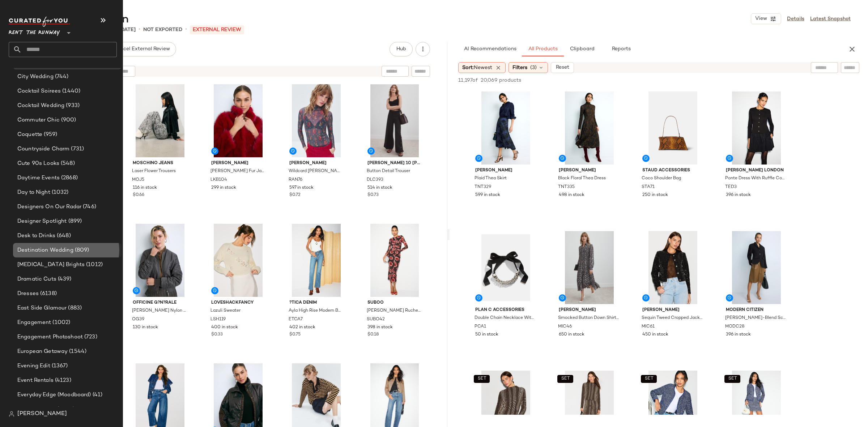
click at [71, 247] on span "Destination Wedding" at bounding box center [45, 250] width 56 height 8
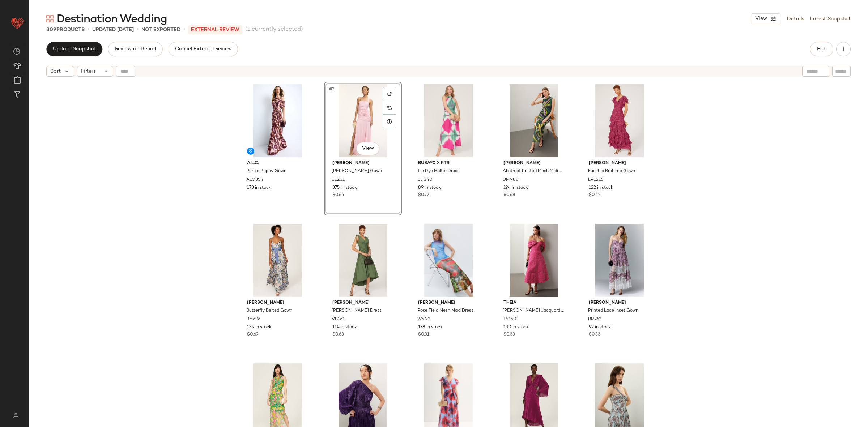
click at [703, 158] on div "A.L.C. Purple Poppy Gown ALC354 173 in stock #2 View elle zeitoune Cole Gown EL…" at bounding box center [449, 262] width 840 height 365
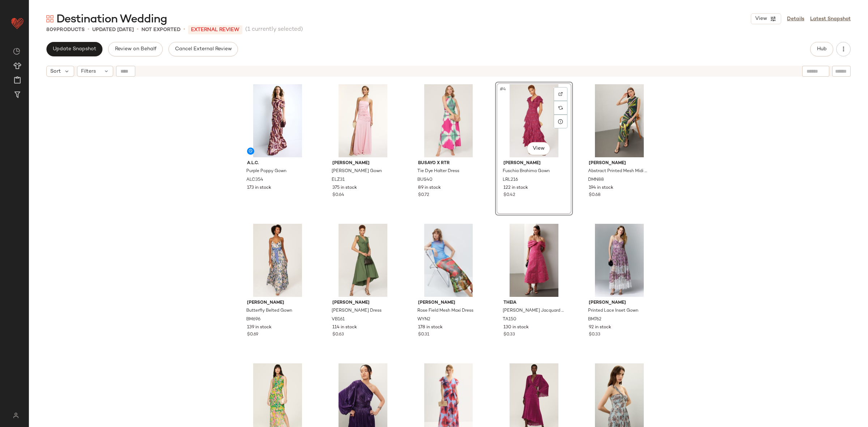
click at [698, 157] on div "A.L.C. Purple Poppy Gown ALC354 173 in stock elle zeitoune Cole Gown ELZ31 375 …" at bounding box center [449, 262] width 840 height 365
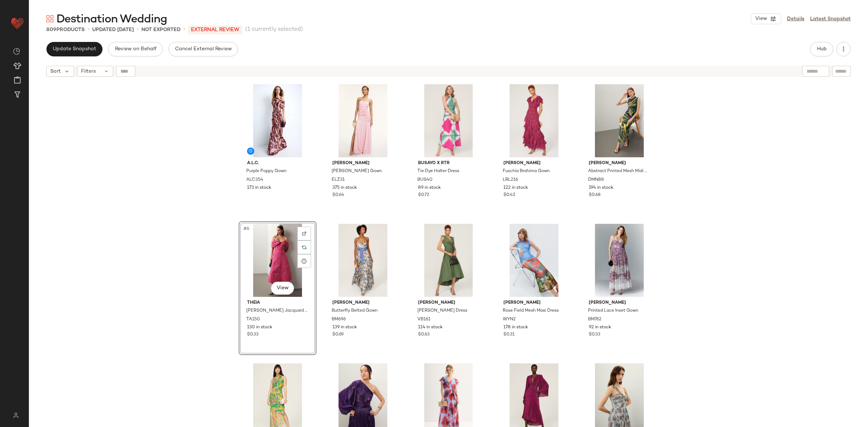
click at [698, 221] on div "A.L.C. Purple Poppy Gown ALC354 173 in stock elle zeitoune Cole Gown ELZ31 375 …" at bounding box center [449, 262] width 840 height 365
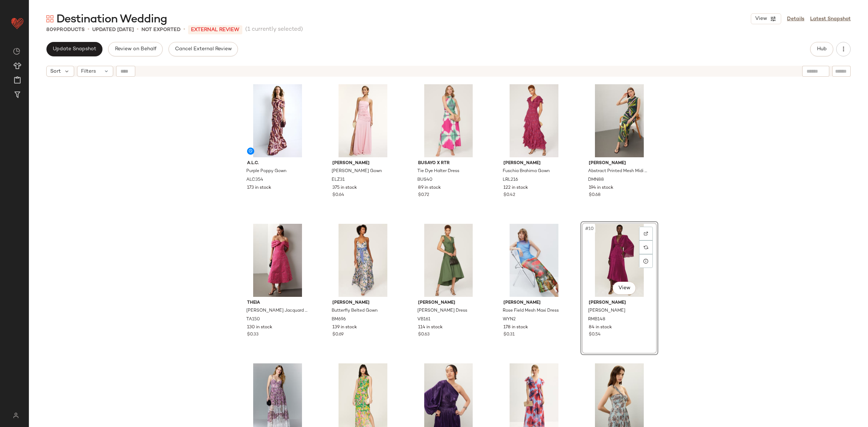
click at [709, 233] on div "A.L.C. Purple Poppy Gown ALC354 173 in stock elle zeitoune Cole Gown ELZ31 375 …" at bounding box center [449, 262] width 840 height 365
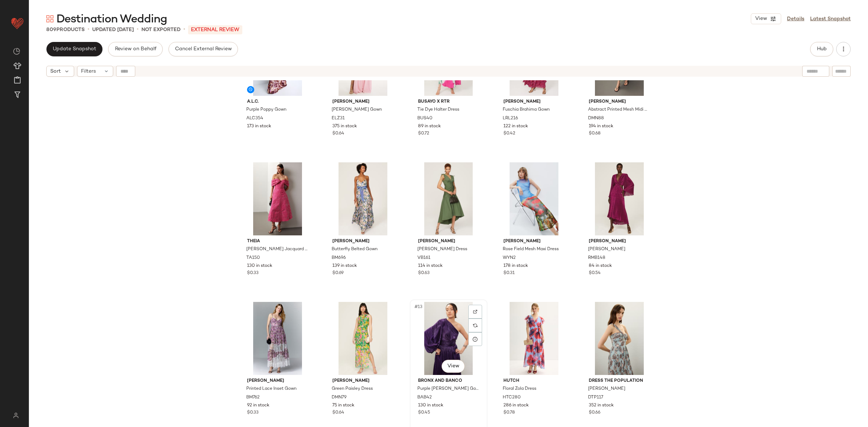
scroll to position [67, 0]
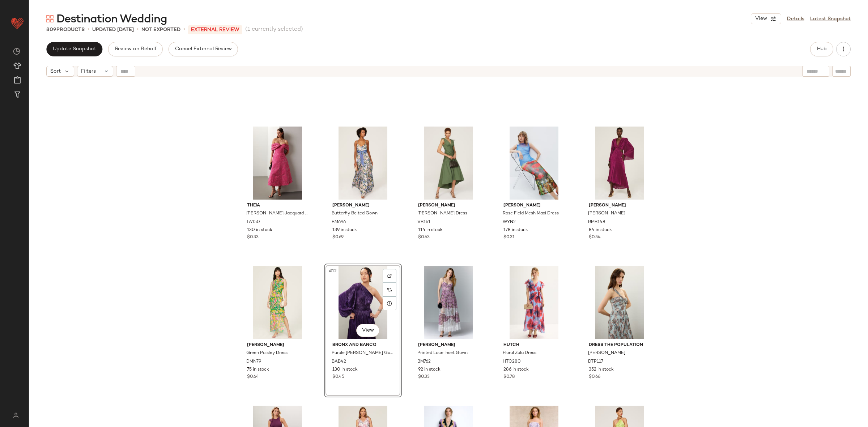
scroll to position [161, 0]
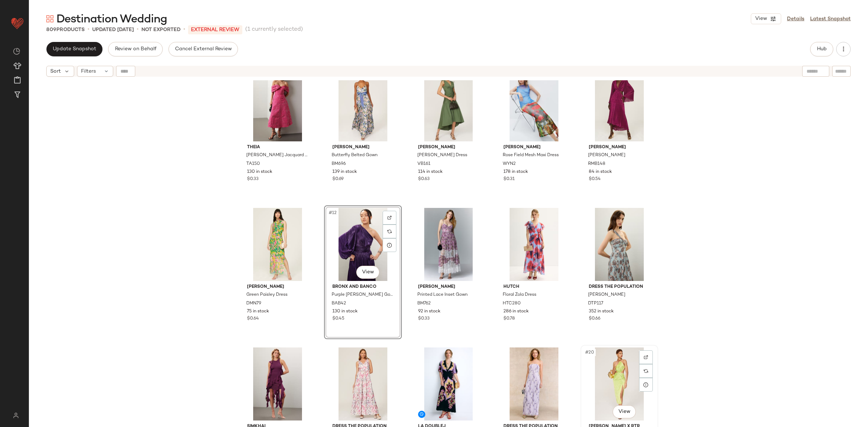
scroll to position [162, 0]
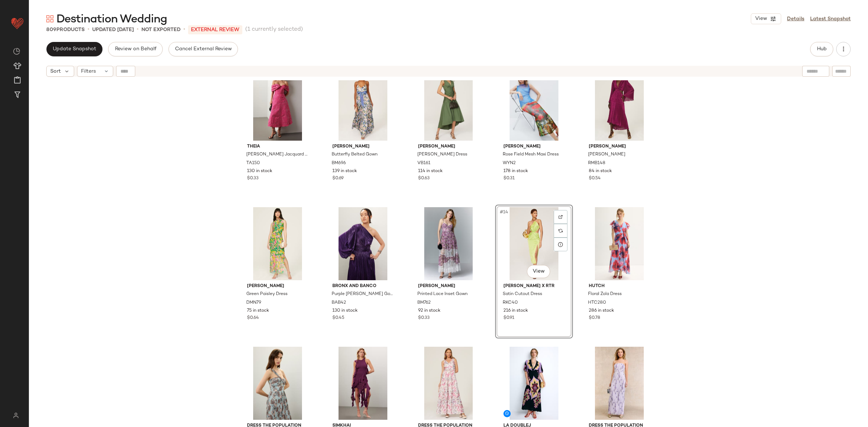
click at [715, 268] on div "Theia Fiona Cloud Jacquard Dress TA150 130 in stock $0.33 Badgley Mischka Butte…" at bounding box center [449, 262] width 840 height 365
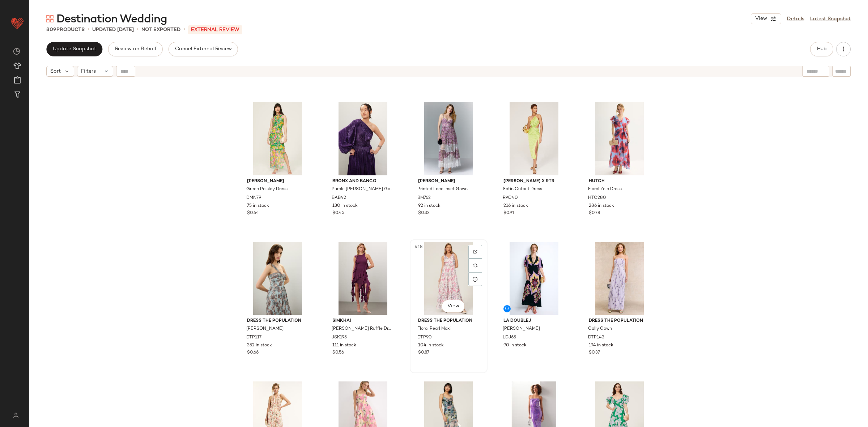
scroll to position [283, 0]
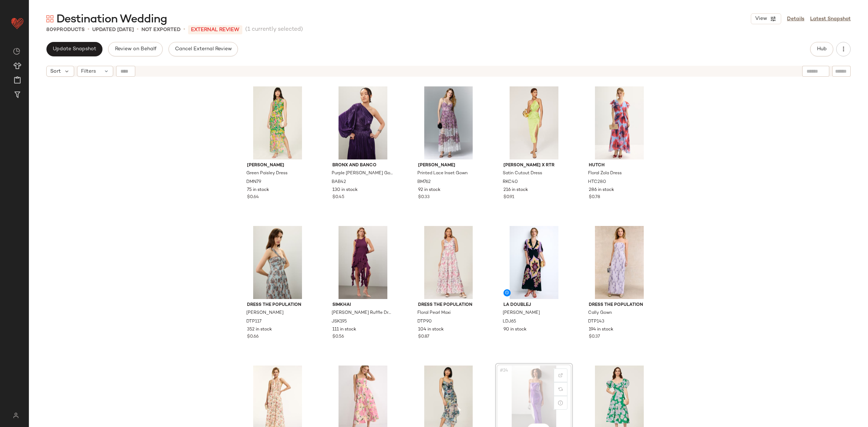
scroll to position [284, 0]
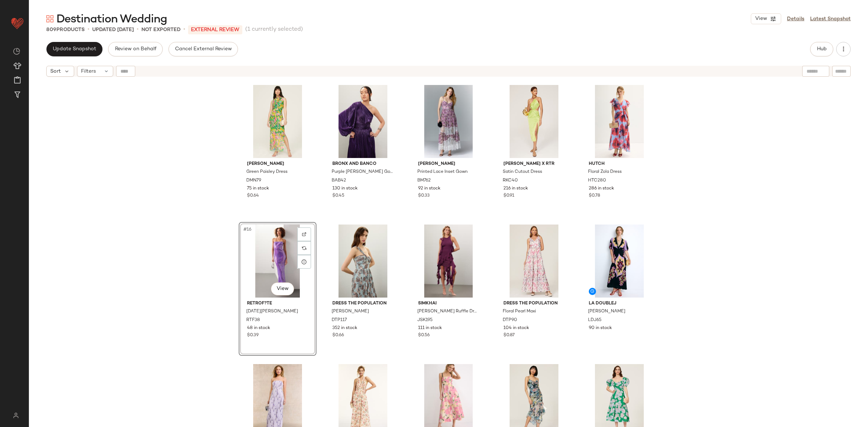
click at [213, 267] on div "Theia Fiona Cloud Jacquard Dress TA150 130 in stock $0.33 Badgley Mischka Butte…" at bounding box center [449, 262] width 840 height 365
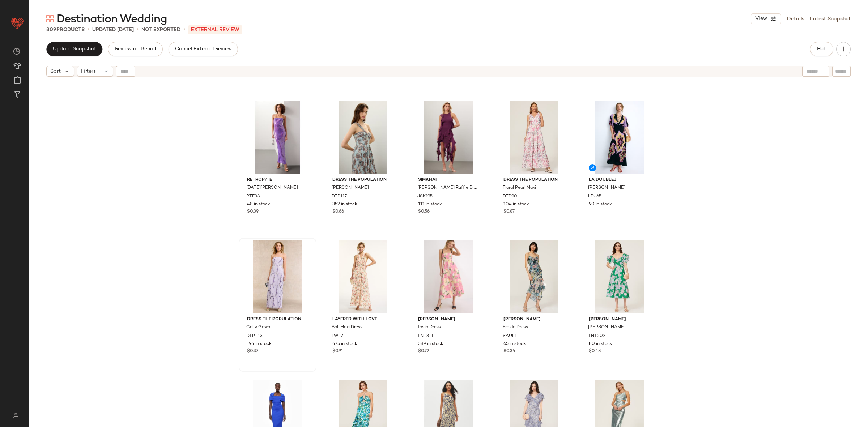
scroll to position [415, 0]
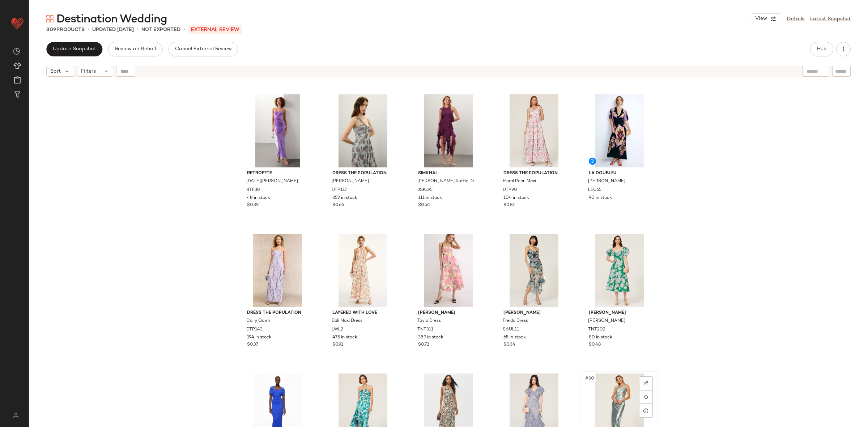
scroll to position [415, 0]
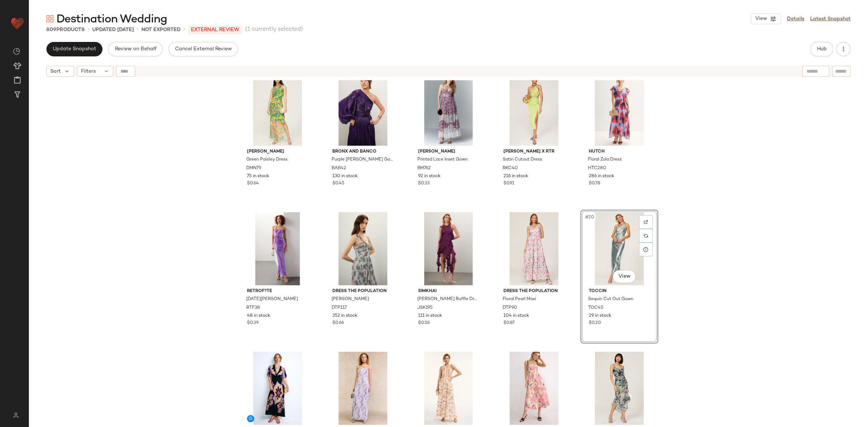
scroll to position [281, 0]
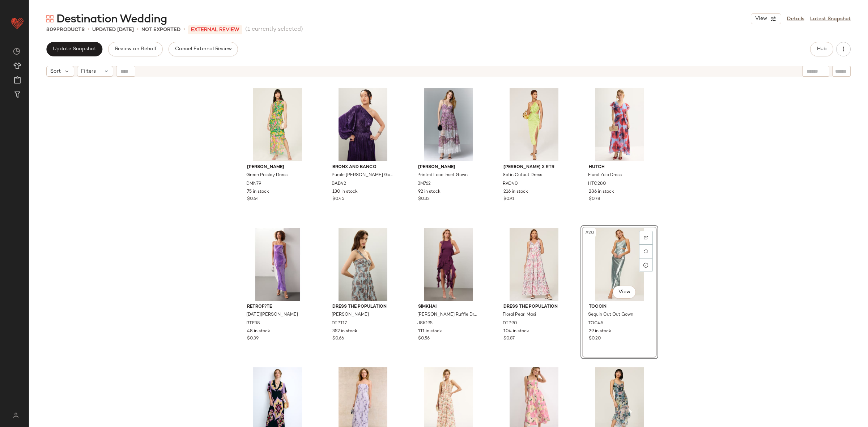
click at [706, 251] on div "Donna Morgan Green Paisley Dress DMN79 75 in stock $0.64 Bronx and Banco Purple…" at bounding box center [449, 262] width 840 height 365
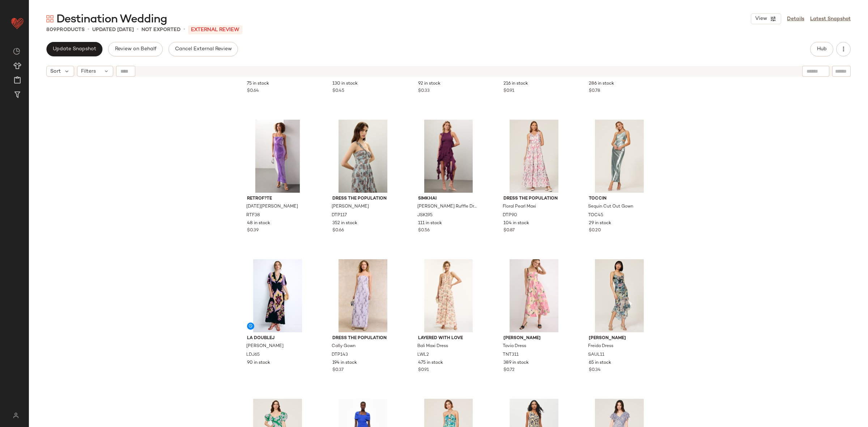
scroll to position [400, 0]
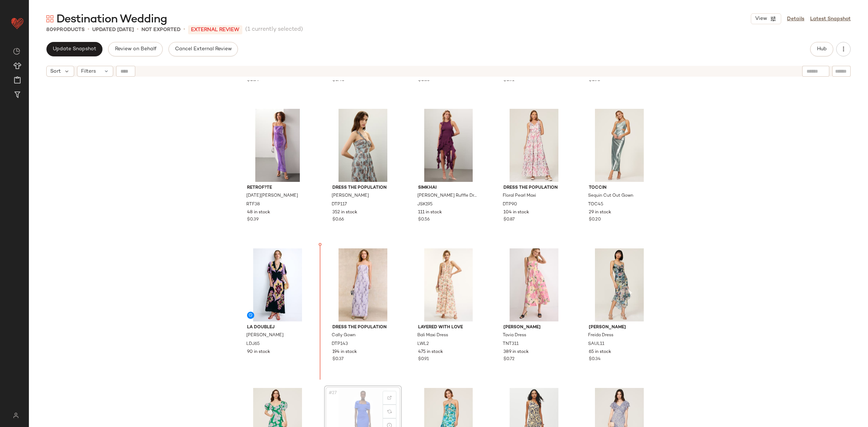
scroll to position [401, 0]
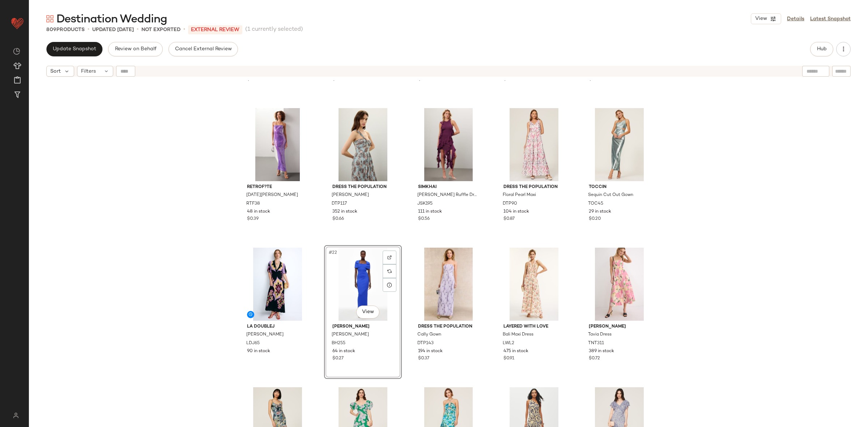
click at [675, 314] on div "Donna Morgan Green Paisley Dress DMN79 75 in stock $0.64 Bronx and Banco Purple…" at bounding box center [449, 262] width 840 height 365
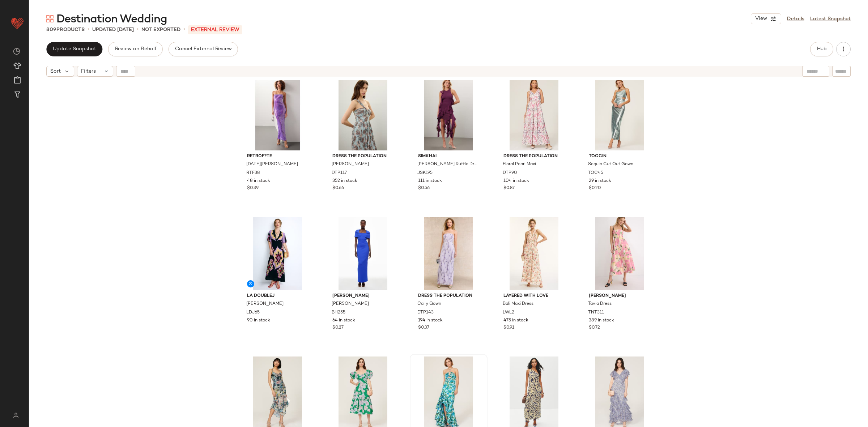
scroll to position [487, 0]
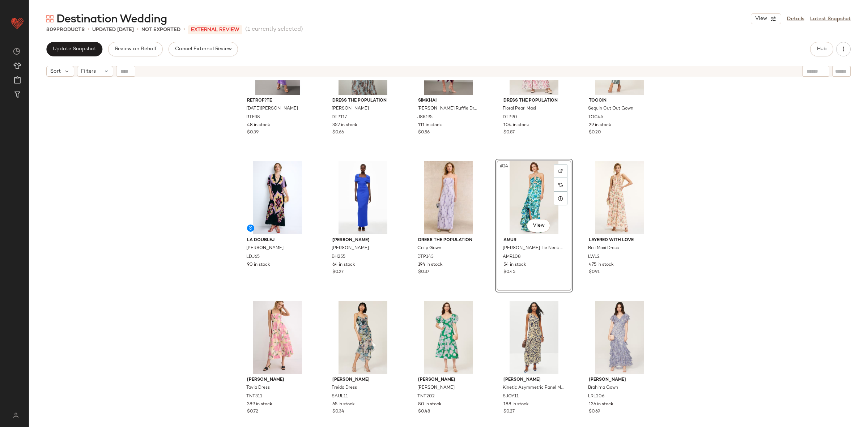
click at [715, 235] on div "retrof?te Lucia Dress RTF38 48 in stock $0.39 Dress The Population Idalia Gown …" at bounding box center [449, 262] width 840 height 365
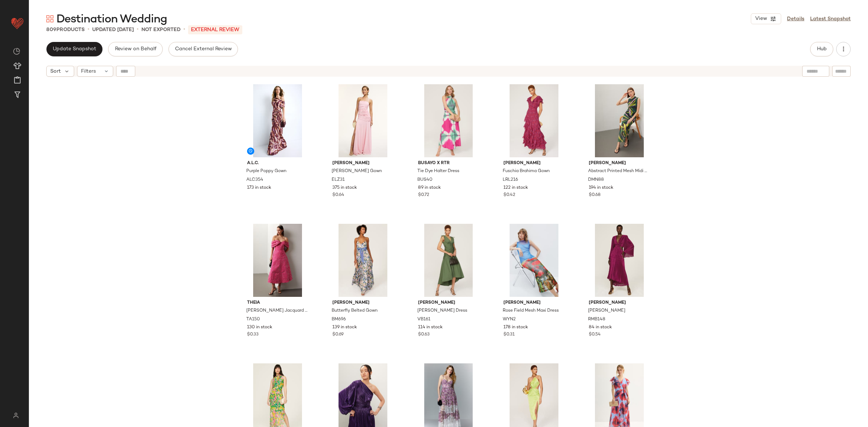
click at [77, 60] on div "Update Snapshot Review on Behalf Cancel External Review Hub Sort Filters A.L.C.…" at bounding box center [449, 234] width 840 height 385
click at [80, 47] on span "Update Snapshot" at bounding box center [74, 49] width 44 height 6
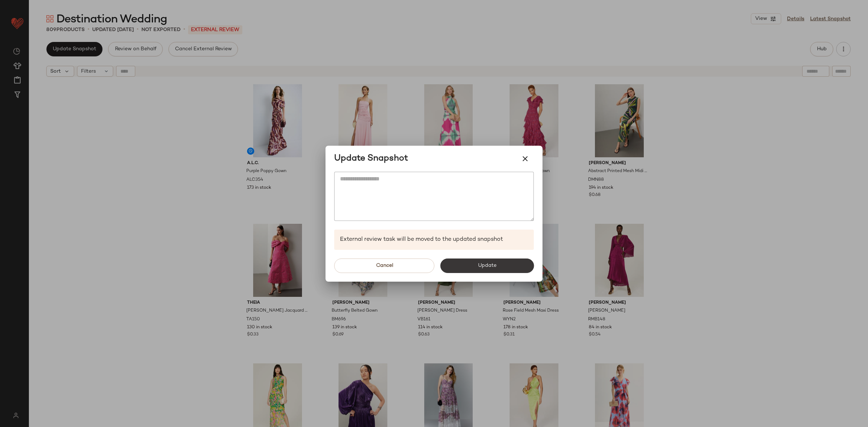
click at [503, 269] on button "Update" at bounding box center [487, 266] width 94 height 14
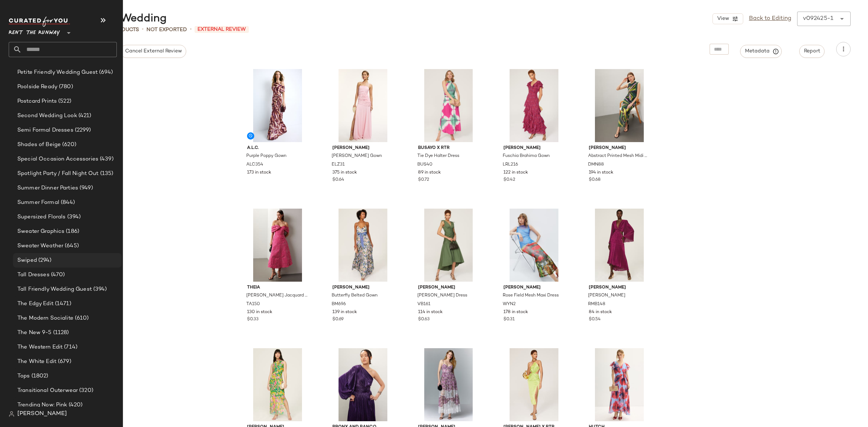
scroll to position [1426, 0]
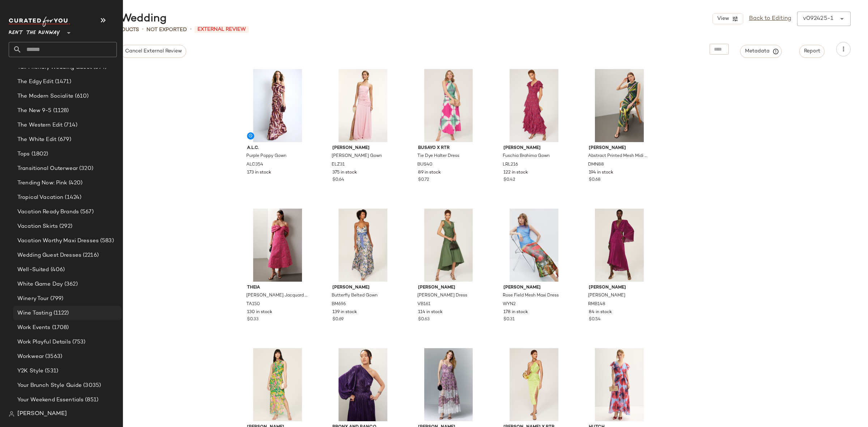
click at [59, 306] on div "Wine Tasting (1122)" at bounding box center [67, 313] width 109 height 14
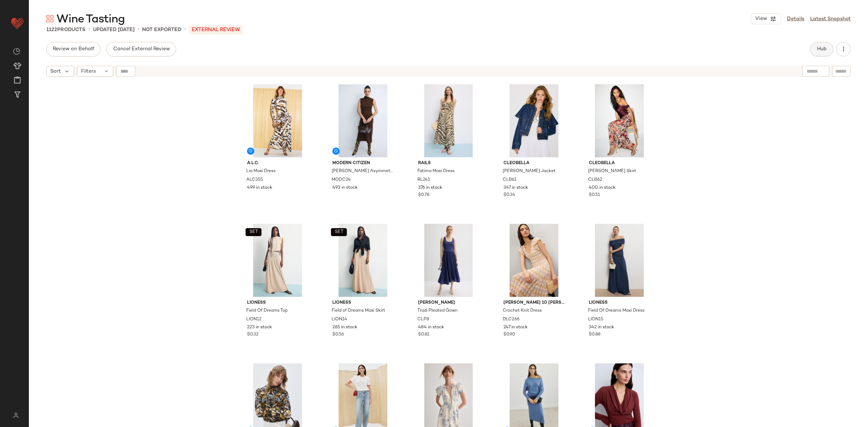
click at [820, 54] on button "Hub" at bounding box center [822, 49] width 23 height 14
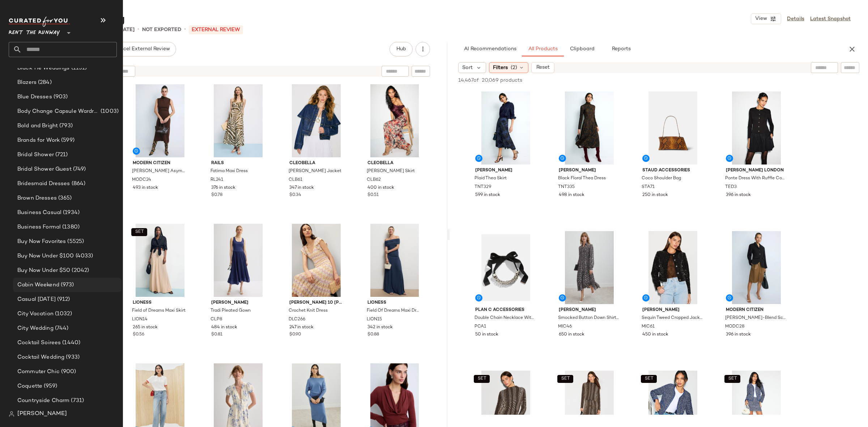
scroll to position [173, 0]
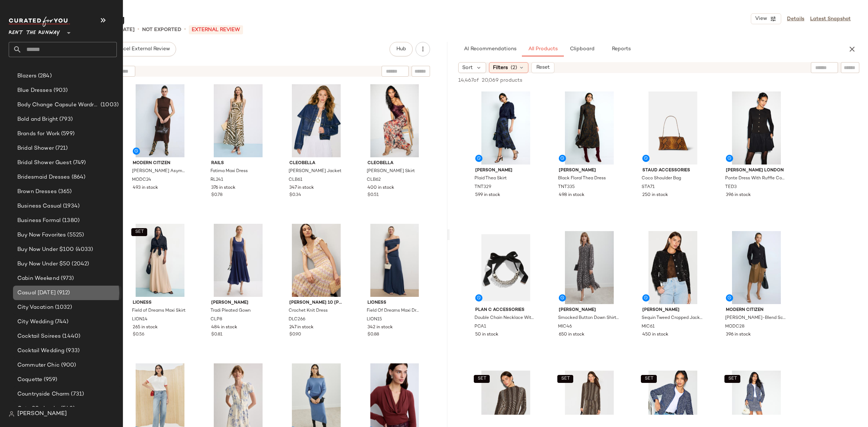
click at [51, 294] on span "Casual [DATE]" at bounding box center [36, 293] width 38 height 8
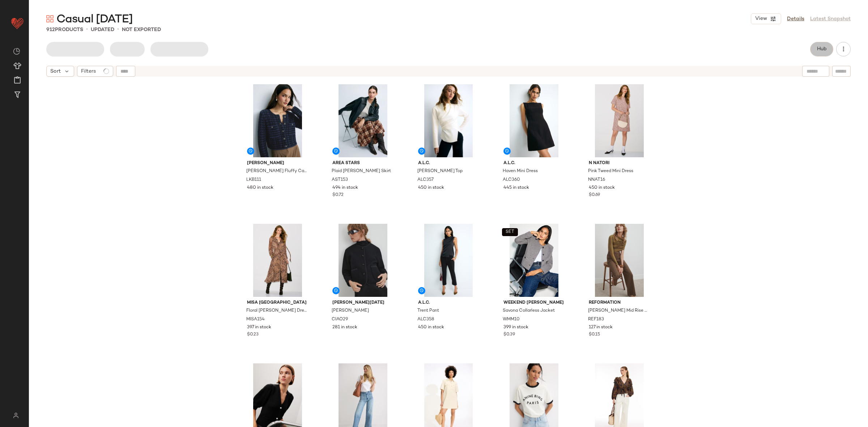
click at [817, 51] on span "Hub" at bounding box center [822, 49] width 10 height 6
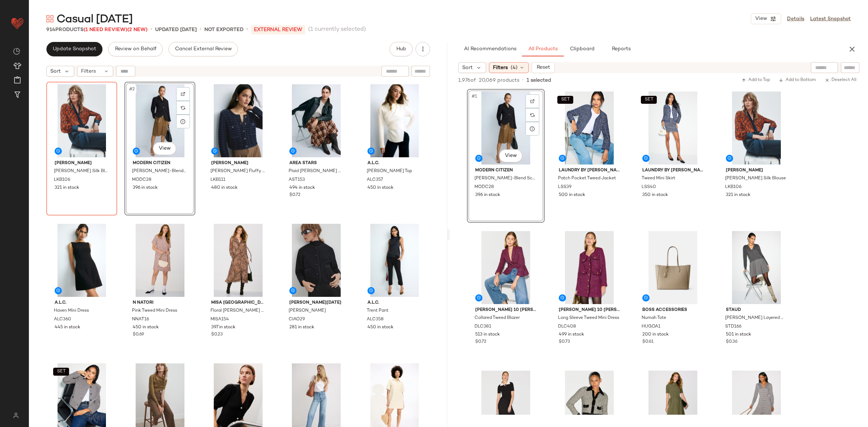
click at [199, 223] on div "L.K. Bennett Lucille Silk Blouse LKB106 321 in stock #2 View Modern Citizen Mar…" at bounding box center [238, 264] width 384 height 364
click at [849, 52] on icon "button" at bounding box center [852, 49] width 9 height 9
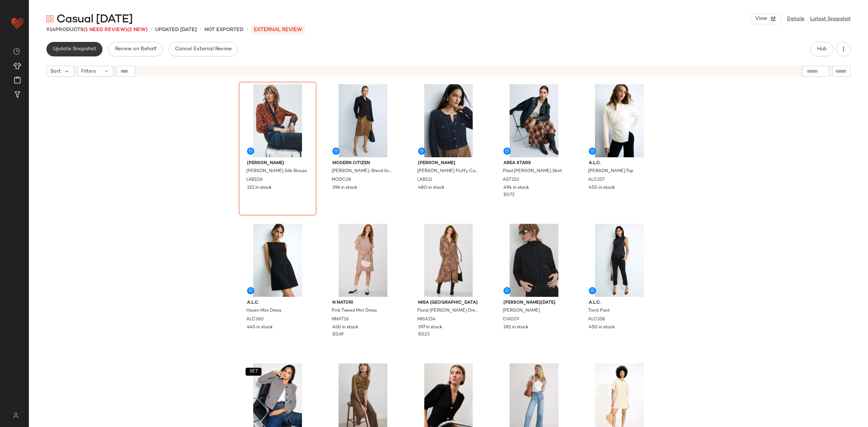
click at [93, 50] on span "Update Snapshot" at bounding box center [74, 49] width 44 height 6
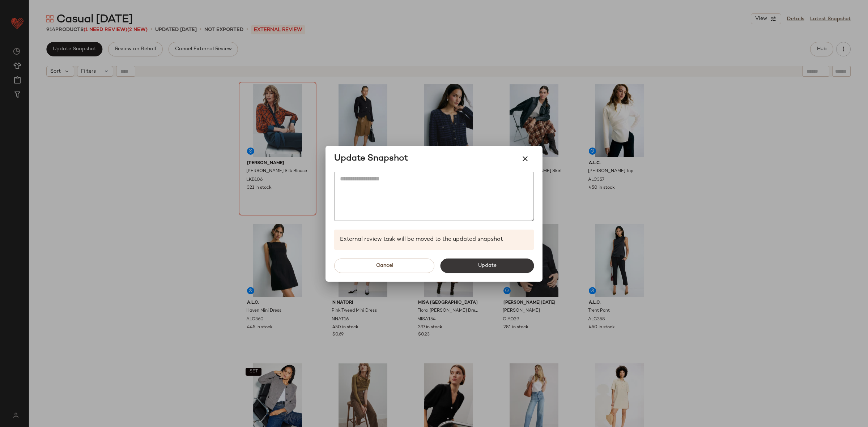
click at [475, 264] on button "Update" at bounding box center [487, 266] width 94 height 14
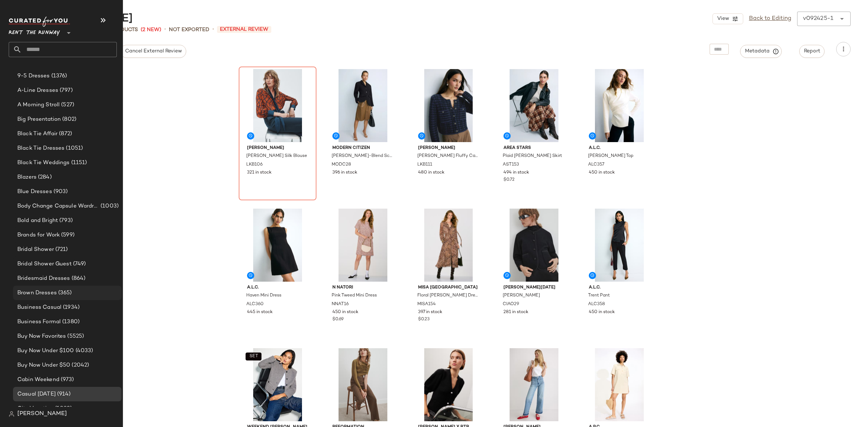
scroll to position [78, 0]
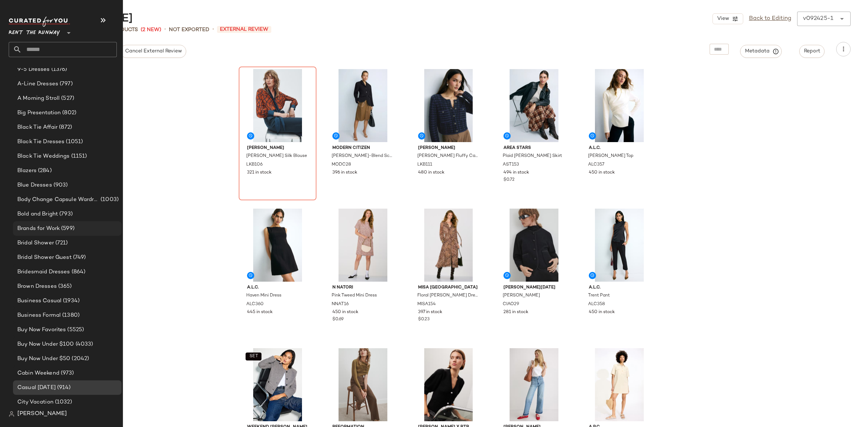
click at [64, 227] on span "(599)" at bounding box center [67, 229] width 15 height 8
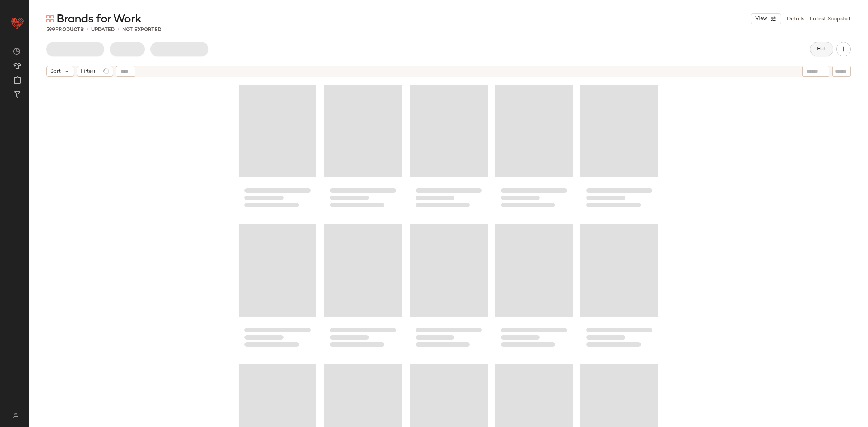
click at [822, 52] on button "Hub" at bounding box center [822, 49] width 23 height 14
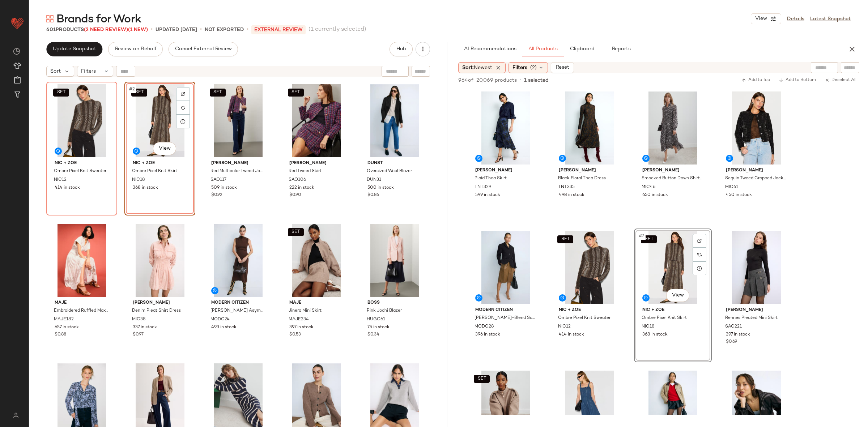
click at [198, 215] on div "SET NIC + ZOE Ombre Pixel Knit Sweater NIC12 414 in stock SET #2 View NIC + ZOE…" at bounding box center [238, 264] width 384 height 364
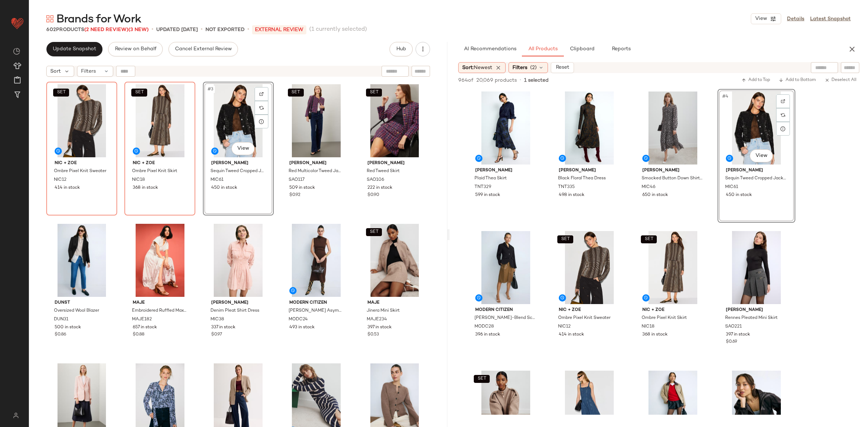
click at [272, 217] on div "SET NIC + ZOE Ombre Pixel Knit Sweater NIC12 414 in stock SET NIC + ZOE Ombre P…" at bounding box center [238, 264] width 384 height 364
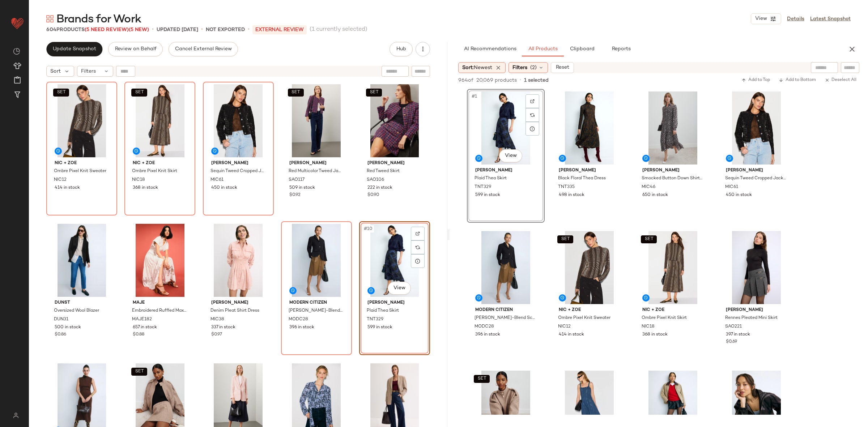
click at [353, 215] on div "SET NIC + ZOE Ombre Pixel Knit Sweater NIC12 414 in stock SET NIC + ZOE Ombre P…" at bounding box center [238, 264] width 384 height 364
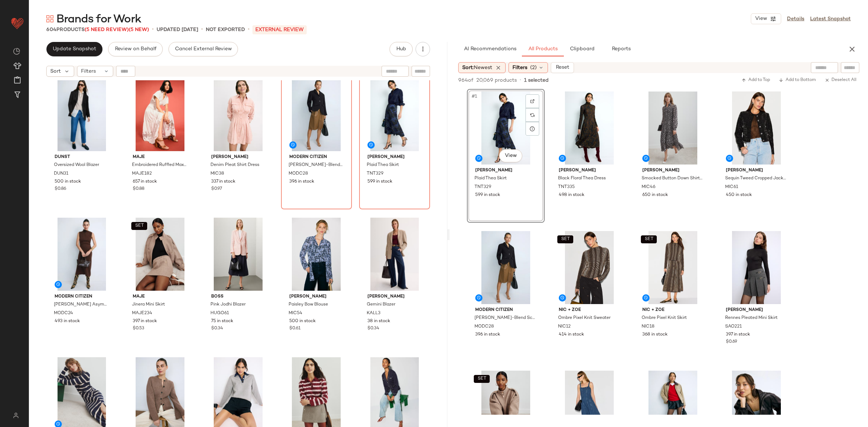
scroll to position [155, 0]
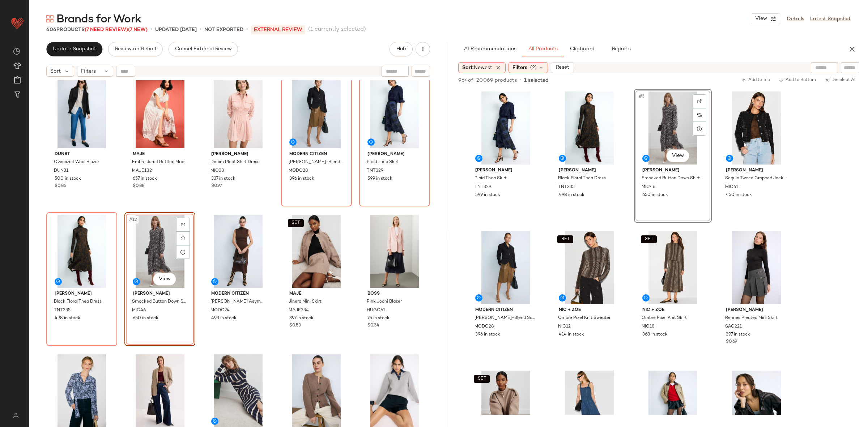
click at [196, 212] on div "DUNST Oversized Wool Blazer DUN31 500 in stock $0.86 Maje Embroidered Ruffled M…" at bounding box center [238, 109] width 384 height 364
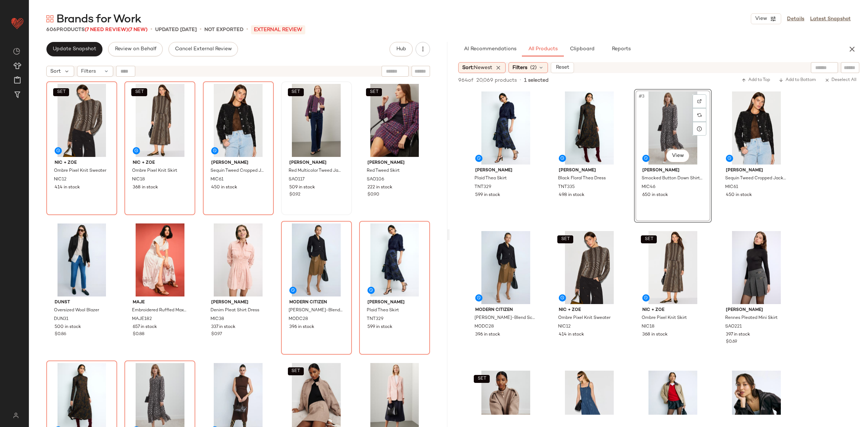
scroll to position [0, 0]
click at [845, 40] on div "Brands for Work View Details Latest Snapshot 606 Products (7 Need Review) (7 Ne…" at bounding box center [449, 220] width 840 height 416
click at [853, 49] on icon "button" at bounding box center [852, 49] width 9 height 9
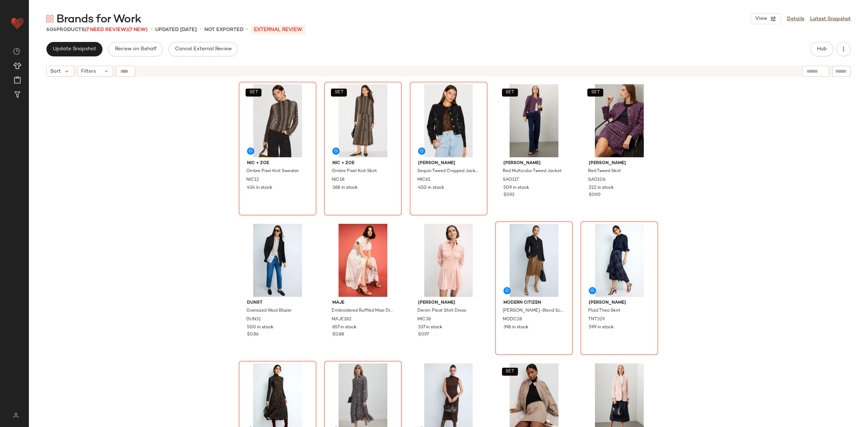
click at [829, 130] on div "SET NIC + ZOE Ombre Pixel Knit Sweater NIC12 414 in stock SET NIC + ZOE Ombre P…" at bounding box center [449, 262] width 840 height 365
click at [87, 47] on span "Update Snapshot" at bounding box center [74, 49] width 44 height 6
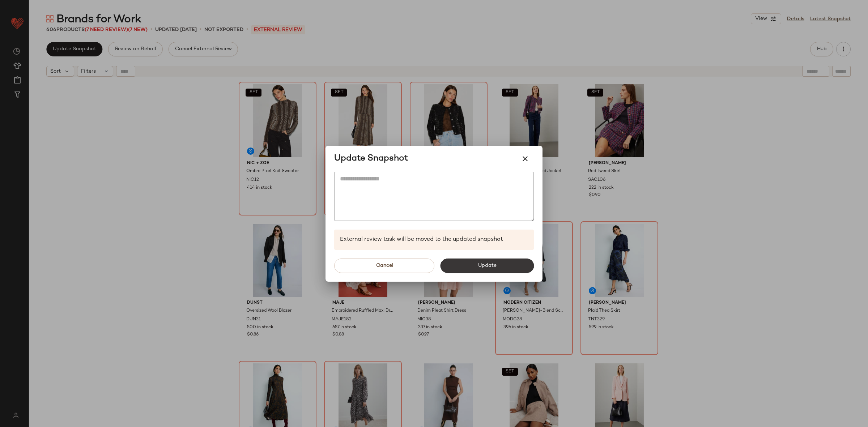
click at [483, 261] on button "Update" at bounding box center [487, 266] width 94 height 14
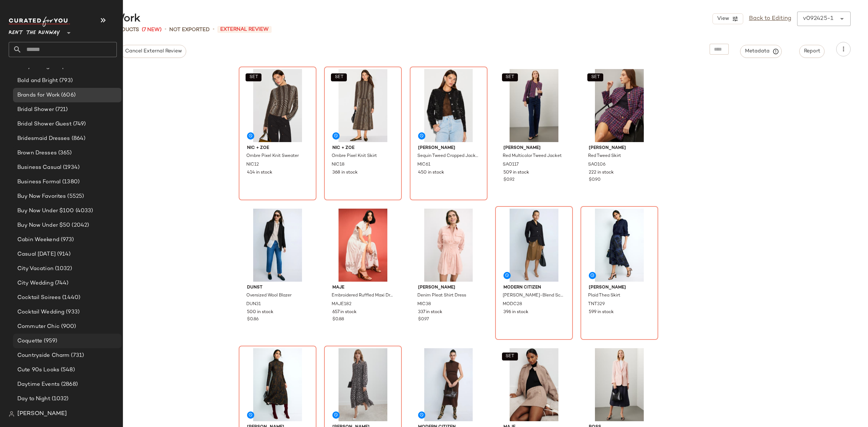
scroll to position [219, 0]
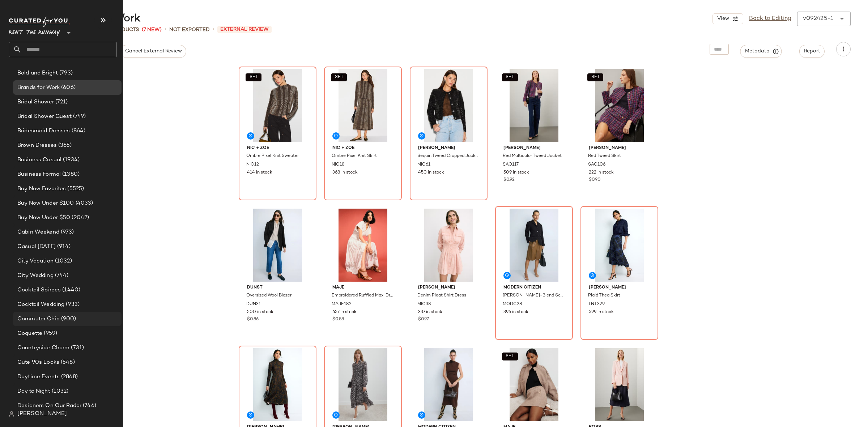
click at [56, 315] on span "Commuter Chic" at bounding box center [38, 319] width 42 height 8
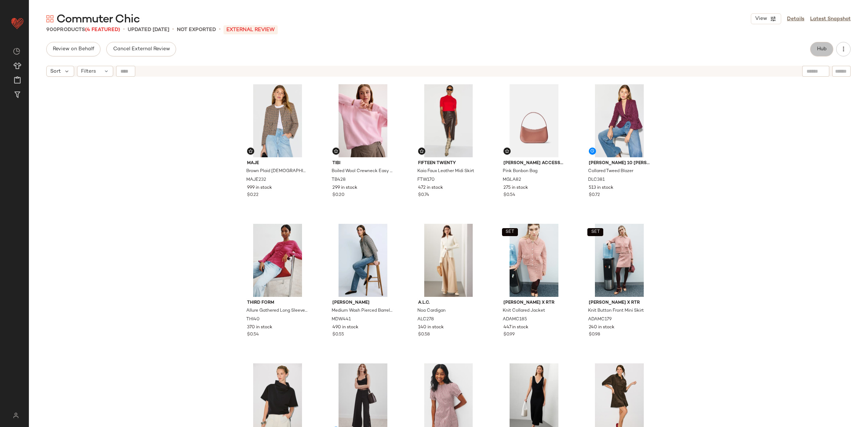
click at [816, 50] on button "Hub" at bounding box center [822, 49] width 23 height 14
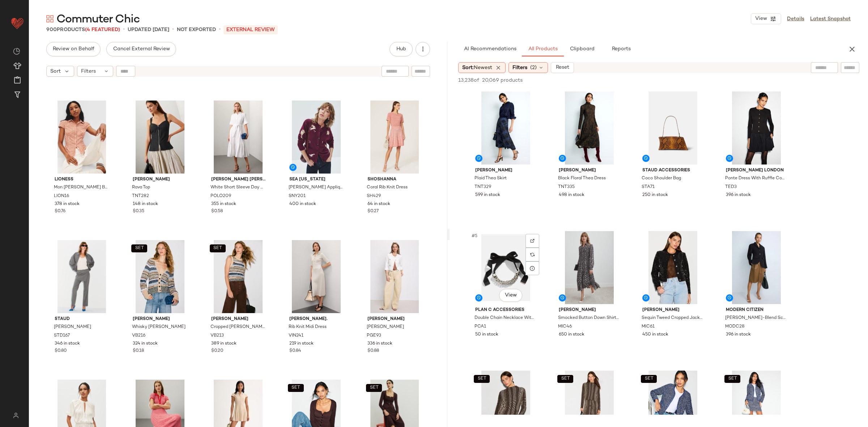
scroll to position [968, 0]
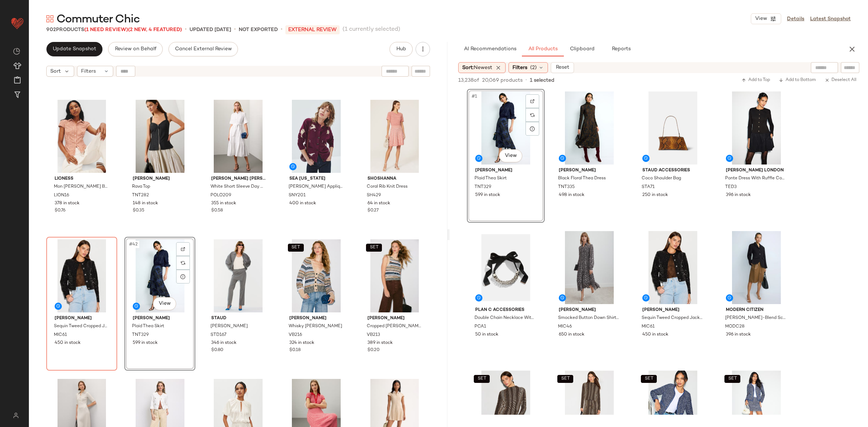
click at [200, 236] on div "Summer Away Venice Top SAWAY3 386 in stock $0.68 Milly Scallop Wave Top ML423 2…" at bounding box center [238, 262] width 419 height 365
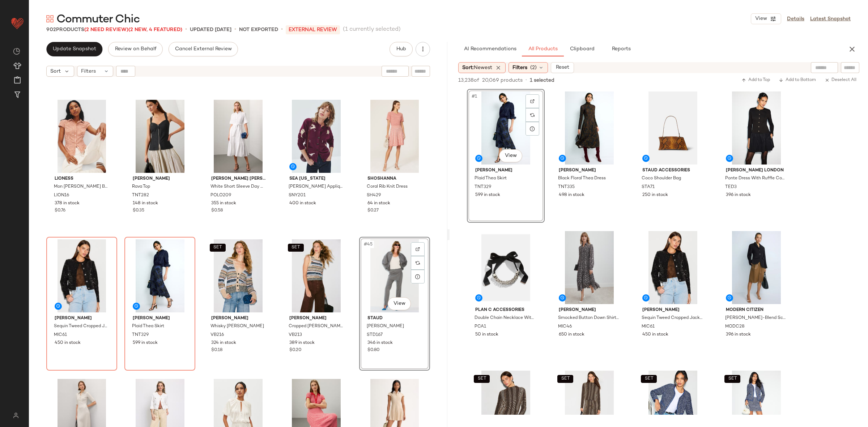
click at [354, 232] on div "Summer Away Venice Top SAWAY3 386 in stock $0.68 Milly Scallop Wave Top ML423 2…" at bounding box center [238, 262] width 419 height 365
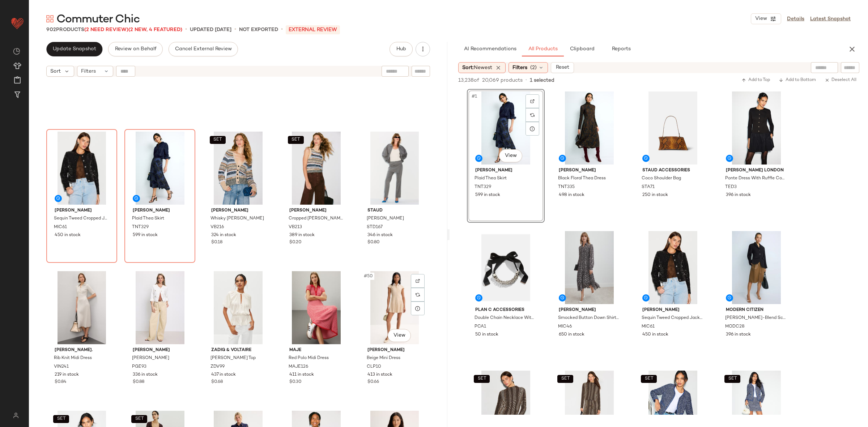
scroll to position [1069, 0]
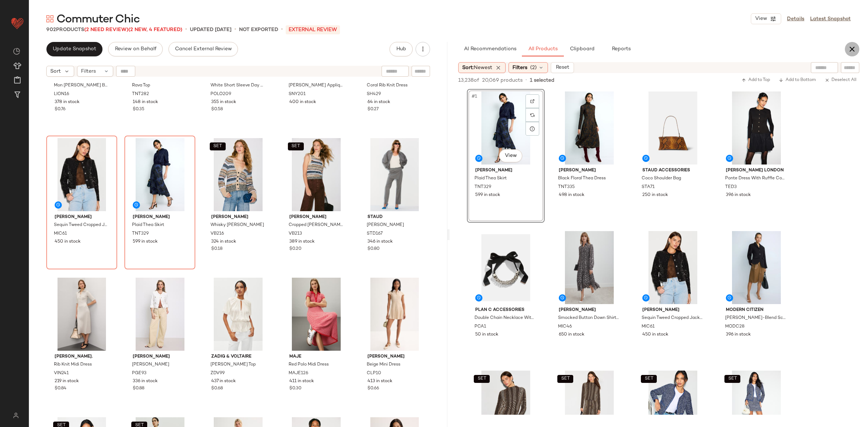
click at [849, 50] on icon "button" at bounding box center [852, 49] width 9 height 9
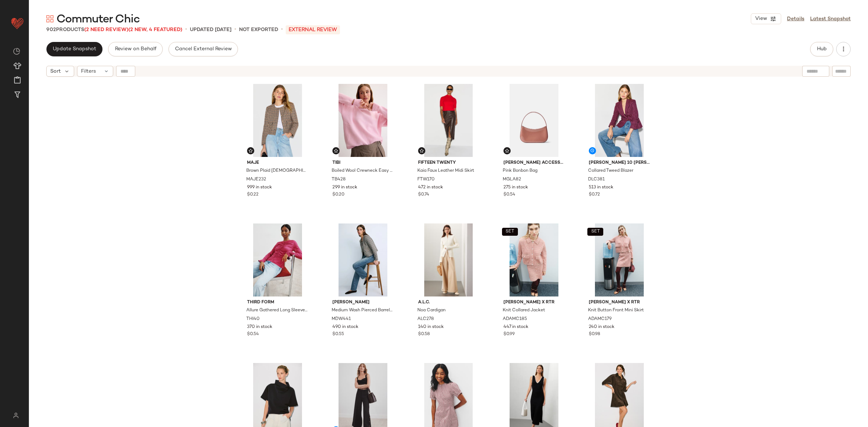
scroll to position [0, 0]
click at [85, 47] on span "Update Snapshot" at bounding box center [74, 49] width 44 height 6
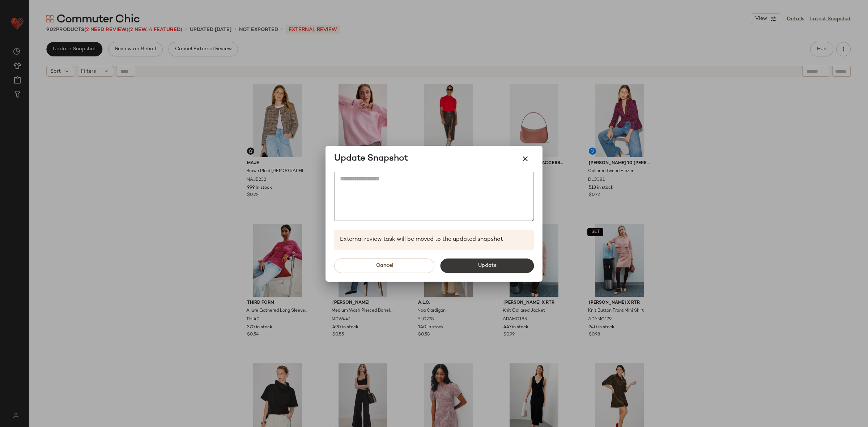
click at [489, 261] on button "Update" at bounding box center [487, 266] width 94 height 14
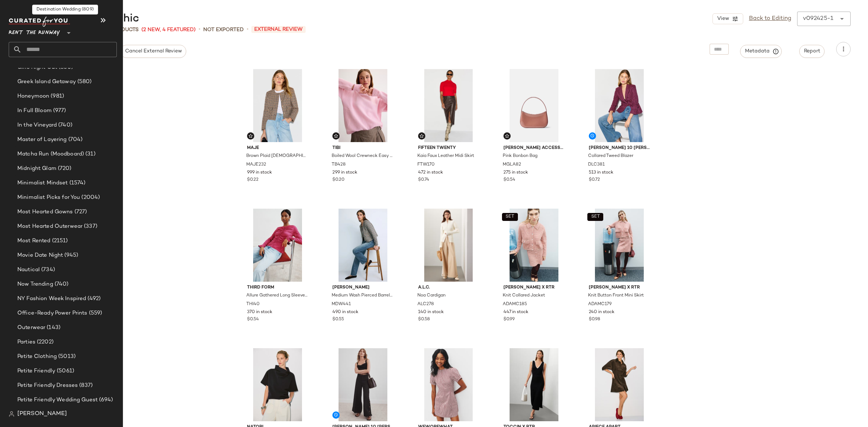
scroll to position [929, 0]
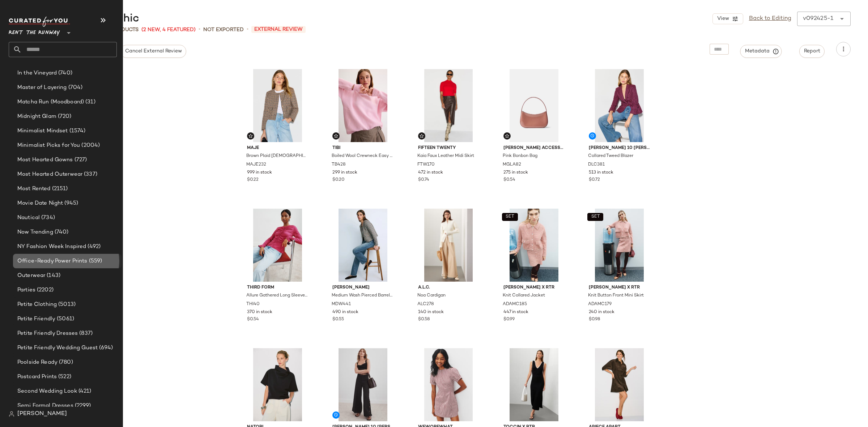
click at [67, 264] on span "Office-Ready Power Prints" at bounding box center [52, 261] width 70 height 8
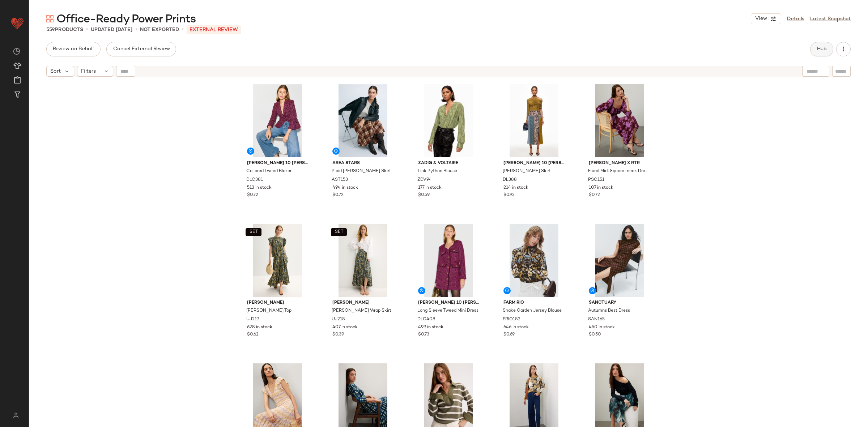
click at [819, 51] on span "Hub" at bounding box center [822, 49] width 10 height 6
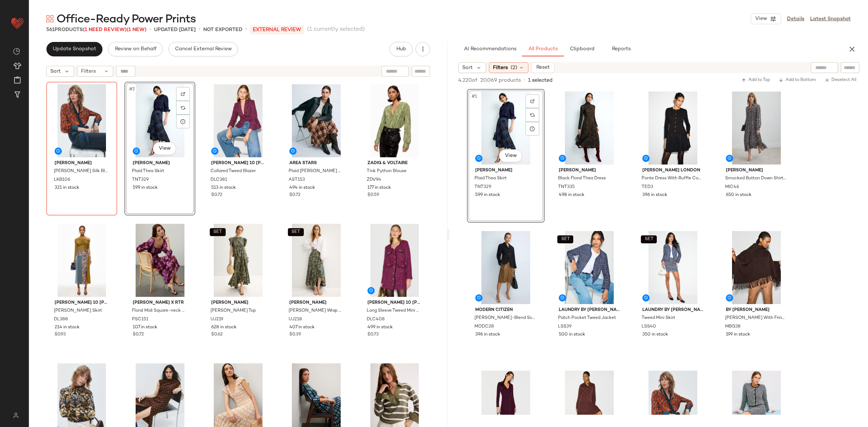
click at [197, 217] on div "L.K. Bennett Lucille Silk Blouse LKB106 321 in stock #2 View Tanya Taylor Plaid…" at bounding box center [238, 264] width 384 height 364
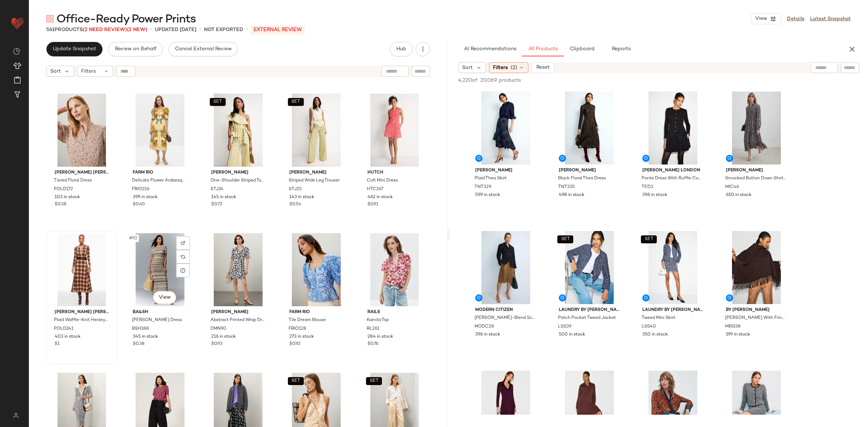
scroll to position [2384, 0]
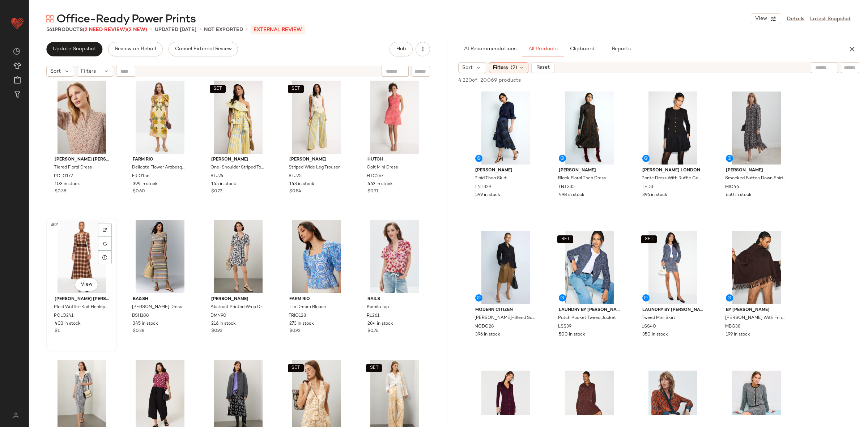
click at [77, 263] on div "#91 View" at bounding box center [82, 256] width 66 height 73
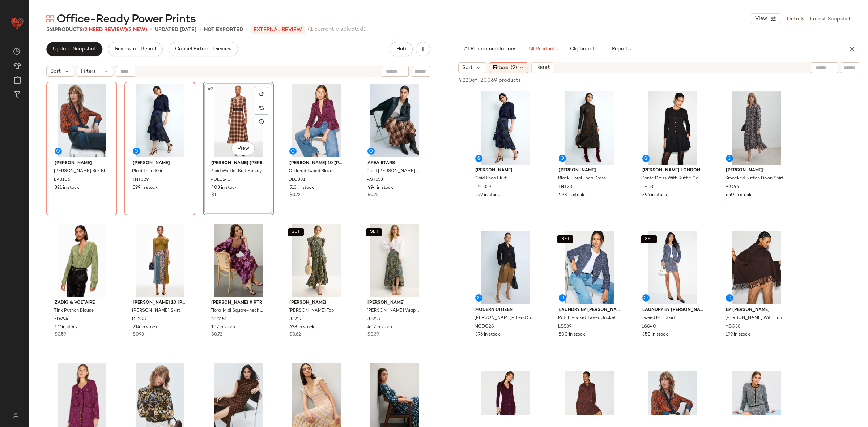
click at [276, 215] on div "L.K. Bennett Lucille Silk Blouse LKB106 321 in stock Tanya Taylor Plaid Thea Sk…" at bounding box center [238, 264] width 384 height 364
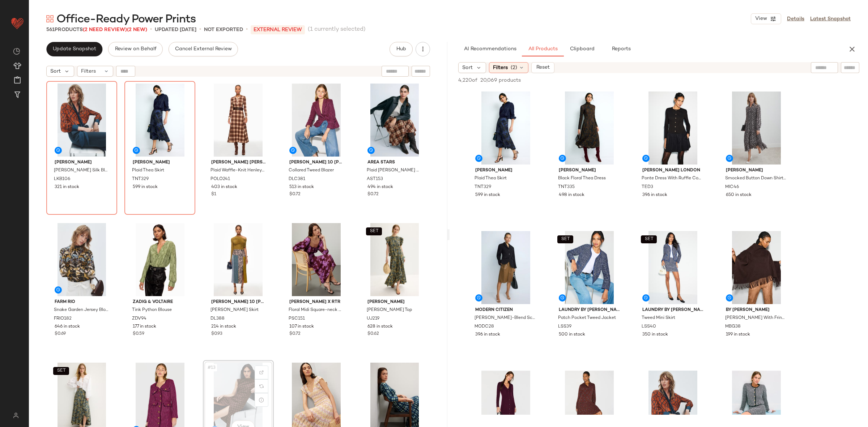
scroll to position [1, 0]
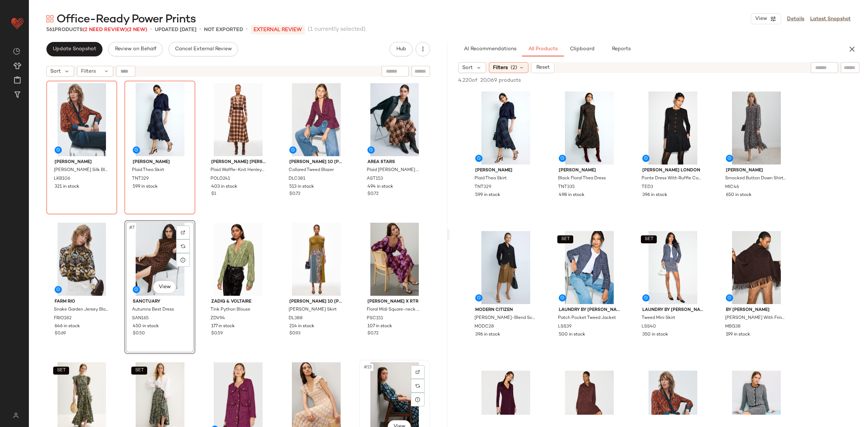
scroll to position [2, 0]
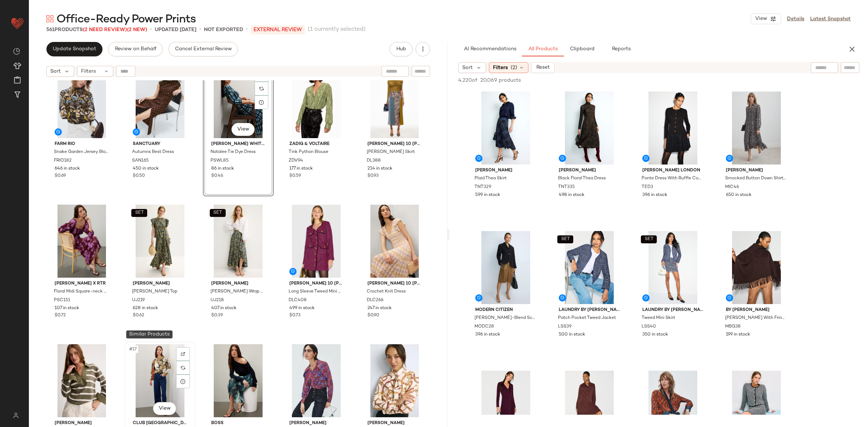
scroll to position [164, 0]
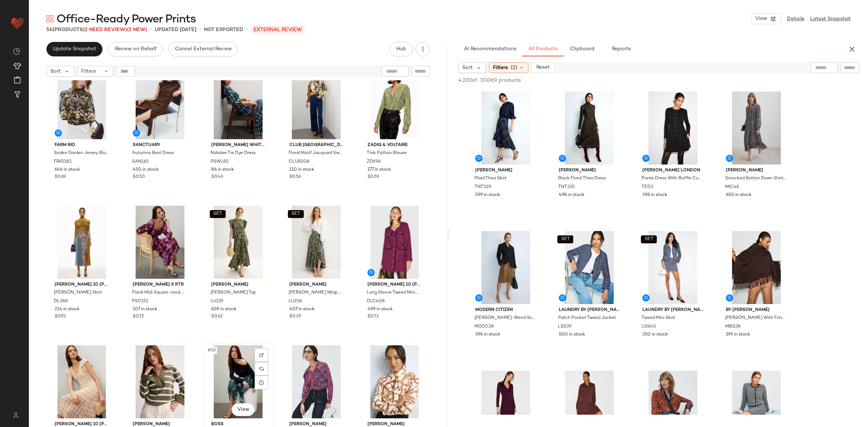
scroll to position [164, 0]
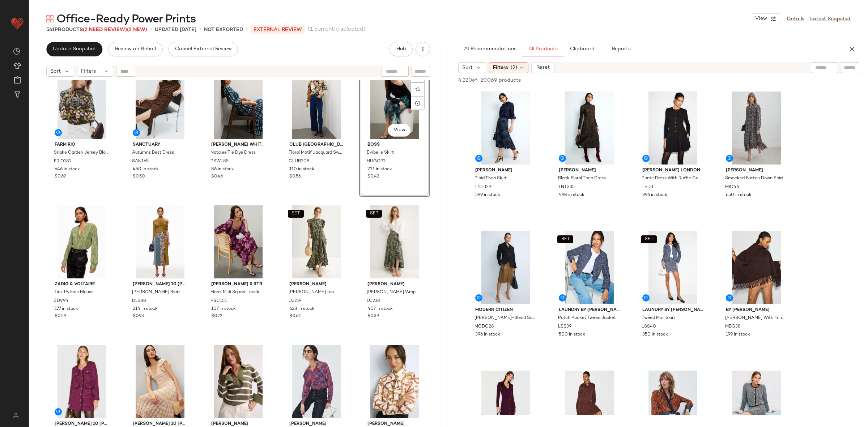
click at [353, 199] on div "FARM Rio Snake Garden Jersey Blouse FRIO182 646 in stock $0.69 Sanctuary Autumn…" at bounding box center [238, 100] width 384 height 364
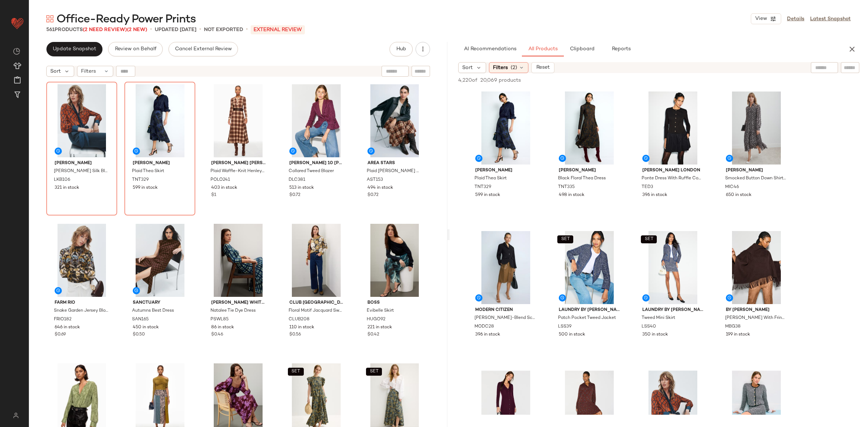
scroll to position [9, 0]
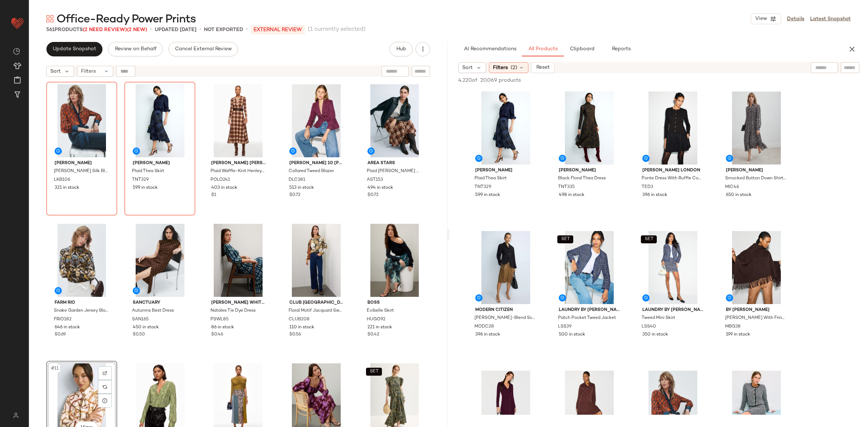
click at [199, 225] on div "L.K. Bennett Lucille Silk Blouse LKB106 321 in stock Tanya Taylor Plaid Thea Sk…" at bounding box center [238, 264] width 384 height 364
click at [849, 42] on button "button" at bounding box center [852, 49] width 14 height 14
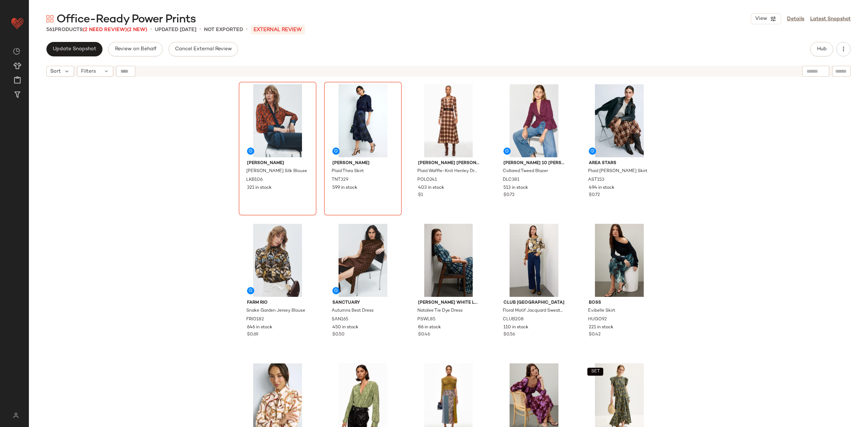
click at [827, 150] on div "L.K. Bennett Lucille Silk Blouse LKB106 321 in stock Tanya Taylor Plaid Thea Sk…" at bounding box center [449, 262] width 840 height 365
click at [66, 55] on button "Update Snapshot" at bounding box center [74, 49] width 56 height 14
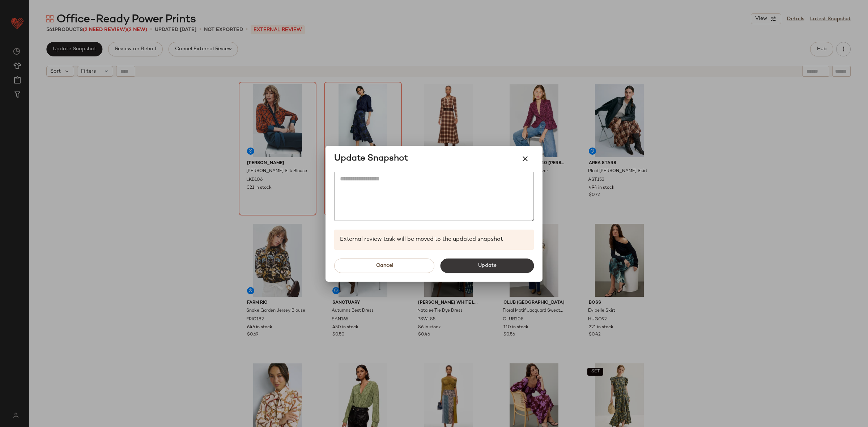
click at [477, 264] on button "Update" at bounding box center [487, 266] width 94 height 14
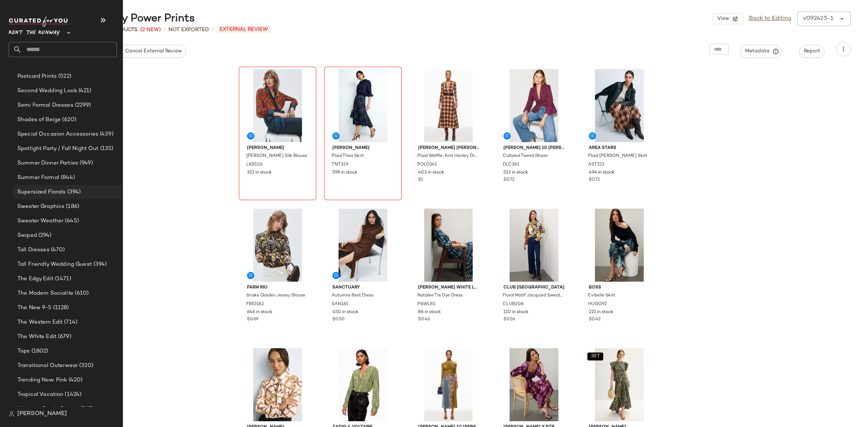
scroll to position [1426, 0]
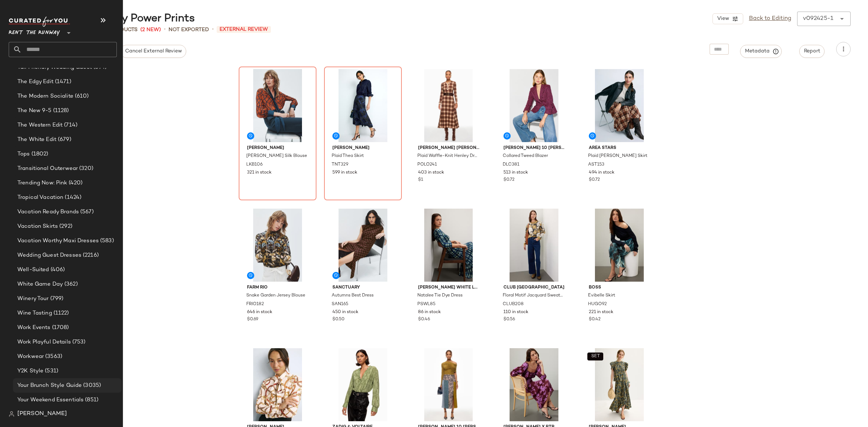
click at [53, 390] on div "Your Brunch Style Guide (3035)" at bounding box center [67, 386] width 109 height 14
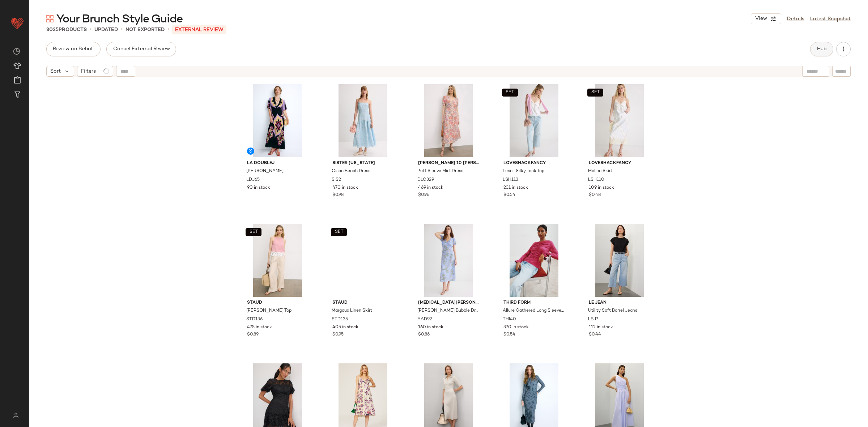
click at [825, 53] on button "Hub" at bounding box center [822, 49] width 23 height 14
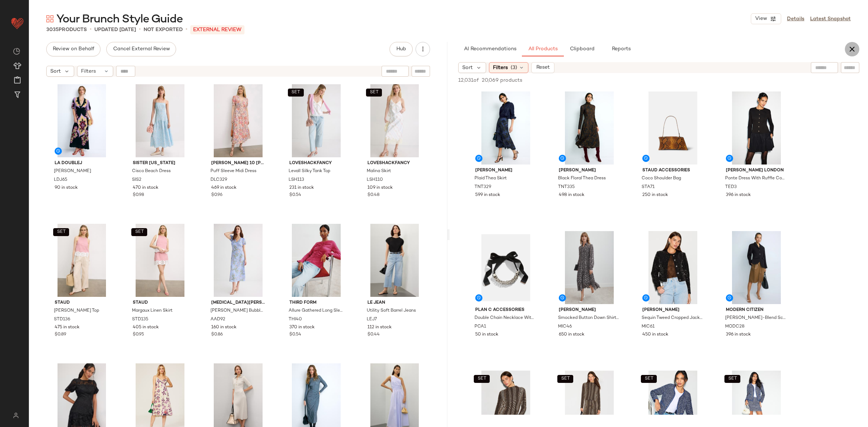
click at [857, 50] on button "button" at bounding box center [852, 49] width 14 height 14
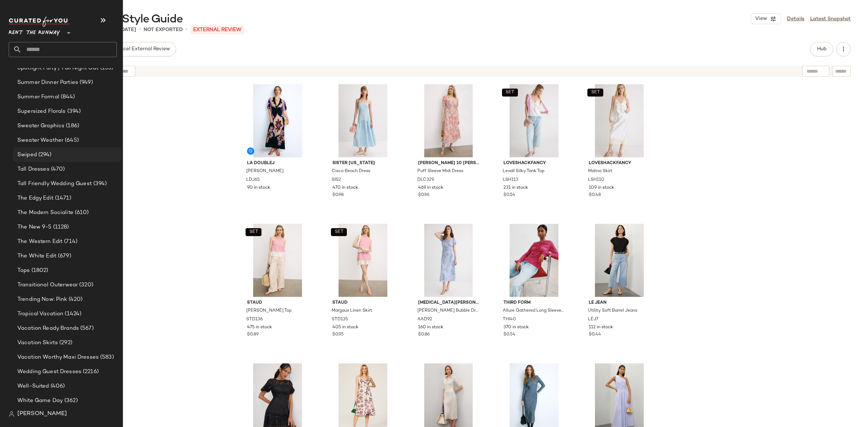
scroll to position [1309, 0]
click at [58, 128] on span "Sweater Graphics" at bounding box center [40, 127] width 47 height 8
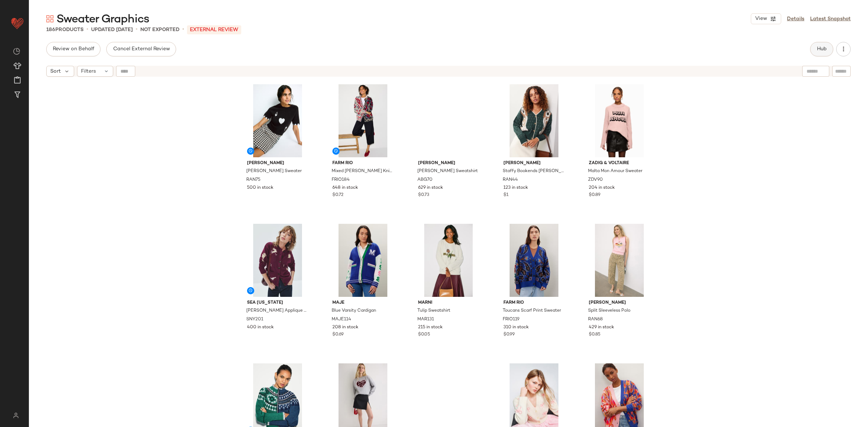
click at [827, 48] on span "Hub" at bounding box center [822, 49] width 10 height 6
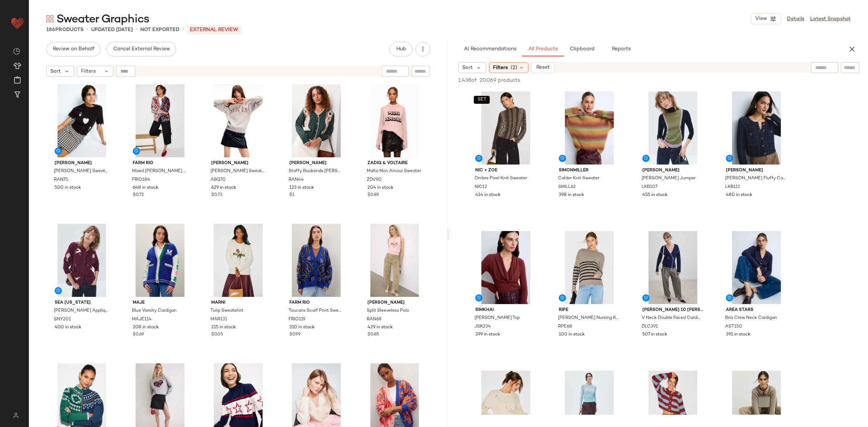
click at [847, 43] on div "AI Recommendations All Products Clipboard Reports" at bounding box center [659, 49] width 419 height 14
click at [858, 49] on button "button" at bounding box center [852, 49] width 14 height 14
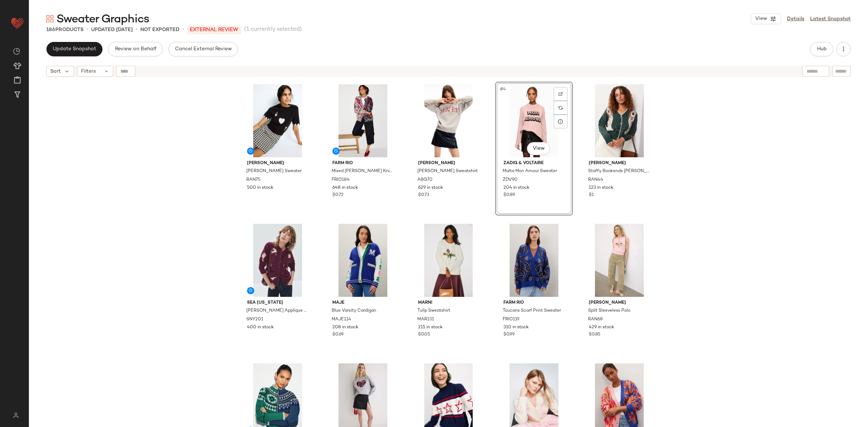
click at [719, 223] on div "Rachel Antonoff Molly Pullover Sweater RAN75 500 in stock FARM Rio Mixed Valent…" at bounding box center [449, 262] width 840 height 365
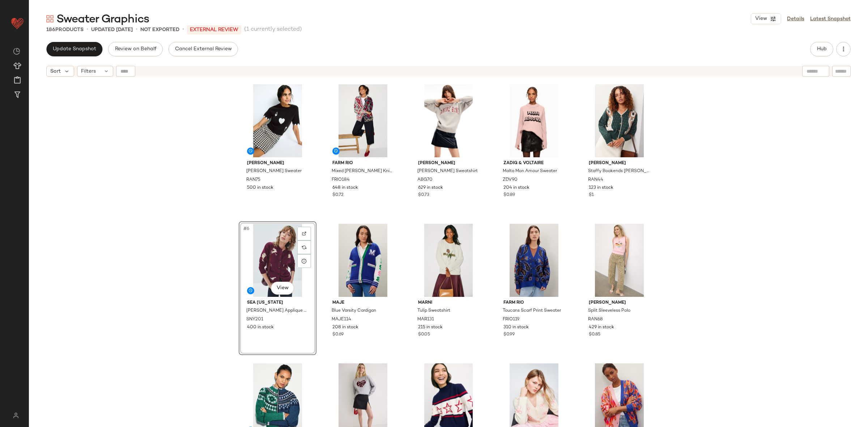
click at [730, 207] on div "Rachel Antonoff Molly Pullover Sweater RAN75 500 in stock FARM Rio Mixed Valent…" at bounding box center [449, 262] width 840 height 365
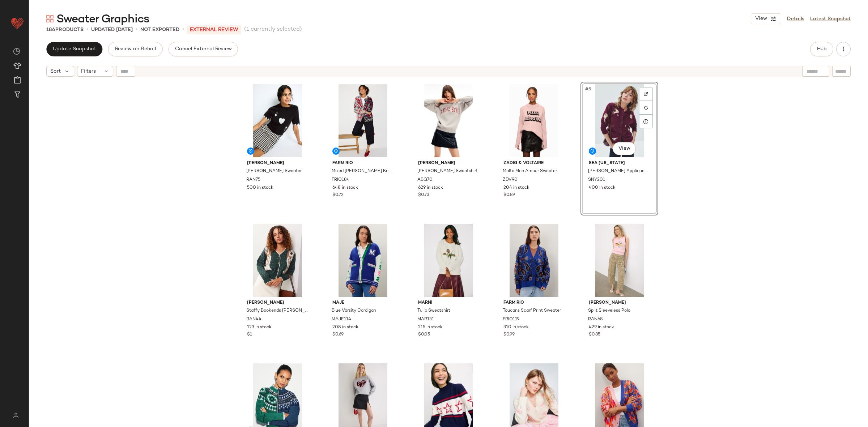
click at [669, 216] on div "Rachel Antonoff Molly Pullover Sweater RAN75 500 in stock FARM Rio Mixed Valent…" at bounding box center [449, 262] width 840 height 365
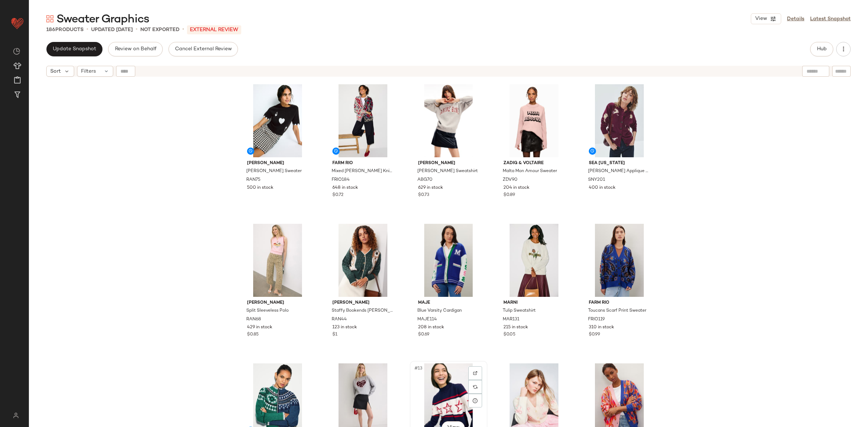
scroll to position [0, 0]
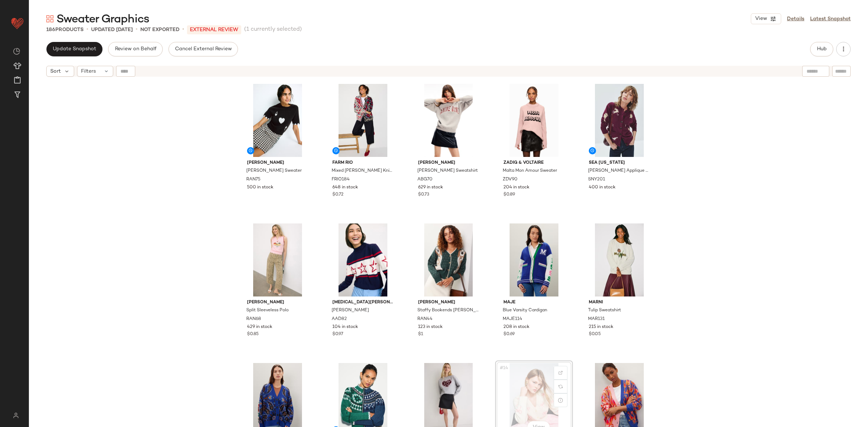
scroll to position [1, 0]
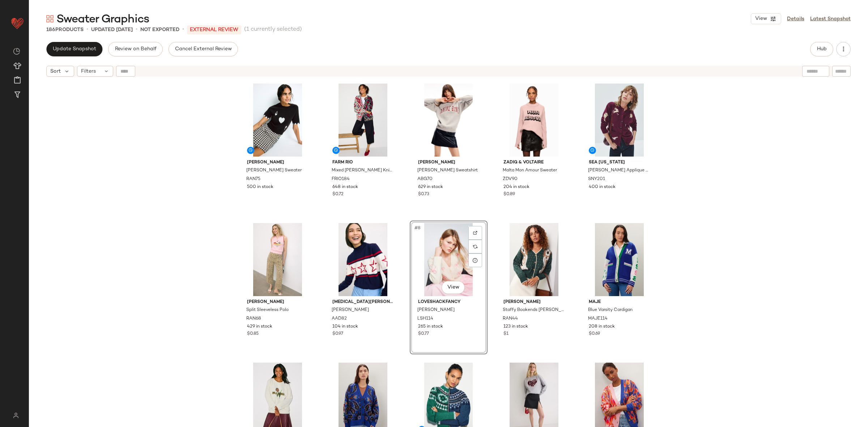
click at [726, 255] on div "Rachel Antonoff Molly Pullover Sweater RAN75 500 in stock FARM Rio Mixed Valent…" at bounding box center [449, 262] width 840 height 365
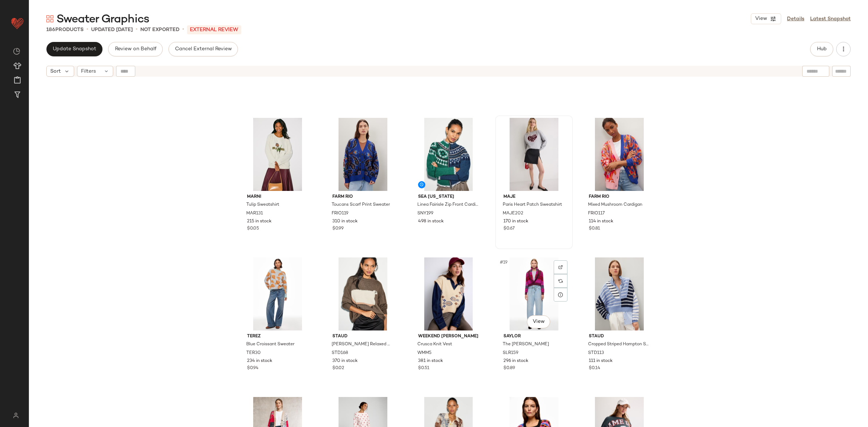
scroll to position [305, 0]
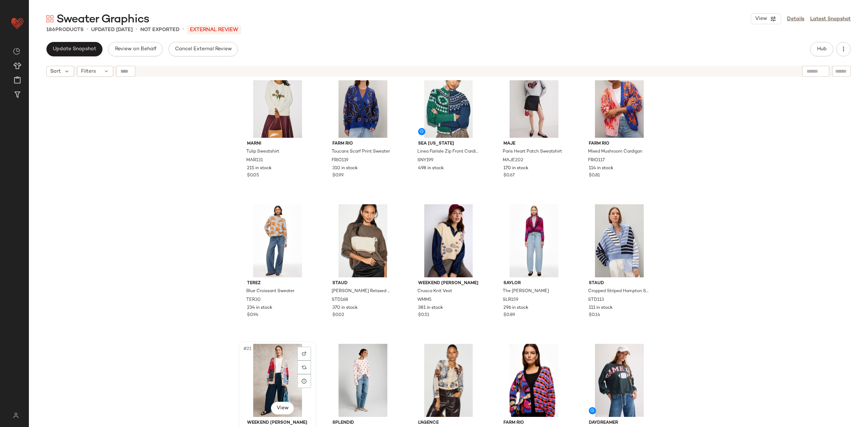
click at [271, 382] on div "#21 View" at bounding box center [277, 380] width 73 height 73
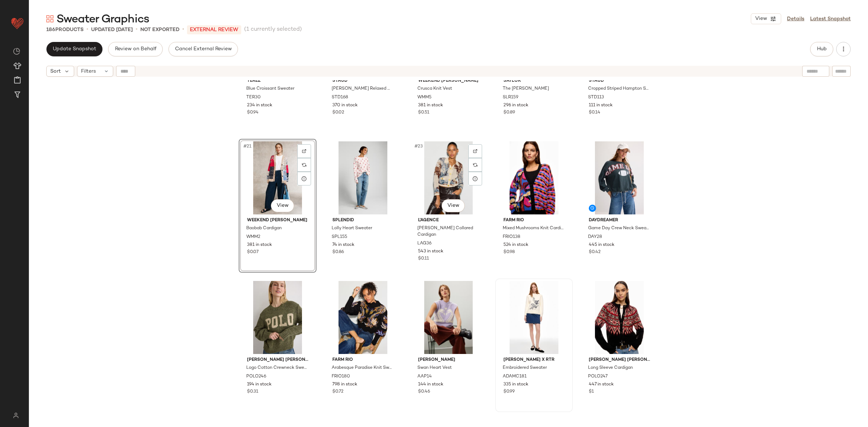
scroll to position [570, 0]
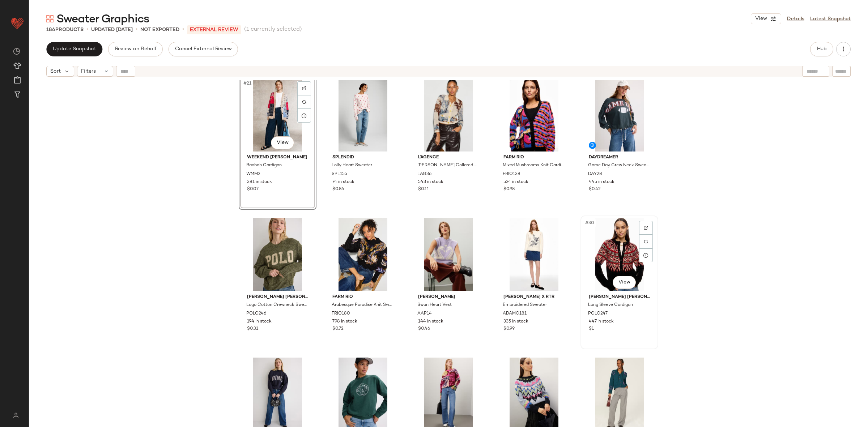
click at [602, 244] on div "#30 View" at bounding box center [619, 254] width 73 height 73
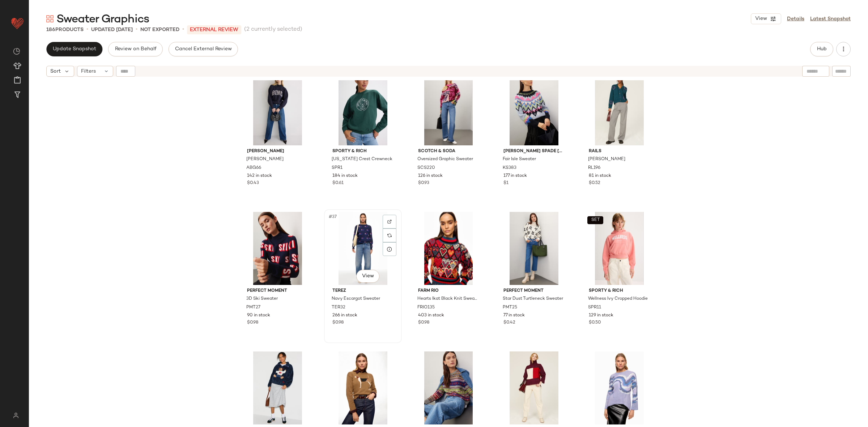
scroll to position [865, 0]
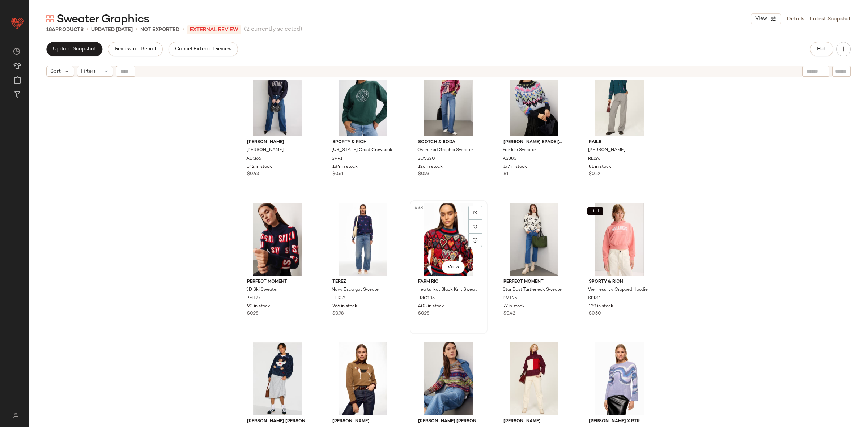
click at [447, 241] on div "#38 View" at bounding box center [449, 239] width 73 height 73
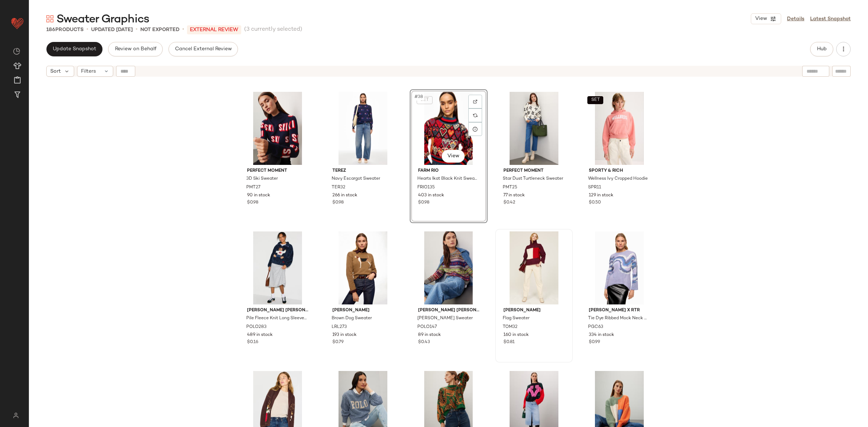
scroll to position [977, 0]
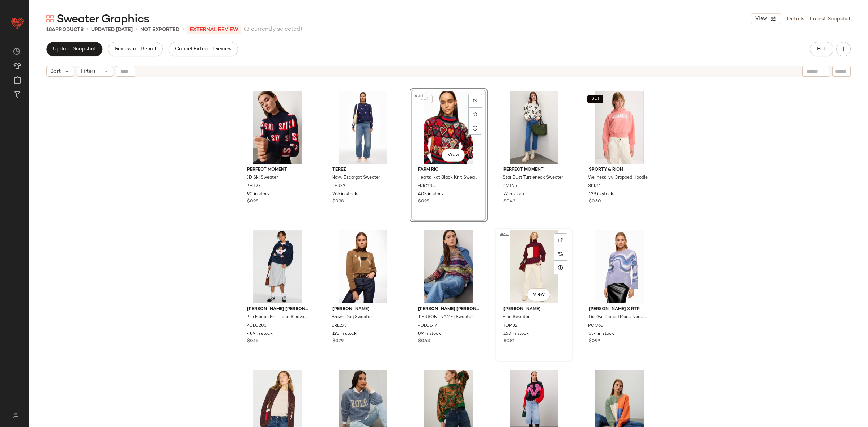
click at [520, 259] on div "#44 View" at bounding box center [534, 267] width 73 height 73
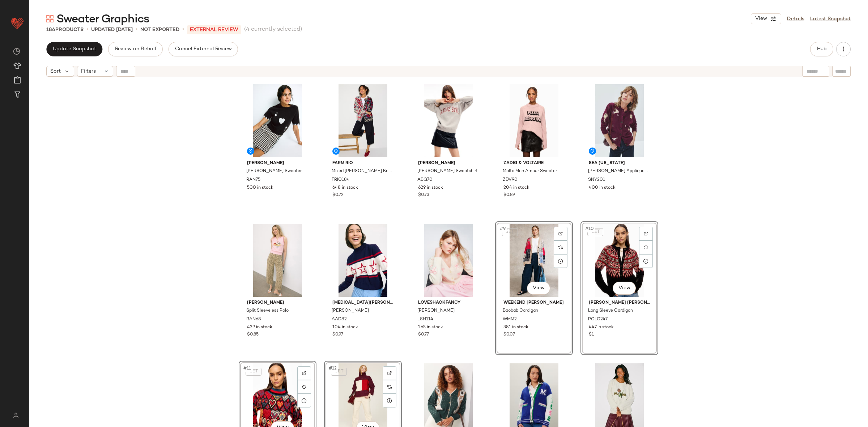
click at [492, 215] on div "Rachel Antonoff Molly Pullover Sweater RAN75 500 in stock FARM Rio Mixed Valent…" at bounding box center [449, 264] width 420 height 364
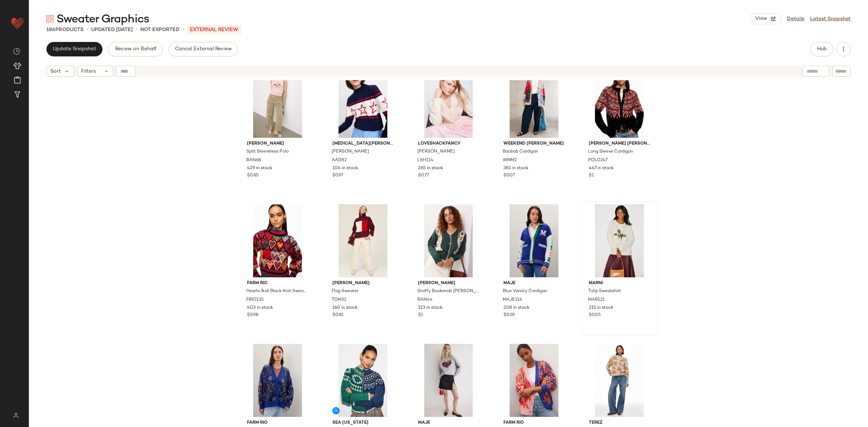
scroll to position [160, 0]
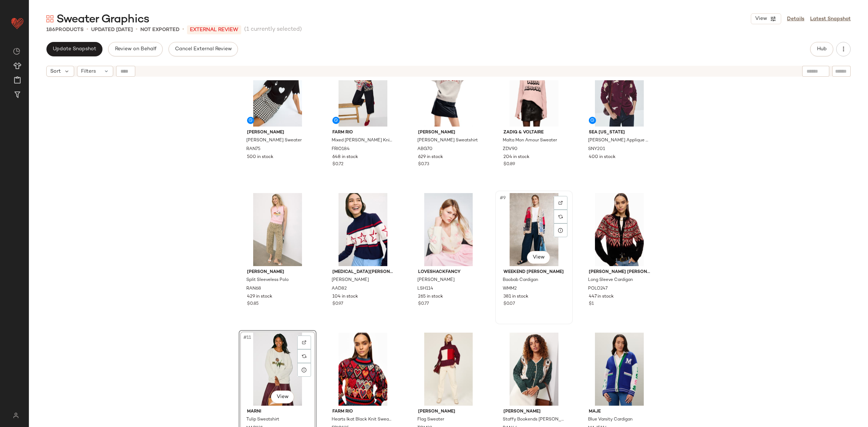
click at [496, 317] on div "#9 View Weekend Max Mara Baobab Cardigan WMM2 381 in stock $0.07" at bounding box center [534, 257] width 76 height 132
click at [489, 323] on div "Rachel Antonoff Molly Pullover Sweater RAN75 500 in stock FARM Rio Mixed Valent…" at bounding box center [449, 233] width 420 height 364
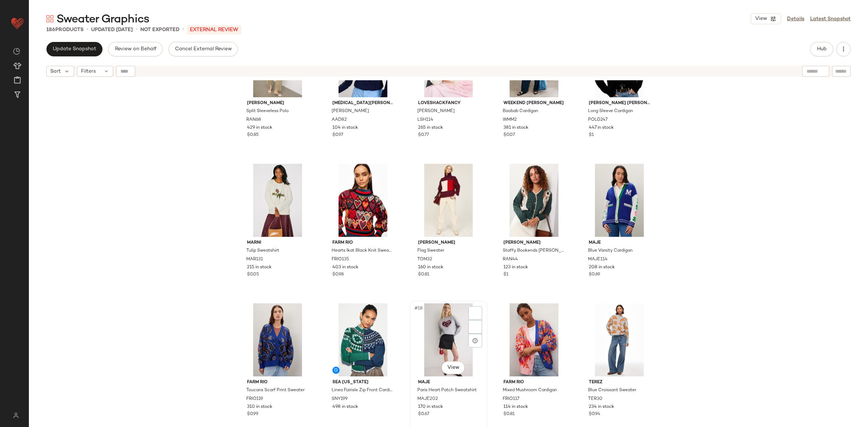
scroll to position [204, 0]
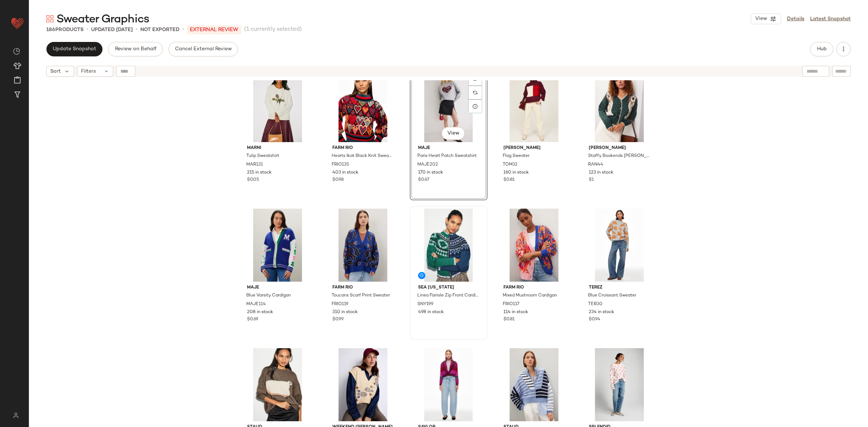
scroll to position [291, 0]
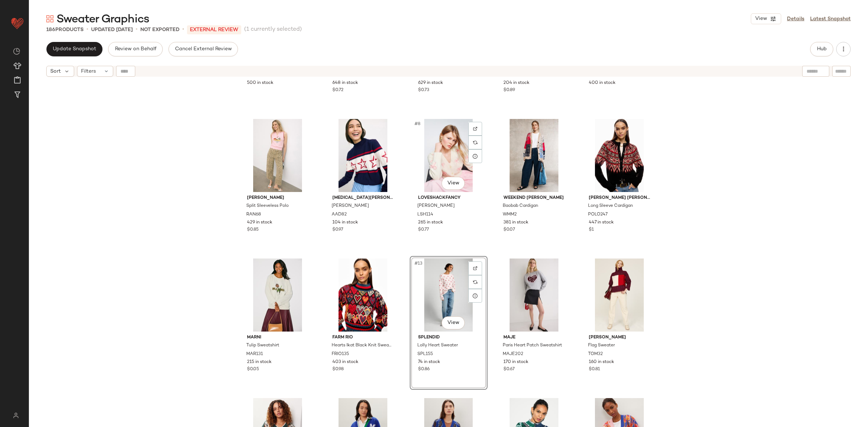
scroll to position [86, 0]
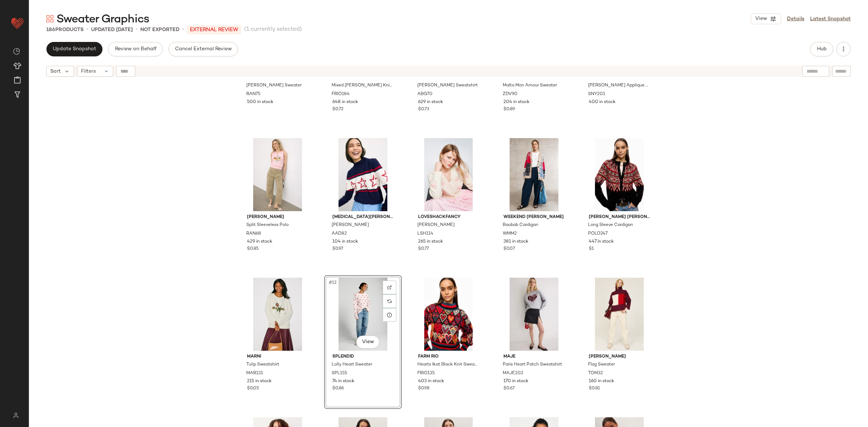
click at [737, 270] on div "Rachel Antonoff Molly Pullover Sweater RAN75 500 in stock FARM Rio Mixed Valent…" at bounding box center [449, 262] width 840 height 365
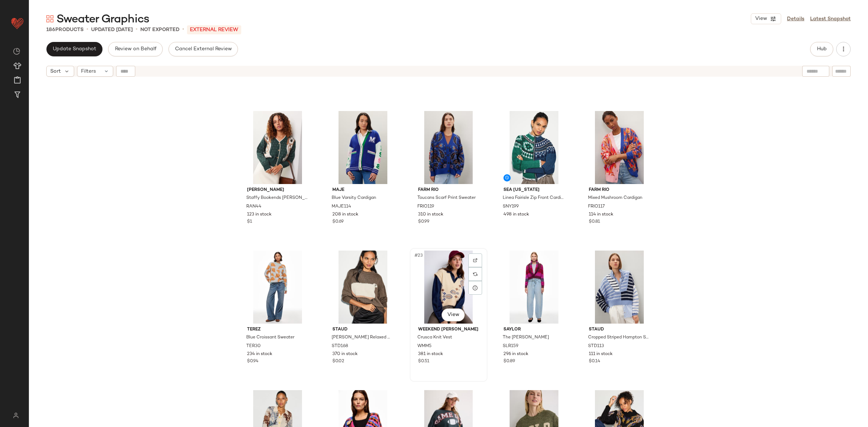
scroll to position [397, 0]
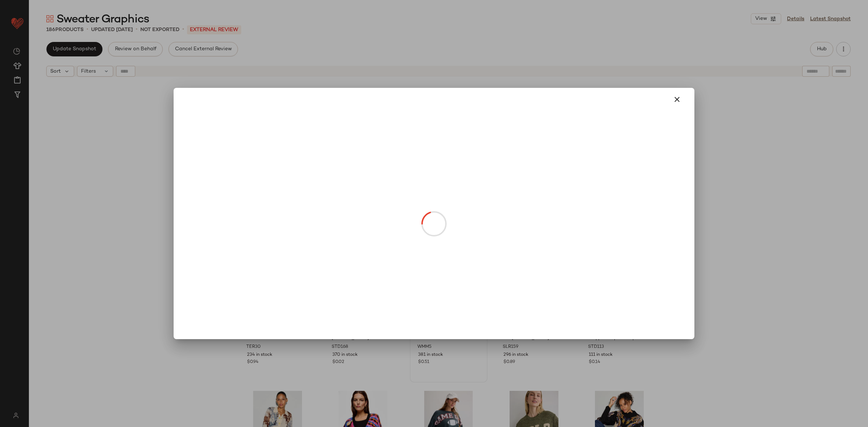
drag, startPoint x: 447, startPoint y: 305, endPoint x: 390, endPoint y: 153, distance: 162.7
click at [826, 251] on div at bounding box center [434, 213] width 868 height 427
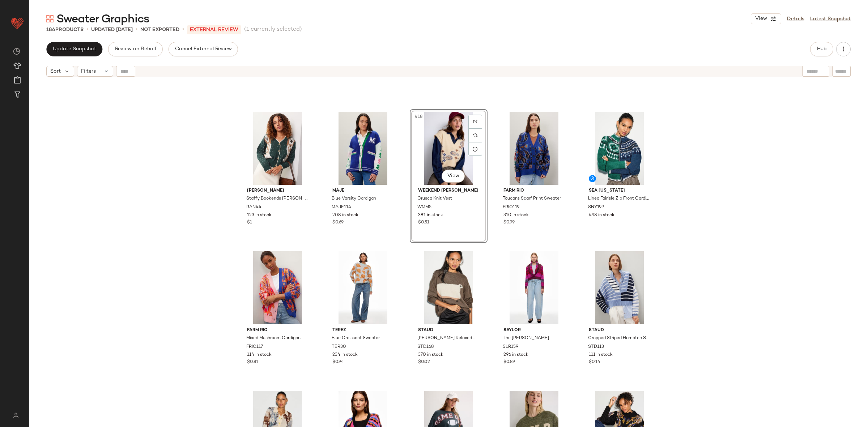
click at [757, 263] on div "Rachel Antonoff Staffy Bookends Cori Cardigan RAN44 123 in stock $1 Maje Blue V…" at bounding box center [449, 262] width 840 height 365
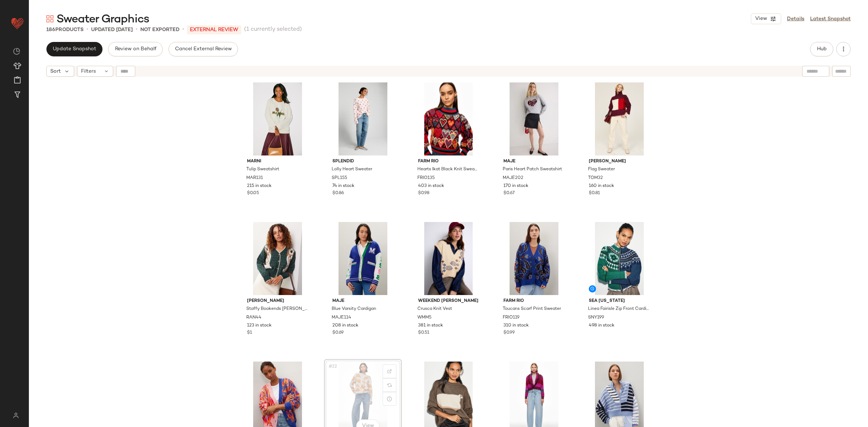
scroll to position [288, 0]
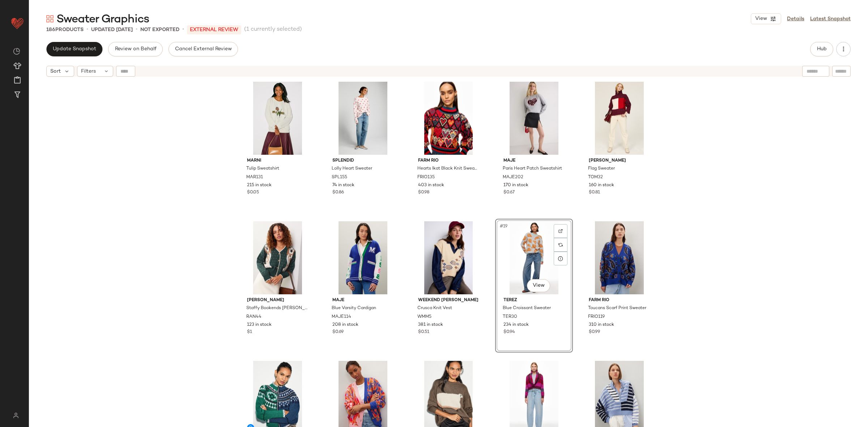
click at [703, 296] on div "Marni Tulip Sweatshirt MAR131 215 in stock $0.05 Splendid Lolly Heart Sweater S…" at bounding box center [449, 262] width 840 height 365
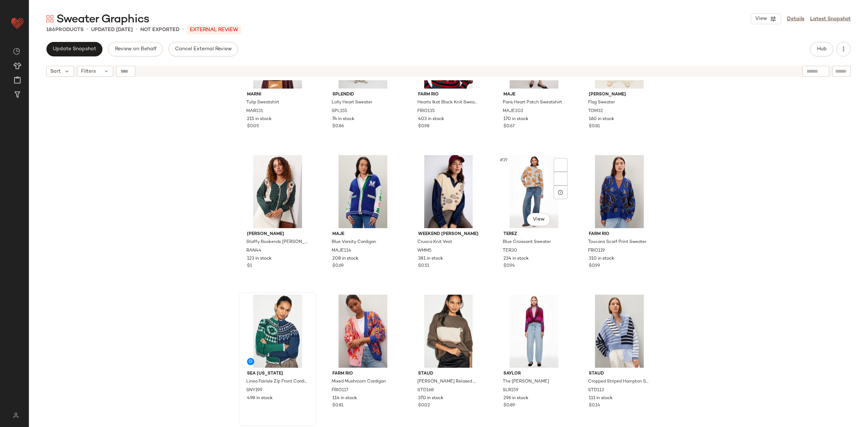
scroll to position [356, 0]
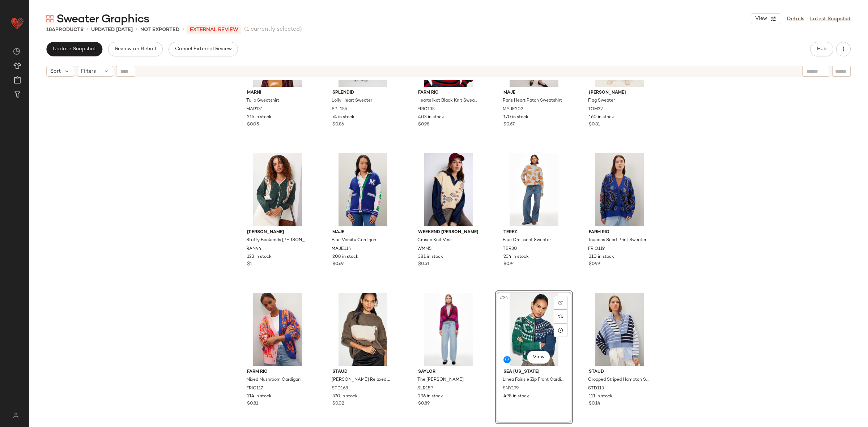
click at [719, 308] on div "Marni Tulip Sweatshirt MAR131 215 in stock $0.05 Splendid Lolly Heart Sweater S…" at bounding box center [449, 262] width 840 height 365
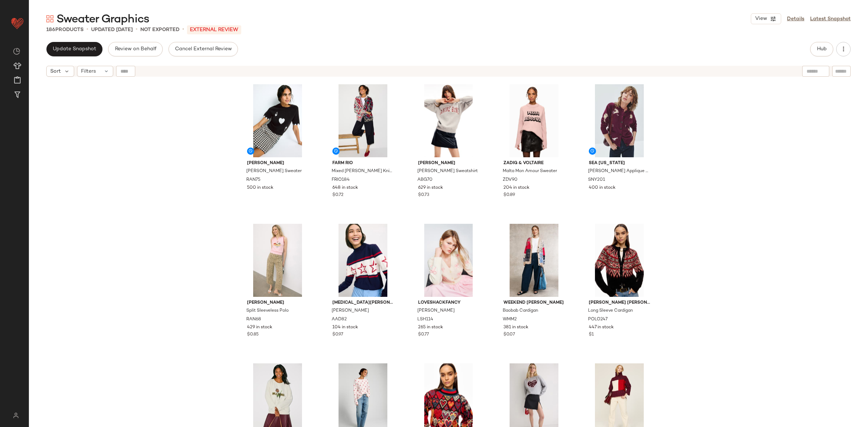
drag, startPoint x: 47, startPoint y: 49, endPoint x: 83, endPoint y: 61, distance: 37.4
click at [45, 47] on div "Update Snapshot Review on Behalf Cancel External Review Hub" at bounding box center [449, 49] width 840 height 14
click at [89, 48] on span "Update Snapshot" at bounding box center [74, 49] width 44 height 6
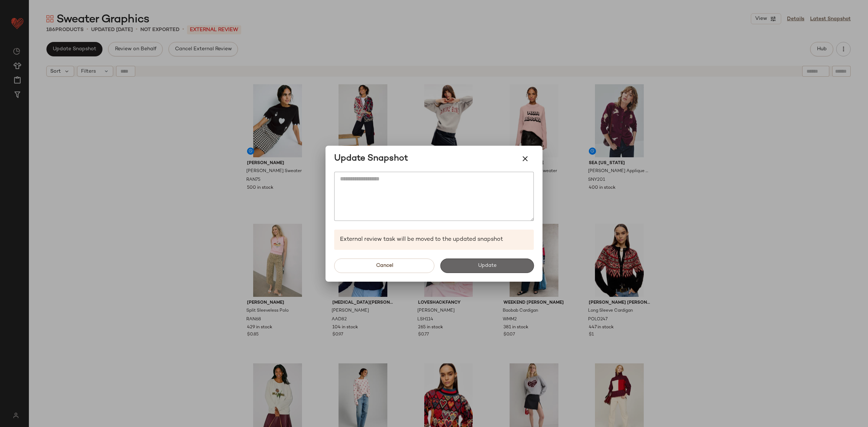
click at [490, 259] on button "Update" at bounding box center [487, 266] width 94 height 14
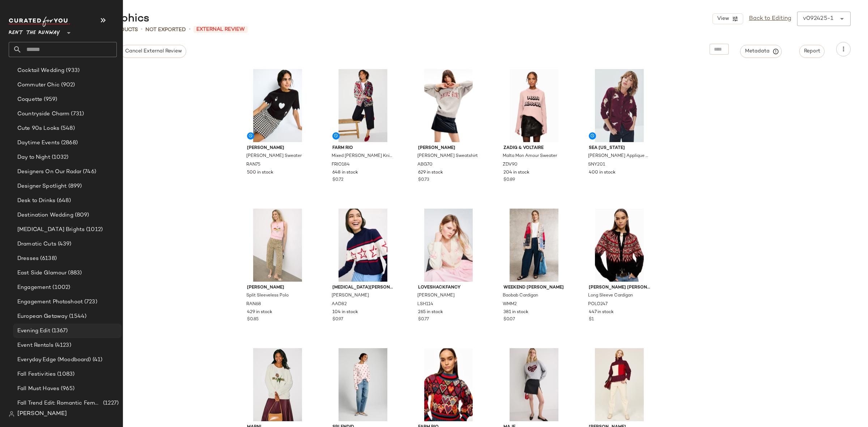
scroll to position [459, 0]
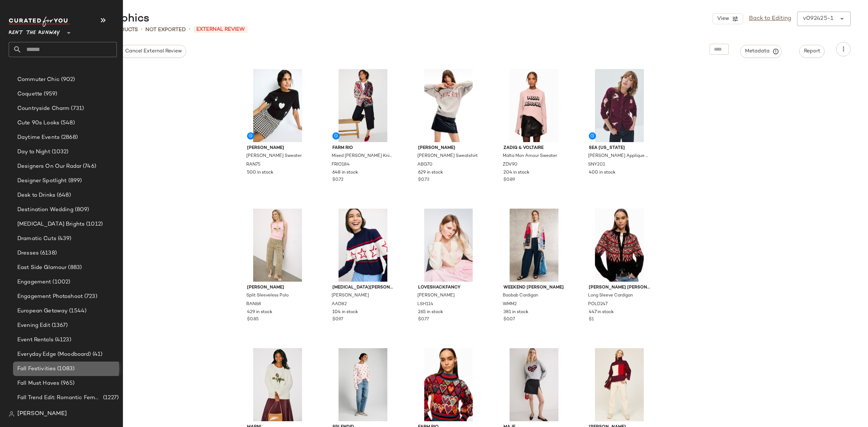
click at [52, 366] on span "Fall Festivities" at bounding box center [36, 369] width 38 height 8
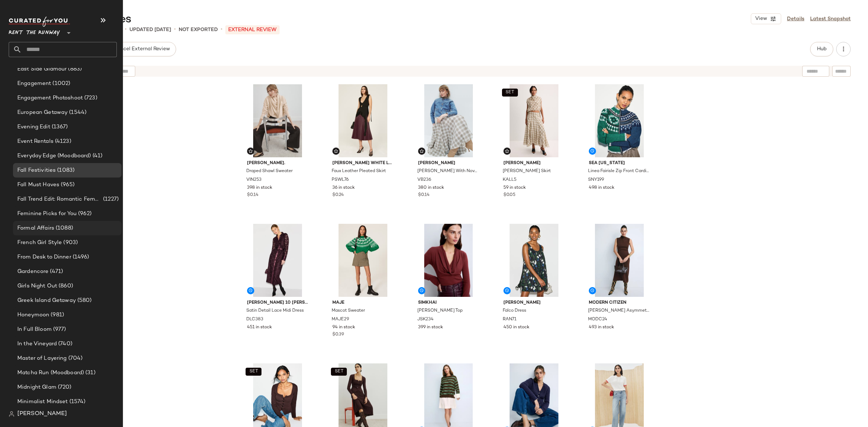
scroll to position [668, 0]
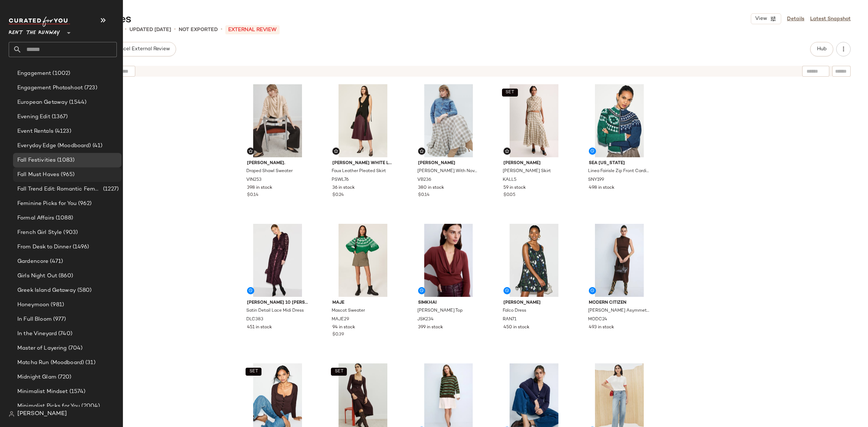
click at [61, 168] on div "Fall Must Haves (965)" at bounding box center [67, 175] width 109 height 14
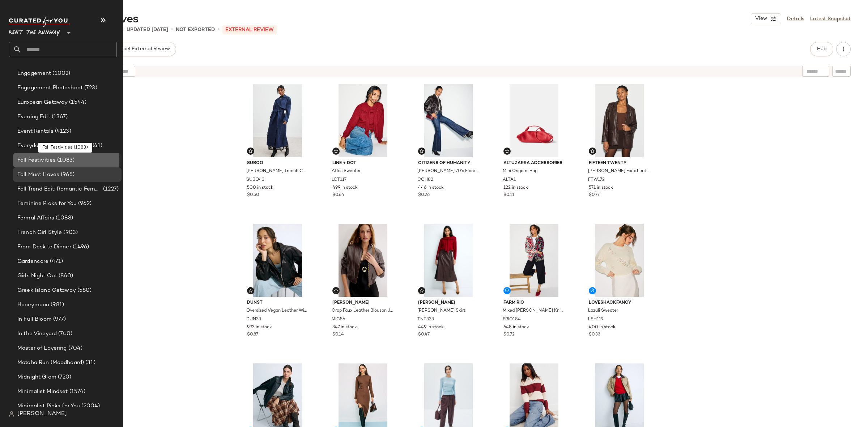
click at [61, 158] on span "(1083)" at bounding box center [65, 160] width 19 height 8
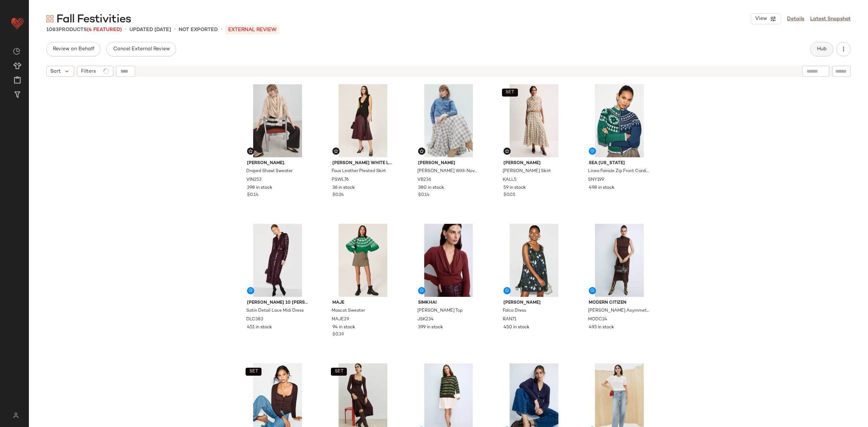
click at [811, 50] on button "Hub" at bounding box center [822, 49] width 23 height 14
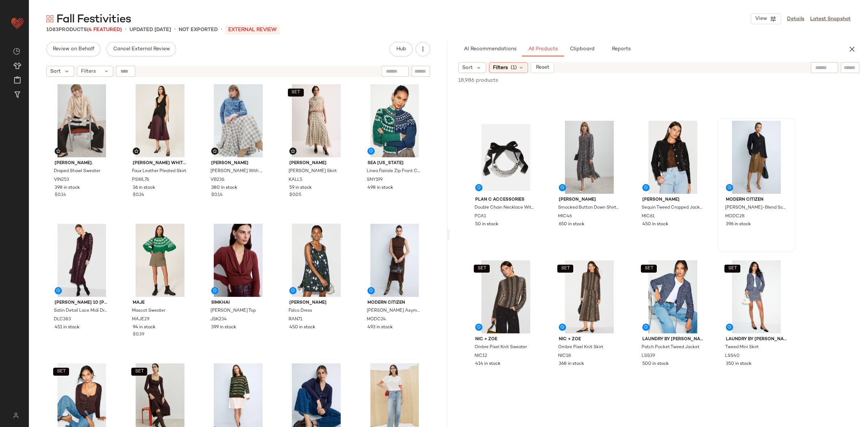
scroll to position [112, 0]
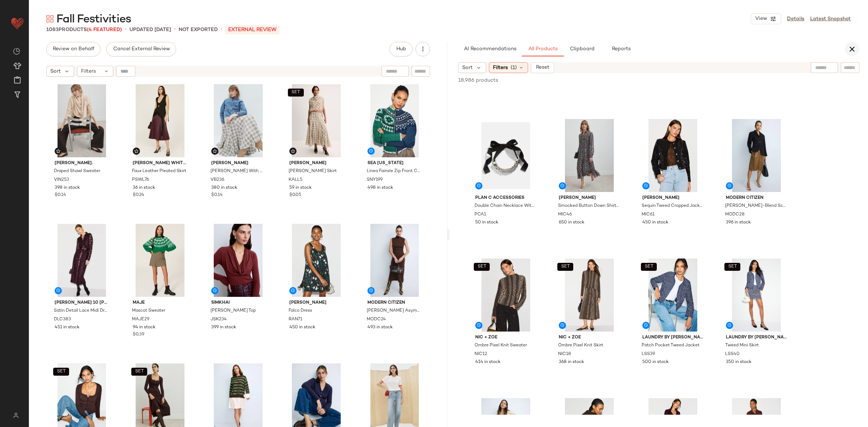
click at [851, 51] on icon "button" at bounding box center [852, 49] width 9 height 9
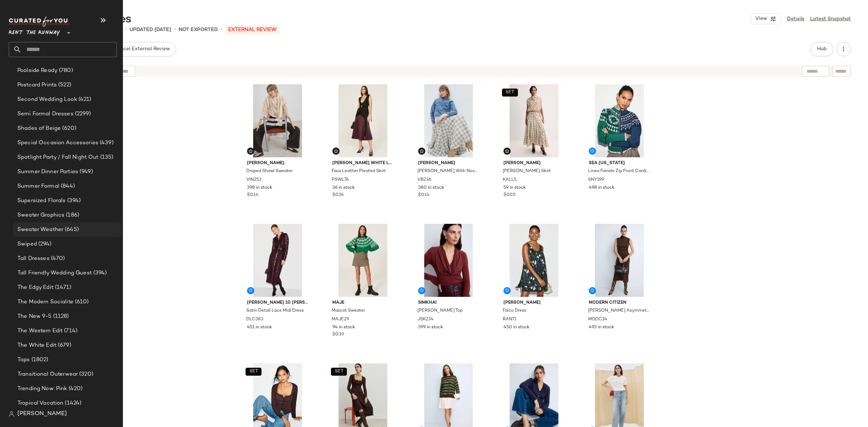
scroll to position [1343, 0]
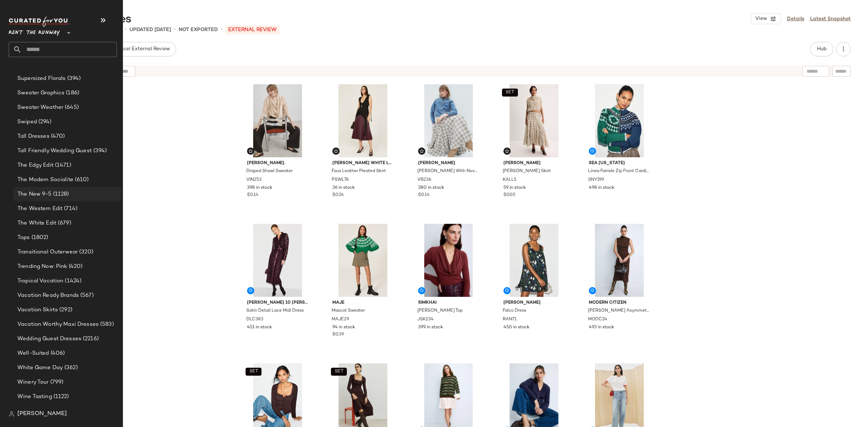
click at [39, 194] on span "The New 9-5" at bounding box center [34, 194] width 34 height 8
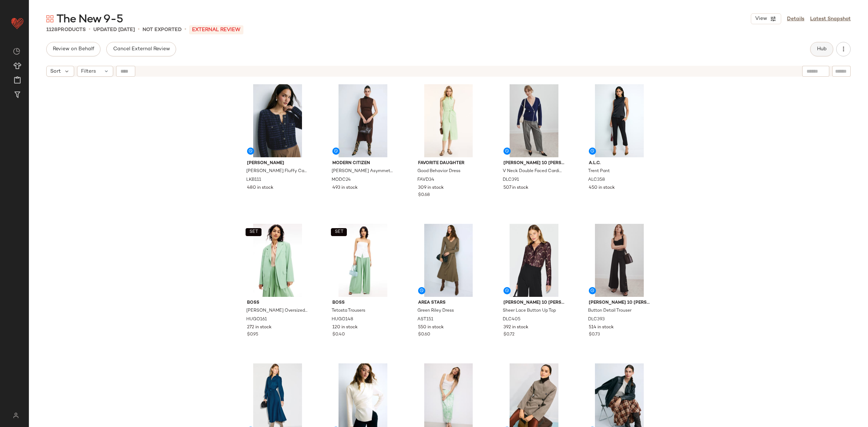
click at [813, 44] on button "Hub" at bounding box center [822, 49] width 23 height 14
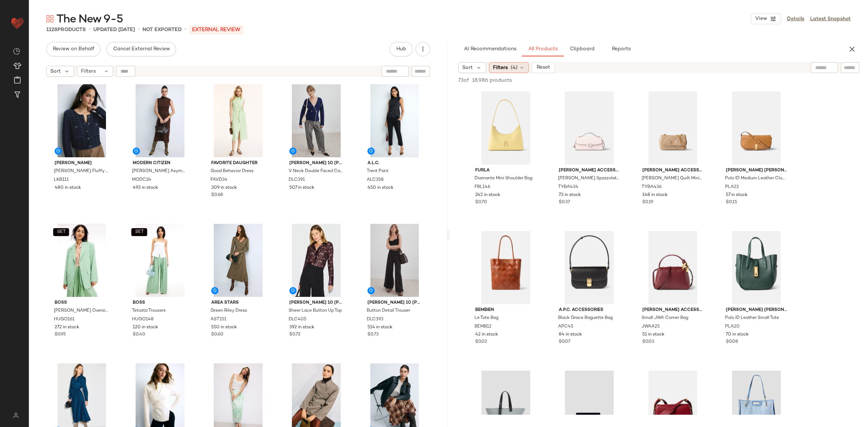
click at [500, 64] on span "Filters" at bounding box center [500, 68] width 15 height 8
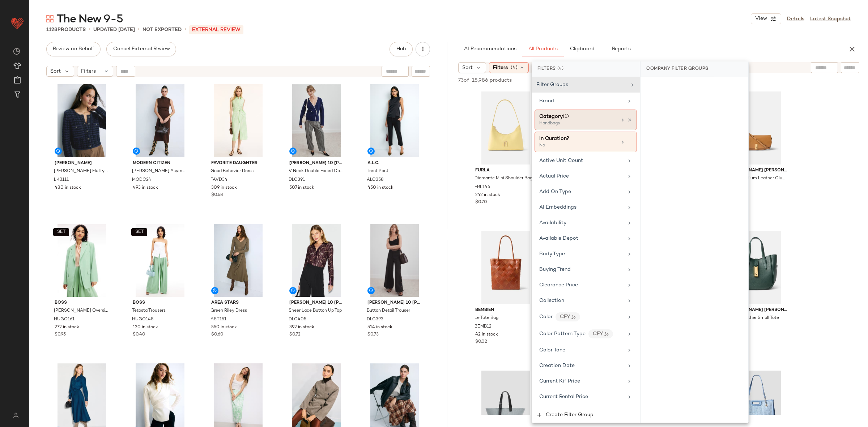
click at [626, 117] on div at bounding box center [626, 120] width 12 height 6
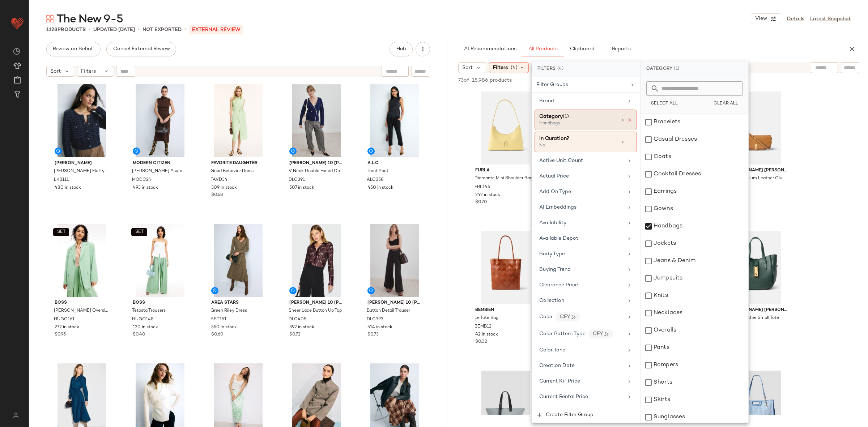
click at [627, 122] on icon at bounding box center [629, 120] width 5 height 5
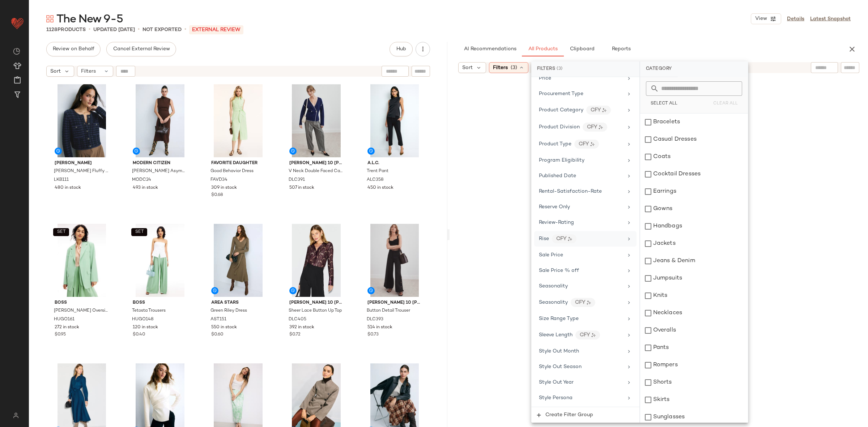
scroll to position [1006, 0]
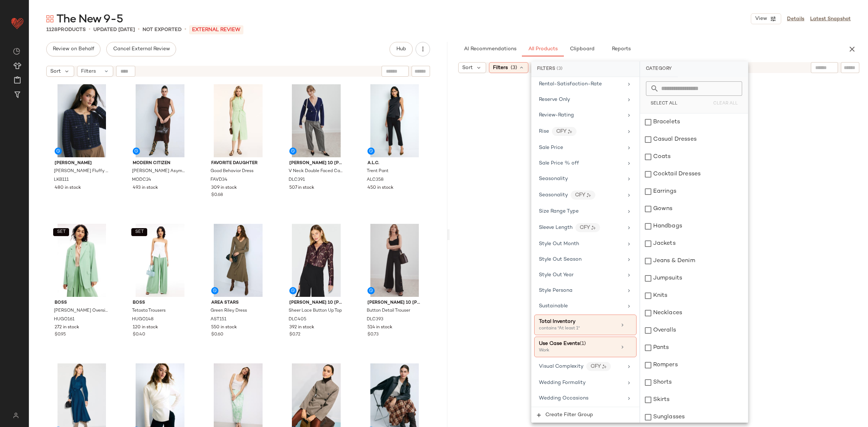
click at [833, 173] on div at bounding box center [659, 256] width 416 height 362
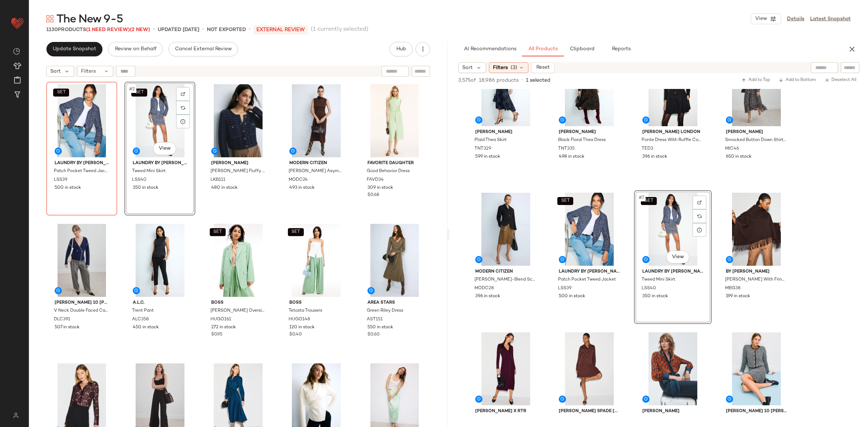
scroll to position [37, 0]
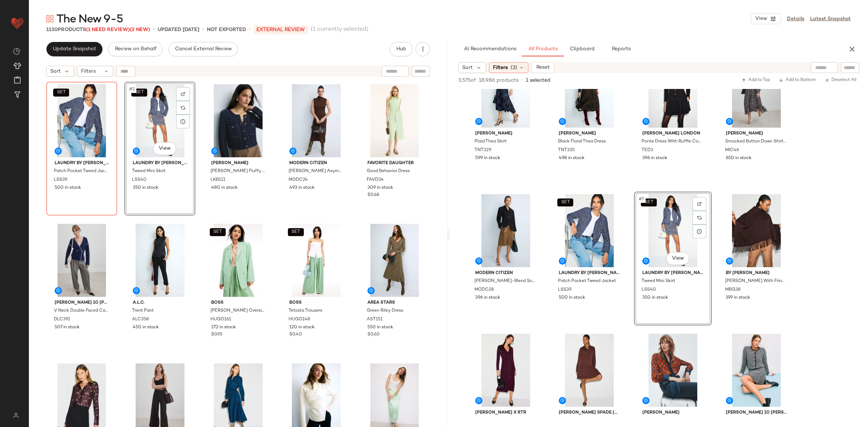
click at [847, 69] on input "text" at bounding box center [850, 68] width 13 height 8
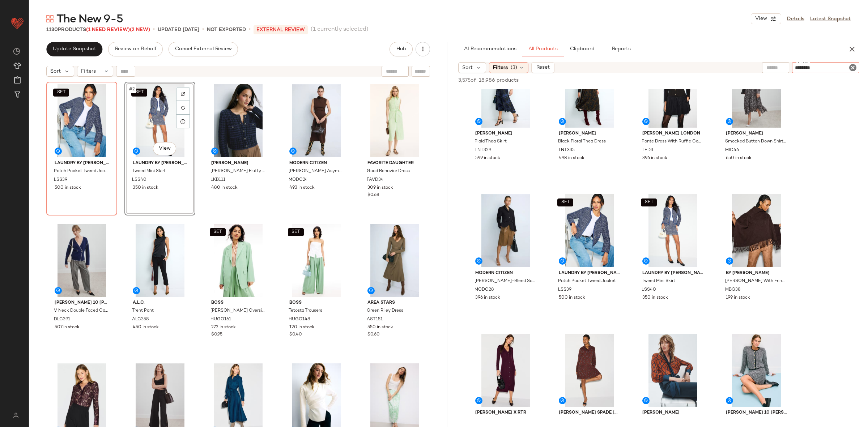
type input "*********"
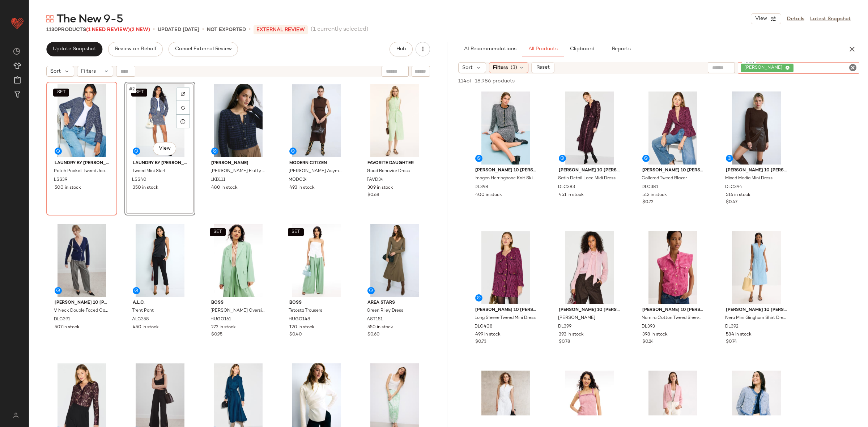
scroll to position [0, 0]
click at [853, 68] on icon "Clear Filter" at bounding box center [853, 67] width 9 height 9
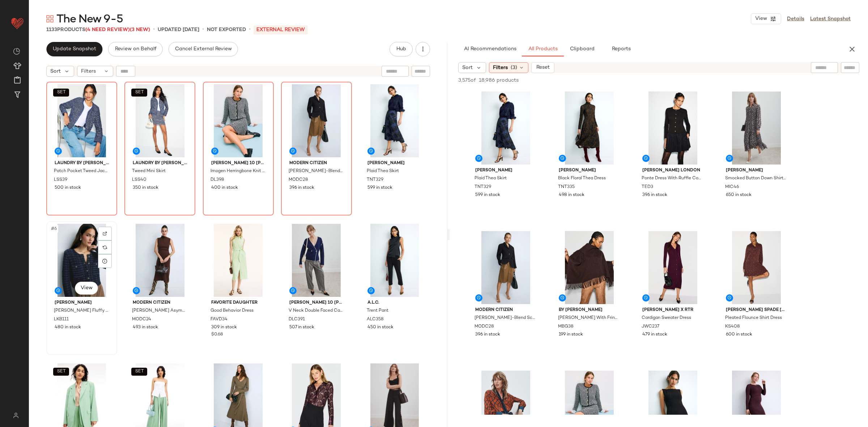
click at [76, 254] on div "#6 View" at bounding box center [82, 260] width 66 height 73
click at [388, 268] on div "#10 View" at bounding box center [395, 260] width 66 height 73
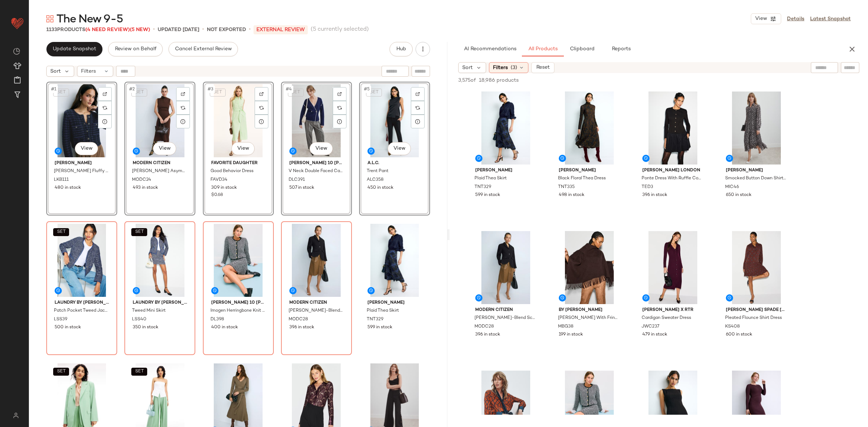
click at [120, 220] on div "SET #1 View L.K. Bennett Millie Fluffy Cardigan LKB111 480 in stock SET #2 View…" at bounding box center [238, 264] width 384 height 364
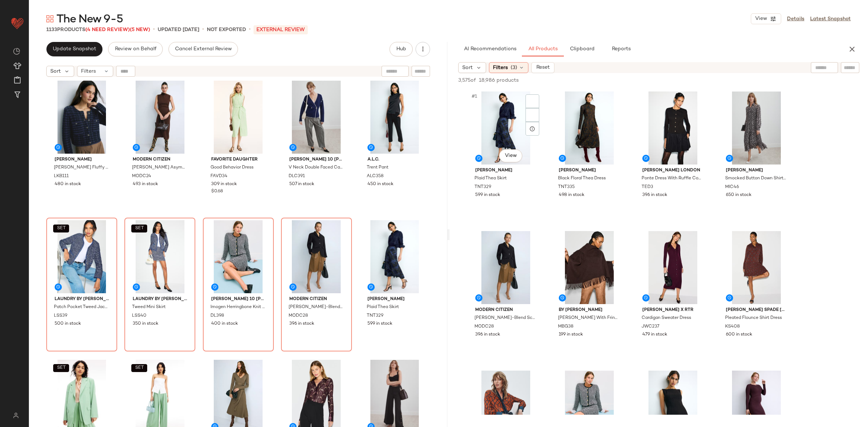
scroll to position [4, 0]
click at [856, 42] on div "AI Recommendations All Products Clipboard Reports" at bounding box center [659, 49] width 419 height 14
click at [855, 47] on icon "button" at bounding box center [852, 49] width 9 height 9
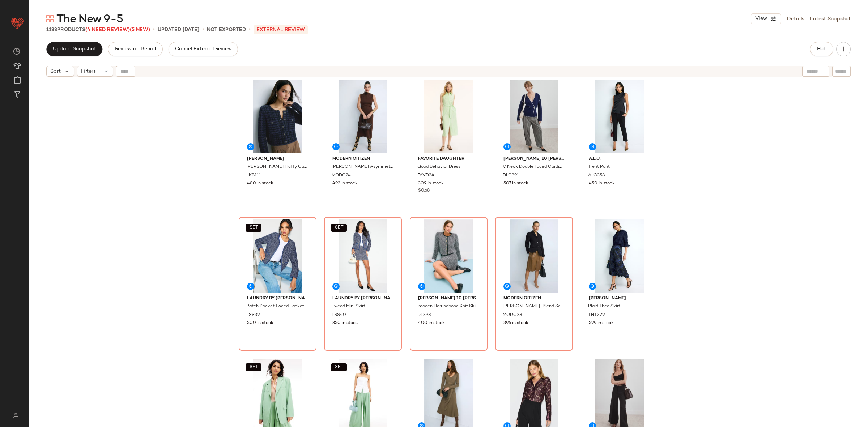
click at [833, 127] on div "L.K. Bennett Millie Fluffy Cardigan LKB111 480 in stock Modern Citizen Abel Sle…" at bounding box center [449, 262] width 840 height 365
click at [76, 44] on button "Update Snapshot" at bounding box center [74, 49] width 56 height 14
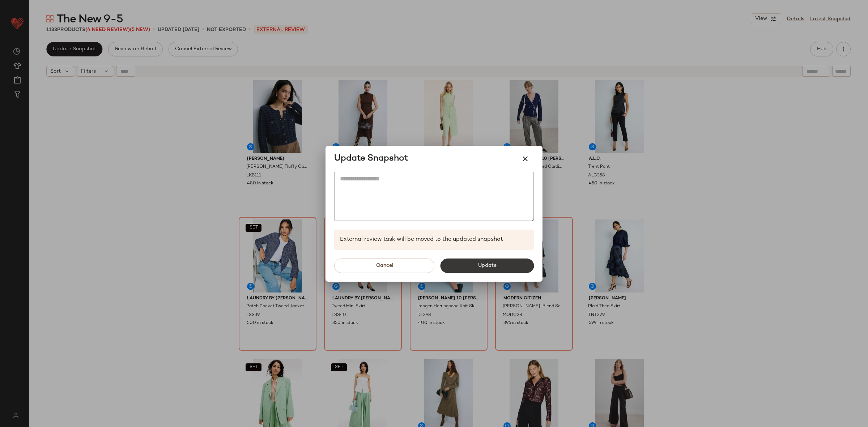
click at [513, 263] on button "Update" at bounding box center [487, 266] width 94 height 14
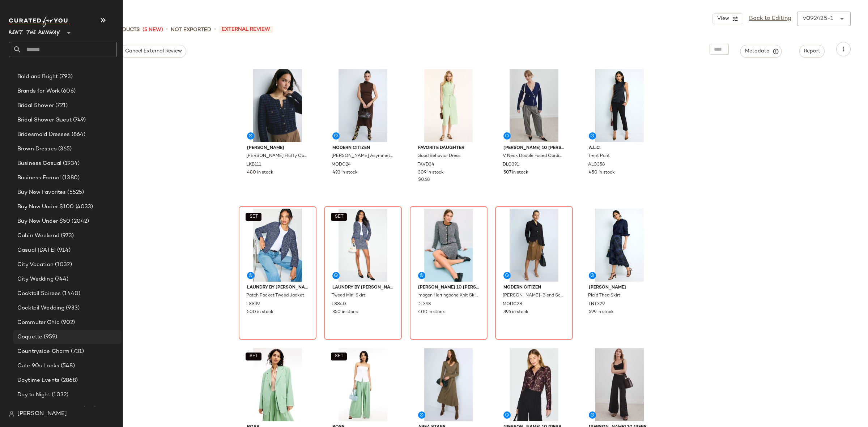
scroll to position [218, 0]
click at [67, 345] on span "Countryside Charm" at bounding box center [43, 349] width 52 height 8
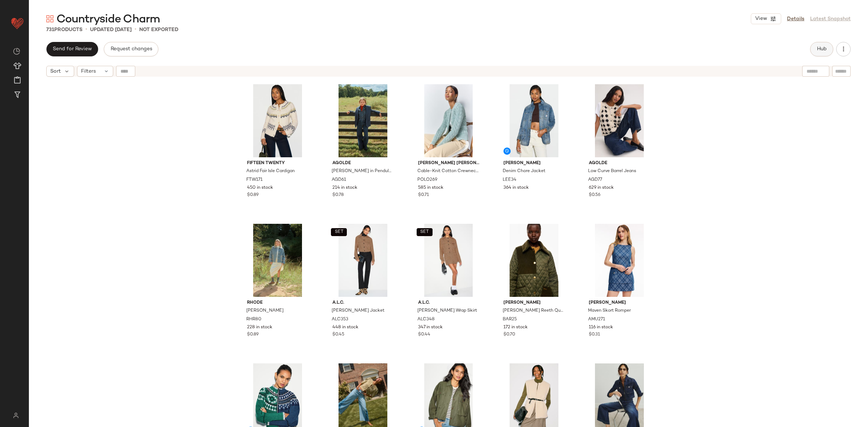
click at [823, 48] on span "Hub" at bounding box center [822, 49] width 10 height 6
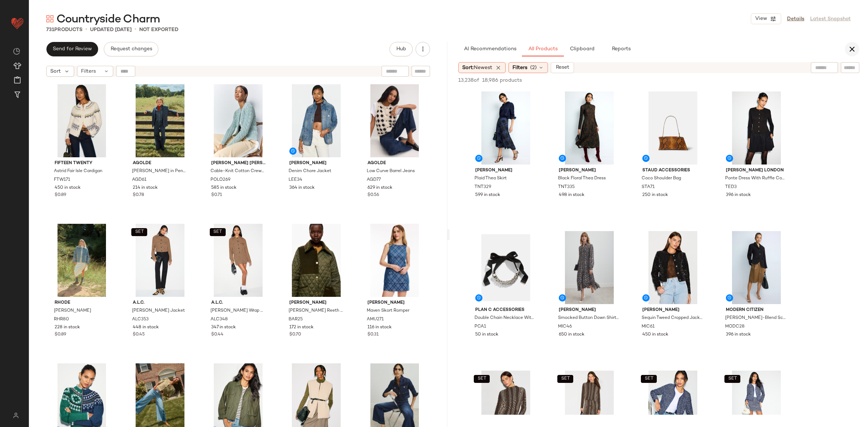
click at [846, 46] on button "button" at bounding box center [852, 49] width 14 height 14
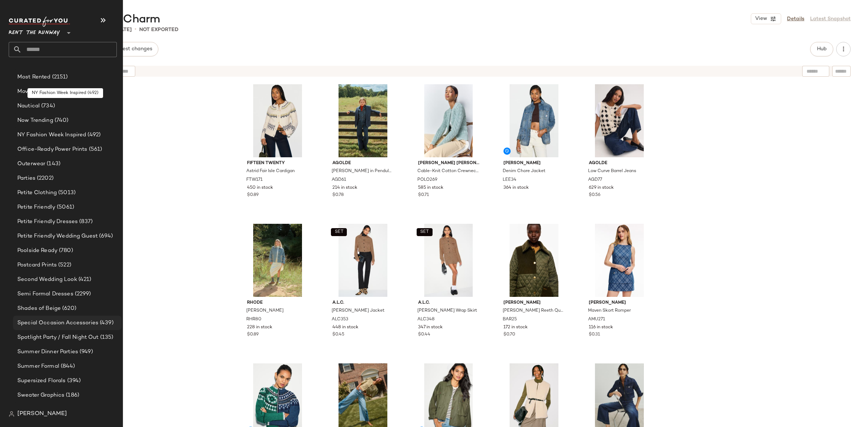
scroll to position [1082, 0]
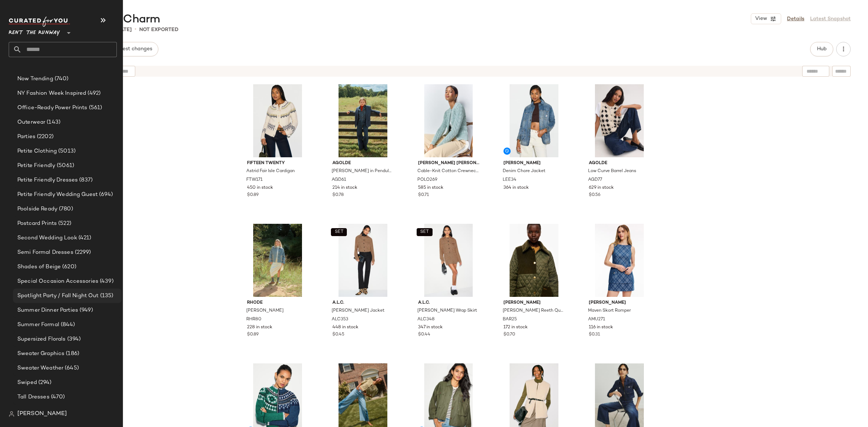
click at [82, 296] on span "Spotlight Party / Fall Night Out" at bounding box center [57, 296] width 81 height 8
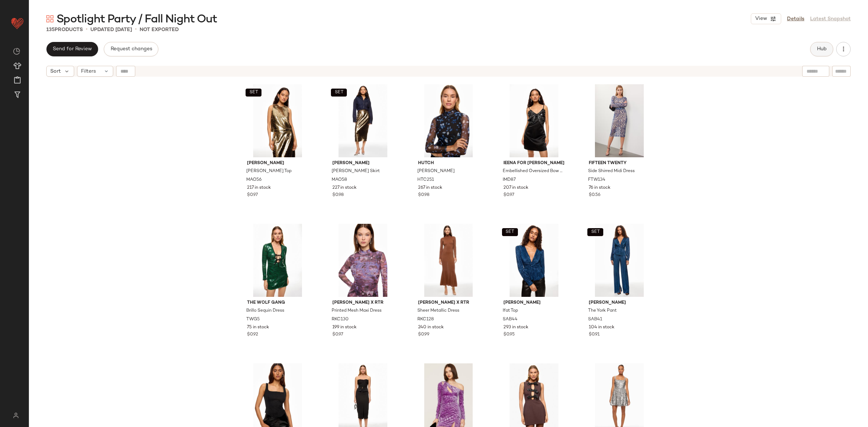
click at [823, 51] on span "Hub" at bounding box center [822, 49] width 10 height 6
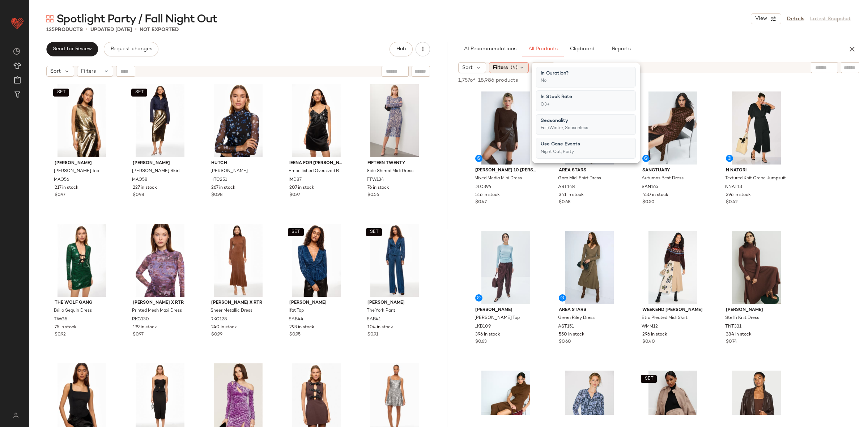
click at [510, 67] on div "Filters (4)" at bounding box center [509, 67] width 40 height 11
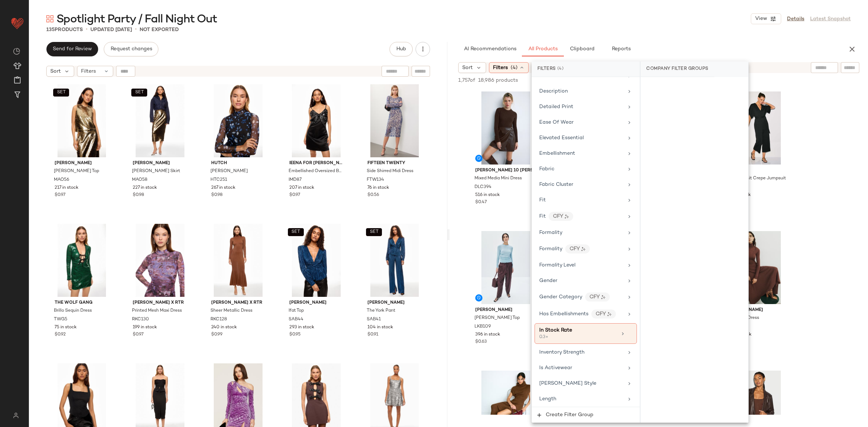
scroll to position [316, 0]
click at [628, 335] on icon at bounding box center [629, 332] width 5 height 5
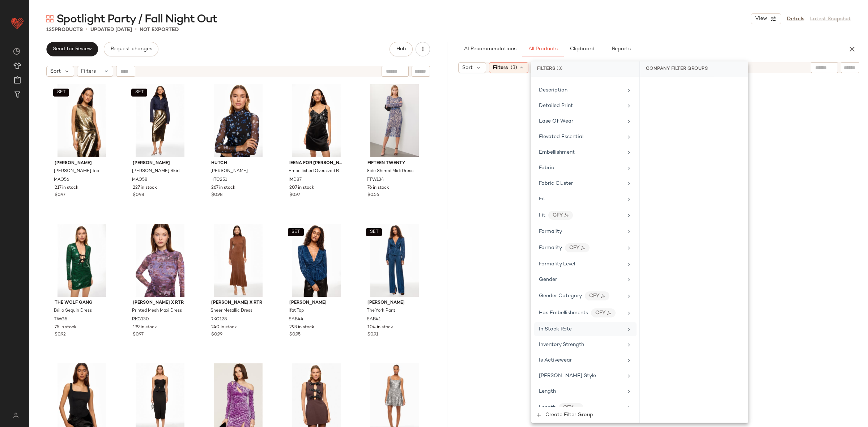
click at [856, 217] on div at bounding box center [659, 256] width 416 height 362
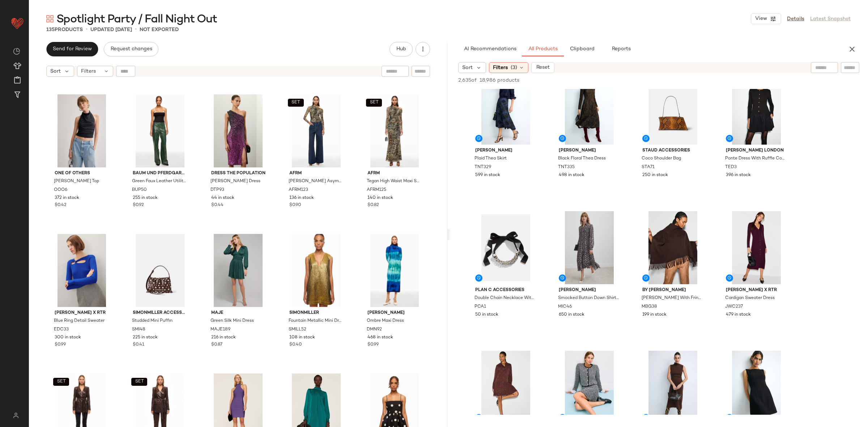
scroll to position [560, 0]
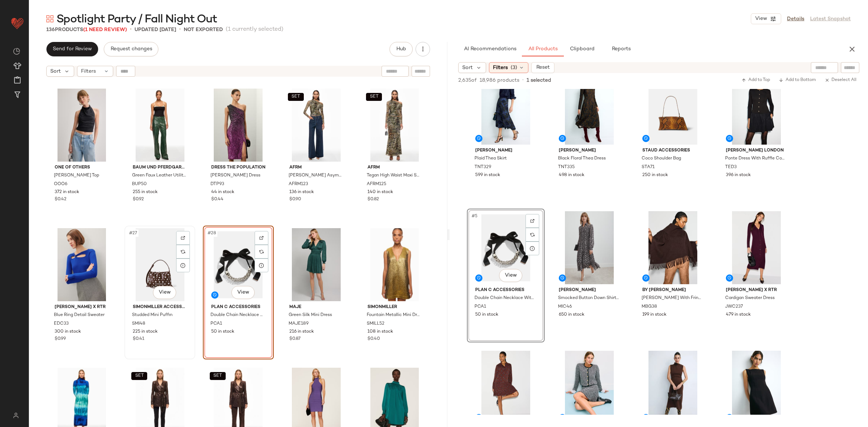
click at [160, 264] on div "#27 View" at bounding box center [160, 264] width 66 height 73
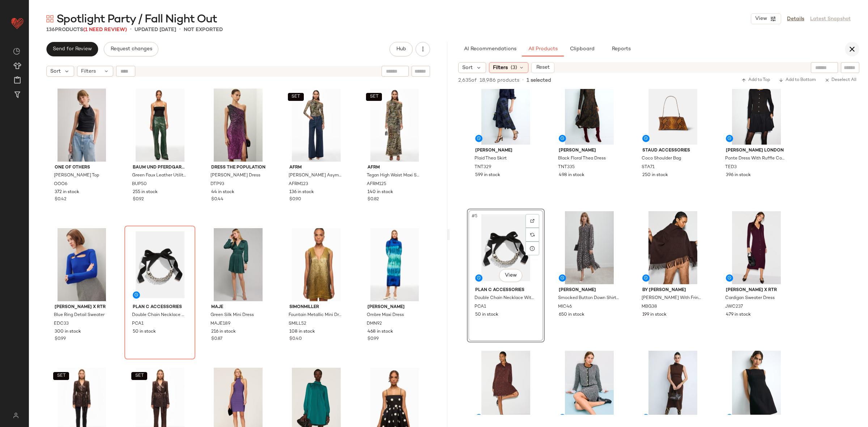
click at [854, 45] on icon "button" at bounding box center [852, 49] width 9 height 9
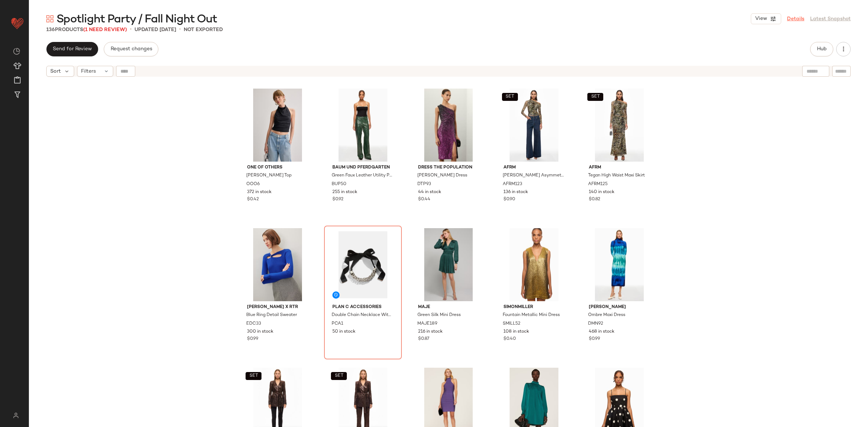
click at [800, 18] on link "Details" at bounding box center [795, 19] width 17 height 8
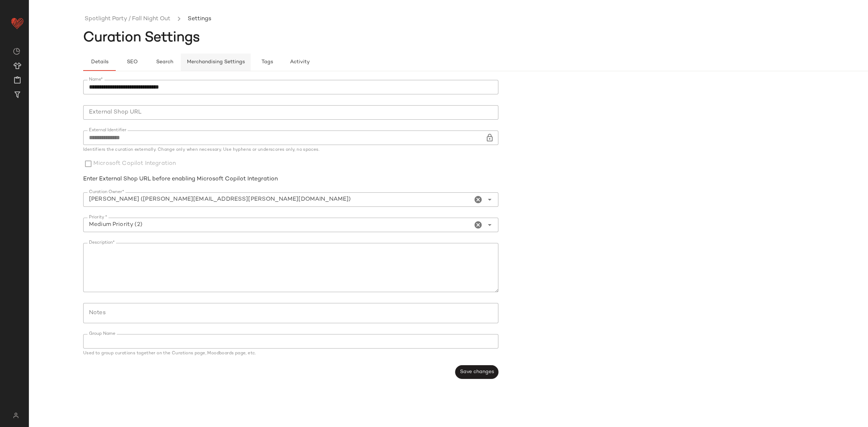
click at [218, 62] on span "Merchandising Settings" at bounding box center [216, 62] width 58 height 6
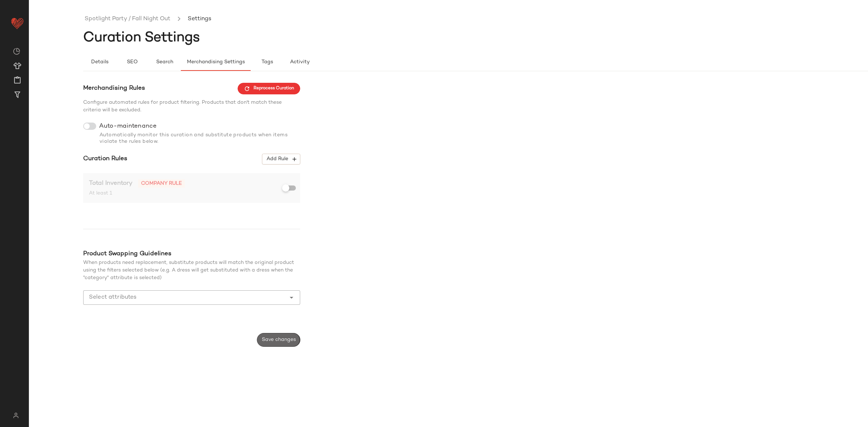
click at [285, 342] on span "Save changes" at bounding box center [279, 340] width 34 height 6
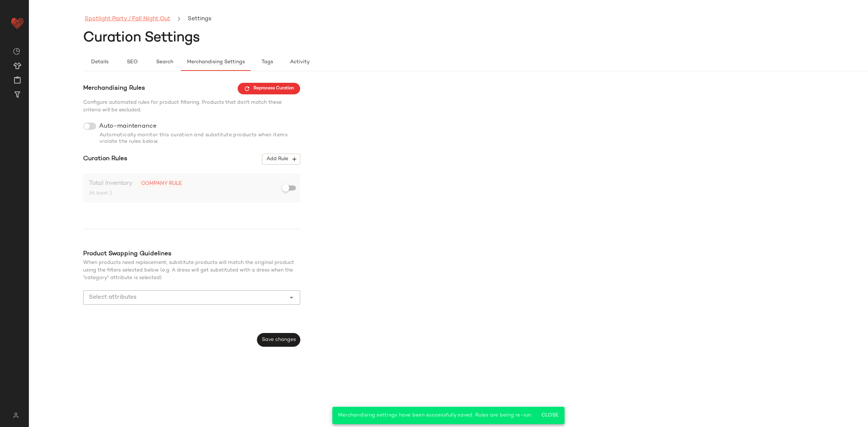
click at [109, 20] on link "Spotlight Party / Fall Night Out" at bounding box center [128, 18] width 86 height 9
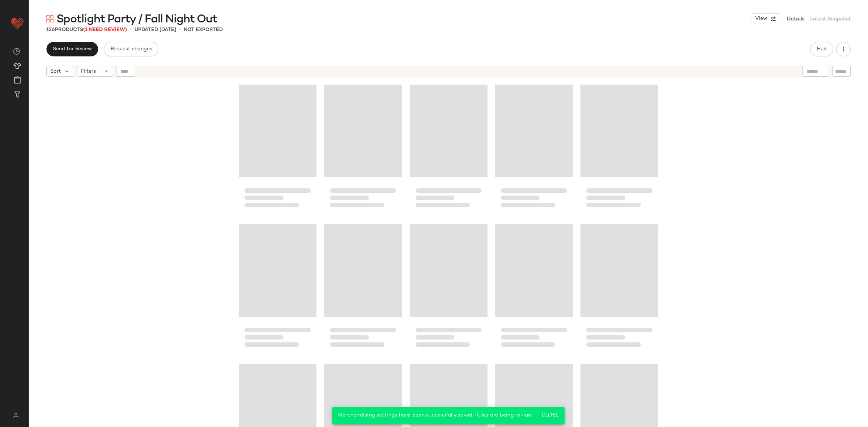
scroll to position [3547, 0]
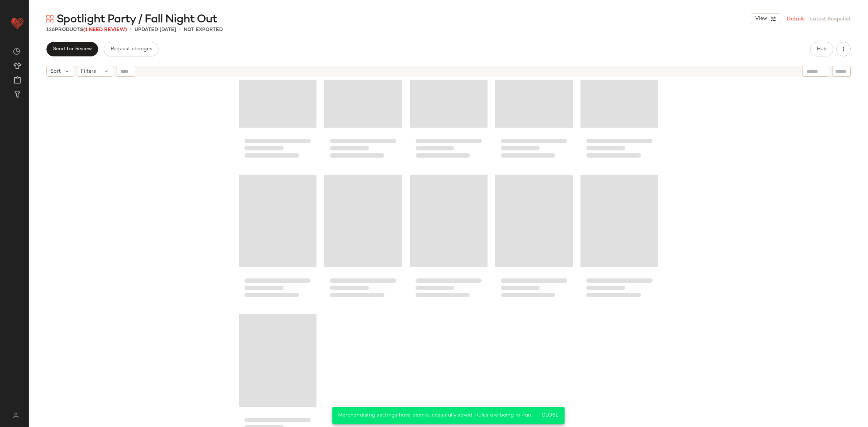
click at [796, 19] on link "Details" at bounding box center [795, 19] width 17 height 8
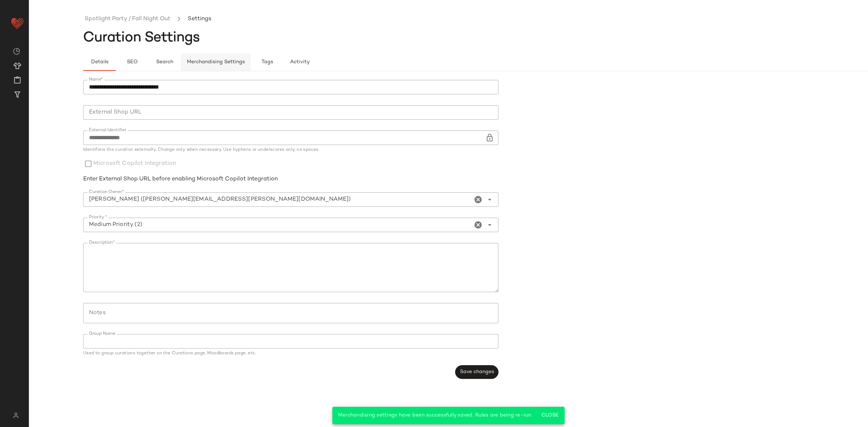
click at [221, 60] on span "Merchandising Settings" at bounding box center [216, 62] width 58 height 6
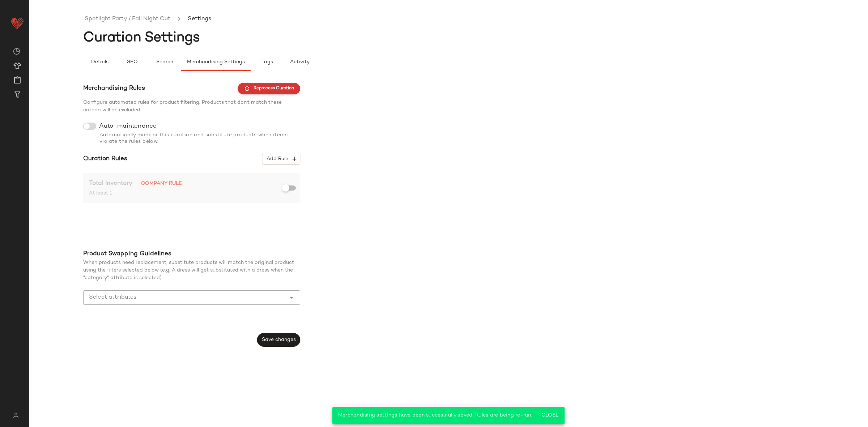
click at [289, 93] on button "Reprocess Curation" at bounding box center [269, 89] width 63 height 12
click at [125, 18] on link "Spotlight Party / Fall Night Out" at bounding box center [128, 18] width 86 height 9
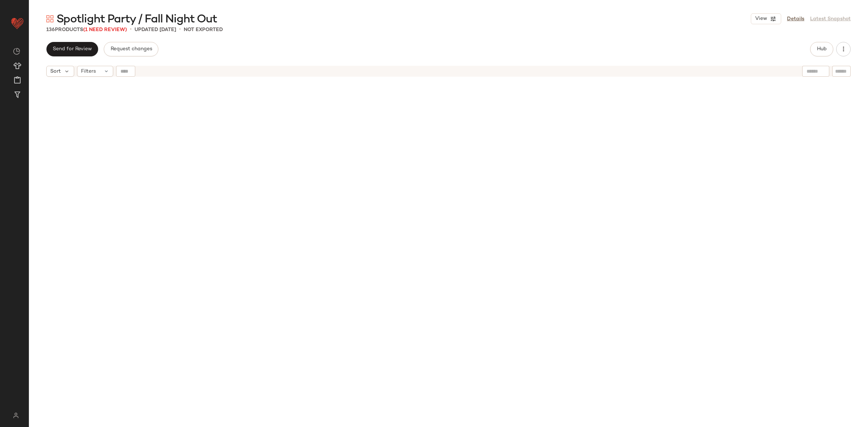
scroll to position [3547, 0]
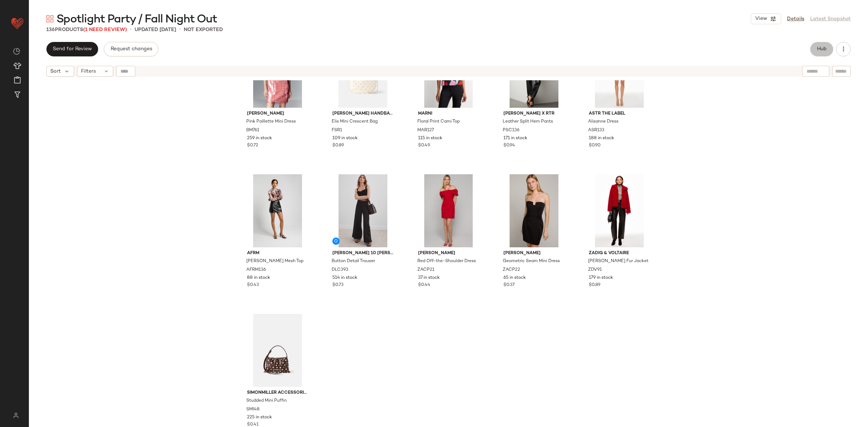
click at [819, 53] on button "Hub" at bounding box center [822, 49] width 23 height 14
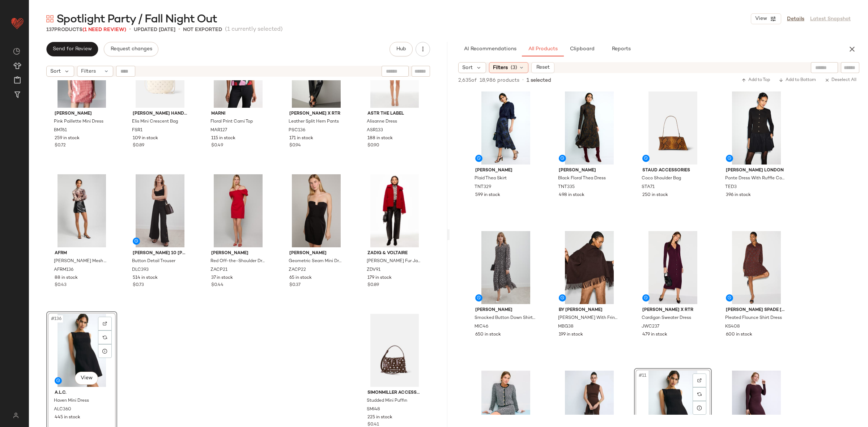
click at [189, 363] on div "Badgley Mischka Pink Paillette Mini Dress BM761 259 in stock $0.72 Freda Salvad…" at bounding box center [238, 262] width 419 height 365
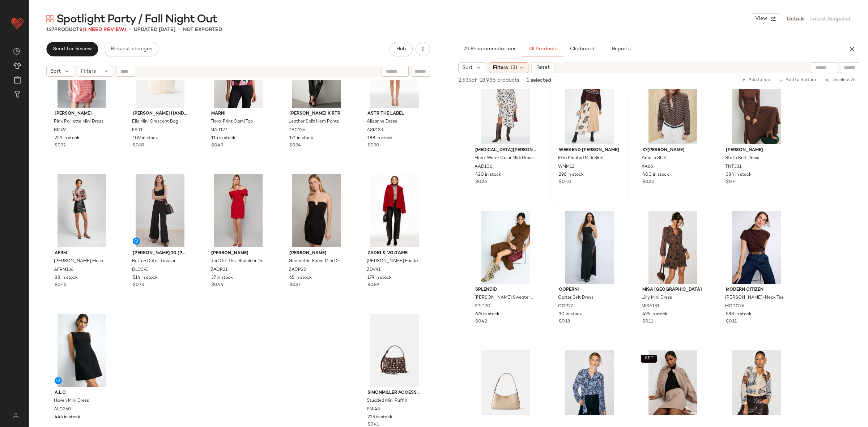
scroll to position [878, 0]
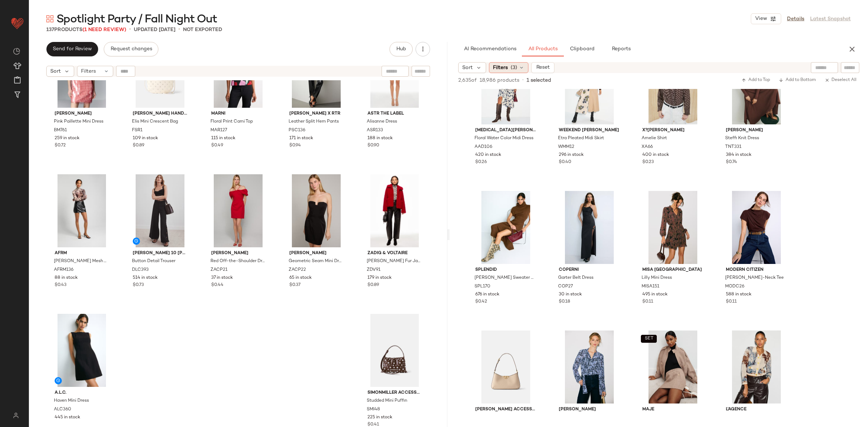
click at [498, 69] on span "Filters" at bounding box center [500, 68] width 15 height 8
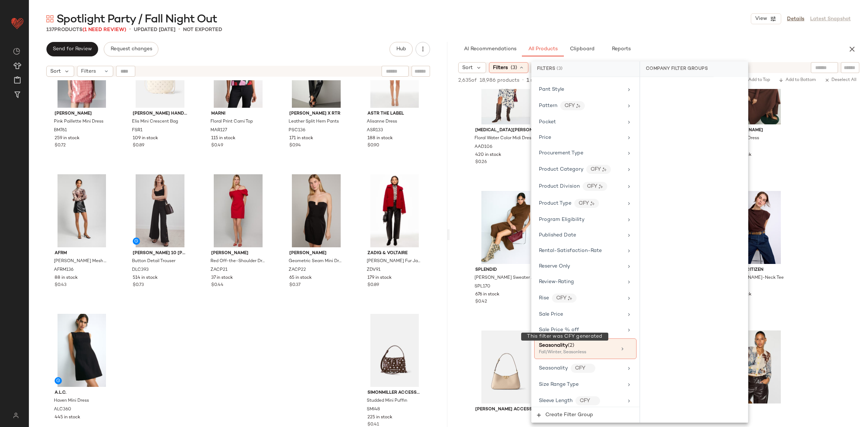
scroll to position [1006, 0]
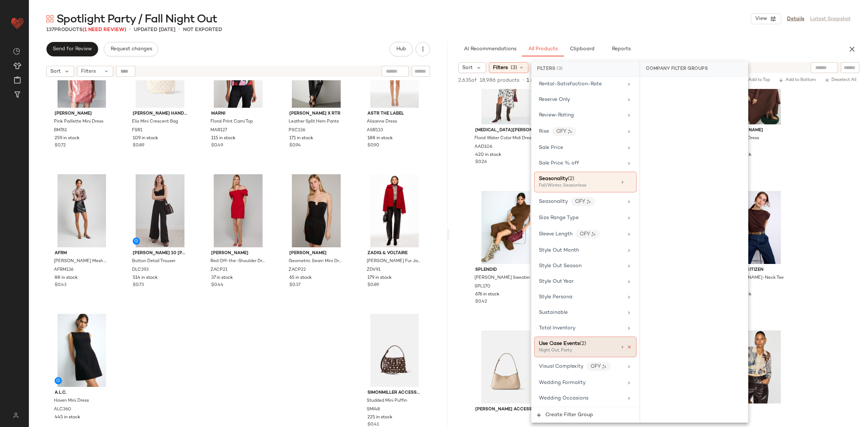
click at [627, 346] on icon at bounding box center [629, 347] width 5 height 5
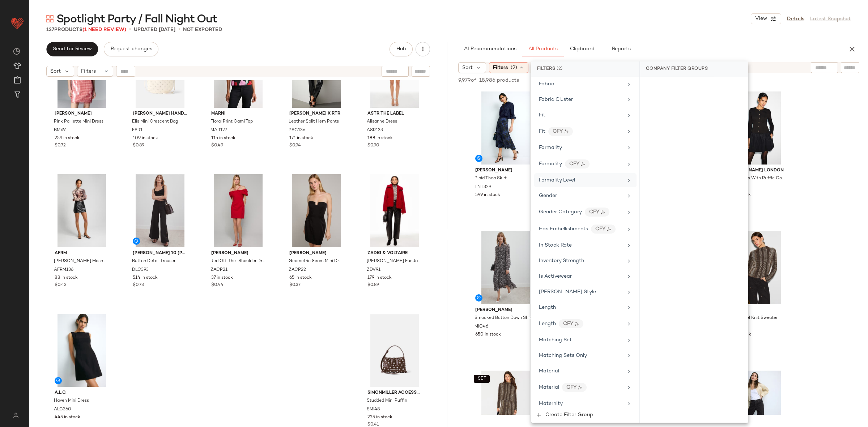
scroll to position [395, 0]
click at [586, 189] on div "Formality Level" at bounding box center [581, 185] width 84 height 8
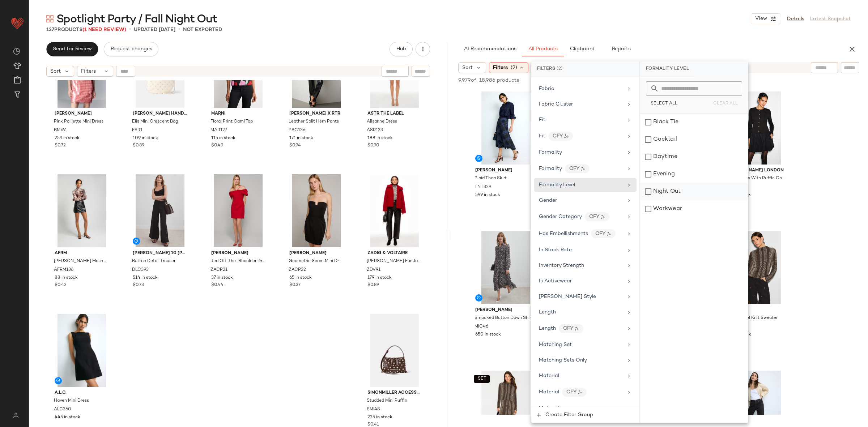
click at [671, 189] on div "Night Out" at bounding box center [694, 191] width 108 height 17
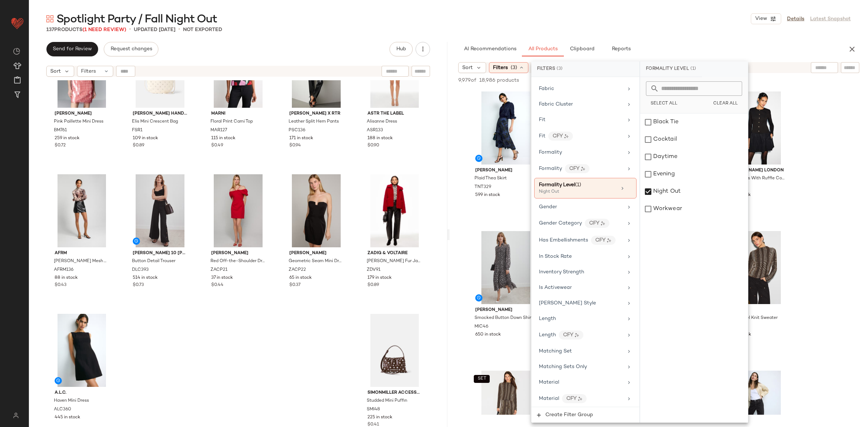
scroll to position [285, 0]
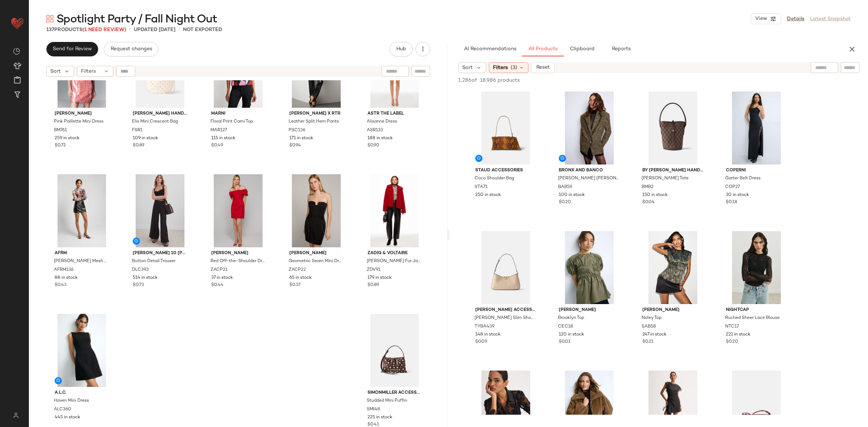
scroll to position [0, 0]
click at [494, 69] on span "Filters" at bounding box center [500, 68] width 15 height 8
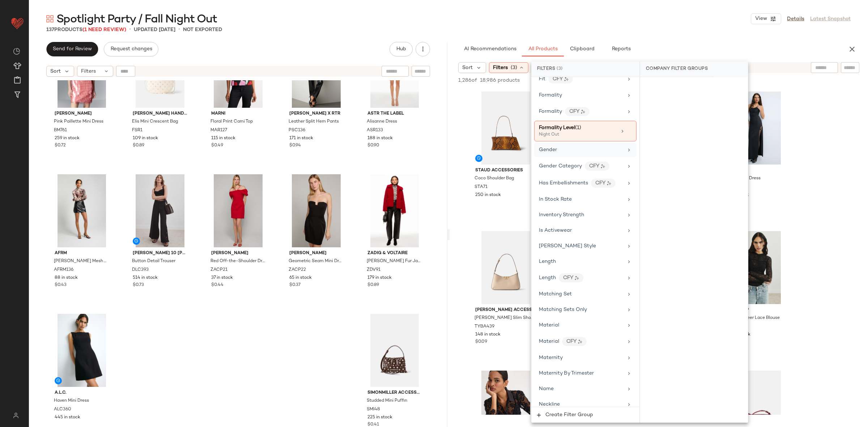
scroll to position [473, 0]
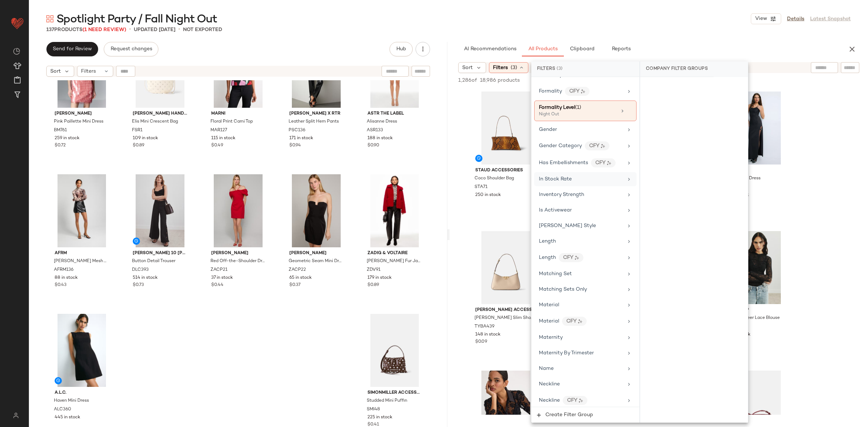
click at [574, 183] on div "In Stock Rate" at bounding box center [581, 180] width 84 height 8
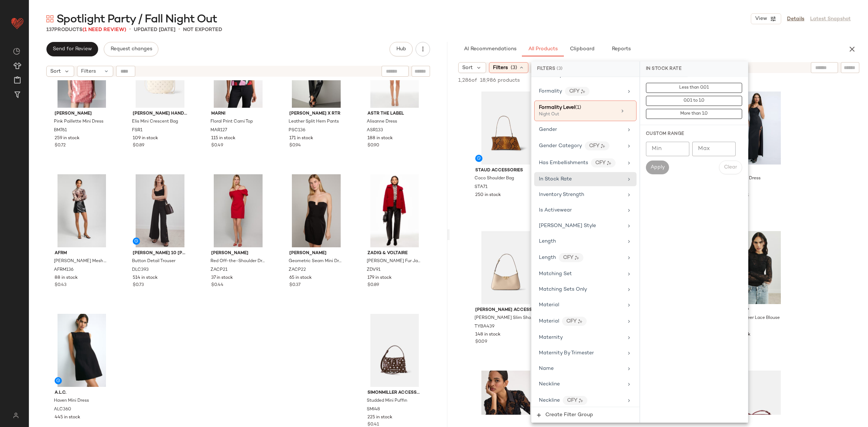
click at [667, 151] on input "Min" at bounding box center [667, 149] width 43 height 14
type input "***"
click at [656, 162] on button "Apply" at bounding box center [657, 168] width 23 height 14
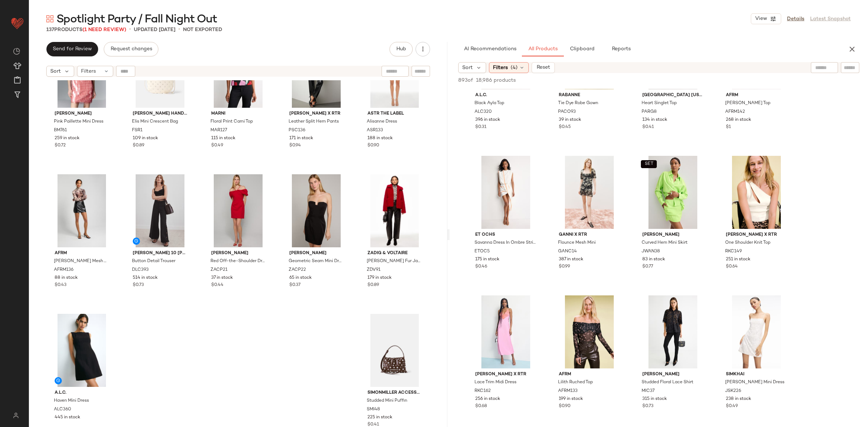
scroll to position [788, 0]
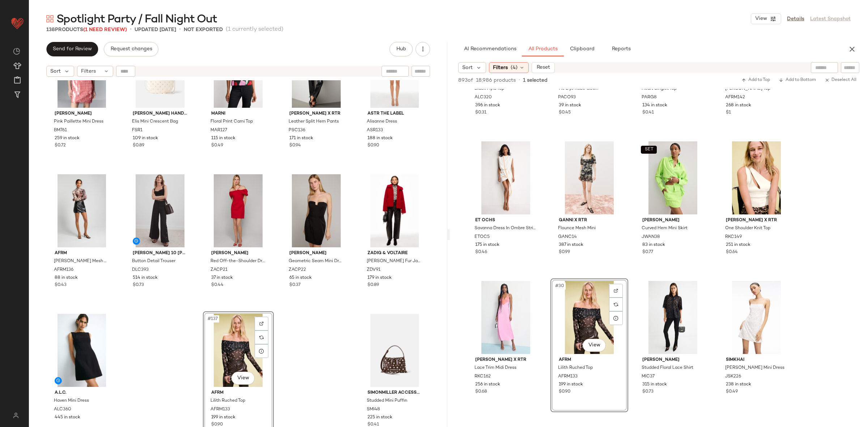
click at [314, 347] on div "Badgley Mischka Pink Paillette Mini Dress BM761 259 in stock $0.72 Freda Salvad…" at bounding box center [238, 262] width 419 height 365
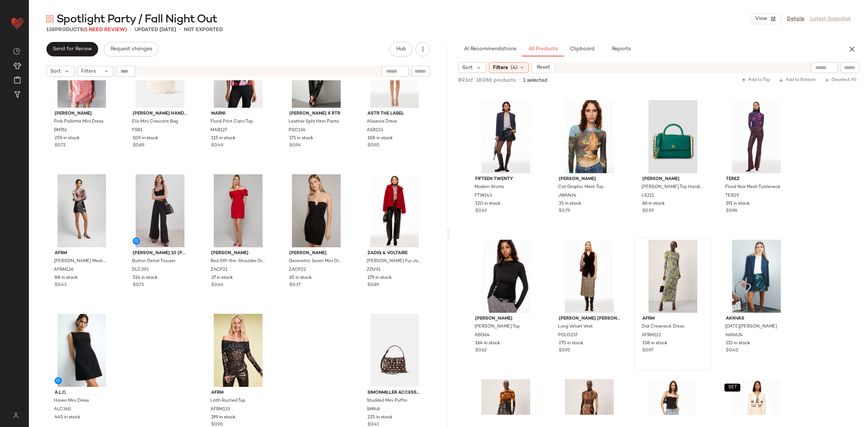
scroll to position [3485, 0]
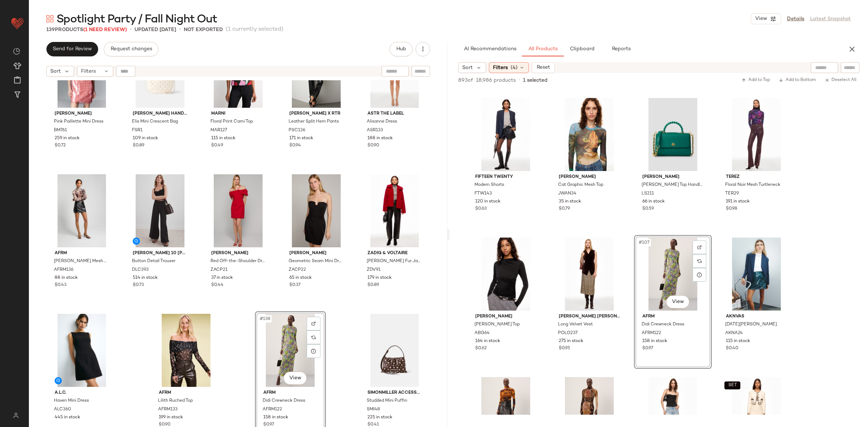
click at [334, 342] on div "Badgley Mischka Pink Paillette Mini Dress BM761 259 in stock $0.72 Freda Salvad…" at bounding box center [238, 262] width 419 height 365
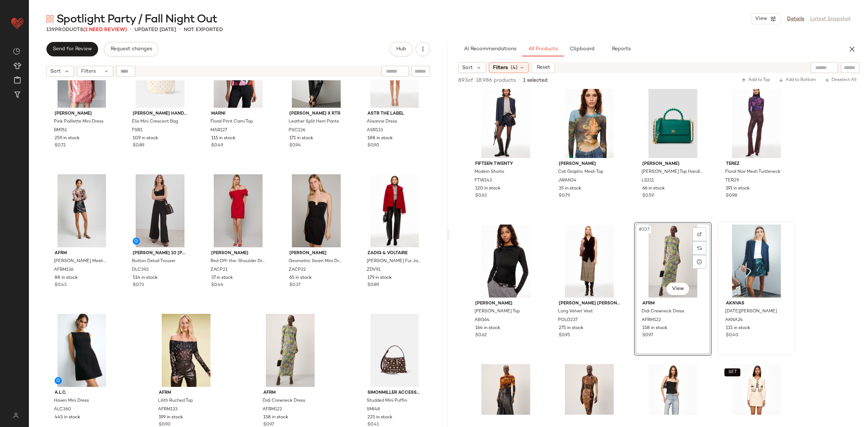
scroll to position [3511, 0]
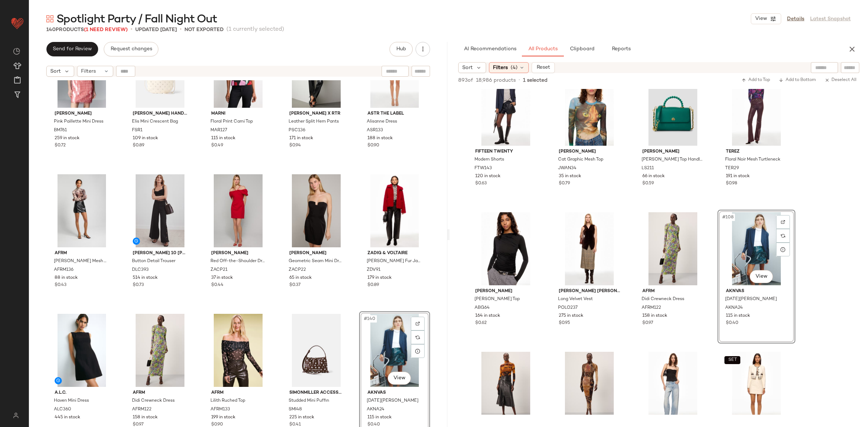
click at [354, 306] on div "Badgley Mischka Pink Paillette Mini Dress BM761 259 in stock $0.72 Freda Salvad…" at bounding box center [238, 262] width 419 height 365
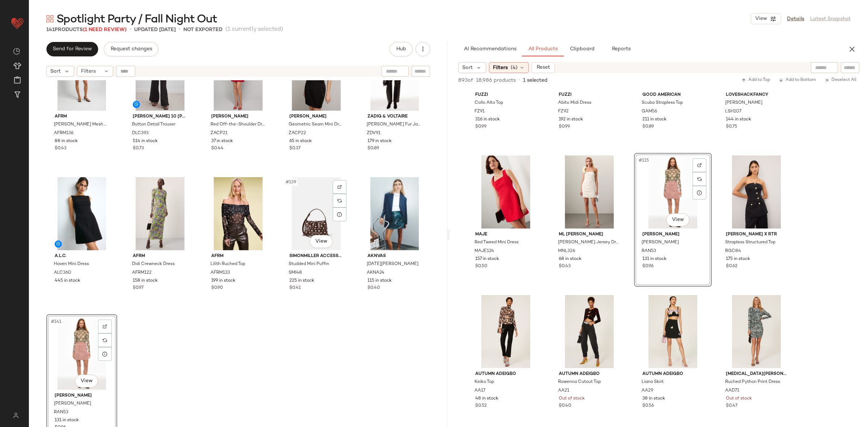
scroll to position [3687, 0]
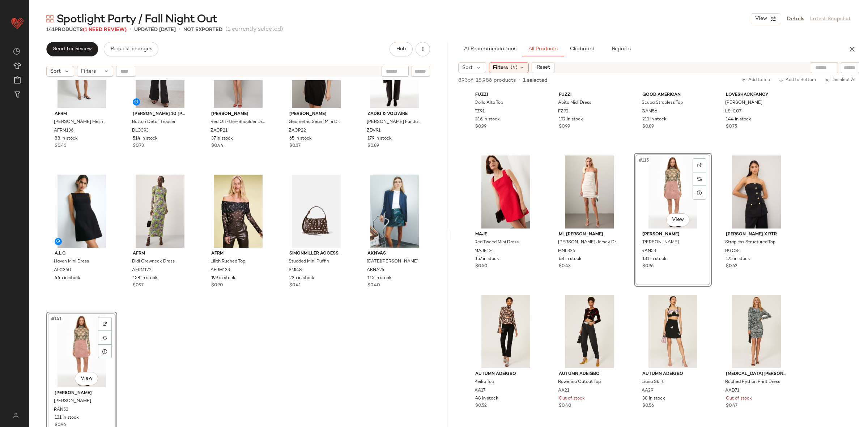
click at [311, 315] on div "AFRM Zadie Turtleneck Mesh Top AFRM136 88 in stock $0.43 Derek Lam 10 Crosby x …" at bounding box center [238, 262] width 419 height 365
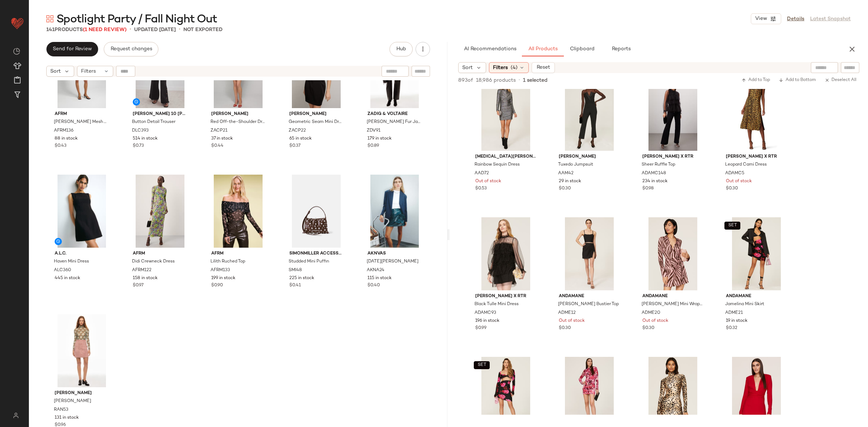
scroll to position [4234, 0]
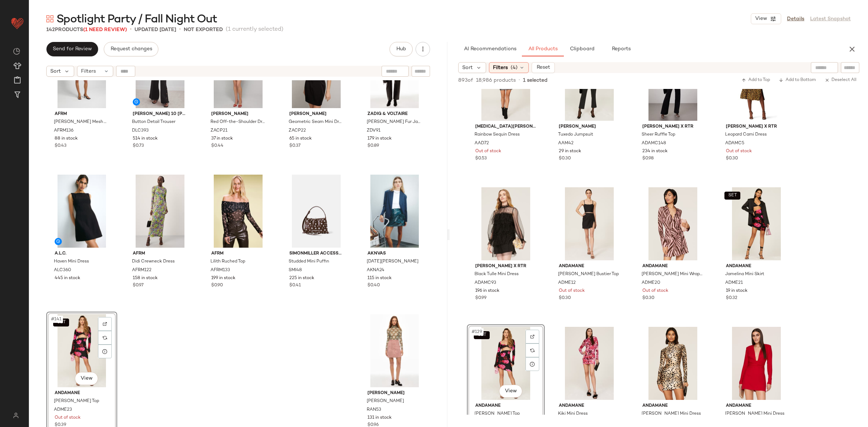
click at [68, 356] on div "SET #141 View" at bounding box center [82, 350] width 66 height 73
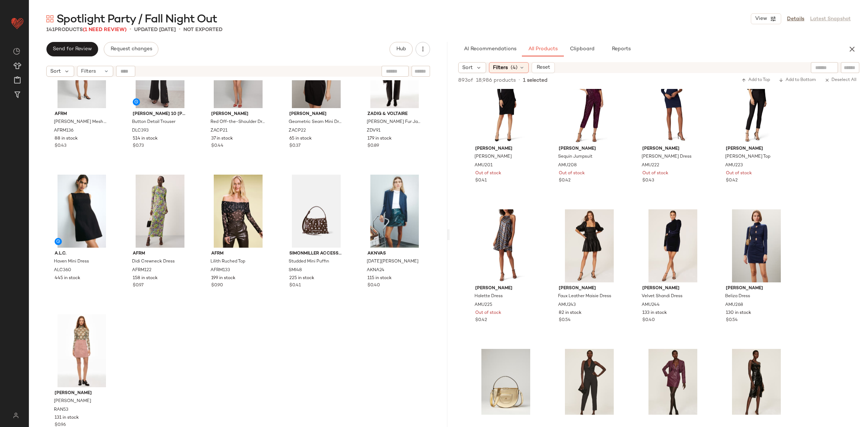
scroll to position [5941, 0]
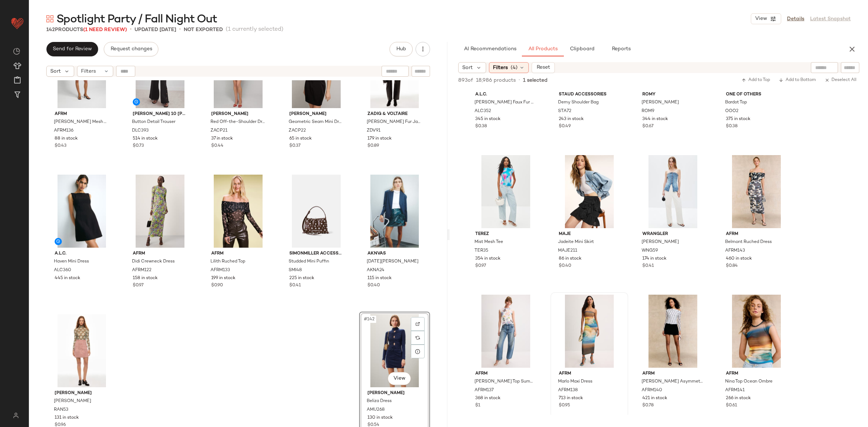
scroll to position [84, 0]
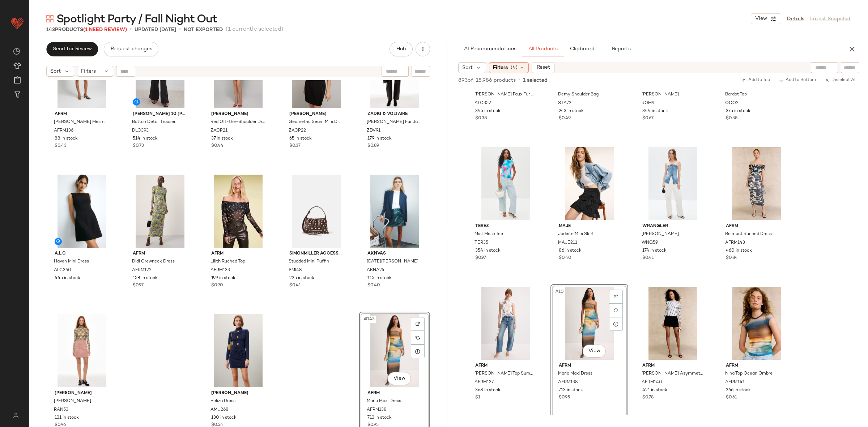
click at [320, 352] on div "AFRM Zadie Turtleneck Mesh Top AFRM136 88 in stock $0.43 Derek Lam 10 Crosby x …" at bounding box center [238, 262] width 419 height 365
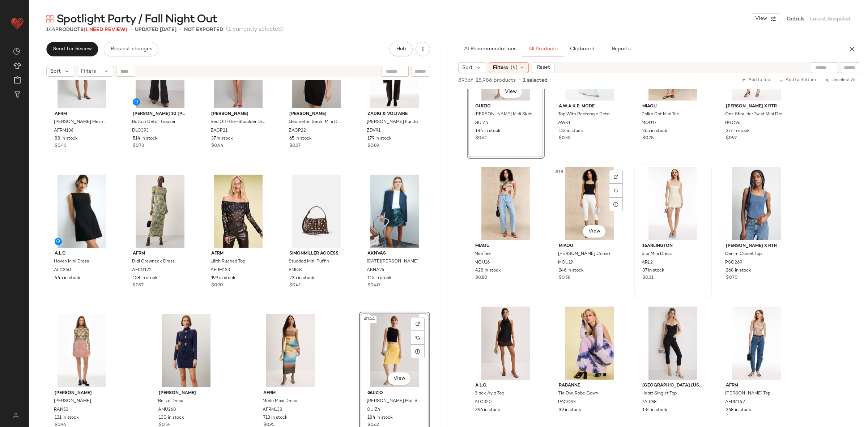
scroll to position [509, 0]
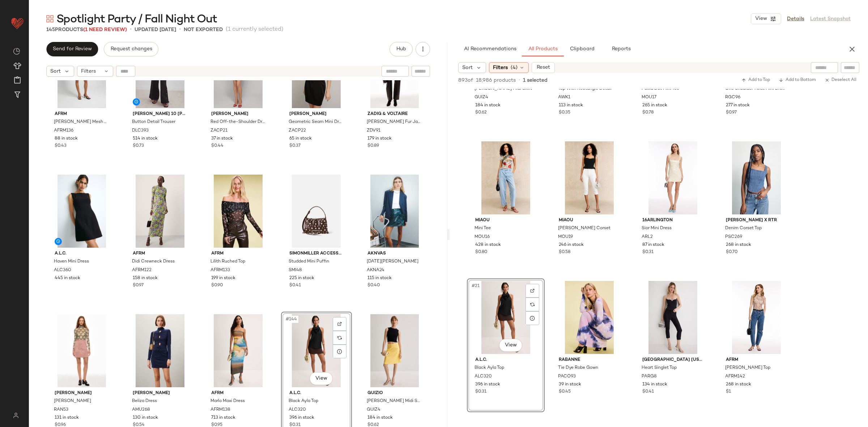
click at [350, 312] on div "AFRM Zadie Turtleneck Mesh Top AFRM136 88 in stock $0.43 Derek Lam 10 Crosby x …" at bounding box center [238, 262] width 419 height 365
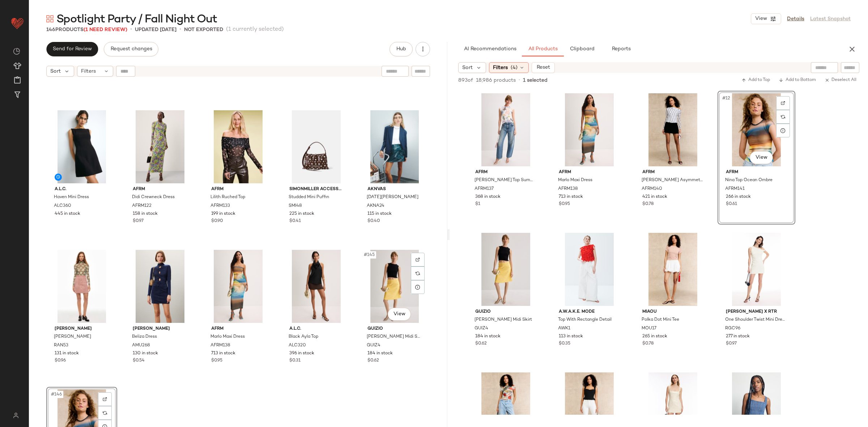
scroll to position [3827, 0]
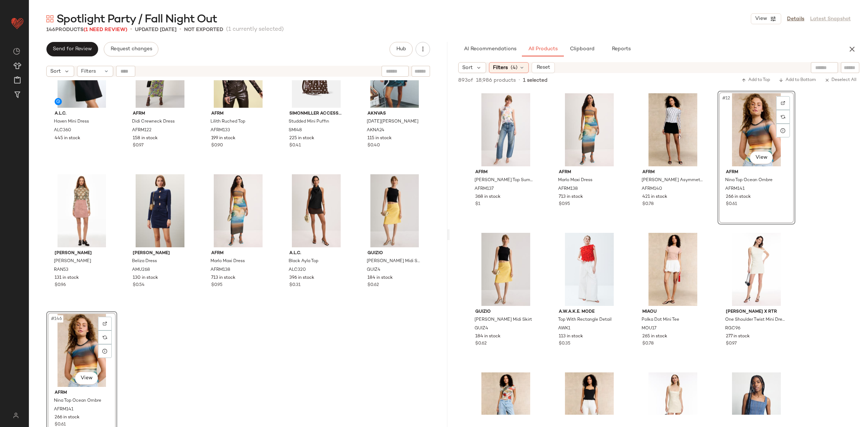
click at [359, 350] on div "A.L.C. Haven Mini Dress ALC360 445 in stock AFRM Didi Crewneck Dress AFRM122 15…" at bounding box center [238, 262] width 419 height 365
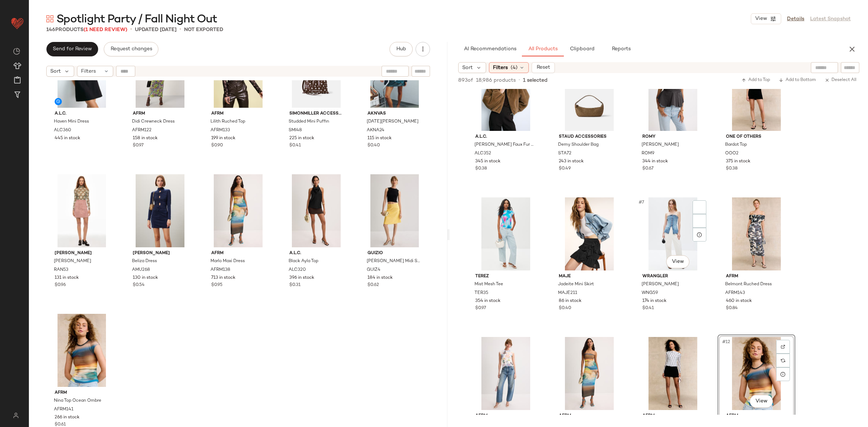
scroll to position [0, 0]
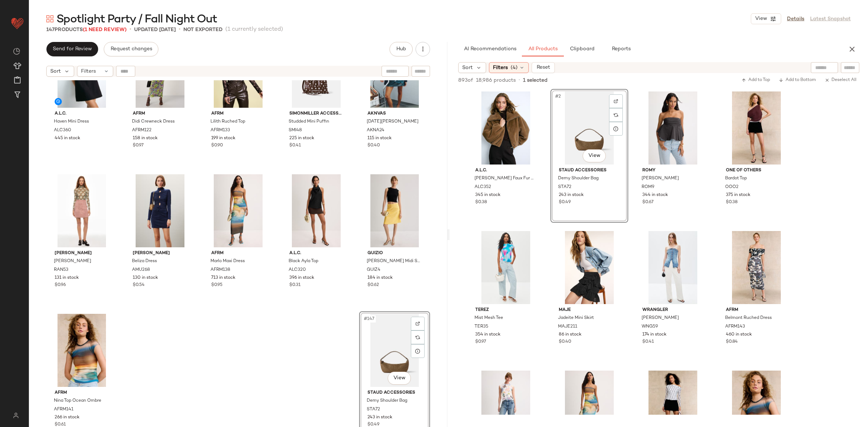
click at [208, 358] on div "A.L.C. Haven Mini Dress ALC360 445 in stock AFRM Didi Crewneck Dress AFRM122 15…" at bounding box center [238, 262] width 419 height 365
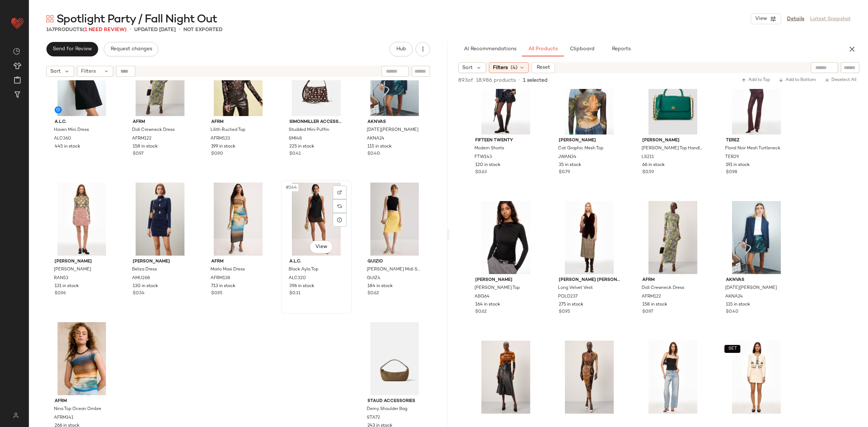
scroll to position [3827, 0]
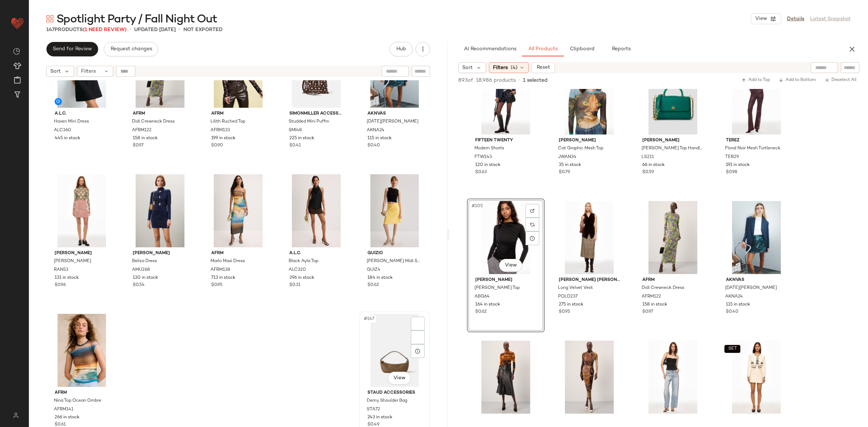
click at [388, 367] on div "#147 View" at bounding box center [395, 350] width 66 height 73
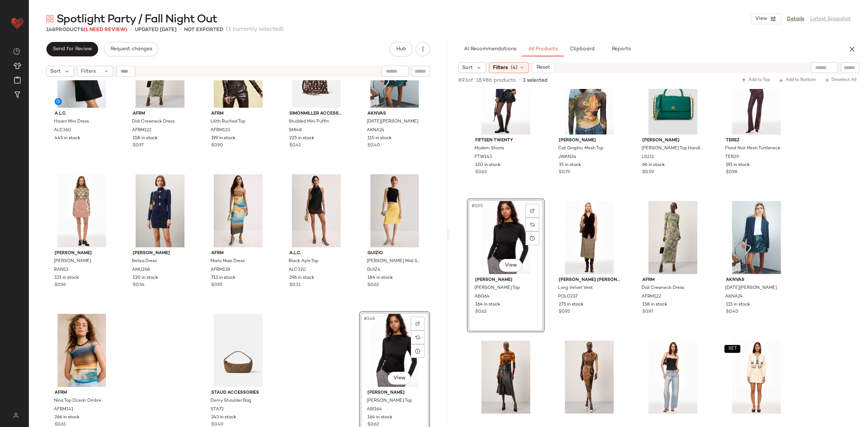
click at [306, 341] on div "A.L.C. Haven Mini Dress ALC360 445 in stock AFRM Didi Crewneck Dress AFRM122 15…" at bounding box center [238, 262] width 419 height 365
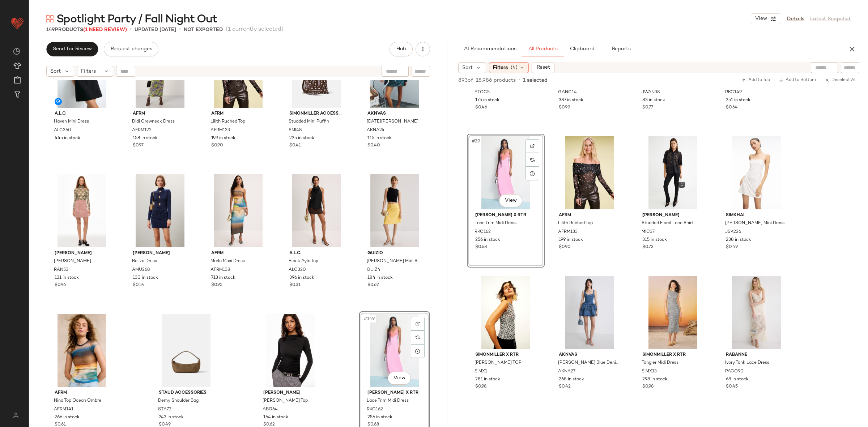
scroll to position [940, 0]
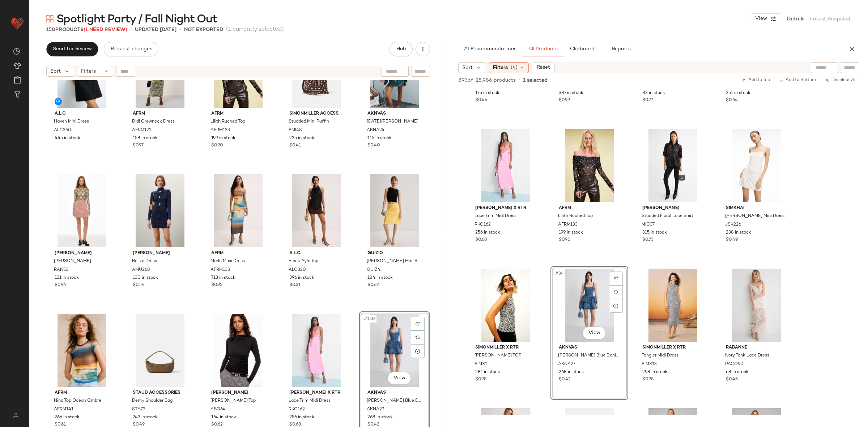
click at [352, 311] on div "A.L.C. Haven Mini Dress ALC360 445 in stock AFRM Didi Crewneck Dress AFRM122 15…" at bounding box center [238, 262] width 419 height 365
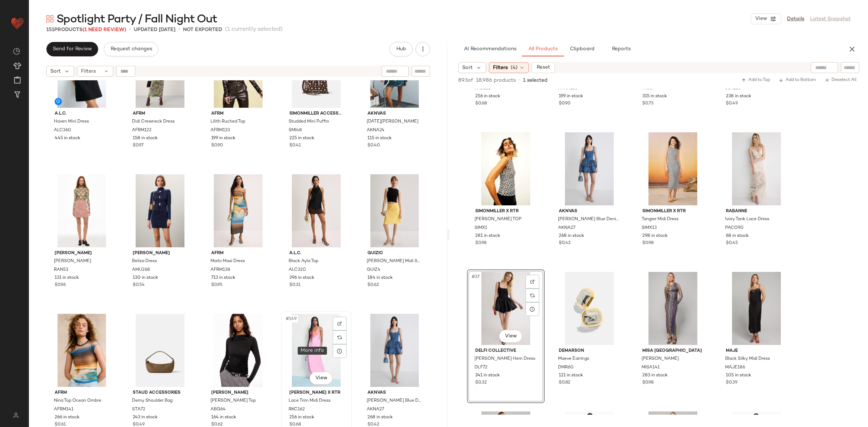
scroll to position [3966, 0]
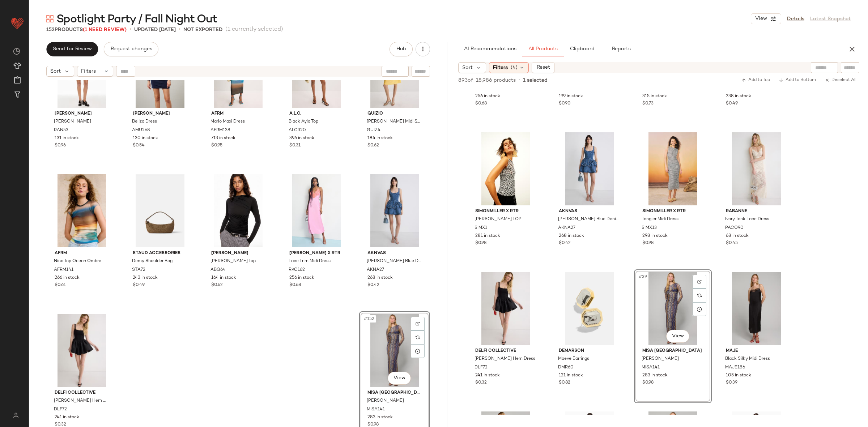
click at [206, 361] on div "A.L.C. Haven Mini Dress ALC360 445 in stock AFRM Didi Crewneck Dress AFRM122 15…" at bounding box center [238, 262] width 419 height 365
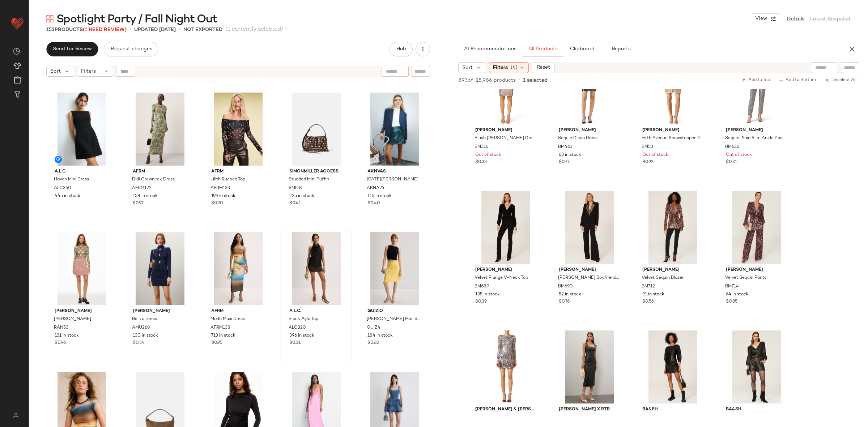
scroll to position [3774, 0]
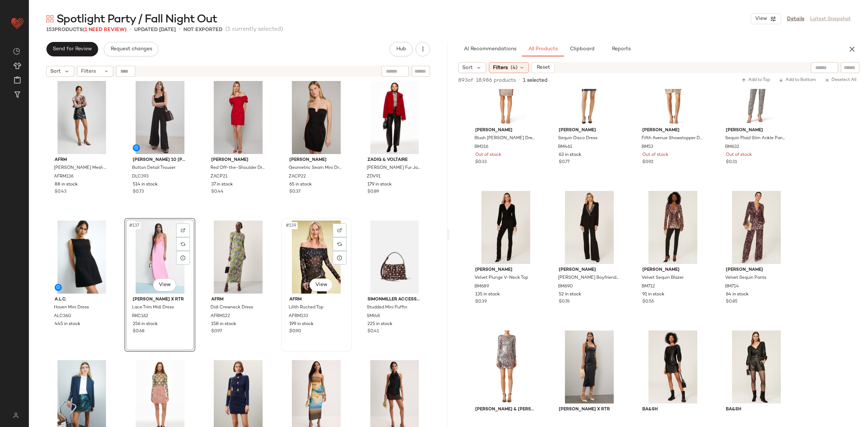
scroll to position [3640, 0]
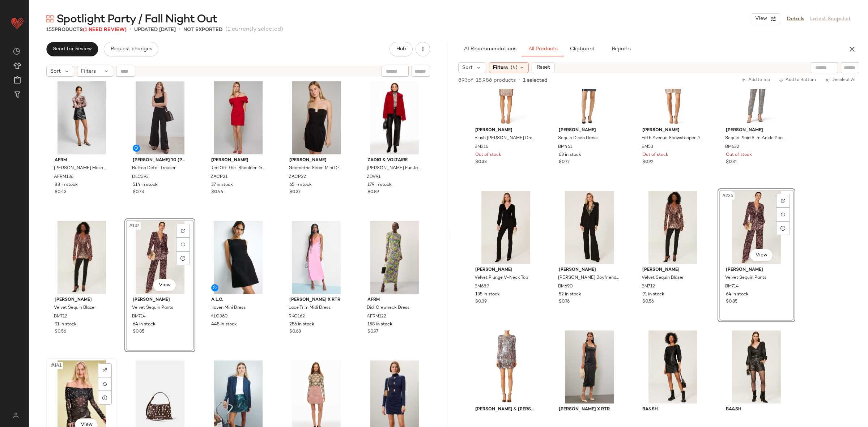
click at [80, 406] on div "#141 View" at bounding box center [82, 397] width 66 height 73
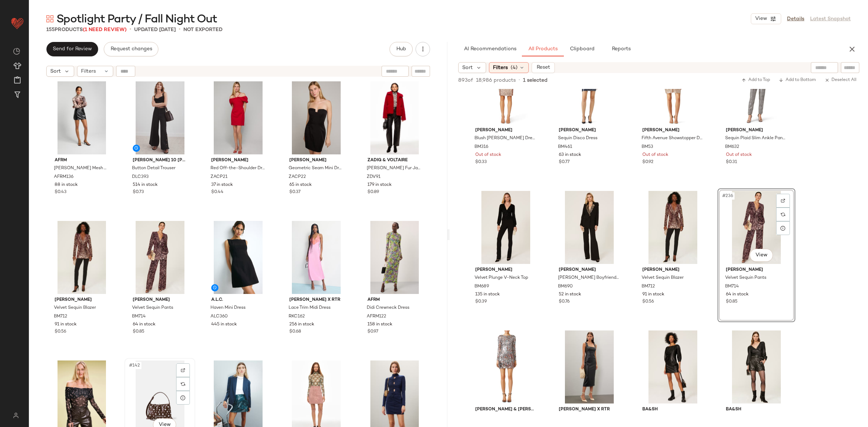
scroll to position [3642, 0]
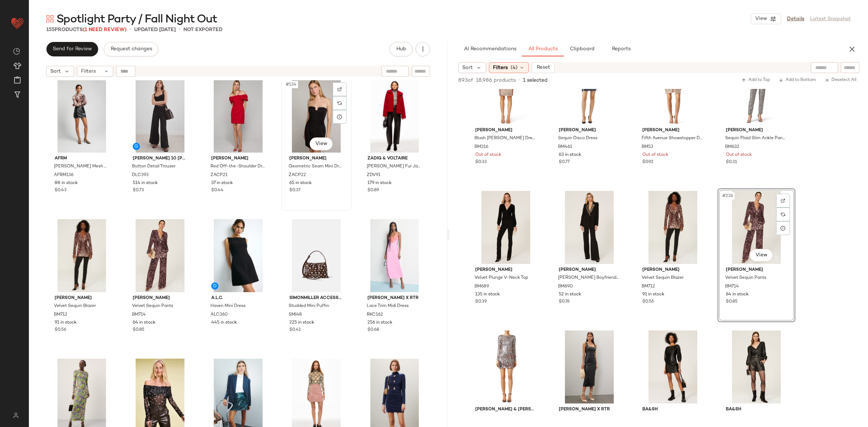
click at [282, 208] on div "#134 View Zac Posen Geometric Seam Mini Dress ZACP22 65 in stock $0.37" at bounding box center [316, 144] width 69 height 132
click at [279, 215] on div "AFRM Zadie Turtleneck Mesh Top AFRM136 88 in stock $0.43 Derek Lam 10 Crosby x …" at bounding box center [238, 262] width 419 height 365
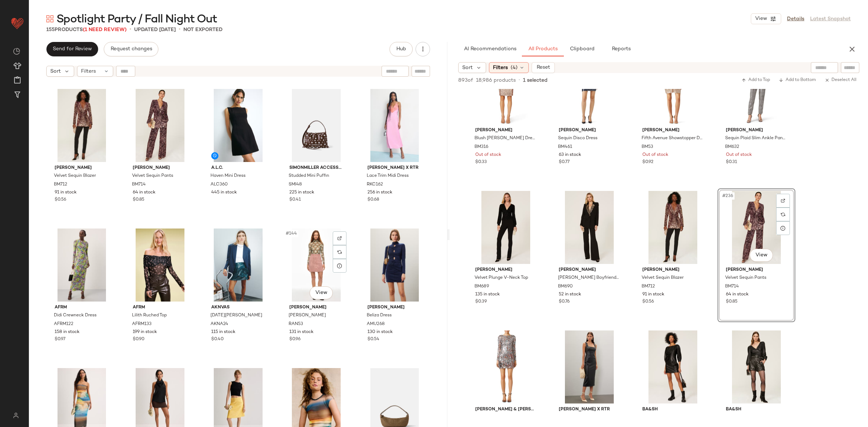
scroll to position [3772, 0]
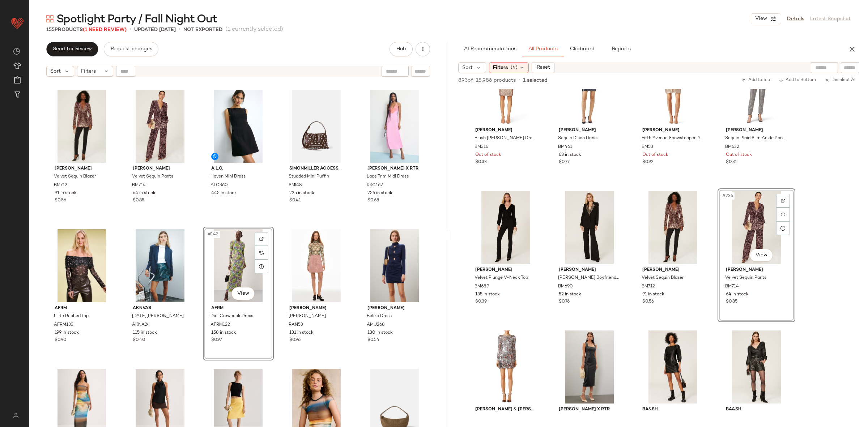
click at [273, 226] on div "Badgley Mischka Velvet Sequin Blazer BM712 91 in stock $0.56 Badgley Mischka Ve…" at bounding box center [238, 262] width 419 height 365
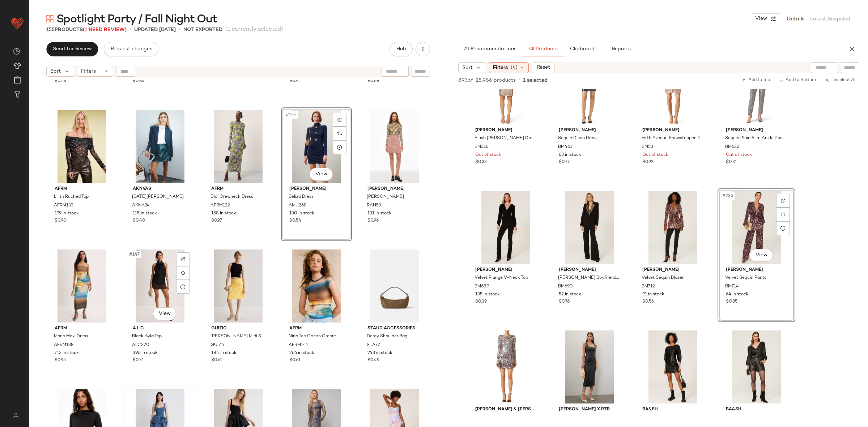
scroll to position [3943, 0]
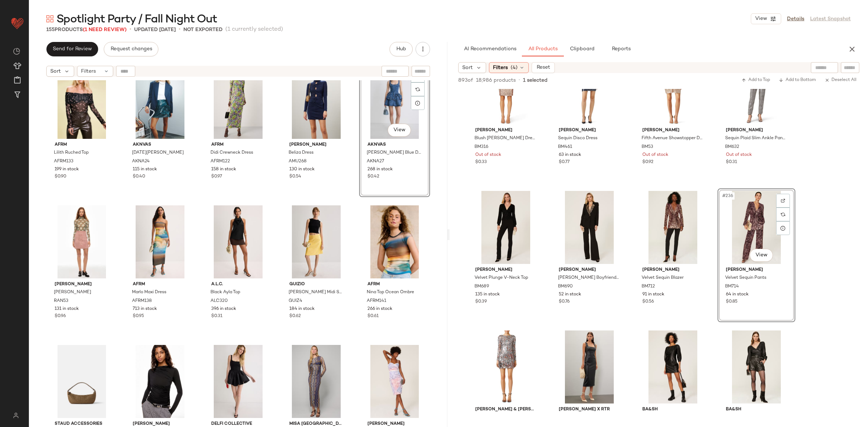
click at [352, 204] on div "Badgley Mischka Velvet Sequin Blazer BM712 91 in stock $0.56 Badgley Mischka Ve…" at bounding box center [238, 262] width 419 height 365
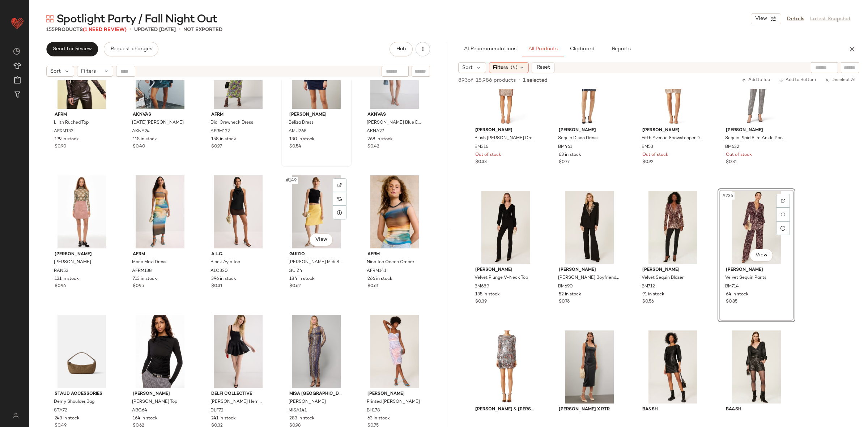
scroll to position [3966, 0]
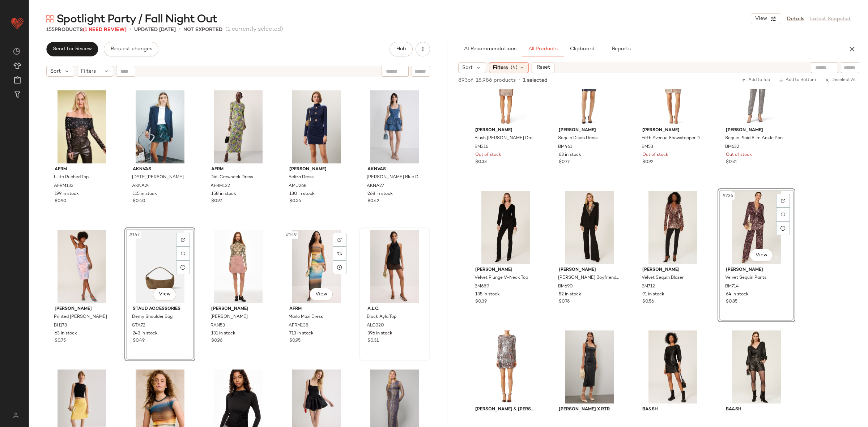
scroll to position [3966, 0]
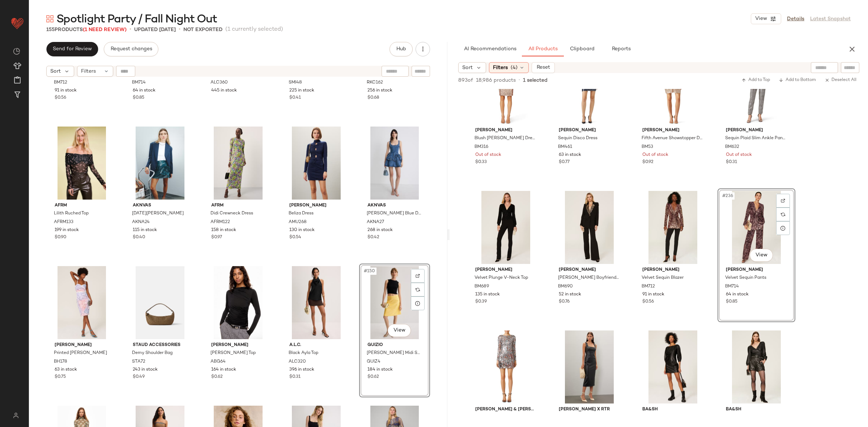
click at [355, 255] on div "Badgley Mischka Velvet Sequin Blazer BM712 91 in stock $0.56 Badgley Mischka Ve…" at bounding box center [238, 262] width 419 height 365
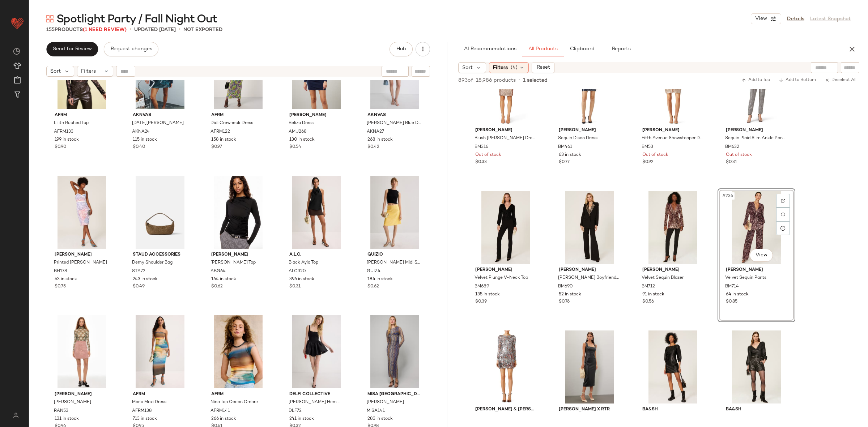
scroll to position [3966, 0]
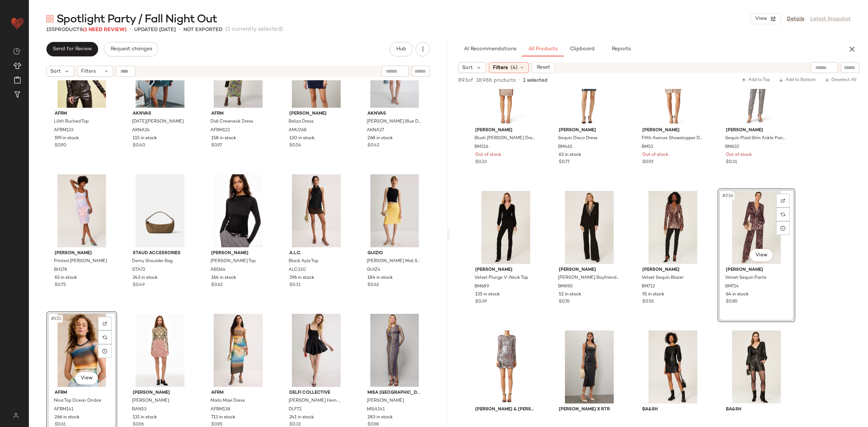
click at [130, 306] on div "AFRM Lilith Ruched Top AFRM133 199 in stock $0.90 AKNVAS Lucia Skirt AKNA24 115…" at bounding box center [238, 262] width 419 height 365
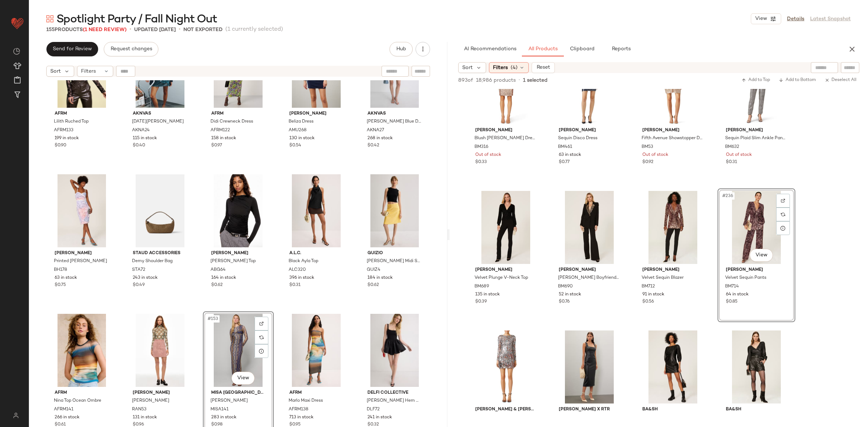
click at [272, 310] on div "AFRM Lilith Ruched Top AFRM133 199 in stock $0.90 AKNVAS Lucia Skirt AKNA24 115…" at bounding box center [238, 262] width 419 height 365
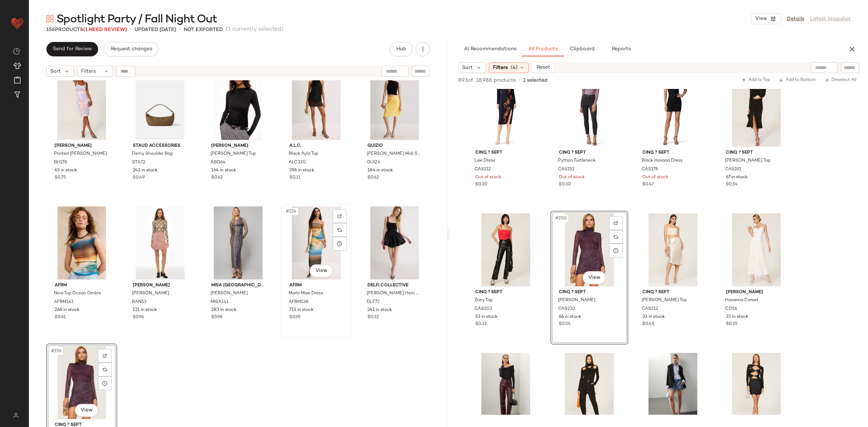
scroll to position [4106, 0]
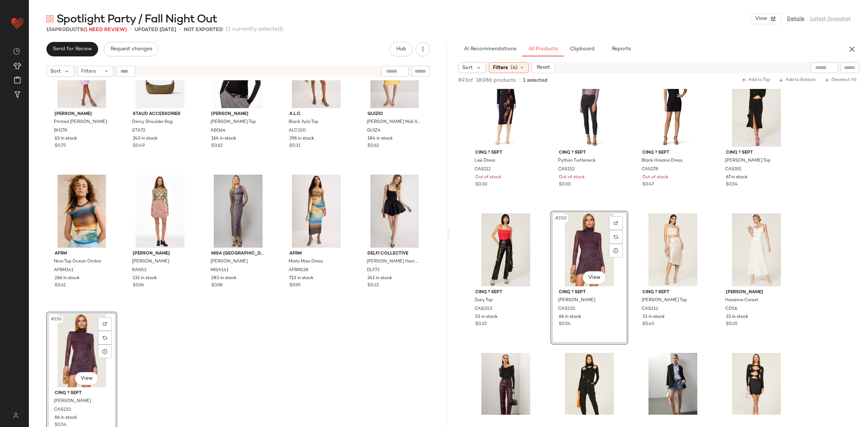
click at [273, 321] on div "AFRM Lilith Ruched Top AFRM133 199 in stock $0.90 AKNVAS Lucia Skirt AKNA24 115…" at bounding box center [238, 262] width 419 height 365
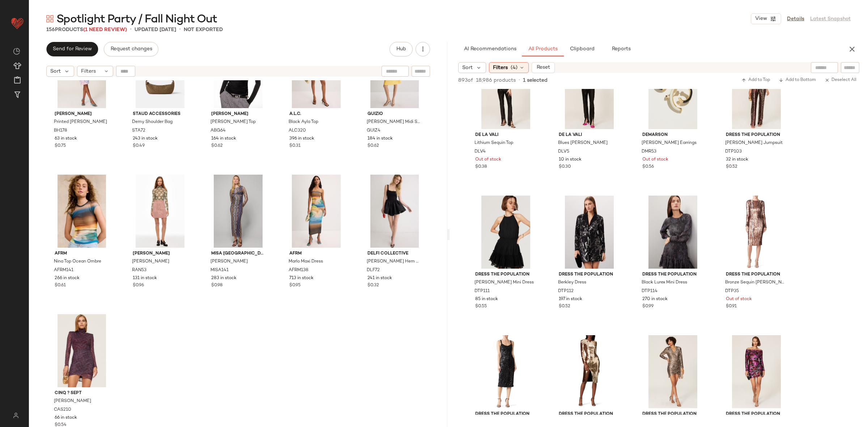
scroll to position [9404, 0]
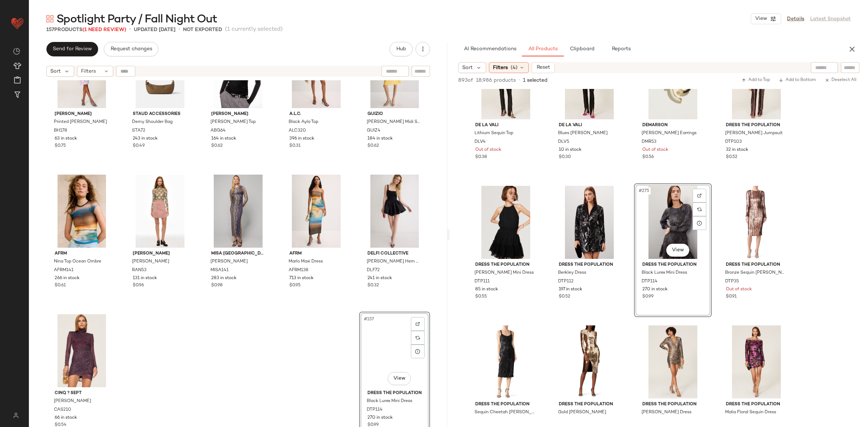
click at [178, 351] on div "AFRM Lilith Ruched Top AFRM133 199 in stock $0.90 AKNVAS Lucia Skirt AKNA24 115…" at bounding box center [238, 262] width 419 height 365
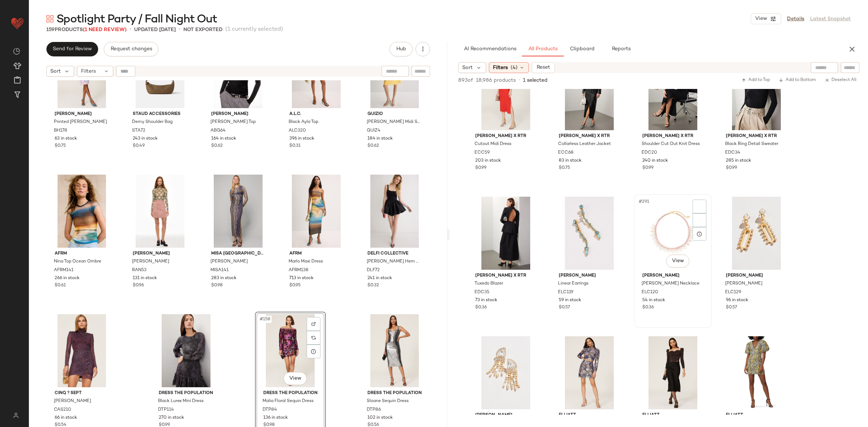
scroll to position [9948, 0]
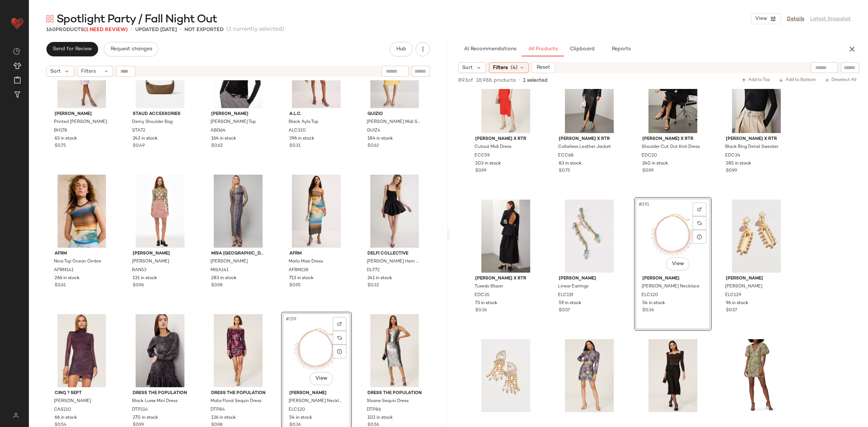
click at [351, 309] on div "AFRM Lilith Ruched Top AFRM133 199 in stock $0.90 AKNVAS Lucia Skirt AKNA24 115…" at bounding box center [238, 262] width 419 height 365
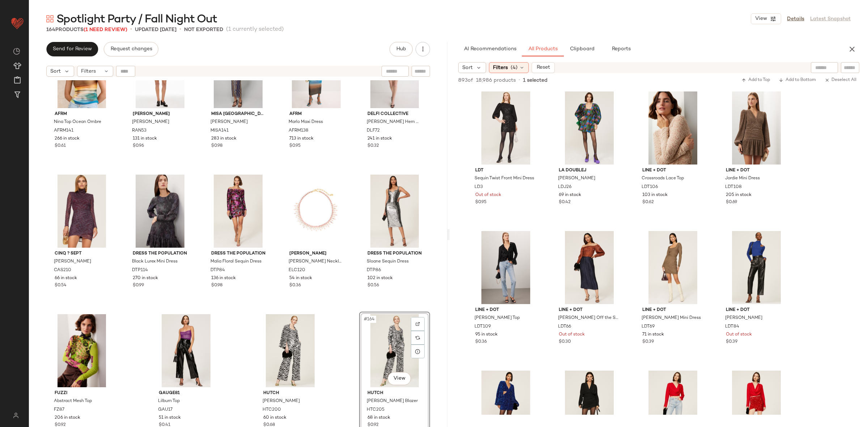
scroll to position [14649, 0]
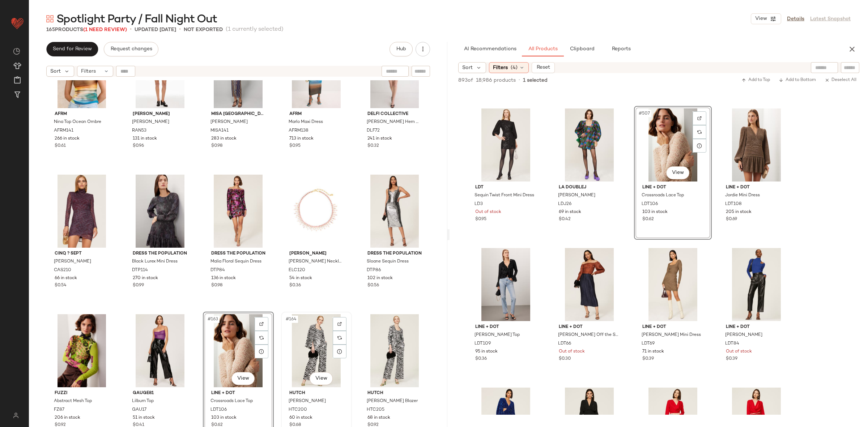
click at [282, 313] on div "#164 View Hutch Syd Jumpsuit HTC200 60 in stock $0.68" at bounding box center [316, 379] width 69 height 132
click at [274, 310] on div "AFRM Nina Top Ocean Ombre AFRM141 266 in stock $0.61 Rachel Antonoff Lillian Tu…" at bounding box center [238, 262] width 419 height 365
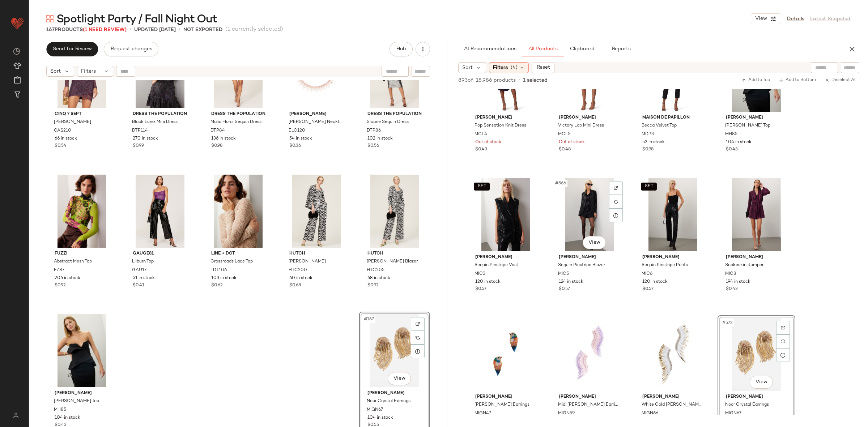
scroll to position [16695, 0]
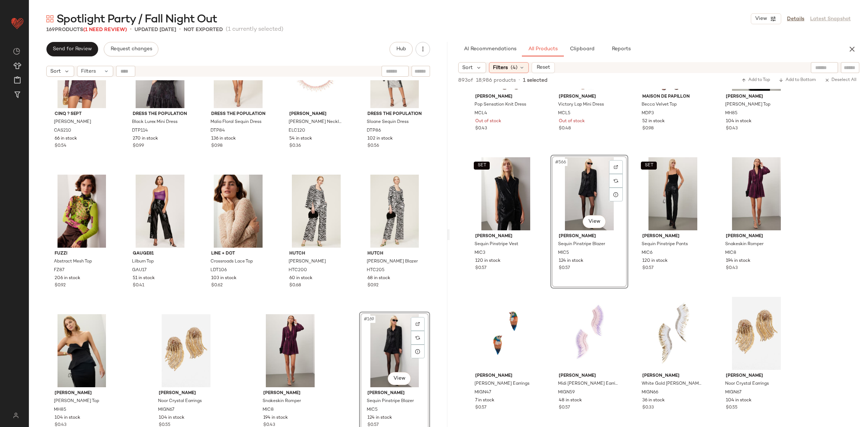
click at [399, 331] on div "#169 View" at bounding box center [395, 350] width 66 height 73
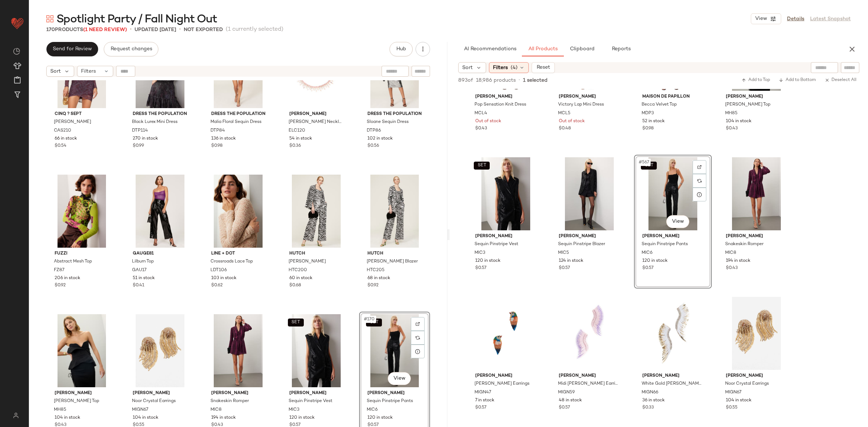
click at [349, 309] on div "Cinq ? Sept Marlene Dress CAS210 66 in stock $0.54 Dress The Population Black L…" at bounding box center [238, 262] width 419 height 365
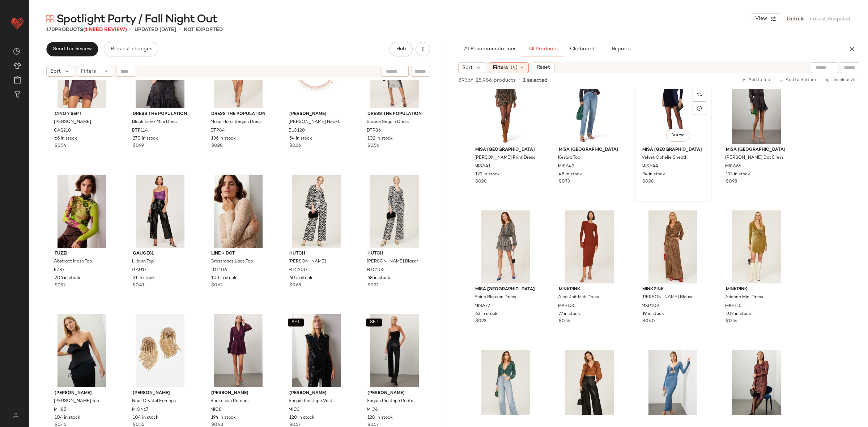
scroll to position [17207, 0]
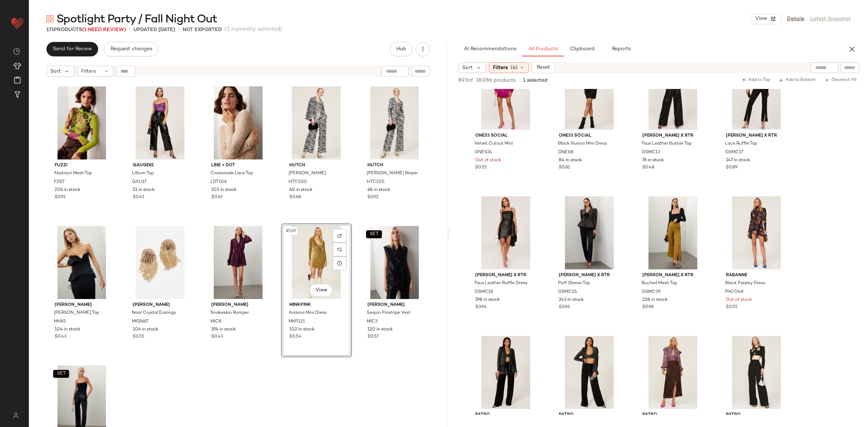
scroll to position [22665, 0]
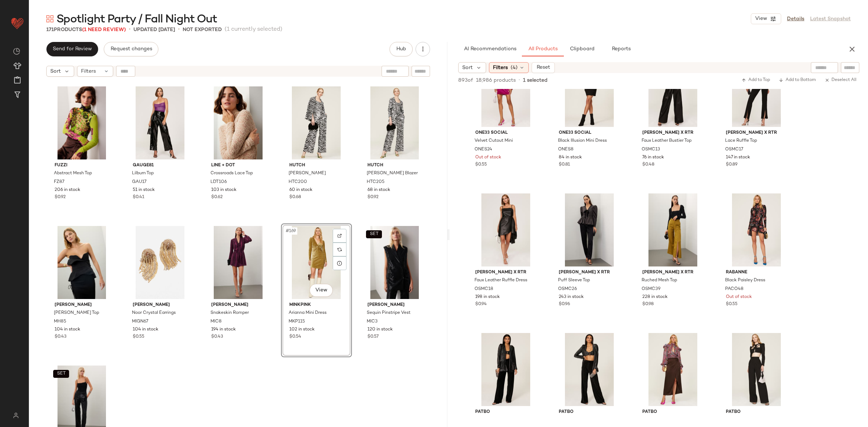
click at [237, 389] on div "Cinq ? Sept [PERSON_NAME] Dress CAS210 66 in stock $0.54 Dress The Population B…" at bounding box center [238, 262] width 419 height 365
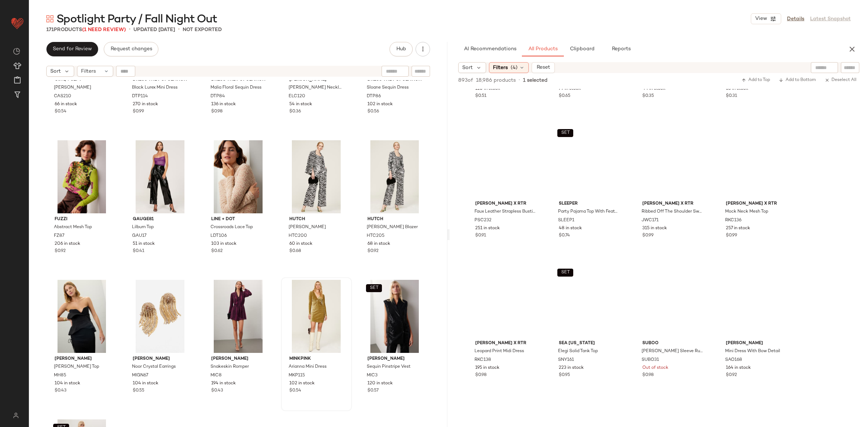
scroll to position [0, 0]
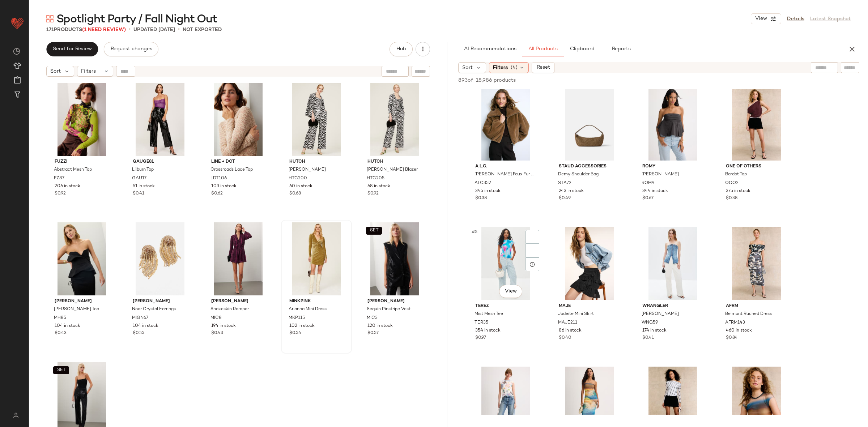
scroll to position [4480, 0]
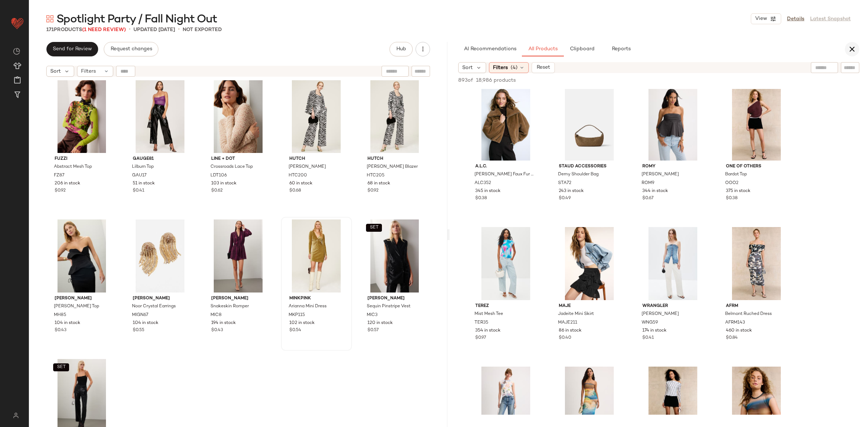
click at [858, 47] on button "button" at bounding box center [852, 49] width 14 height 14
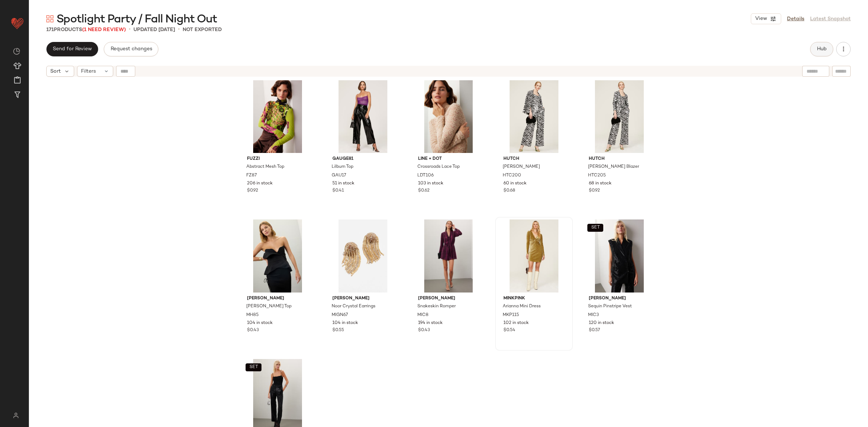
click at [825, 48] on span "Hub" at bounding box center [822, 49] width 10 height 6
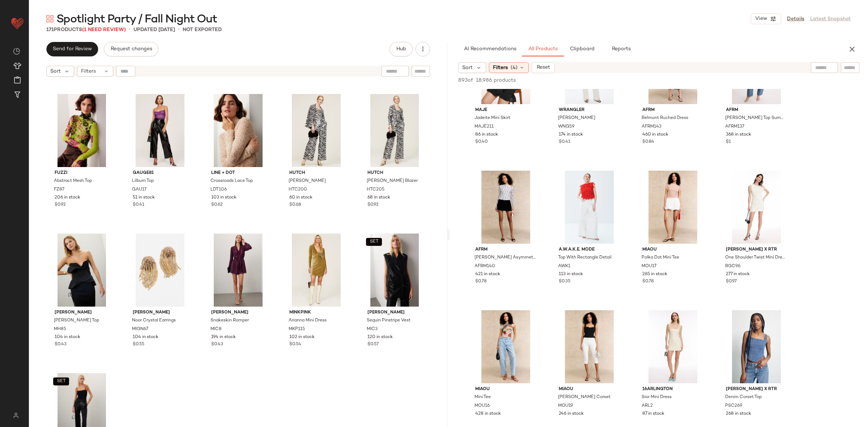
scroll to position [199, 0]
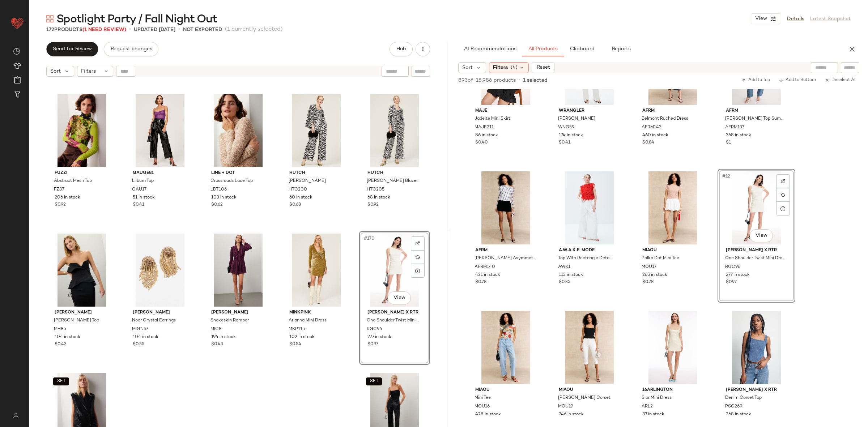
click at [350, 227] on div "Cinq ? Sept [PERSON_NAME] Dress CAS210 66 in stock $0.54 Dress The Population B…" at bounding box center [238, 262] width 419 height 365
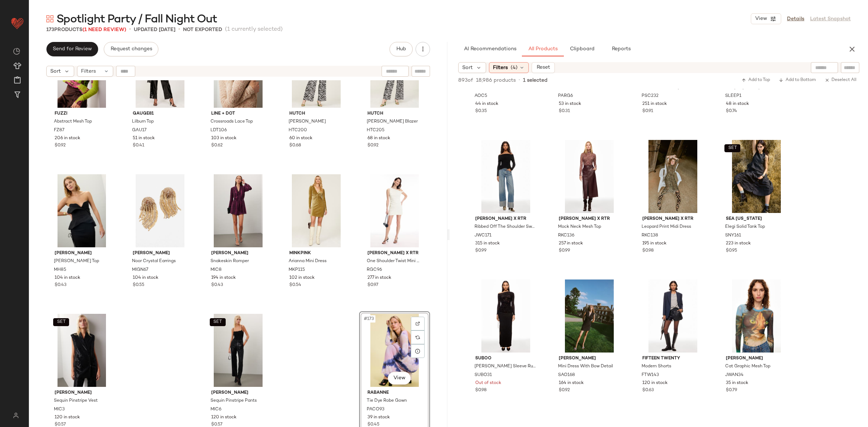
scroll to position [2962, 0]
